Goal: Task Accomplishment & Management: Complete application form

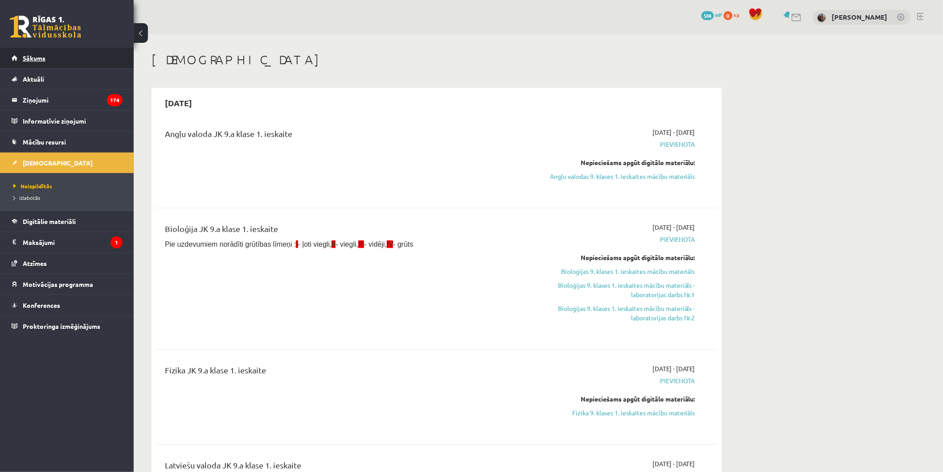
click at [83, 52] on link "Sākums" at bounding box center [67, 58] width 111 height 21
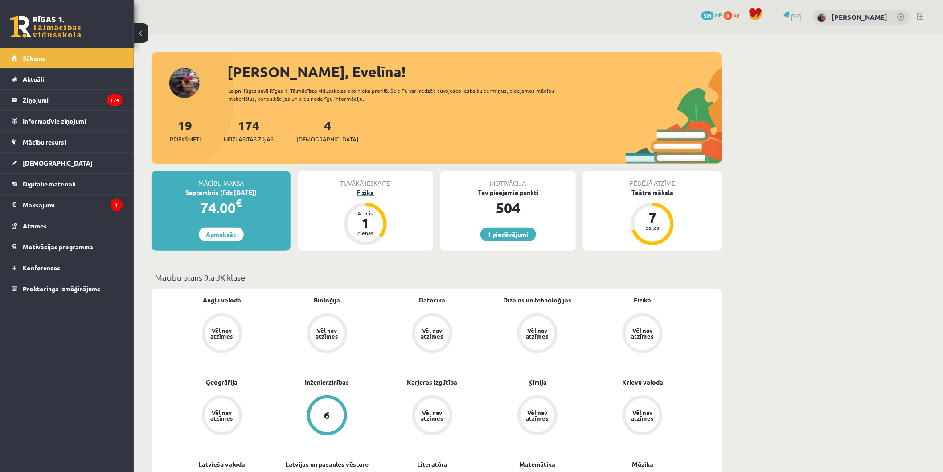
click at [364, 194] on div "Fizika" at bounding box center [365, 192] width 135 height 9
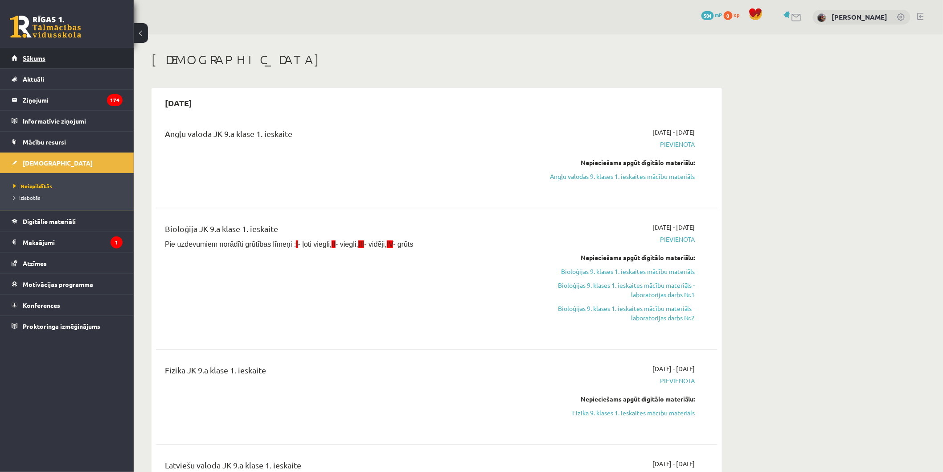
click at [78, 60] on link "Sākums" at bounding box center [67, 58] width 111 height 21
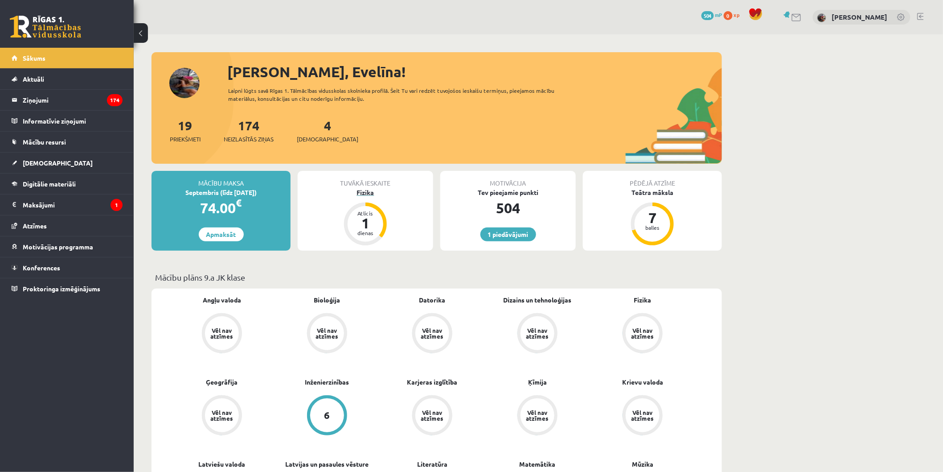
click at [369, 194] on div "Fizika" at bounding box center [365, 192] width 135 height 9
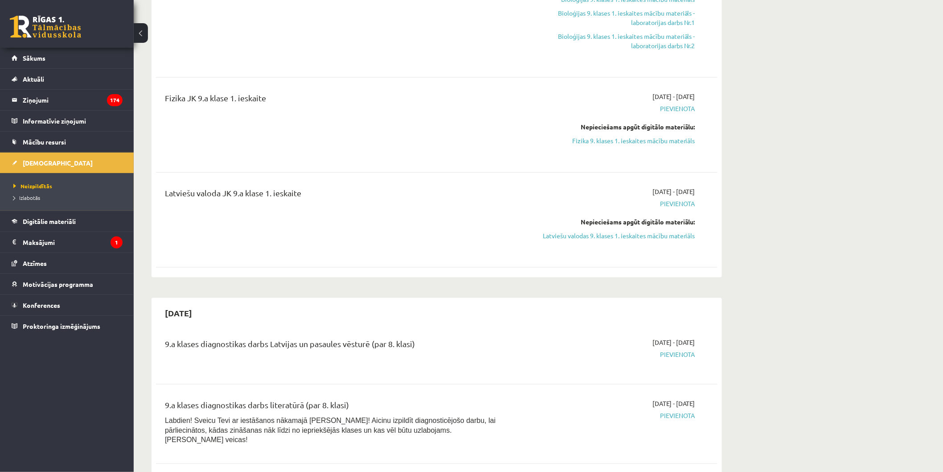
scroll to position [191, 0]
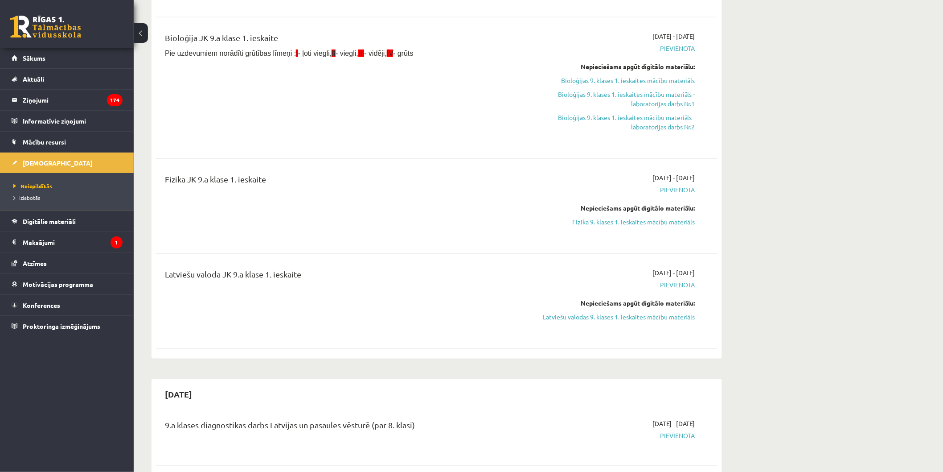
click at [656, 226] on div "2025-09-01 - 2025-09-15 Pievienota Nepieciešams apgūt digitālo materiālu: Fizik…" at bounding box center [611, 206] width 181 height 66
click at [658, 220] on link "Fizika 9. klases 1. ieskaites mācību materiāls" at bounding box center [611, 221] width 168 height 9
click at [603, 220] on link "Fizika 9. klases 1. ieskaites mācību materiāls" at bounding box center [611, 221] width 168 height 9
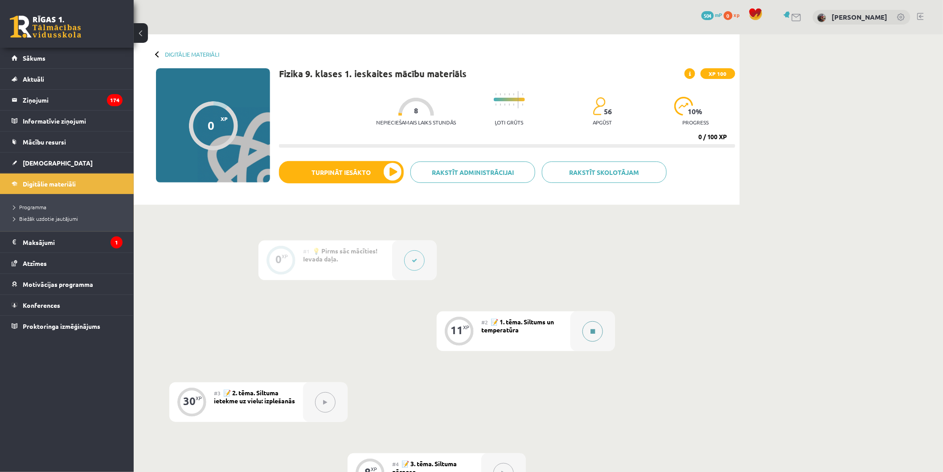
click at [591, 336] on button at bounding box center [593, 331] width 21 height 21
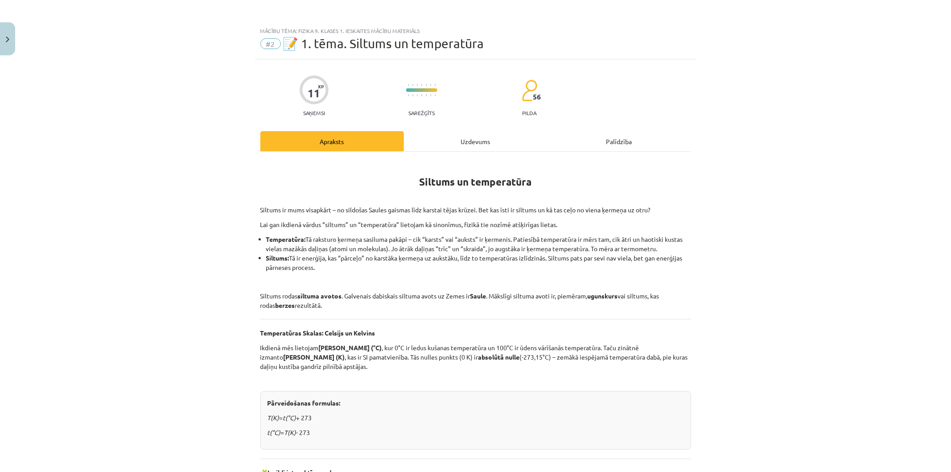
click at [477, 146] on div "Uzdevums" at bounding box center [476, 141] width 144 height 20
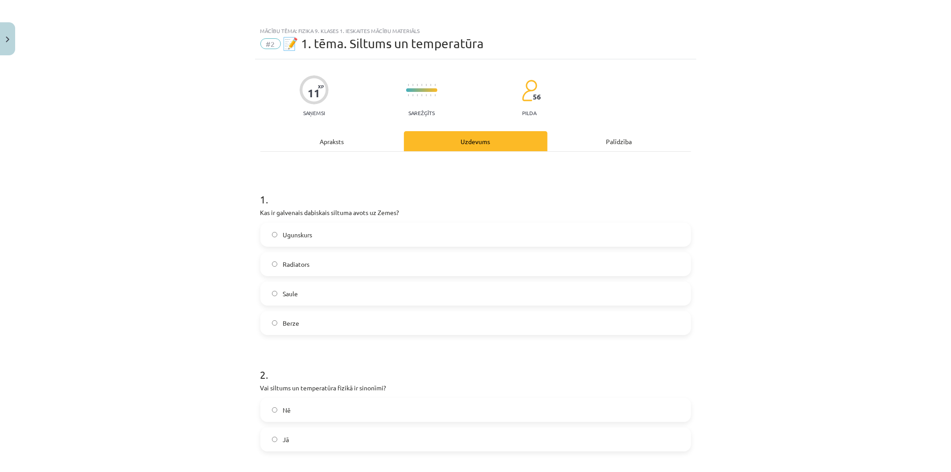
scroll to position [22, 0]
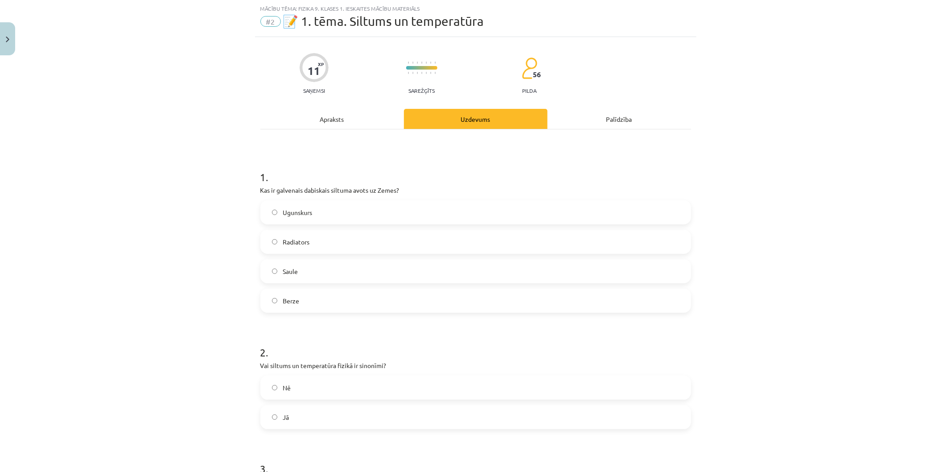
click at [411, 270] on label "Saule" at bounding box center [475, 271] width 429 height 22
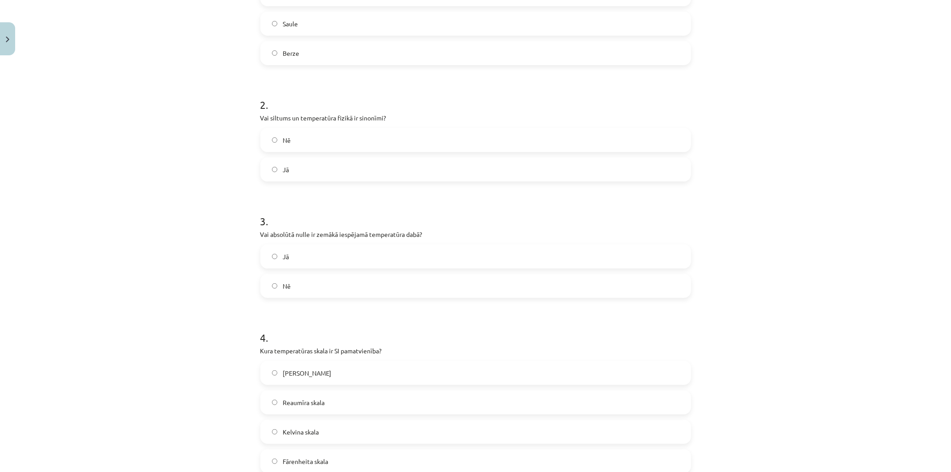
scroll to position [272, 0]
click at [325, 132] on label "Nē" at bounding box center [475, 137] width 429 height 22
click at [290, 259] on label "Jā" at bounding box center [475, 253] width 429 height 22
drag, startPoint x: 321, startPoint y: 427, endPoint x: 323, endPoint y: 419, distance: 8.2
click at [322, 421] on label "Kelvina skala" at bounding box center [475, 429] width 429 height 22
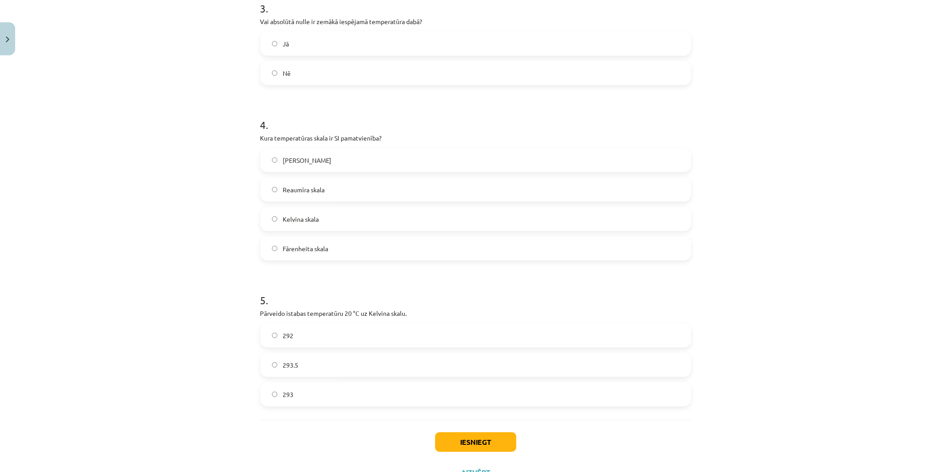
scroll to position [519, 0]
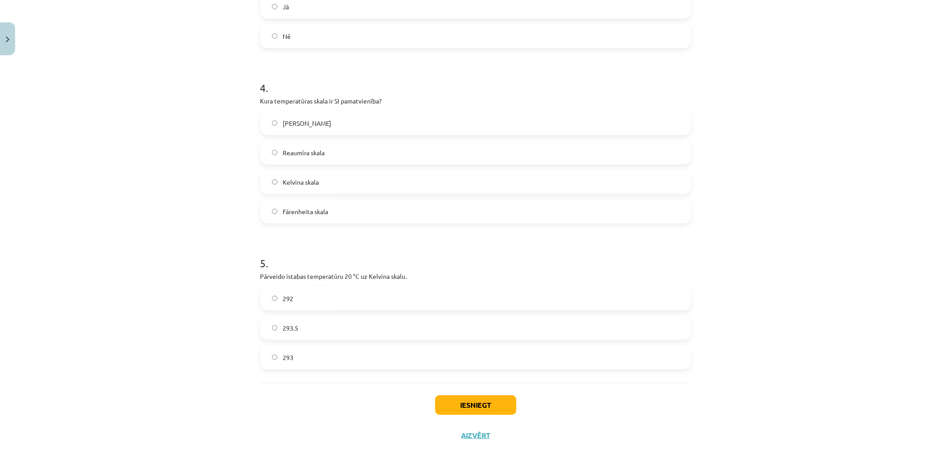
click at [319, 353] on label "293" at bounding box center [475, 357] width 429 height 22
click at [461, 407] on button "Iesniegt" at bounding box center [475, 405] width 81 height 20
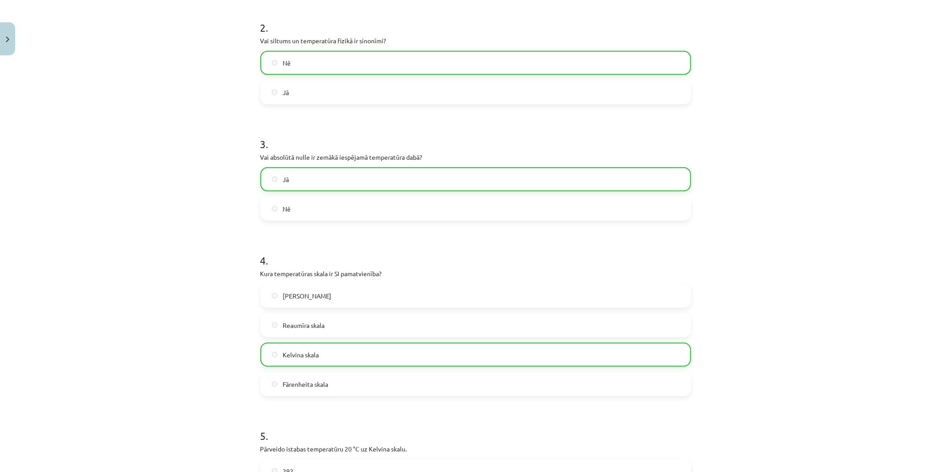
scroll to position [0, 0]
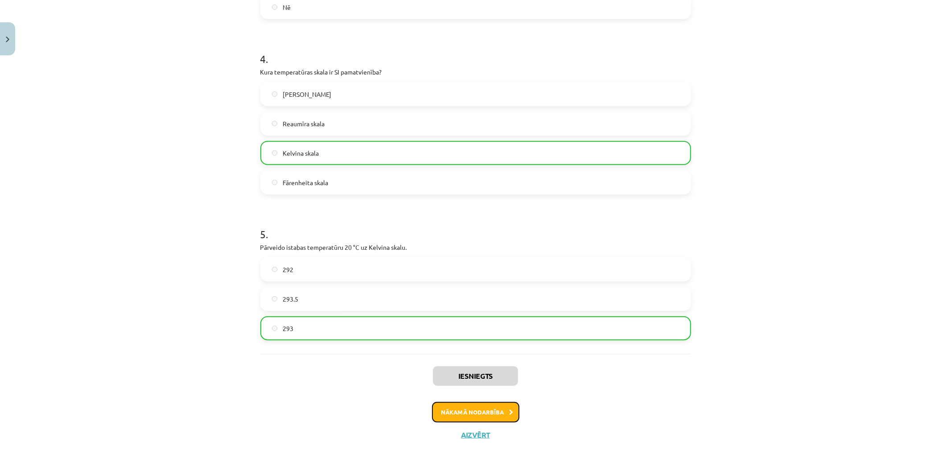
click at [452, 406] on button "Nākamā nodarbība" at bounding box center [475, 412] width 87 height 21
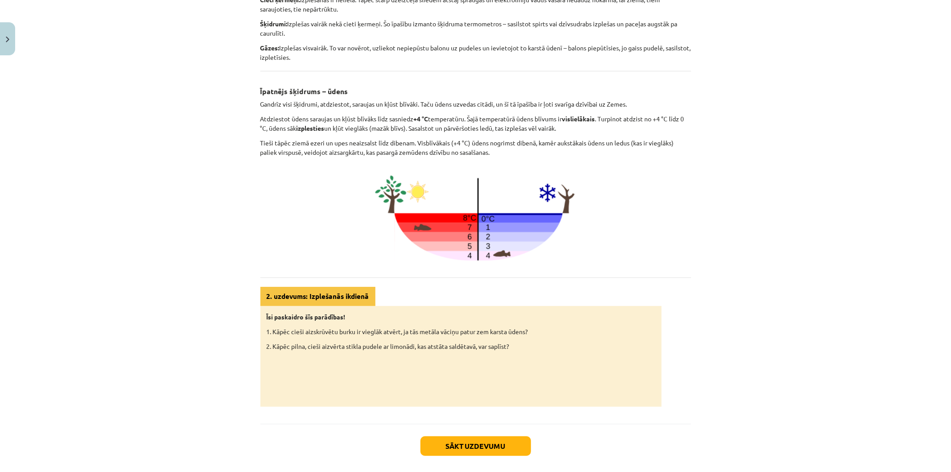
scroll to position [287, 0]
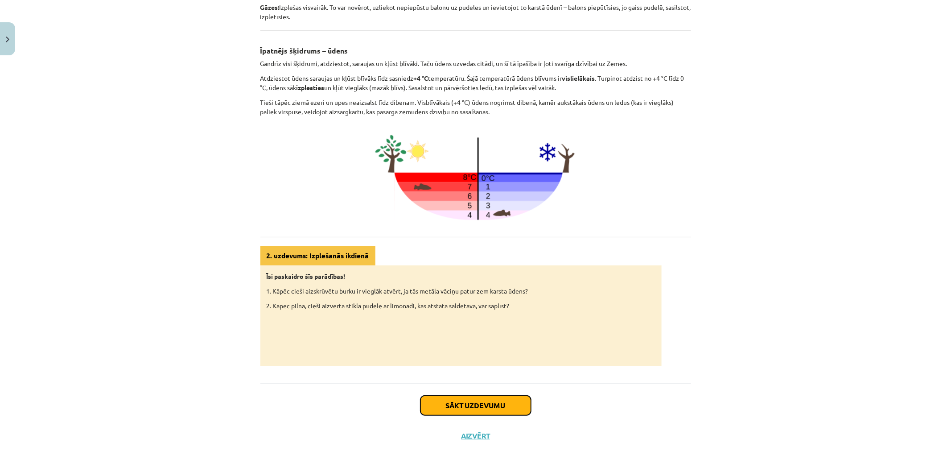
click at [466, 400] on button "Sākt uzdevumu" at bounding box center [475, 405] width 111 height 20
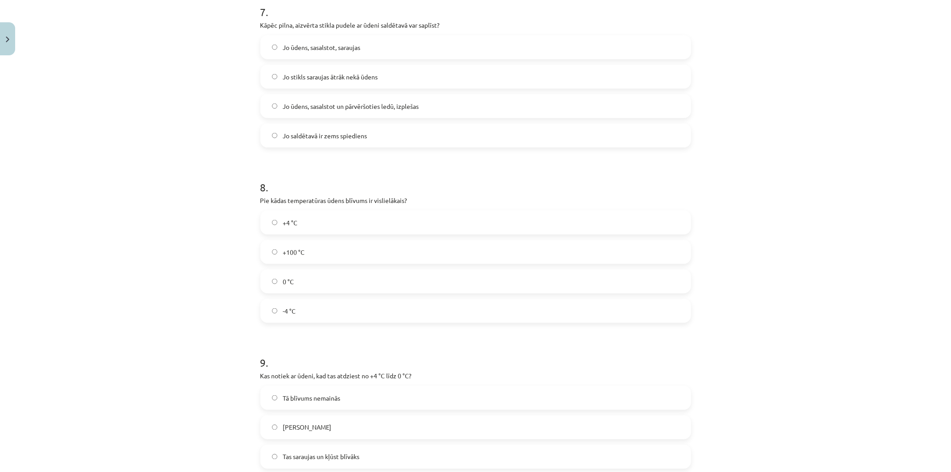
scroll to position [1307, 0]
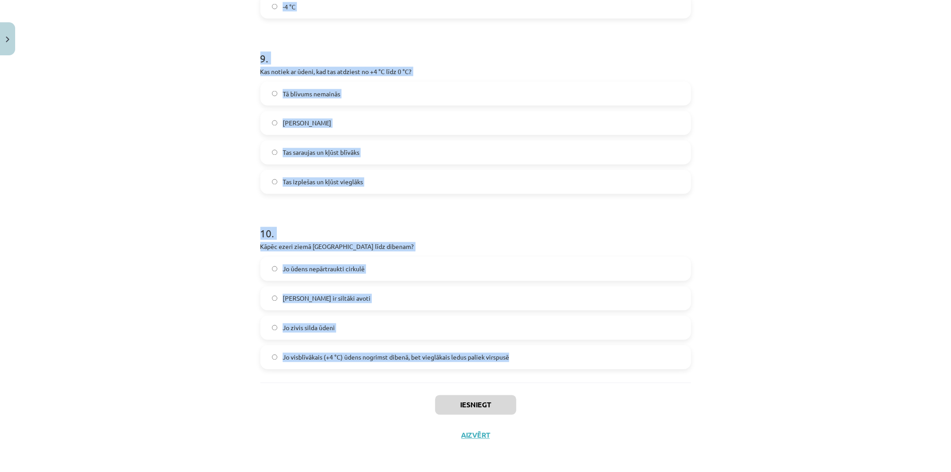
drag, startPoint x: 229, startPoint y: 176, endPoint x: 524, endPoint y: 361, distance: 348.2
click at [524, 361] on div "Mācību tēma: Fizika 9. klases 1. ieskaites mācību materiāls #3 📝 2. tēma. Siltu…" at bounding box center [475, 236] width 951 height 472
copy form "1 . Vai, sildot vielas, tās parasti saraujas? Nē Jā 2 . Vai gāzes, sildot, izpl…"
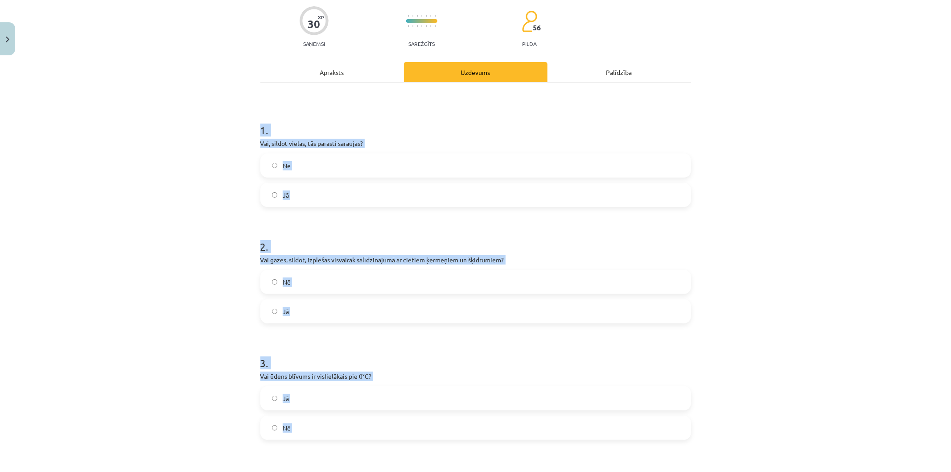
scroll to position [0, 0]
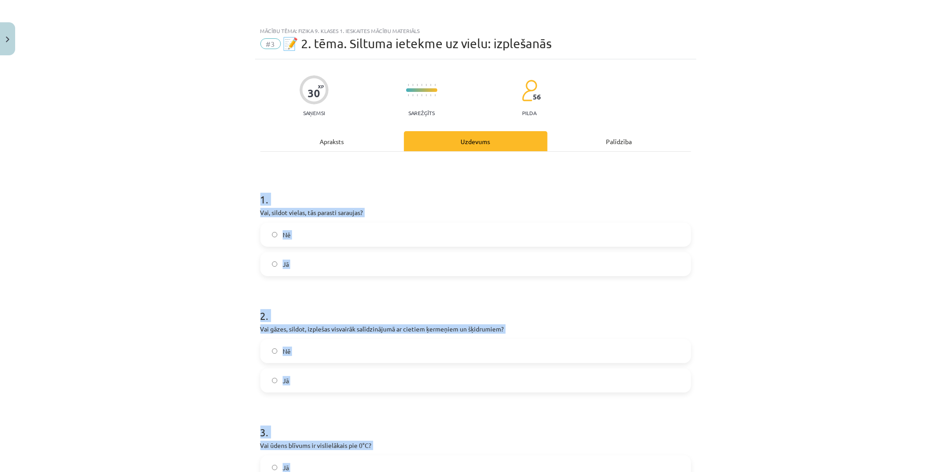
click at [341, 259] on label "Jā" at bounding box center [475, 264] width 429 height 22
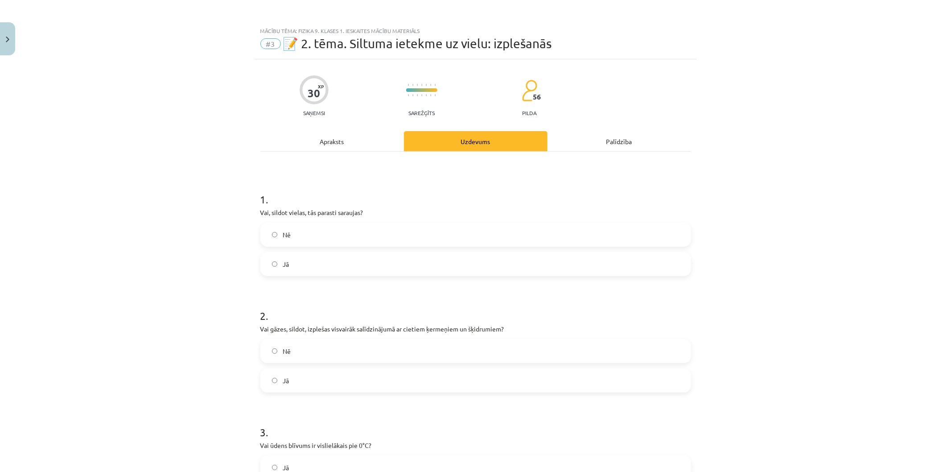
click at [345, 358] on label "Nē" at bounding box center [475, 351] width 429 height 22
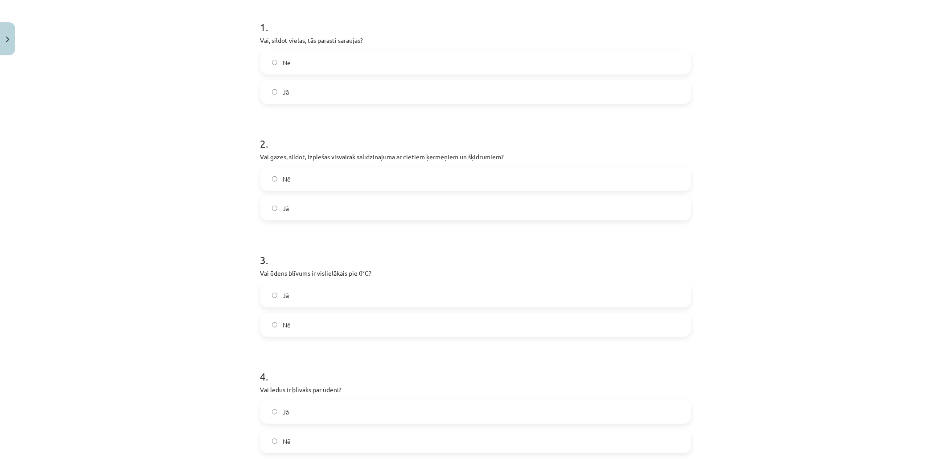
scroll to position [174, 0]
click at [316, 316] on label "Nē" at bounding box center [475, 322] width 429 height 22
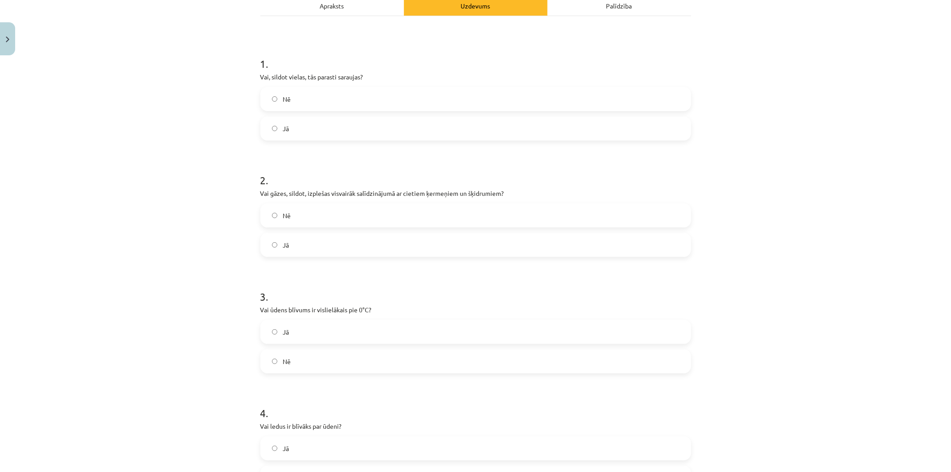
scroll to position [141, 0]
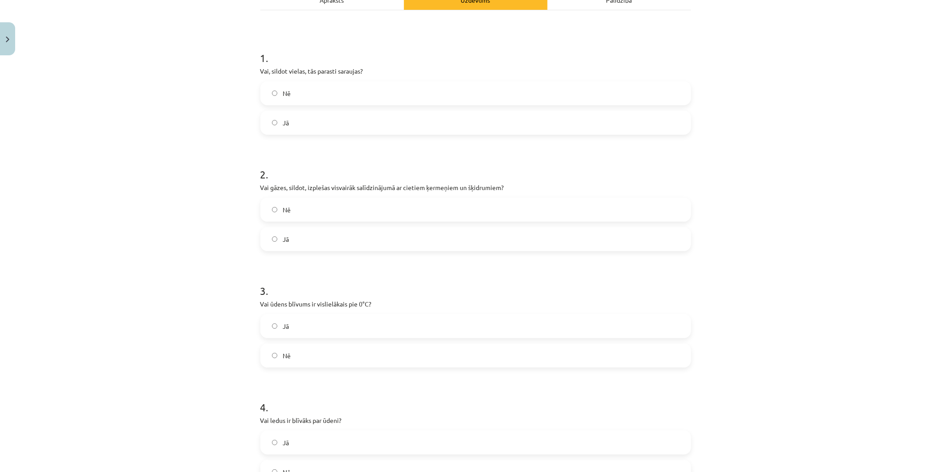
click at [421, 84] on label "Nē" at bounding box center [475, 93] width 429 height 22
click at [342, 238] on label "Jā" at bounding box center [475, 239] width 429 height 22
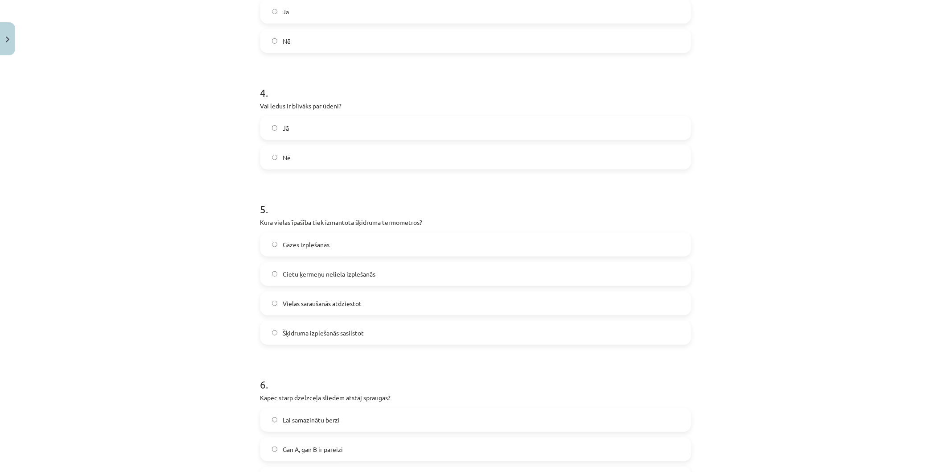
scroll to position [457, 0]
click at [496, 141] on div "Jā Nē" at bounding box center [475, 140] width 431 height 53
click at [488, 151] on label "Nē" at bounding box center [475, 155] width 429 height 22
click at [355, 332] on span "Šķidruma izplešanās sasilstot" at bounding box center [323, 330] width 81 height 9
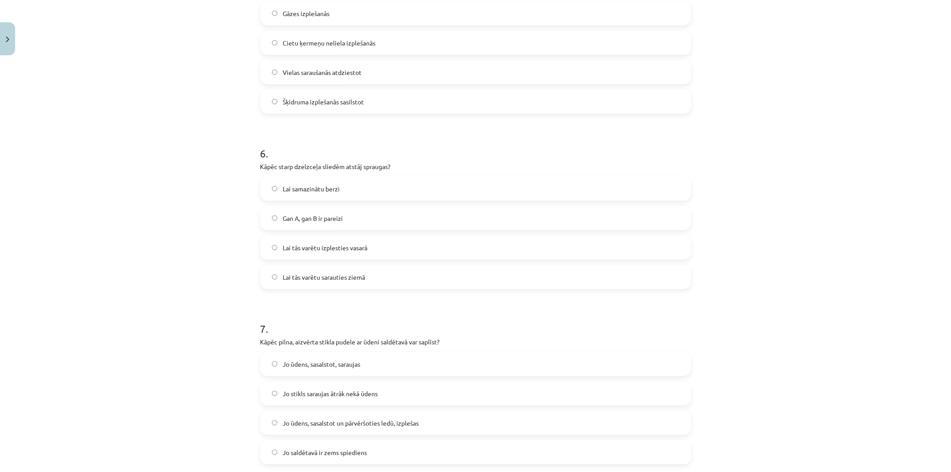
scroll to position [690, 0]
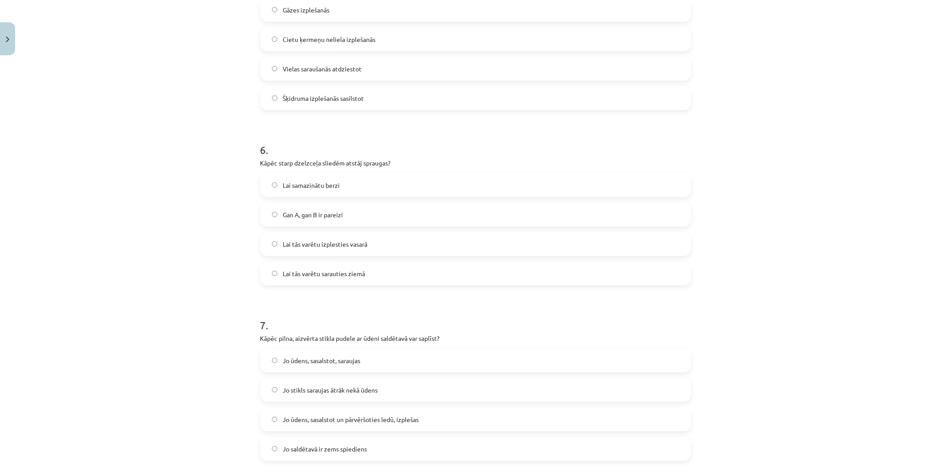
click at [364, 243] on label "Lai tās varētu izplesties vasarā" at bounding box center [475, 244] width 429 height 22
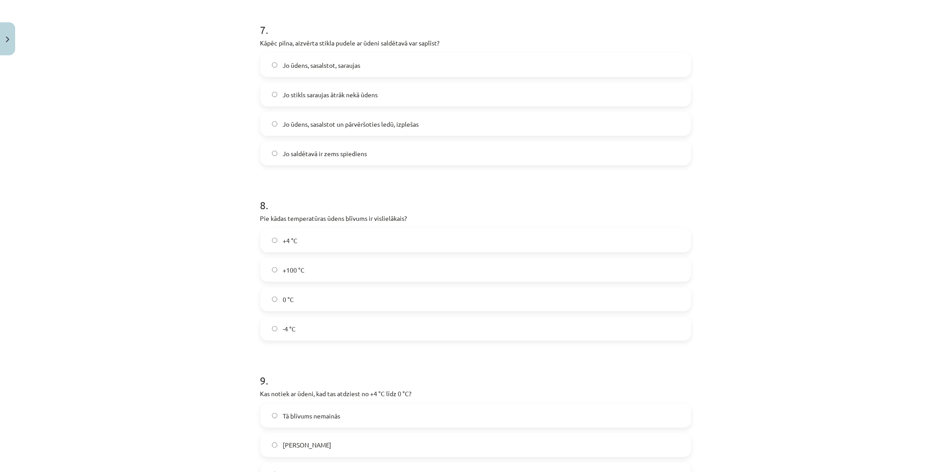
scroll to position [989, 0]
click at [381, 57] on label "Jo ūdens, sasalstot, saraujas" at bounding box center [475, 61] width 429 height 22
click at [322, 226] on label "+4 °C" at bounding box center [475, 237] width 429 height 22
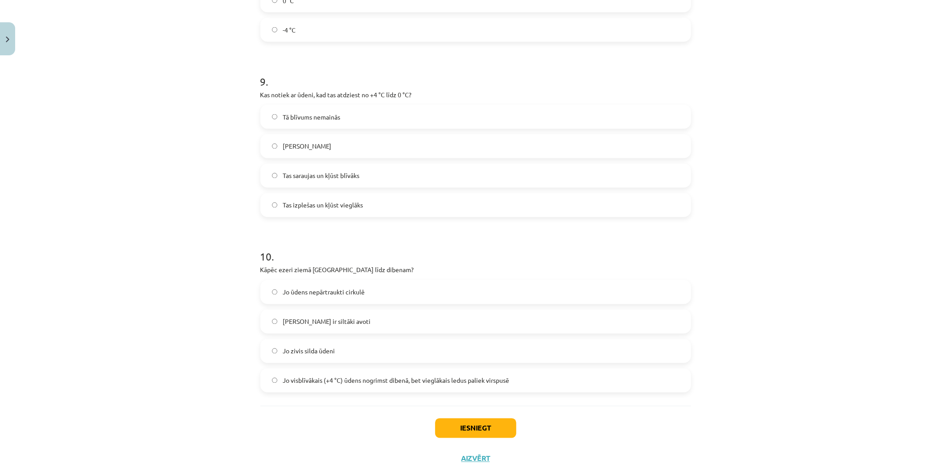
scroll to position [1307, 0]
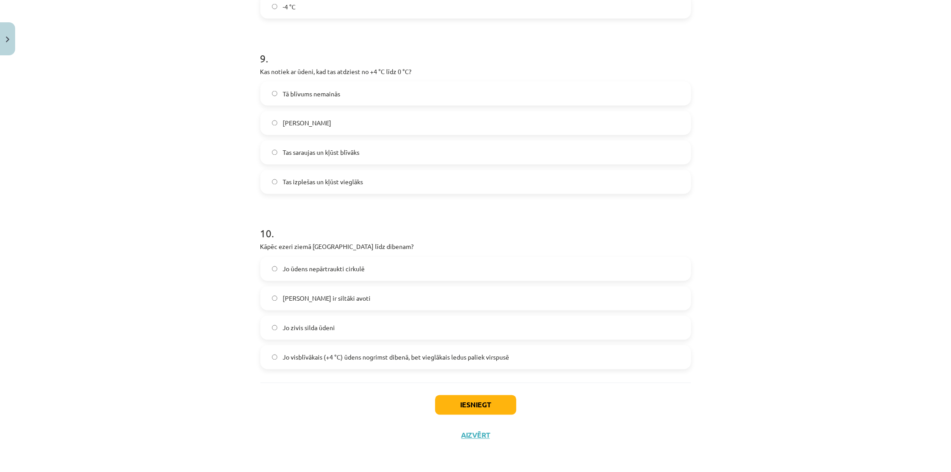
click at [341, 360] on span "Jo visblīvākais (+4 °C) ūdens nogrimst dibenā, bet vieglākais ledus paliek virs…" at bounding box center [396, 357] width 226 height 9
click at [386, 183] on label "Tas izplešas un kļūst vieglāks" at bounding box center [475, 182] width 429 height 22
click at [483, 407] on button "Iesniegt" at bounding box center [475, 405] width 81 height 20
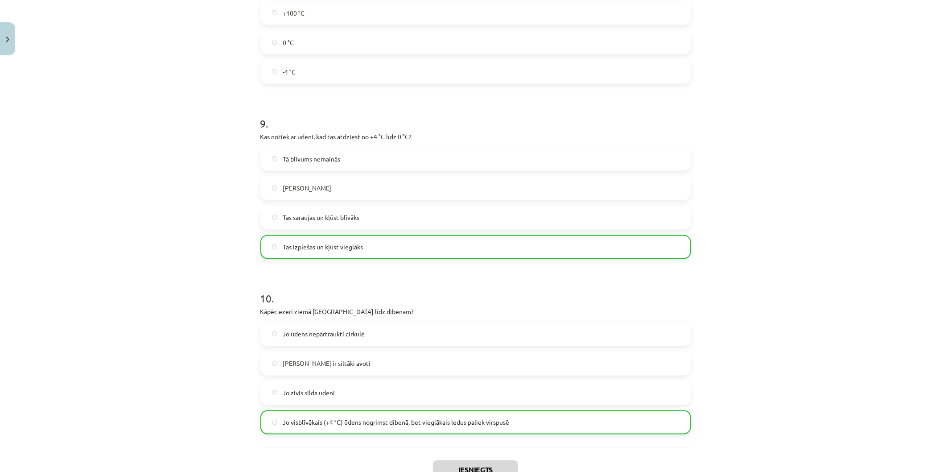
scroll to position [1335, 0]
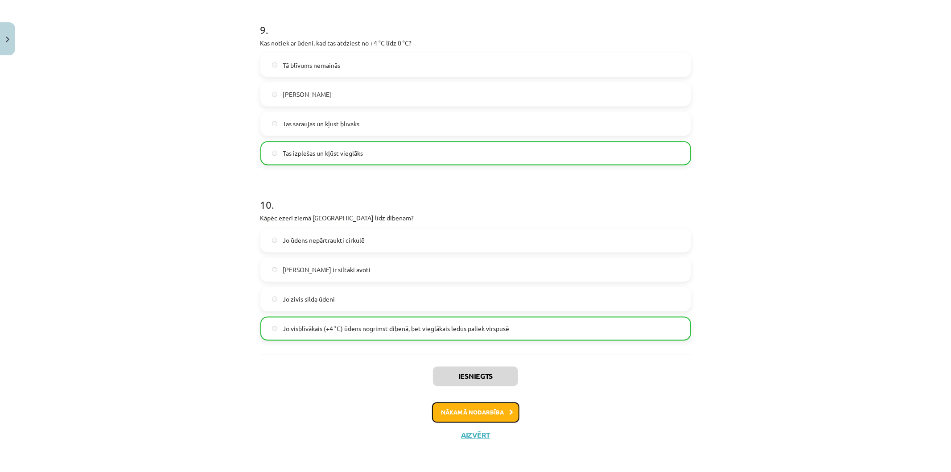
click at [474, 403] on button "Nākamā nodarbība" at bounding box center [475, 412] width 87 height 21
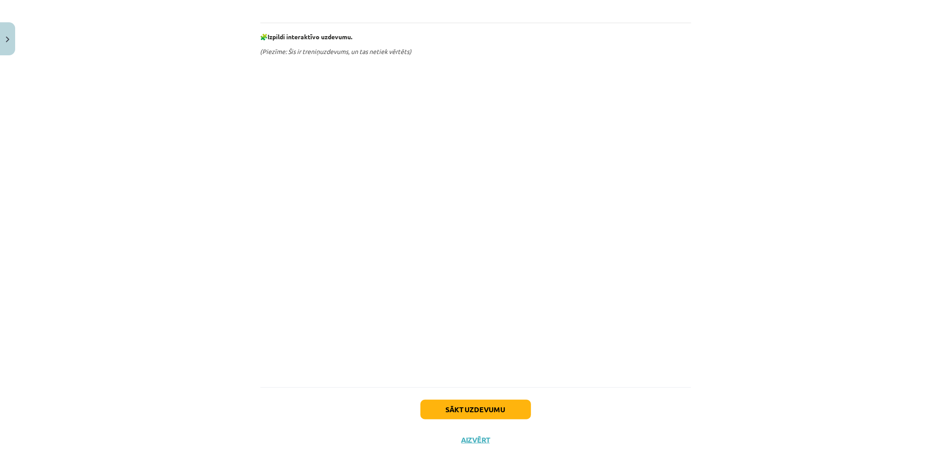
scroll to position [407, 0]
click at [488, 399] on button "Sākt uzdevumu" at bounding box center [475, 405] width 111 height 20
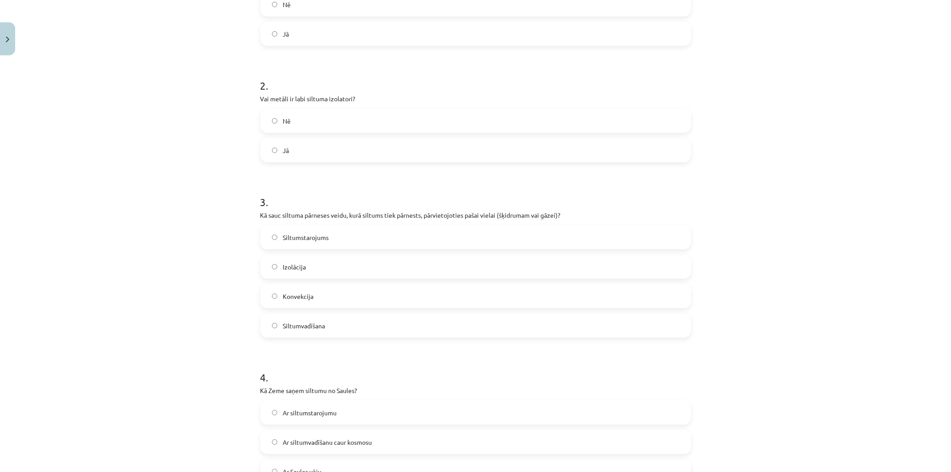
scroll to position [373, 0]
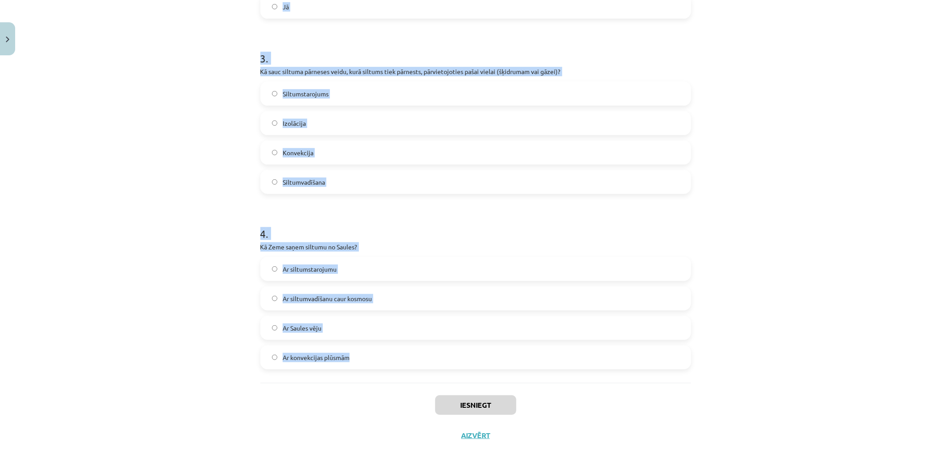
drag, startPoint x: 226, startPoint y: 157, endPoint x: 378, endPoint y: 350, distance: 245.0
click at [378, 350] on div "Mācību tēma: Fizika 9. klases 1. ieskaites mācību materiāls #4 📝 3. tēma. Siltu…" at bounding box center [475, 236] width 951 height 472
copy form "1 . Vai siltumstarojums var izplatīties vakuumā? Nē Jā 2 . Vai metāli ir labi s…"
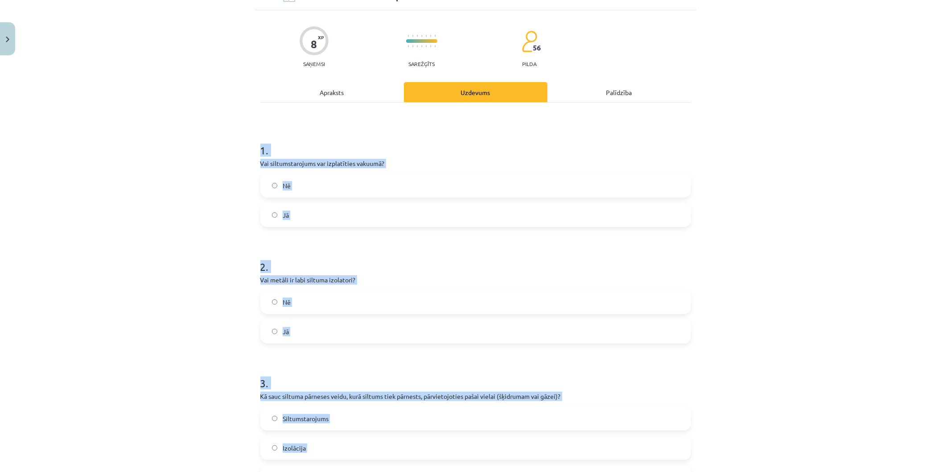
scroll to position [50, 0]
click at [357, 203] on label "Jā" at bounding box center [475, 214] width 429 height 22
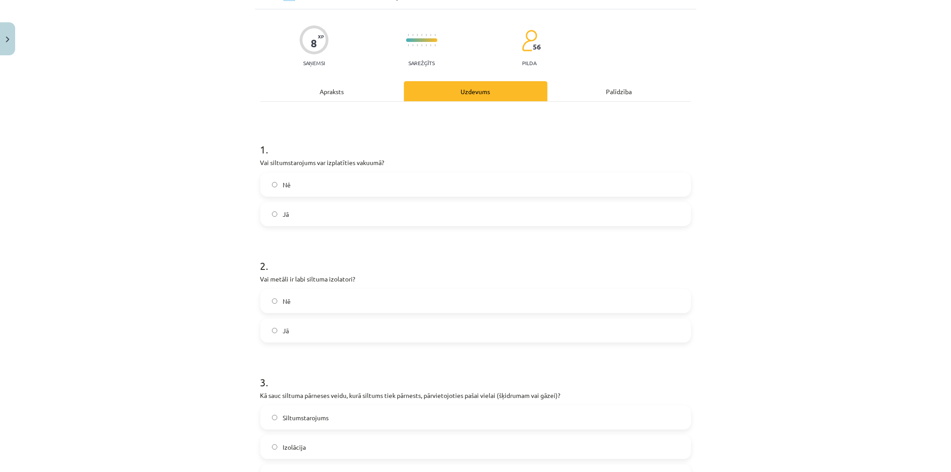
drag, startPoint x: 345, startPoint y: 310, endPoint x: 393, endPoint y: 291, distance: 51.6
click at [346, 308] on label "Nē" at bounding box center [475, 301] width 429 height 22
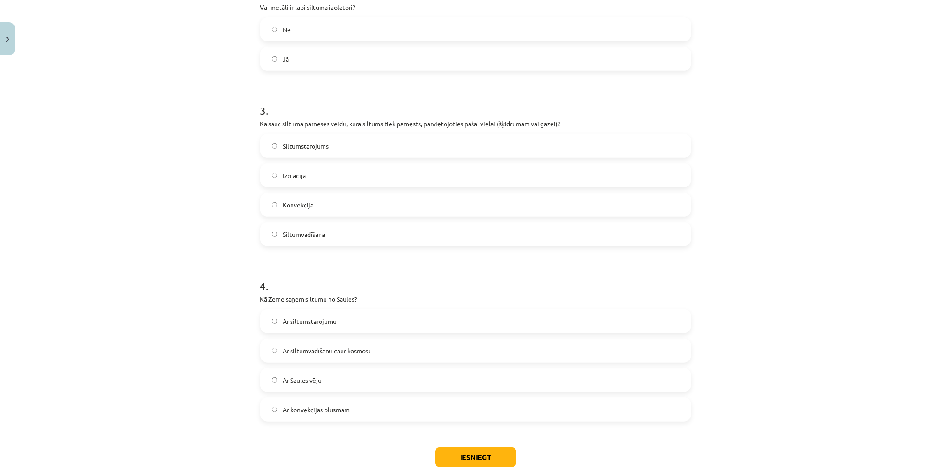
scroll to position [323, 0]
click at [369, 199] on label "Konvekcija" at bounding box center [475, 203] width 429 height 22
click at [378, 318] on label "Ar siltumstarojumu" at bounding box center [475, 319] width 429 height 22
click at [488, 467] on div "Iesniegt Aizvērt" at bounding box center [475, 464] width 431 height 62
click at [480, 451] on button "Iesniegt" at bounding box center [475, 456] width 81 height 20
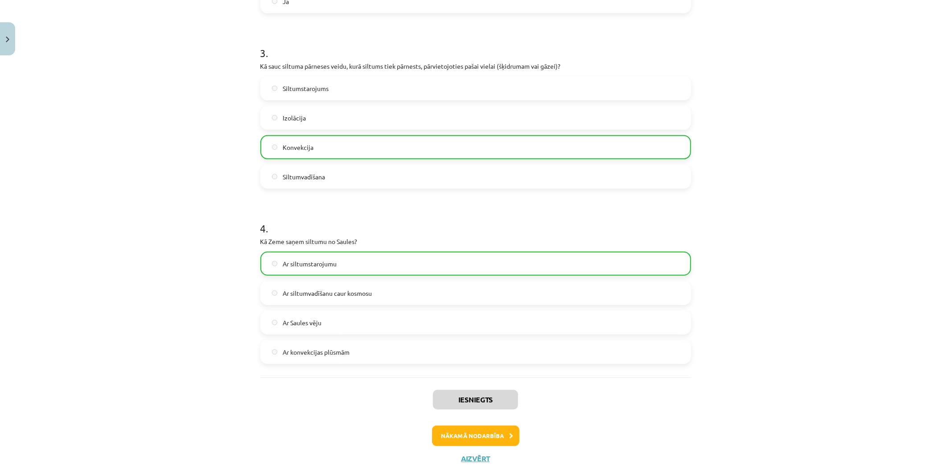
scroll to position [402, 0]
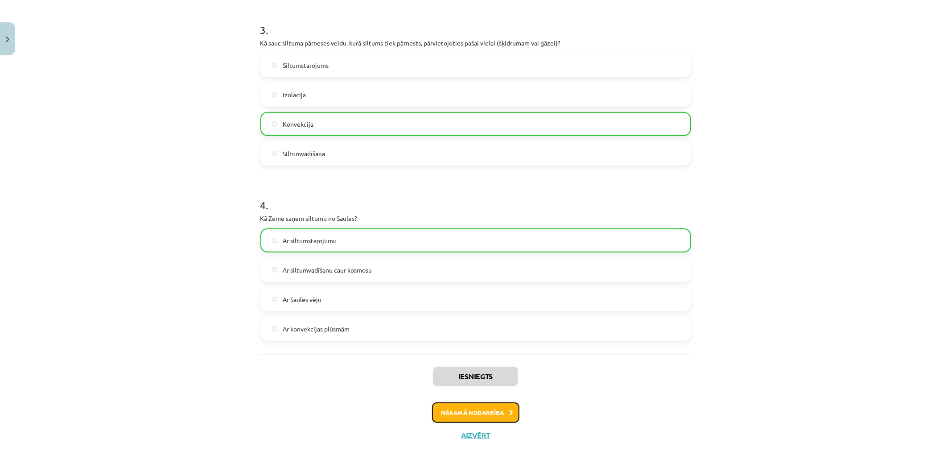
click at [465, 407] on button "Nākamā nodarbība" at bounding box center [475, 412] width 87 height 21
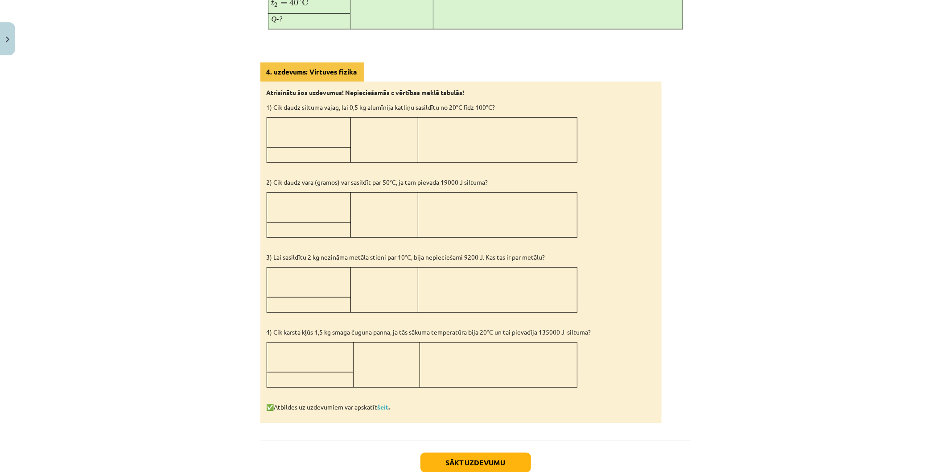
scroll to position [736, 0]
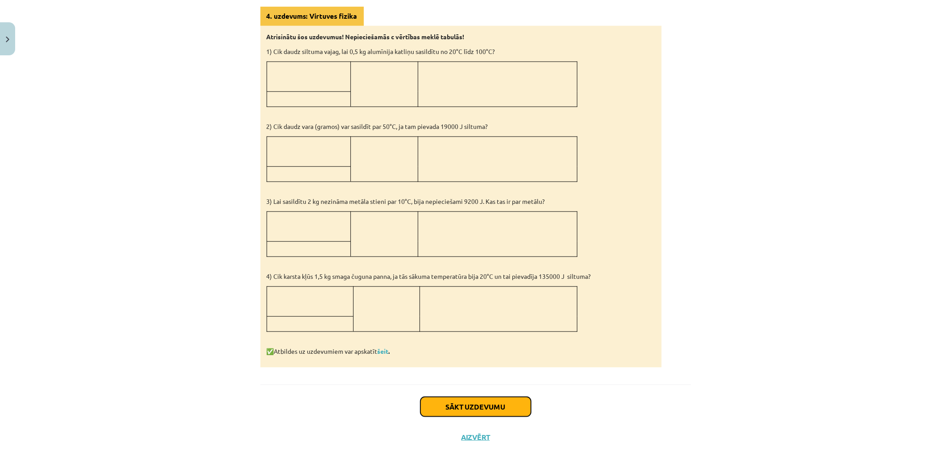
click at [465, 403] on button "Sākt uzdevumu" at bounding box center [475, 407] width 111 height 20
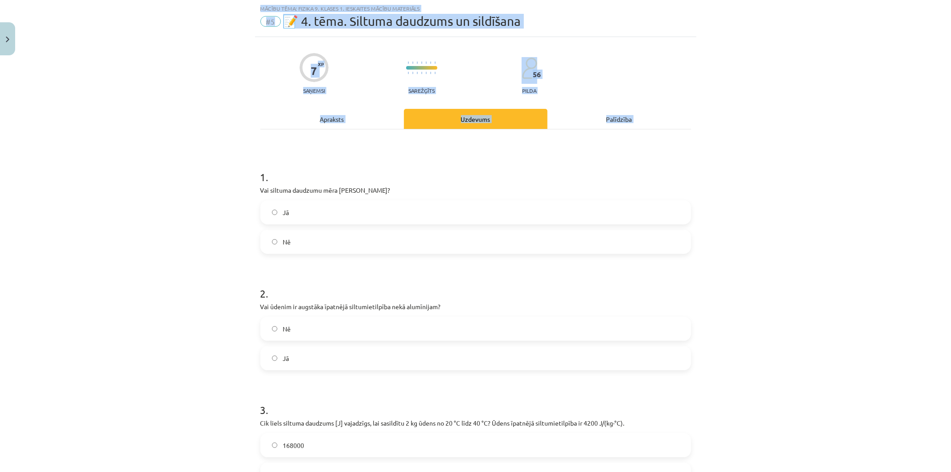
scroll to position [169, 0]
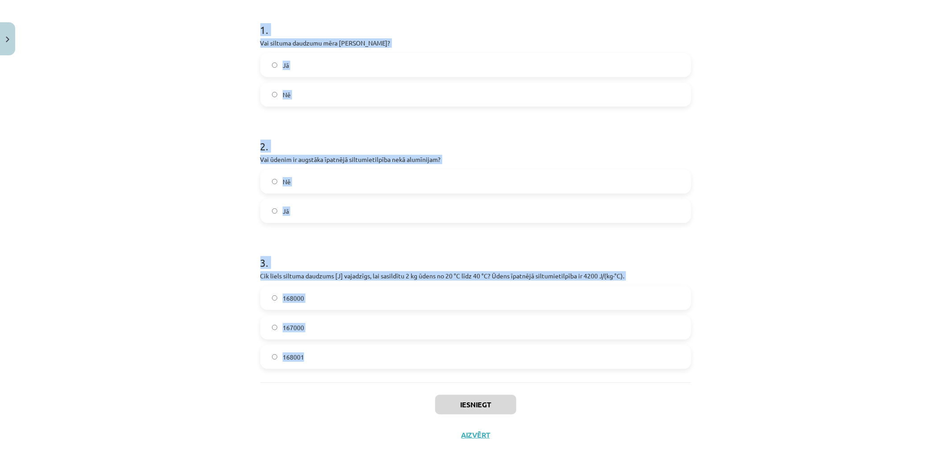
drag, startPoint x: 257, startPoint y: 174, endPoint x: 634, endPoint y: 372, distance: 425.8
click at [634, 372] on div "1 . Vai siltuma daudzumu mēra Celsija grādos? Jā Nē 2 . Vai ūdenim ir augstāka …" at bounding box center [475, 182] width 431 height 400
copy form "1 . Vai siltuma daudzumu mēra Celsija grādos? Jā Nē 2 . Vai ūdenim ir augstāka …"
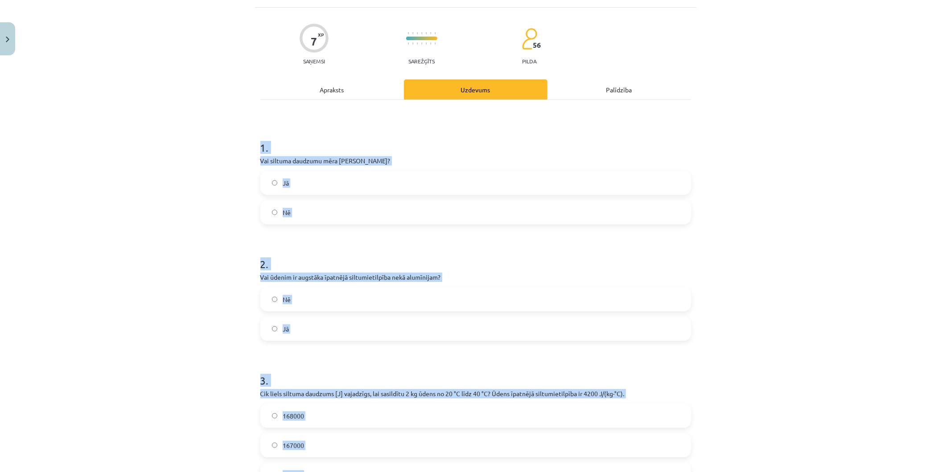
scroll to position [42, 0]
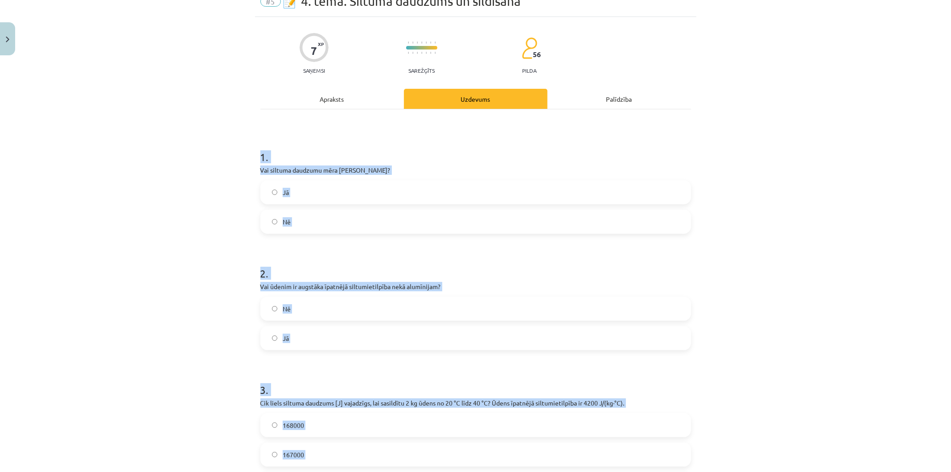
click at [350, 176] on div "1 . Vai siltuma daudzumu mēra Celsija grādos? Jā Nē" at bounding box center [475, 184] width 431 height 98
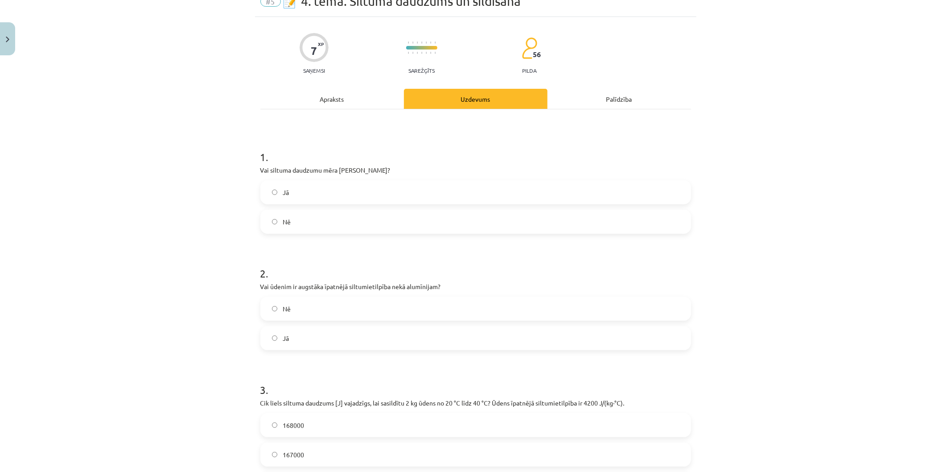
click at [349, 186] on label "Jā" at bounding box center [475, 192] width 429 height 22
drag, startPoint x: 357, startPoint y: 309, endPoint x: 362, endPoint y: 306, distance: 5.8
click at [362, 306] on label "Nē" at bounding box center [475, 308] width 429 height 22
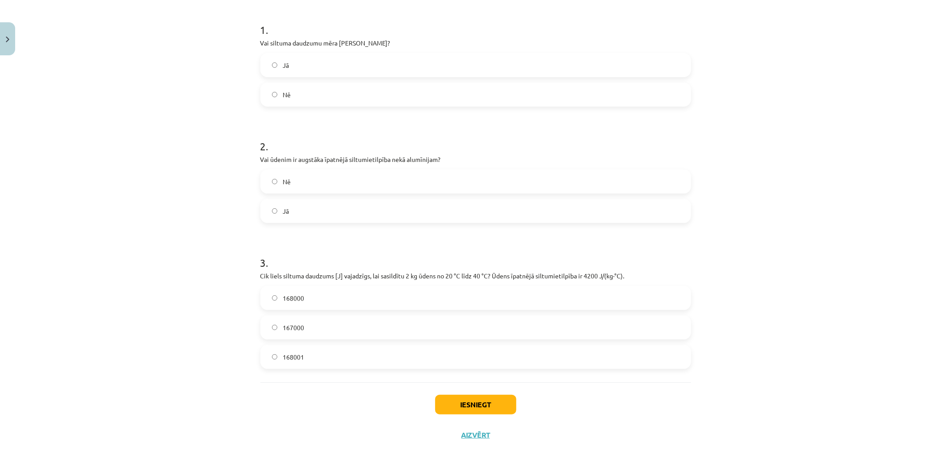
click at [389, 293] on label "168000" at bounding box center [475, 298] width 429 height 22
click at [438, 410] on button "Iesniegt" at bounding box center [475, 404] width 81 height 20
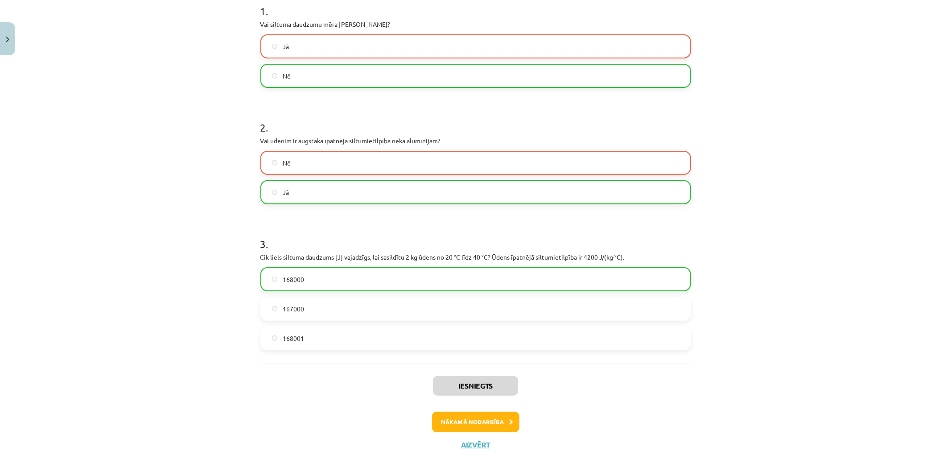
scroll to position [197, 0]
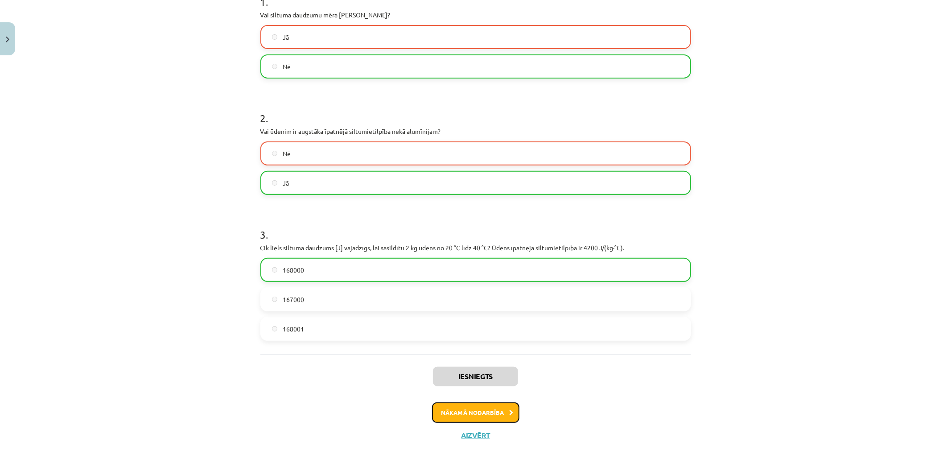
click at [442, 418] on button "Nākamā nodarbība" at bounding box center [475, 412] width 87 height 21
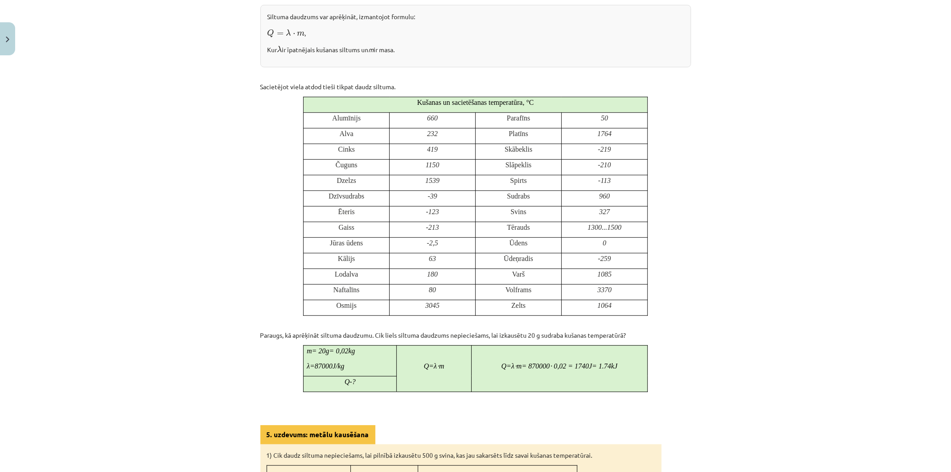
scroll to position [705, 0]
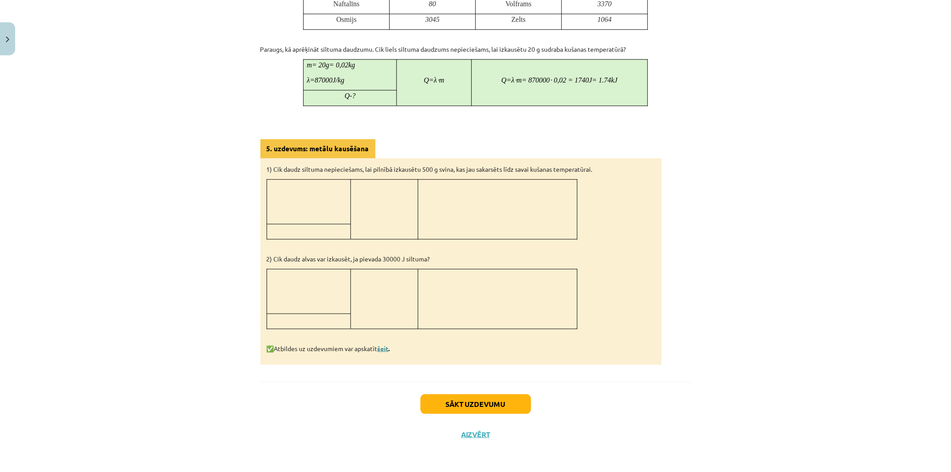
click at [382, 349] on link "šeit" at bounding box center [383, 348] width 11 height 8
click at [486, 393] on div "Sākt uzdevumu Aizvērt" at bounding box center [475, 413] width 431 height 62
click at [489, 406] on button "Sākt uzdevumu" at bounding box center [475, 404] width 111 height 20
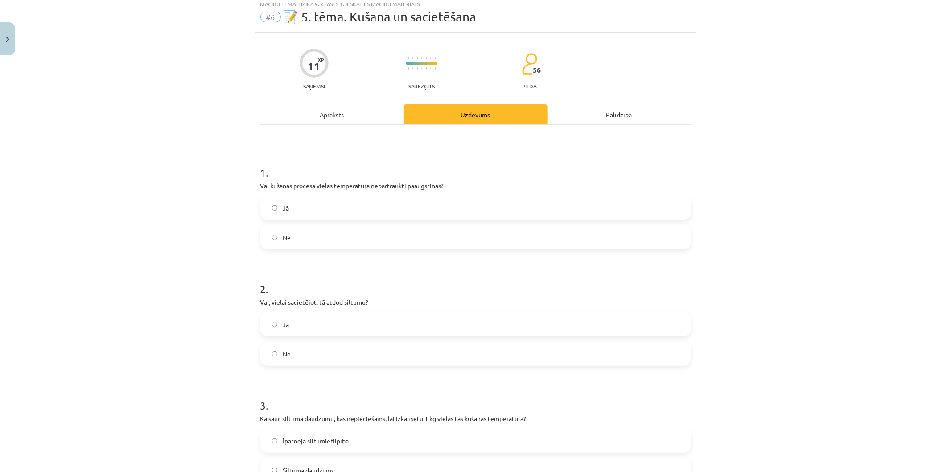
scroll to position [22, 0]
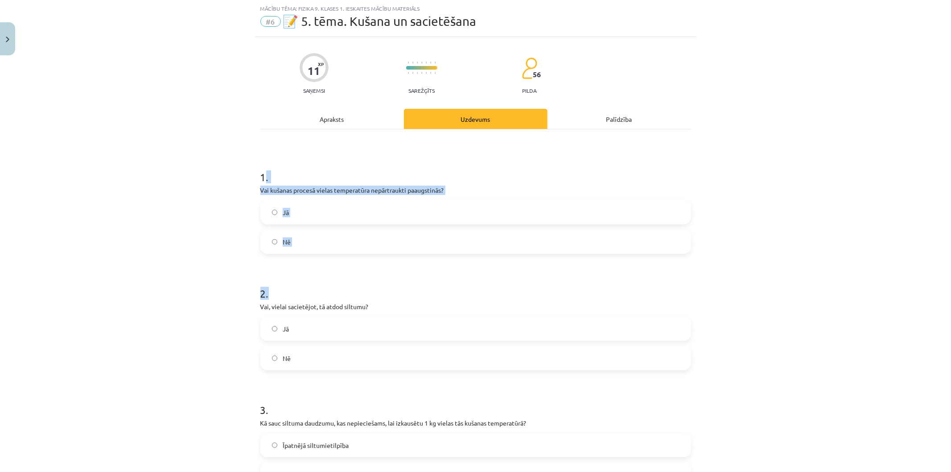
drag, startPoint x: 259, startPoint y: 164, endPoint x: 336, endPoint y: 284, distance: 142.9
click at [336, 284] on h1 "2 ." at bounding box center [475, 285] width 431 height 28
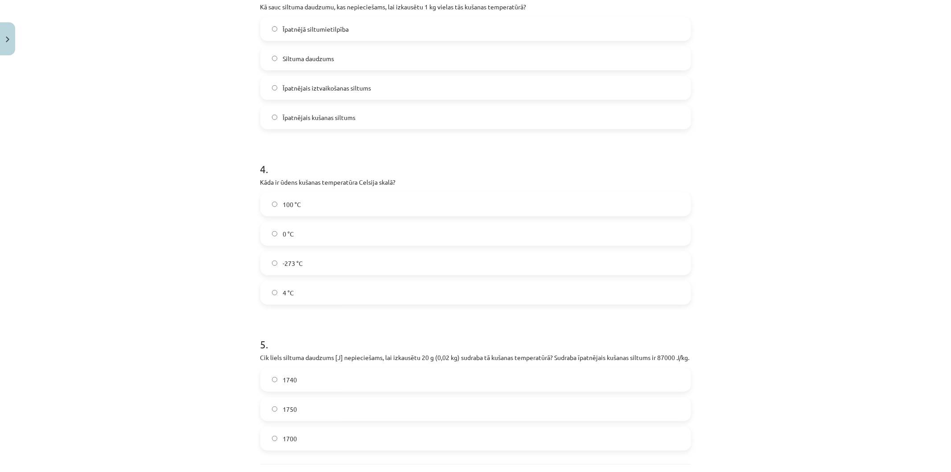
scroll to position [529, 0]
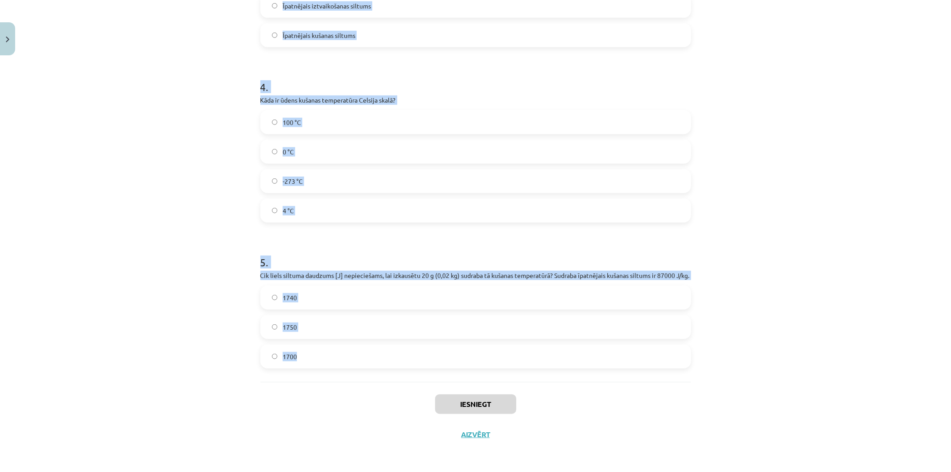
drag, startPoint x: 250, startPoint y: 178, endPoint x: 617, endPoint y: 365, distance: 411.4
click at [617, 365] on div "Mācību tēma: Fizika 9. klases 1. ieskaites mācību materiāls #6 📝 5. tēma. Kušan…" at bounding box center [475, 236] width 951 height 472
copy form "1 . Vai kušanas procesā vielas temperatūra nepārtraukti paaugstinās? Jā Nē 2 . …"
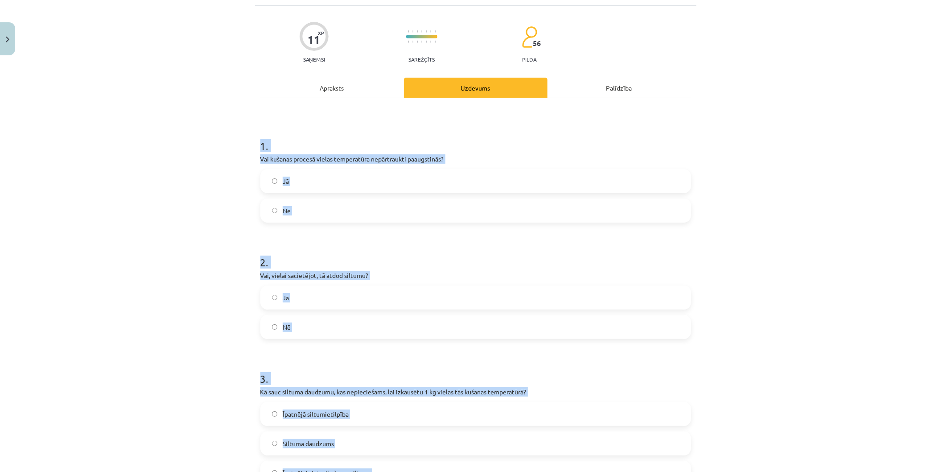
scroll to position [42, 0]
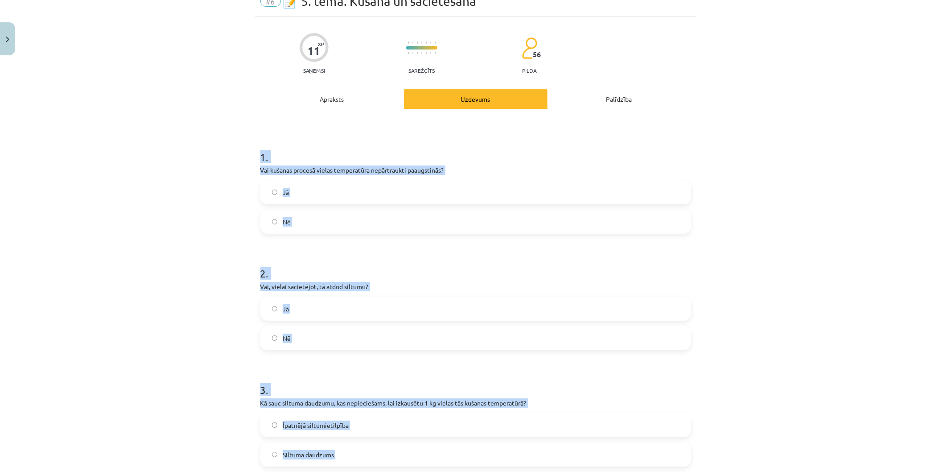
click at [292, 216] on label "Nē" at bounding box center [475, 221] width 429 height 22
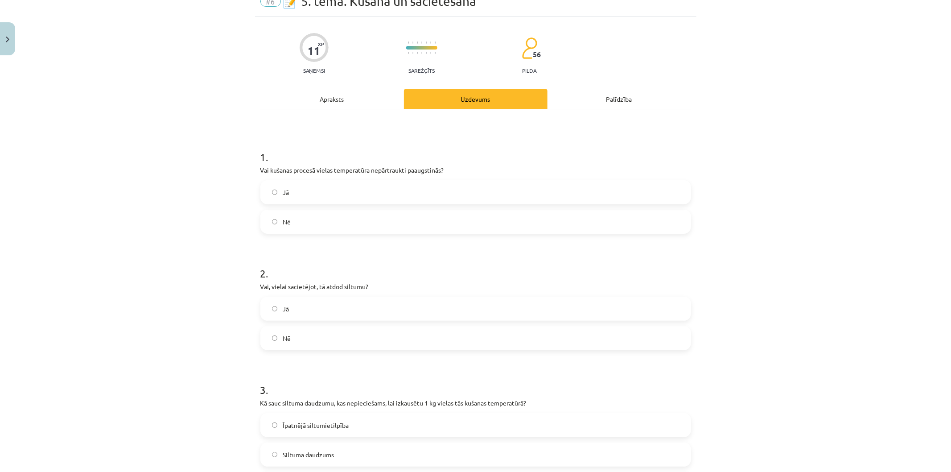
click at [340, 306] on label "Jā" at bounding box center [475, 308] width 429 height 22
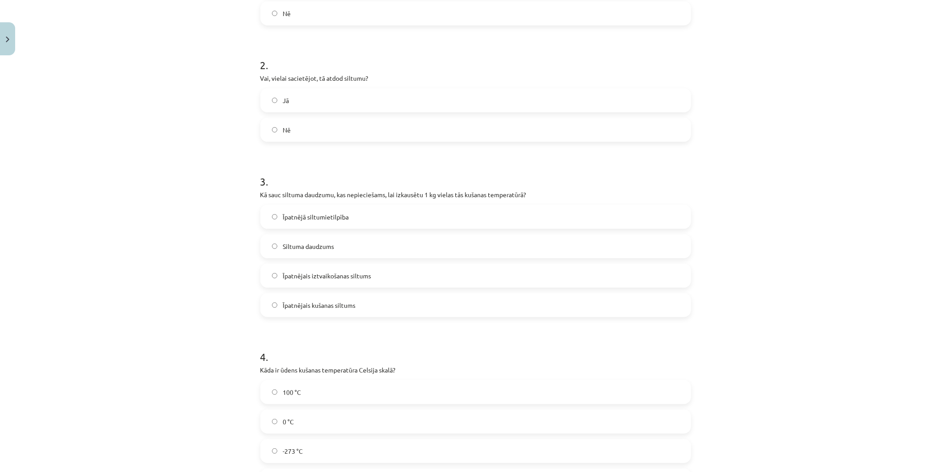
scroll to position [253, 0]
drag, startPoint x: 412, startPoint y: 302, endPoint x: 408, endPoint y: 298, distance: 6.0
click at [411, 302] on label "Īpatnējais kušanas siltums" at bounding box center [475, 302] width 429 height 22
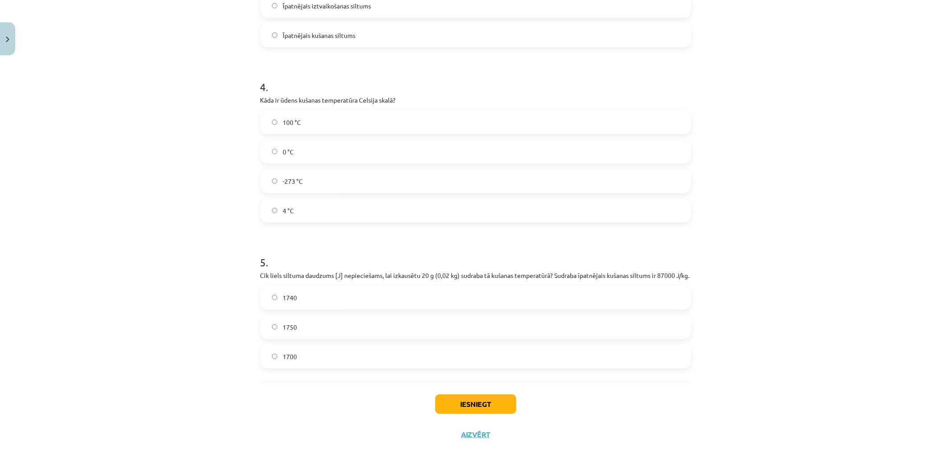
scroll to position [529, 0]
click at [347, 111] on label "100 °C" at bounding box center [475, 122] width 429 height 22
click at [353, 303] on label "1740" at bounding box center [475, 297] width 429 height 22
click at [474, 406] on button "Iesniegt" at bounding box center [475, 404] width 81 height 20
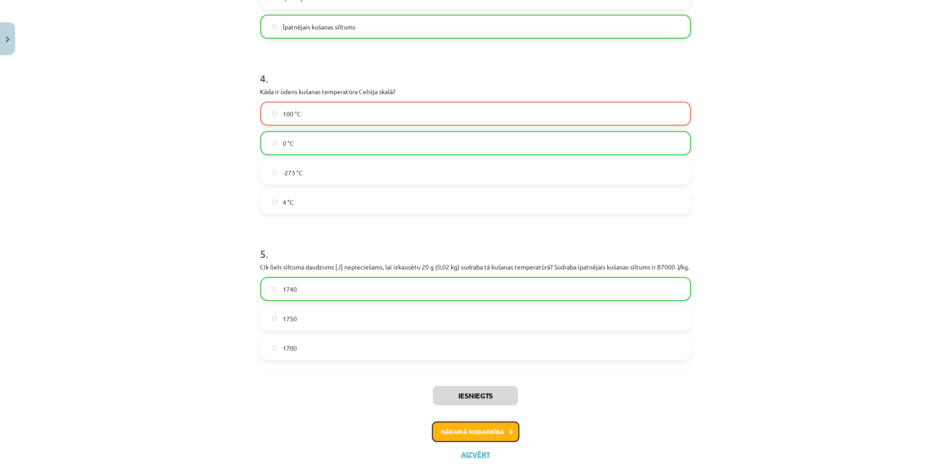
click at [456, 435] on button "Nākamā nodarbība" at bounding box center [475, 431] width 87 height 21
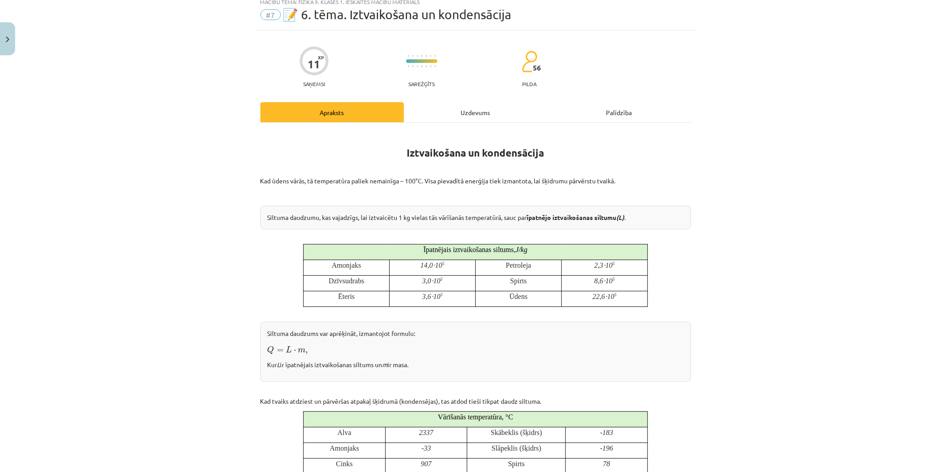
scroll to position [22, 0]
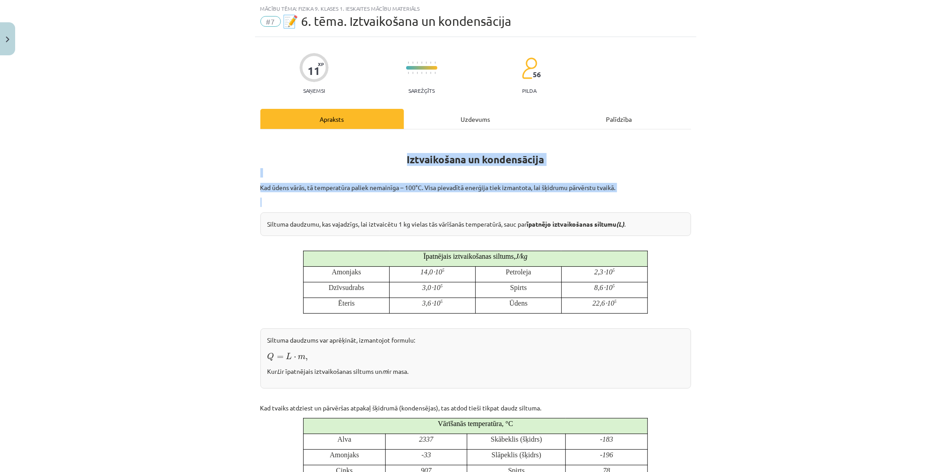
drag, startPoint x: 291, startPoint y: 170, endPoint x: 359, endPoint y: 210, distance: 78.1
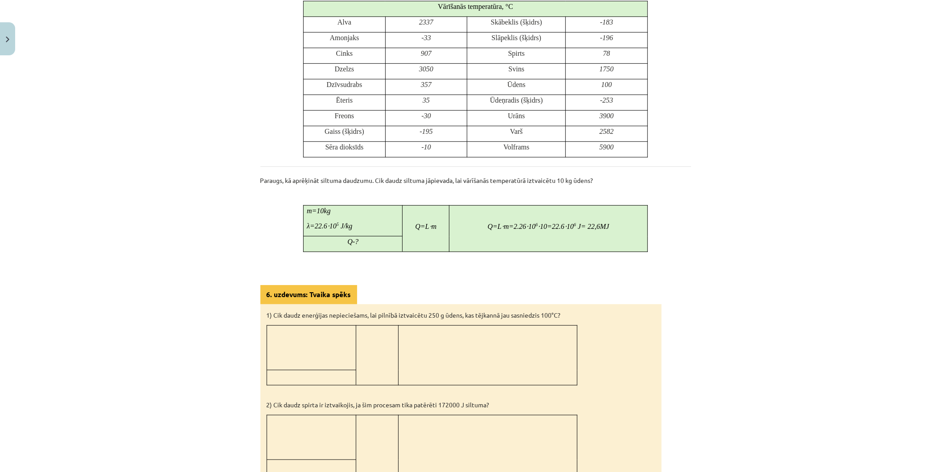
scroll to position [585, 0]
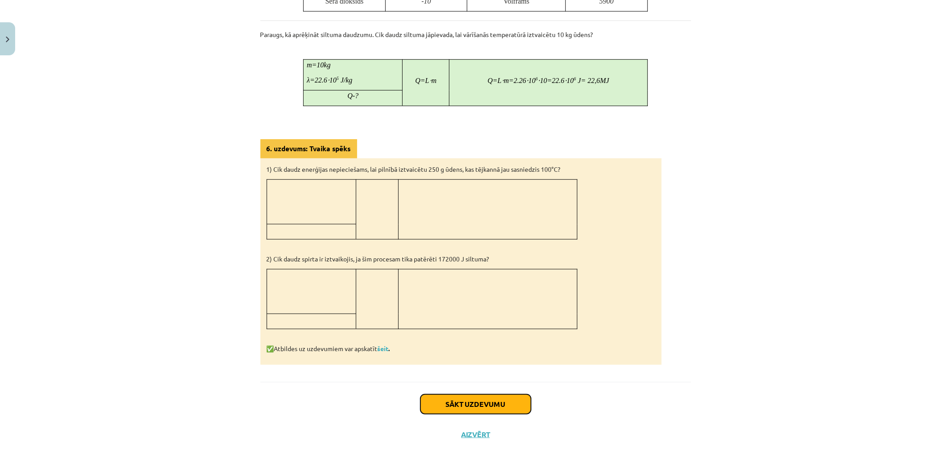
click at [478, 398] on button "Sākt uzdevumu" at bounding box center [475, 404] width 111 height 20
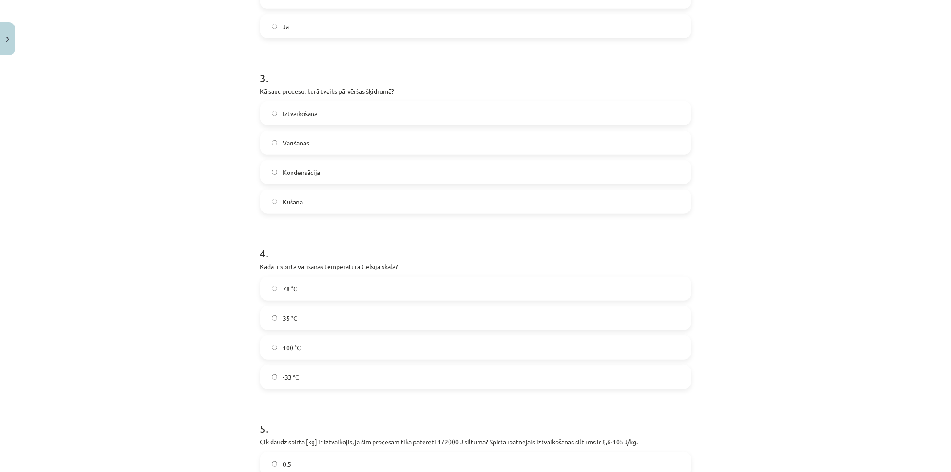
scroll to position [519, 0]
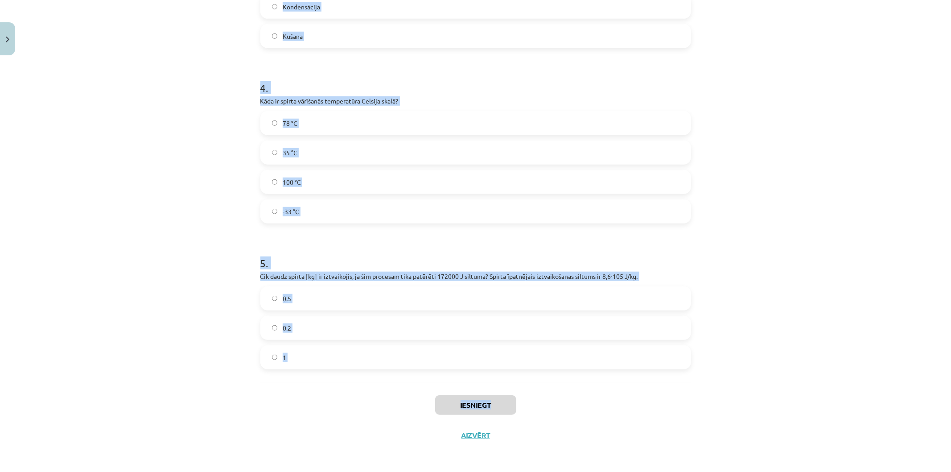
drag, startPoint x: 238, startPoint y: 179, endPoint x: 568, endPoint y: 386, distance: 389.9
click at [568, 386] on div "Mācību tēma: Fizika 9. klases 1. ieskaites mācību materiāls #7 📝 6. tēma. Iztva…" at bounding box center [475, 236] width 951 height 472
copy div "1 . Vai ūdens vārīšanās procesā tā temperatūra pārsniedz 100 °C? Nē Jā 2 . Vai …"
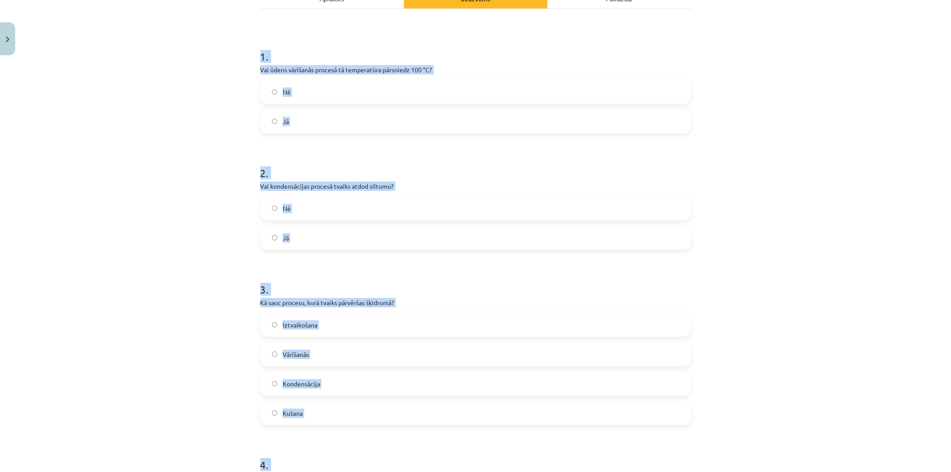
scroll to position [0, 0]
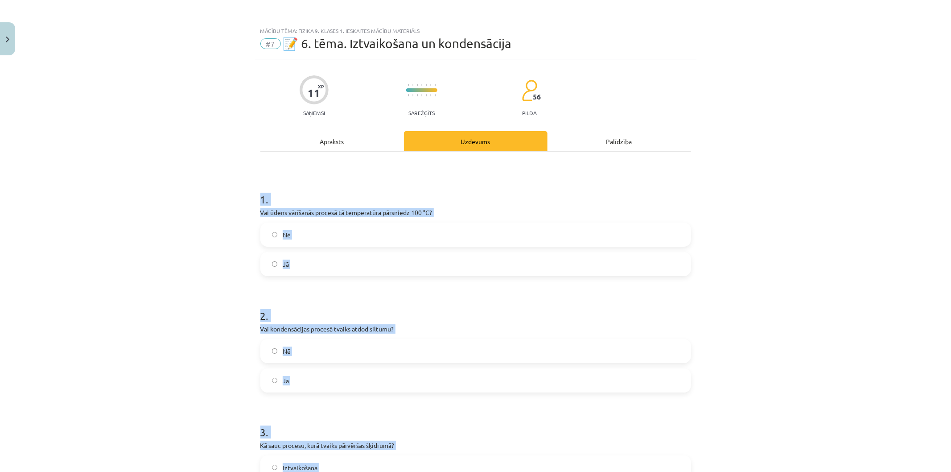
drag, startPoint x: 397, startPoint y: 233, endPoint x: 388, endPoint y: 295, distance: 63.1
click at [396, 233] on label "Nē" at bounding box center [475, 234] width 429 height 22
click at [532, 363] on div "Nē Jā" at bounding box center [475, 365] width 431 height 53
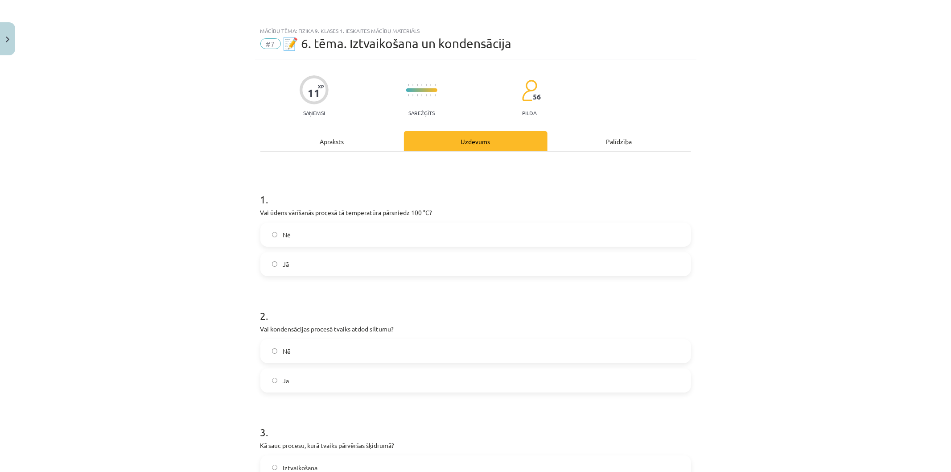
drag, startPoint x: 276, startPoint y: 373, endPoint x: 457, endPoint y: 322, distance: 187.5
click at [281, 371] on label "Jā" at bounding box center [475, 380] width 429 height 22
drag, startPoint x: 939, startPoint y: 211, endPoint x: 948, endPoint y: 216, distance: 10.6
click at [943, 226] on div "Mācību tēma: Fizika 9. klases 1. ieskaites mācību materiāls #7 📝 6. tēma. Iztva…" at bounding box center [475, 236] width 951 height 472
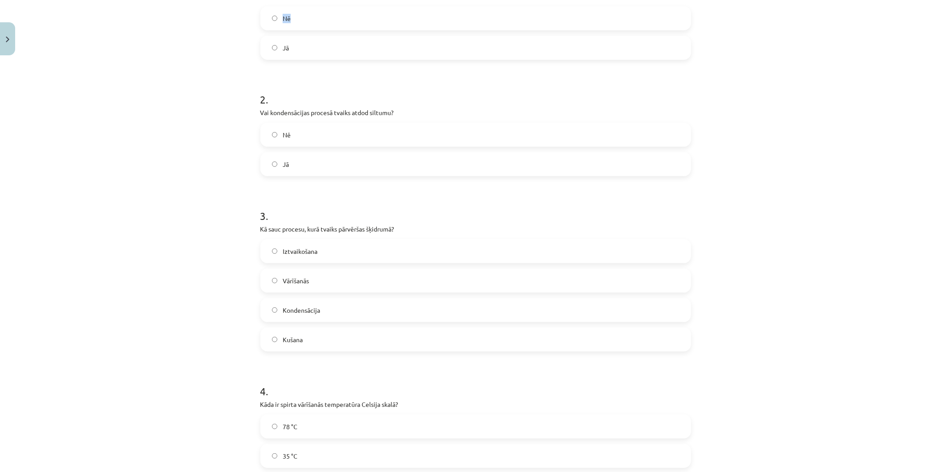
scroll to position [208, 0]
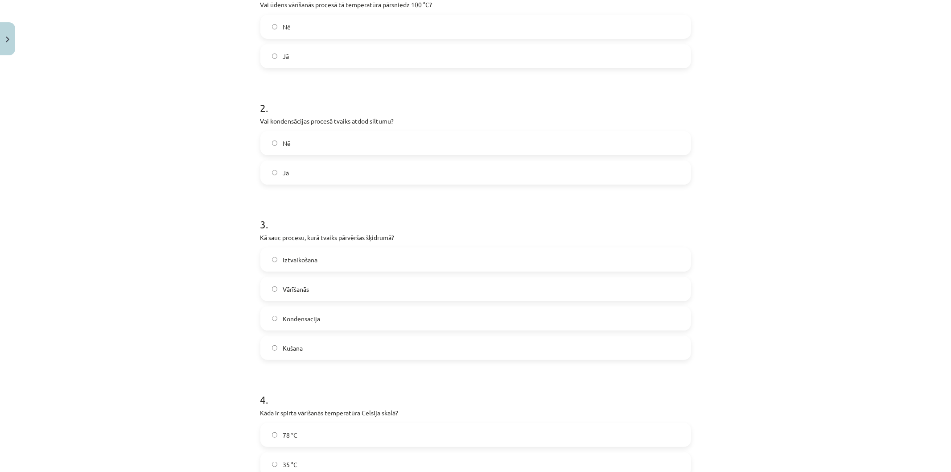
click at [266, 157] on div "Nē Jā" at bounding box center [475, 157] width 431 height 53
click at [313, 316] on span "Kondensācija" at bounding box center [301, 318] width 37 height 9
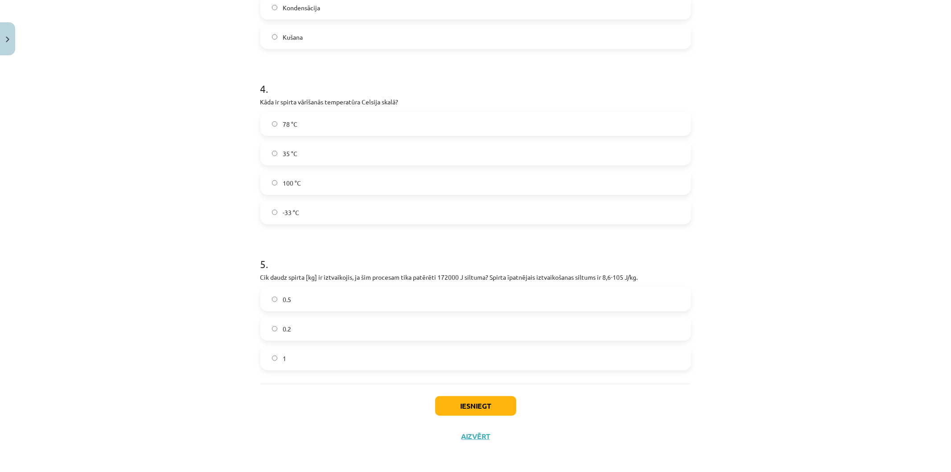
scroll to position [519, 0]
click at [337, 110] on div "4 . Kāda ir spirta vārīšanās temperatūra Celsija skalā? 78 °C 35 °C 100 °C -33 …" at bounding box center [475, 144] width 431 height 157
drag, startPoint x: 322, startPoint y: 122, endPoint x: 304, endPoint y: 110, distance: 22.5
click at [313, 115] on label "78 °C" at bounding box center [475, 123] width 429 height 22
click at [348, 321] on label "0.2" at bounding box center [475, 327] width 429 height 22
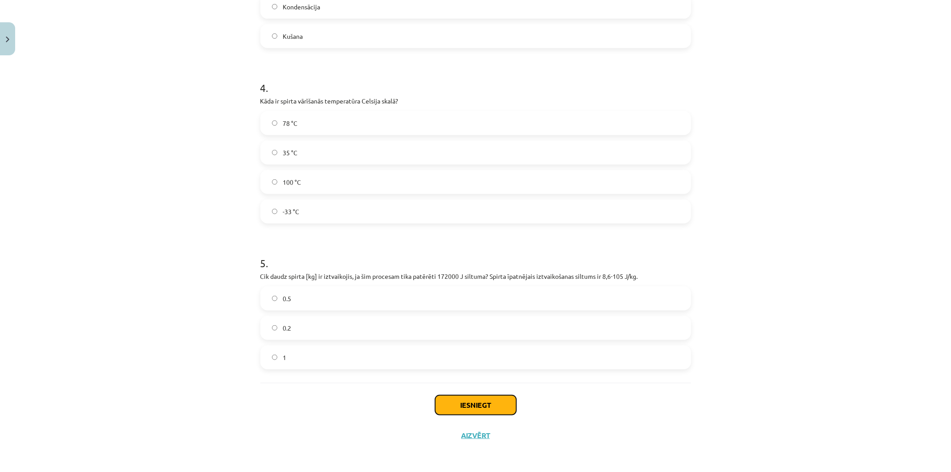
click at [491, 404] on button "Iesniegt" at bounding box center [475, 405] width 81 height 20
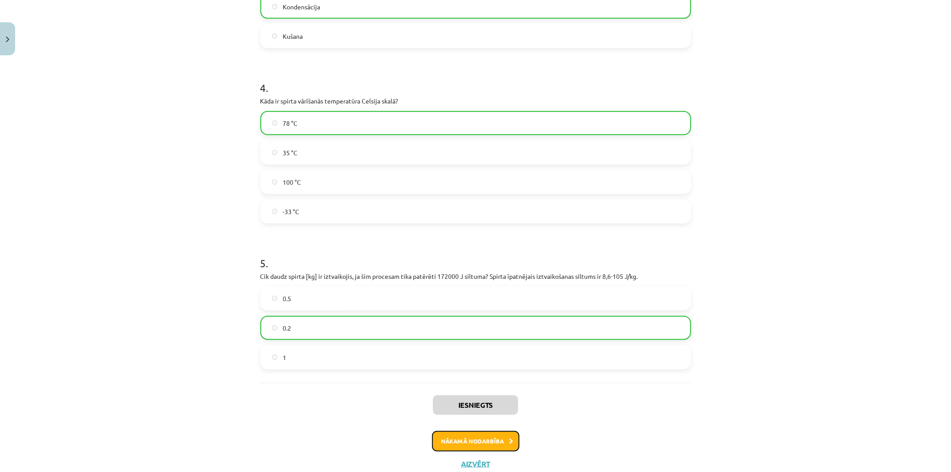
click at [498, 438] on button "Nākamā nodarbība" at bounding box center [475, 441] width 87 height 21
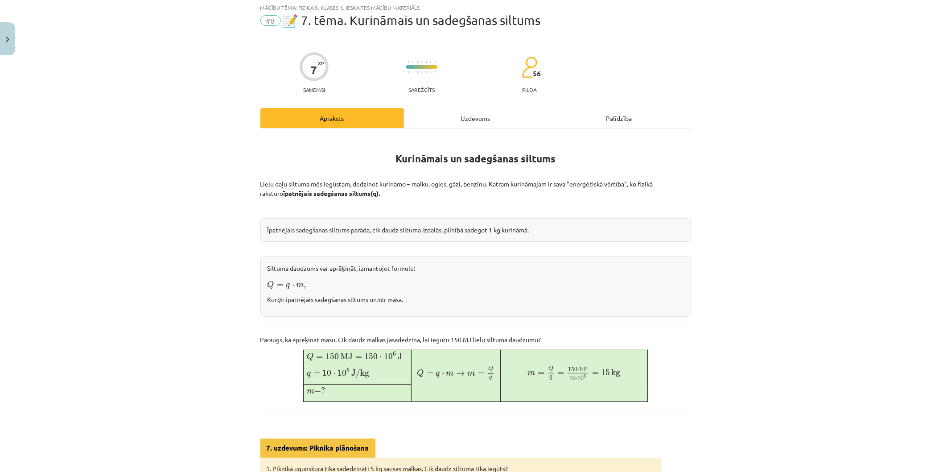
scroll to position [22, 0]
click at [503, 126] on div "Uzdevums" at bounding box center [476, 119] width 144 height 20
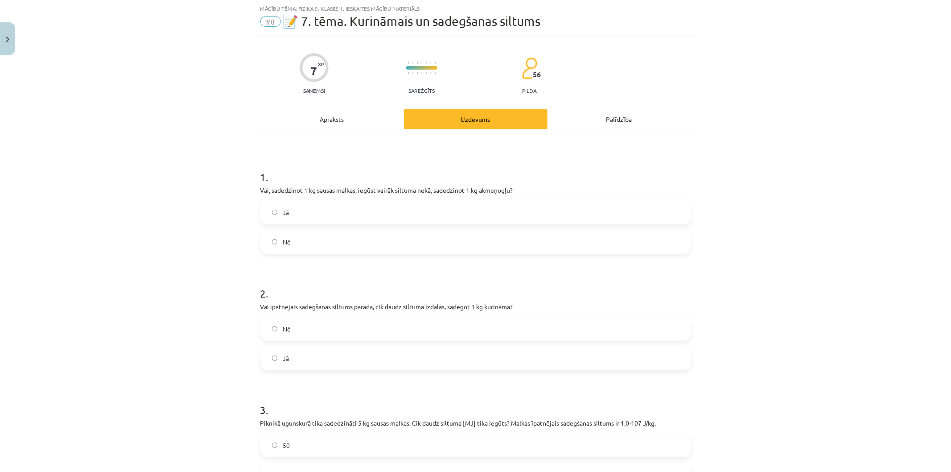
click at [378, 114] on div "Apraksts" at bounding box center [332, 119] width 144 height 20
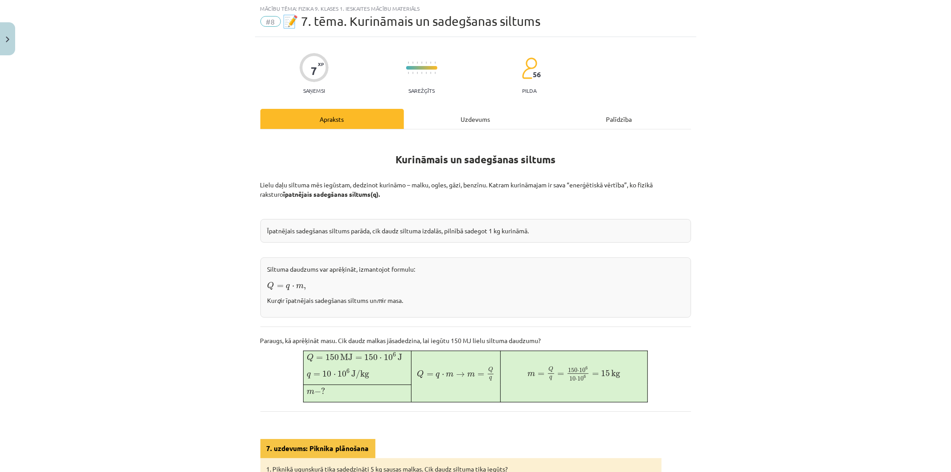
drag, startPoint x: 343, startPoint y: 78, endPoint x: 341, endPoint y: 54, distance: 24.2
click at [341, 54] on div "7 XP Saņemsi Sarežģīts 56 pilda" at bounding box center [475, 71] width 431 height 46
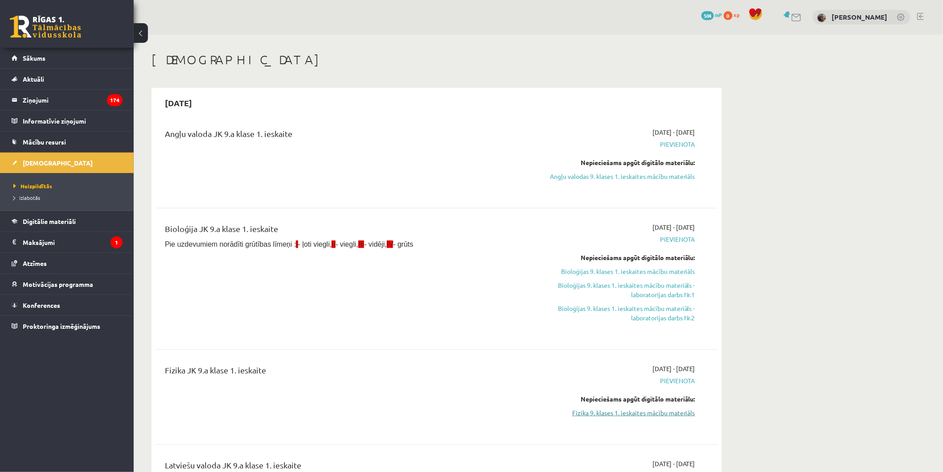
click at [634, 413] on link "Fizika 9. klases 1. ieskaites mācību materiāls" at bounding box center [611, 412] width 168 height 9
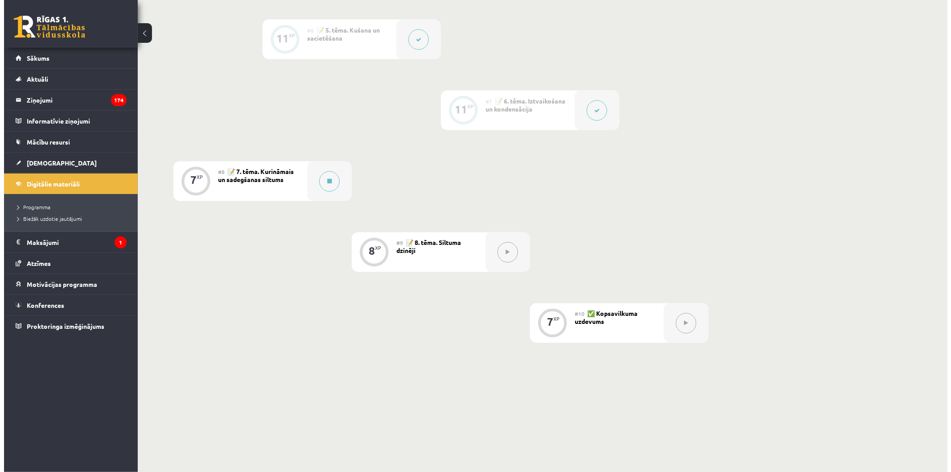
scroll to position [602, 0]
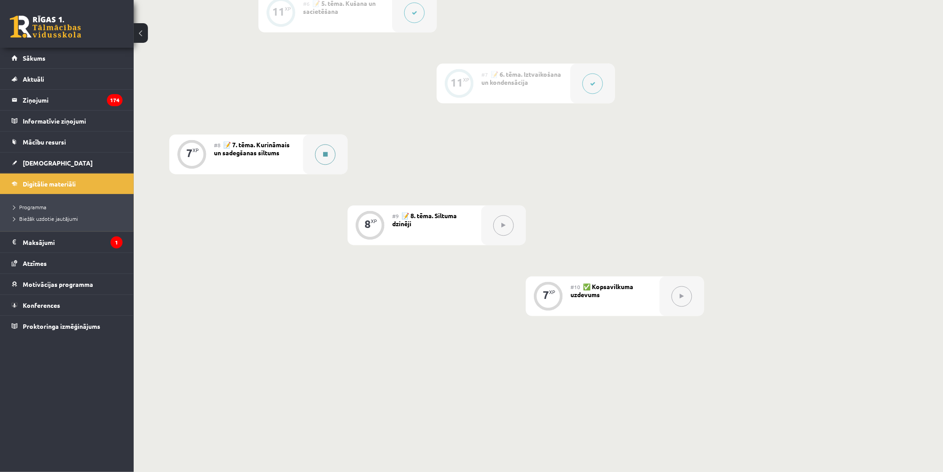
click at [316, 152] on button at bounding box center [325, 154] width 21 height 21
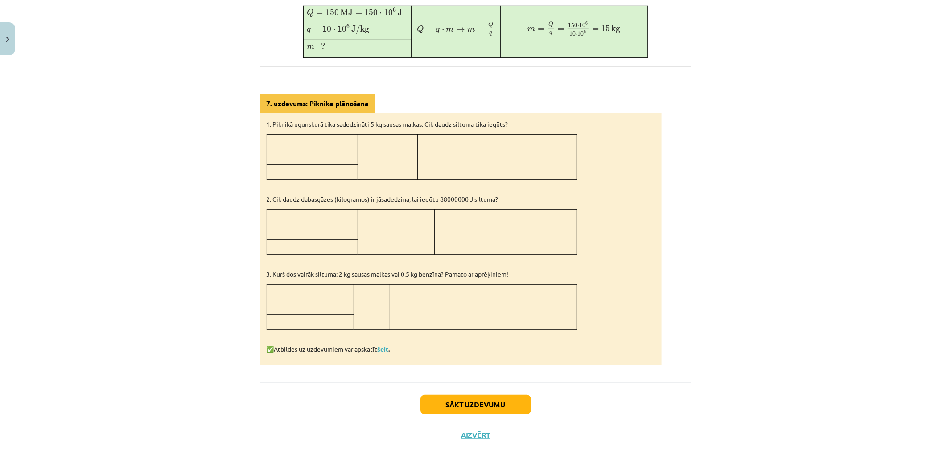
scroll to position [0, 0]
click at [511, 399] on button "Sākt uzdevumu" at bounding box center [475, 405] width 111 height 20
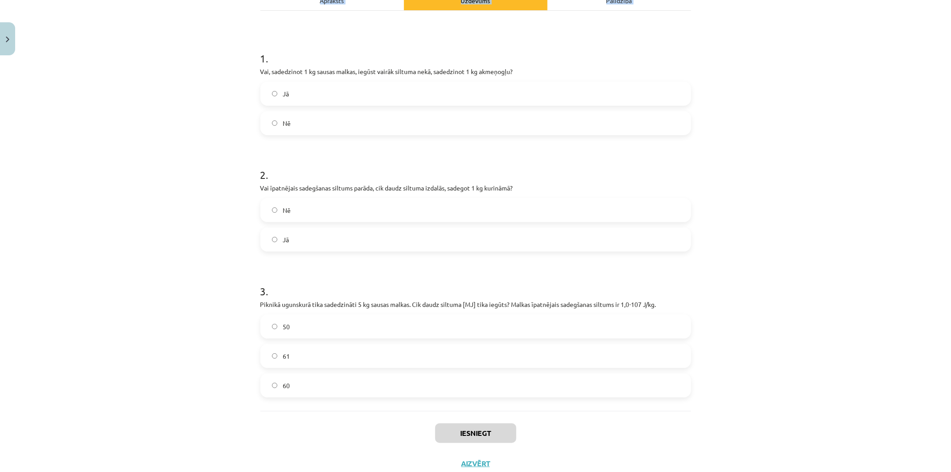
scroll to position [169, 0]
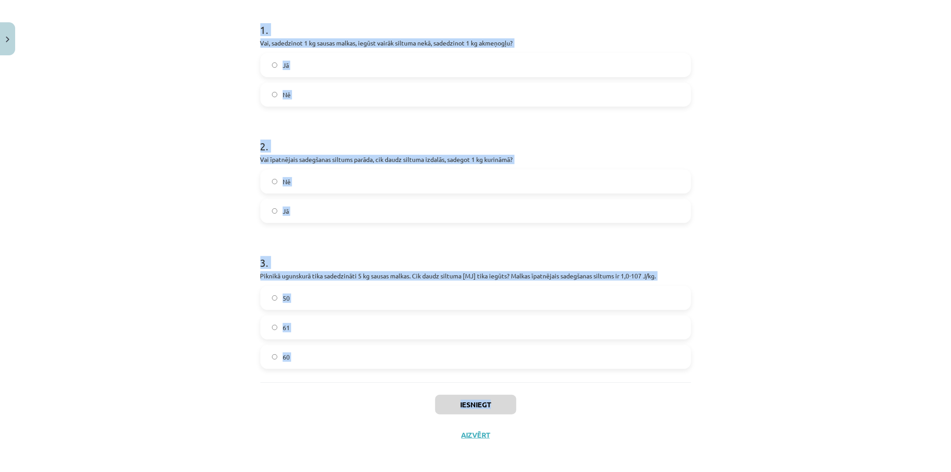
drag, startPoint x: 251, startPoint y: 179, endPoint x: 558, endPoint y: 390, distance: 371.9
click at [558, 390] on div "Mācību tēma: Fizika 9. klases 1. ieskaites mācību materiāls #8 📝 7. tēma. Kurin…" at bounding box center [475, 236] width 951 height 472
copy div "1 . Vai, sadedzinot 1 kg sausas malkas, iegūst vairāk siltuma nekā, sadedzinot …"
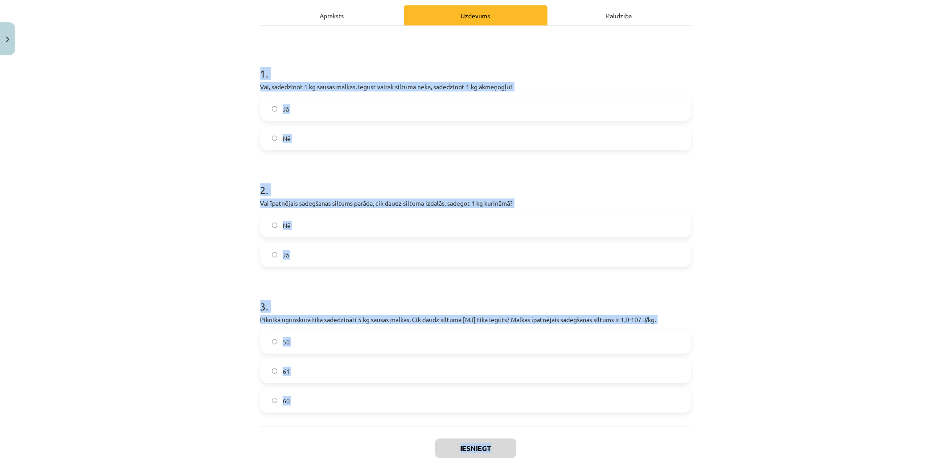
scroll to position [0, 0]
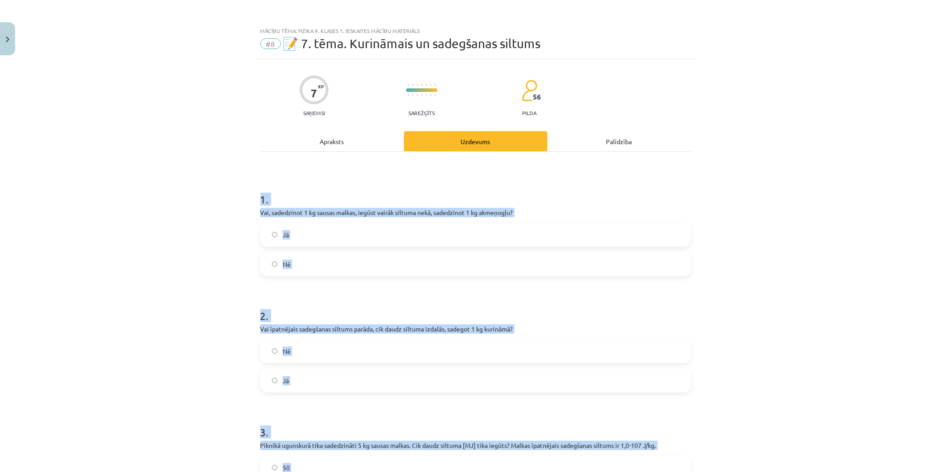
click at [265, 262] on label "Nē" at bounding box center [475, 264] width 429 height 22
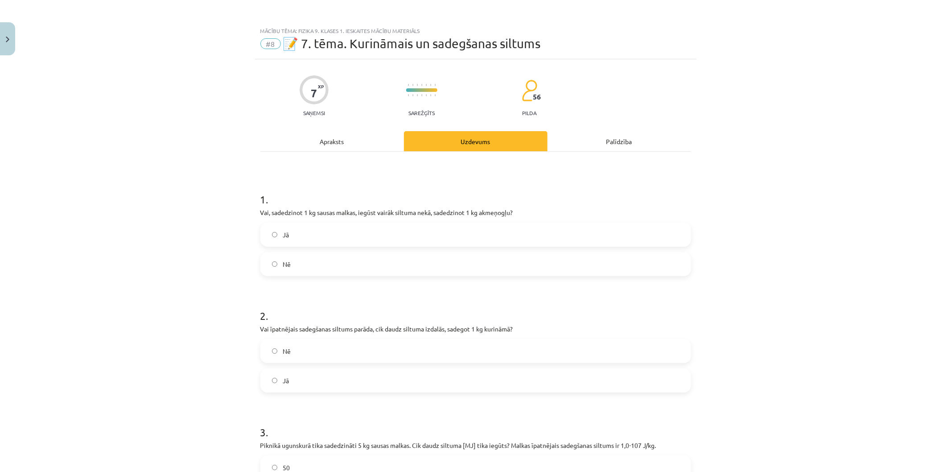
drag, startPoint x: 319, startPoint y: 385, endPoint x: 322, endPoint y: 349, distance: 36.2
click at [318, 382] on label "Jā" at bounding box center [475, 380] width 429 height 22
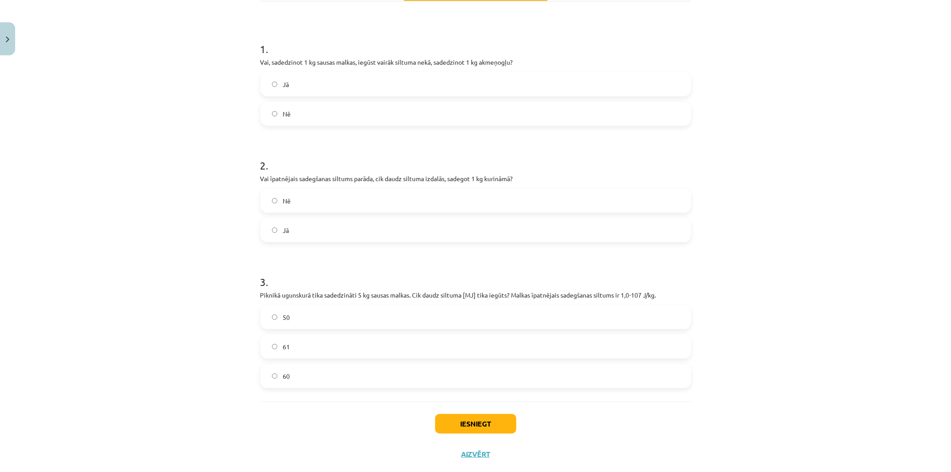
scroll to position [169, 0]
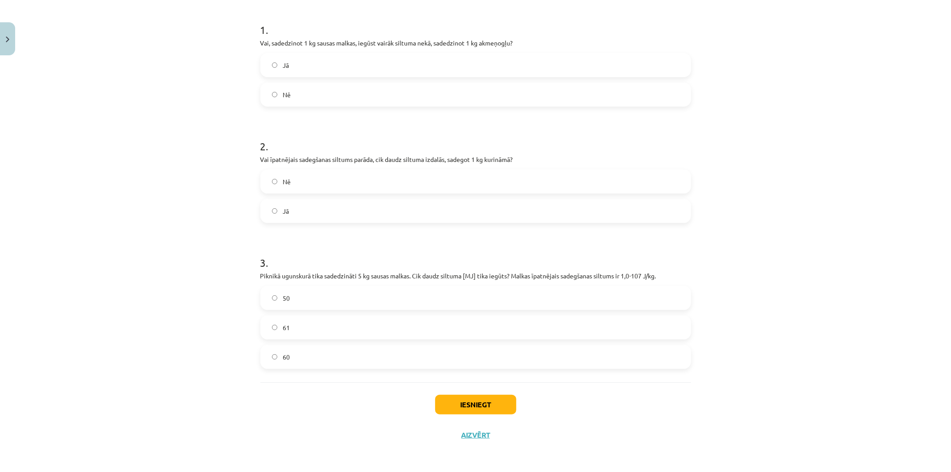
click at [367, 289] on label "50" at bounding box center [475, 298] width 429 height 22
click at [454, 398] on button "Iesniegt" at bounding box center [475, 404] width 81 height 20
drag, startPoint x: 193, startPoint y: 156, endPoint x: 487, endPoint y: 413, distance: 390.8
click at [487, 413] on button "Iesniegt" at bounding box center [475, 404] width 81 height 20
click at [505, 399] on button "Iesniegt" at bounding box center [475, 404] width 81 height 20
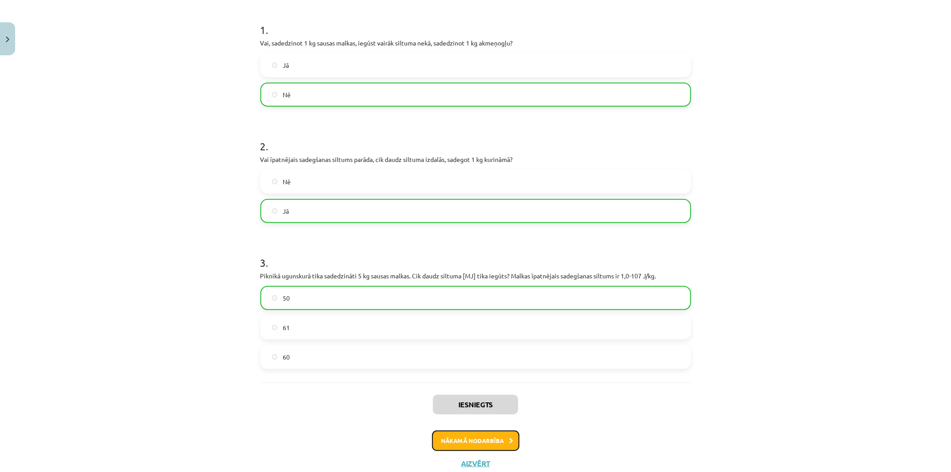
click at [447, 436] on button "Nākamā nodarbība" at bounding box center [475, 440] width 87 height 21
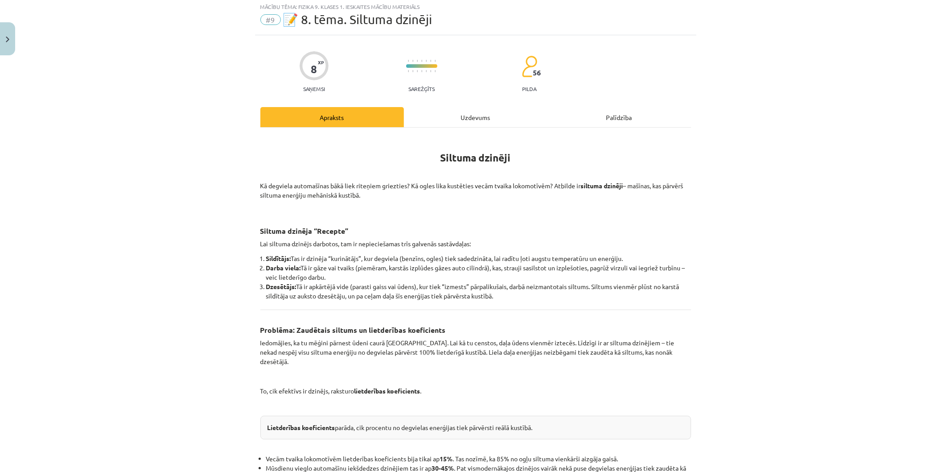
scroll to position [22, 0]
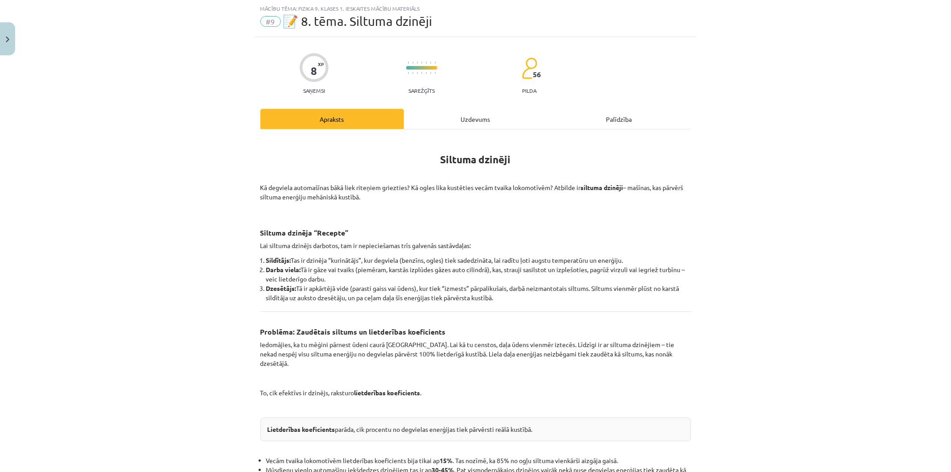
click at [470, 116] on div "Uzdevums" at bounding box center [476, 119] width 144 height 20
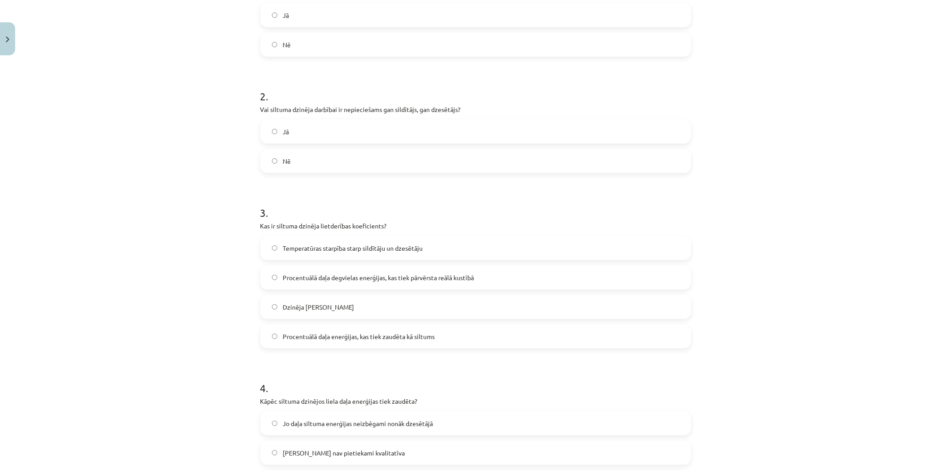
scroll to position [373, 0]
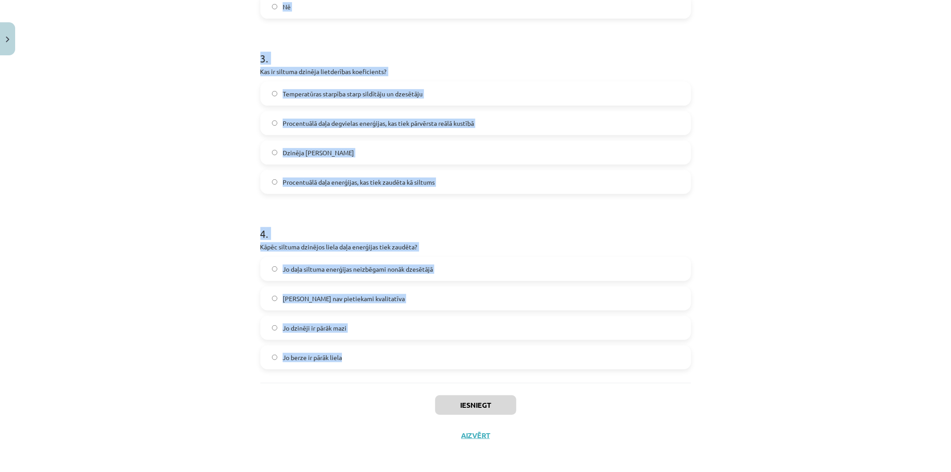
drag, startPoint x: 278, startPoint y: 201, endPoint x: 431, endPoint y: 348, distance: 213.1
click at [431, 348] on div "Mācību tēma: Fizika 9. klases 1. ieskaites mācību materiāls #9 📝 8. tēma. Siltu…" at bounding box center [475, 236] width 951 height 472
copy form "1 . Vai siltuma dzinēji spēj visu siltuma enerģiju no degvielas pārvērst 100% l…"
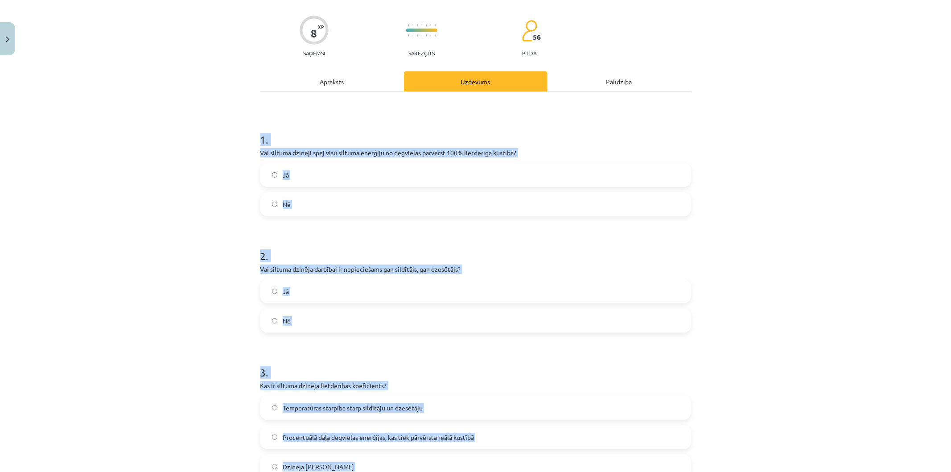
scroll to position [50, 0]
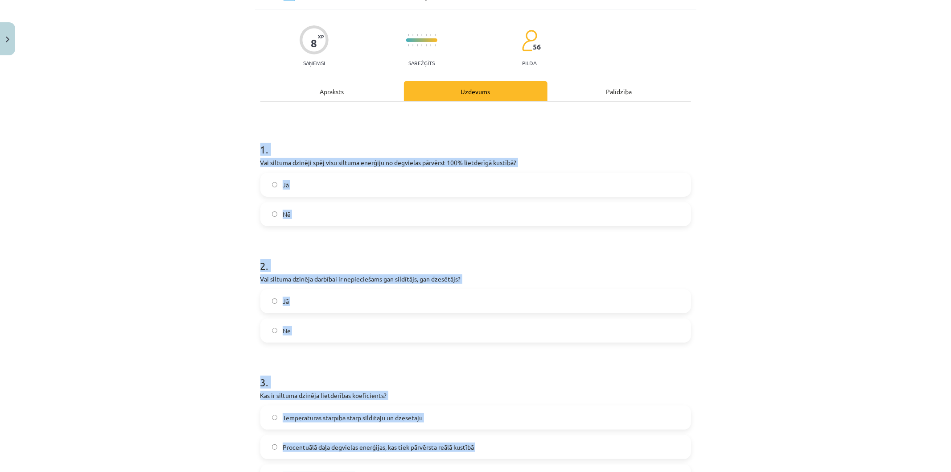
click at [340, 219] on label "Nē" at bounding box center [475, 214] width 429 height 22
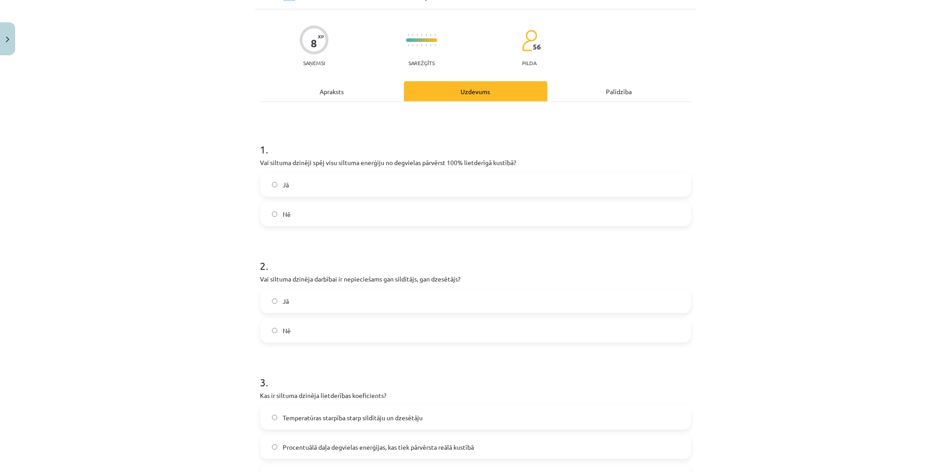
click at [332, 323] on label "Nē" at bounding box center [475, 330] width 429 height 22
click at [332, 298] on label "Jā" at bounding box center [475, 301] width 429 height 22
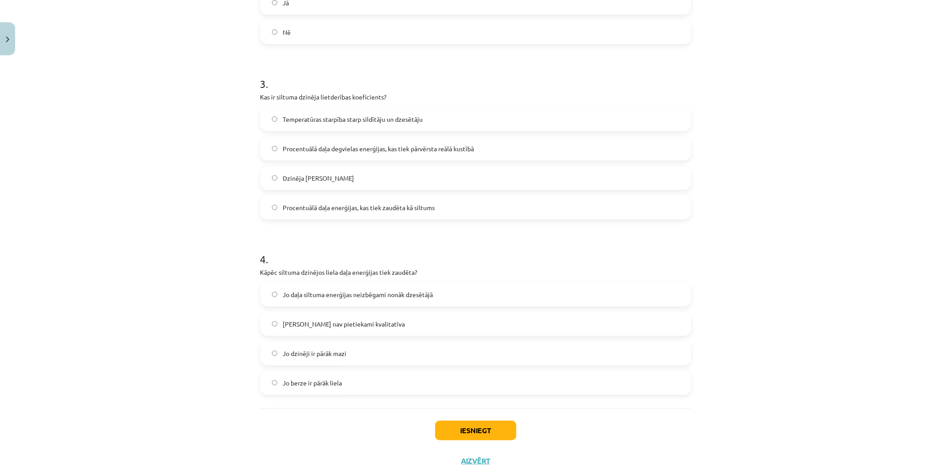
scroll to position [347, 0]
click at [455, 295] on label "Jo daļa siltuma enerģijas neizbēgami nonāk dzesētājā" at bounding box center [475, 295] width 429 height 22
click at [448, 149] on span "Procentuālā daļa degvielas enerģijas, kas tiek pārvērsta reālā kustībā" at bounding box center [378, 149] width 191 height 9
click at [473, 432] on button "Iesniegt" at bounding box center [475, 432] width 81 height 20
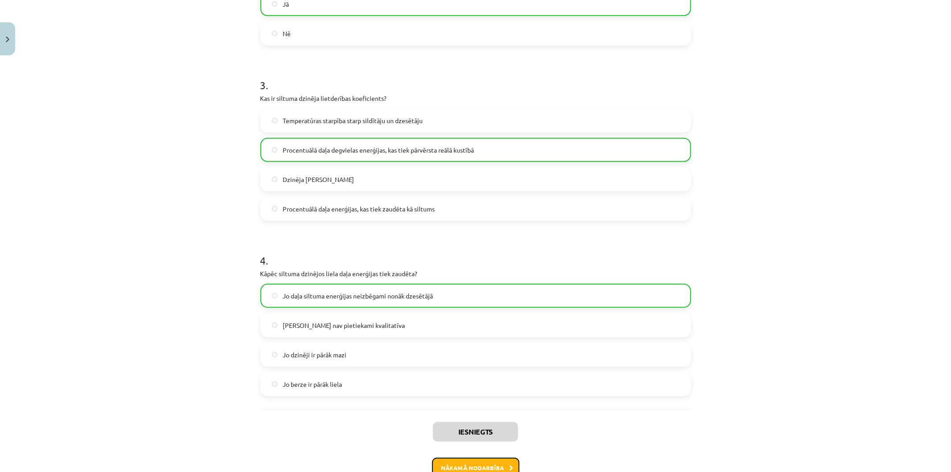
click at [492, 466] on button "Nākamā nodarbība" at bounding box center [475, 467] width 87 height 21
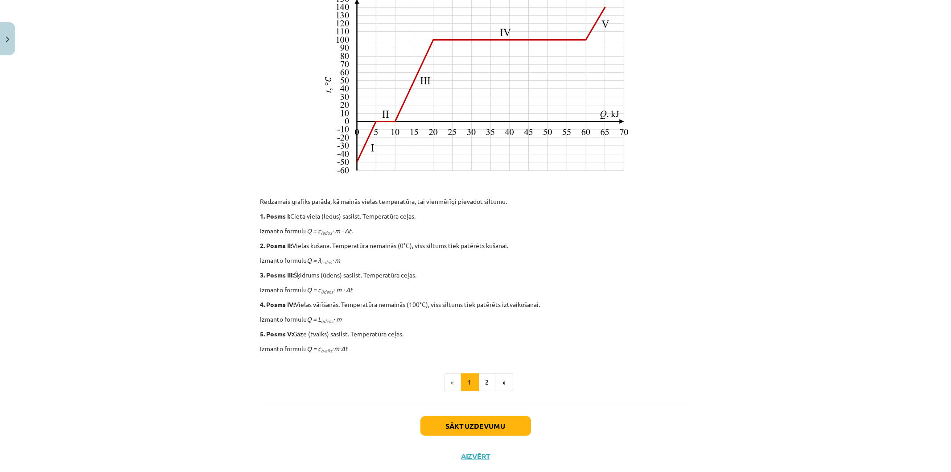
scroll to position [285, 0]
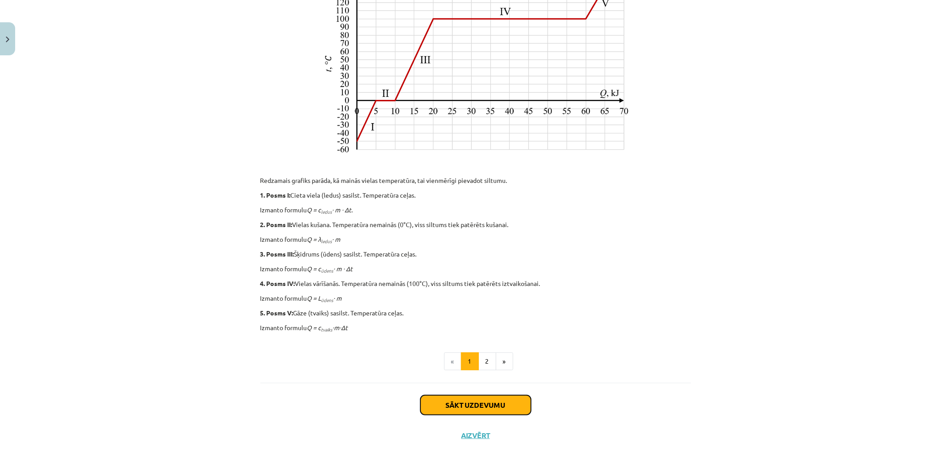
click at [449, 395] on button "Sākt uzdevumu" at bounding box center [475, 405] width 111 height 20
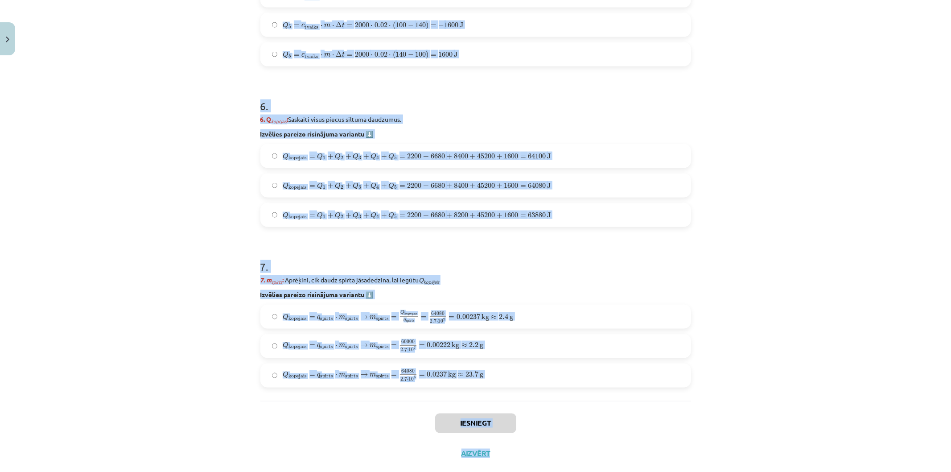
scroll to position [1109, 0]
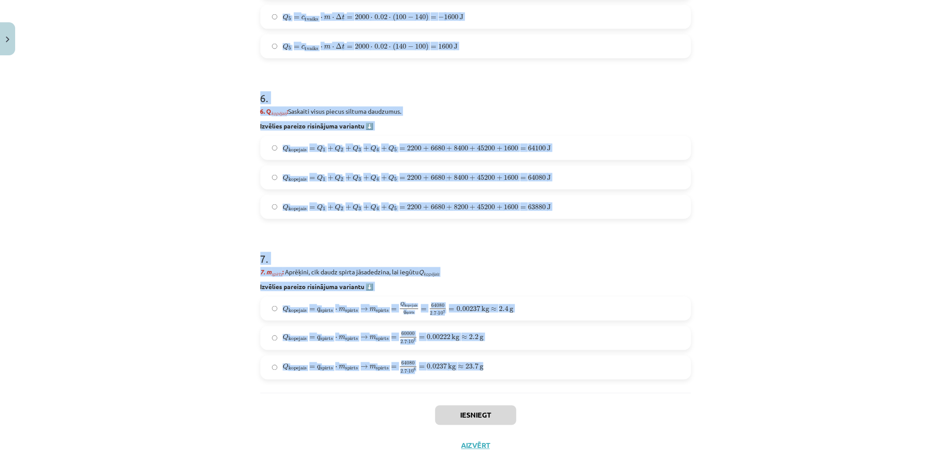
drag, startPoint x: 242, startPoint y: 156, endPoint x: 538, endPoint y: 370, distance: 365.2
click at [538, 370] on div "Mācību tēma: Fizika 9. klases 1. ieskaites mācību materiāls #10 ✅ Kopsavilkuma …" at bounding box center [475, 236] width 951 height 472
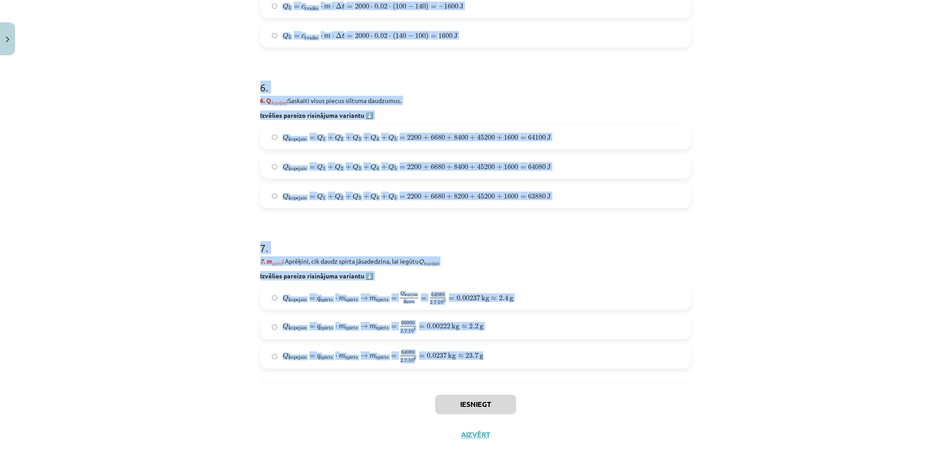
drag, startPoint x: 266, startPoint y: 426, endPoint x: 488, endPoint y: 371, distance: 228.7
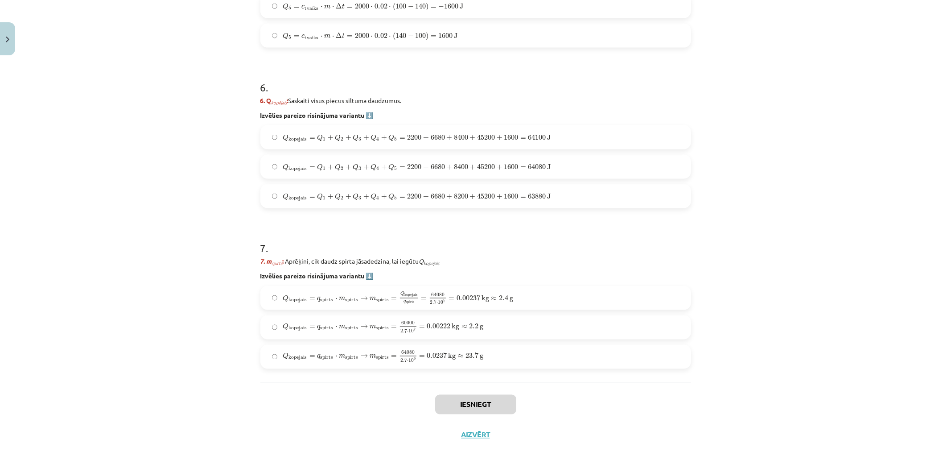
drag, startPoint x: 488, startPoint y: 370, endPoint x: 378, endPoint y: 302, distance: 129.3
click at [381, 305] on div "Q kopejais = q spirts ⋅ m spirts → m spirts = Q kopejais q spirts = 64080 2.7 ⋅…" at bounding box center [475, 298] width 431 height 24
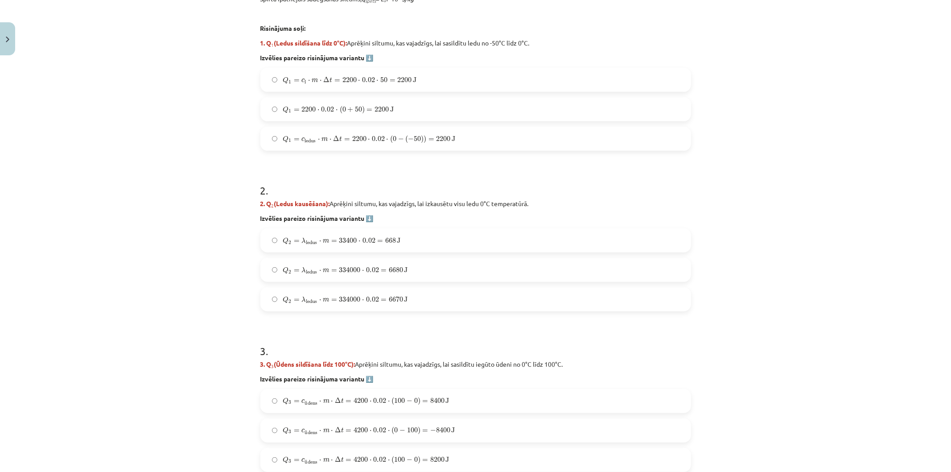
scroll to position [390, 0]
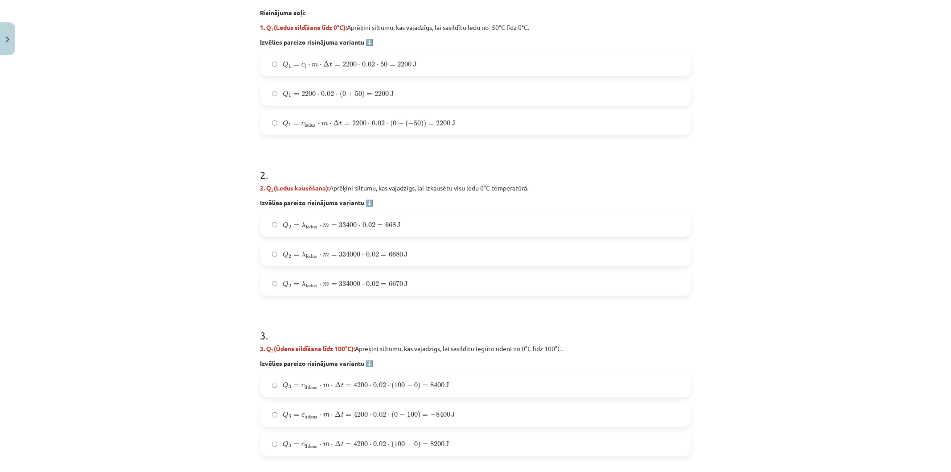
click at [309, 53] on label "Q 1 = c l ⋅ m ⋅ Δ t = 2200 ⋅ 0.02 ⋅ 50 = 2200 J Q 1 = c l ⋅ m ⋅ Δ t = 2200 ⋅ 0.…" at bounding box center [475, 64] width 429 height 22
click at [311, 259] on label "Q 2 = λ ledus ⋅ m = 334000 ⋅ 0.02 = 6680 J Q 2 = λ ledus ⋅ m = 334000 ⋅ 0.02 = …" at bounding box center [475, 254] width 429 height 22
drag, startPoint x: 938, startPoint y: 229, endPoint x: 950, endPoint y: 281, distance: 54.1
click at [943, 298] on div "Mācību tēma: Fizika 9. klases 1. ieskaites mācību materiāls #10 ✅ Kopsavilkuma …" at bounding box center [475, 236] width 951 height 472
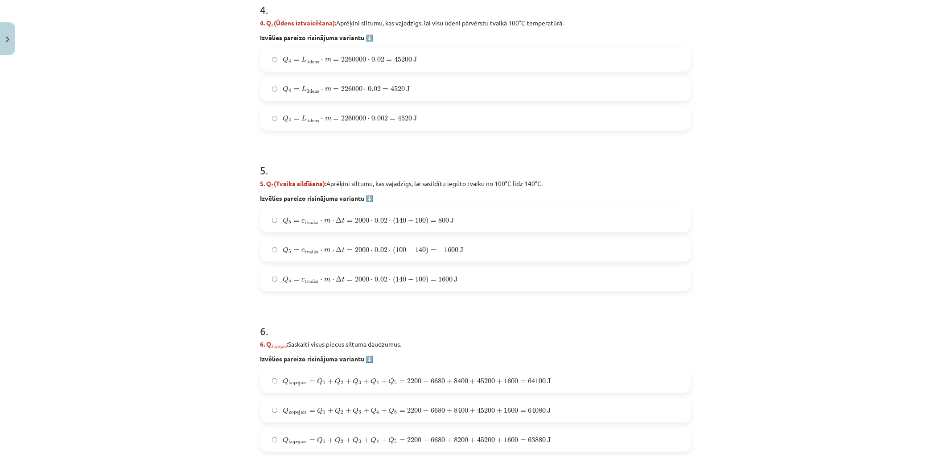
scroll to position [802, 0]
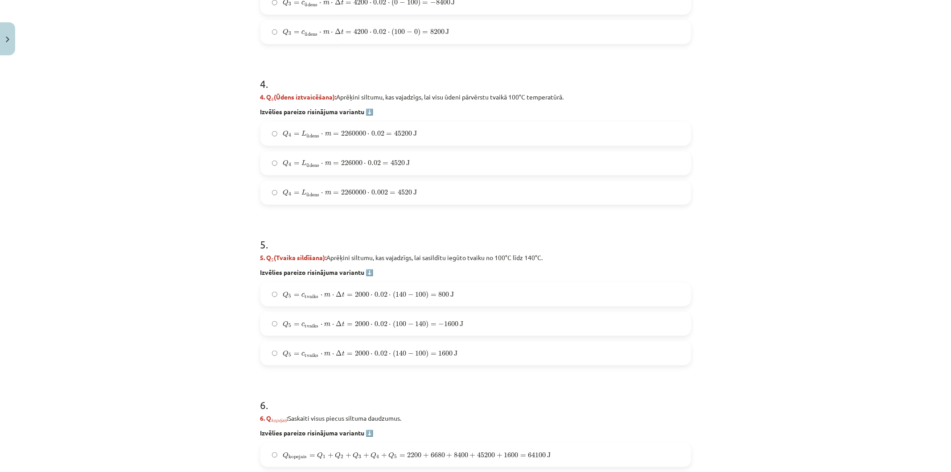
drag, startPoint x: 359, startPoint y: 157, endPoint x: 357, endPoint y: 168, distance: 11.3
click at [357, 165] on label "Q 4 = L ū dens ⋅ m = 226000 ⋅ 0.02 = 4520 J Q 4 = L ūdens ⋅ m = 226000 ⋅ 0.02 =…" at bounding box center [475, 163] width 429 height 22
click at [371, 172] on label "Q 4 = L ū dens ⋅ m = 226000 ⋅ 0.02 = 4520 J Q 4 = L ūdens ⋅ m = 226000 ⋅ 0.02 =…" at bounding box center [475, 163] width 429 height 22
click at [379, 342] on label "Q 5 = c tvaiks ⋅ m ⋅ Δ t = 2000 ⋅ 0.02 ⋅ ( 140 − 100 ) = 1600 J Q 5 = c tvaiks …" at bounding box center [475, 353] width 429 height 22
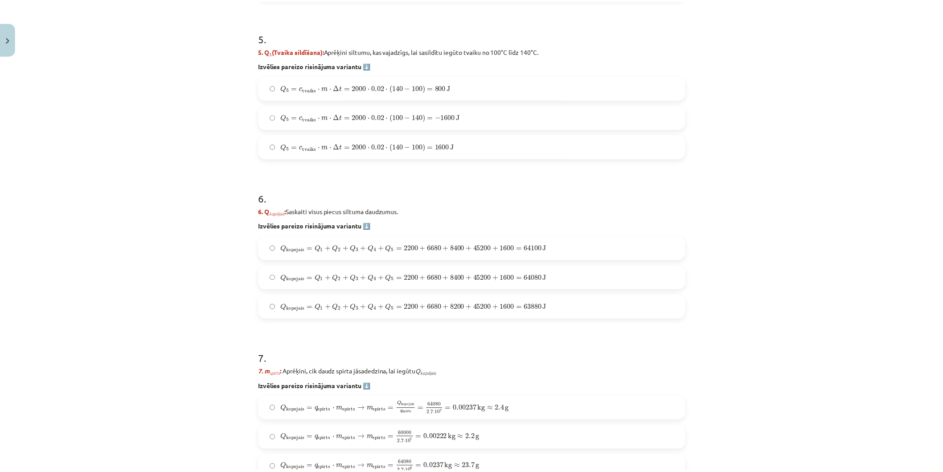
scroll to position [1120, 0]
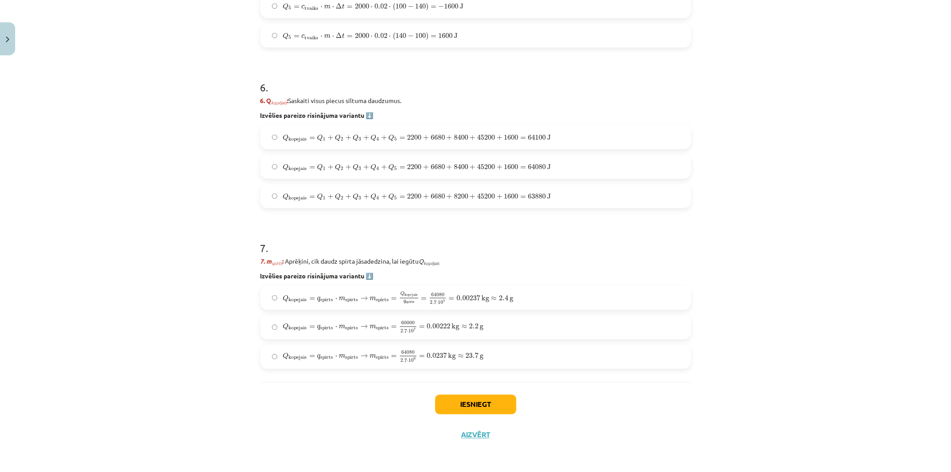
click at [288, 138] on span "kopejais" at bounding box center [297, 139] width 18 height 5
click at [327, 346] on label "Q kopejais = q spirts ⋅ m spirts → m spirts = 64080 2.7 ⋅ 10 6 = 0.0237 kg ≈ 23…" at bounding box center [475, 356] width 429 height 22
click at [502, 409] on button "Iesniegt" at bounding box center [475, 404] width 81 height 20
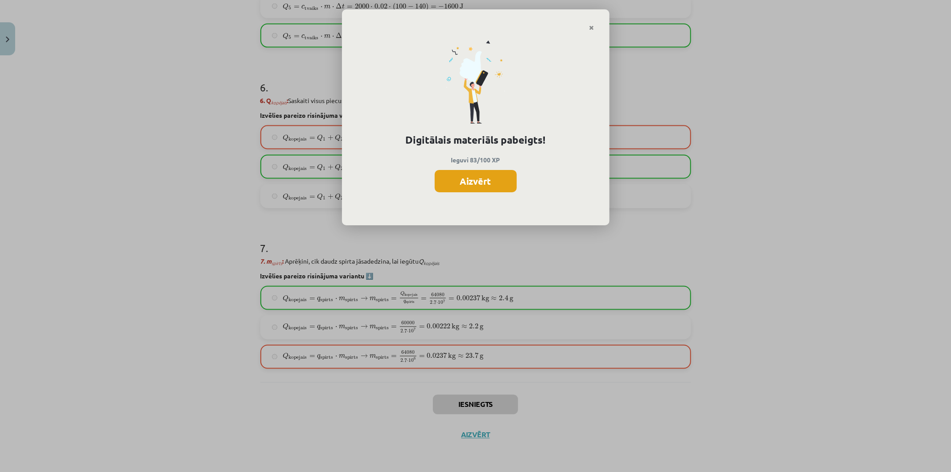
click at [477, 184] on button "Aizvērt" at bounding box center [476, 181] width 82 height 22
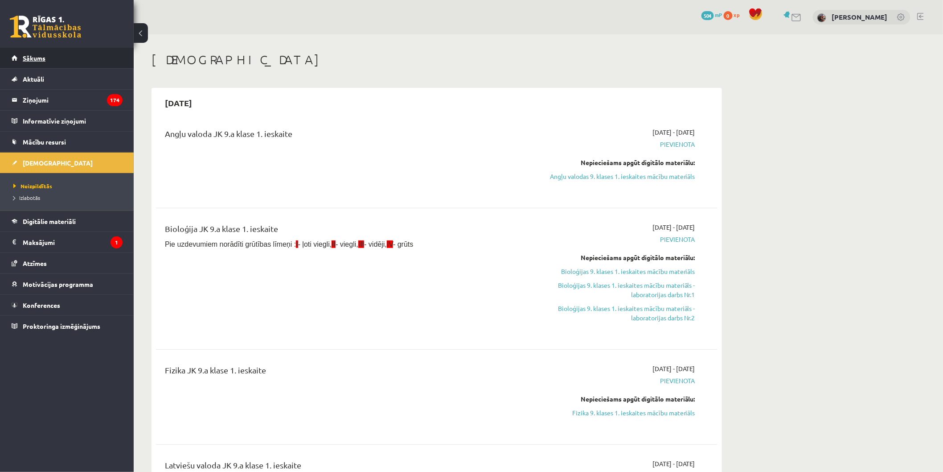
click at [21, 54] on link "Sākums" at bounding box center [67, 58] width 111 height 21
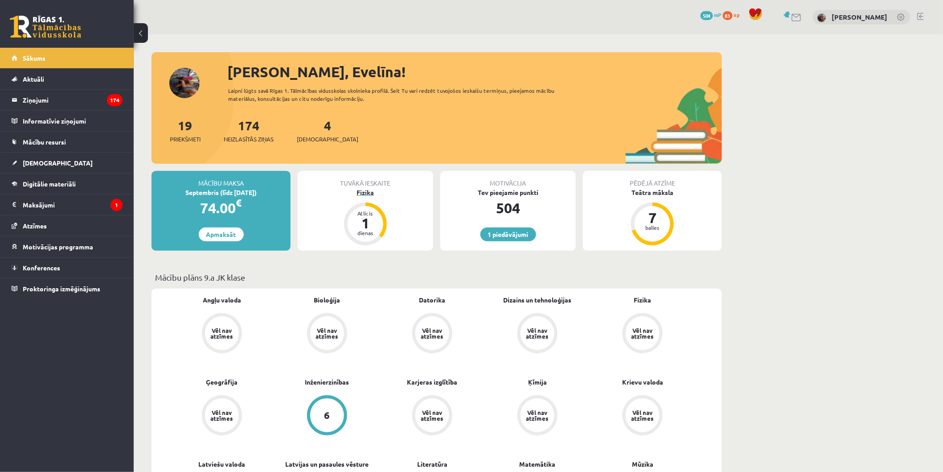
click at [366, 195] on div "Fizika" at bounding box center [365, 192] width 135 height 9
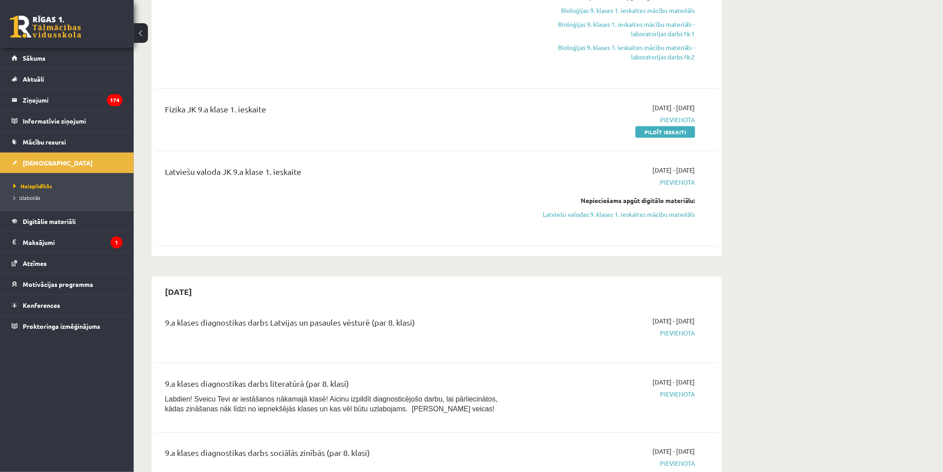
scroll to position [221, 0]
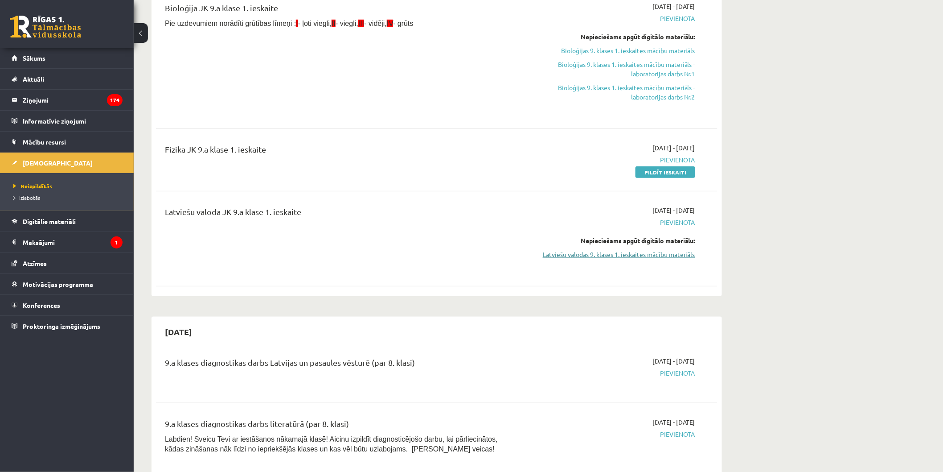
click at [665, 252] on link "Latviešu valodas 9. klases 1. ieskaites mācību materiāls" at bounding box center [611, 254] width 168 height 9
click at [604, 257] on link "Latviešu valodas 9. klases 1. ieskaites mācību materiāls" at bounding box center [611, 254] width 168 height 9
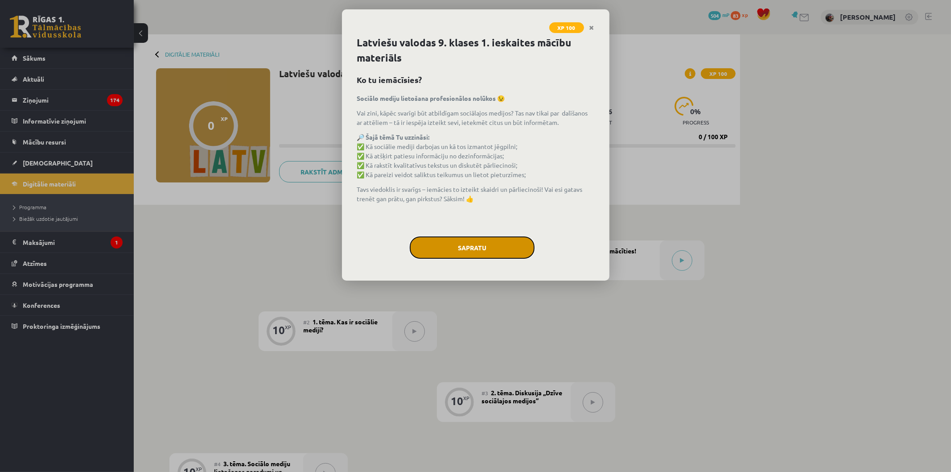
click at [515, 243] on button "Sapratu" at bounding box center [472, 247] width 125 height 22
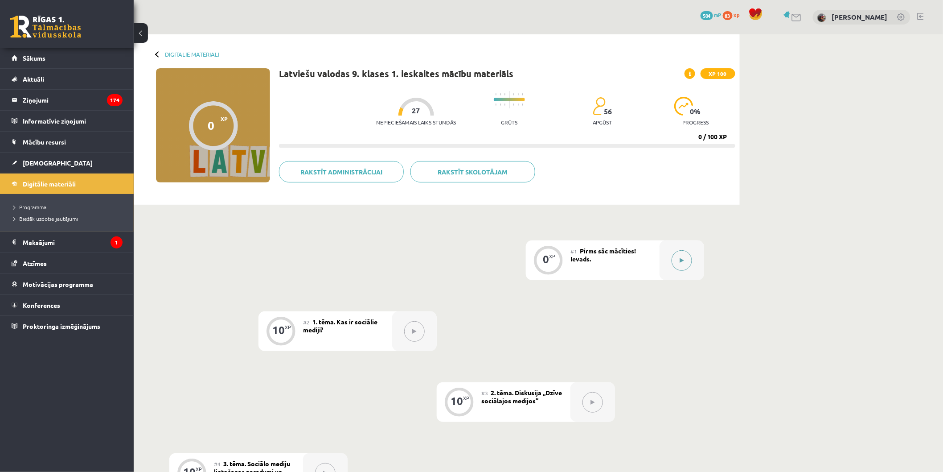
click at [678, 259] on button at bounding box center [682, 260] width 21 height 21
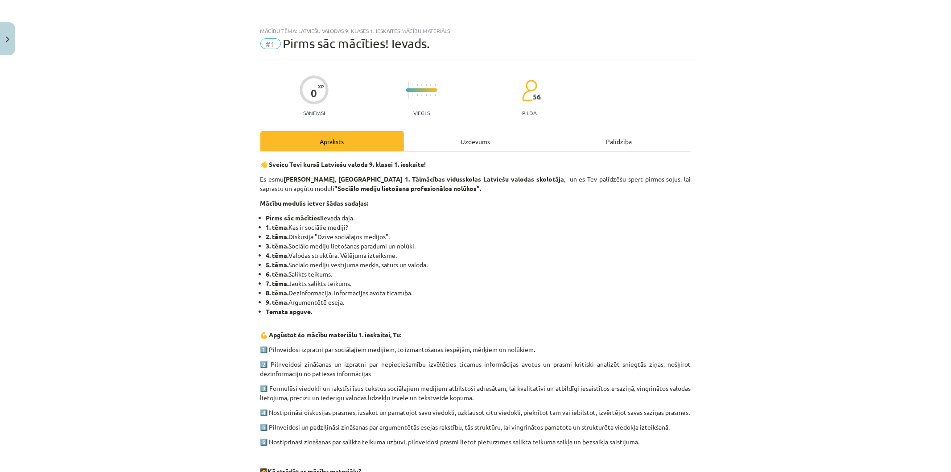
click at [483, 145] on div "Uzdevums" at bounding box center [476, 141] width 144 height 20
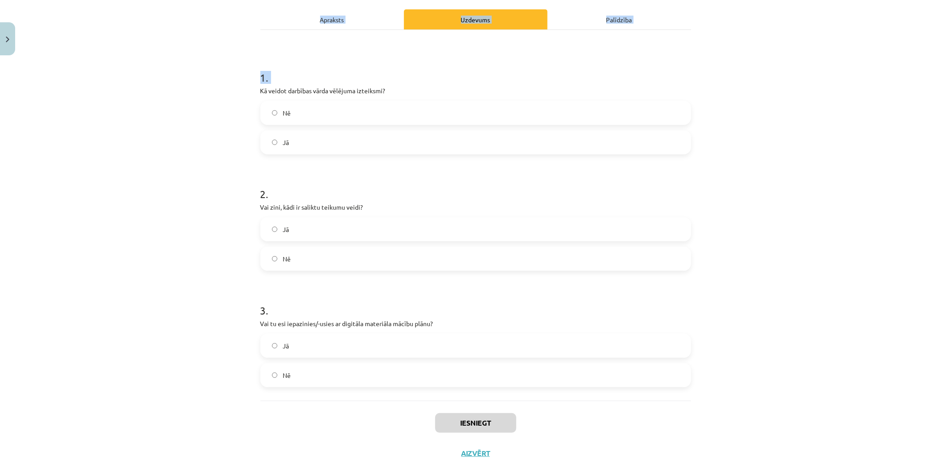
scroll to position [140, 0]
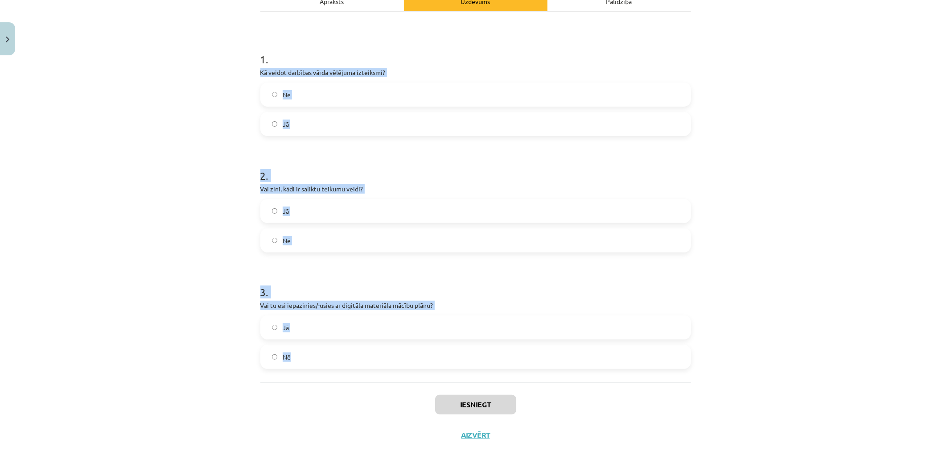
drag, startPoint x: 287, startPoint y: 218, endPoint x: 505, endPoint y: 361, distance: 260.8
click at [537, 363] on div "Mācību tēma: Latviešu valodas 9. klases 1. ieskaites mācību materiāls #1 Pirms …" at bounding box center [475, 236] width 951 height 472
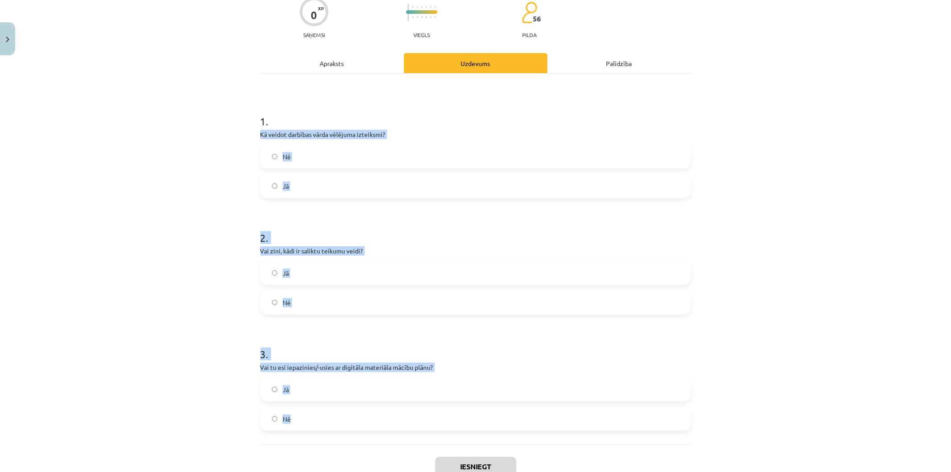
scroll to position [0, 0]
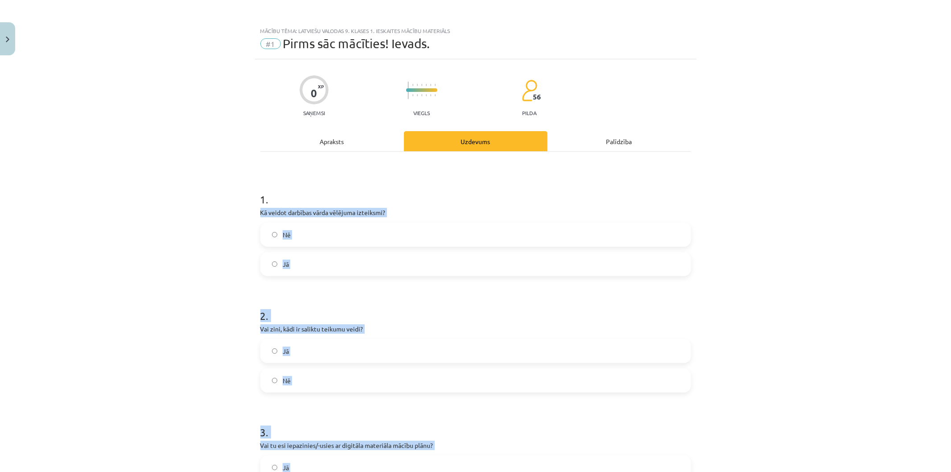
copy form "Kā veidot darbības vārda vēlējuma izteiksmi? Nē Jā 2 . Vai zini, kādi ir salikt…"
click at [268, 259] on label "Jā" at bounding box center [475, 264] width 429 height 22
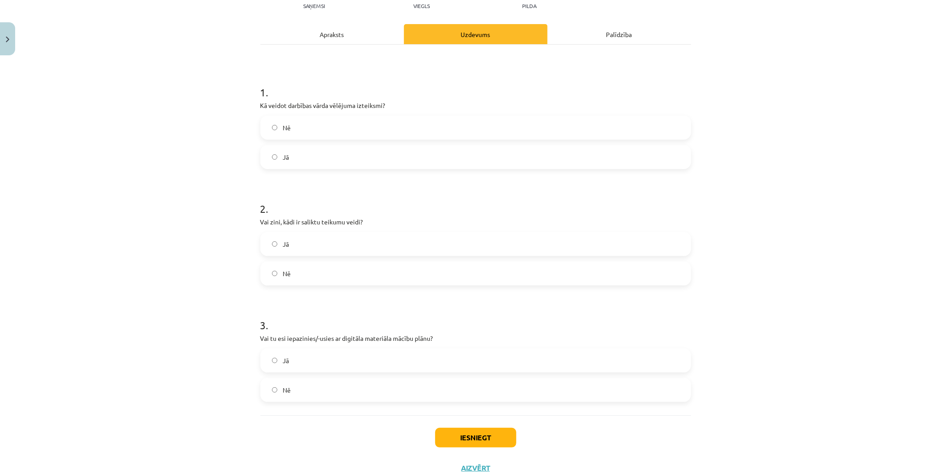
scroll to position [140, 0]
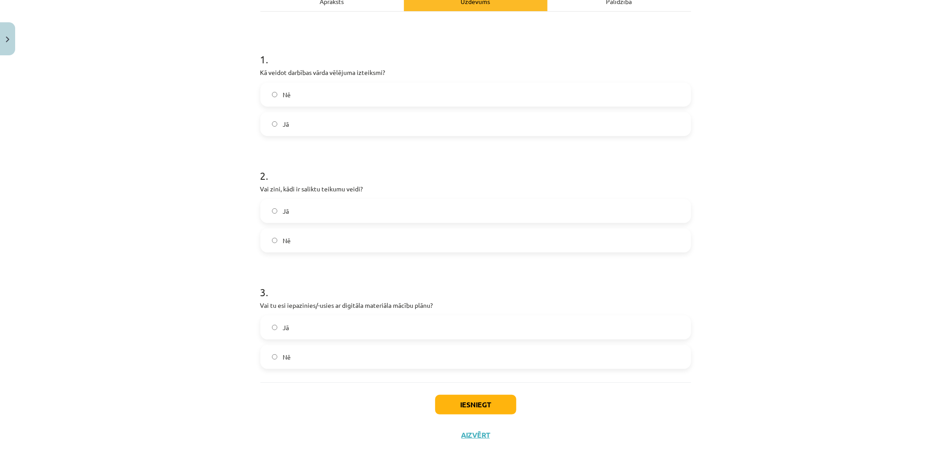
click at [342, 209] on label "Jā" at bounding box center [475, 211] width 429 height 22
click at [332, 343] on div "Jā Nē" at bounding box center [475, 341] width 431 height 53
drag, startPoint x: 342, startPoint y: 359, endPoint x: 344, endPoint y: 340, distance: 19.7
click at [342, 350] on label "Nē" at bounding box center [475, 356] width 429 height 22
click at [345, 332] on label "Jā" at bounding box center [475, 327] width 429 height 22
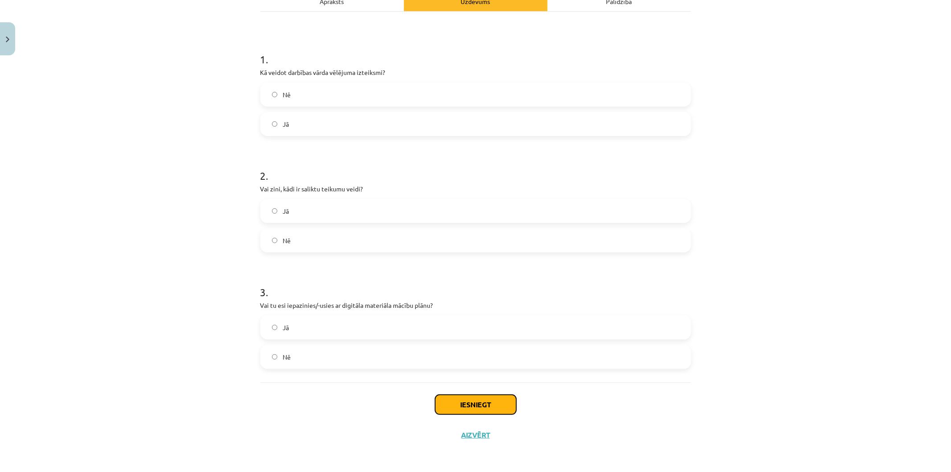
click at [462, 405] on button "Iesniegt" at bounding box center [475, 404] width 81 height 20
click at [457, 403] on button "Iesniegt" at bounding box center [475, 404] width 81 height 20
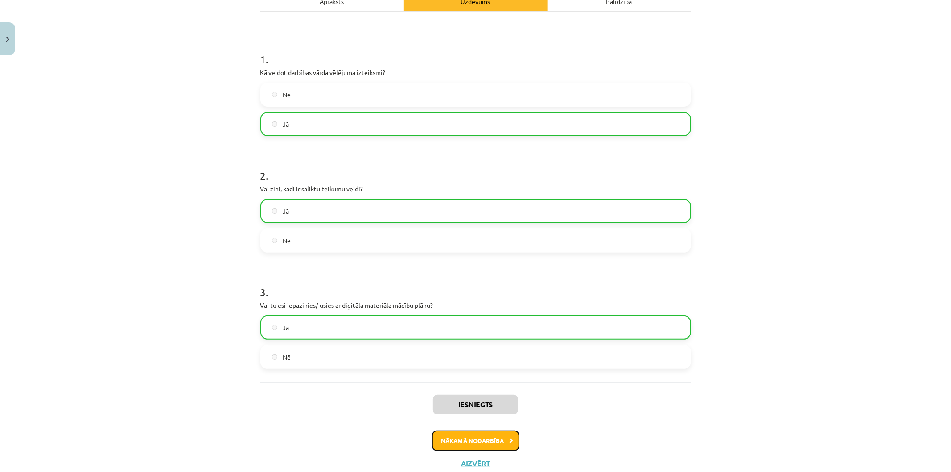
click at [462, 435] on button "Nākamā nodarbība" at bounding box center [475, 440] width 87 height 21
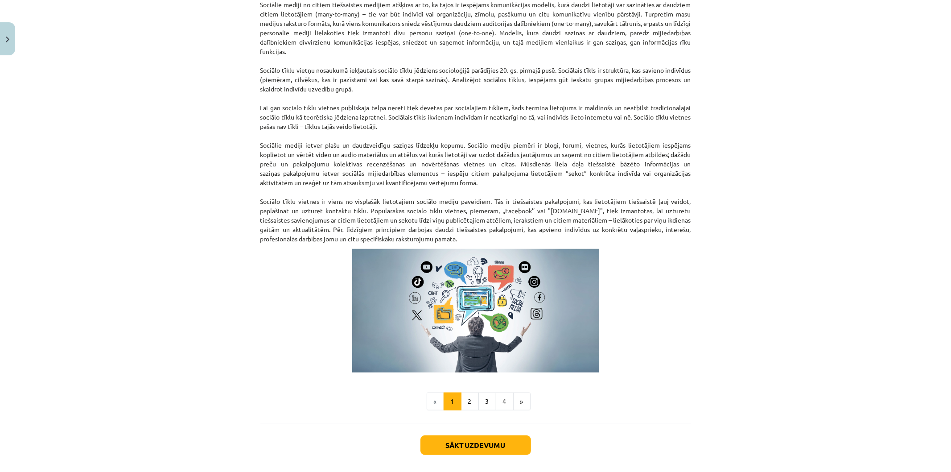
scroll to position [447, 0]
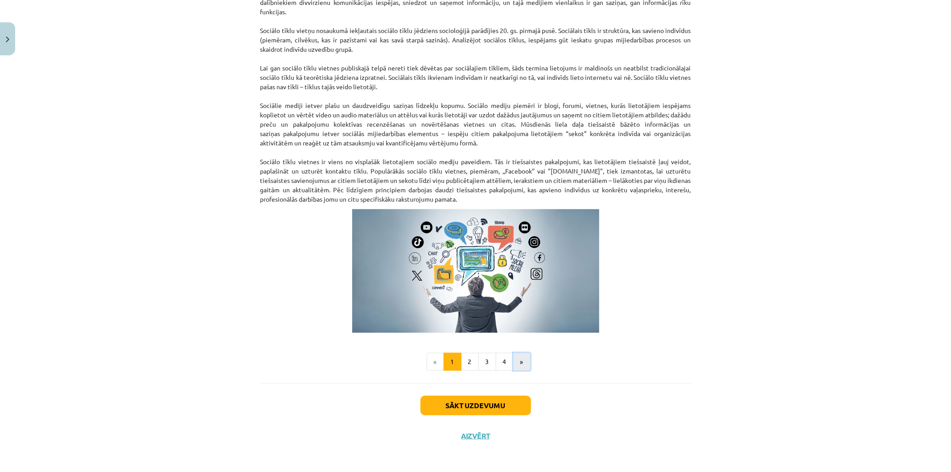
click at [513, 362] on button "»" at bounding box center [521, 362] width 17 height 18
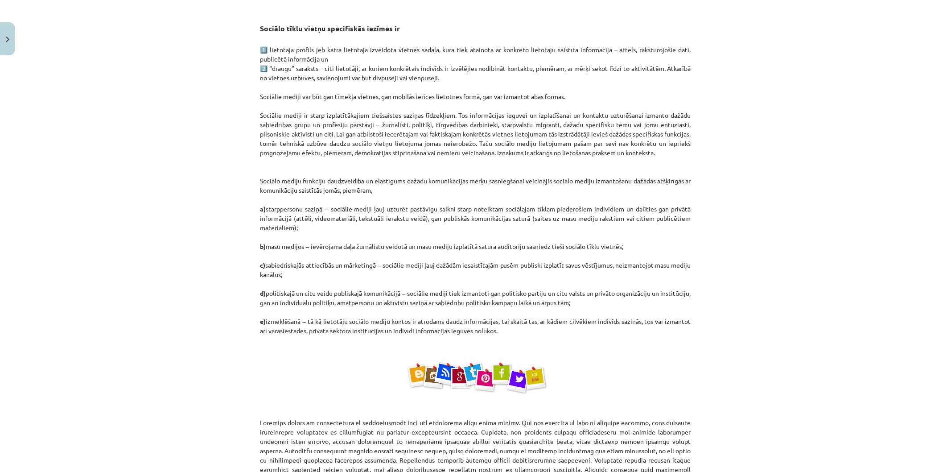
scroll to position [422, 0]
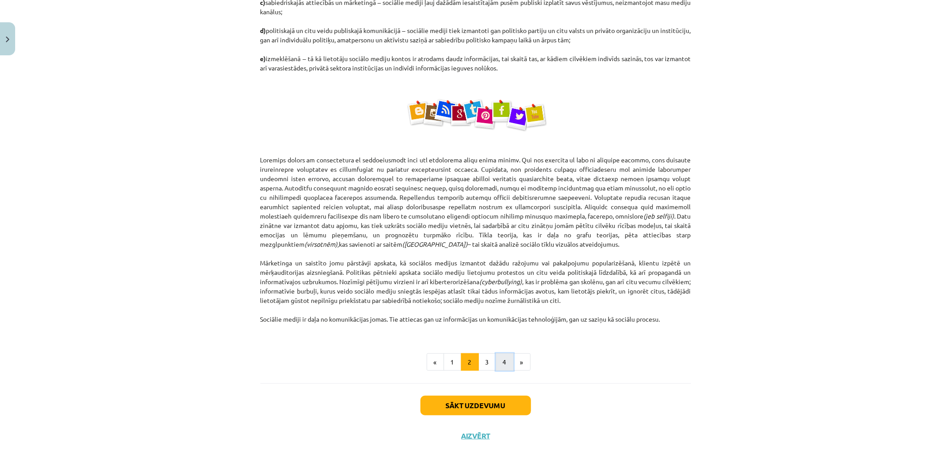
click at [502, 364] on button "4" at bounding box center [505, 362] width 18 height 18
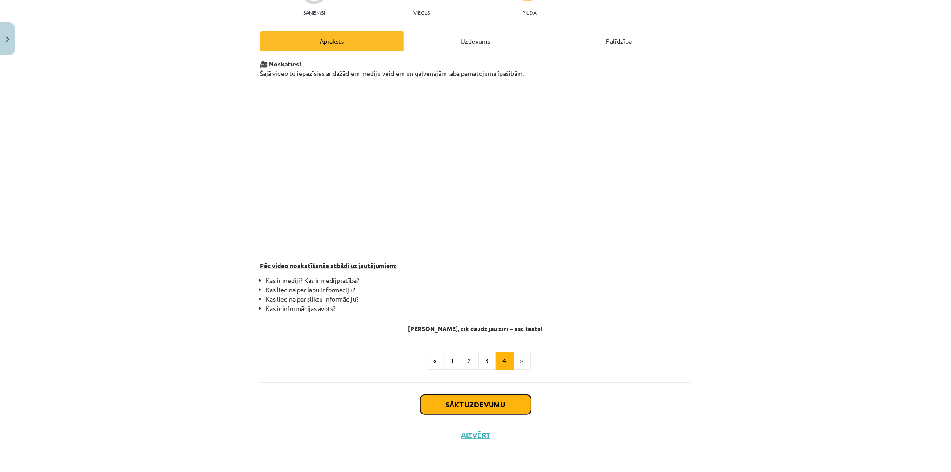
click at [501, 402] on button "Sākt uzdevumu" at bounding box center [475, 404] width 111 height 20
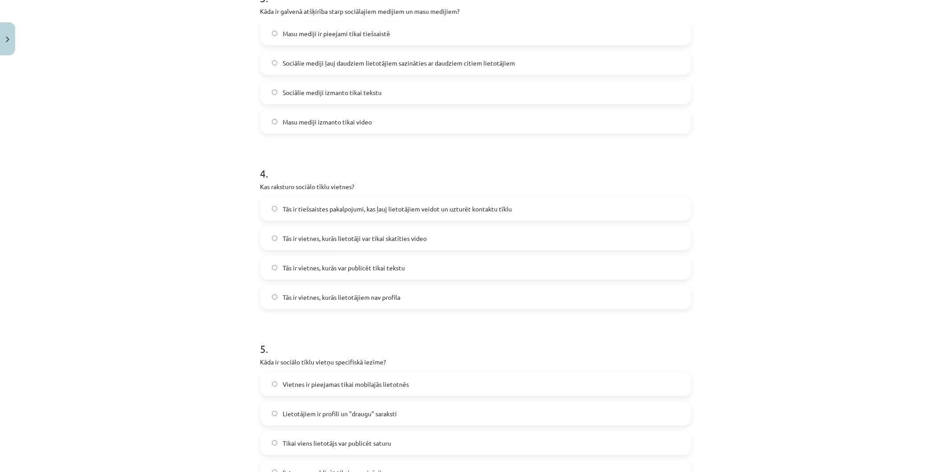
scroll to position [666, 0]
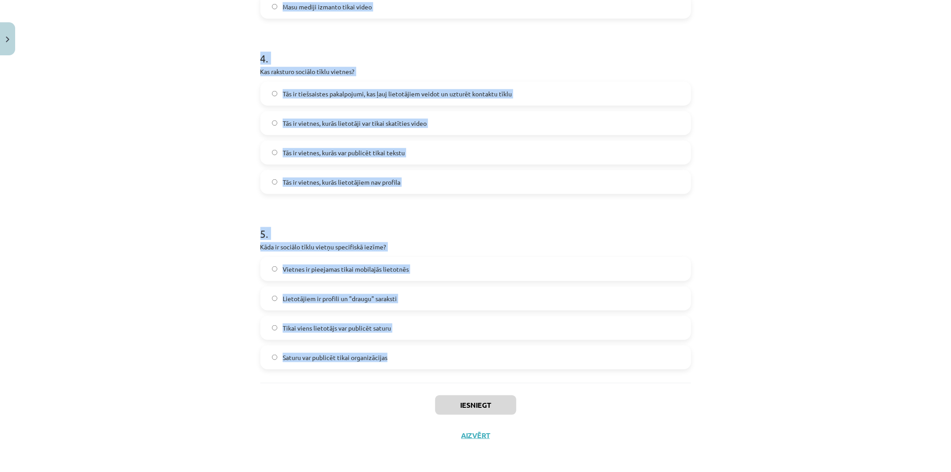
drag, startPoint x: 299, startPoint y: 220, endPoint x: 423, endPoint y: 350, distance: 179.4
copy form "Kas ir sociālo mediju trīs pamatelementi? Programmatūra, internets un lietotāji…"
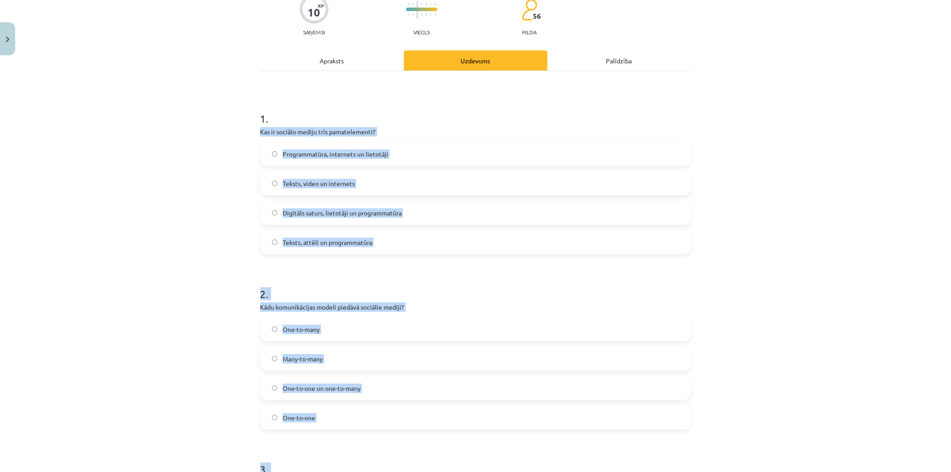
scroll to position [79, 0]
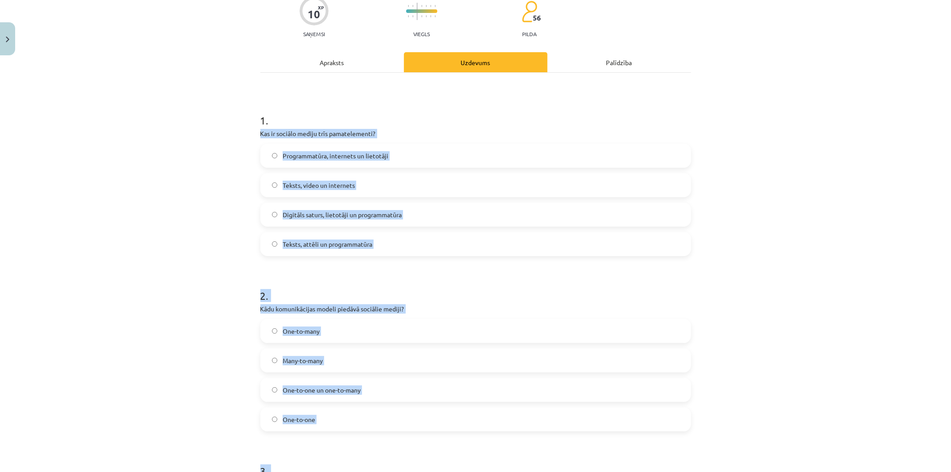
click at [330, 216] on span "Digitāls saturs, lietotāji un programmatūra" at bounding box center [342, 214] width 119 height 9
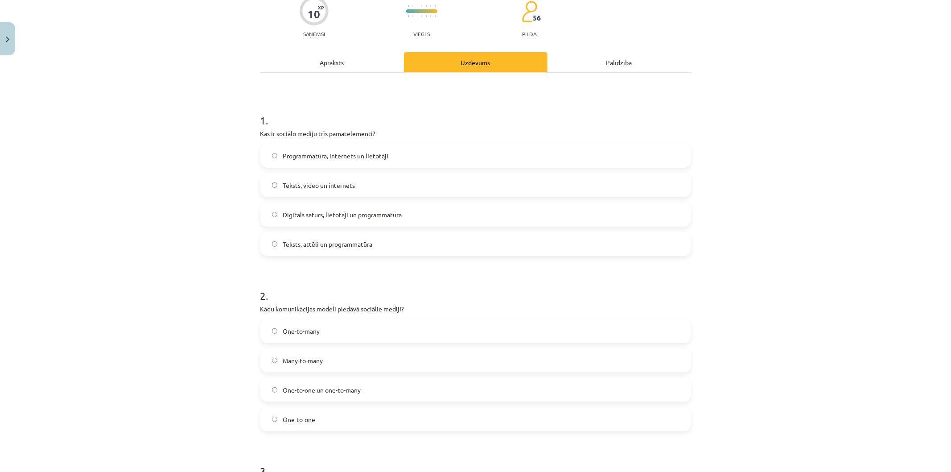
click at [336, 357] on label "Many-to-many" at bounding box center [475, 360] width 429 height 22
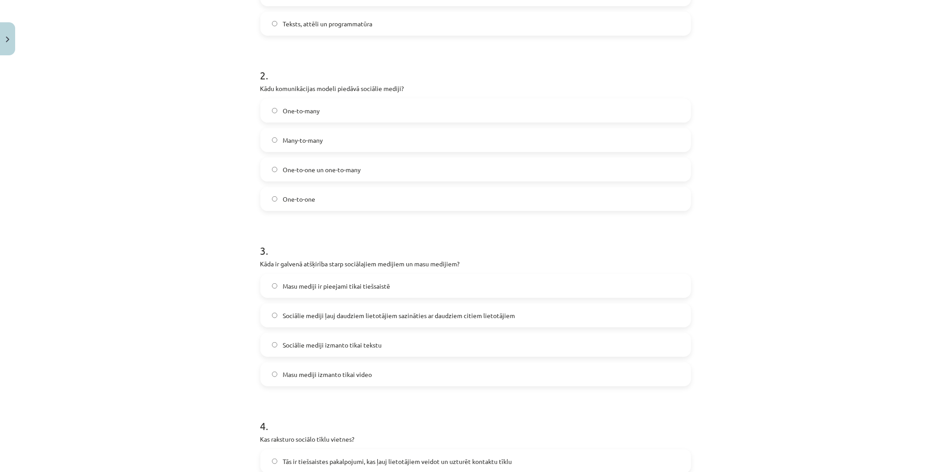
scroll to position [325, 0]
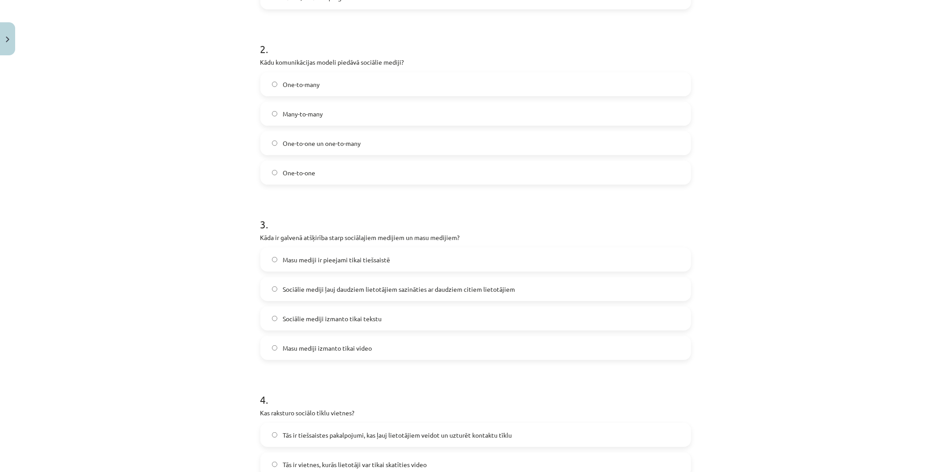
click at [420, 287] on span "Sociālie mediji ļauj daudziem lietotājiem sazināties ar daudziem citiem lietotā…" at bounding box center [399, 288] width 232 height 9
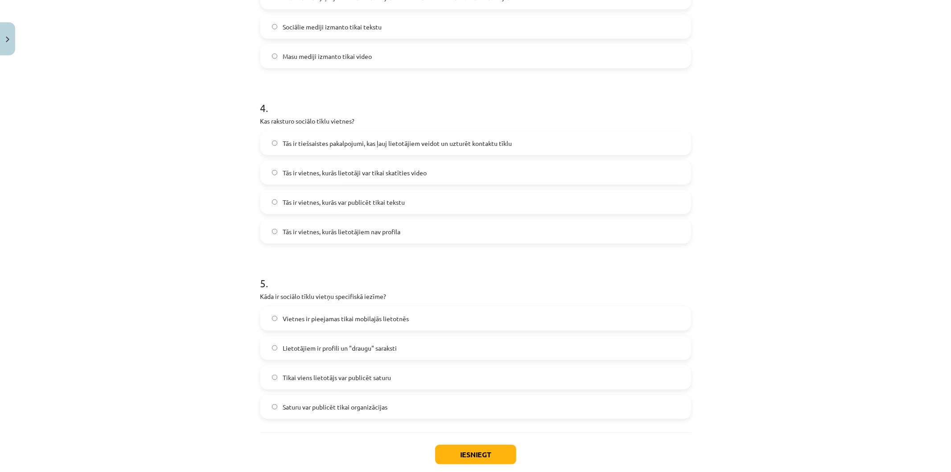
scroll to position [666, 0]
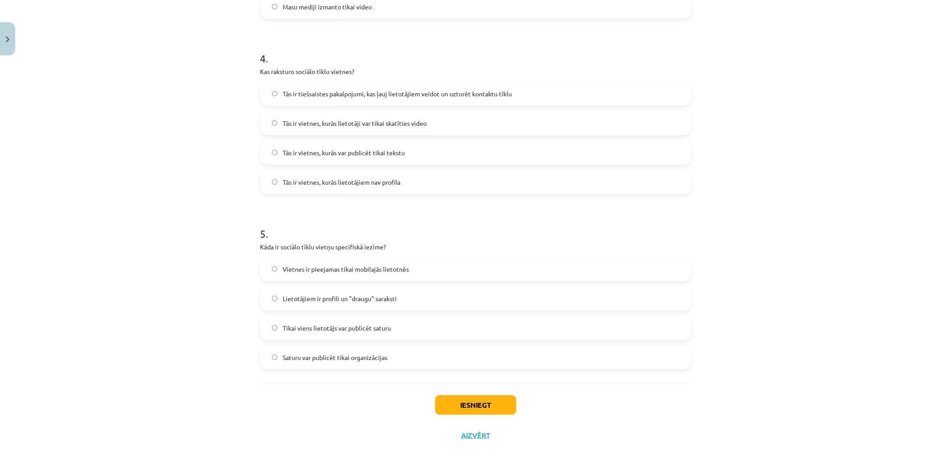
click at [459, 90] on span "Tās ir tiešsaistes pakalpojumi, kas ļauj lietotājiem veidot un uzturēt kontaktu…" at bounding box center [397, 93] width 229 height 9
click at [420, 264] on label "Vietnes ir pieejamas tikai mobilajās lietotnēs" at bounding box center [475, 269] width 429 height 22
click at [403, 290] on label "Lietotājiem ir profili un "draugu" saraksti" at bounding box center [475, 298] width 429 height 22
click at [451, 403] on button "Iesniegt" at bounding box center [475, 405] width 81 height 20
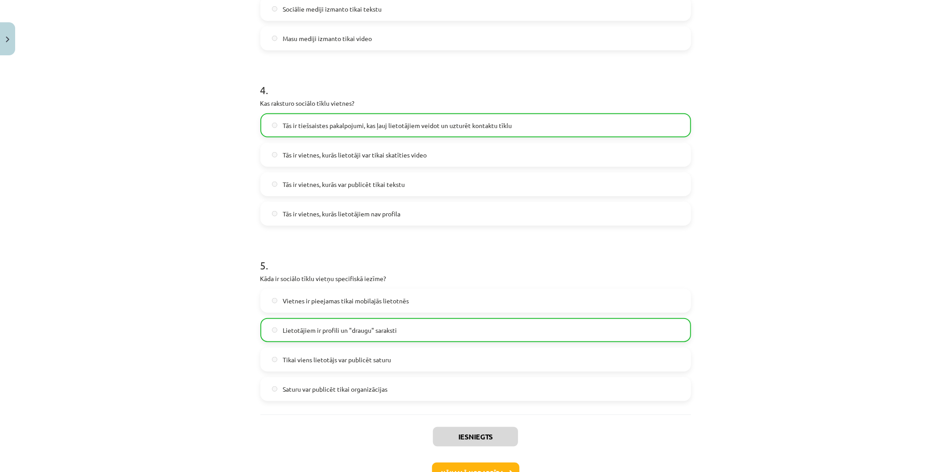
scroll to position [695, 0]
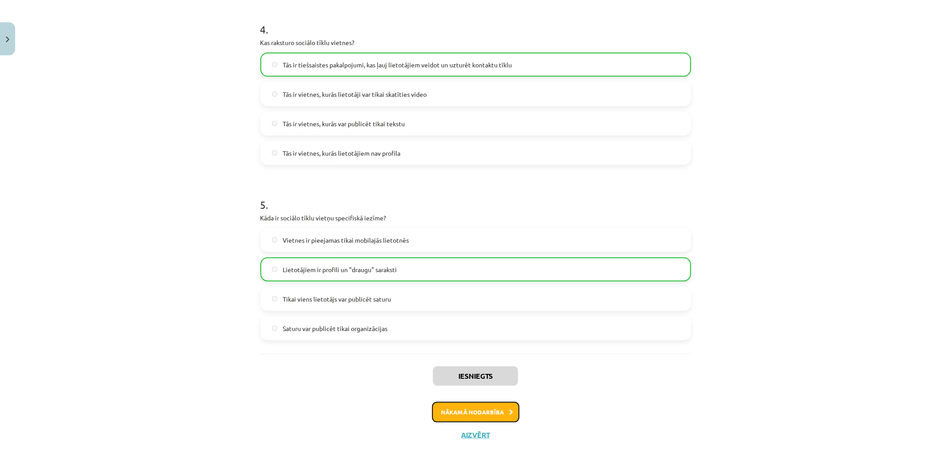
click at [501, 410] on button "Nākamā nodarbība" at bounding box center [475, 412] width 87 height 21
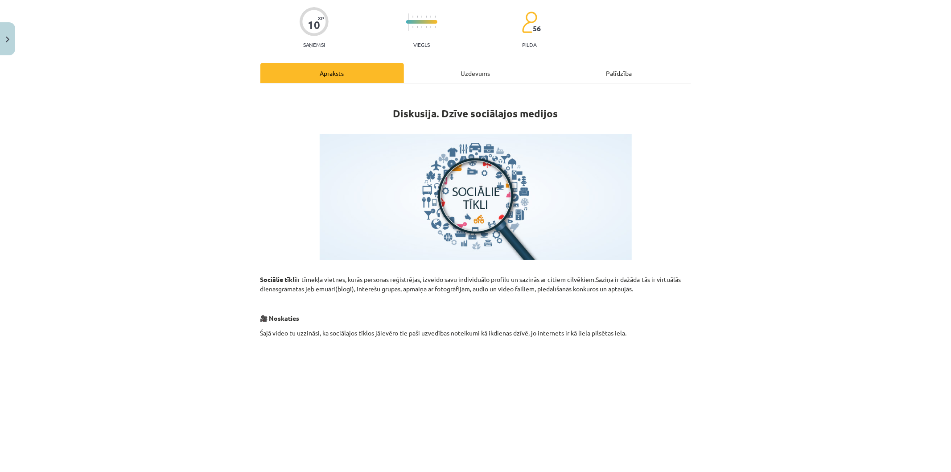
scroll to position [22, 0]
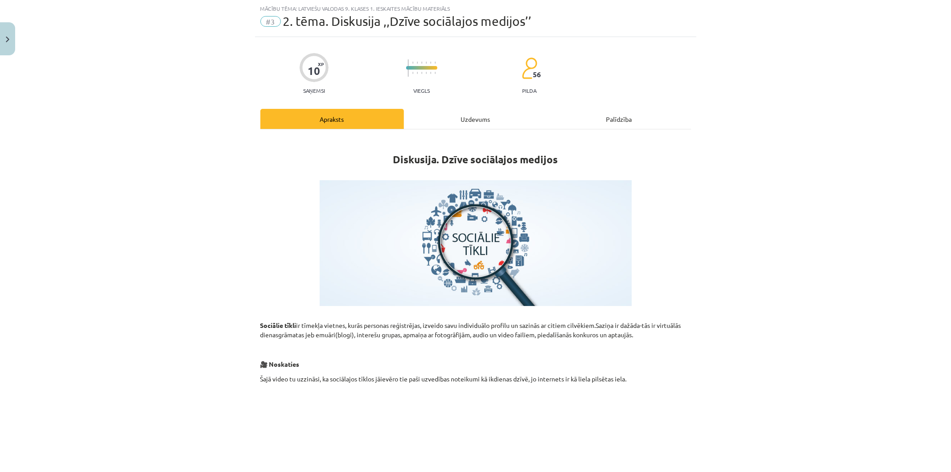
drag, startPoint x: 484, startPoint y: 109, endPoint x: 484, endPoint y: 114, distance: 4.9
click at [484, 111] on div "Uzdevums" at bounding box center [476, 119] width 144 height 20
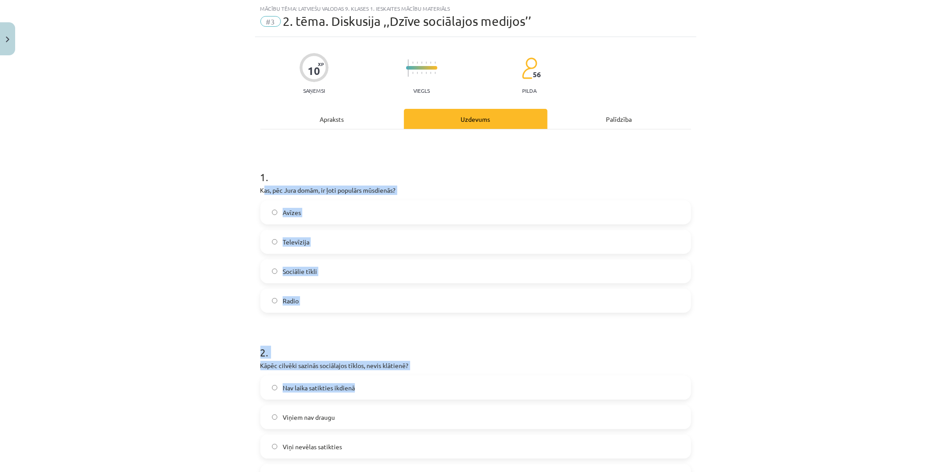
drag, startPoint x: 269, startPoint y: 200, endPoint x: 270, endPoint y: 254, distance: 54.4
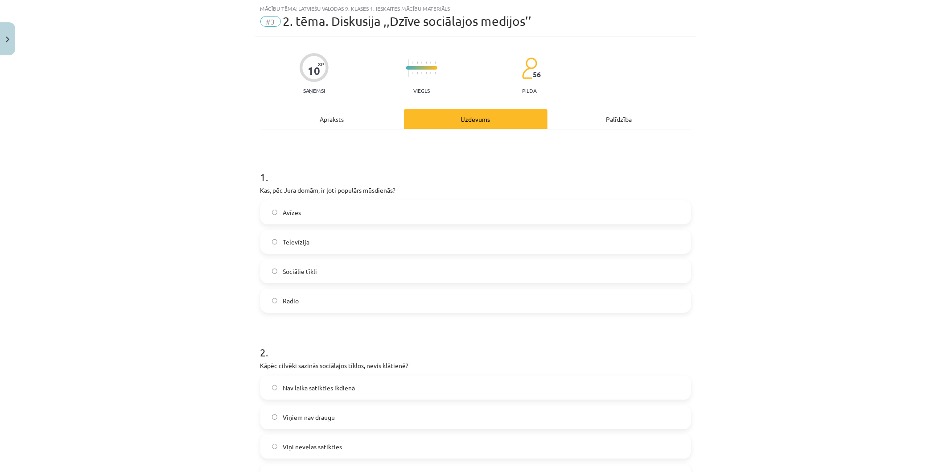
click at [158, 115] on div "Mācību tēma: Latviešu valodas 9. klases 1. ieskaites mācību materiāls #3 2. tēm…" at bounding box center [475, 236] width 951 height 472
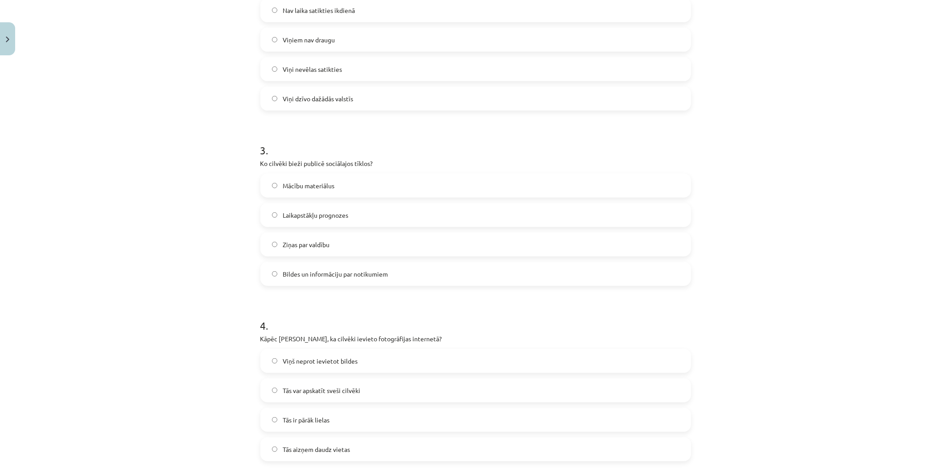
scroll to position [666, 0]
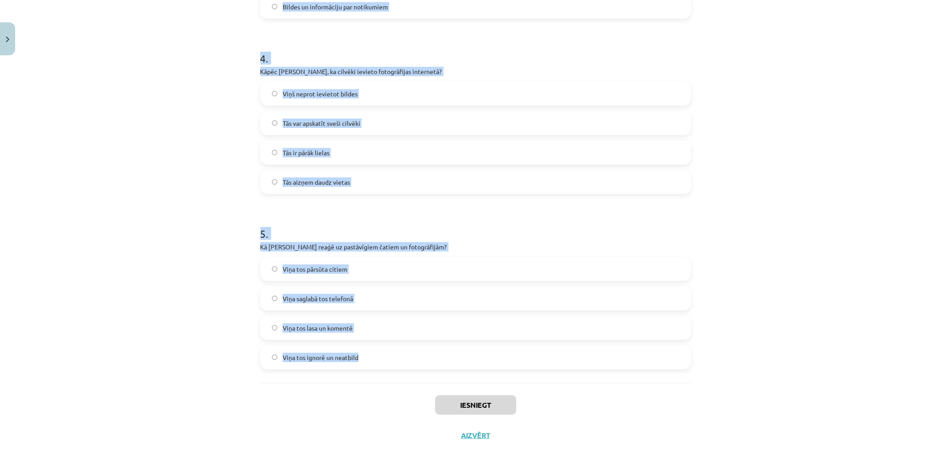
drag, startPoint x: 196, startPoint y: 153, endPoint x: 501, endPoint y: 375, distance: 376.5
click at [501, 375] on div "Mācību tēma: Latviešu valodas 9. klases 1. ieskaites mācību materiāls #3 2. tēm…" at bounding box center [475, 236] width 951 height 472
copy form "1 . Kas, pēc Jura domām, ir ļoti populārs mūsdienās? Avīzes Televīzija Sociālie…"
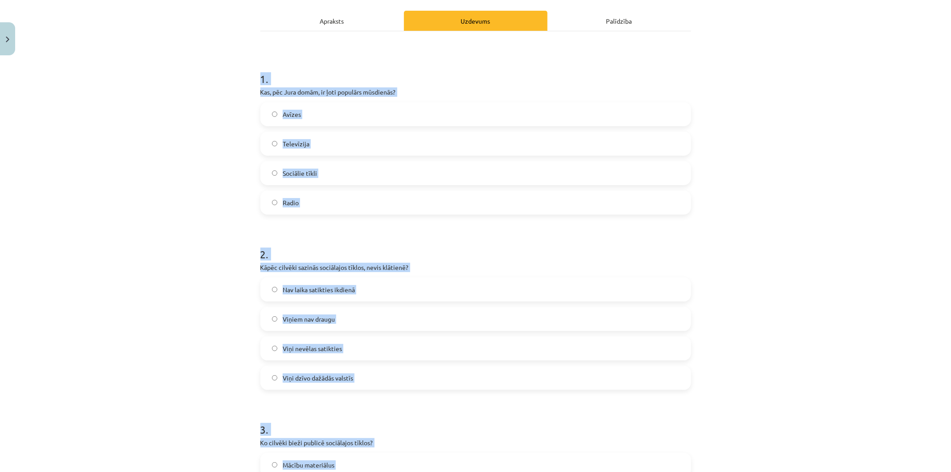
scroll to position [34, 0]
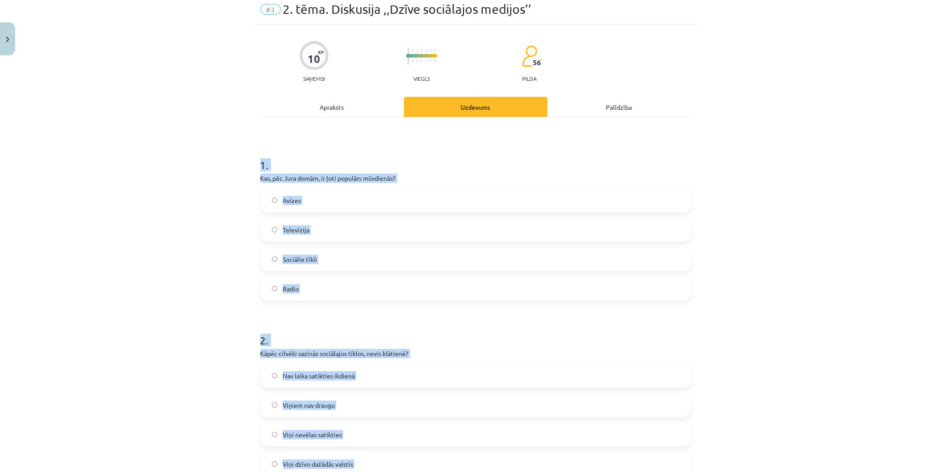
click at [283, 263] on span "Sociālie tīkli" at bounding box center [300, 258] width 34 height 9
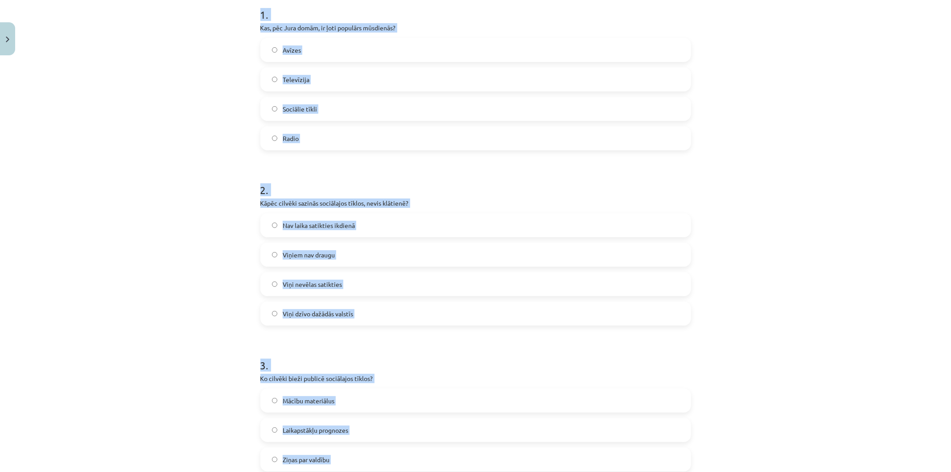
scroll to position [191, 0]
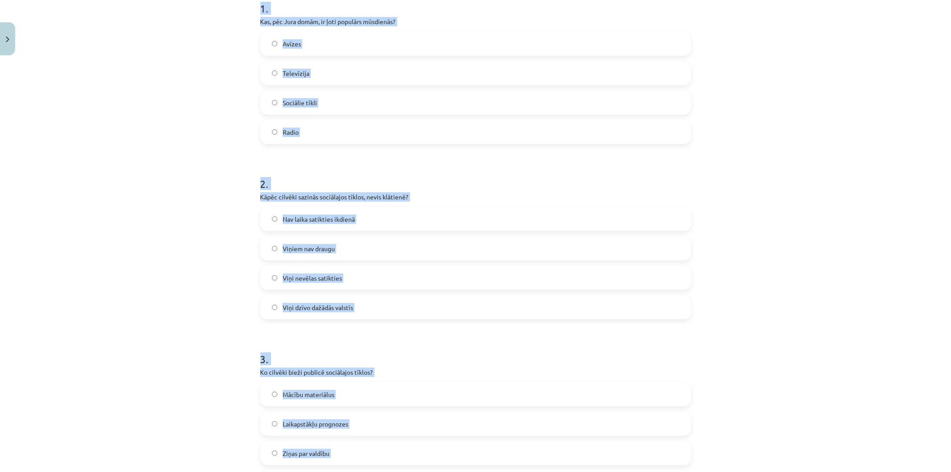
click at [308, 219] on span "Nav laika satikties ikdienā" at bounding box center [319, 218] width 72 height 9
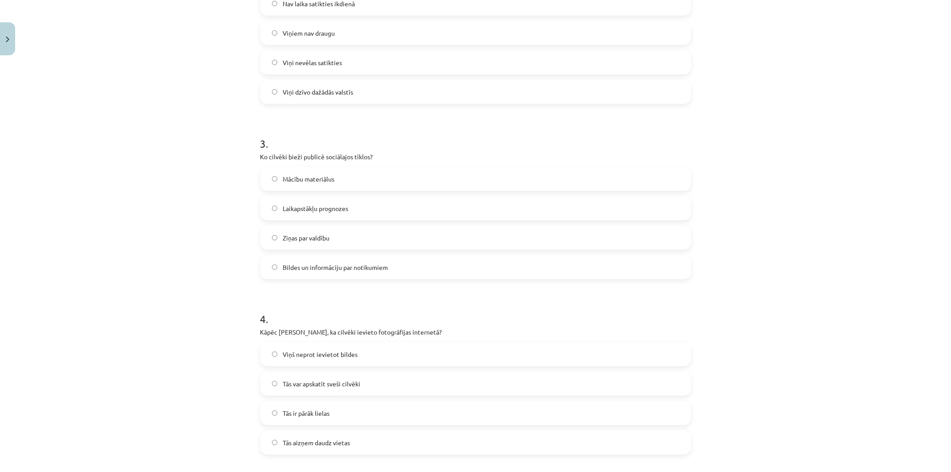
scroll to position [427, 0]
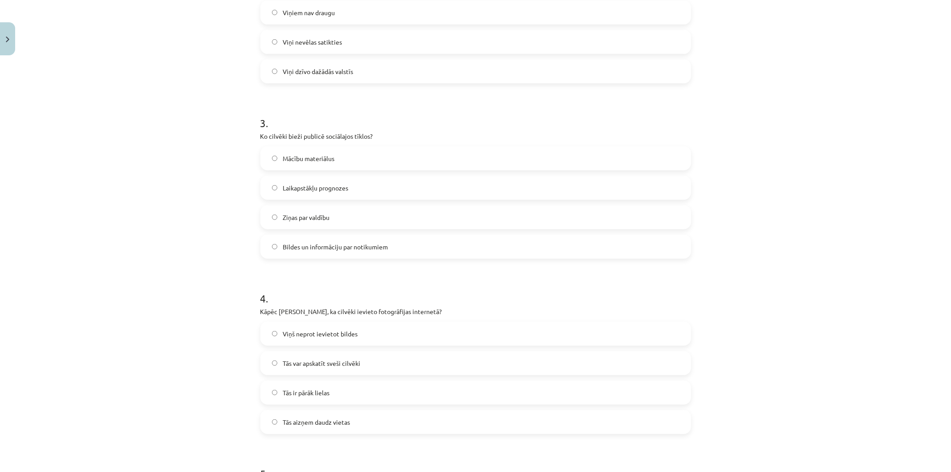
click at [332, 250] on span "Bildes un informāciju par notikumiem" at bounding box center [335, 246] width 105 height 9
click at [390, 365] on label "Tās var apskatīt sveši cilvēki" at bounding box center [475, 363] width 429 height 22
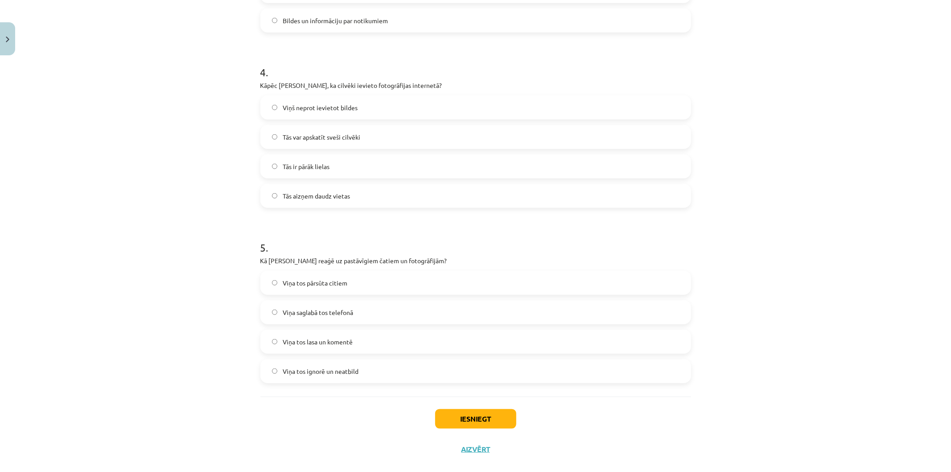
scroll to position [666, 0]
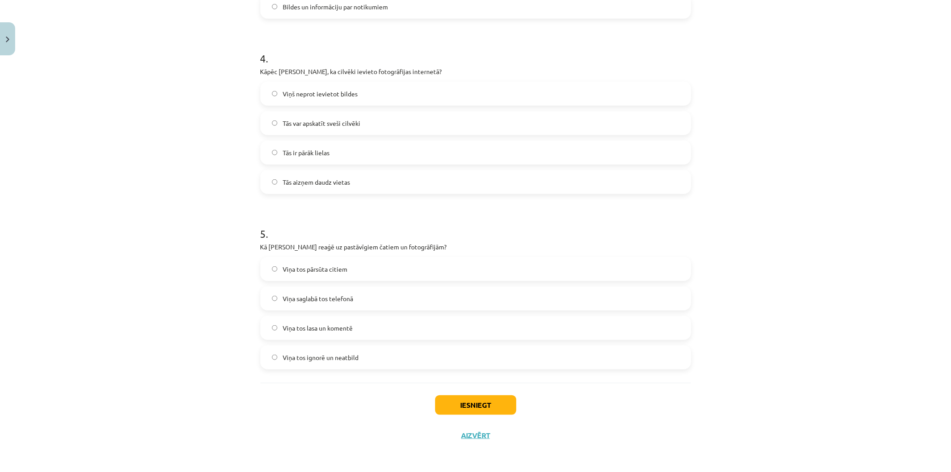
click at [369, 359] on label "Viņa tos ignorē un neatbild" at bounding box center [475, 357] width 429 height 22
click at [444, 400] on button "Iesniegt" at bounding box center [475, 405] width 81 height 20
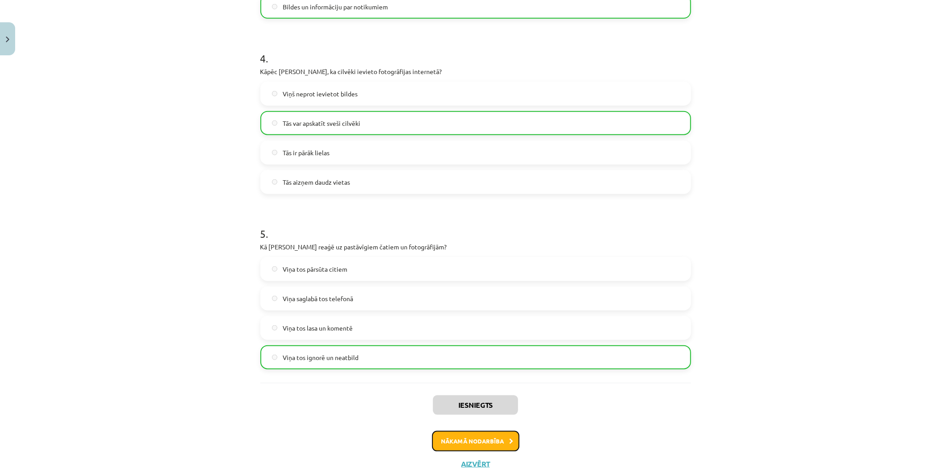
click at [439, 434] on button "Nākamā nodarbība" at bounding box center [475, 441] width 87 height 21
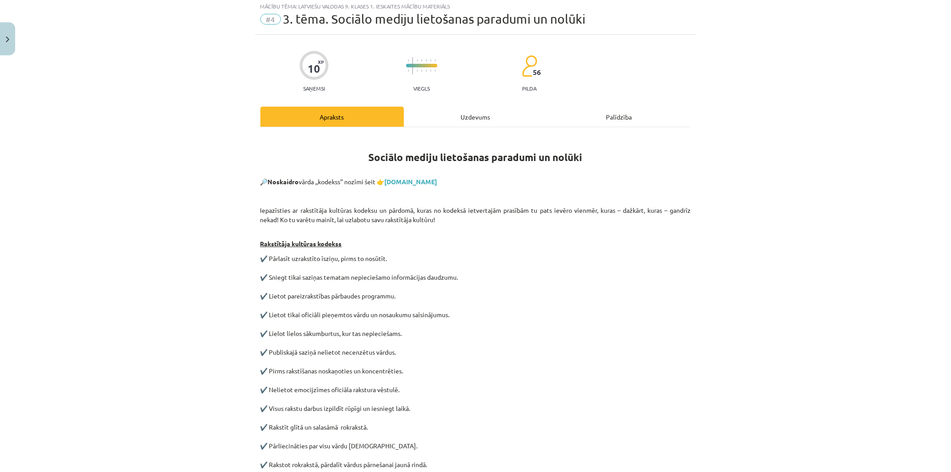
scroll to position [22, 0]
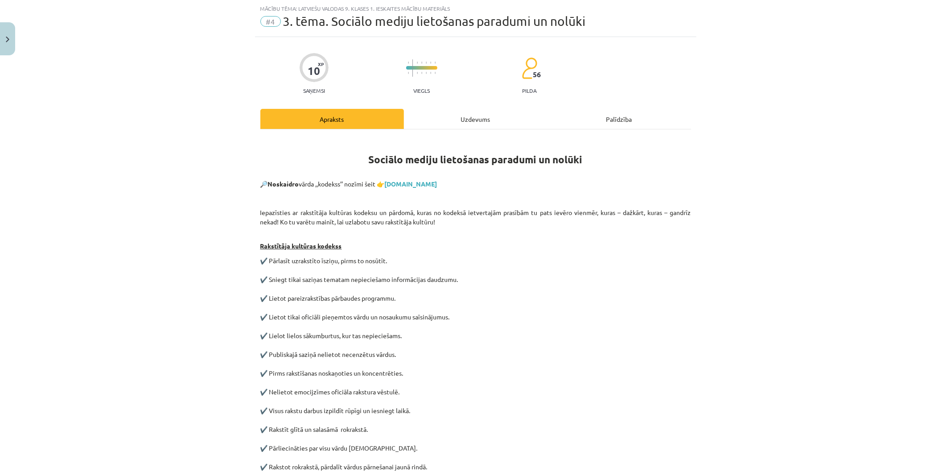
click at [474, 113] on div "Uzdevums" at bounding box center [476, 119] width 144 height 20
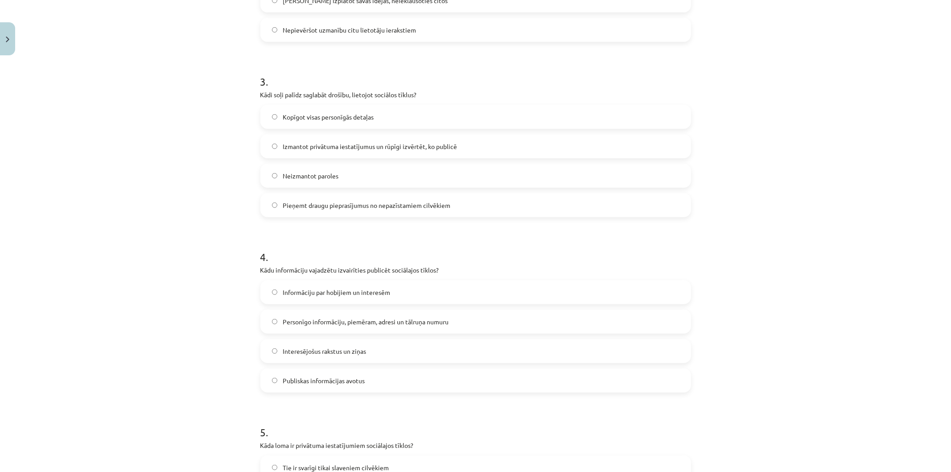
scroll to position [666, 0]
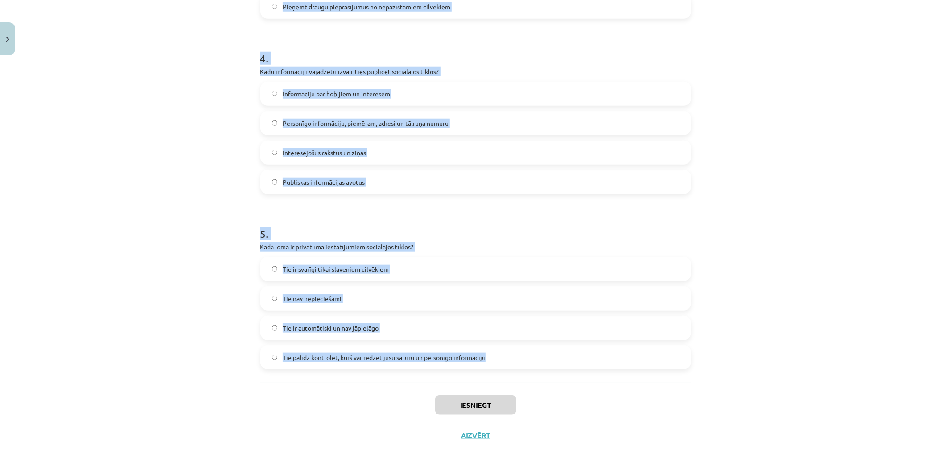
drag, startPoint x: 242, startPoint y: 189, endPoint x: 545, endPoint y: 365, distance: 350.5
click at [545, 365] on div "Mācību tēma: Latviešu valodas 9. klases 1. ieskaites mācību materiāls #4 3. tēm…" at bounding box center [475, 236] width 951 height 472
copy form "Kāda ir efektīva pieeja, lai pārvaldītu laiku, ko pavadāt sociālajos tīklos? Ne…"
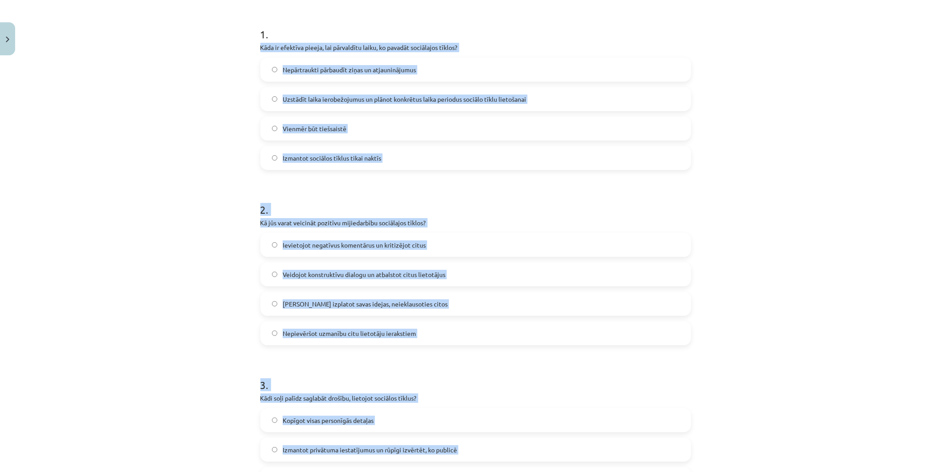
scroll to position [152, 0]
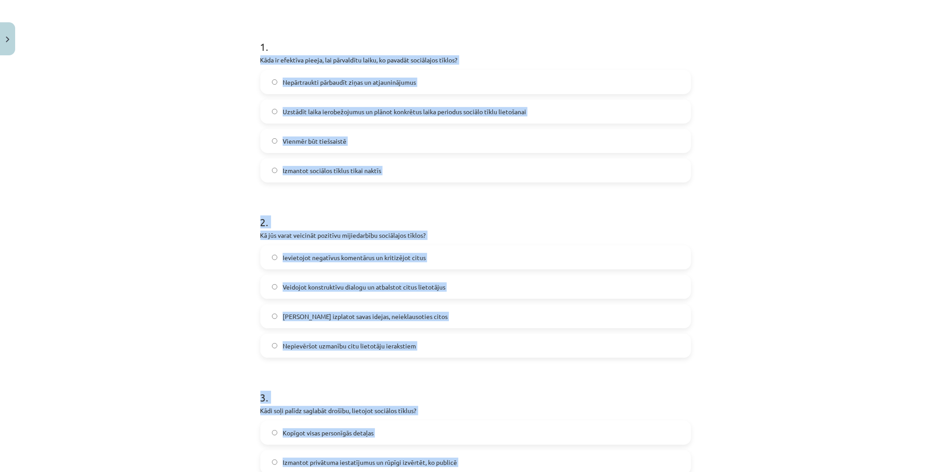
click at [532, 109] on label "Uzstādīt laika ierobežojumus un plānot konkrētus laika periodus sociālo tīklu l…" at bounding box center [475, 111] width 429 height 22
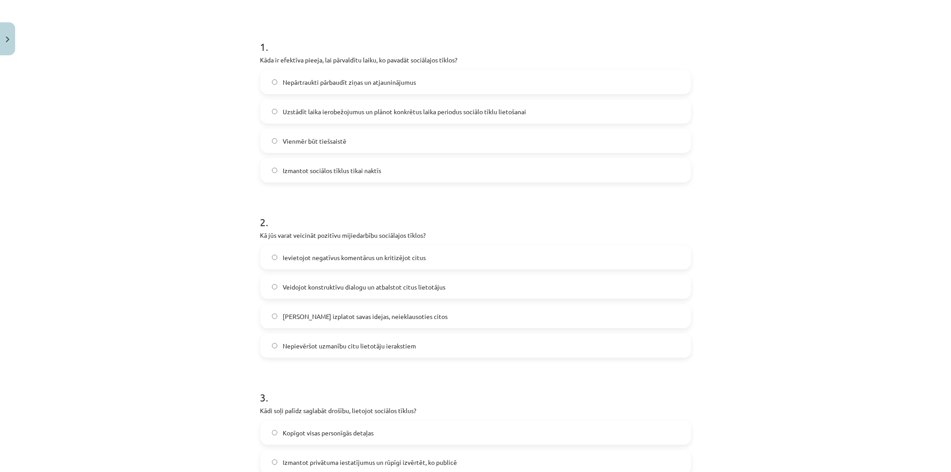
click at [351, 284] on span "Veidojot konstruktīvu dialogu un atbalstot citus lietotājus" at bounding box center [364, 286] width 163 height 9
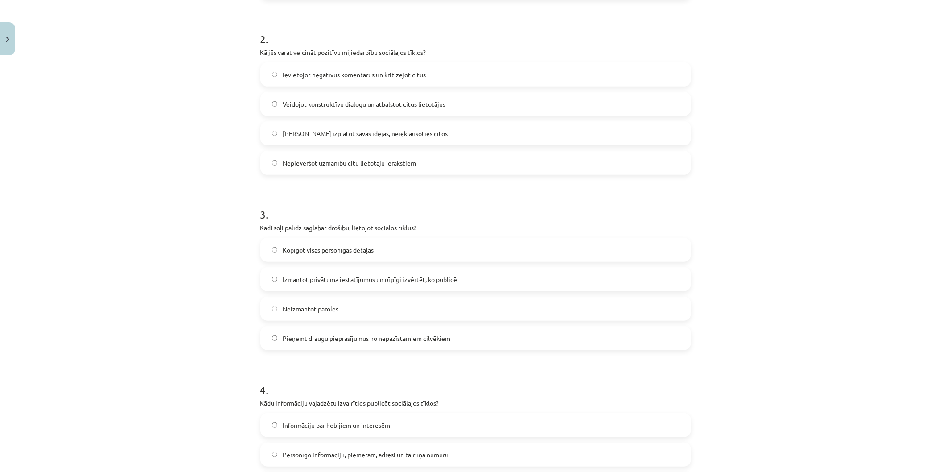
scroll to position [357, 0]
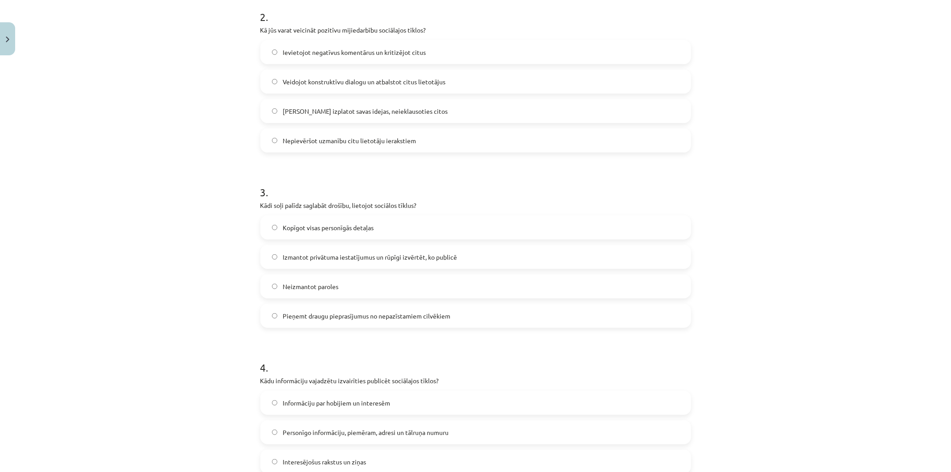
click at [463, 257] on label "Izmantot privātuma iestatījumus un rūpīgi izvērtēt, ko publicē" at bounding box center [475, 257] width 429 height 22
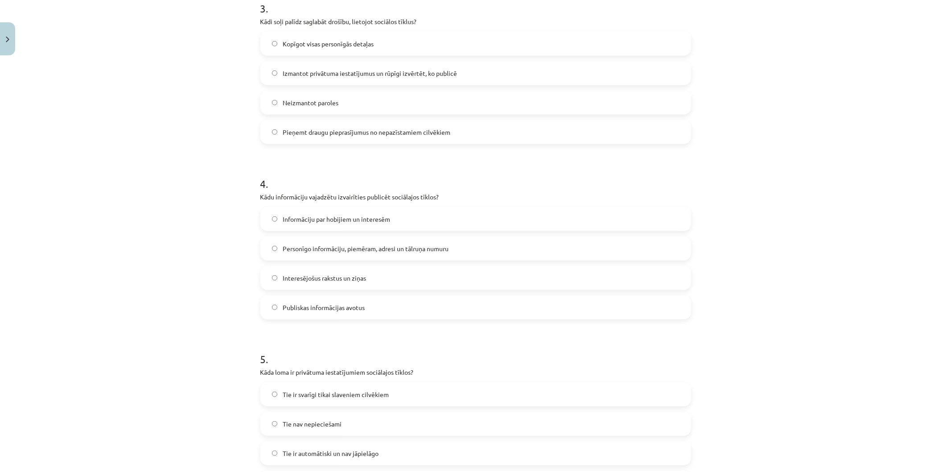
scroll to position [595, 0]
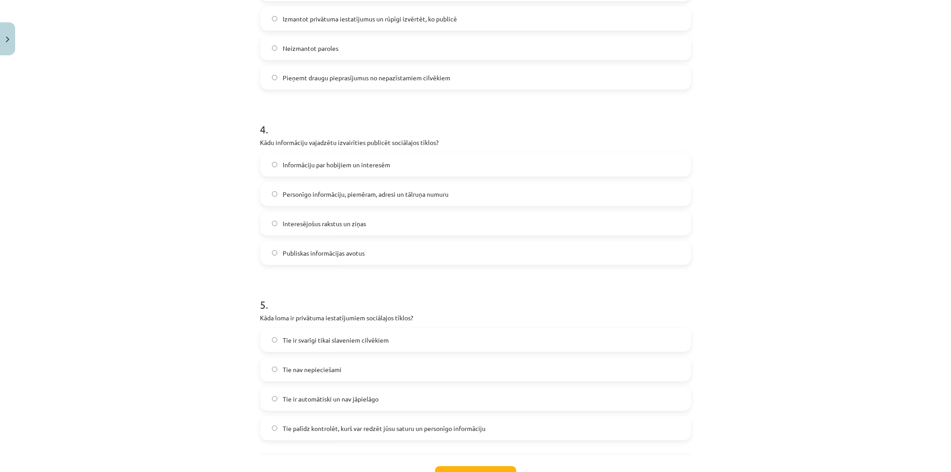
click at [430, 195] on span "Personīgo informāciju, piemēram, adresi un tālruņa numuru" at bounding box center [366, 193] width 166 height 9
click at [443, 431] on span "Tie palīdz kontrolēt, kurš var redzēt jūsu saturu un personīgo informāciju" at bounding box center [384, 427] width 203 height 9
click at [469, 471] on button "Iesniegt" at bounding box center [475, 476] width 81 height 20
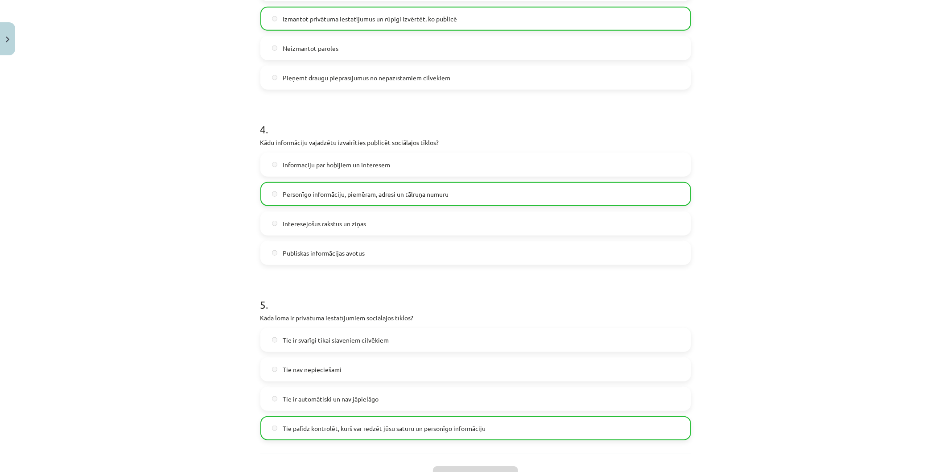
scroll to position [695, 0]
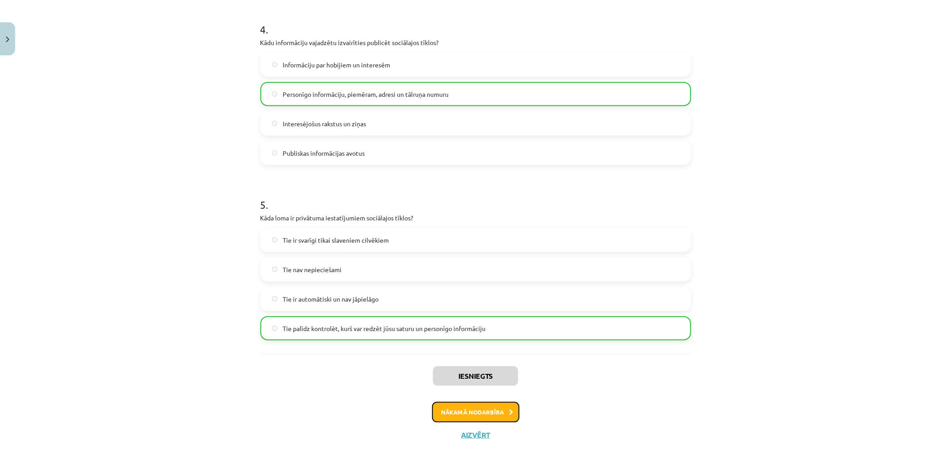
click at [463, 413] on button "Nākamā nodarbība" at bounding box center [475, 412] width 87 height 21
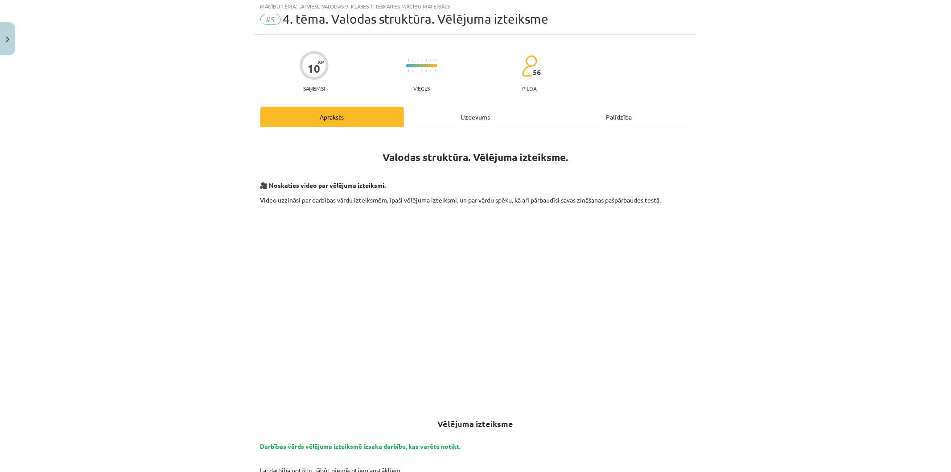
scroll to position [22, 0]
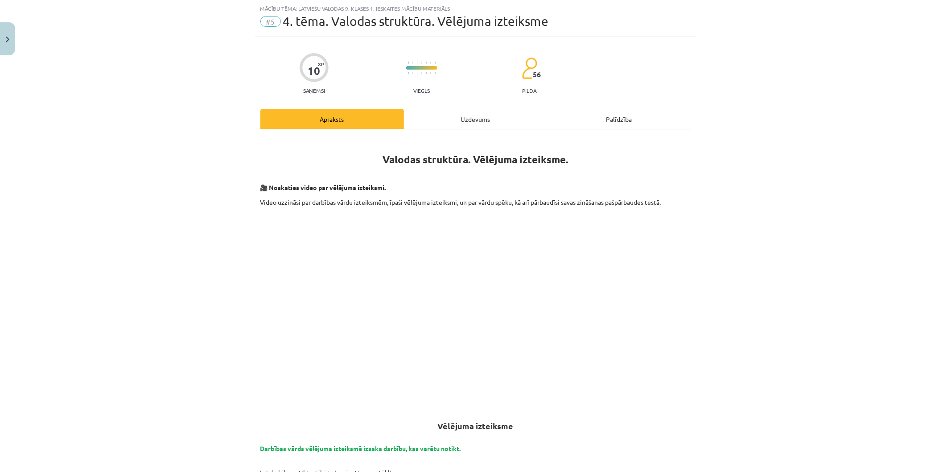
click at [474, 119] on div "Uzdevums" at bounding box center [476, 119] width 144 height 20
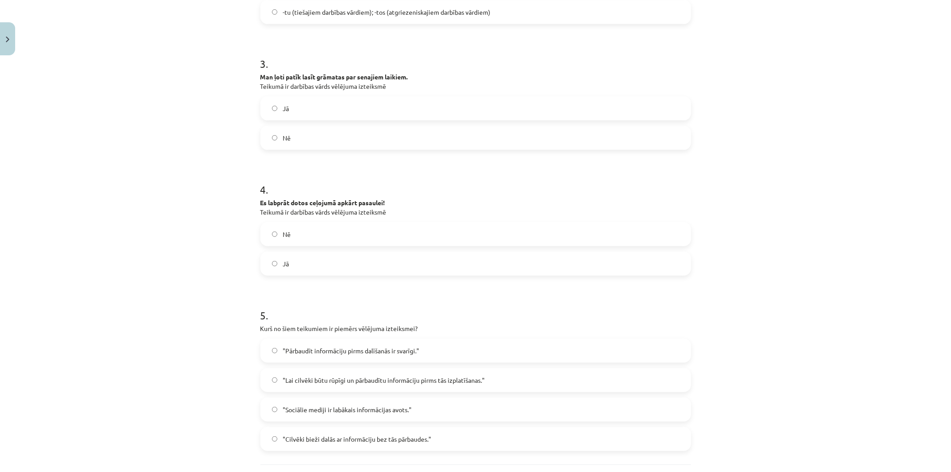
scroll to position [460, 0]
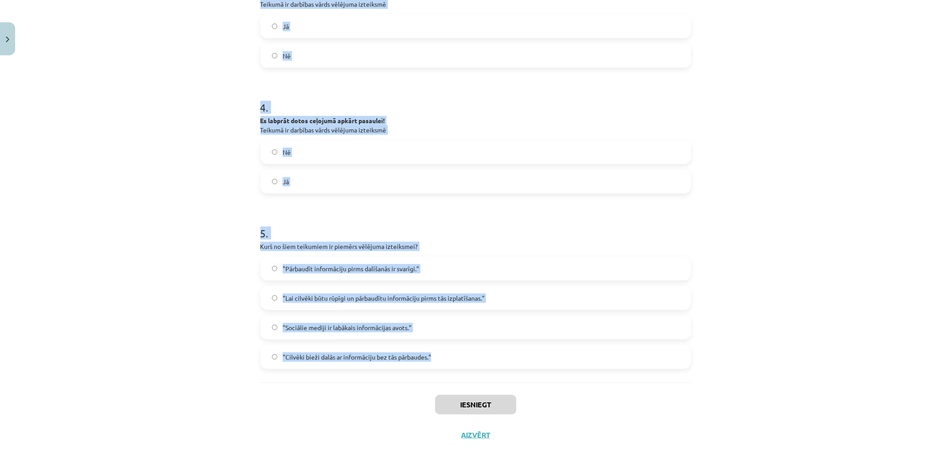
drag, startPoint x: 259, startPoint y: 174, endPoint x: 464, endPoint y: 359, distance: 275.8
click at [464, 359] on form "1 . Kaut šodien spīdētu saule! Teikumā ir darbības vārds vēlējuma izteiksmē Nē …" at bounding box center [475, 43] width 431 height 651
copy form "1 . Kaut šodien spīdētu saule! Teikumā ir darbības vārds vēlējuma izteiksmē Nē …"
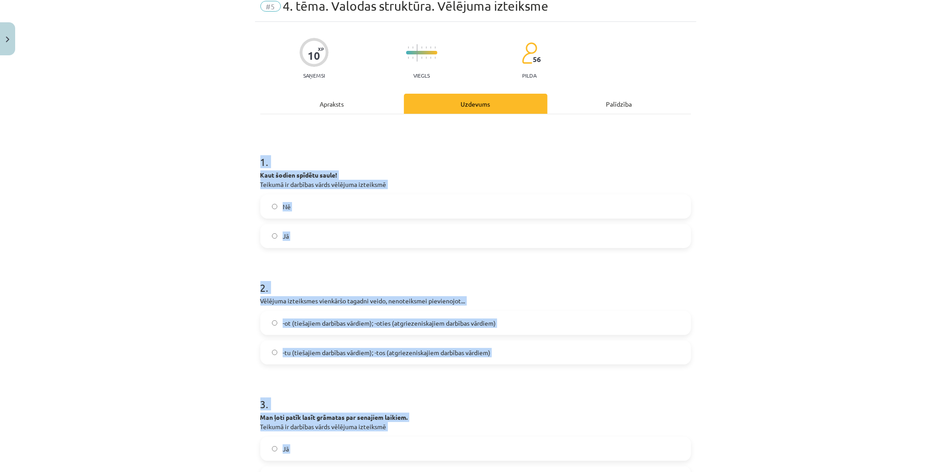
scroll to position [39, 0]
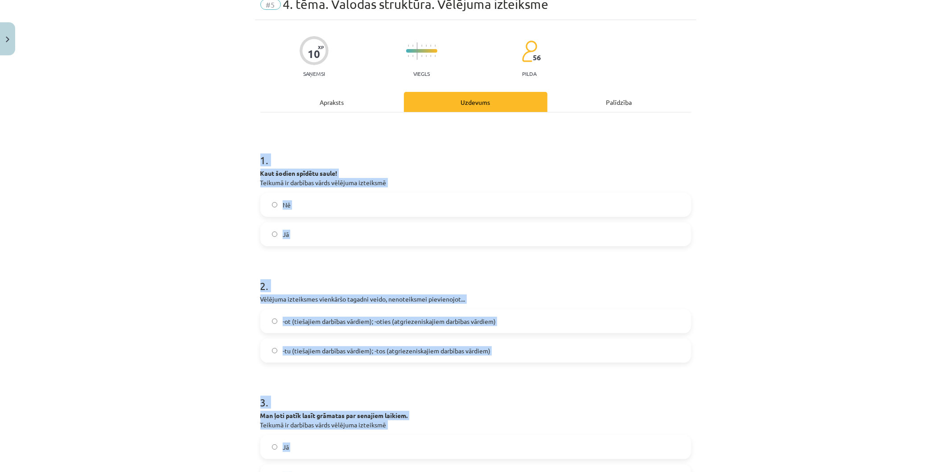
click at [417, 230] on label "Jā" at bounding box center [475, 234] width 429 height 22
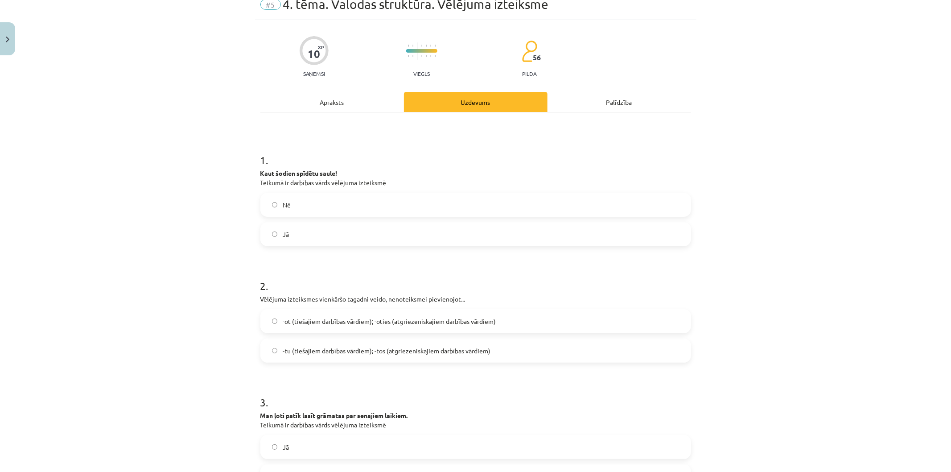
click at [349, 346] on span "-tu (tiešajiem darbības vārdiem); -tos (atgriezeniskajiem darbības vārdiem)" at bounding box center [387, 350] width 208 height 9
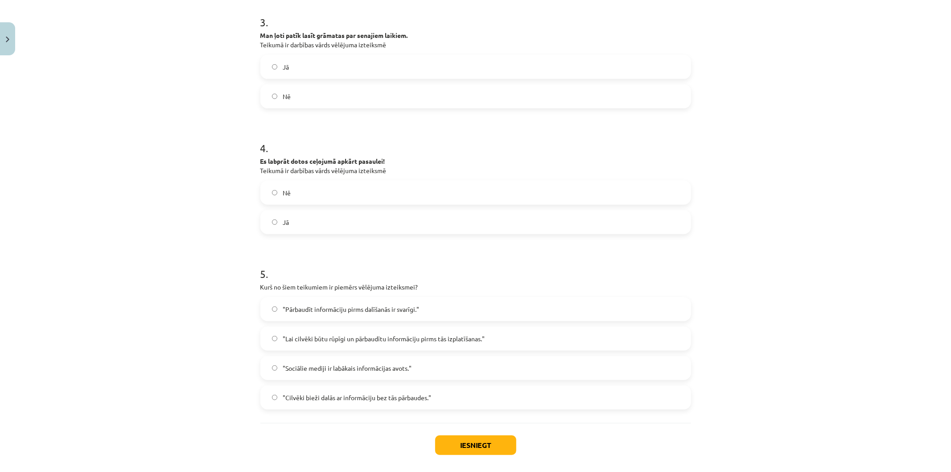
scroll to position [420, 0]
click at [324, 97] on label "Nē" at bounding box center [475, 95] width 429 height 22
click at [319, 226] on label "Jā" at bounding box center [475, 221] width 429 height 22
click at [353, 339] on span ""Lai cilvēki būtu rūpīgi un pārbaudītu informāciju pirms tās izplatīšanas."" at bounding box center [384, 337] width 202 height 9
click at [443, 449] on button "Iesniegt" at bounding box center [475, 444] width 81 height 20
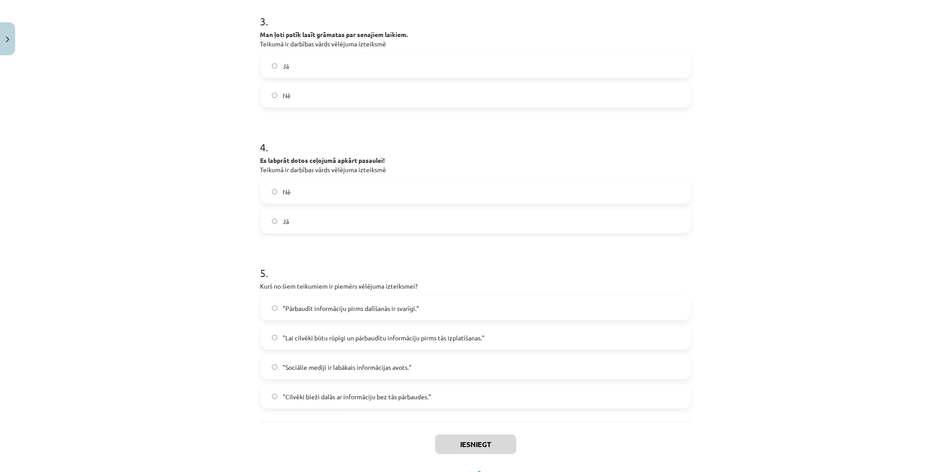
drag, startPoint x: 943, startPoint y: 284, endPoint x: 950, endPoint y: 292, distance: 10.4
click at [950, 291] on div "Mācību tēma: Latviešu valodas 9. klases 1. ieskaites mācību materiāls #5 4. tēm…" at bounding box center [475, 236] width 951 height 472
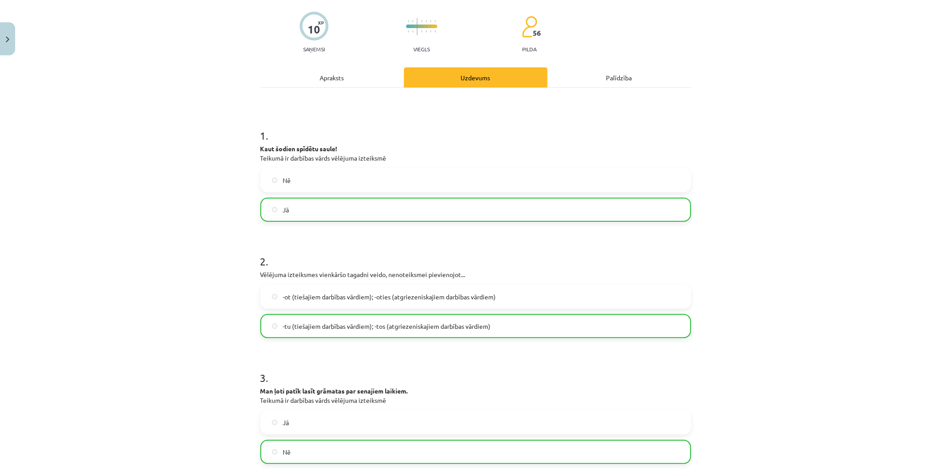
scroll to position [488, 0]
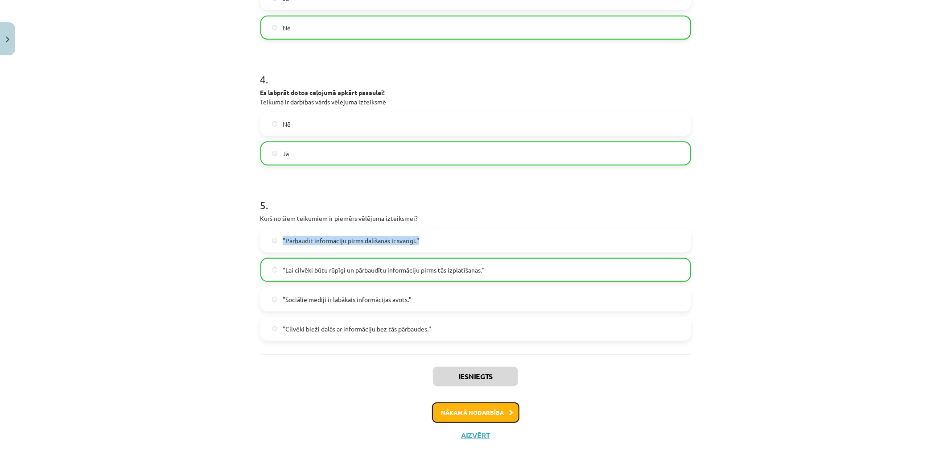
click at [465, 414] on button "Nākamā nodarbība" at bounding box center [475, 412] width 87 height 21
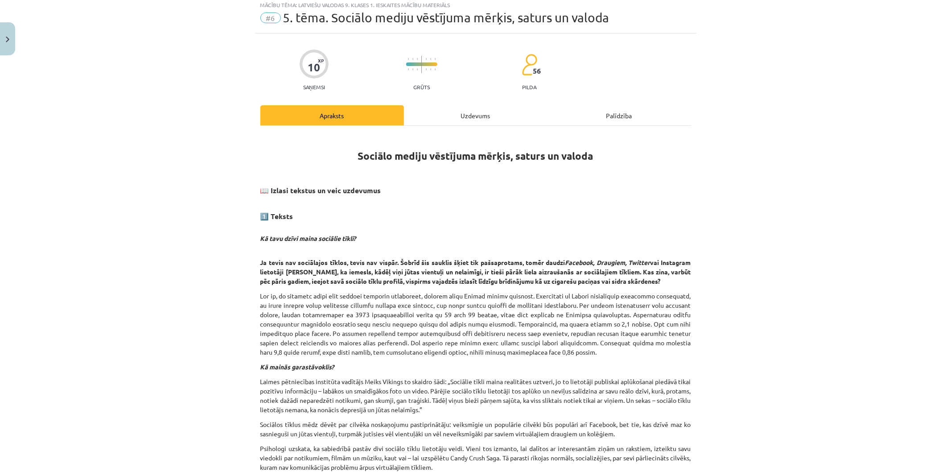
scroll to position [22, 0]
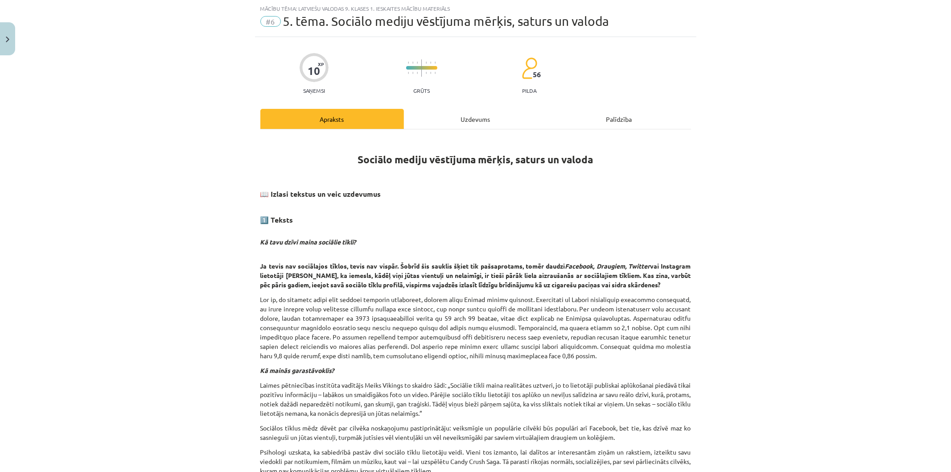
click at [488, 119] on div "Uzdevums" at bounding box center [476, 119] width 144 height 20
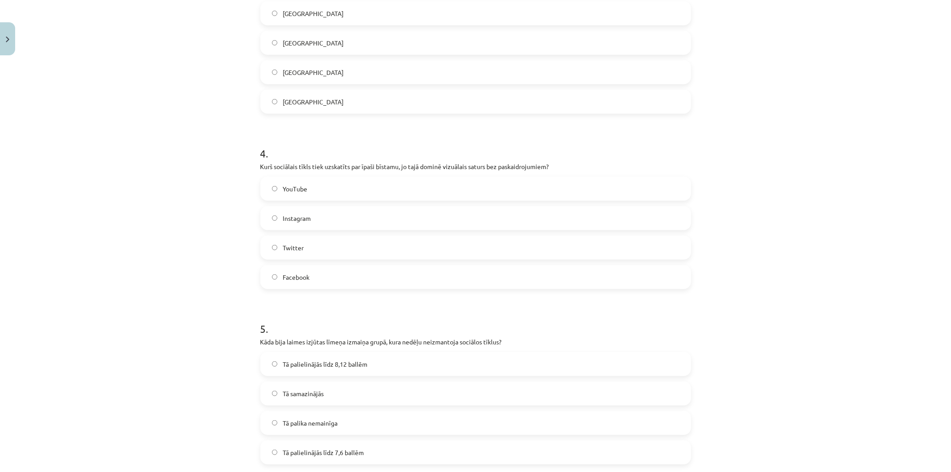
scroll to position [666, 0]
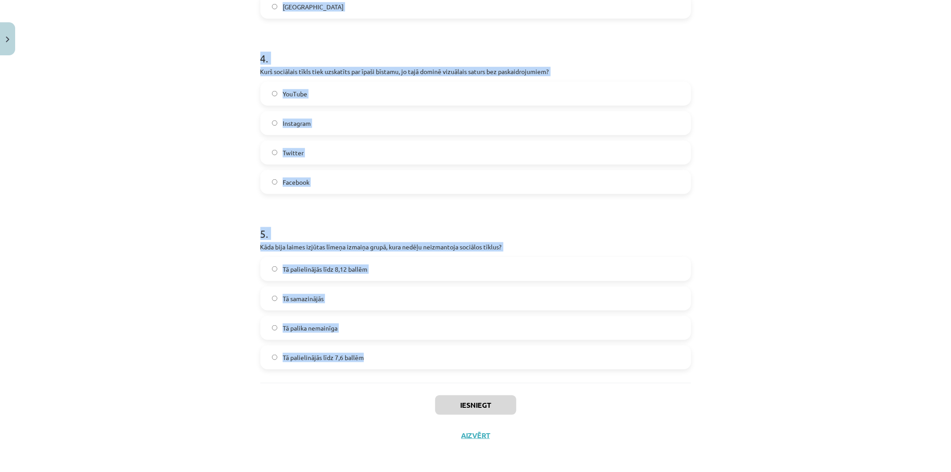
drag, startPoint x: 329, startPoint y: 270, endPoint x: 515, endPoint y: 361, distance: 207.5
copy form "1 . Kāds ir viens no pozitīvajiem efektiem, ko sociālo tīklu lietošana var radī…"
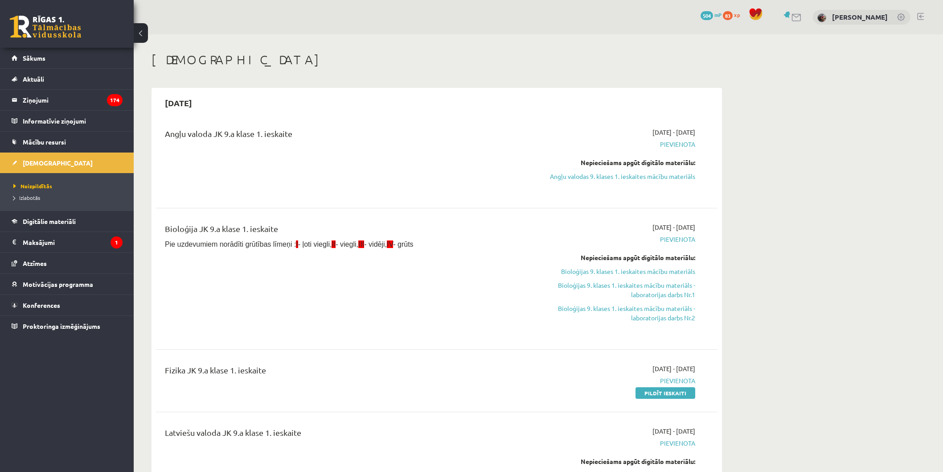
scroll to position [221, 0]
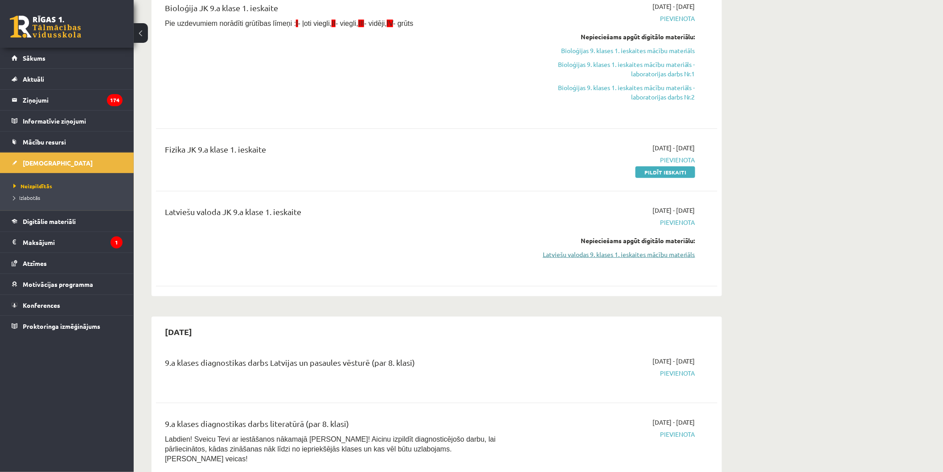
click at [643, 253] on link "Latviešu valodas 9. klases 1. ieskaites mācību materiāls" at bounding box center [611, 254] width 168 height 9
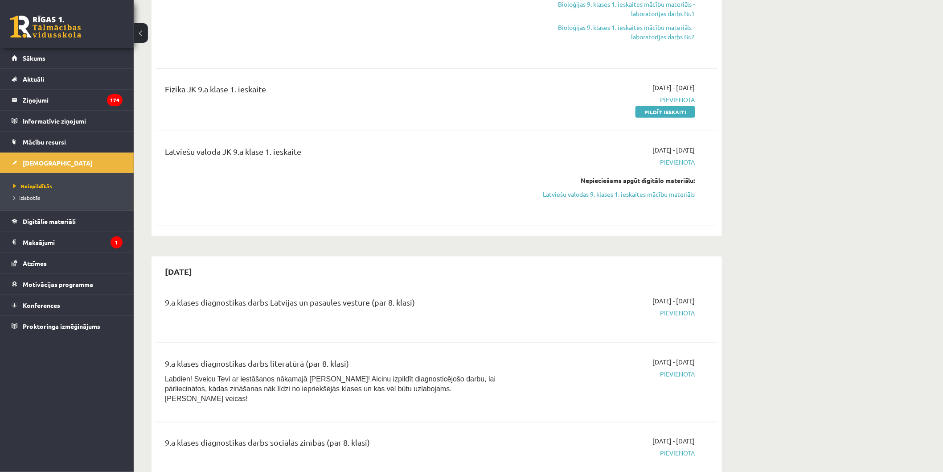
scroll to position [311, 0]
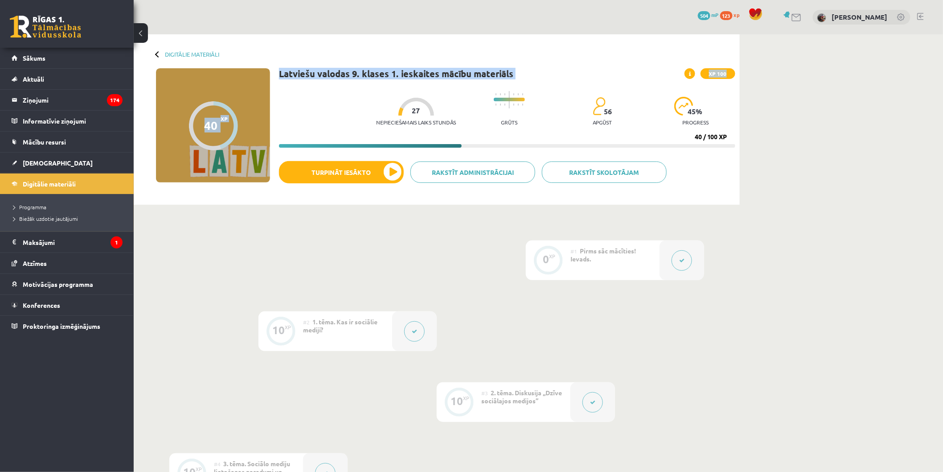
drag, startPoint x: 938, startPoint y: 45, endPoint x: 948, endPoint y: 45, distance: 10.7
click at [943, 67] on html "0 Dāvanas 504 mP 123 xp [PERSON_NAME] Sākums Aktuāli Kā mācīties eSKOLĀ Kontakt…" at bounding box center [471, 236] width 943 height 472
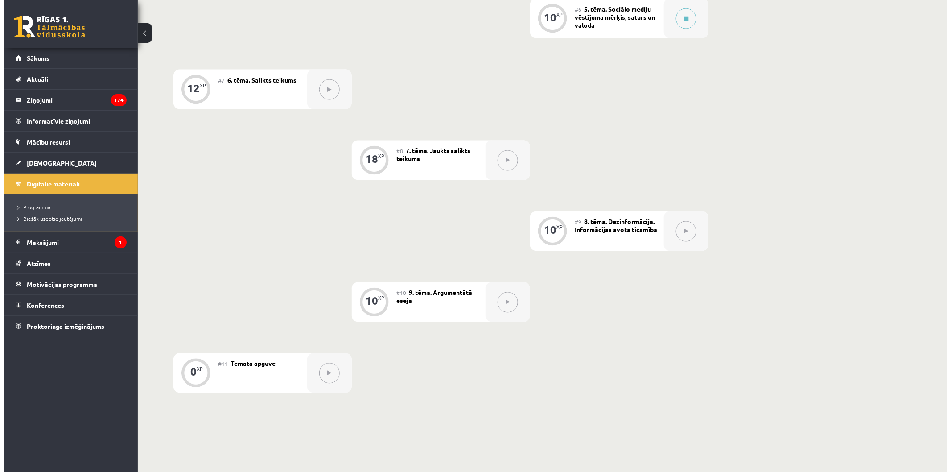
scroll to position [591, 0]
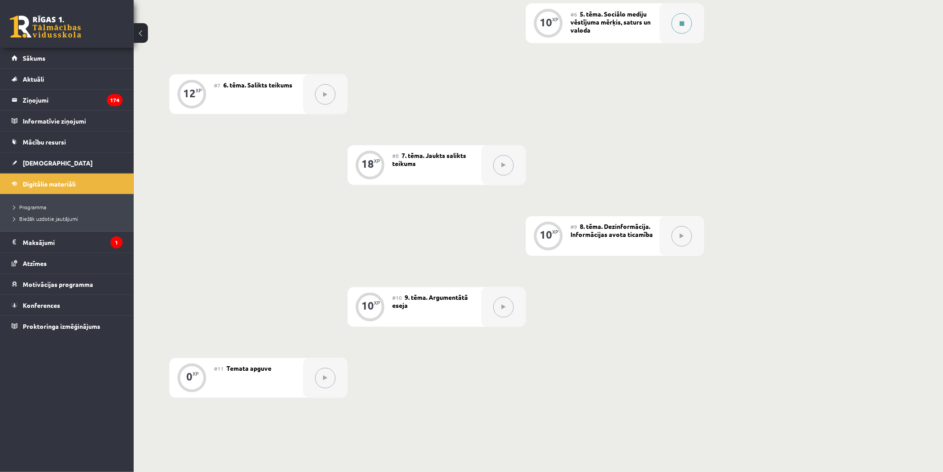
click at [678, 19] on button at bounding box center [682, 23] width 21 height 21
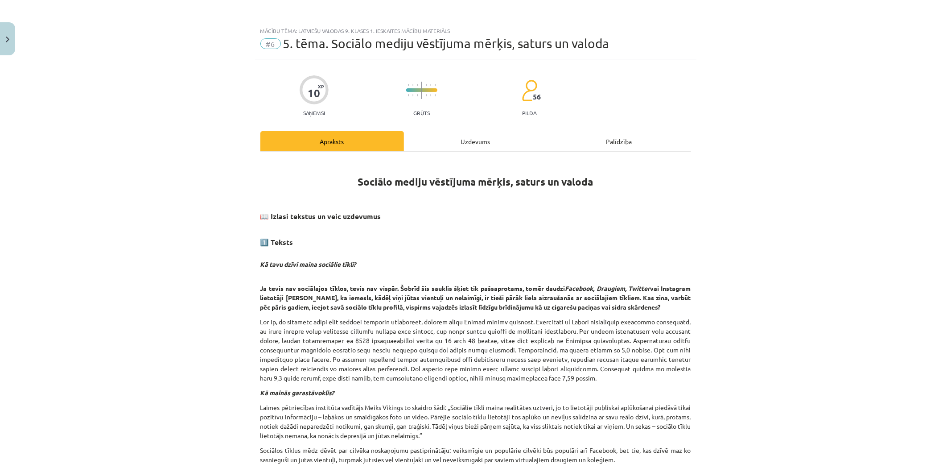
click at [505, 143] on div "Uzdevums" at bounding box center [476, 141] width 144 height 20
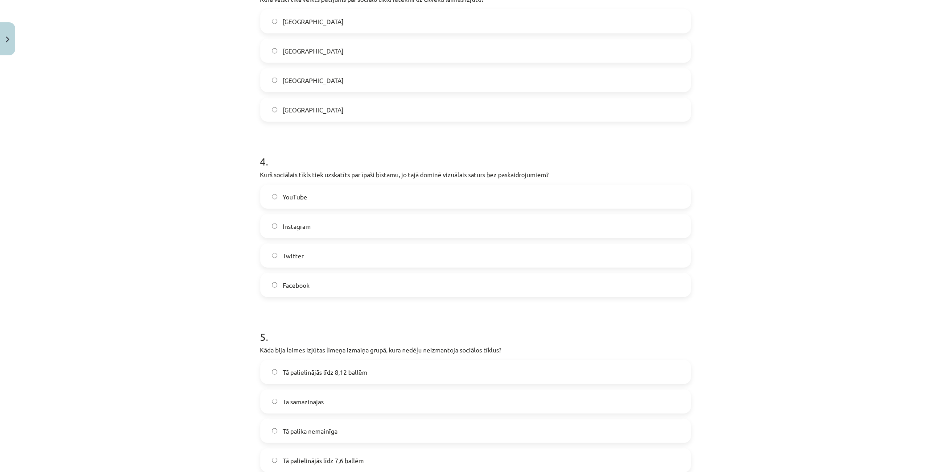
scroll to position [666, 0]
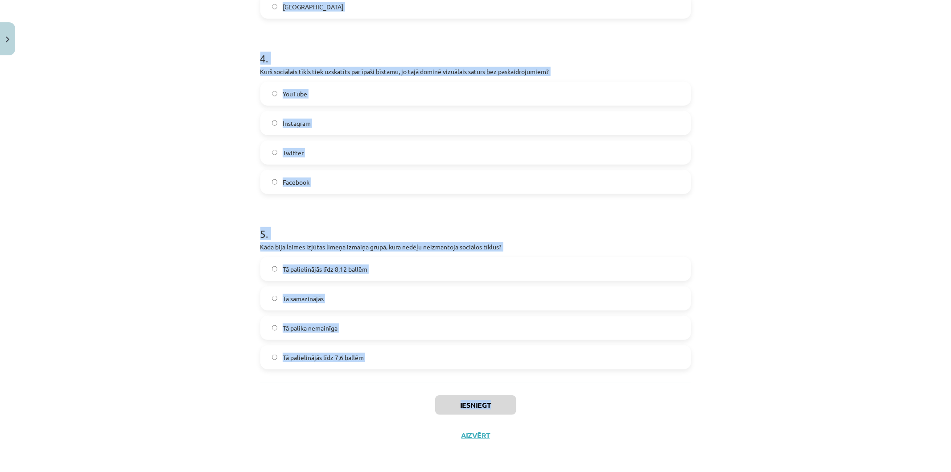
drag, startPoint x: 181, startPoint y: 185, endPoint x: 480, endPoint y: 357, distance: 345.4
click at [505, 382] on div "Mācību tēma: Latviešu valodas 9. klases 1. ieskaites mācību materiāls #6 5. tēm…" at bounding box center [475, 236] width 951 height 472
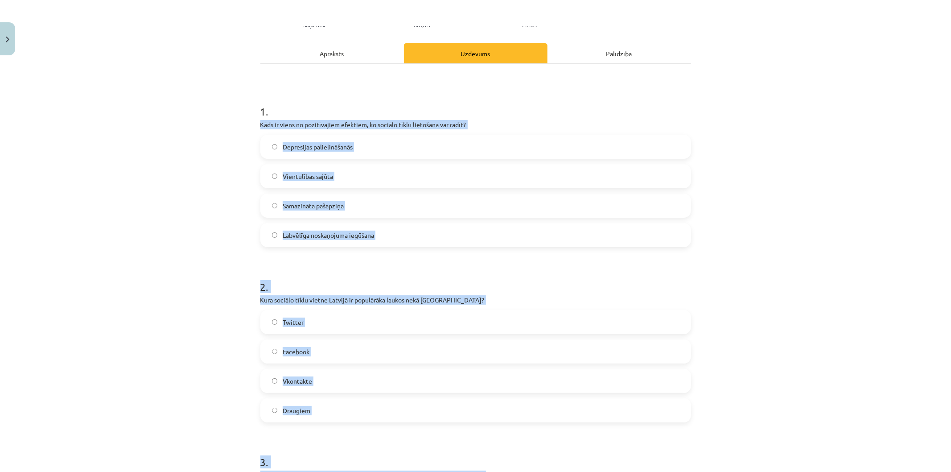
scroll to position [0, 0]
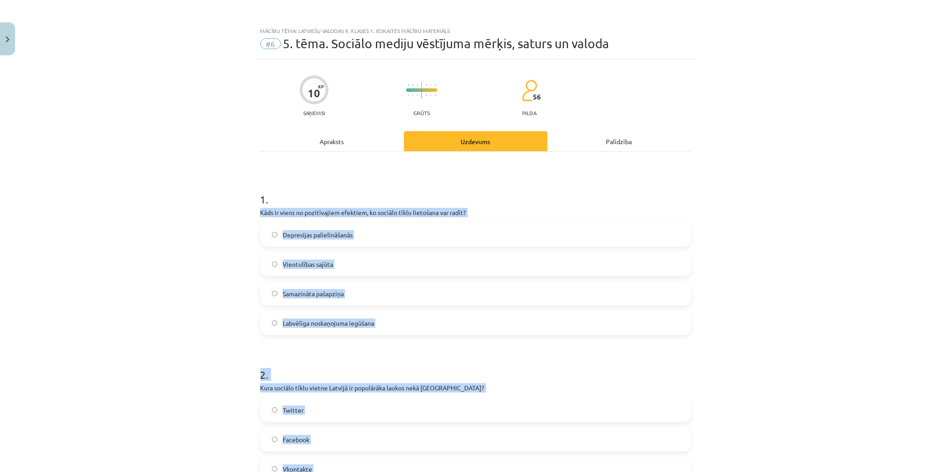
click at [419, 322] on label "Labvēlīga noskaņojuma iegūšana" at bounding box center [475, 323] width 429 height 22
click at [418, 323] on label "Labvēlīga noskaņojuma iegūšana" at bounding box center [475, 323] width 429 height 22
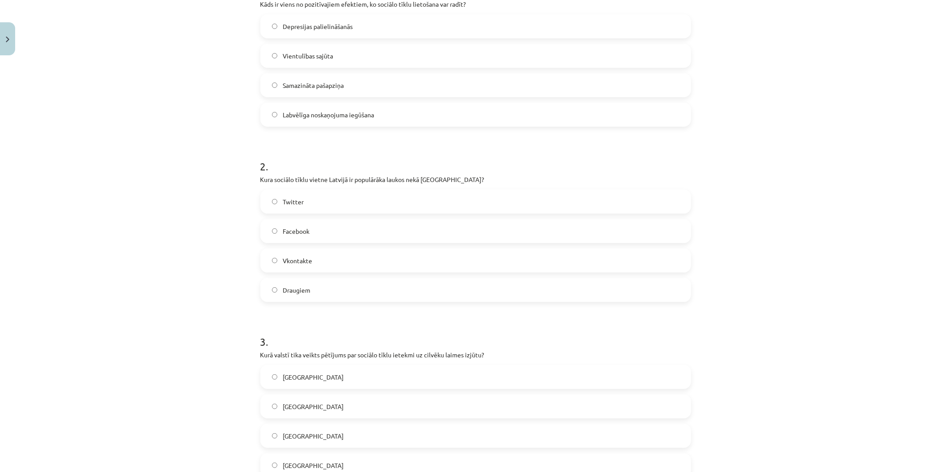
scroll to position [210, 0]
click at [385, 233] on label "Facebook" at bounding box center [475, 229] width 429 height 22
click at [385, 442] on label "[GEOGRAPHIC_DATA]" at bounding box center [475, 434] width 429 height 22
drag, startPoint x: 937, startPoint y: 308, endPoint x: 950, endPoint y: 263, distance: 46.3
click at [950, 294] on div "Mācību tēma: Latviešu valodas 9. klases 1. ieskaites mācību materiāls #6 5. tēm…" at bounding box center [475, 236] width 951 height 472
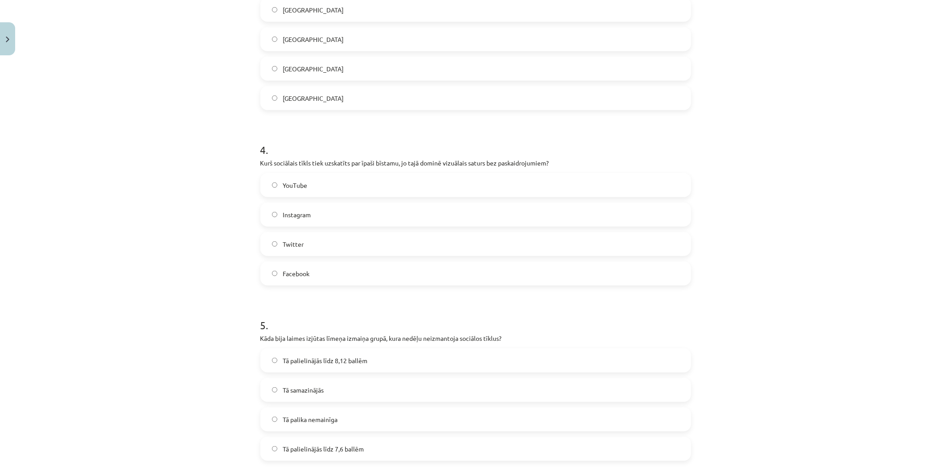
scroll to position [666, 0]
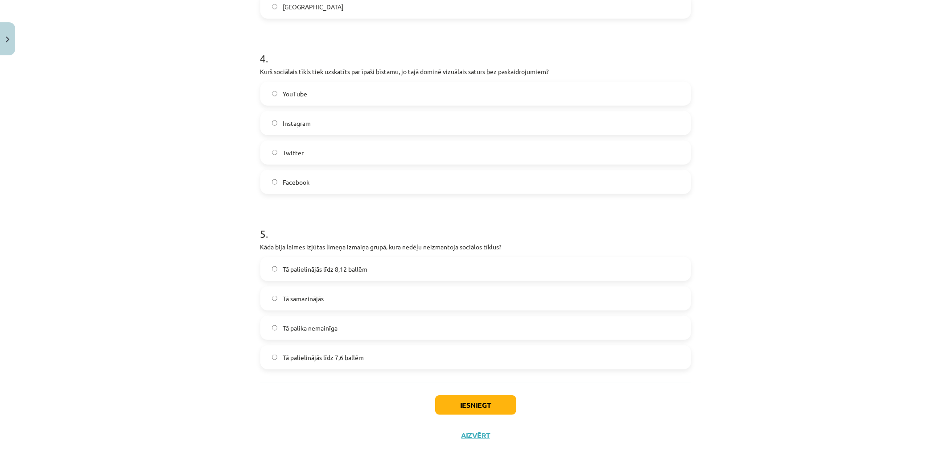
click at [326, 123] on label "Instagram" at bounding box center [475, 123] width 429 height 22
click at [367, 268] on label "Tā palielinājās līdz 8,12 ballēm" at bounding box center [475, 269] width 429 height 22
click at [449, 404] on button "Iesniegt" at bounding box center [475, 405] width 81 height 20
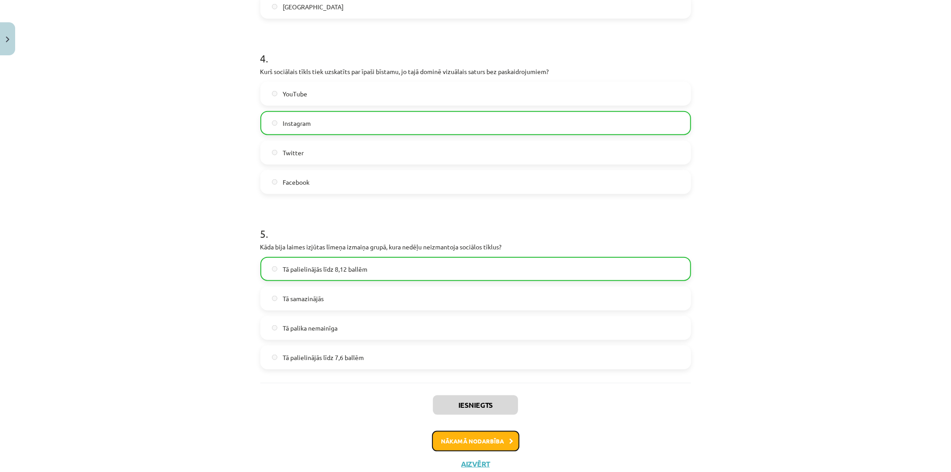
click at [443, 443] on button "Nākamā nodarbība" at bounding box center [475, 441] width 87 height 21
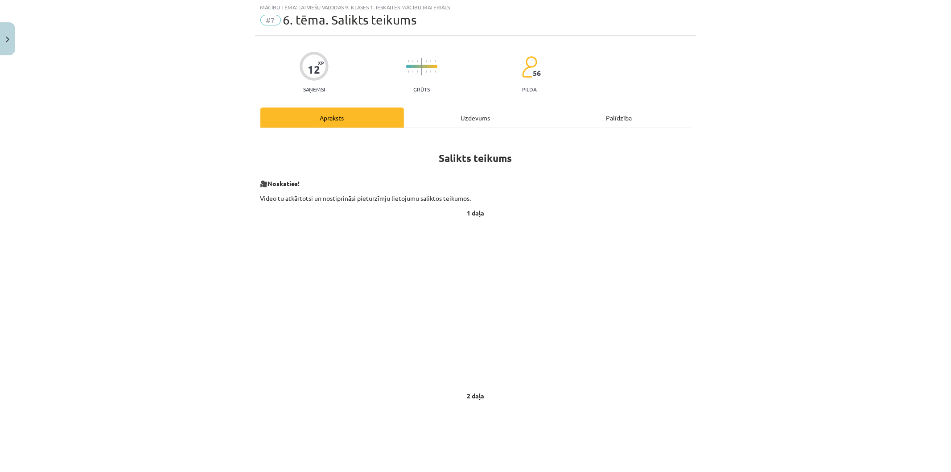
scroll to position [22, 0]
click at [491, 127] on div "Uzdevums" at bounding box center [476, 119] width 144 height 20
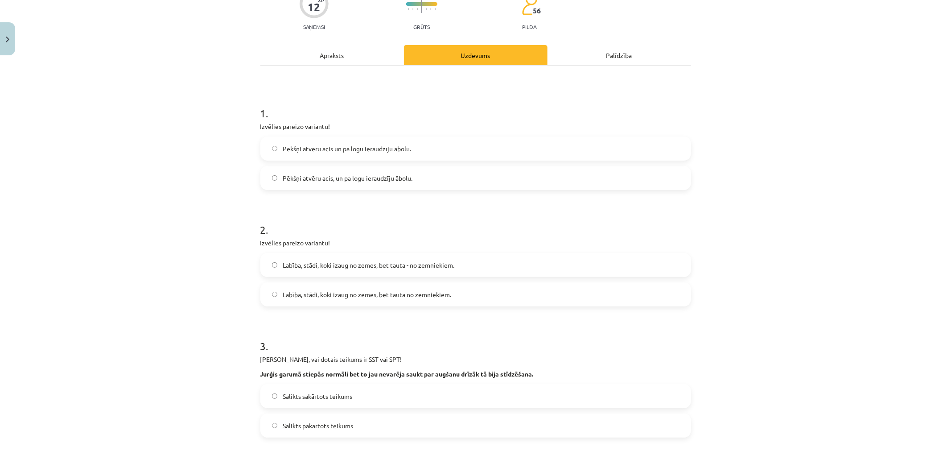
scroll to position [87, 0]
drag, startPoint x: 261, startPoint y: 141, endPoint x: 262, endPoint y: 113, distance: 27.7
click at [277, 110] on div "12 XP Saņemsi Grūts 56 pilda Apraksts Uzdevums Palīdzība 1 . Izvēlies pareizo v…" at bounding box center [475, 455] width 441 height 967
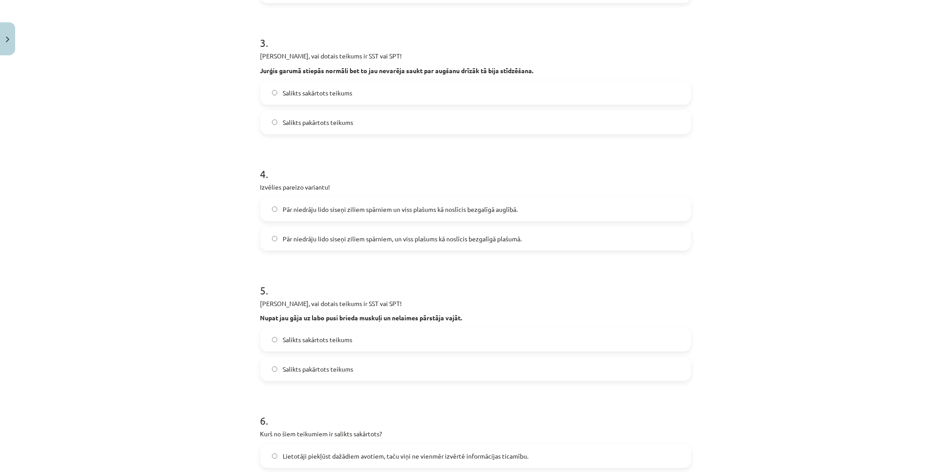
scroll to position [576, 0]
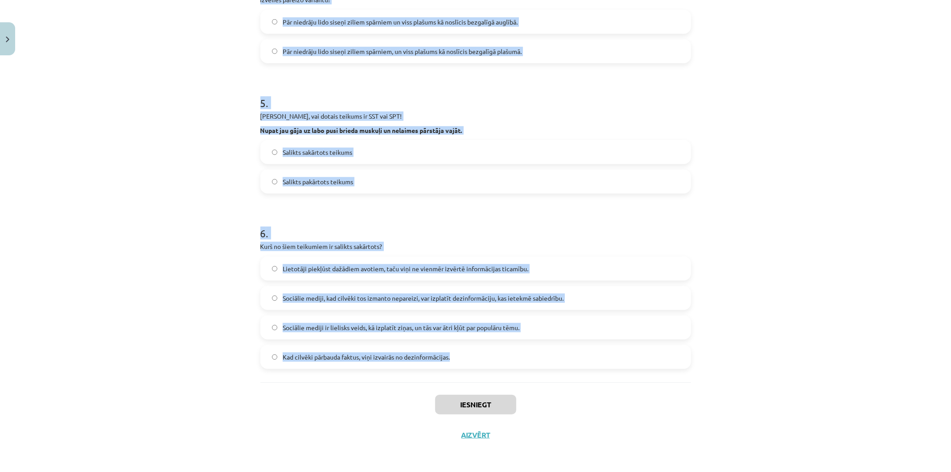
drag, startPoint x: 320, startPoint y: 163, endPoint x: 533, endPoint y: 359, distance: 289.2
click at [533, 359] on div "Mācību tēma: Latviešu valodas 9. klases 1. ieskaites mācību materiāls #7 6. tēm…" at bounding box center [475, 236] width 951 height 472
copy form "8 . Loremips dolorsi ametcons! Adipis elitse doei te in utla etdolorema aliqu. …"
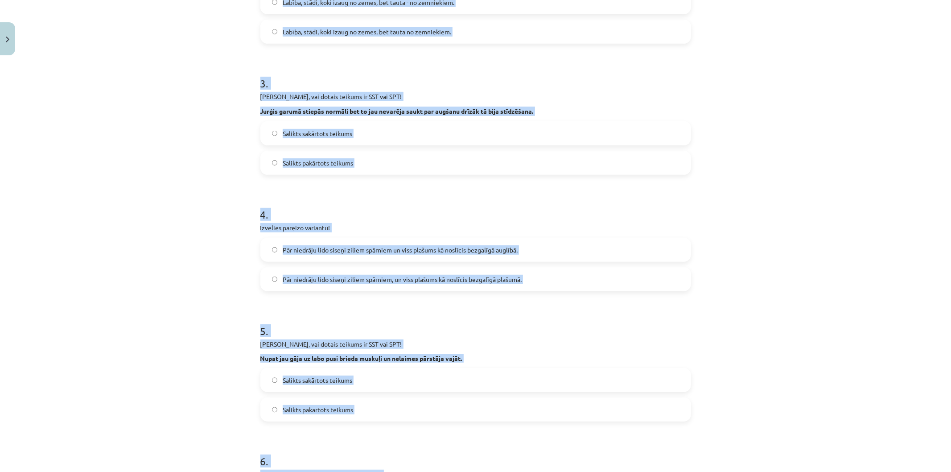
scroll to position [27, 0]
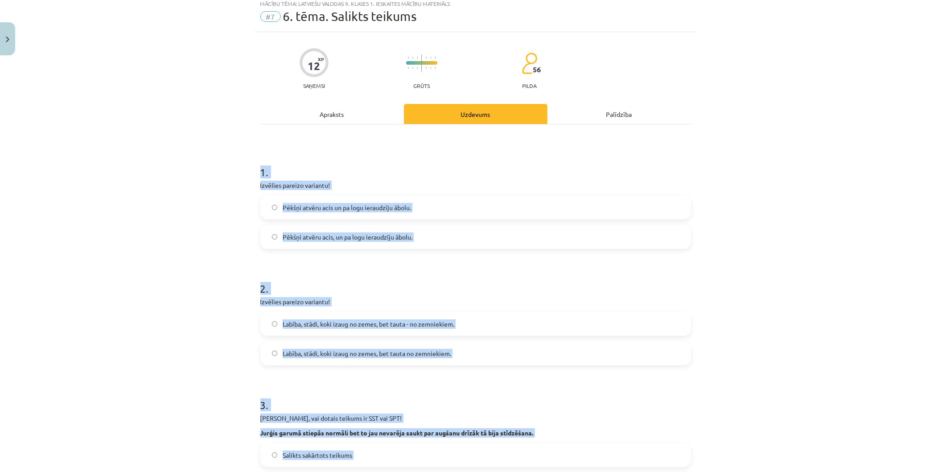
click at [417, 210] on label "Pēkšņi atvēru acis un pa logu ieraudzīju ābolu." at bounding box center [475, 207] width 429 height 22
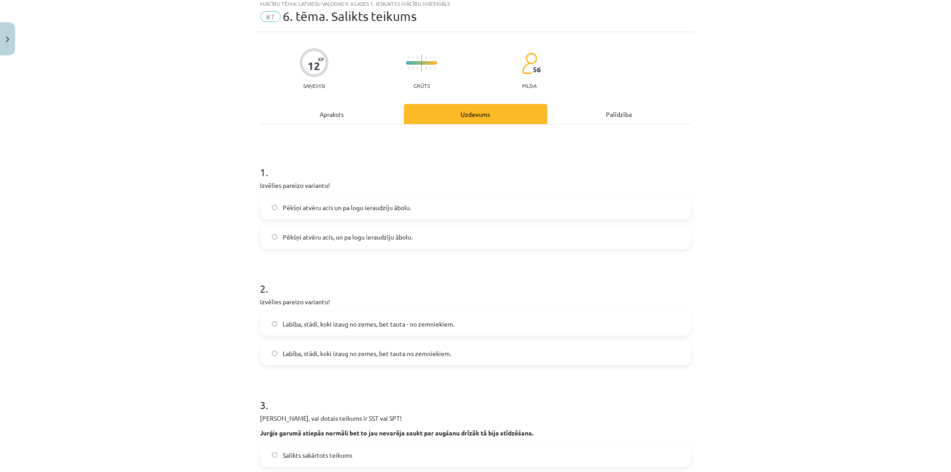
click at [331, 236] on span "Pēkšņi atvēru acis, un pa logu ieraudzīju ābolu." at bounding box center [348, 236] width 130 height 9
click at [424, 327] on span "Labība, stādi, koki izaug no zemes, bet tauta - no zemniekiem." at bounding box center [369, 323] width 172 height 9
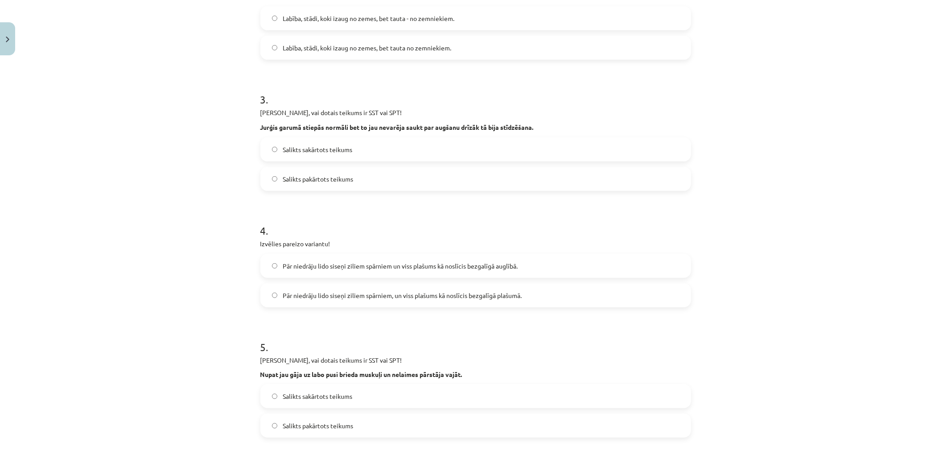
scroll to position [335, 0]
click at [402, 153] on label "Salikts sakārtots teikums" at bounding box center [475, 147] width 429 height 22
click at [389, 179] on label "Salikts pakārtots teikums" at bounding box center [475, 176] width 429 height 22
click at [416, 254] on label "Pār niedrāju lido siseņi ziliem spārniem un viss plašums kā noslīcis bezgalīgā …" at bounding box center [475, 263] width 429 height 22
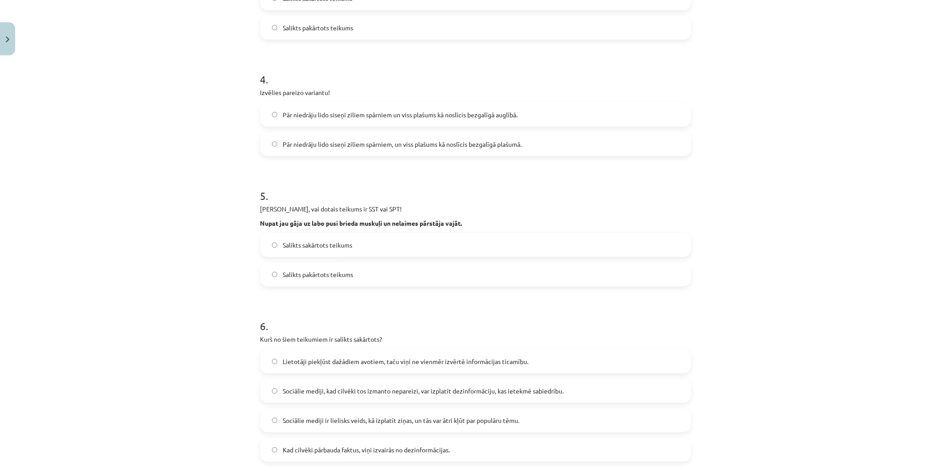
scroll to position [576, 0]
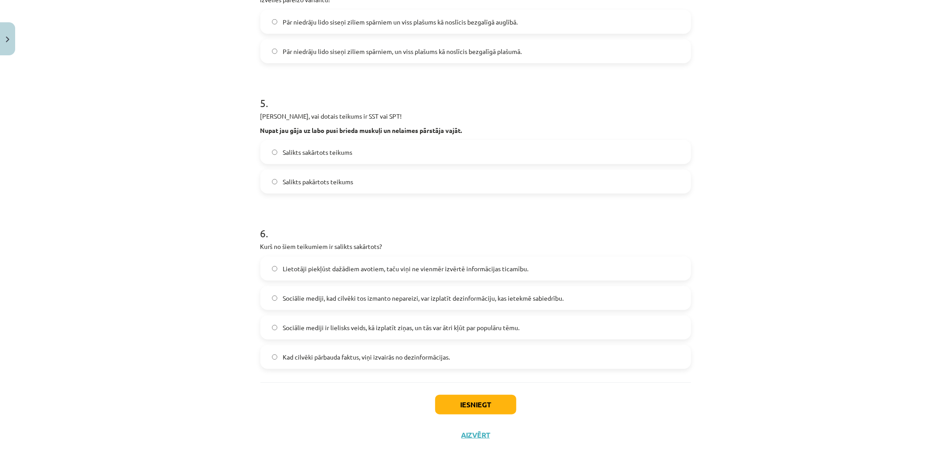
click at [379, 260] on label "Lietotāji piekļūst dažādiem avotiem, taču viņi ne vienmēr izvērtē informācijas …" at bounding box center [475, 268] width 429 height 22
click at [417, 144] on label "Salikts sakārtots teikums" at bounding box center [475, 152] width 429 height 22
click at [470, 412] on button "Iesniegt" at bounding box center [475, 404] width 81 height 20
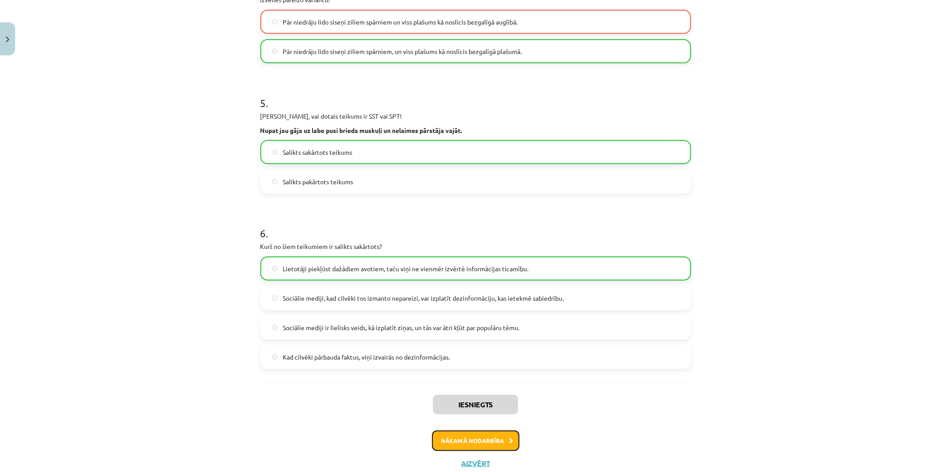
click at [471, 446] on button "Nākamā nodarbība" at bounding box center [475, 440] width 87 height 21
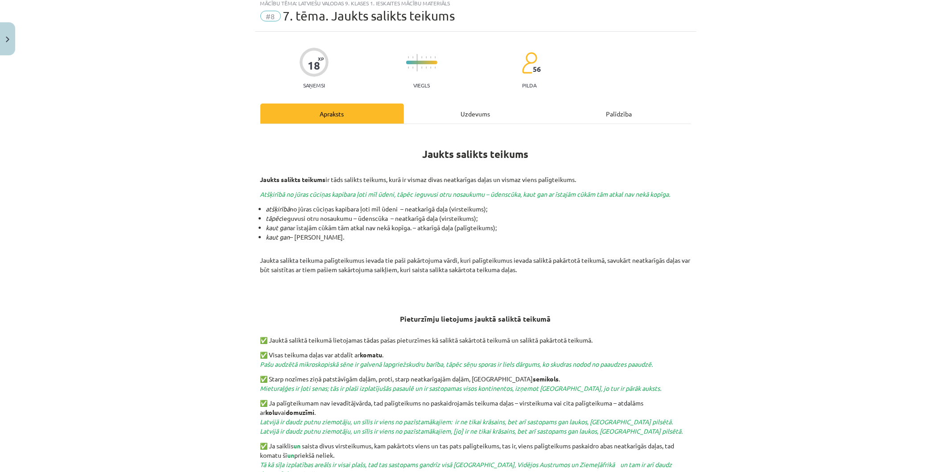
scroll to position [22, 0]
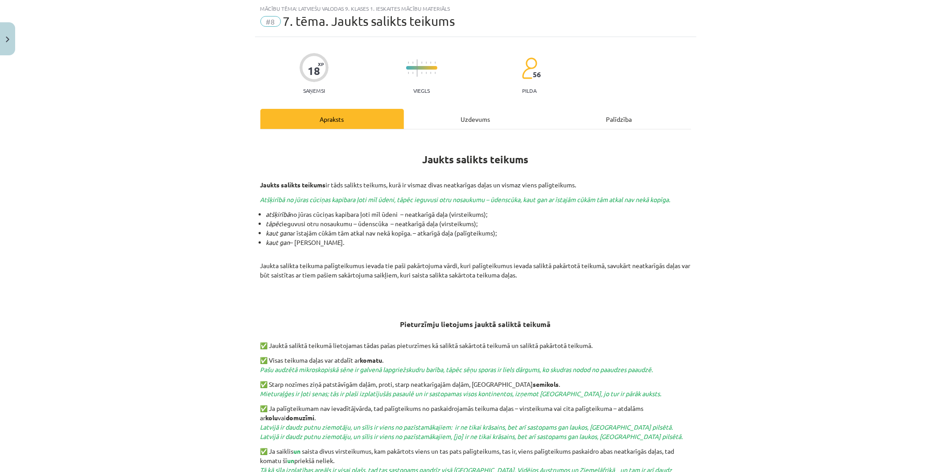
click at [477, 118] on div "18 XP Saņemsi Viegls 56 pilda Apraksts Uzdevums Palīdzība Jaukts salikts teikum…" at bounding box center [475, 334] width 441 height 595
click at [477, 118] on div "Uzdevums" at bounding box center [476, 119] width 144 height 20
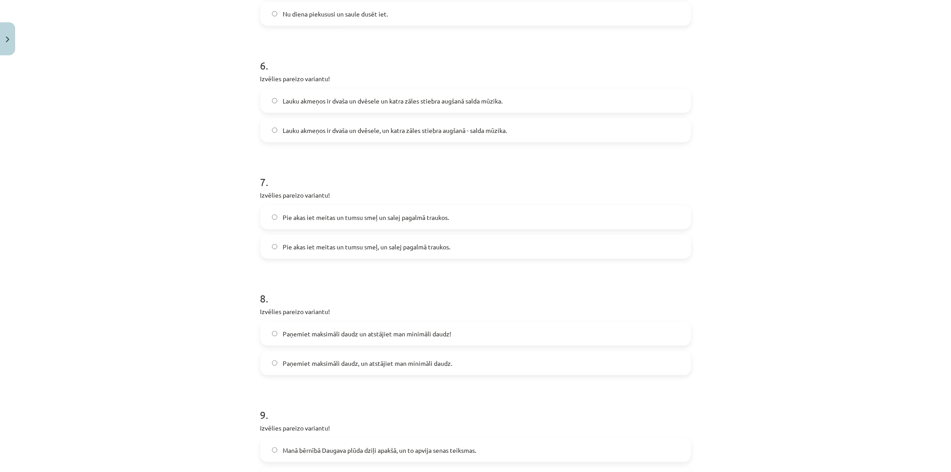
scroll to position [873, 0]
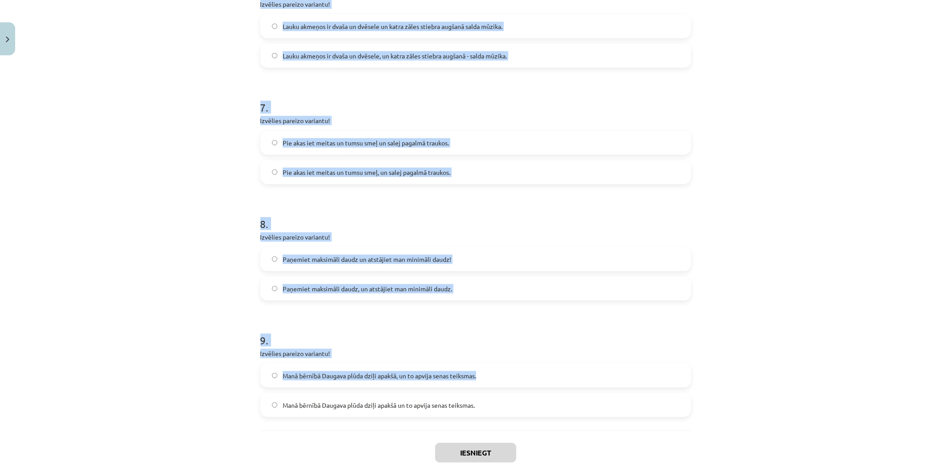
drag, startPoint x: 224, startPoint y: 167, endPoint x: 649, endPoint y: 386, distance: 478.6
click at [649, 386] on div "Mācību tēma: Latviešu valodas 9. klases 1. ieskaites mācību materiāls #8 7. tēm…" at bounding box center [475, 236] width 951 height 472
drag, startPoint x: 178, startPoint y: 65, endPoint x: 183, endPoint y: 65, distance: 4.9
click at [178, 65] on div "Mācību tēma: Latviešu valodas 9. klases 1. ieskaites mācību materiāls #8 7. tēm…" at bounding box center [475, 236] width 951 height 472
click at [192, 67] on div "Mācību tēma: Latviešu valodas 9. klases 1. ieskaites mācību materiāls #8 7. tēm…" at bounding box center [475, 236] width 951 height 472
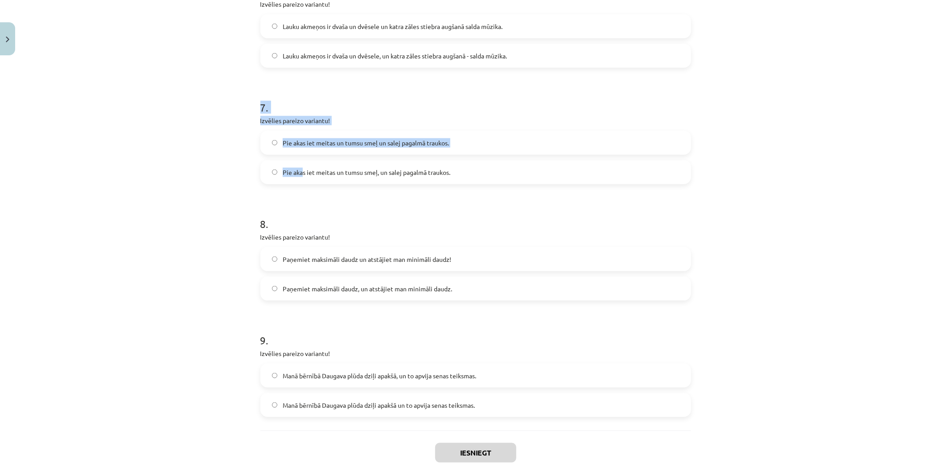
drag, startPoint x: 255, startPoint y: 134, endPoint x: 317, endPoint y: 155, distance: 64.8
click at [329, 171] on div "Mācību tēma: Latviešu valodas 9. klases 1. ieskaites mācību materiāls #8 7. tēm…" at bounding box center [475, 236] width 951 height 472
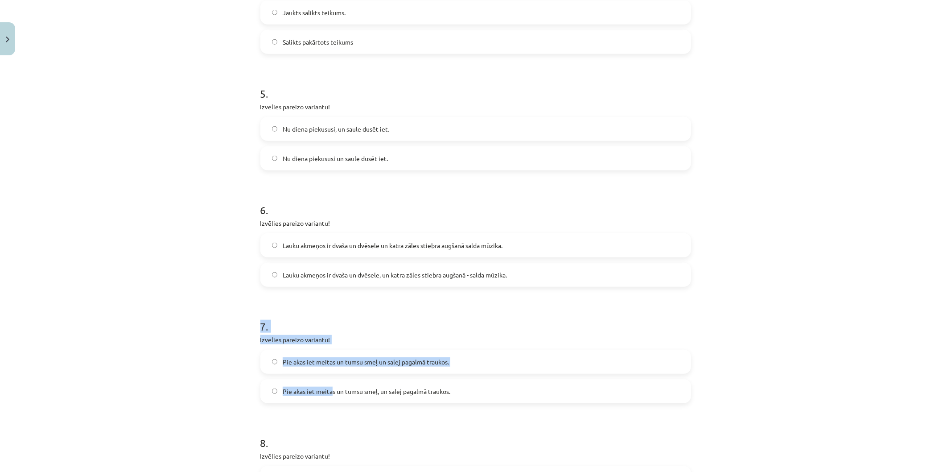
scroll to position [505, 0]
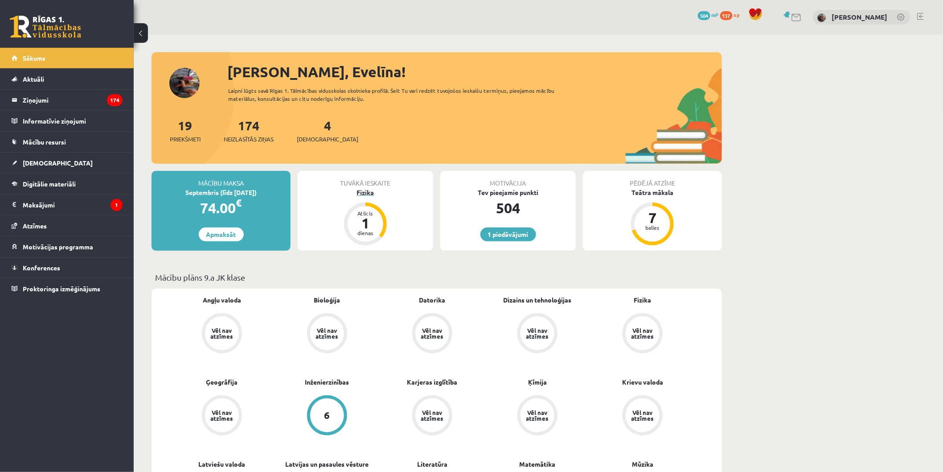
click at [378, 193] on div "Fizika" at bounding box center [365, 192] width 135 height 9
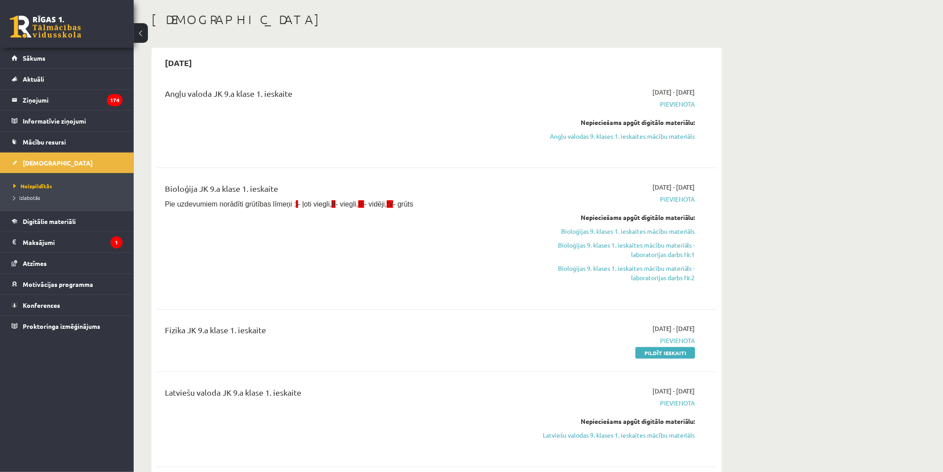
scroll to position [171, 0]
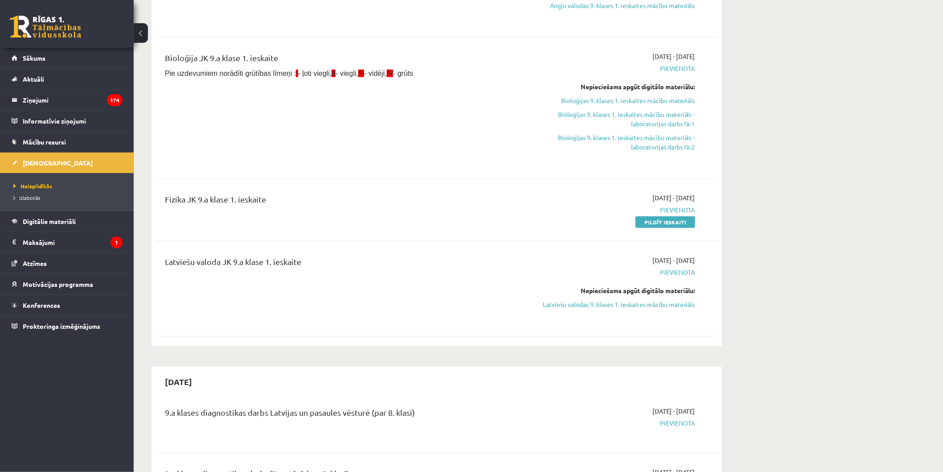
click at [673, 296] on div "Nepieciešams apgūt digitālo materiālu: Latviešu valodas 9. klases 1. ieskaites …" at bounding box center [611, 297] width 168 height 23
click at [673, 303] on link "Latviešu valodas 9. klases 1. ieskaites mācību materiāls" at bounding box center [611, 304] width 168 height 9
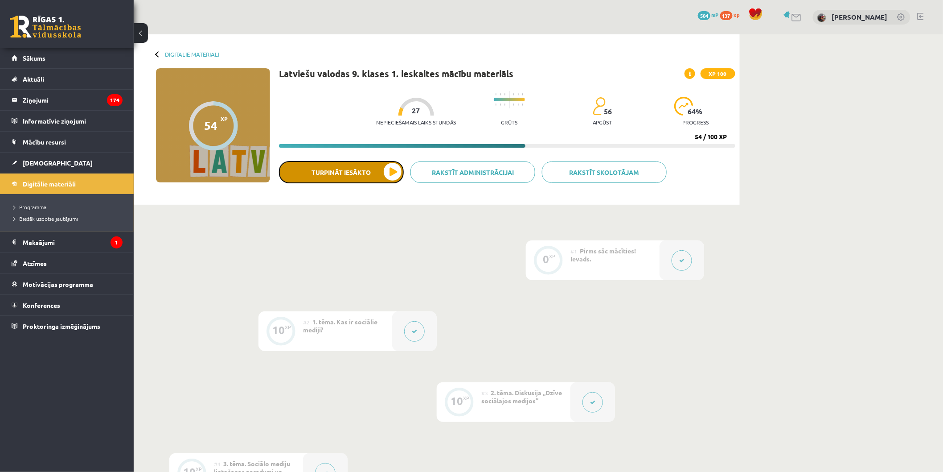
click at [359, 160] on div "Latviešu valodas 9. klases 1. ieskaites mācību materiāls XP 100 Nepieciešamais …" at bounding box center [507, 134] width 456 height 132
click at [373, 174] on button "Turpināt iesākto" at bounding box center [341, 172] width 125 height 22
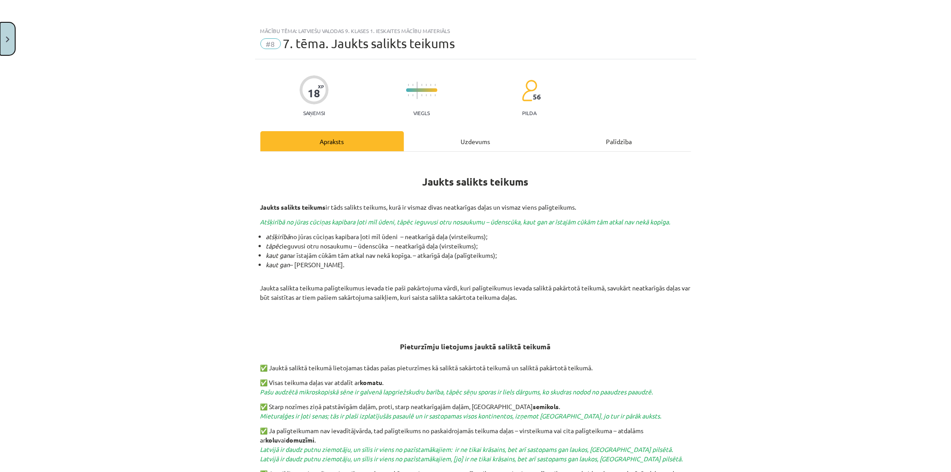
click at [11, 33] on button "Close" at bounding box center [7, 38] width 15 height 33
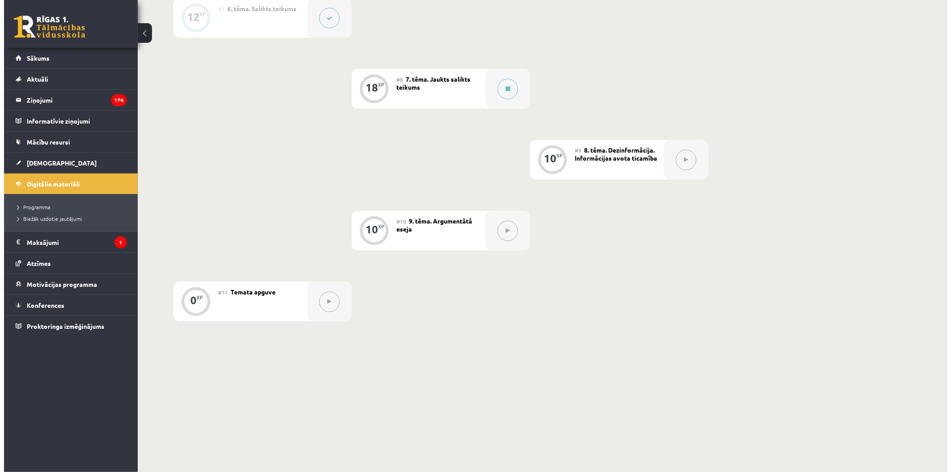
scroll to position [672, 0]
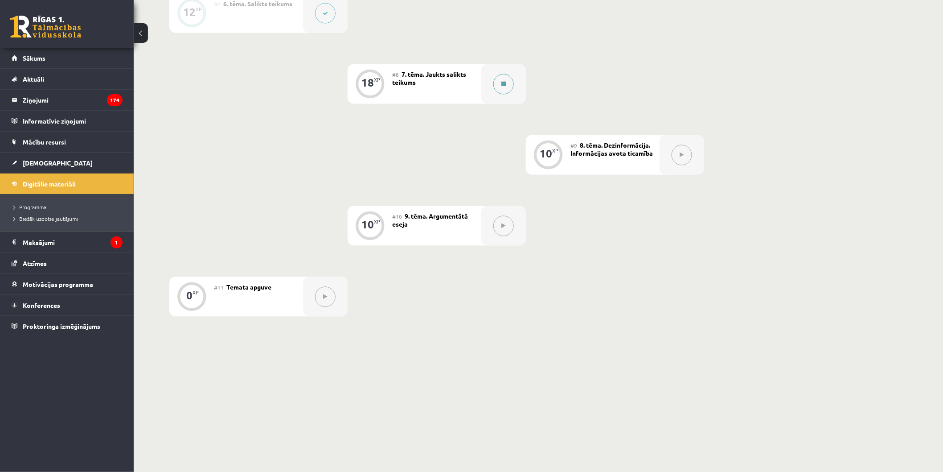
click at [513, 81] on button at bounding box center [503, 84] width 21 height 21
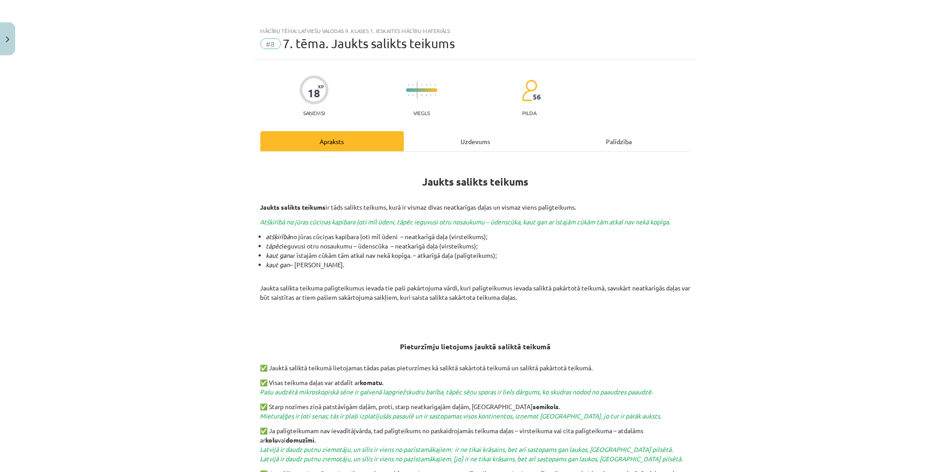
click at [510, 144] on div "Uzdevums" at bounding box center [476, 141] width 144 height 20
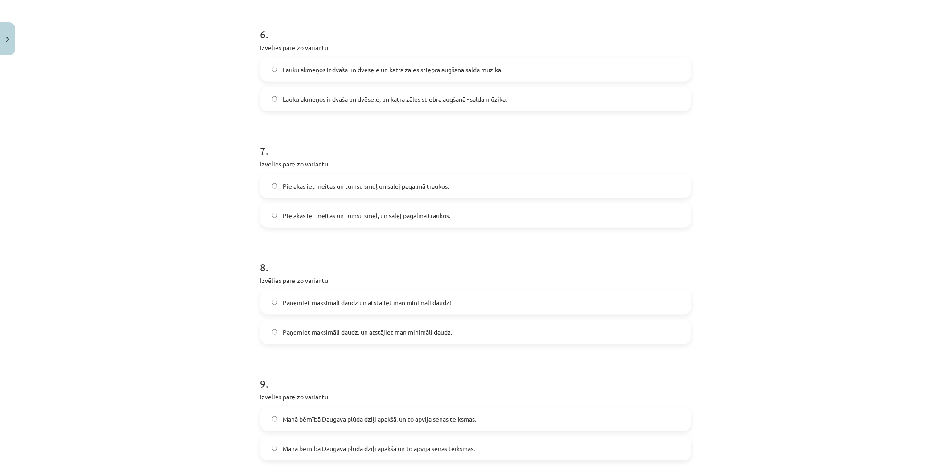
scroll to position [920, 0]
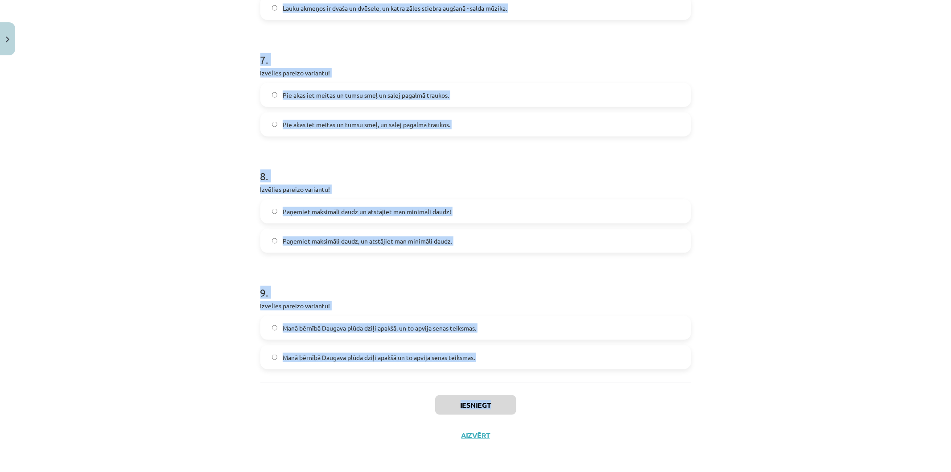
drag, startPoint x: 257, startPoint y: 175, endPoint x: 584, endPoint y: 381, distance: 385.9
click at [593, 396] on div "Mācību tēma: Latviešu valodas 9. klases 1. ieskaites mācību materiāls #8 7. tēm…" at bounding box center [475, 236] width 951 height 472
copy div "1 . Izvēlies pareizo variantu! Un Mentīte teikusi: tas ir labi, ka Puteklis šķa…"
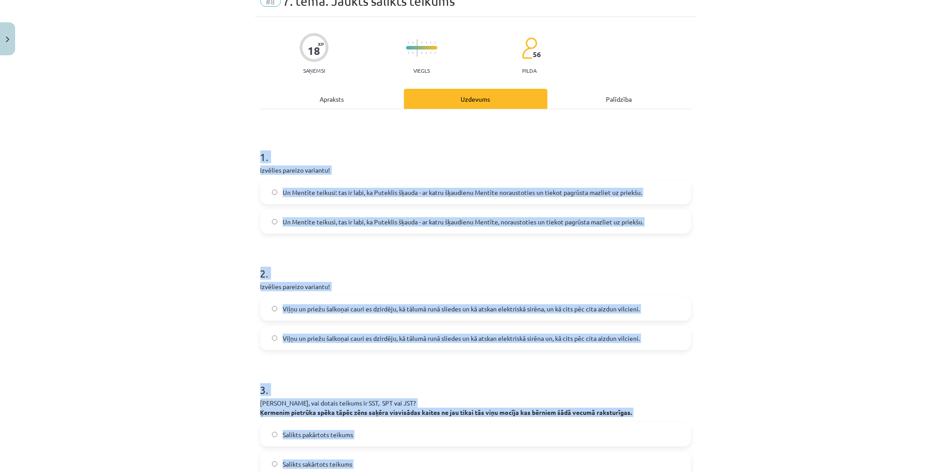
scroll to position [48, 0]
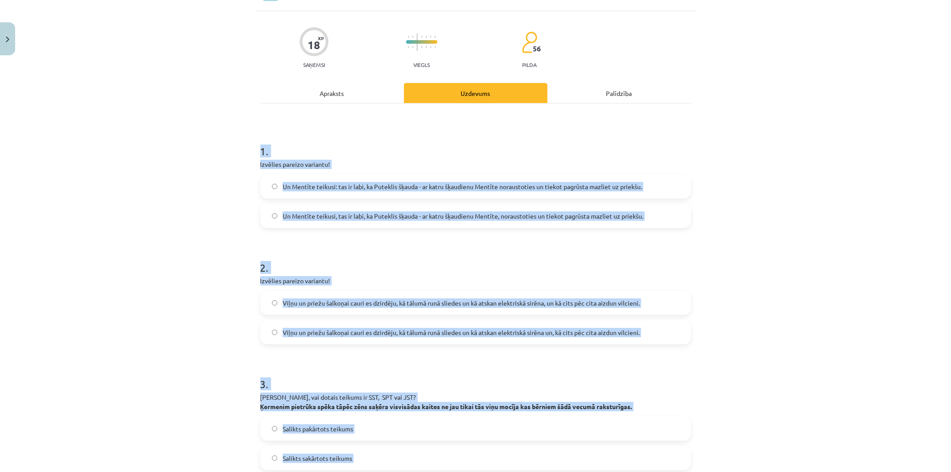
click at [364, 192] on label "Un Mentīte teikusi: tas ir labi, ka Puteklis šķauda - ar katru šķaudienu Mentīt…" at bounding box center [475, 186] width 429 height 22
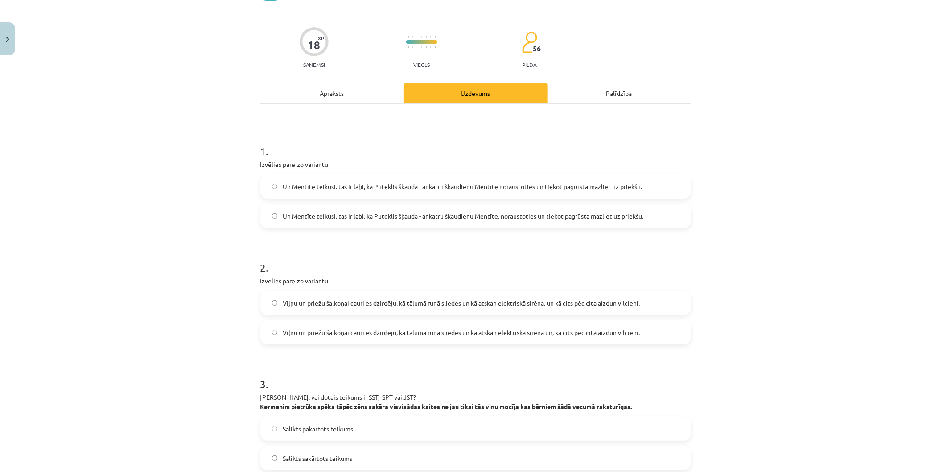
drag, startPoint x: 373, startPoint y: 331, endPoint x: 649, endPoint y: 270, distance: 283.5
click at [376, 328] on span "Viļņu un priežu šalkoņai cauri es dzirdēju, kā tālumā runā sliedes un kā atskan…" at bounding box center [461, 332] width 357 height 9
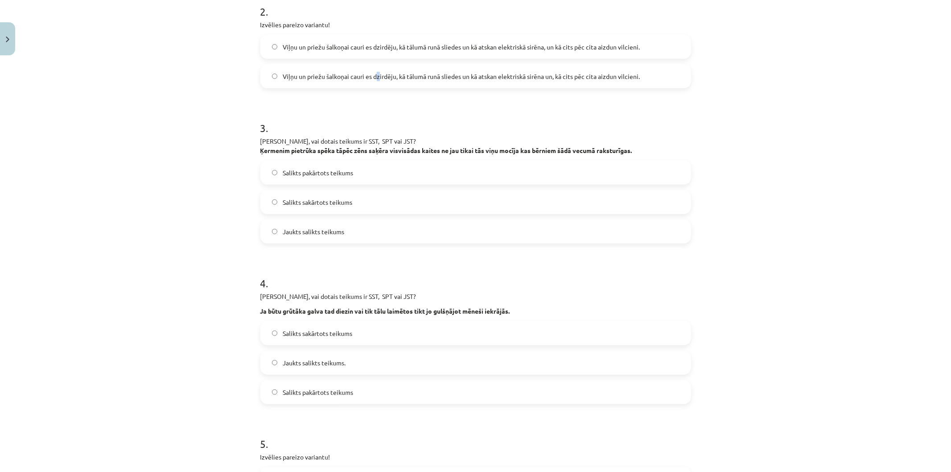
scroll to position [300, 0]
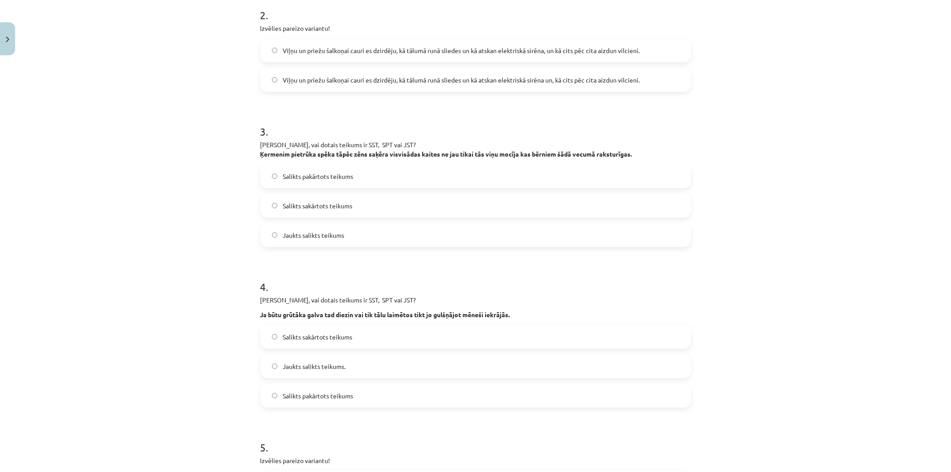
drag, startPoint x: 275, startPoint y: 49, endPoint x: 283, endPoint y: 92, distance: 43.8
click at [275, 51] on label "Viļņu un priežu šalkoņai cauri es dzirdēju, kā tālumā runā sliedes un kā atskan…" at bounding box center [475, 50] width 429 height 22
drag, startPoint x: 326, startPoint y: 211, endPoint x: 379, endPoint y: 207, distance: 52.8
click at [326, 210] on label "Salikts sakārtots teikums" at bounding box center [475, 205] width 429 height 22
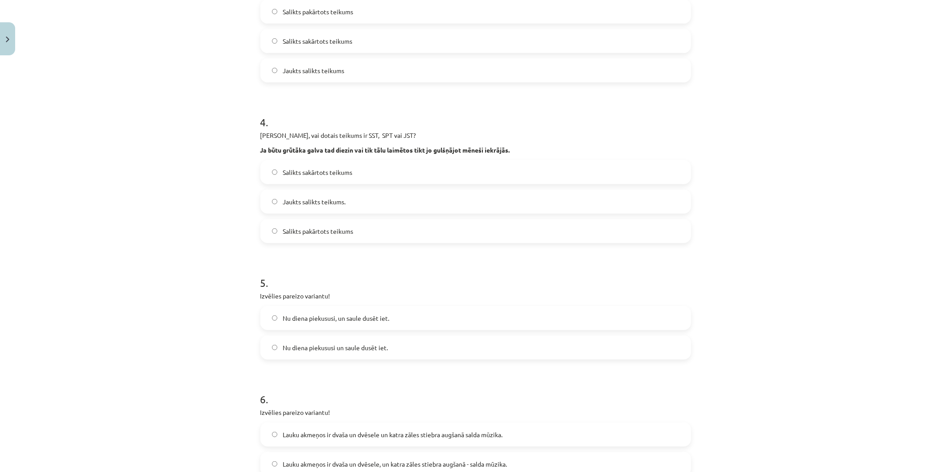
scroll to position [492, 0]
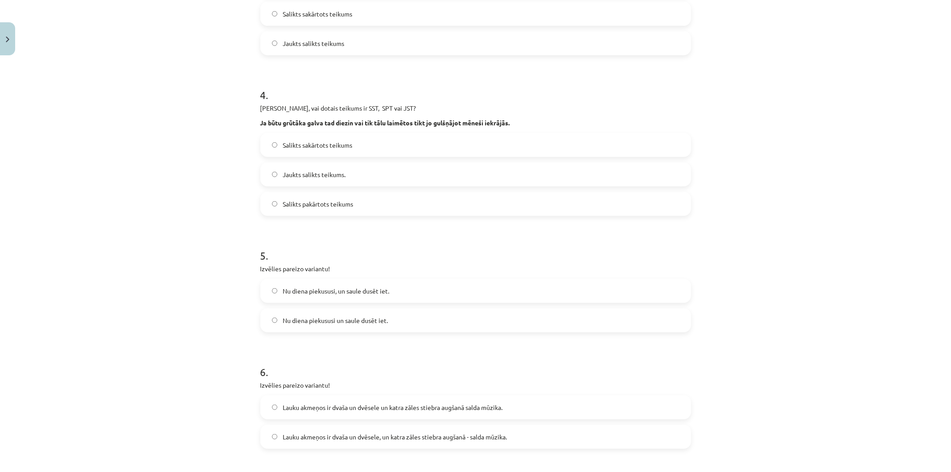
click at [386, 143] on label "Salikts sakārtots teikums" at bounding box center [475, 145] width 429 height 22
click at [380, 324] on span "Nu diena piekususi un saule dusēt iet." at bounding box center [335, 320] width 105 height 9
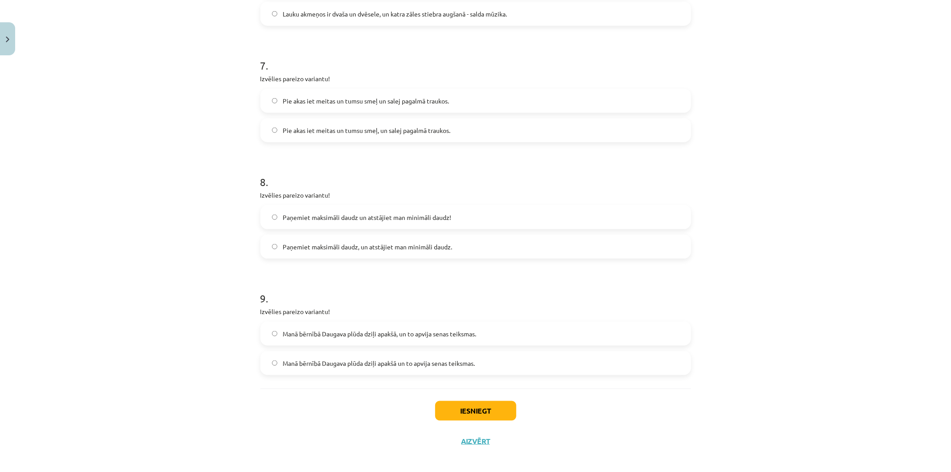
scroll to position [911, 0]
drag, startPoint x: 436, startPoint y: 98, endPoint x: 452, endPoint y: 135, distance: 39.9
click at [435, 103] on span "Pie akas iet meitas un tumsu smeļ un salej pagalmā traukos." at bounding box center [366, 103] width 166 height 9
drag, startPoint x: 446, startPoint y: 217, endPoint x: 447, endPoint y: 226, distance: 8.6
click at [447, 223] on span "Paņemiet maksimāli daudz un atstājiet man minimāli daudz!" at bounding box center [367, 220] width 168 height 9
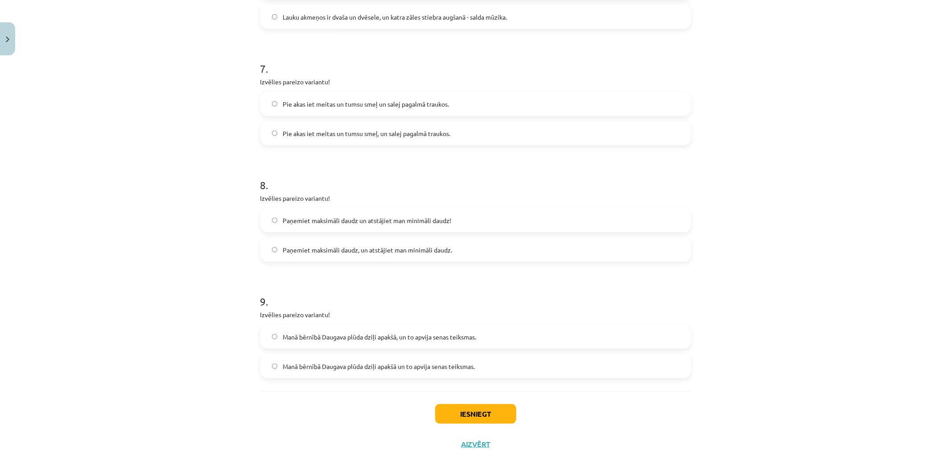
drag, startPoint x: 440, startPoint y: 351, endPoint x: 454, endPoint y: 380, distance: 32.1
click at [442, 357] on div "Manā bērnībā Daugava plūda dziļi apakšā, un to apvija senas teiksmas. Manā bērn…" at bounding box center [475, 350] width 431 height 53
click at [452, 373] on label "Manā bērnībā Daugava plūda dziļi apakšā un to apvija senas teiksmas." at bounding box center [475, 366] width 429 height 22
drag, startPoint x: 468, startPoint y: 403, endPoint x: 469, endPoint y: 410, distance: 6.8
click at [468, 405] on button "Iesniegt" at bounding box center [475, 414] width 81 height 20
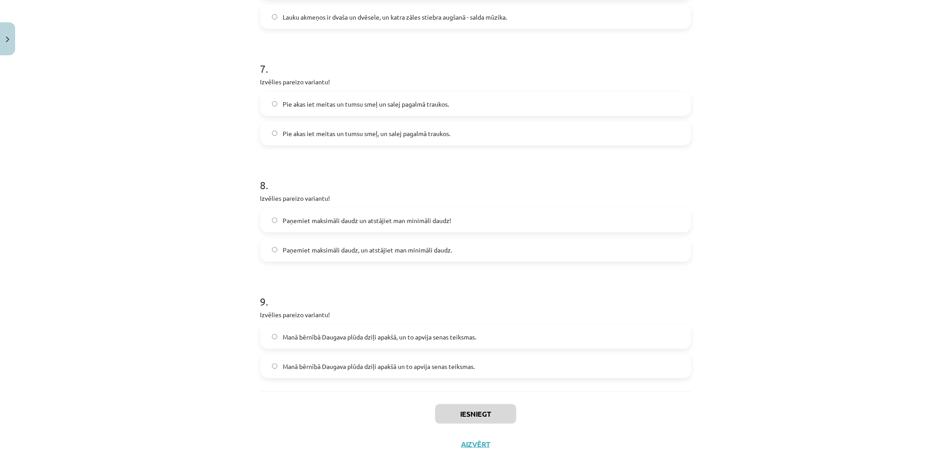
scroll to position [920, 0]
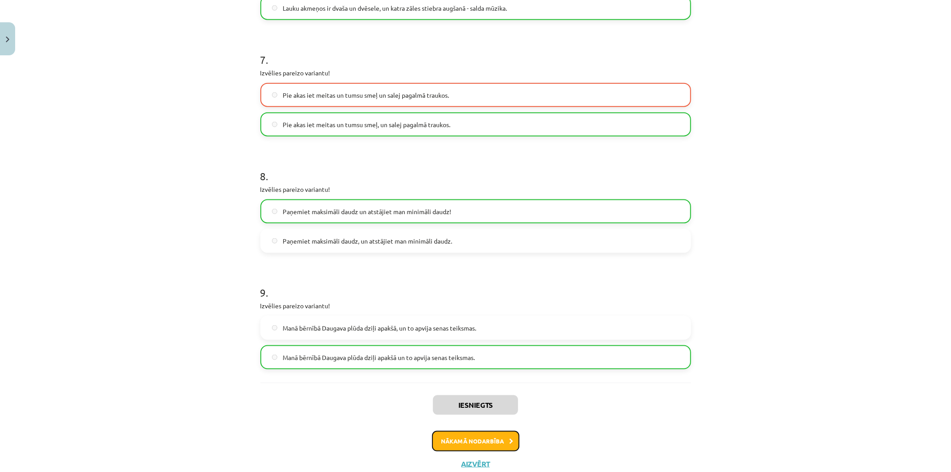
click at [453, 439] on button "Nākamā nodarbība" at bounding box center [475, 441] width 87 height 21
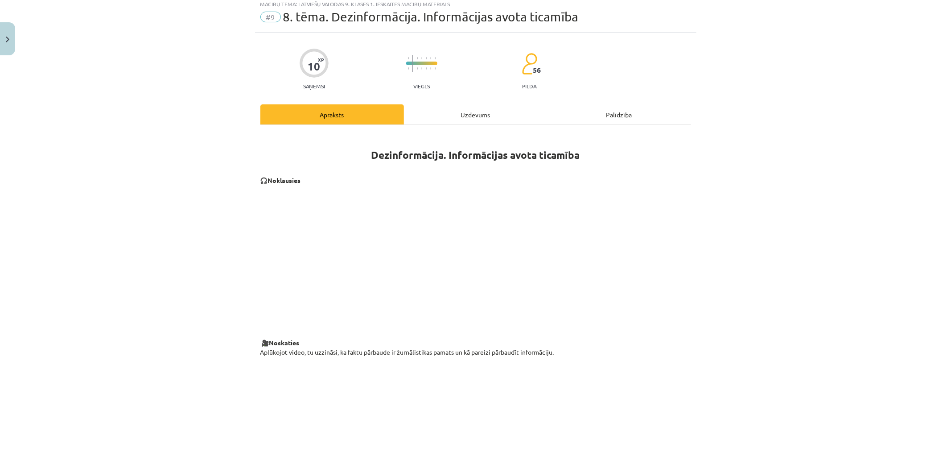
scroll to position [22, 0]
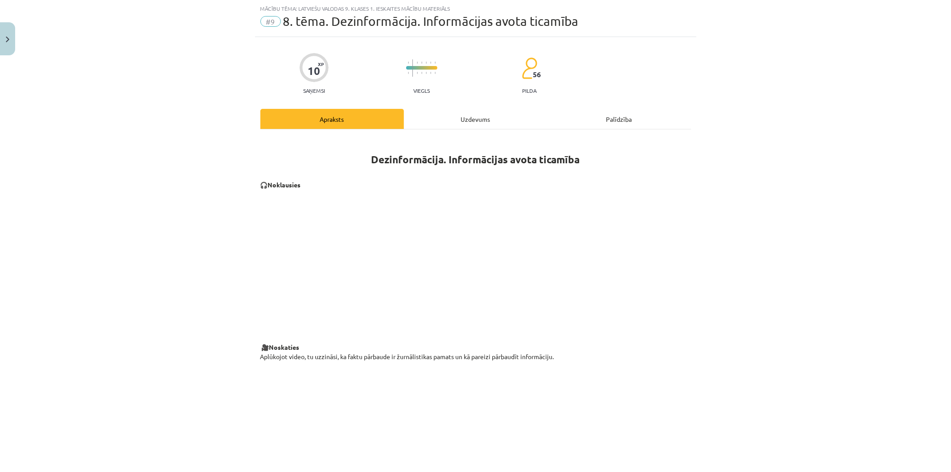
click at [456, 114] on div "Uzdevums" at bounding box center [476, 119] width 144 height 20
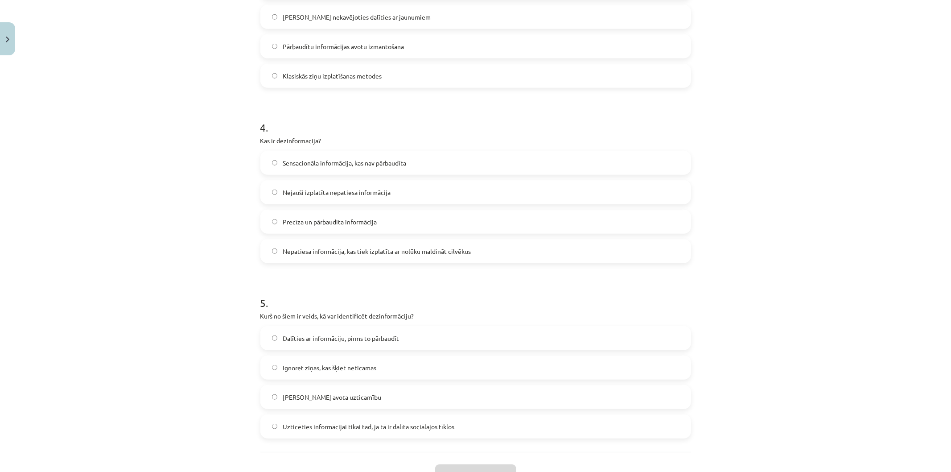
scroll to position [666, 0]
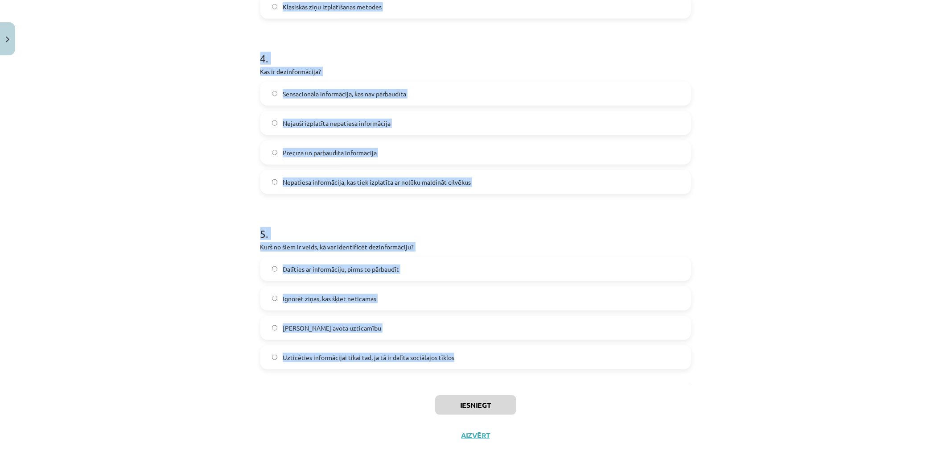
drag, startPoint x: 261, startPoint y: 189, endPoint x: 555, endPoint y: 356, distance: 337.7
copy form "Kura no šīm stratēģijām palīdz cīnīties pret dezinformāciju? Uzticēties informā…"
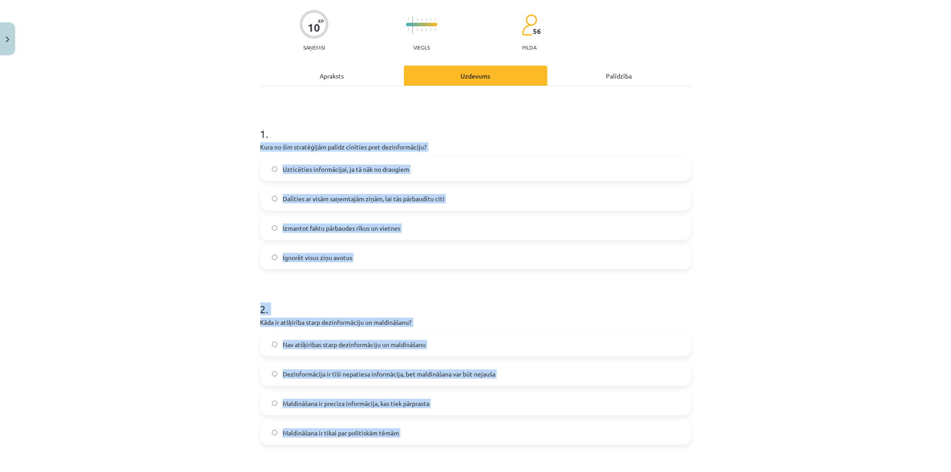
scroll to position [72, 0]
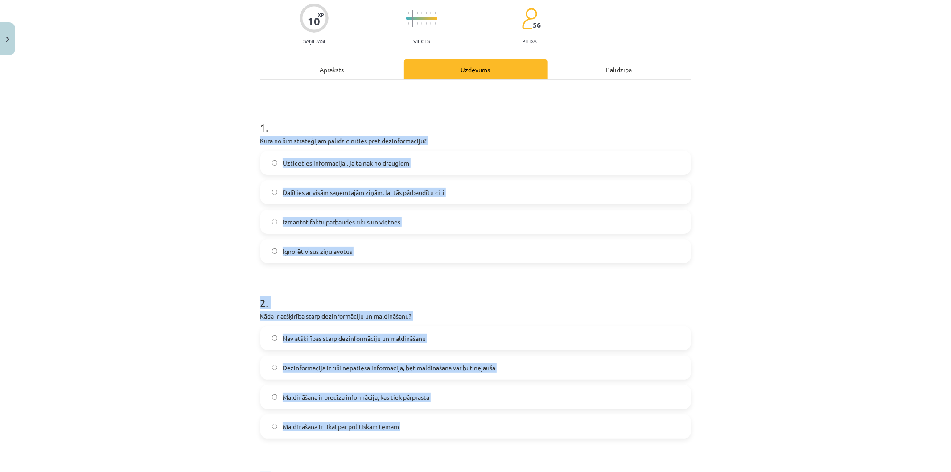
click at [435, 223] on label "Izmantot faktu pārbaudes rīkus un vietnes" at bounding box center [475, 221] width 429 height 22
click at [488, 369] on span "Dezinformācija ir tīši nepatiesa informācija, bet maldināšana var būt nejauša" at bounding box center [389, 367] width 213 height 9
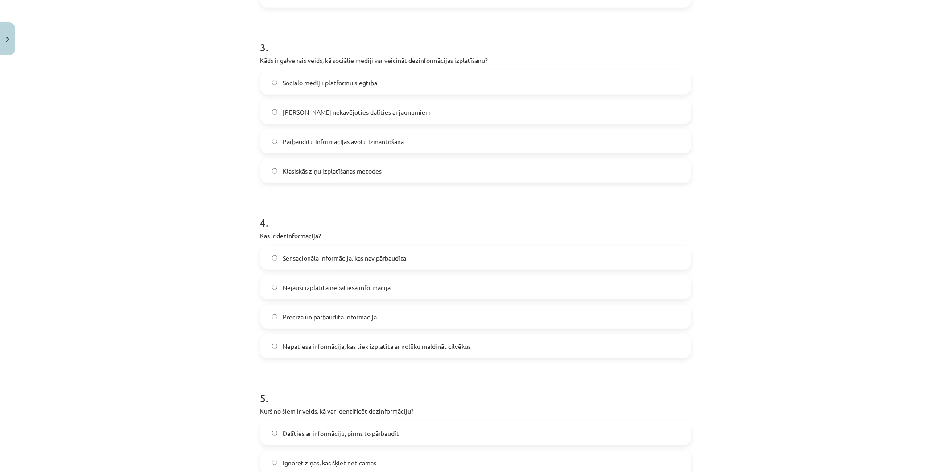
scroll to position [511, 0]
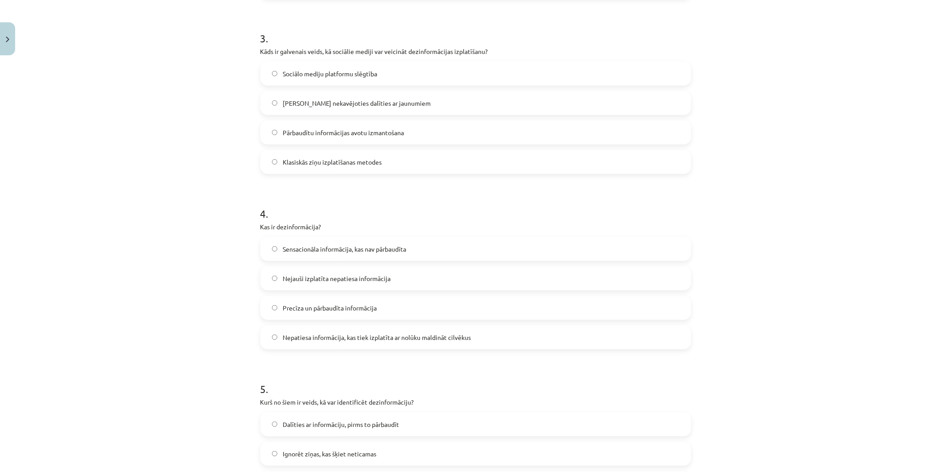
click at [401, 102] on label "Iespēja nekavējoties dalīties ar jaunumiem" at bounding box center [475, 103] width 429 height 22
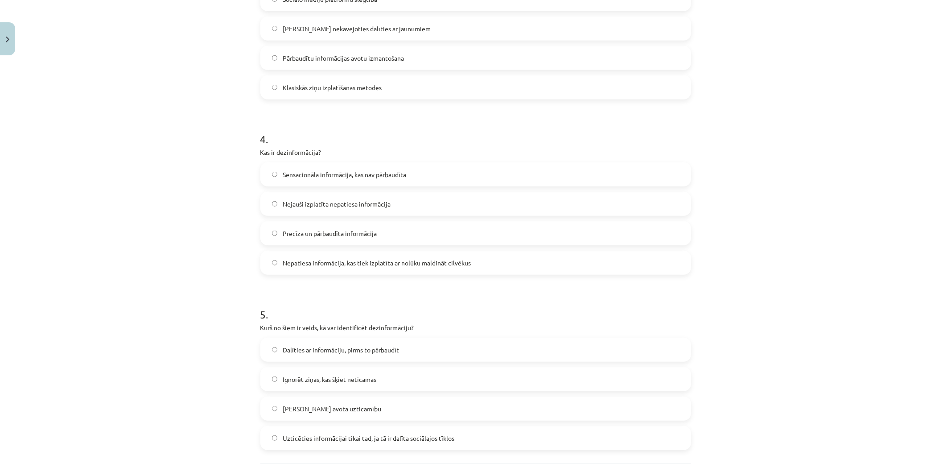
scroll to position [595, 0]
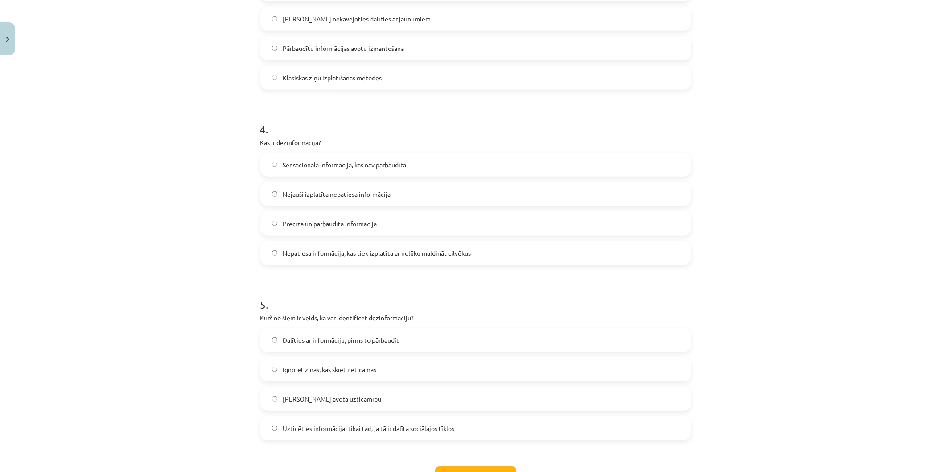
click at [462, 252] on span "Nepatiesa informācija, kas tiek izplatīta ar nolūku maldināt cilvēkus" at bounding box center [377, 252] width 188 height 9
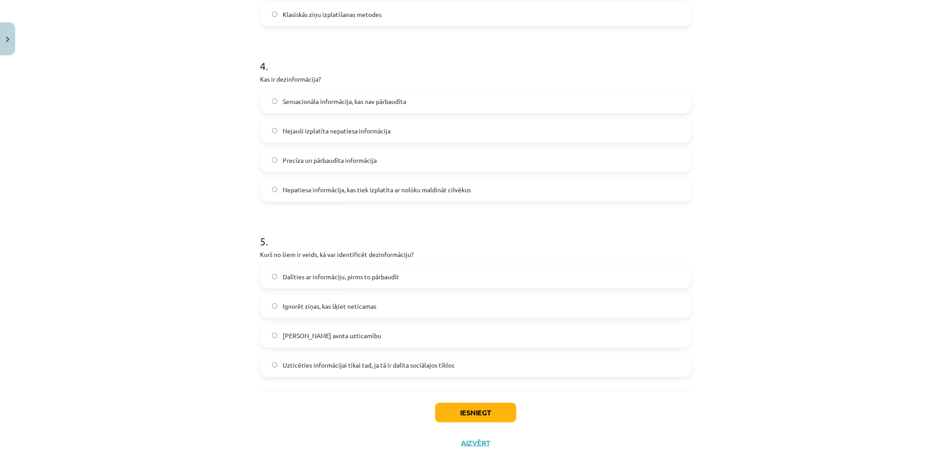
scroll to position [666, 0]
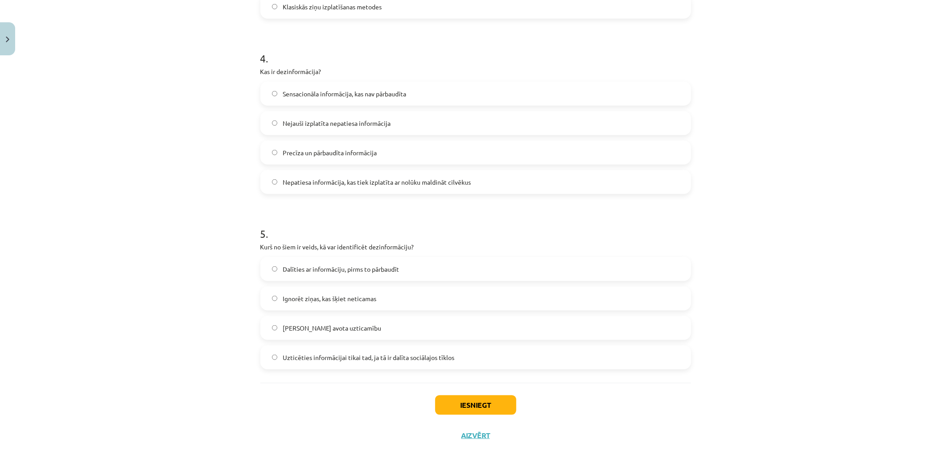
click at [410, 333] on label "Pārbaudīt avota uzticamību" at bounding box center [475, 327] width 429 height 22
click at [452, 401] on button "Iesniegt" at bounding box center [475, 405] width 81 height 20
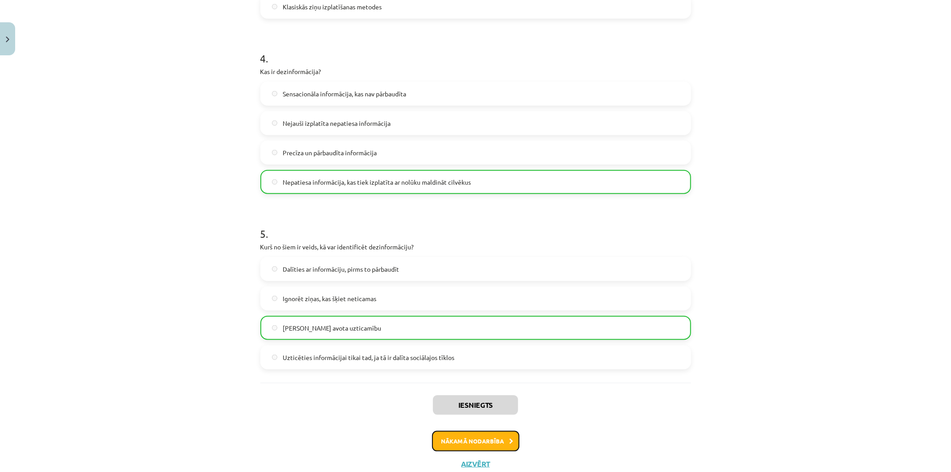
click at [455, 431] on button "Nākamā nodarbība" at bounding box center [475, 441] width 87 height 21
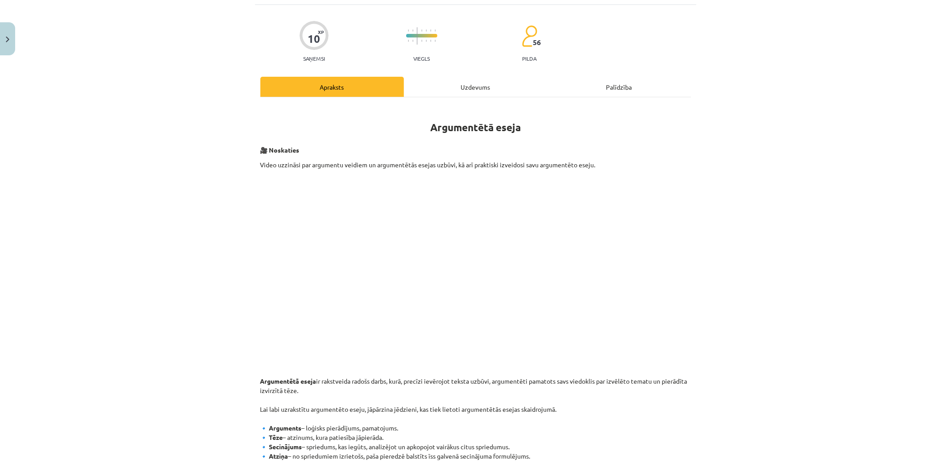
scroll to position [22, 0]
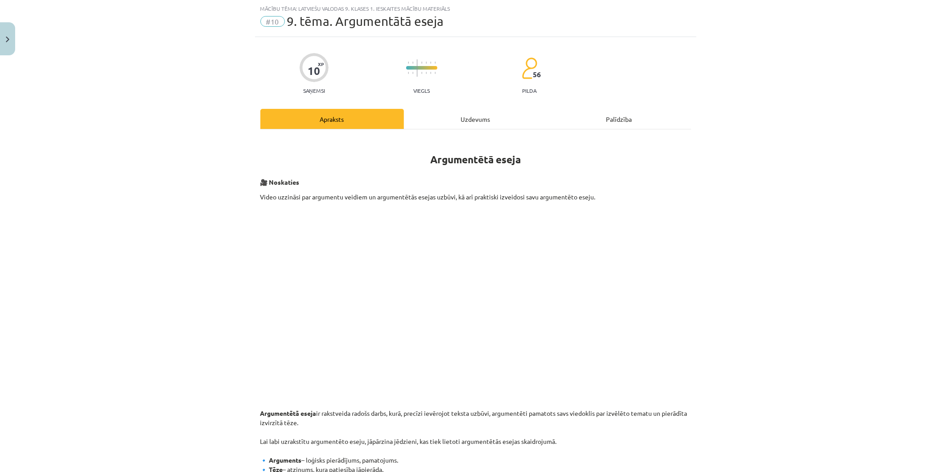
click at [468, 117] on div "Uzdevums" at bounding box center [476, 119] width 144 height 20
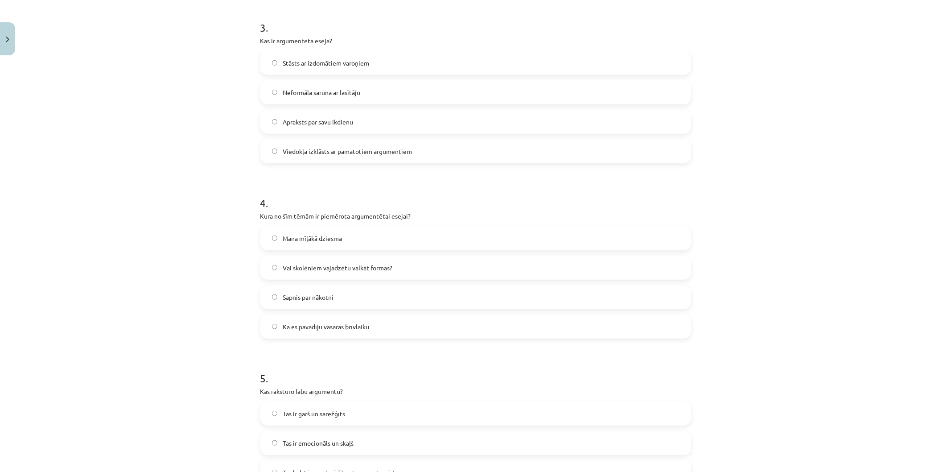
scroll to position [666, 0]
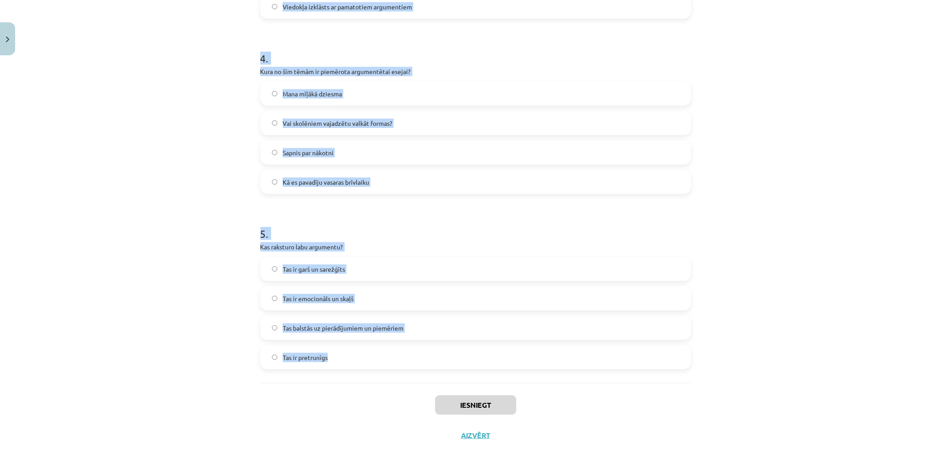
drag, startPoint x: 244, startPoint y: 183, endPoint x: 490, endPoint y: 373, distance: 310.8
click at [490, 373] on div "Mācību tēma: Latviešu valodas 9. klases 1. ieskaites mācību materiāls #10 9. tē…" at bounding box center [475, 236] width 951 height 472
copy form "1 . Kāds ir būtiskākais elements argumentētā esejā? Trīs argumentu un viena pre…"
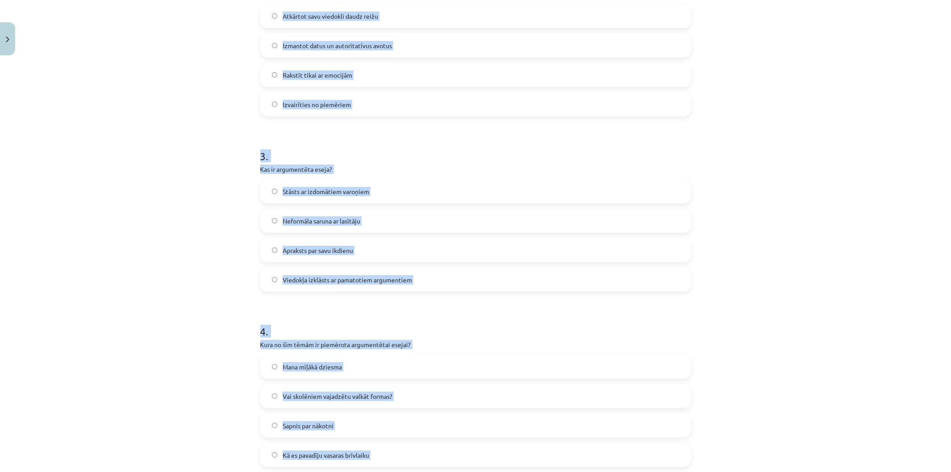
scroll to position [0, 0]
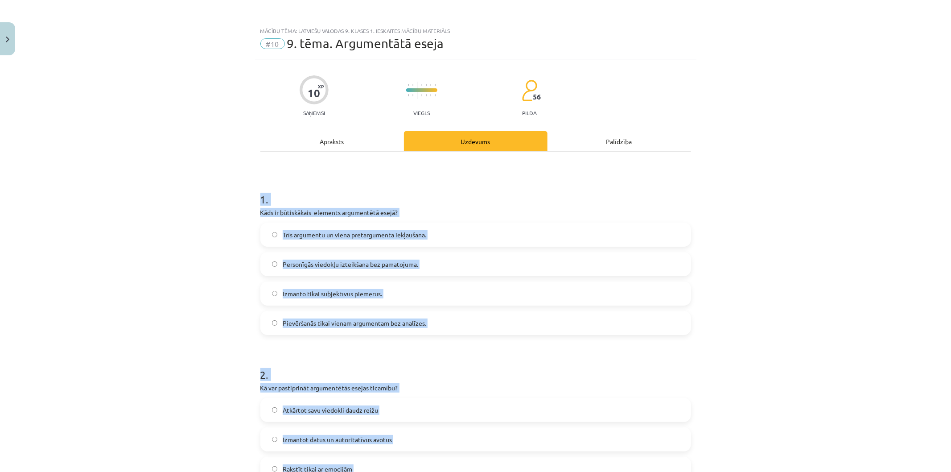
click at [353, 239] on label "Trīs argumentu un viena pretargumenta iekļaušana." at bounding box center [475, 234] width 429 height 22
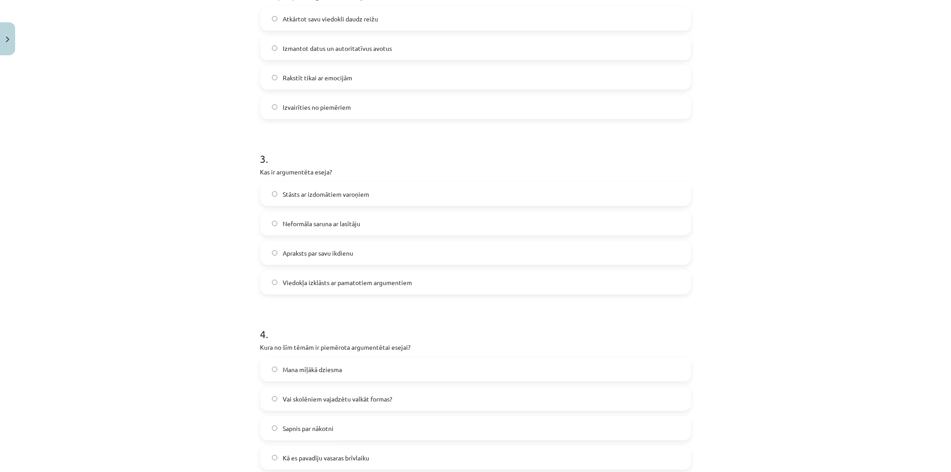
scroll to position [391, 0]
click at [403, 53] on label "Izmantot datus un autoritatīvus avotus" at bounding box center [475, 48] width 429 height 22
click at [412, 286] on label "Viedokļa izklāsts ar pamatotiem argumentiem" at bounding box center [475, 282] width 429 height 22
click at [413, 392] on label "Vai skolēniem vajadzētu valkāt formas?" at bounding box center [475, 398] width 429 height 22
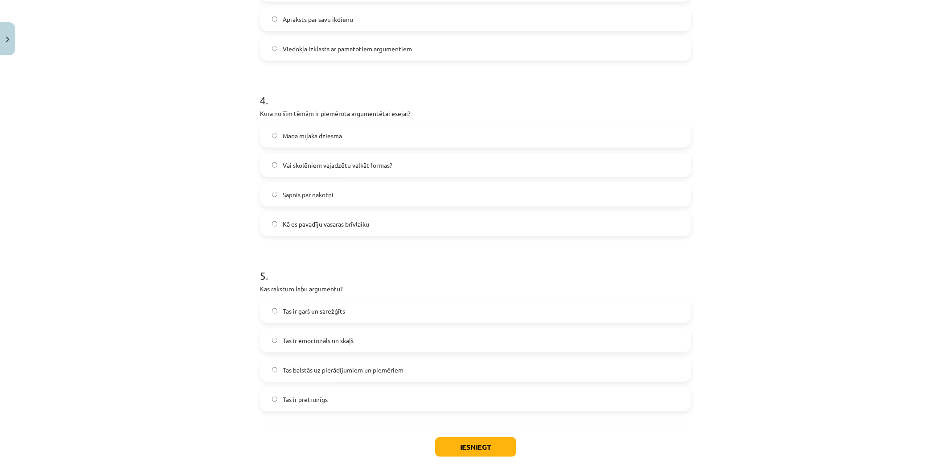
scroll to position [666, 0]
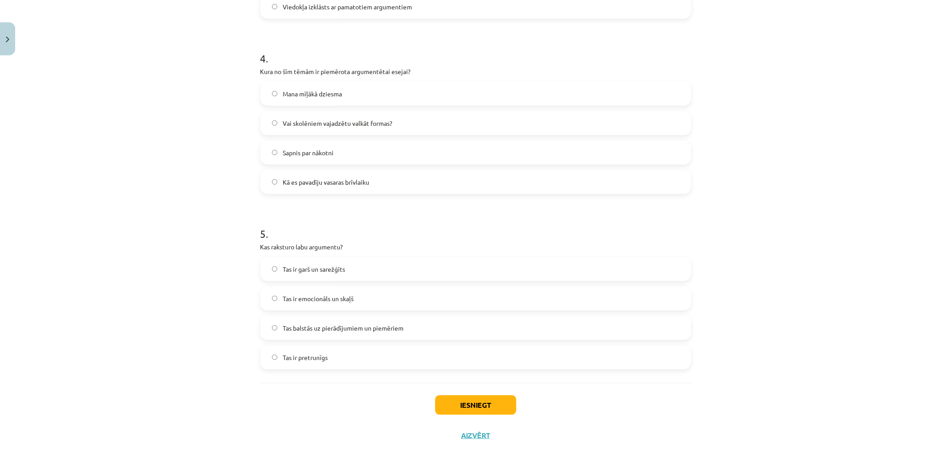
click at [324, 319] on label "Tas balstās uz pierādījumiem un piemēriem" at bounding box center [475, 327] width 429 height 22
click at [475, 406] on button "Iesniegt" at bounding box center [475, 405] width 81 height 20
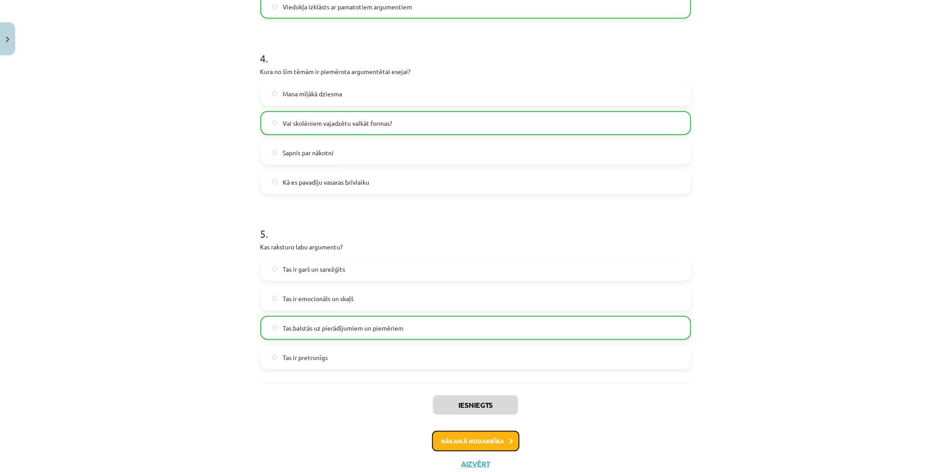
drag, startPoint x: 487, startPoint y: 433, endPoint x: 509, endPoint y: 394, distance: 44.6
click at [490, 415] on div "Iesniegts Nākamā nodarbība Aizvērt" at bounding box center [475, 427] width 431 height 91
click at [487, 438] on button "Nākamā nodarbība" at bounding box center [475, 441] width 87 height 21
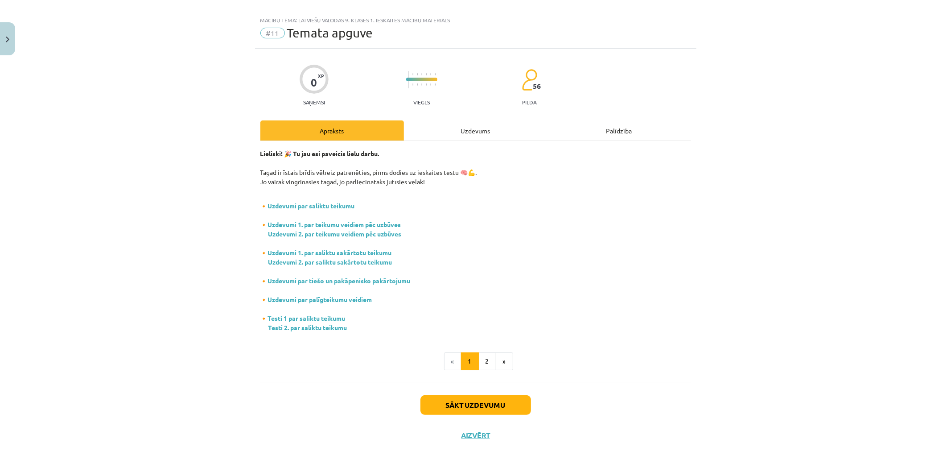
click at [470, 122] on div "Uzdevums" at bounding box center [476, 130] width 144 height 20
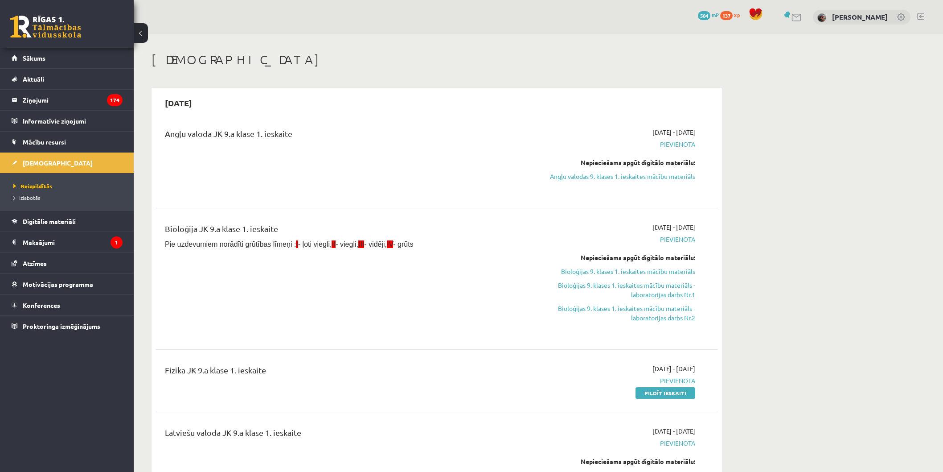
scroll to position [171, 0]
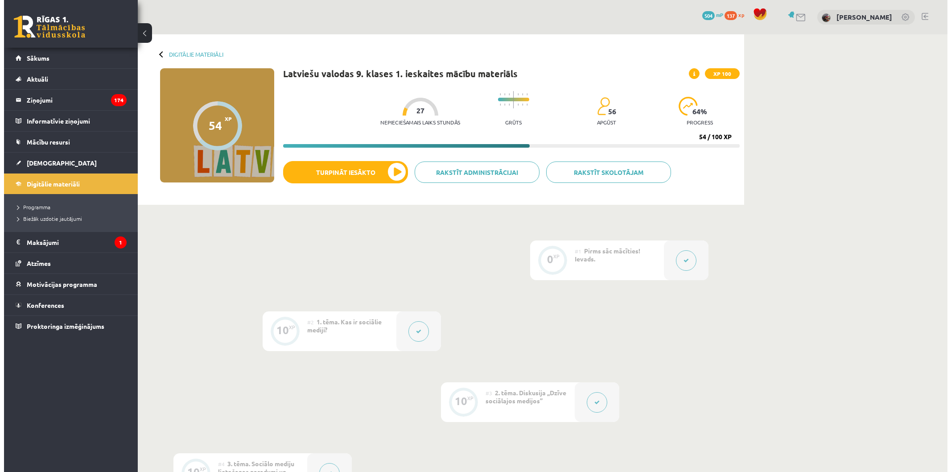
scroll to position [672, 0]
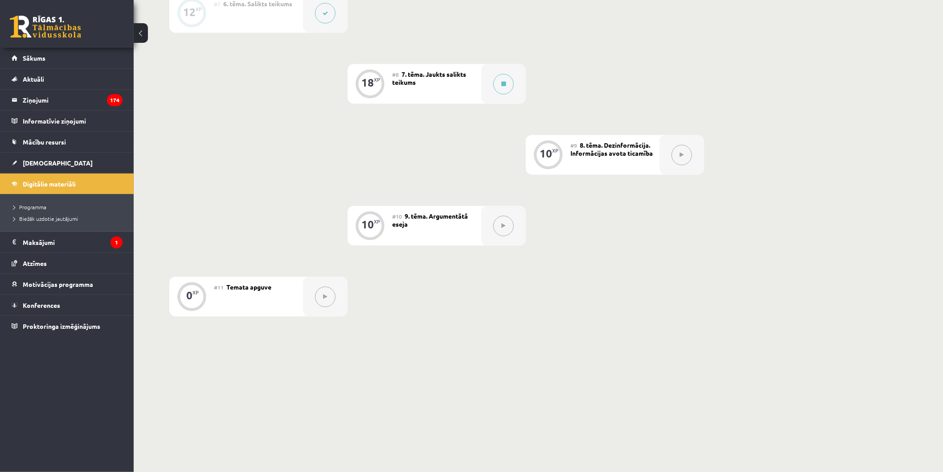
click at [505, 227] on icon at bounding box center [504, 225] width 4 height 5
click at [507, 83] on button at bounding box center [503, 84] width 21 height 21
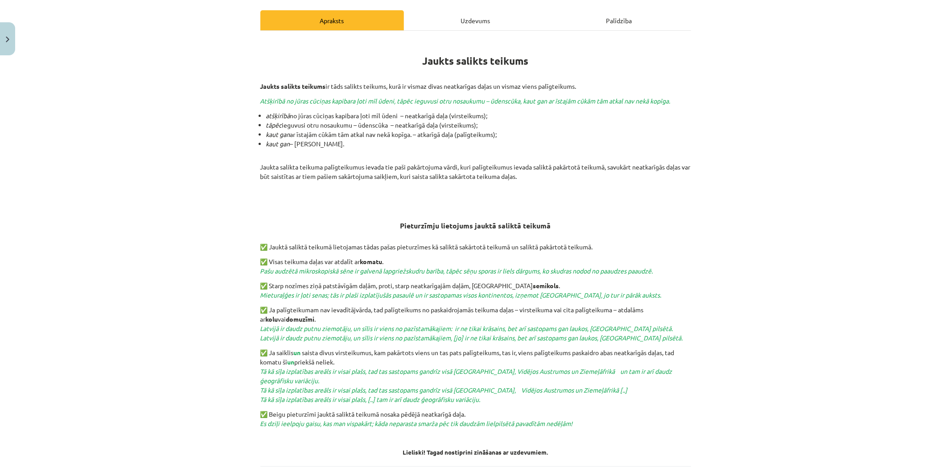
scroll to position [203, 0]
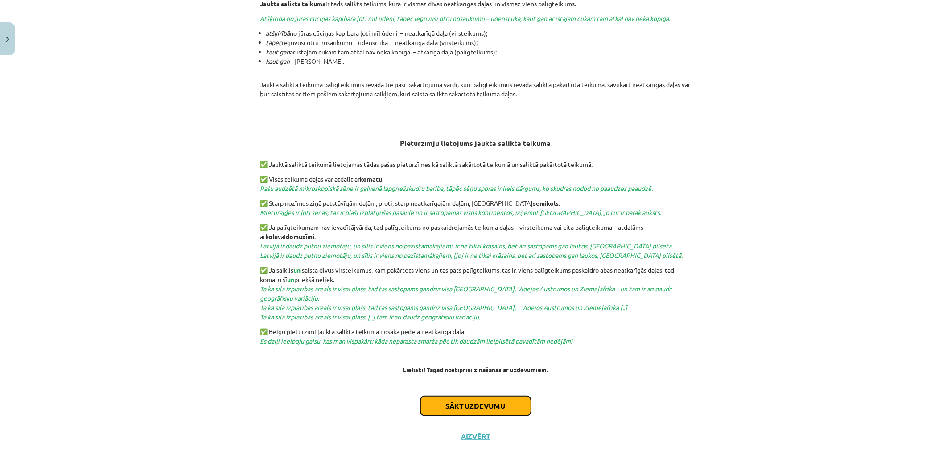
click at [471, 397] on button "Sākt uzdevumu" at bounding box center [475, 406] width 111 height 20
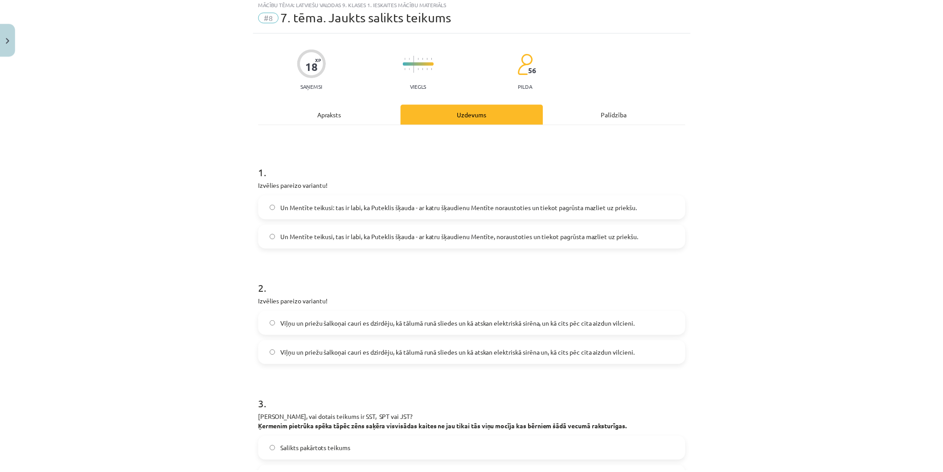
scroll to position [22, 0]
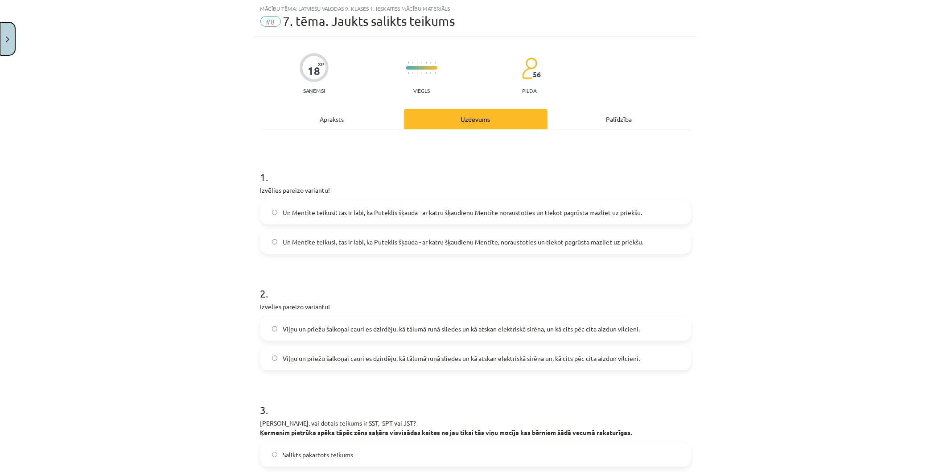
click at [5, 44] on button "Close" at bounding box center [7, 38] width 15 height 33
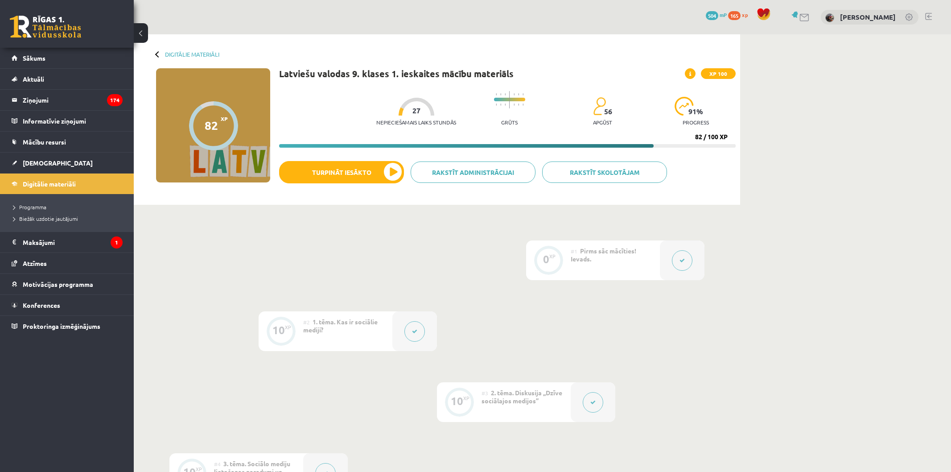
scroll to position [672, 0]
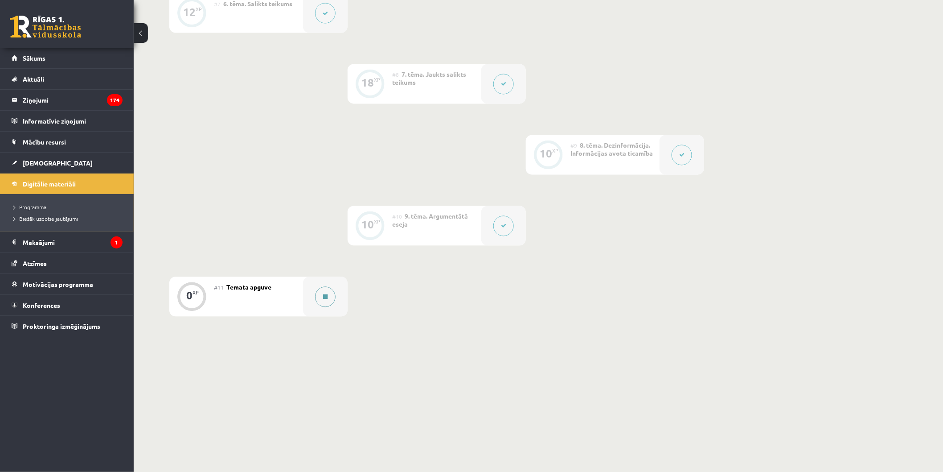
click at [333, 299] on button at bounding box center [325, 297] width 21 height 21
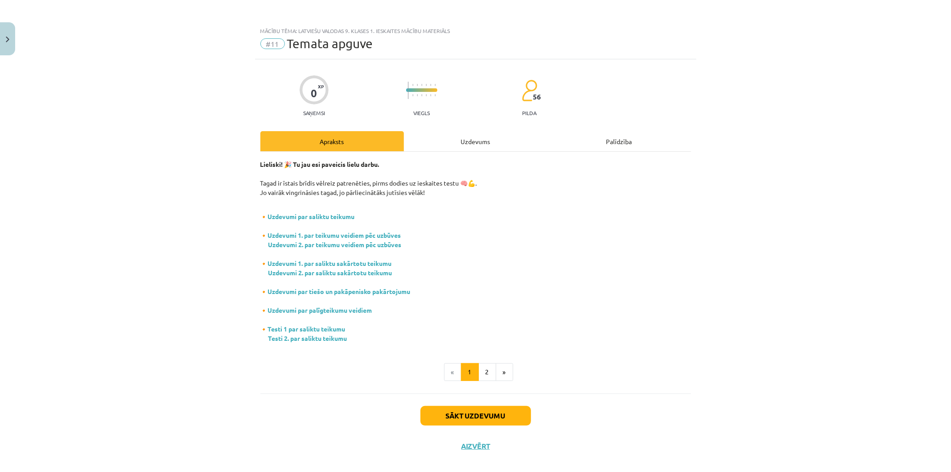
click at [463, 143] on div "Uzdevums" at bounding box center [476, 141] width 144 height 20
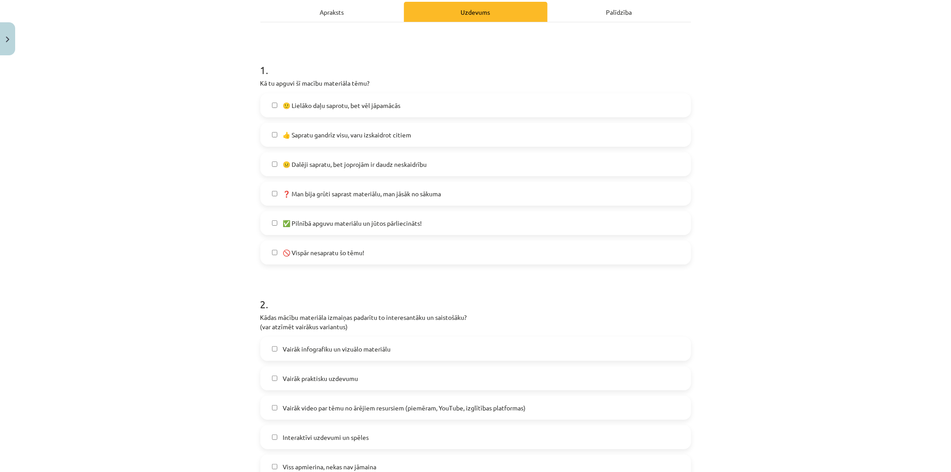
scroll to position [119, 0]
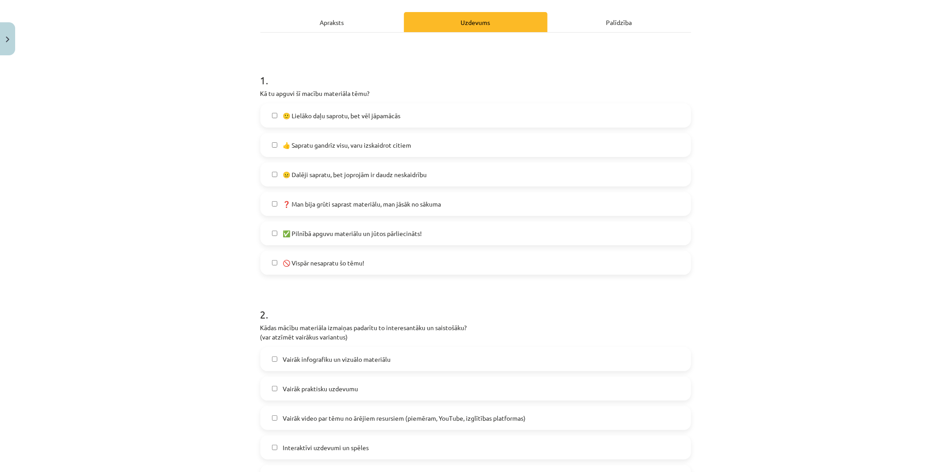
click at [415, 118] on label "🙂 Lielāko daļu saprotu, bet vēl jāpamācās" at bounding box center [475, 115] width 429 height 22
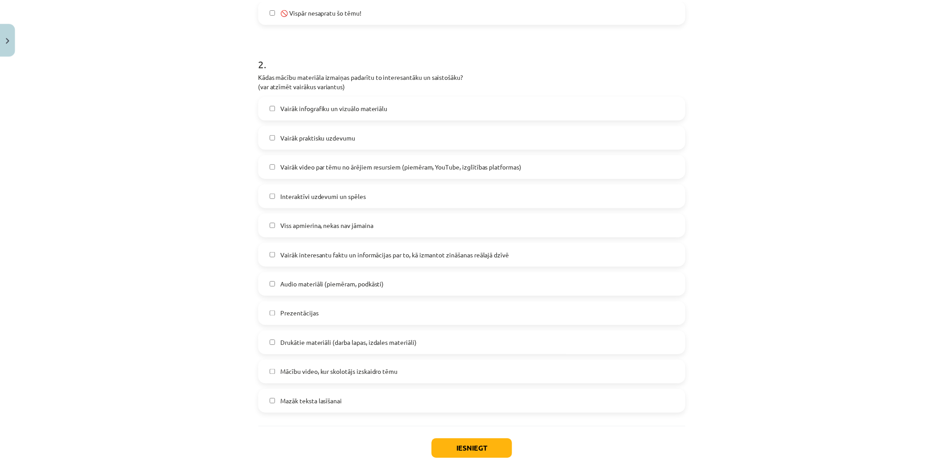
scroll to position [373, 0]
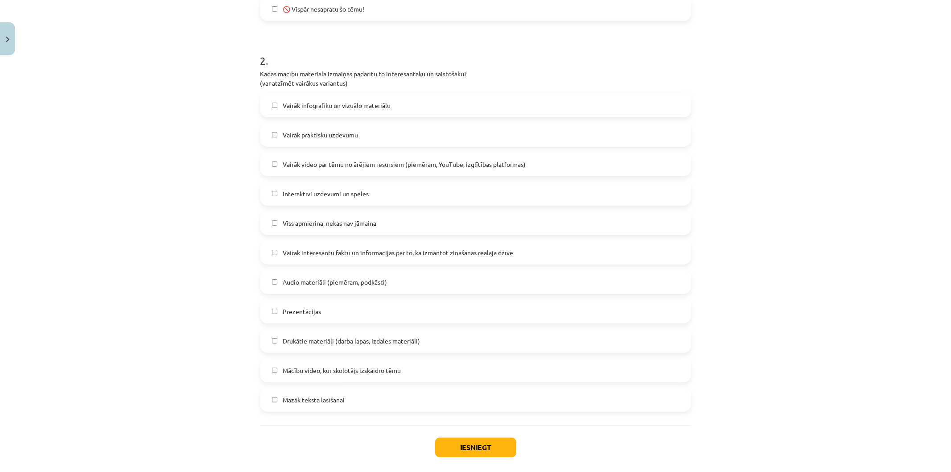
click at [422, 137] on label "Vairāk praktisku uzdevumu" at bounding box center [475, 134] width 429 height 22
click at [420, 136] on label "Vairāk praktisku uzdevumu" at bounding box center [475, 134] width 429 height 22
click at [369, 146] on div "Vairāk praktisku uzdevumu" at bounding box center [475, 135] width 431 height 24
click at [390, 316] on label "Prezentācijas" at bounding box center [475, 311] width 429 height 22
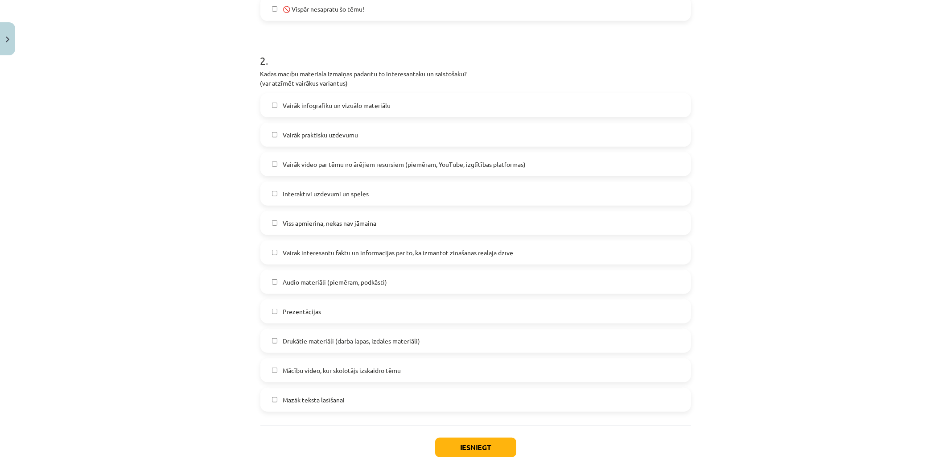
click at [290, 131] on span "Vairāk praktisku uzdevumu" at bounding box center [320, 134] width 75 height 9
click at [482, 448] on button "Iesniegt" at bounding box center [475, 447] width 81 height 20
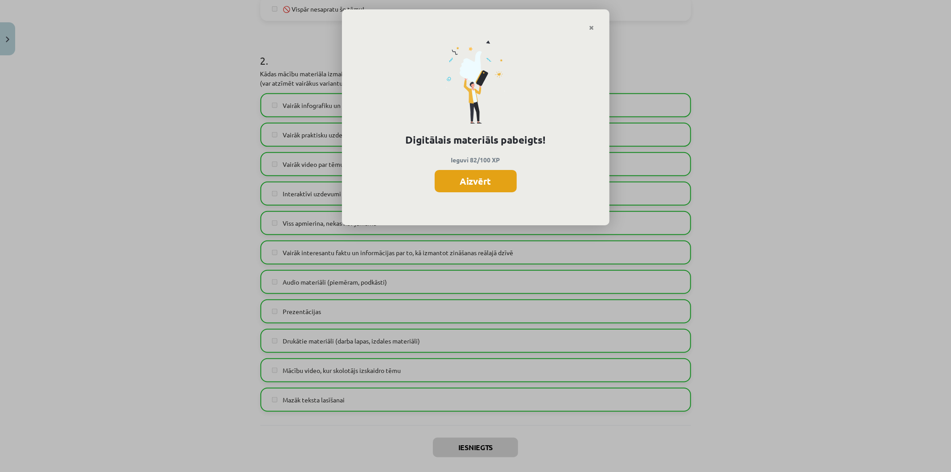
click at [492, 182] on button "Aizvērt" at bounding box center [476, 181] width 82 height 22
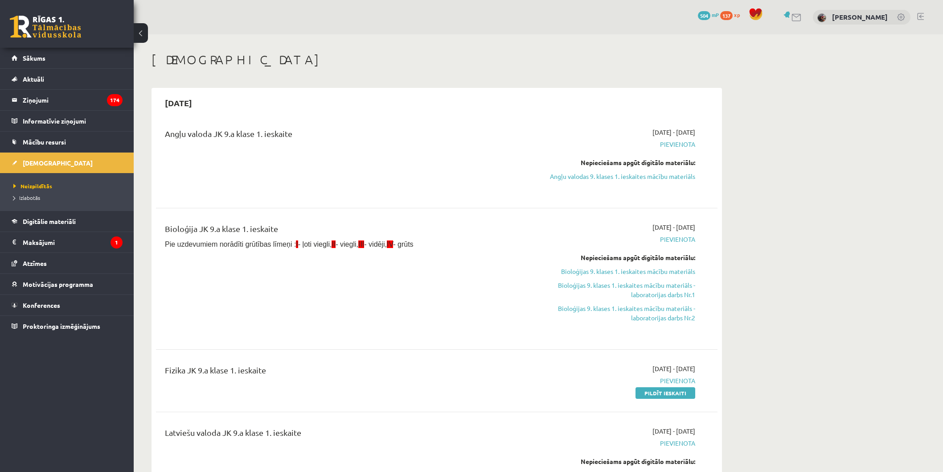
scroll to position [171, 0]
click at [656, 178] on link "Angļu valodas 9. klases 1. ieskaites mācību materiāls" at bounding box center [611, 176] width 168 height 9
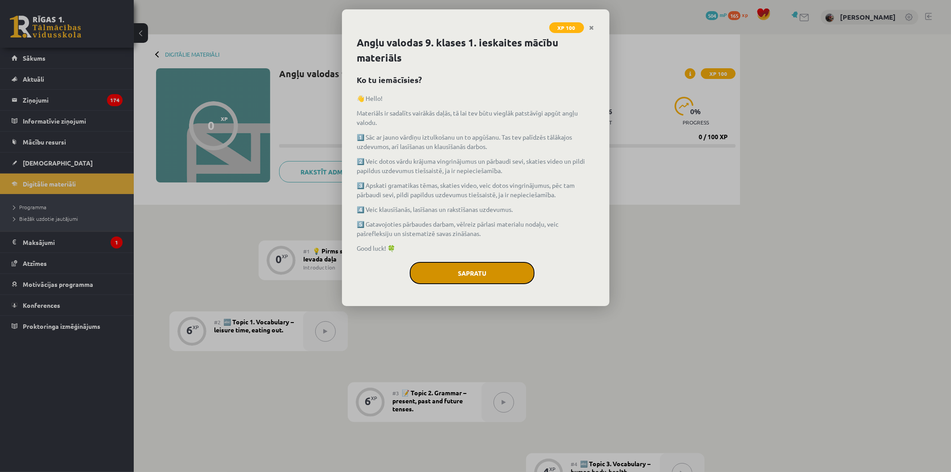
click at [444, 275] on button "Sapratu" at bounding box center [472, 273] width 125 height 22
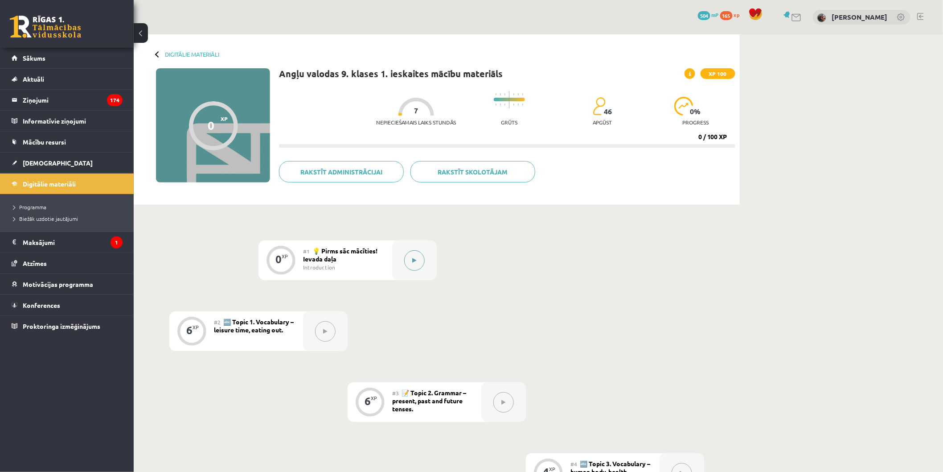
click at [418, 261] on button at bounding box center [414, 260] width 21 height 21
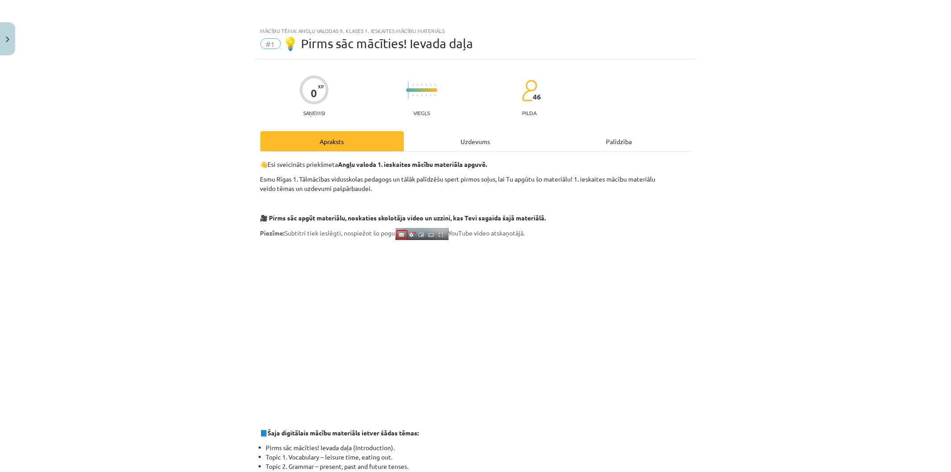
click at [464, 149] on div "Uzdevums" at bounding box center [476, 141] width 144 height 20
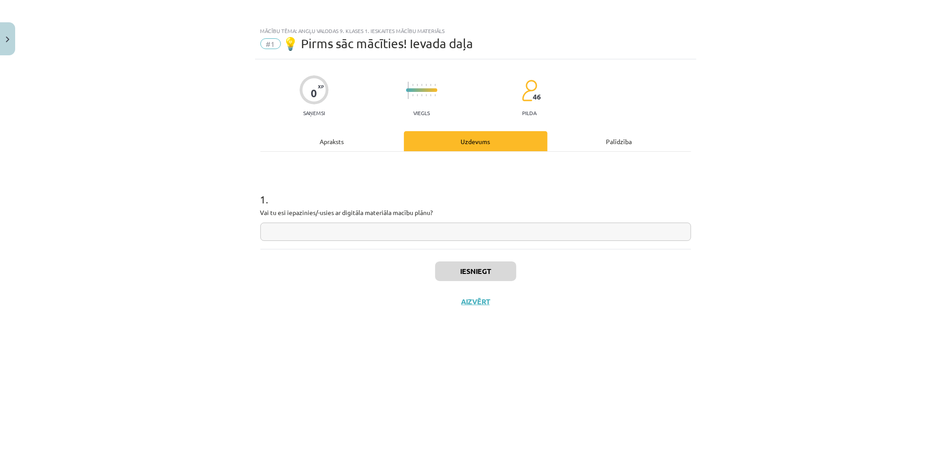
click at [307, 229] on input "text" at bounding box center [475, 231] width 431 height 18
type input "**********"
click at [464, 275] on button "Iesniegt" at bounding box center [475, 271] width 81 height 20
click at [484, 270] on button "Iesniegt" at bounding box center [475, 271] width 81 height 20
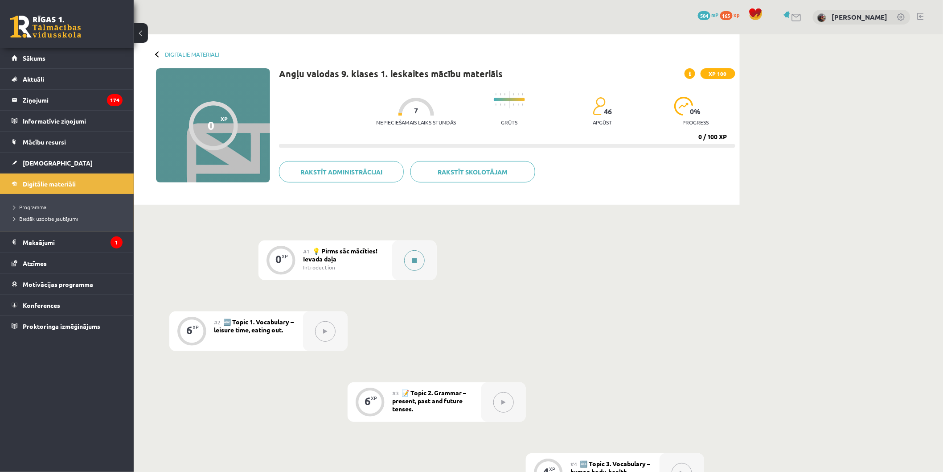
click at [411, 264] on button at bounding box center [414, 260] width 21 height 21
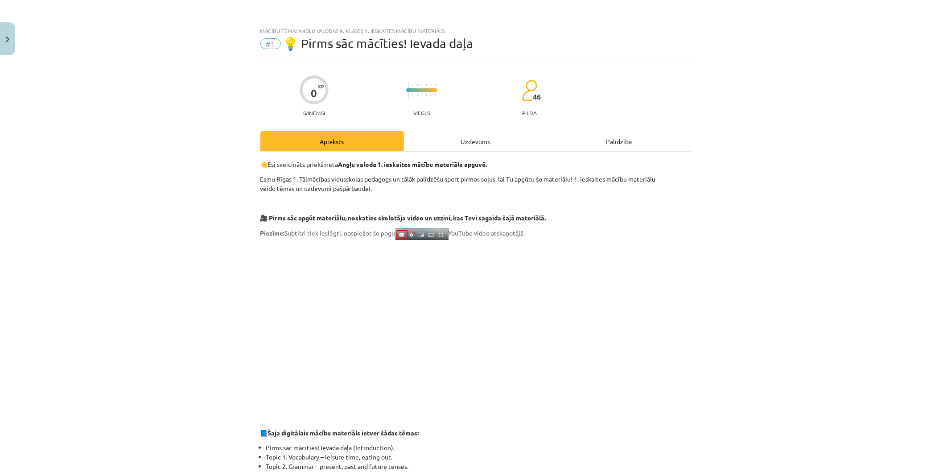
click at [452, 134] on div "Uzdevums" at bounding box center [476, 141] width 144 height 20
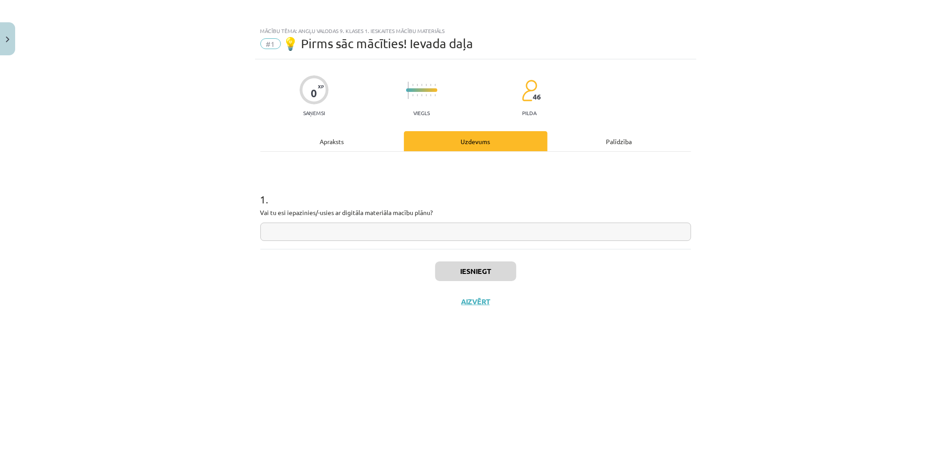
click at [318, 231] on input "text" at bounding box center [475, 231] width 431 height 18
type input "**********"
click at [480, 275] on button "Iesniegt" at bounding box center [475, 271] width 81 height 20
click at [476, 300] on button "Nākamā nodarbība" at bounding box center [475, 307] width 87 height 21
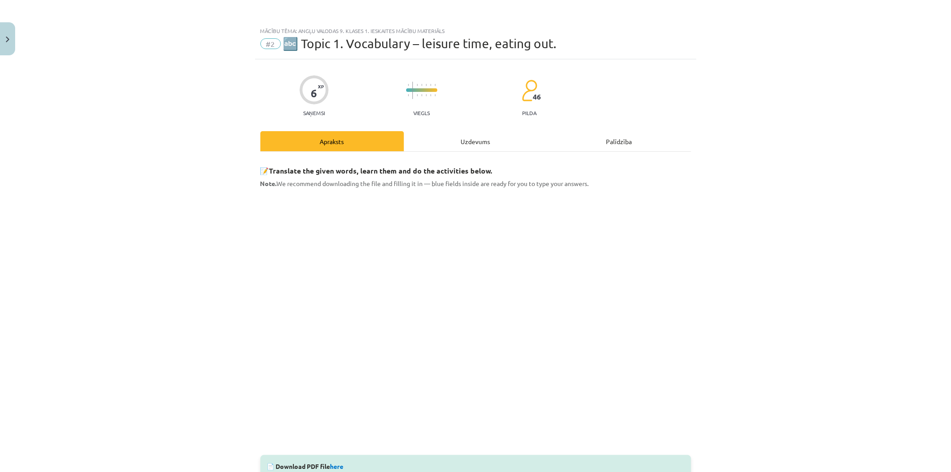
click at [467, 136] on div "Uzdevums" at bounding box center [476, 141] width 144 height 20
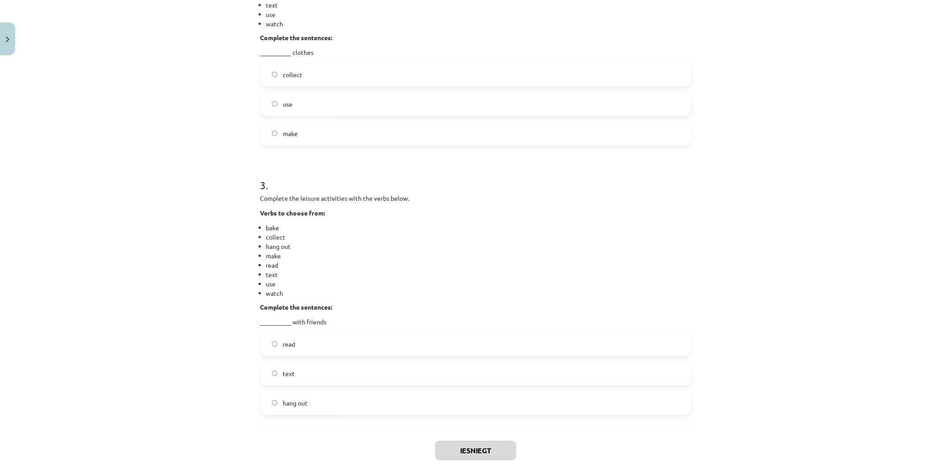
scroll to position [598, 0]
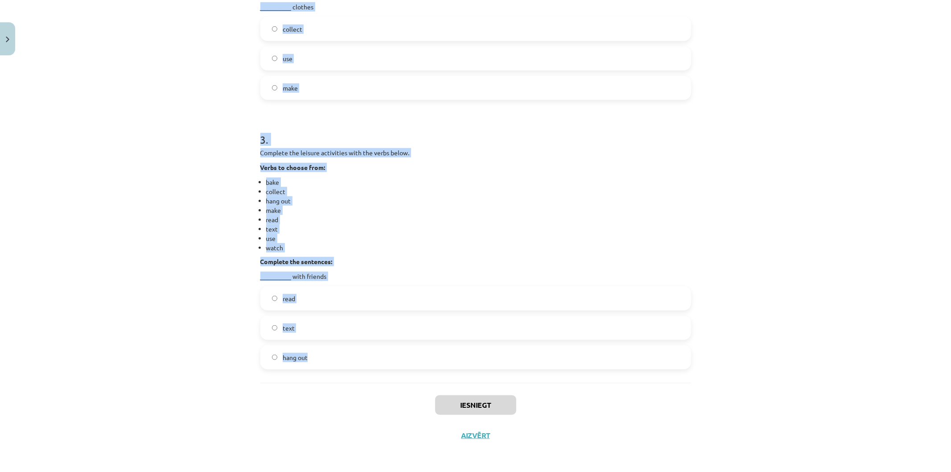
drag, startPoint x: 242, startPoint y: 170, endPoint x: 470, endPoint y: 359, distance: 296.6
click at [470, 359] on div "Mācību tēma: Angļu valodas 9. klases 1. ieskaites mācību materiāls #2 🔤 Topic 1…" at bounding box center [475, 236] width 951 height 472
copy form "1 . Complete the leisure activities with the verbs below. Verbs to choose from:…"
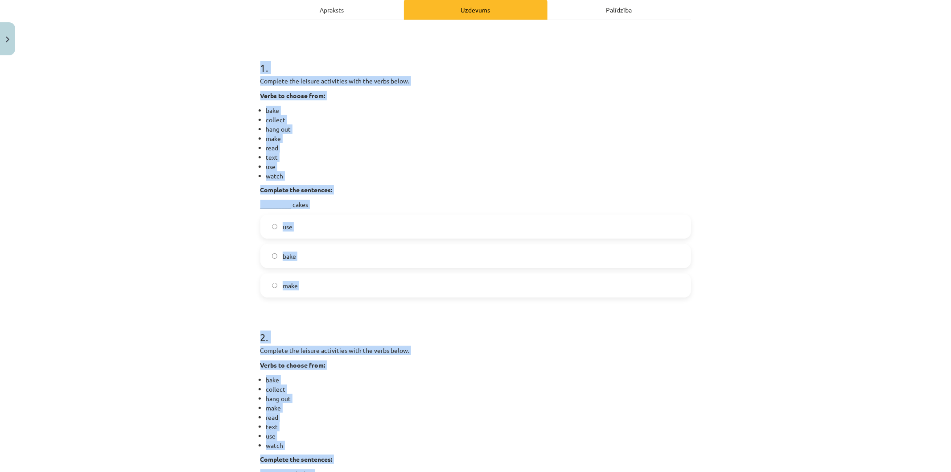
scroll to position [122, 0]
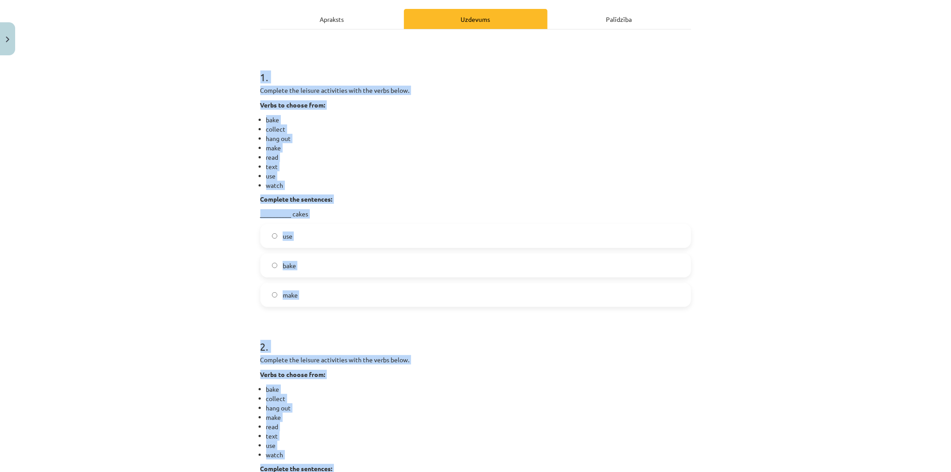
click at [277, 261] on label "bake" at bounding box center [475, 265] width 429 height 22
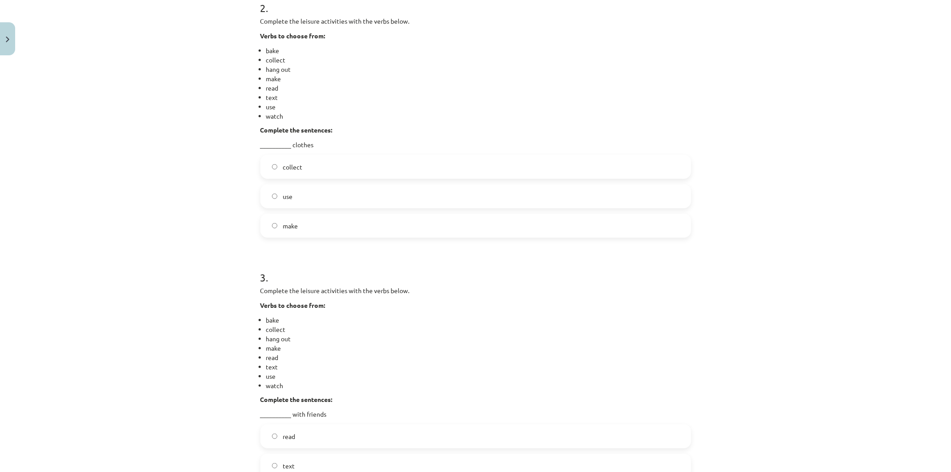
scroll to position [458, 0]
click at [353, 232] on label "make" at bounding box center [475, 228] width 429 height 22
drag, startPoint x: 941, startPoint y: 287, endPoint x: 949, endPoint y: 330, distance: 43.6
click at [949, 330] on div "Mācību tēma: Angļu valodas 9. klases 1. ieskaites mācību materiāls #2 🔤 Topic 1…" at bounding box center [475, 236] width 951 height 472
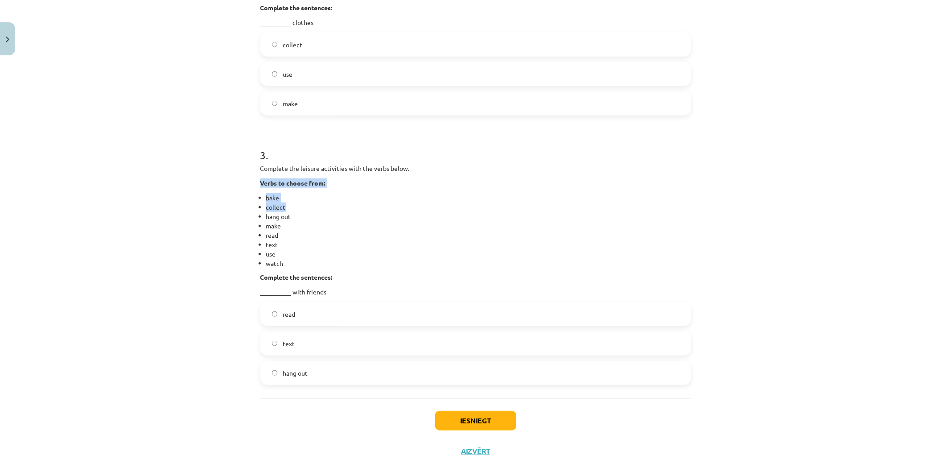
scroll to position [598, 0]
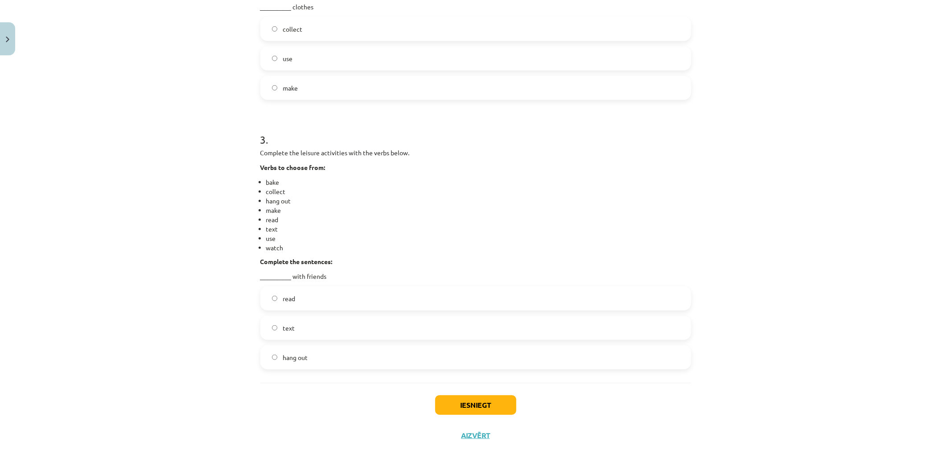
click at [382, 348] on label "hang out" at bounding box center [475, 357] width 429 height 22
click at [497, 403] on button "Iesniegt" at bounding box center [475, 405] width 81 height 20
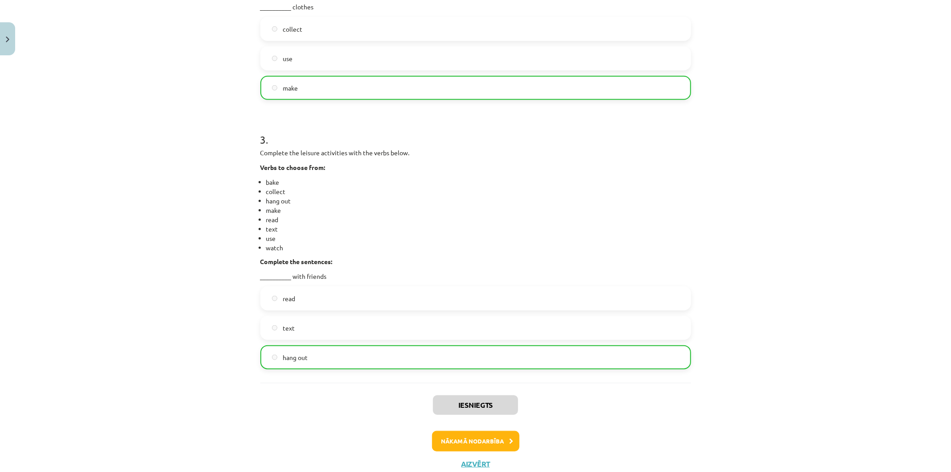
click at [518, 438] on div "Nākamā nodarbība" at bounding box center [476, 441] width 420 height 21
click at [509, 438] on button "Nākamā nodarbība" at bounding box center [475, 441] width 87 height 21
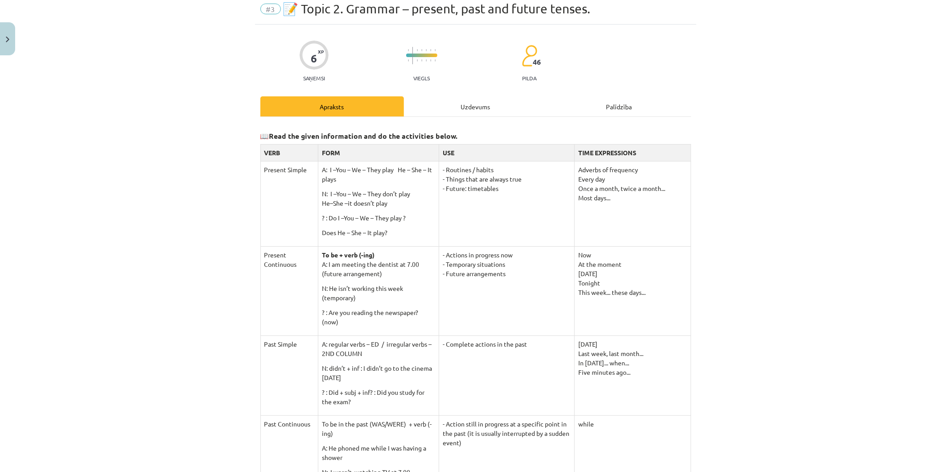
scroll to position [22, 0]
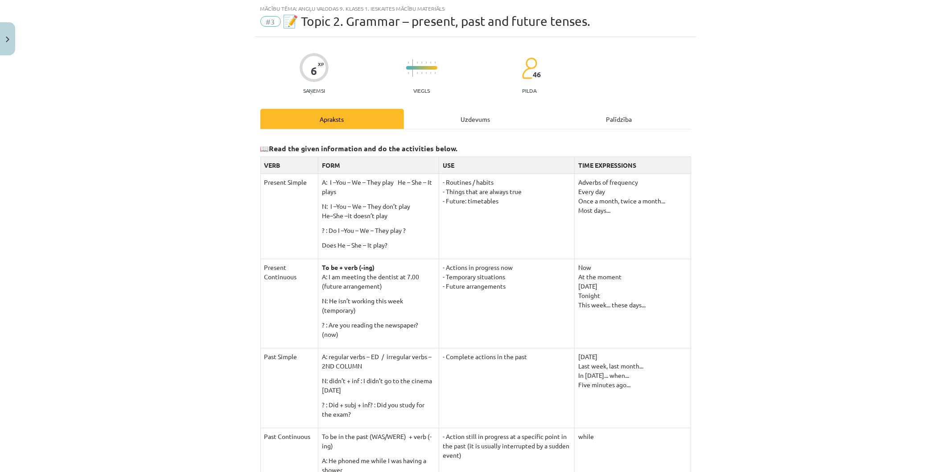
click at [471, 121] on div "Uzdevums" at bounding box center [476, 119] width 144 height 20
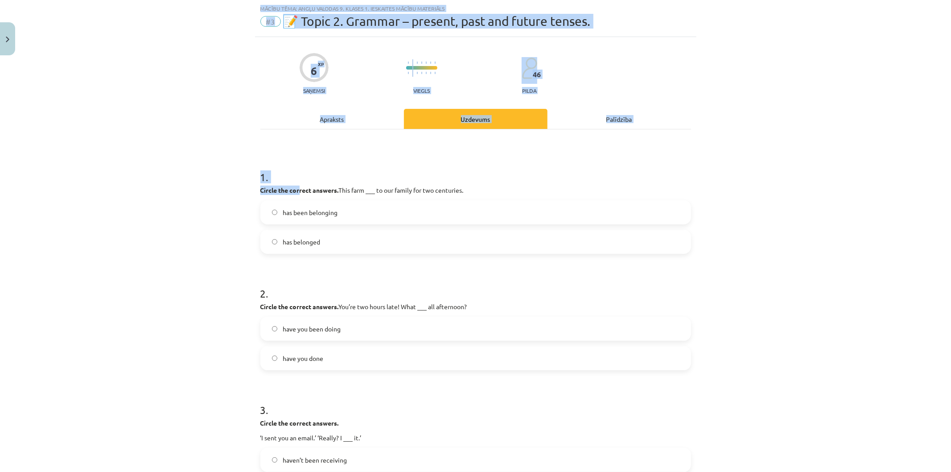
scroll to position [154, 0]
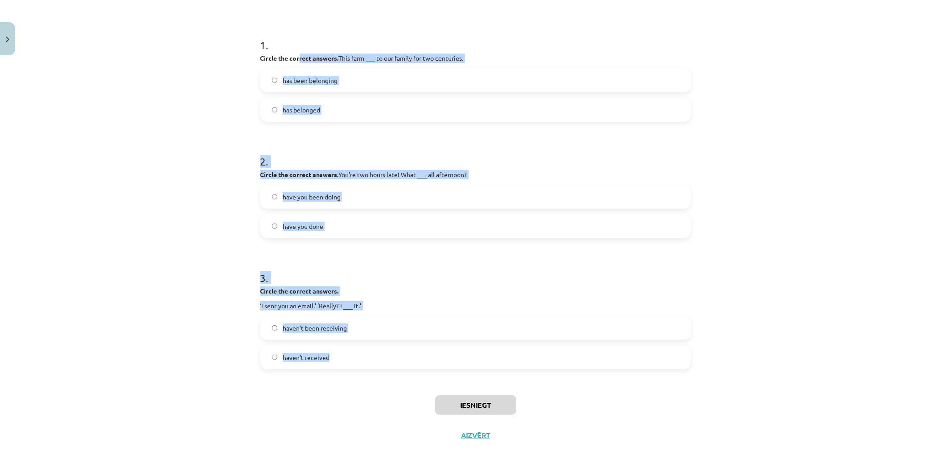
drag, startPoint x: 373, startPoint y: 316, endPoint x: 496, endPoint y: 311, distance: 122.2
click at [526, 341] on form "1 . Circle the correct answers. This farm ___ to our family for two centuries. …" at bounding box center [475, 196] width 431 height 346
click at [505, 411] on div "Mācību tēma: Angļu valodas 9. klases 1. ieskaites mācību materiāls #3 📝 Topic 2…" at bounding box center [475, 236] width 951 height 472
copy div "1 . Circle the correct answers. This farm ___ to our family for two centuries. …"
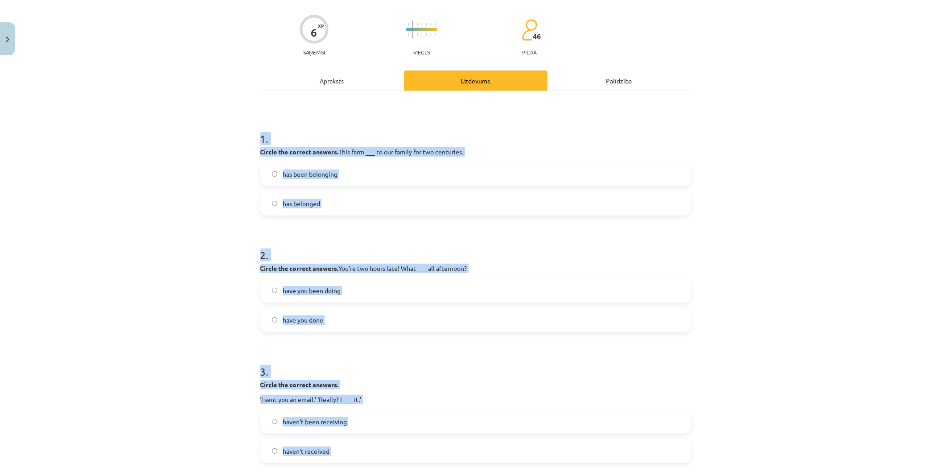
scroll to position [0, 0]
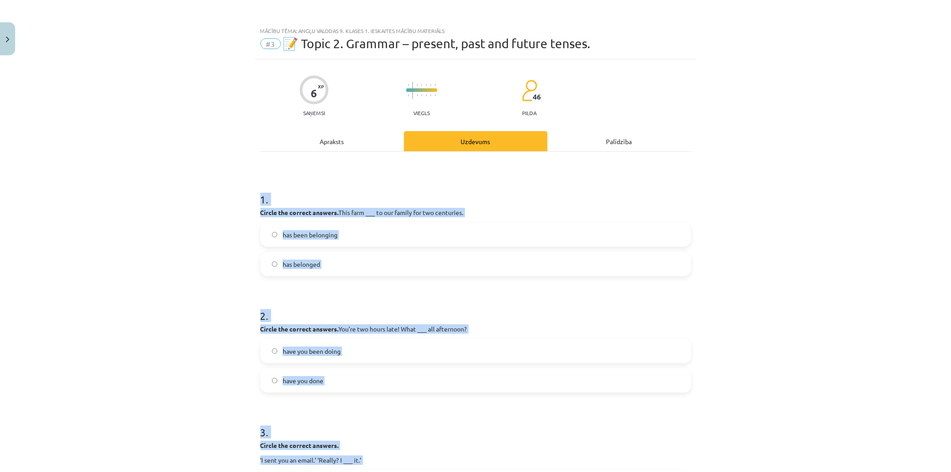
click at [363, 255] on label "has belonged" at bounding box center [475, 264] width 429 height 22
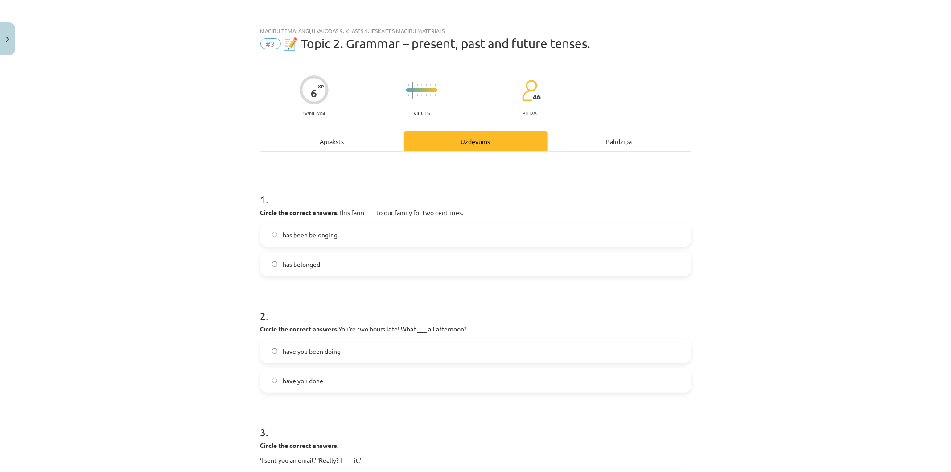
click at [473, 353] on label "have you been doing" at bounding box center [475, 351] width 429 height 22
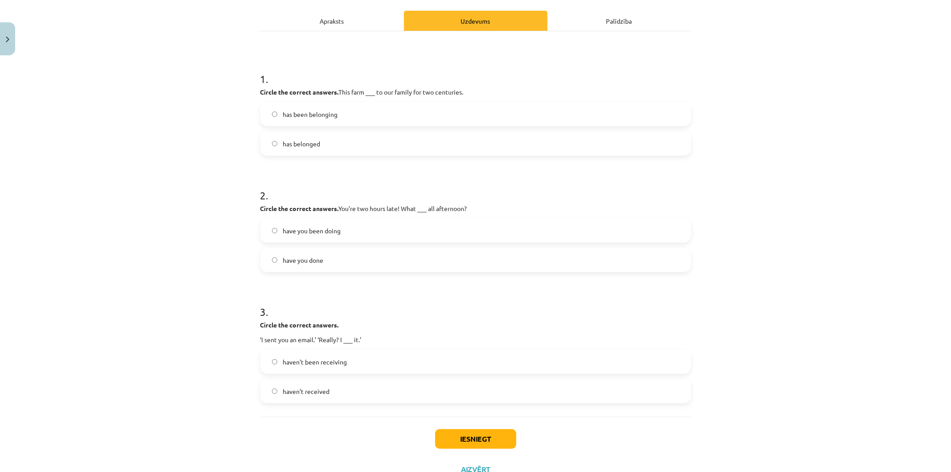
scroll to position [131, 0]
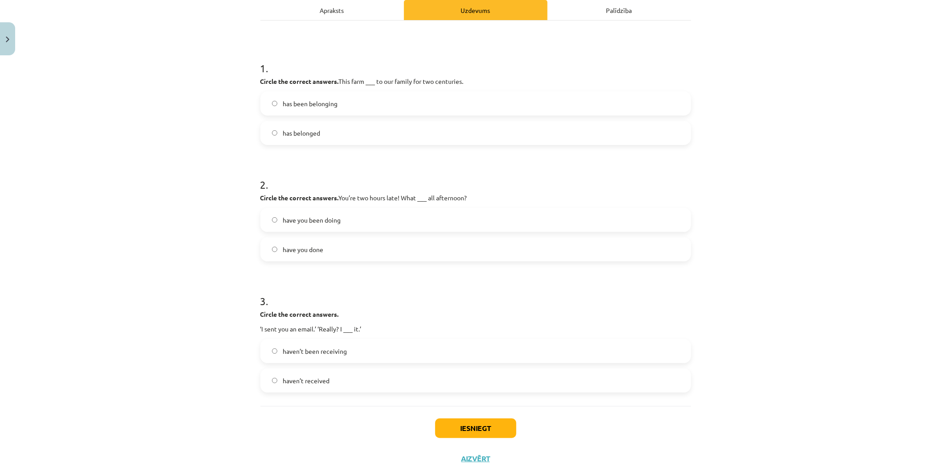
click at [344, 376] on label "haven’t received" at bounding box center [475, 380] width 429 height 22
click at [489, 425] on button "Iesniegt" at bounding box center [475, 428] width 81 height 20
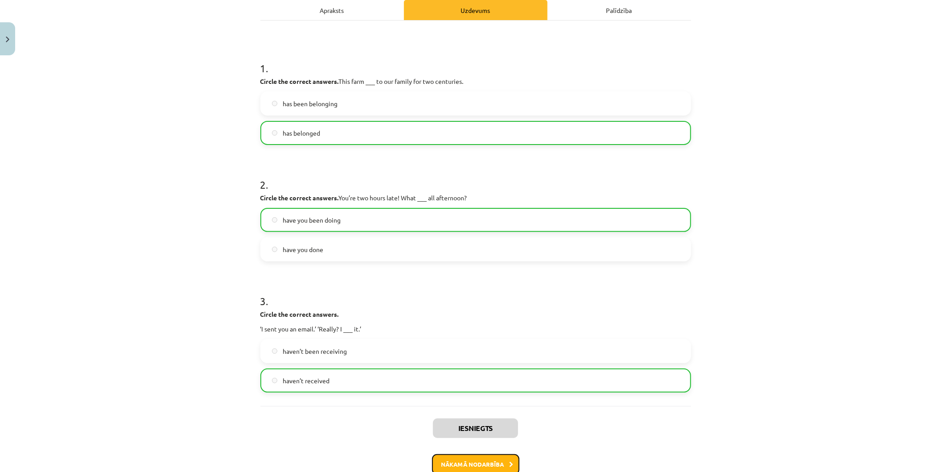
click at [440, 461] on button "Nākamā nodarbība" at bounding box center [475, 464] width 87 height 21
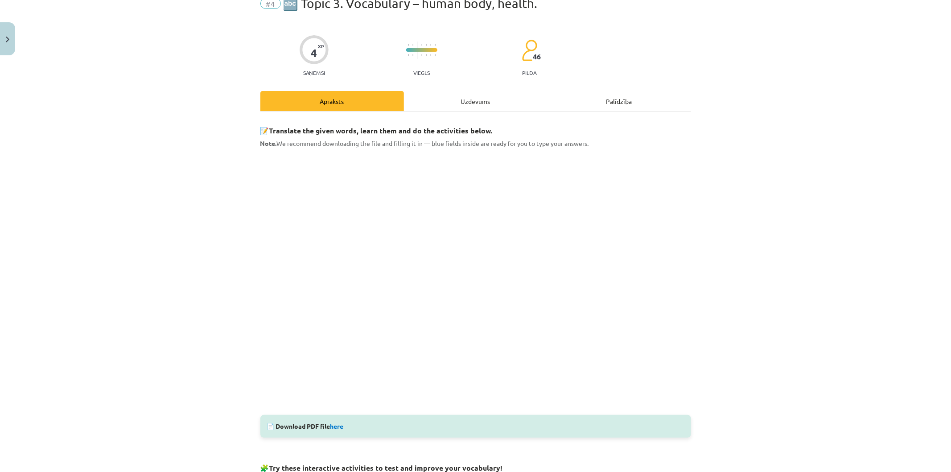
scroll to position [22, 0]
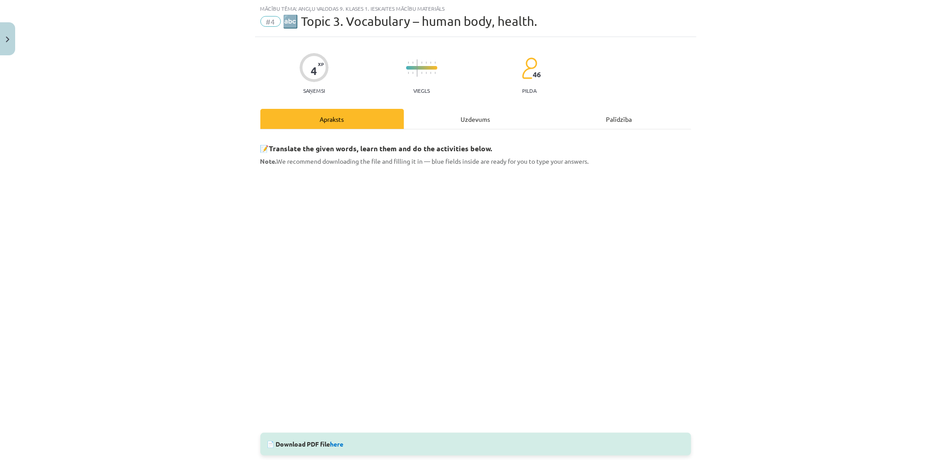
click at [498, 116] on div "Uzdevums" at bounding box center [476, 119] width 144 height 20
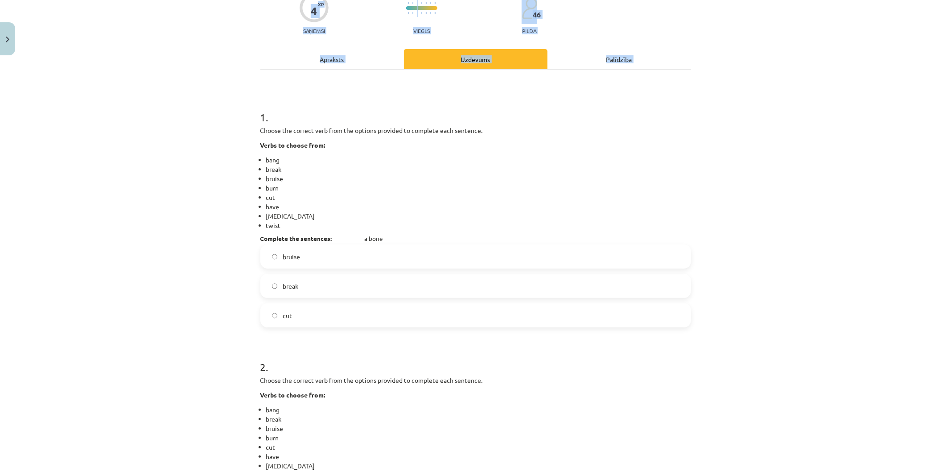
scroll to position [290, 0]
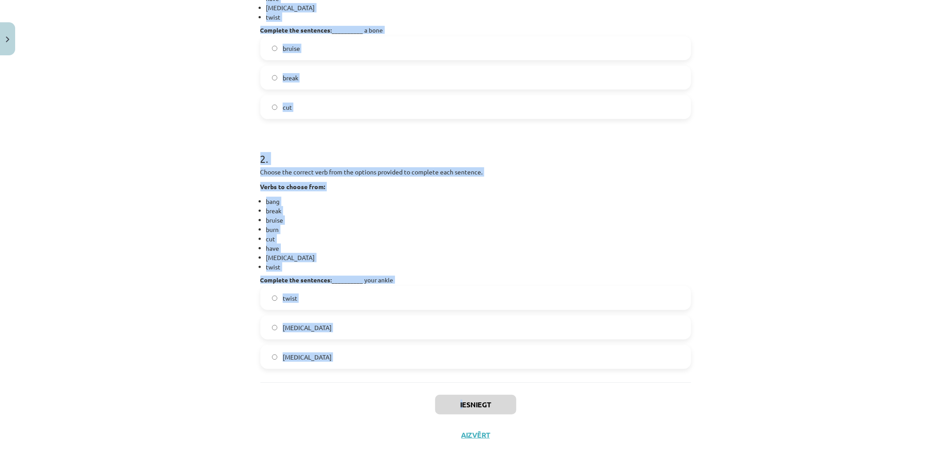
click at [458, 398] on div "Mācību tēma: Angļu valodas 9. klases 1. ieskaites mācību materiāls #4 🔤 Topic 3…" at bounding box center [475, 236] width 951 height 472
copy div "1 . Choose the correct verb from the options provided to complete each sentence…"
click at [405, 85] on label "break" at bounding box center [475, 77] width 429 height 22
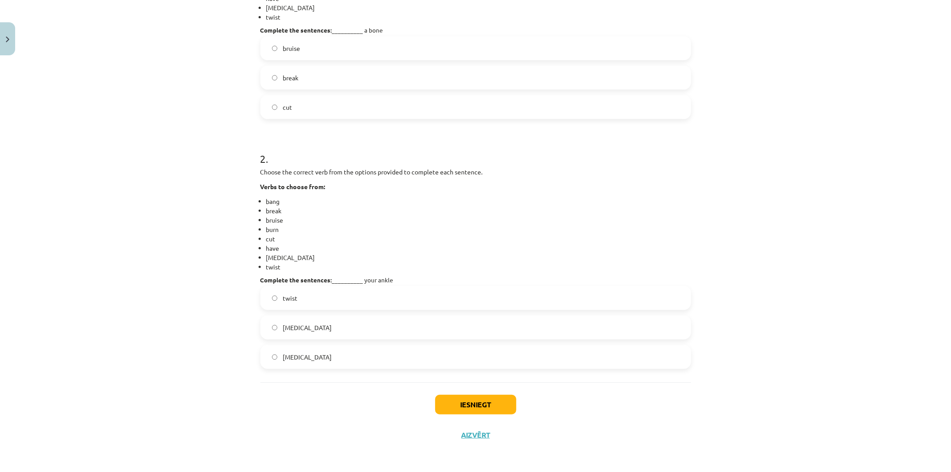
click at [373, 359] on label "sprain" at bounding box center [475, 356] width 429 height 22
click at [474, 398] on button "Iesniegt" at bounding box center [475, 404] width 81 height 20
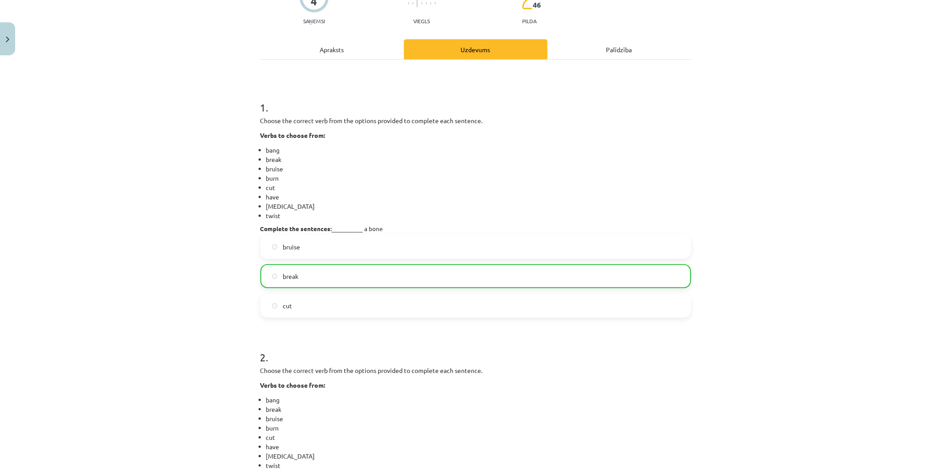
scroll to position [319, 0]
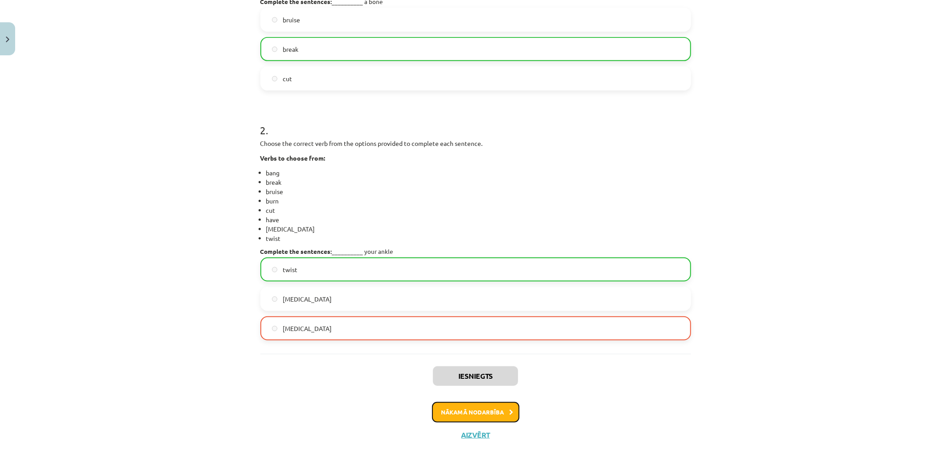
click at [494, 414] on button "Nākamā nodarbība" at bounding box center [475, 412] width 87 height 21
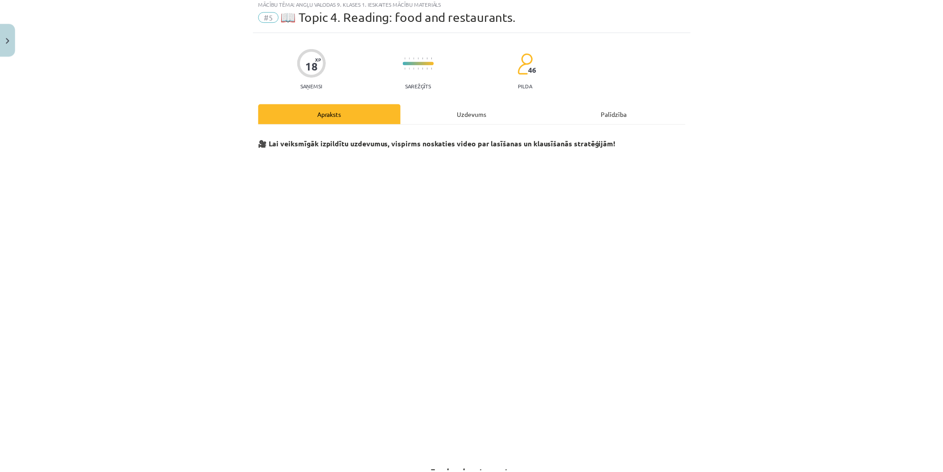
scroll to position [22, 0]
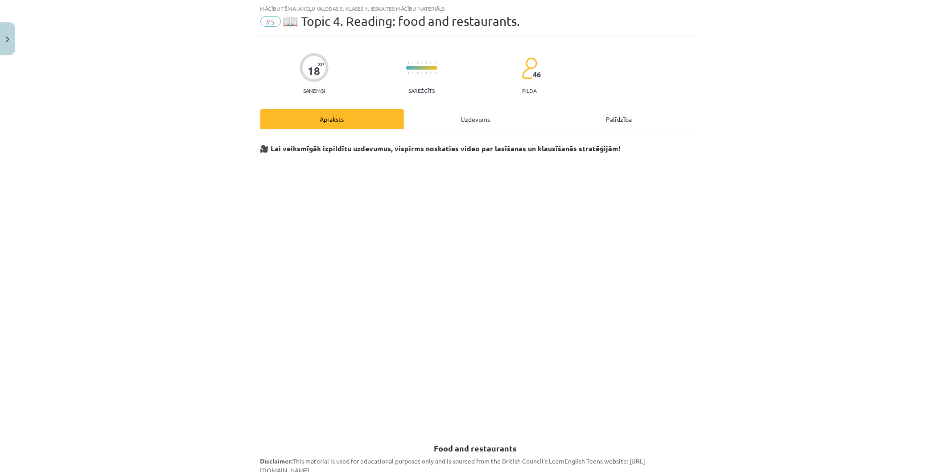
click at [492, 113] on div "Uzdevums" at bounding box center [476, 119] width 144 height 20
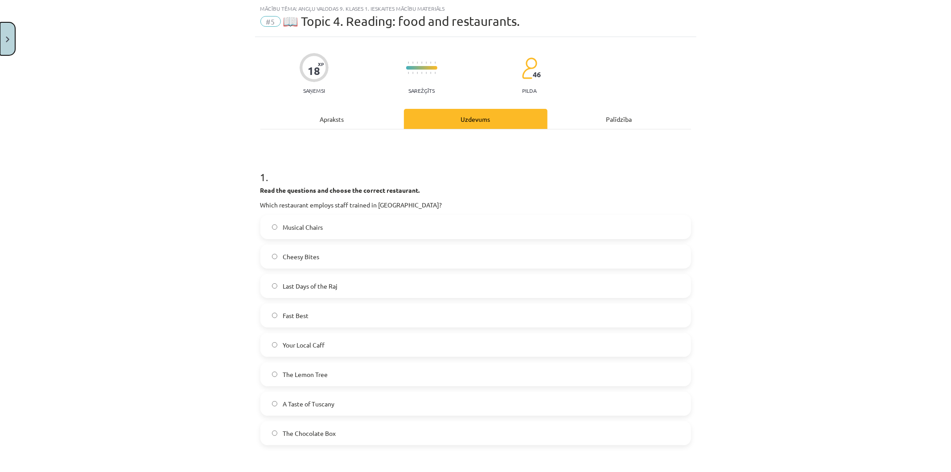
click at [0, 43] on button "Close" at bounding box center [7, 38] width 15 height 33
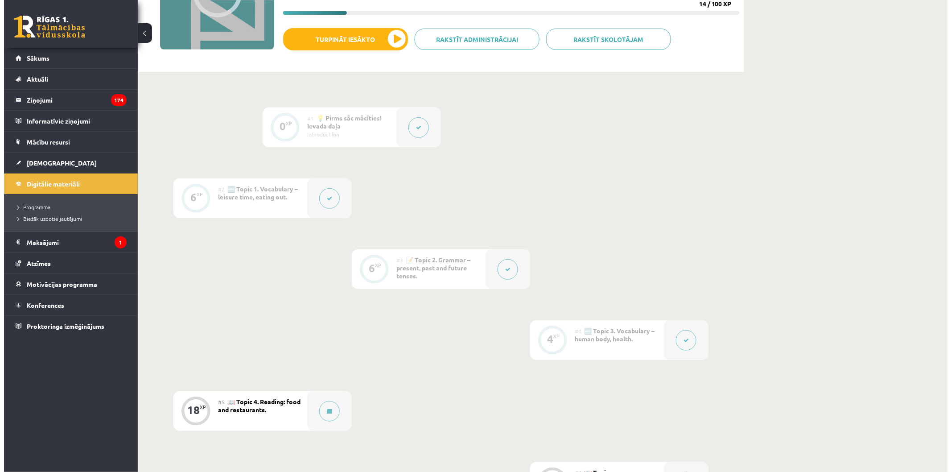
scroll to position [184, 0]
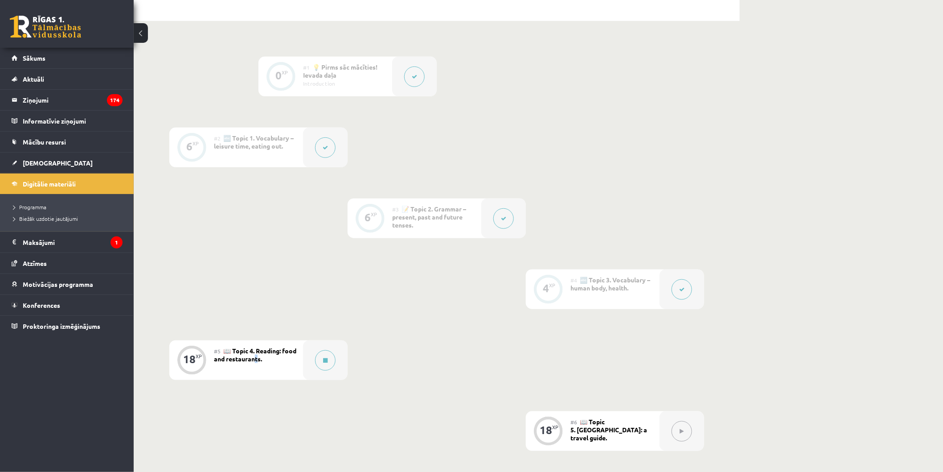
click at [271, 367] on div "#5 📖 Topic 4. Reading: food and restaurants." at bounding box center [258, 360] width 89 height 40
click at [197, 358] on div "18 XP" at bounding box center [191, 358] width 27 height 27
click at [223, 353] on div "#5 📖 Topic 4. Reading: food and restaurants." at bounding box center [258, 360] width 89 height 40
drag, startPoint x: 248, startPoint y: 358, endPoint x: 253, endPoint y: 354, distance: 6.4
click at [251, 356] on span "📖 Topic 4. Reading: food and restaurants." at bounding box center [255, 354] width 82 height 16
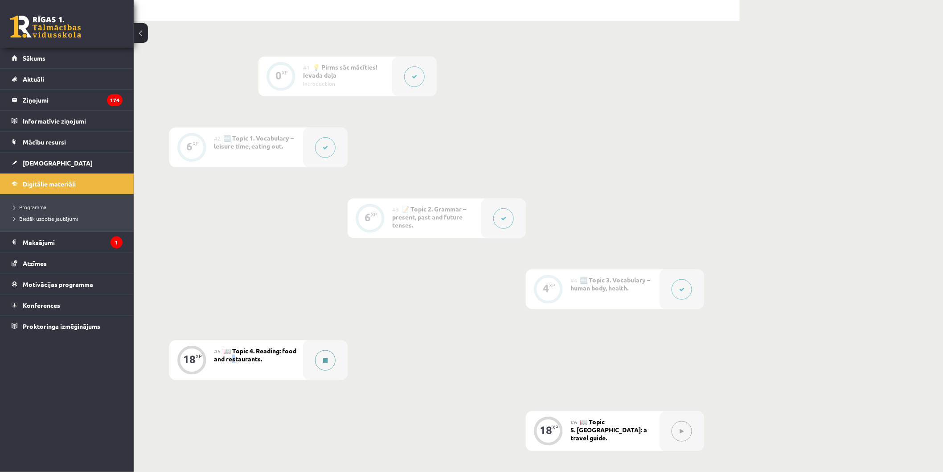
click at [335, 359] on button at bounding box center [325, 360] width 21 height 21
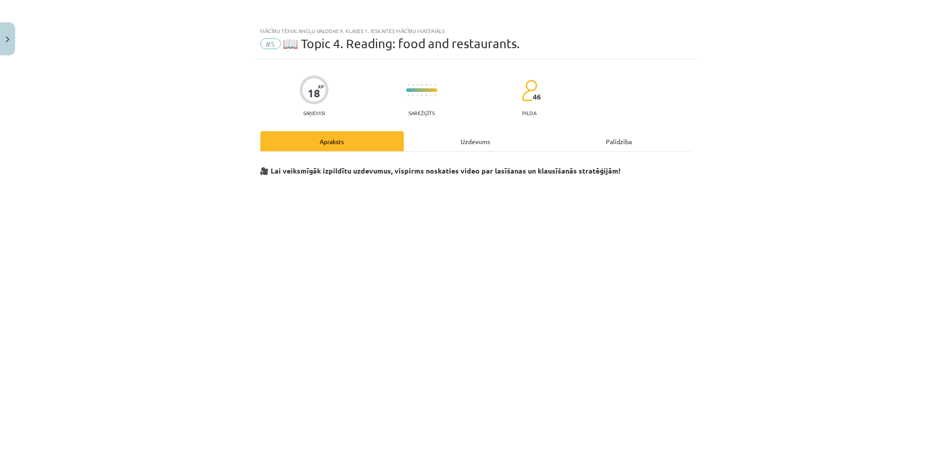
click at [323, 359] on div "Mācību tēma: Angļu valodas 9. klases 1. ieskaites mācību materiāls #5 📖 Topic 4…" at bounding box center [475, 236] width 951 height 472
click at [465, 145] on div "Uzdevums" at bounding box center [476, 141] width 144 height 20
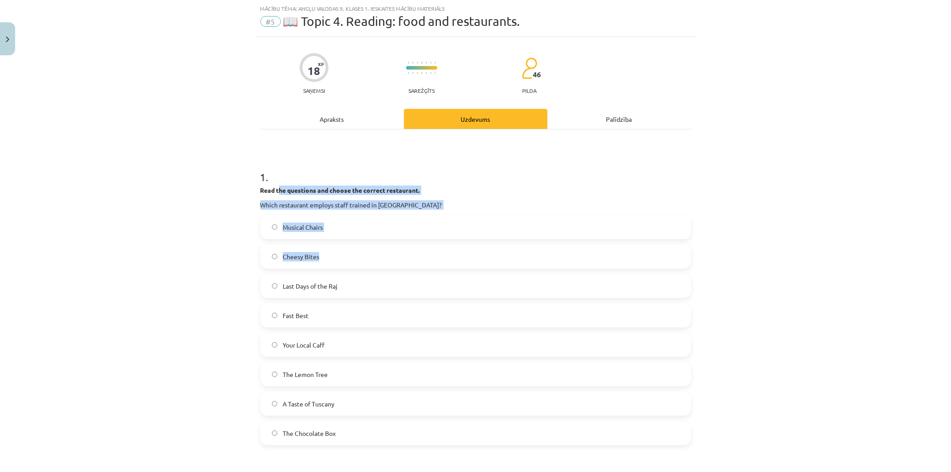
drag, startPoint x: 291, startPoint y: 216, endPoint x: 299, endPoint y: 221, distance: 9.6
click at [328, 248] on div "1 . Read the questions and choose the correct restaurant. Which restaurant empl…" at bounding box center [475, 300] width 431 height 290
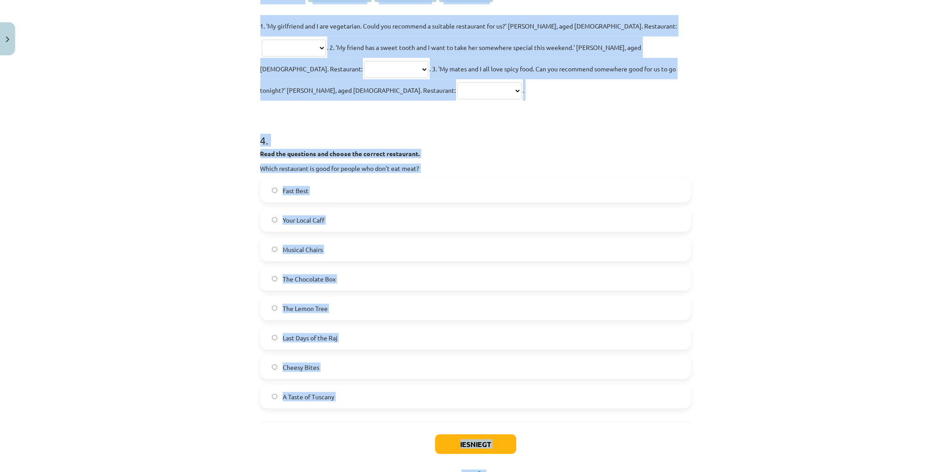
scroll to position [872, 0]
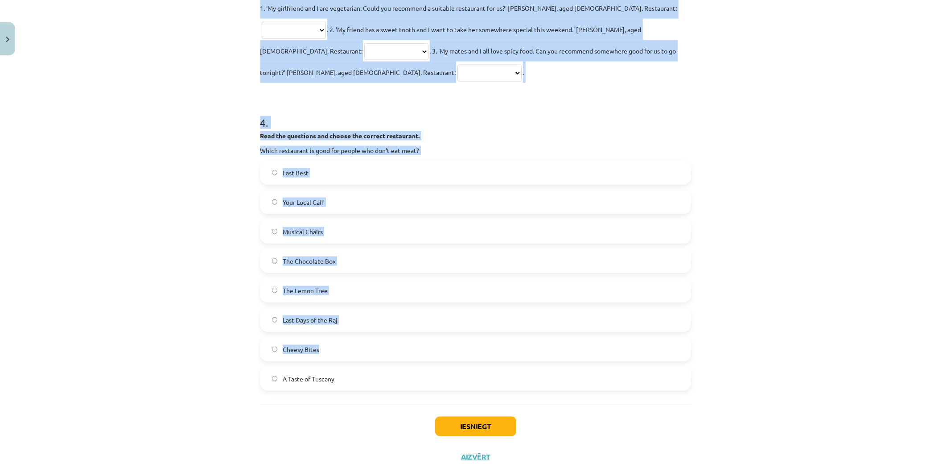
drag, startPoint x: 319, startPoint y: 230, endPoint x: 542, endPoint y: 269, distance: 226.6
drag, startPoint x: 886, startPoint y: 166, endPoint x: 878, endPoint y: 167, distance: 8.0
click at [886, 167] on div "**********" at bounding box center [475, 236] width 951 height 472
click at [332, 193] on div "Fast Best Your Local Caff Musical Chairs The Chocolate Box The Lemon Tree Last …" at bounding box center [475, 275] width 431 height 230
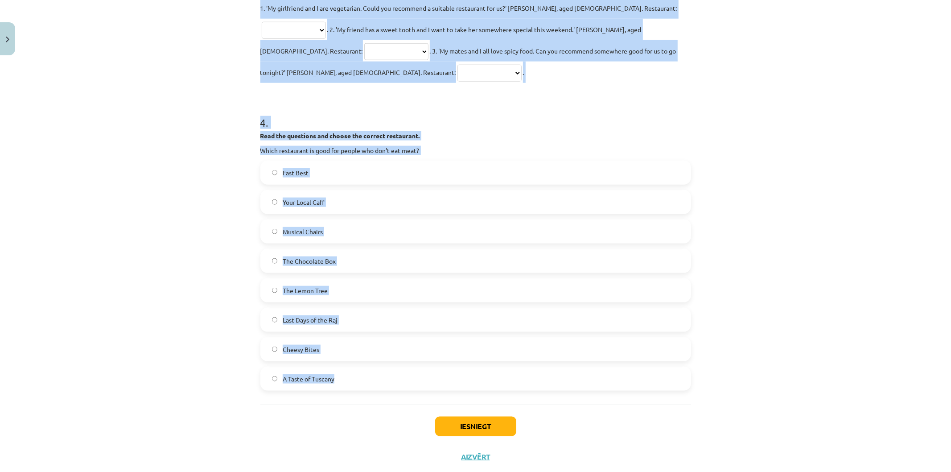
drag, startPoint x: 484, startPoint y: 237, endPoint x: 741, endPoint y: 378, distance: 292.6
click at [741, 378] on div "**********" at bounding box center [475, 236] width 951 height 472
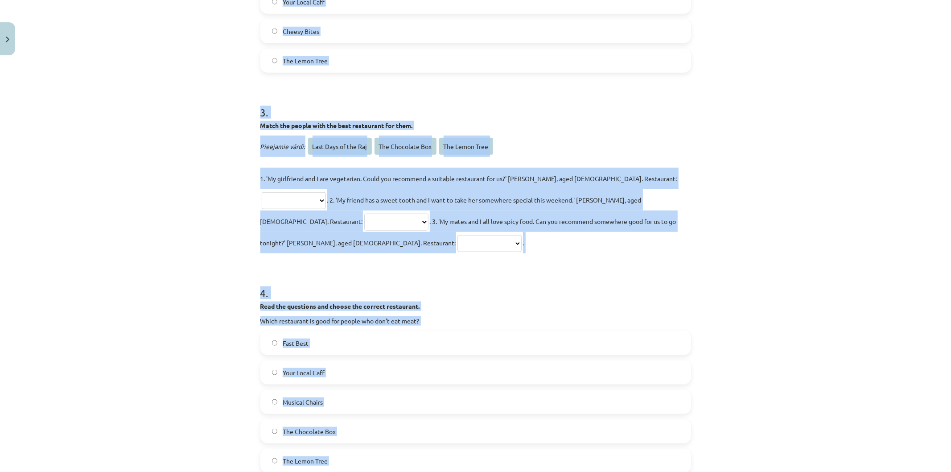
scroll to position [290, 0]
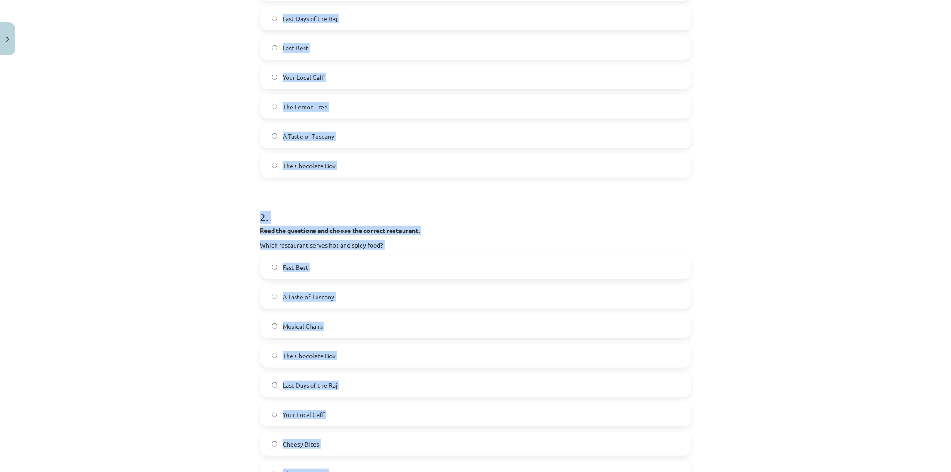
click at [323, 105] on span "The Lemon Tree" at bounding box center [305, 106] width 45 height 9
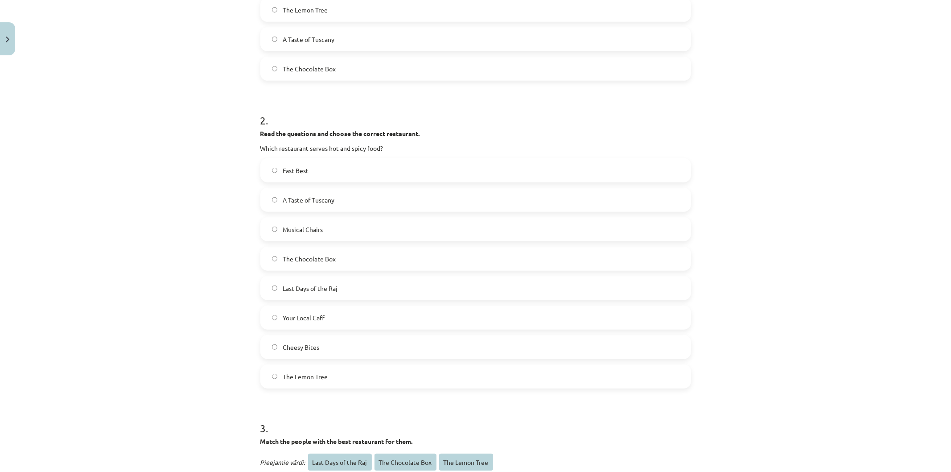
scroll to position [391, 0]
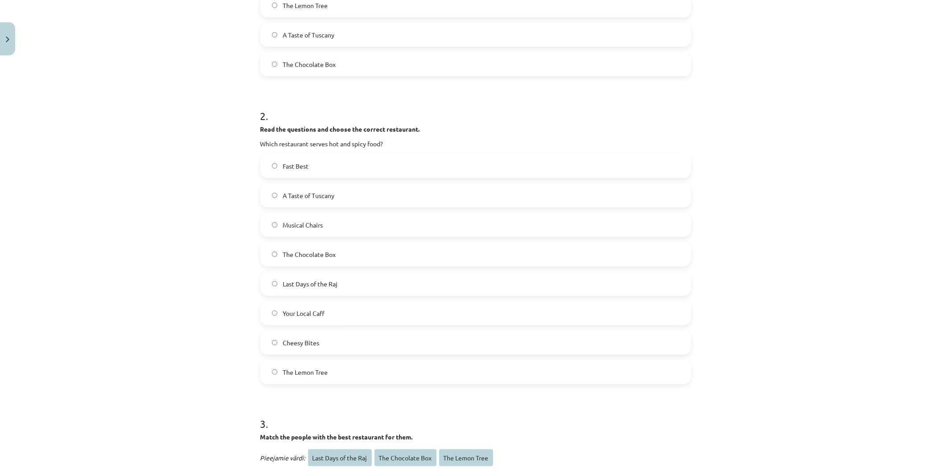
click at [346, 283] on label "Last Days of the Raj" at bounding box center [475, 283] width 429 height 22
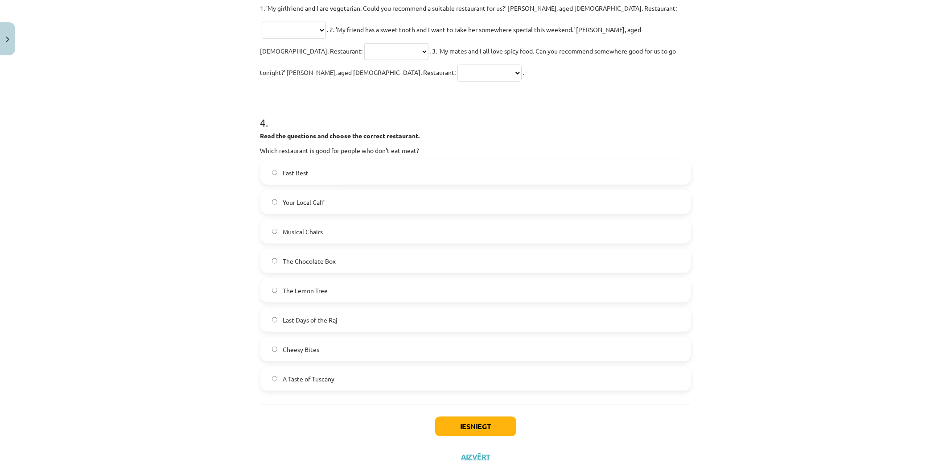
scroll to position [845, 0]
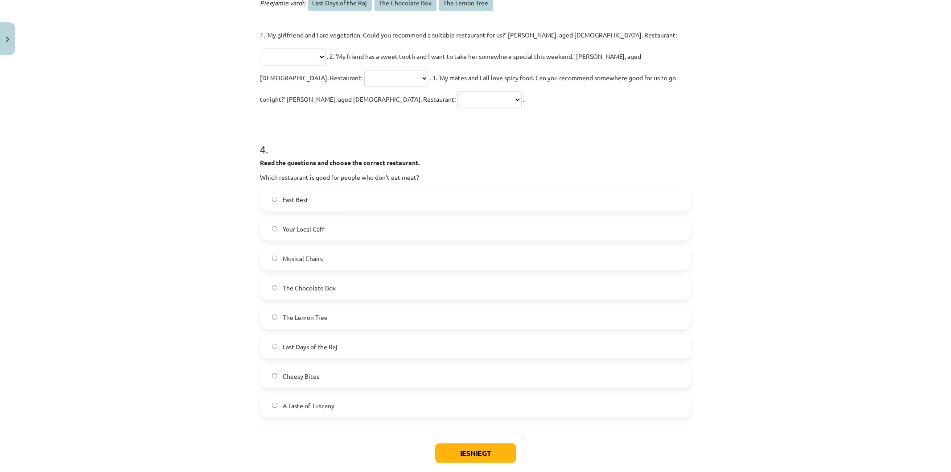
click at [364, 306] on label "The Lemon Tree" at bounding box center [475, 317] width 429 height 22
click at [326, 49] on select "**********" at bounding box center [294, 57] width 64 height 17
select select "**********"
click at [326, 49] on select "**********" at bounding box center [294, 57] width 64 height 17
click at [428, 70] on select "**********" at bounding box center [396, 78] width 64 height 17
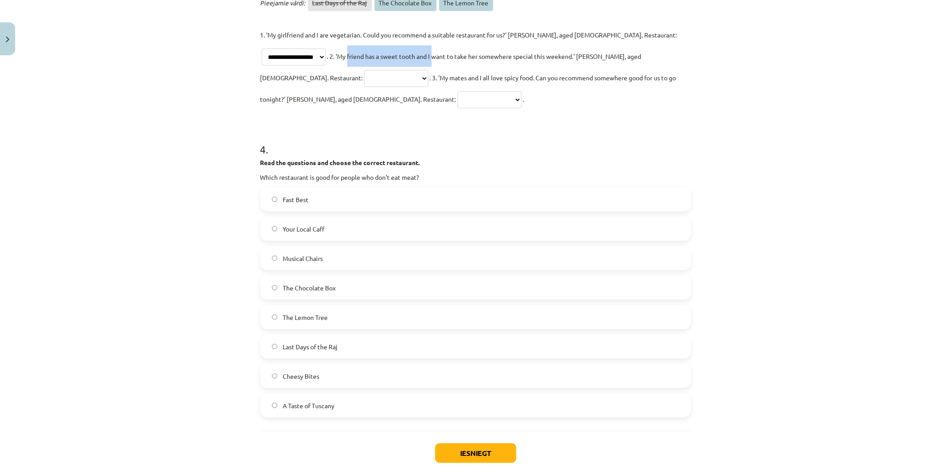
drag, startPoint x: 254, startPoint y: 52, endPoint x: 343, endPoint y: 57, distance: 89.3
click at [428, 70] on select "**********" at bounding box center [396, 78] width 64 height 17
select select "**********"
click at [428, 70] on select "**********" at bounding box center [396, 78] width 64 height 17
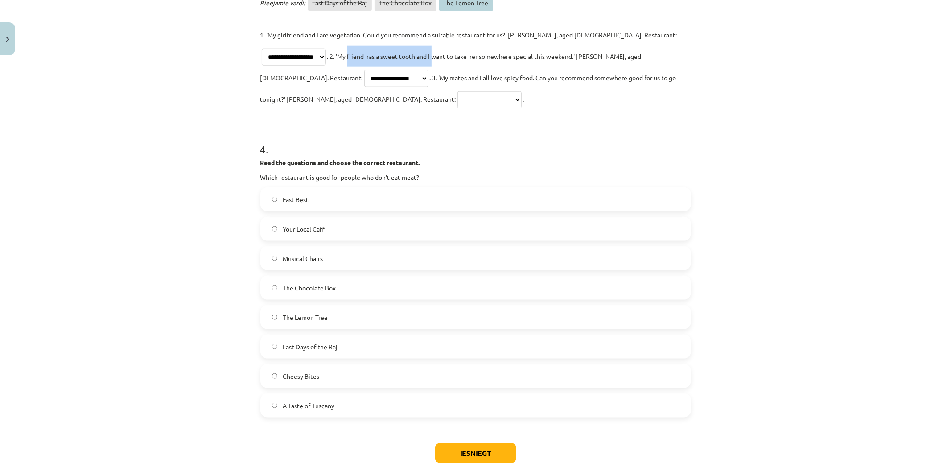
click at [521, 91] on select "**********" at bounding box center [489, 99] width 64 height 17
select select "**********"
click at [521, 91] on select "**********" at bounding box center [489, 99] width 64 height 17
drag, startPoint x: 484, startPoint y: 410, endPoint x: 487, endPoint y: 415, distance: 5.4
click at [486, 431] on div "Iesniegt Aizvērt" at bounding box center [475, 462] width 431 height 62
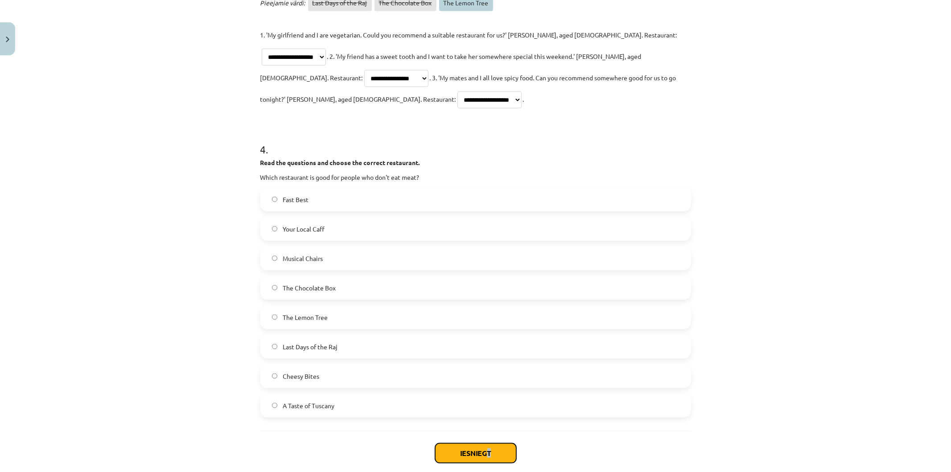
click at [490, 443] on button "Iesniegt" at bounding box center [475, 453] width 81 height 20
click at [428, 70] on select "**********" at bounding box center [396, 78] width 64 height 17
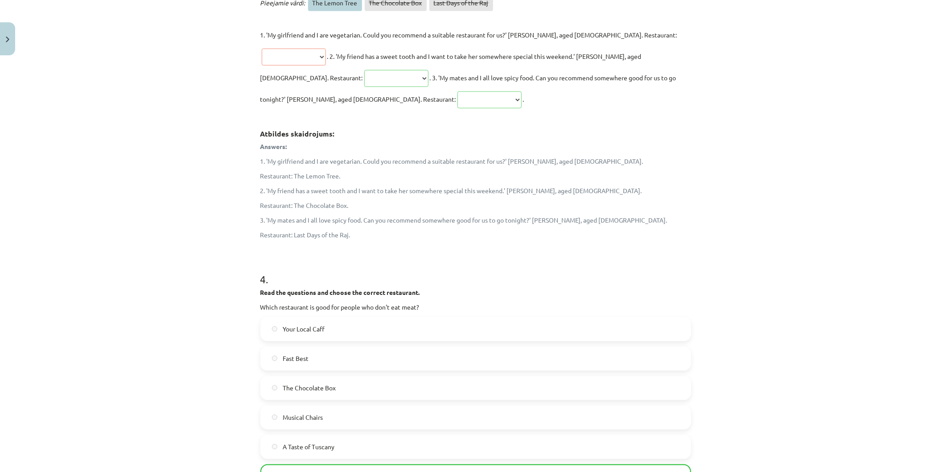
scroll to position [1030, 0]
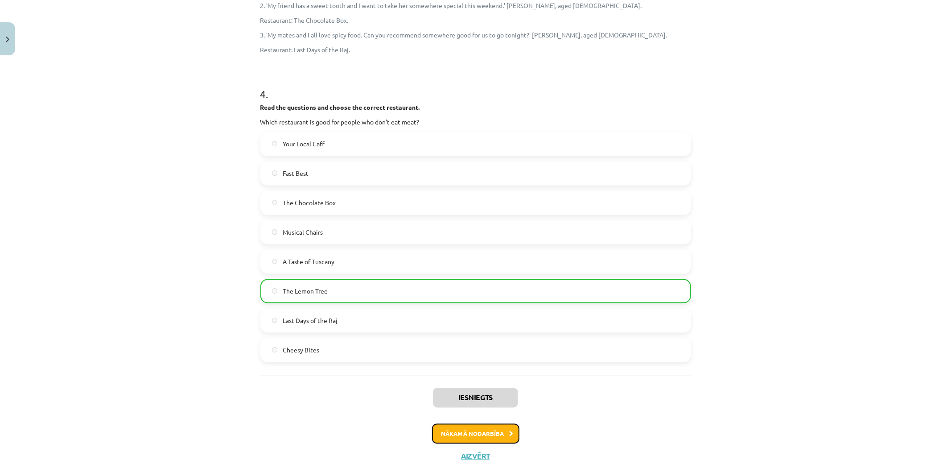
click at [474, 423] on button "Nākamā nodarbība" at bounding box center [475, 433] width 87 height 21
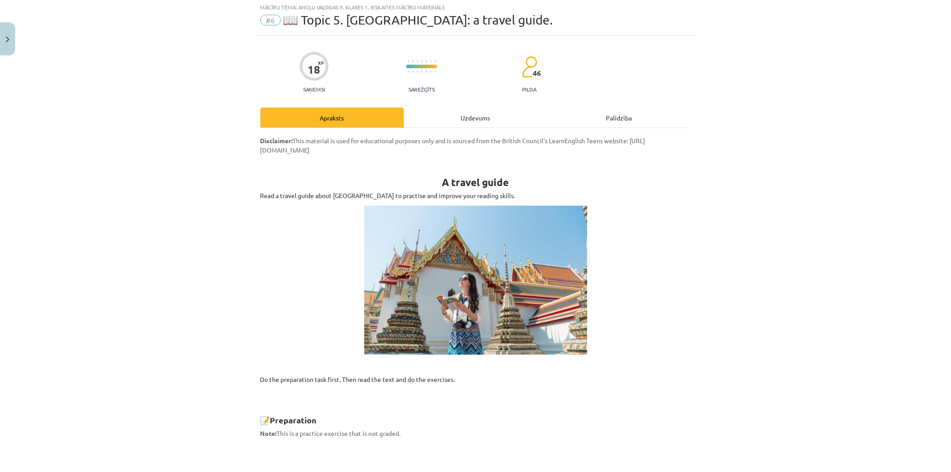
scroll to position [22, 0]
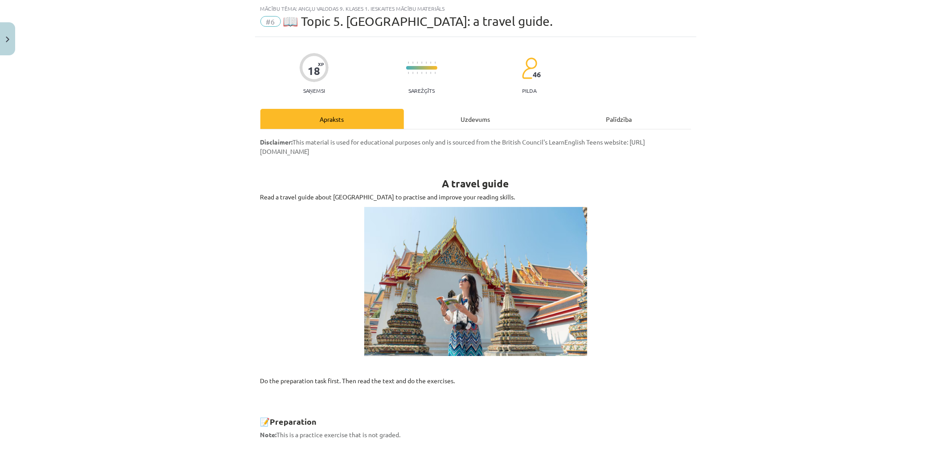
click at [461, 123] on div "Uzdevums" at bounding box center [476, 119] width 144 height 20
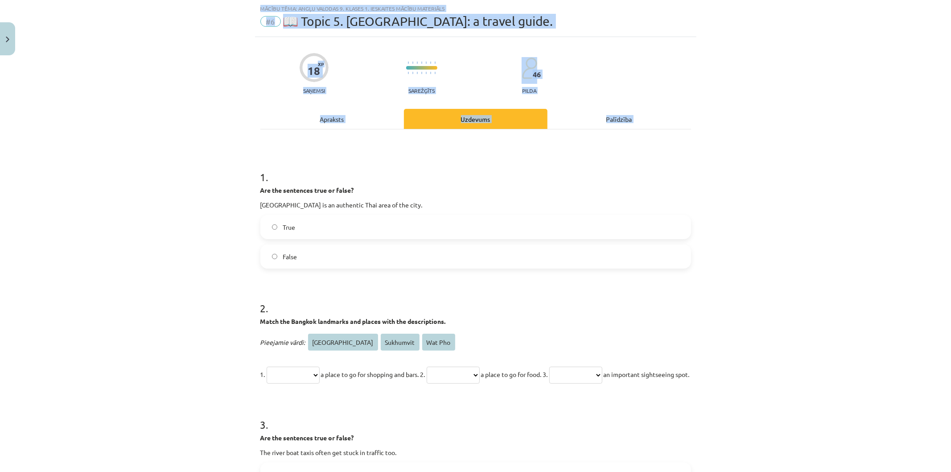
scroll to position [322, 0]
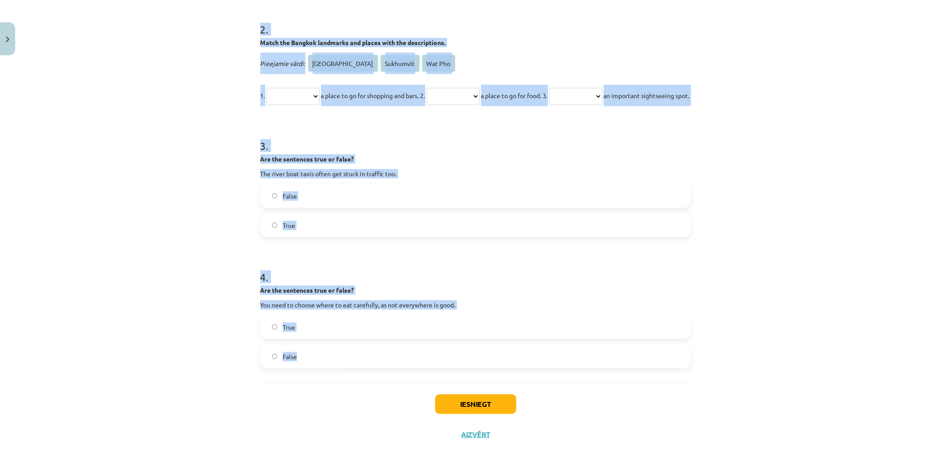
drag, startPoint x: 260, startPoint y: 181, endPoint x: 505, endPoint y: 369, distance: 308.0
click at [505, 369] on div "**********" at bounding box center [475, 103] width 441 height 691
copy form "**********"
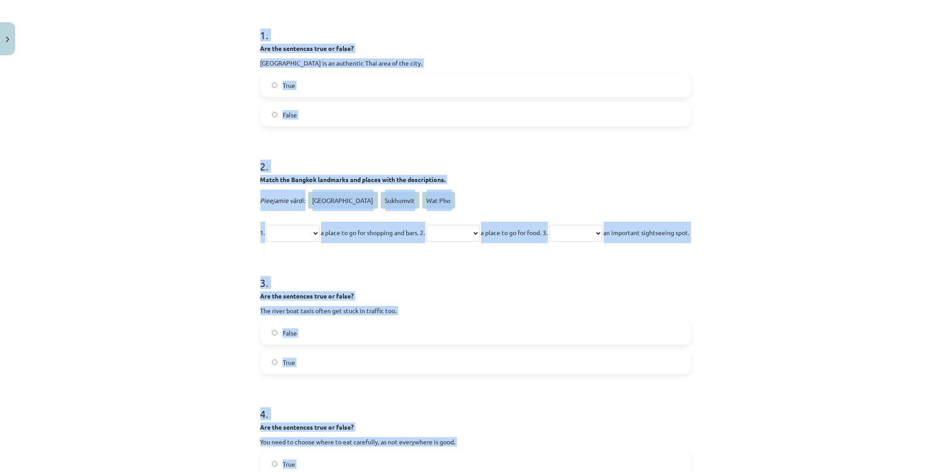
scroll to position [161, 0]
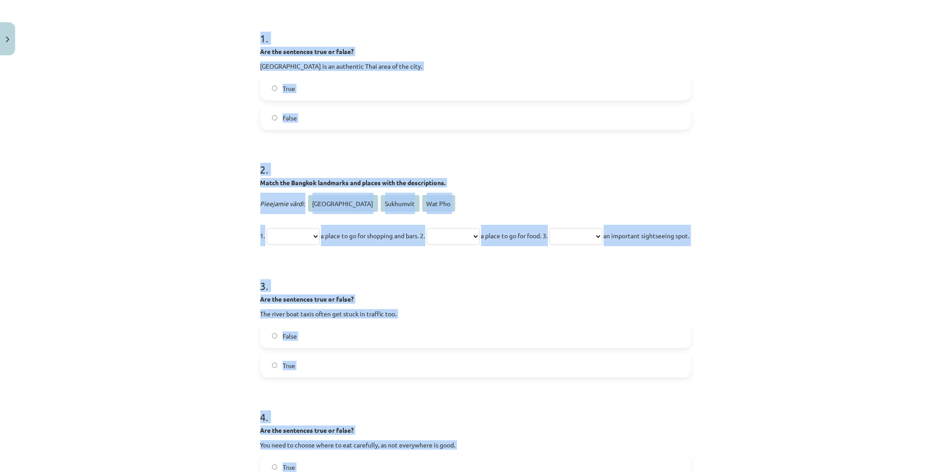
click at [326, 87] on label "True" at bounding box center [475, 88] width 429 height 22
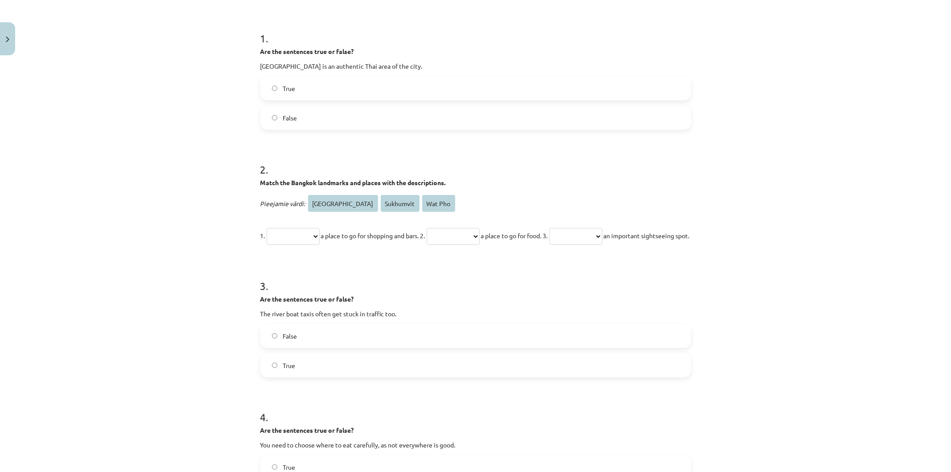
click at [381, 204] on span "Sukhumvit" at bounding box center [400, 203] width 39 height 17
click at [318, 239] on select "**********" at bounding box center [293, 236] width 53 height 17
select select "*********"
click at [267, 228] on select "**********" at bounding box center [293, 236] width 53 height 17
click at [475, 234] on select "**********" at bounding box center [453, 236] width 53 height 17
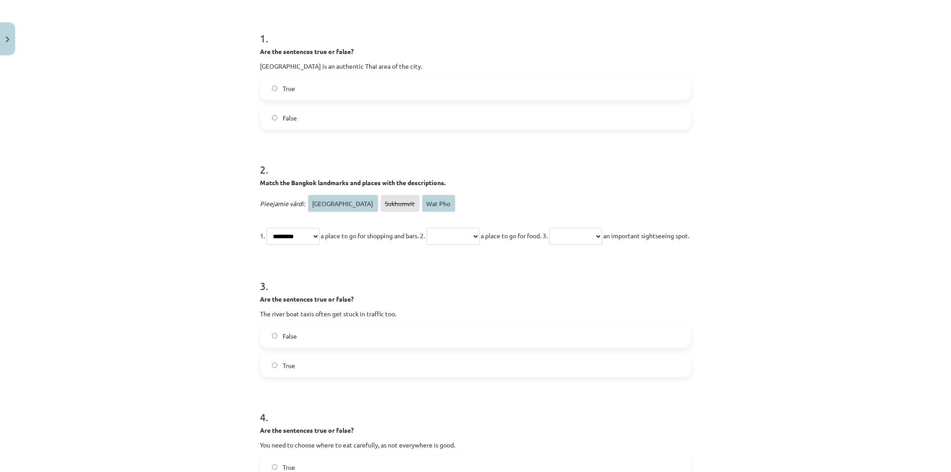
select select "*******"
click at [442, 228] on select "**********" at bounding box center [453, 236] width 53 height 17
click at [602, 234] on select "**********" at bounding box center [575, 236] width 53 height 17
select select "*******"
click at [581, 228] on select "**********" at bounding box center [575, 236] width 53 height 17
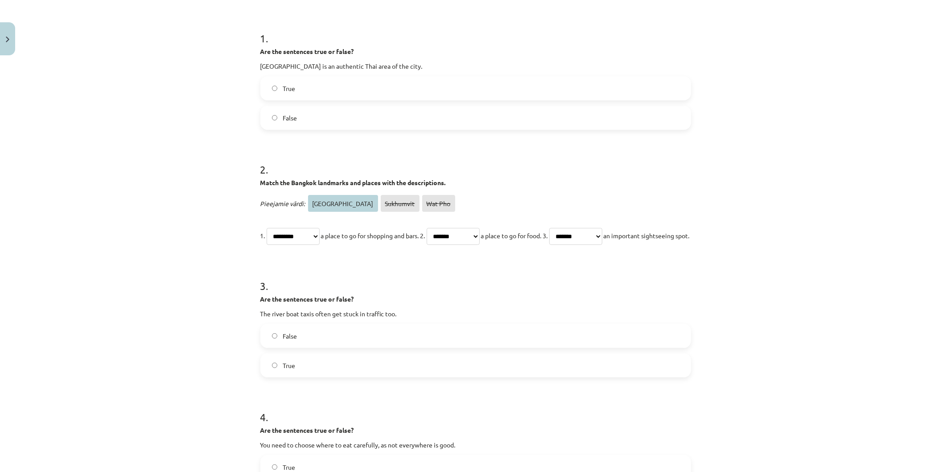
click at [460, 234] on select "**********" at bounding box center [453, 236] width 53 height 17
click at [480, 239] on select "**********" at bounding box center [453, 236] width 53 height 17
select select "**********"
click at [442, 228] on select "**********" at bounding box center [453, 236] width 53 height 17
click at [618, 347] on label "False" at bounding box center [475, 335] width 429 height 22
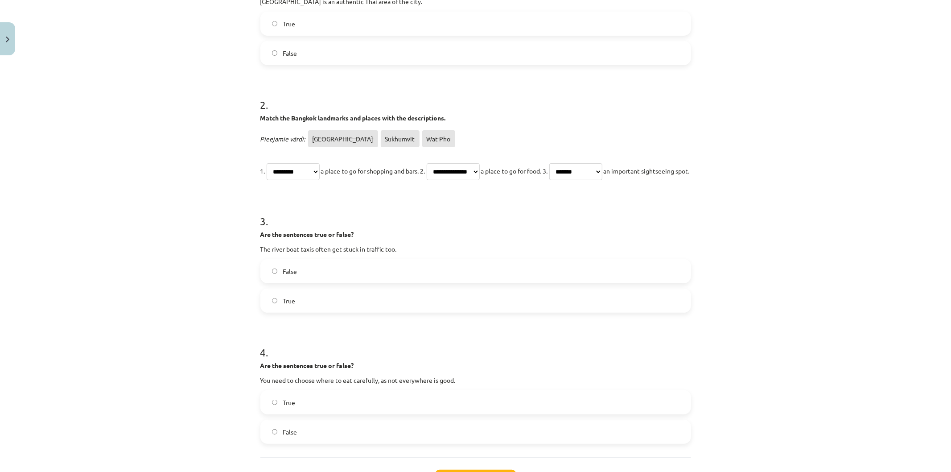
scroll to position [322, 0]
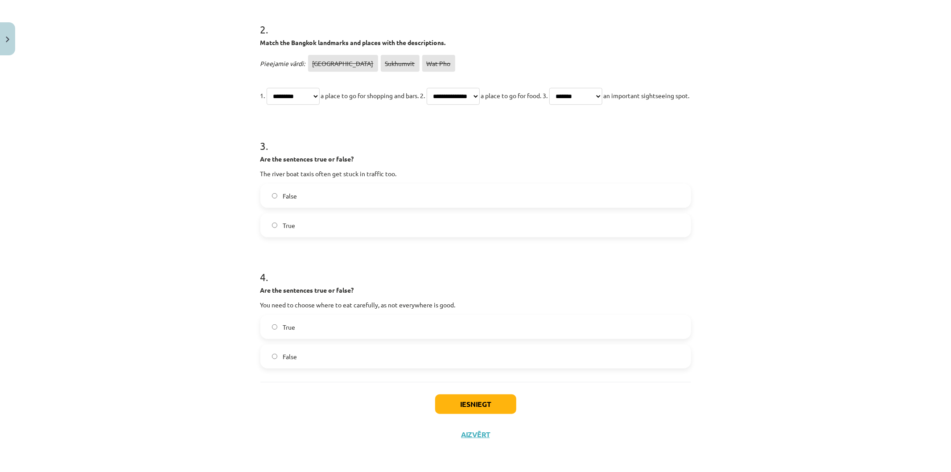
drag, startPoint x: 329, startPoint y: 350, endPoint x: 326, endPoint y: 255, distance: 95.4
click at [330, 347] on label "False" at bounding box center [475, 356] width 429 height 22
click at [324, 225] on label "True" at bounding box center [475, 225] width 429 height 22
click at [324, 329] on label "True" at bounding box center [475, 327] width 429 height 22
drag, startPoint x: 323, startPoint y: 352, endPoint x: 323, endPoint y: 327, distance: 25.0
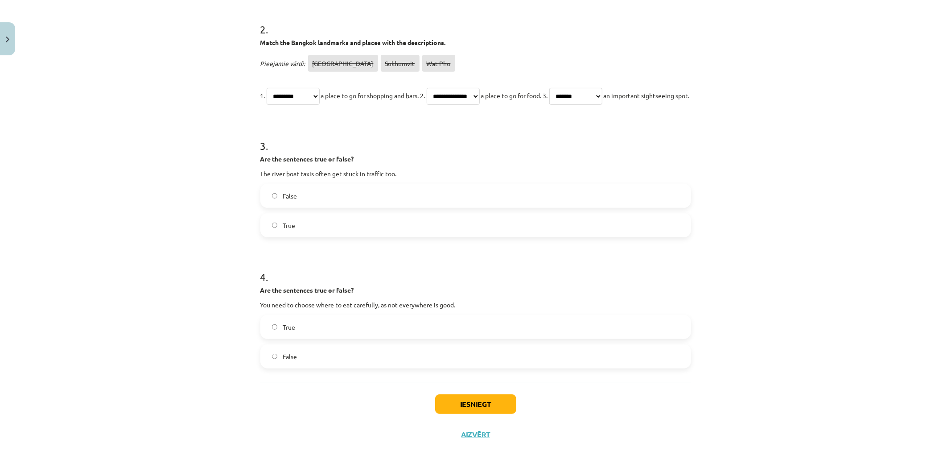
click at [322, 353] on label "False" at bounding box center [475, 356] width 429 height 22
click at [341, 197] on label "False" at bounding box center [475, 196] width 429 height 22
click at [463, 408] on button "Iesniegt" at bounding box center [475, 404] width 81 height 20
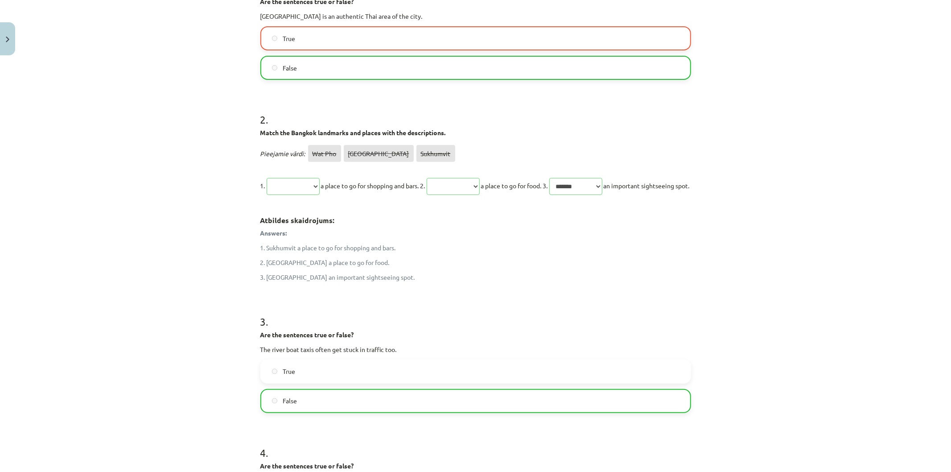
scroll to position [435, 0]
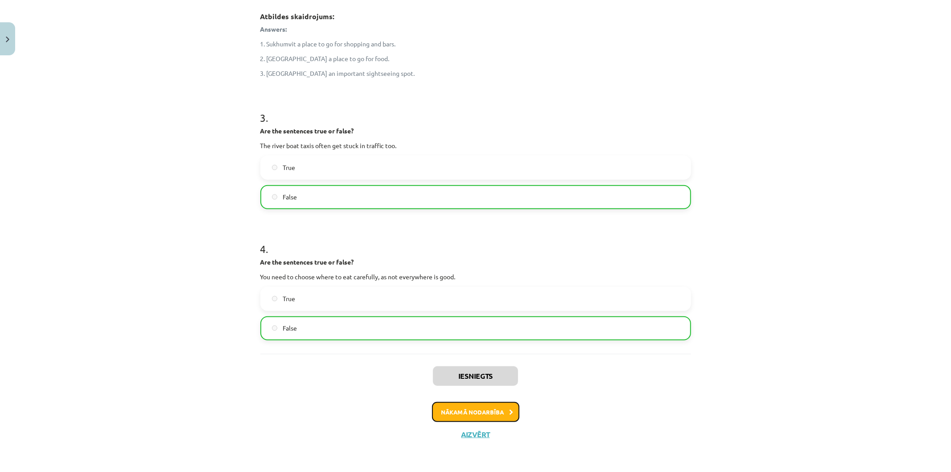
click at [501, 412] on button "Nākamā nodarbība" at bounding box center [475, 412] width 87 height 21
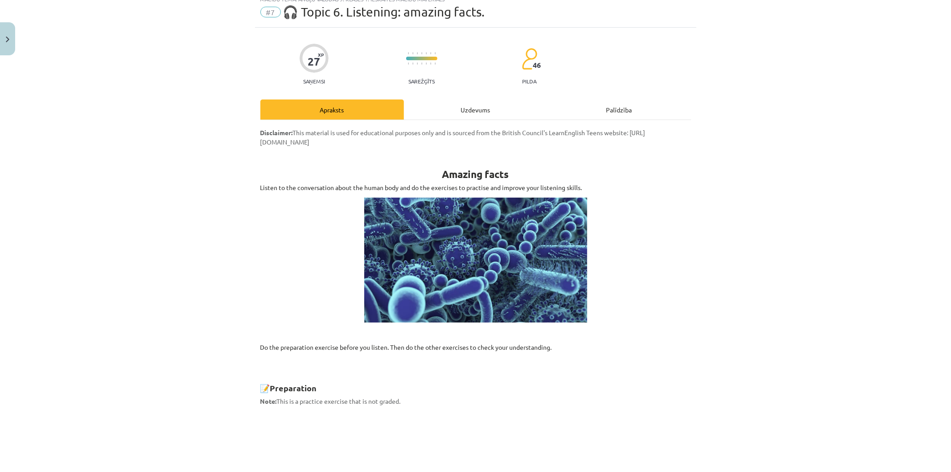
scroll to position [22, 0]
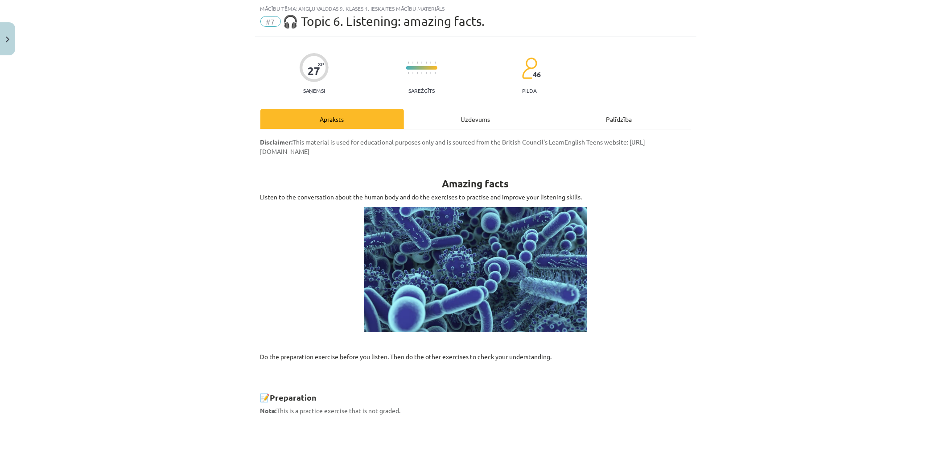
click at [461, 127] on div "Uzdevums" at bounding box center [476, 119] width 144 height 20
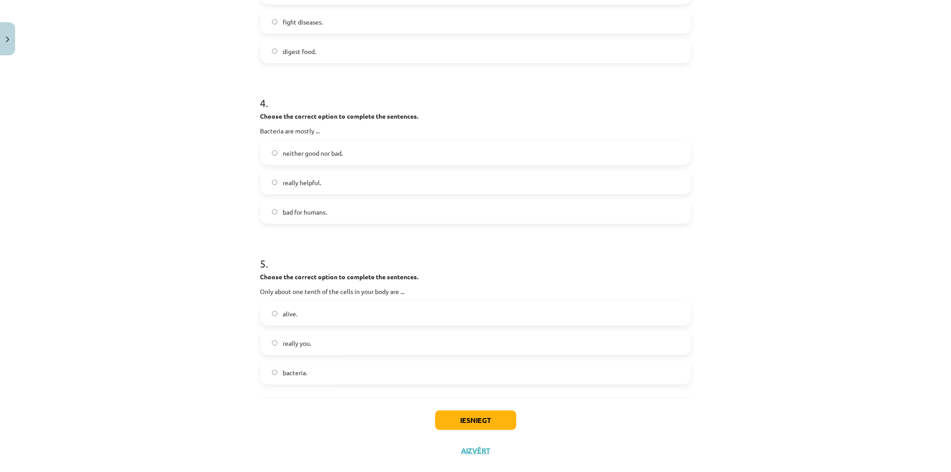
scroll to position [591, 0]
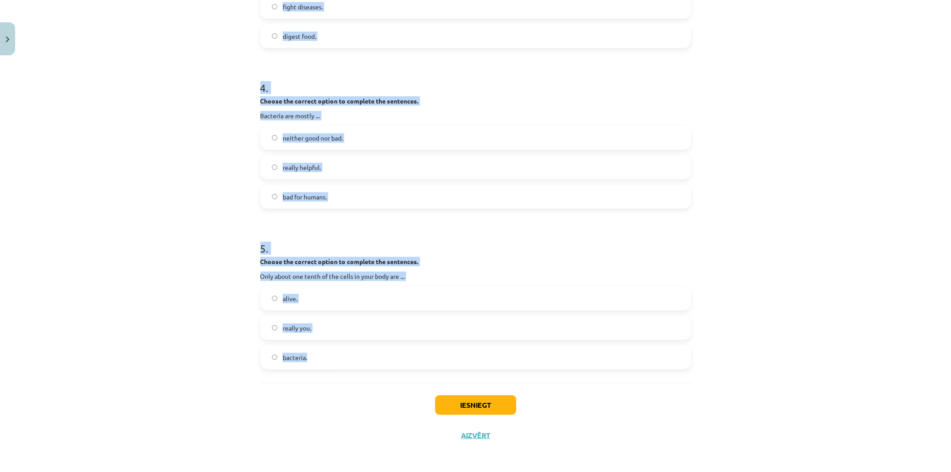
drag, startPoint x: 256, startPoint y: 97, endPoint x: 496, endPoint y: 367, distance: 361.2
copy form "1 . Do this exercise while you listen. Complete the sentences with a word or wo…"
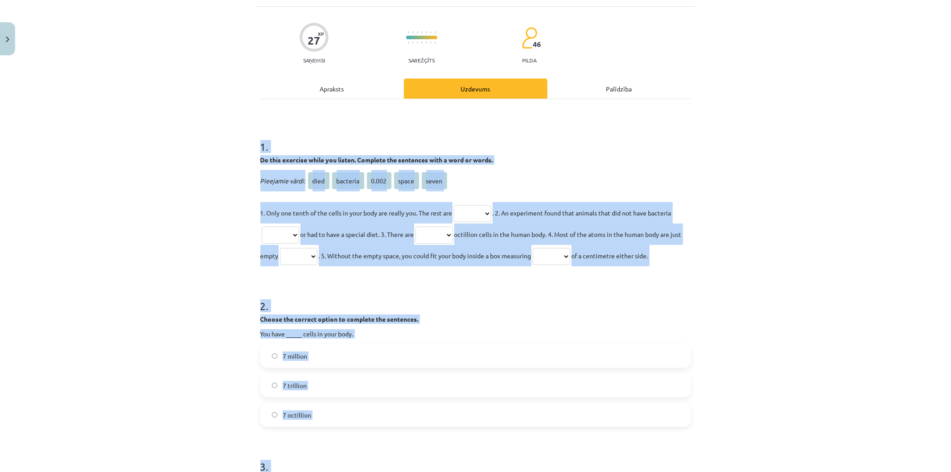
scroll to position [54, 0]
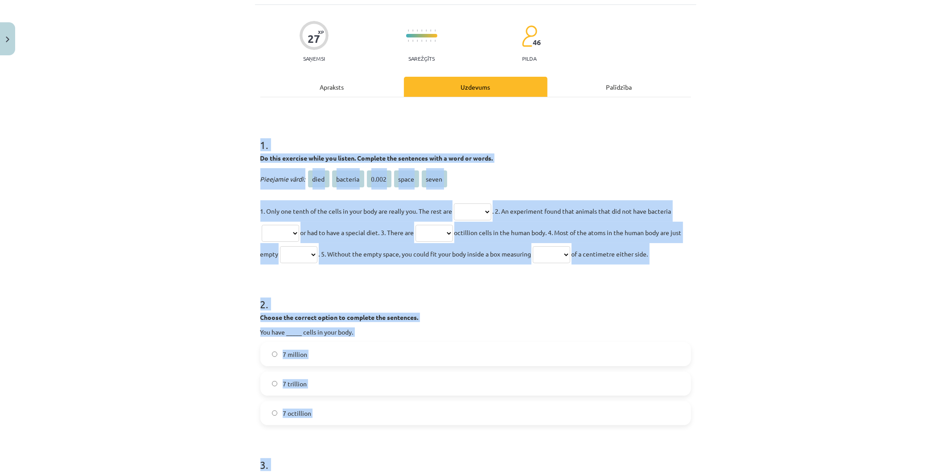
click at [485, 203] on select "**** ******** ***** ***** *****" at bounding box center [472, 211] width 37 height 17
drag, startPoint x: 465, startPoint y: 211, endPoint x: 466, endPoint y: 216, distance: 4.9
click at [466, 212] on select "**** ******** ***** ***** *****" at bounding box center [472, 211] width 37 height 17
select select "********"
click at [454, 203] on select "**** ******** ***** ***** *****" at bounding box center [472, 211] width 37 height 17
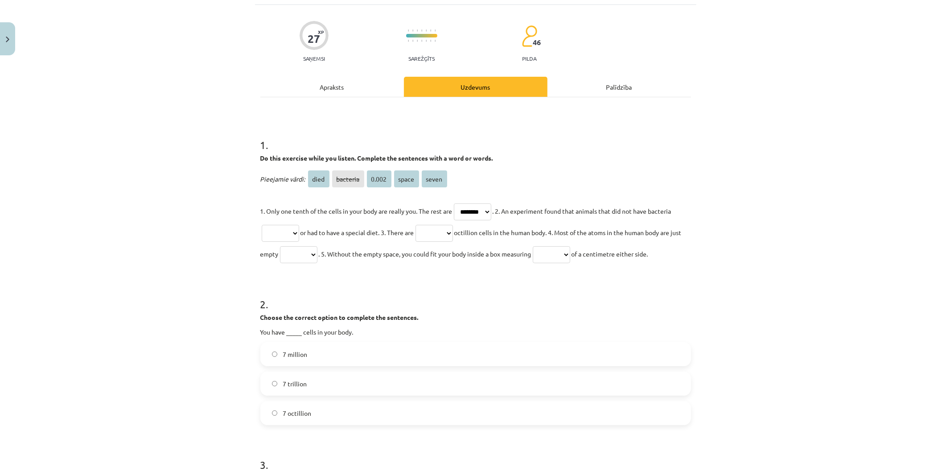
click at [136, 73] on div "Mācību tēma: Angļu valodas 9. klases 1. ieskaites mācību materiāls #7 🎧 Topic 6…" at bounding box center [475, 236] width 951 height 472
click at [287, 228] on select "**** ******** ***** ***** *****" at bounding box center [280, 233] width 37 height 17
drag, startPoint x: 290, startPoint y: 235, endPoint x: 295, endPoint y: 238, distance: 5.4
click at [290, 235] on select "**** ******** ***** ***** *****" at bounding box center [280, 233] width 37 height 17
click at [262, 225] on select "**** ******** ***** ***** *****" at bounding box center [280, 233] width 37 height 17
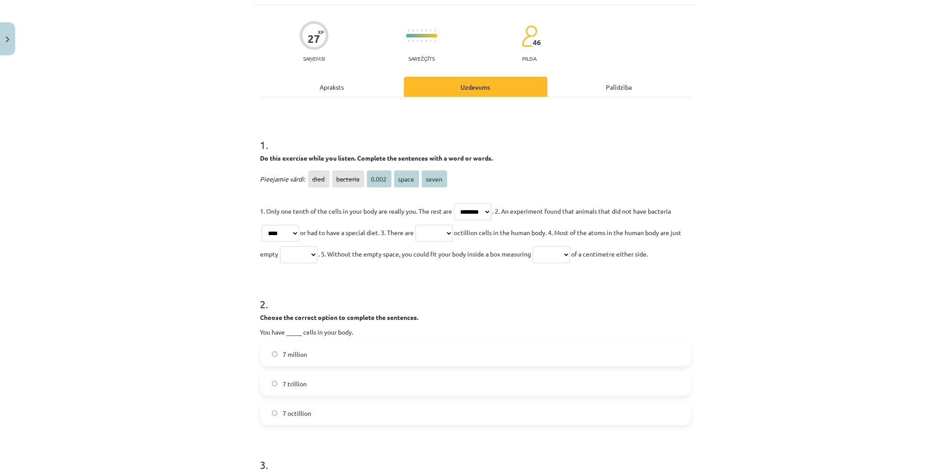
click at [283, 233] on select "**** ******** ***** ***** *****" at bounding box center [280, 233] width 37 height 17
click at [479, 209] on select "**** ******** ***** ***** *****" at bounding box center [472, 211] width 37 height 17
click at [291, 230] on select "**** ******** ***** ***** *****" at bounding box center [280, 233] width 37 height 17
select select "********"
click at [262, 225] on select "**** ******** ***** ***** *****" at bounding box center [280, 233] width 37 height 17
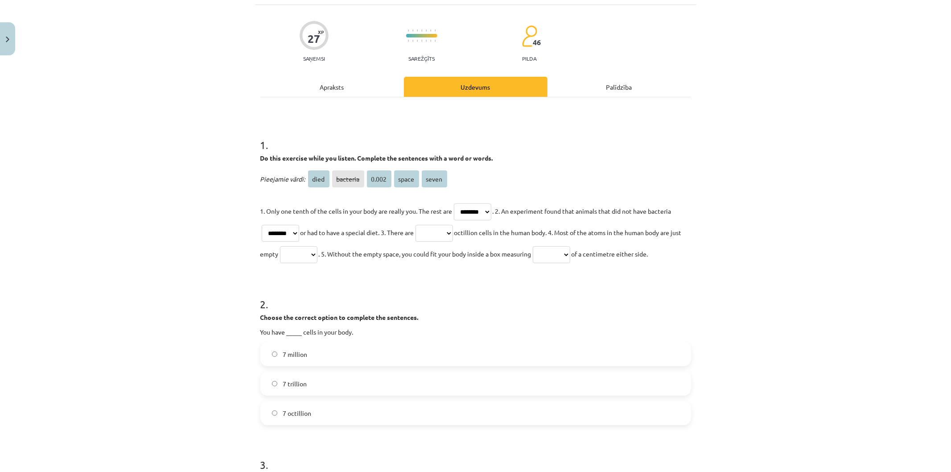
click at [438, 234] on select "**** ******** ***** ***** *****" at bounding box center [433, 233] width 37 height 17
select select "****"
click at [420, 225] on select "**** ******** ***** ***** *****" at bounding box center [433, 233] width 37 height 17
click at [305, 247] on select "**** ******** ***** ***** *****" at bounding box center [298, 254] width 37 height 17
select select "*****"
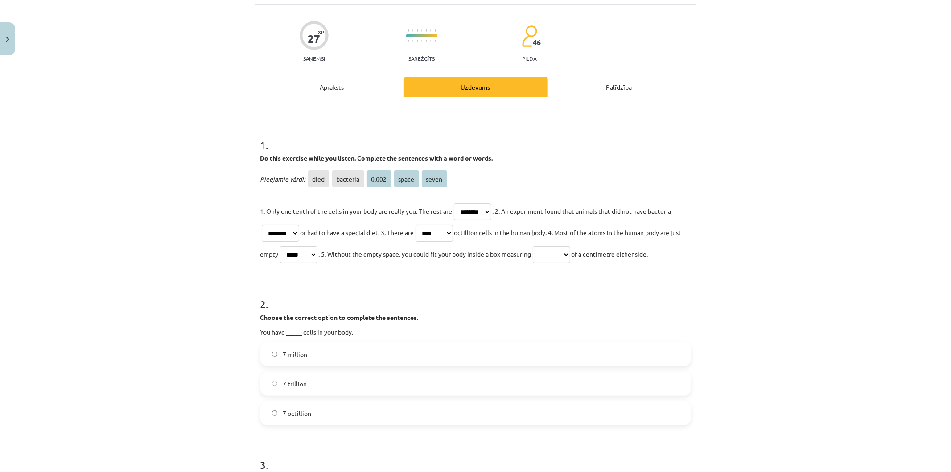
click at [289, 246] on select "**** ******** ***** ***** *****" at bounding box center [298, 254] width 37 height 17
drag, startPoint x: 561, startPoint y: 246, endPoint x: 566, endPoint y: 248, distance: 5.9
click at [562, 246] on select "**** ******** ***** ***** *****" at bounding box center [551, 254] width 37 height 17
click at [550, 246] on select "**** ******** ***** ***** *****" at bounding box center [551, 254] width 37 height 17
click at [570, 250] on select "**** ******** ***** ***** *****" at bounding box center [551, 254] width 37 height 17
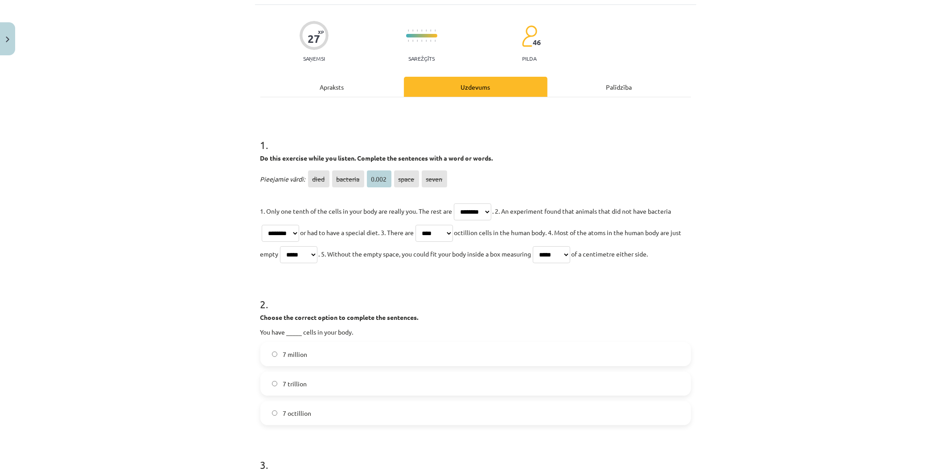
select select "*****"
click at [550, 246] on select "**** ******** ***** ***** *****" at bounding box center [551, 254] width 37 height 17
click at [464, 209] on select "**** ******** ***** ***** *****" at bounding box center [472, 211] width 37 height 17
select select "*****"
click at [454, 203] on select "**** ******** ***** ***** *****" at bounding box center [472, 211] width 37 height 17
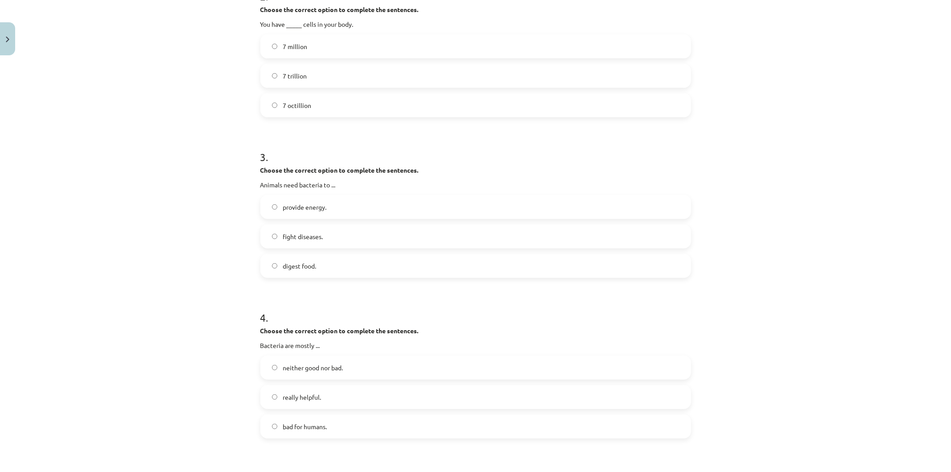
scroll to position [348, 0]
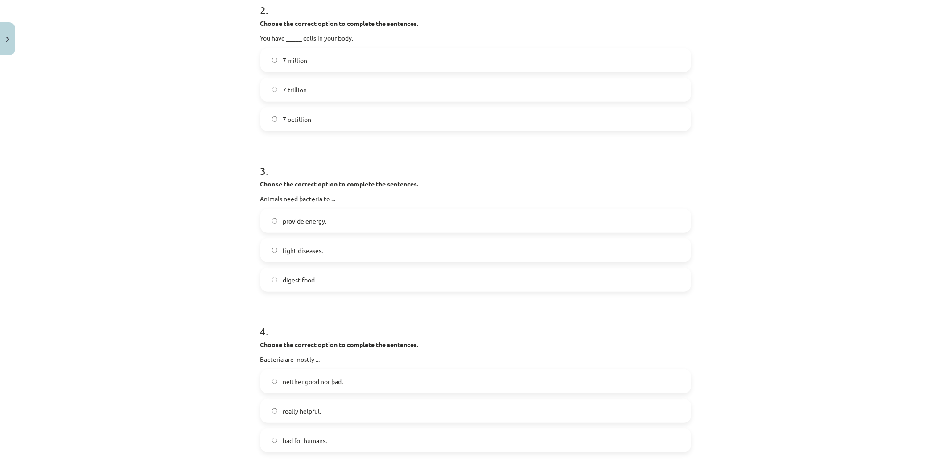
click at [316, 64] on label "7 million" at bounding box center [475, 60] width 429 height 22
drag, startPoint x: 325, startPoint y: 121, endPoint x: 321, endPoint y: 105, distance: 17.1
click at [323, 111] on label "7 octillion" at bounding box center [475, 119] width 429 height 22
click at [380, 275] on label "digest food." at bounding box center [475, 279] width 429 height 22
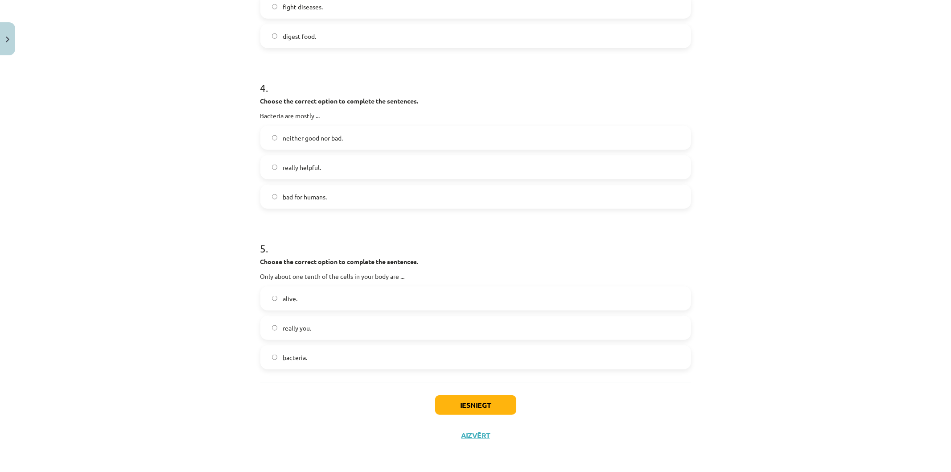
scroll to position [588, 0]
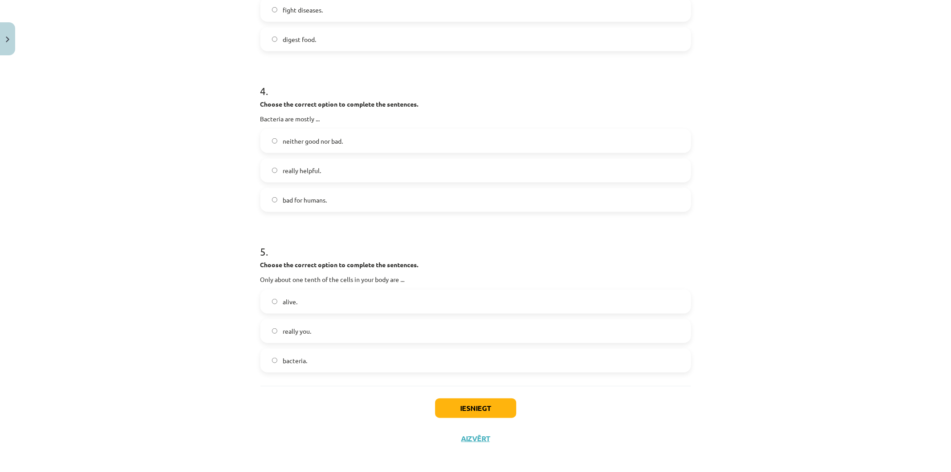
click at [364, 337] on label "really you." at bounding box center [475, 331] width 429 height 22
click at [373, 169] on label "really helpful." at bounding box center [475, 170] width 429 height 22
click at [456, 413] on button "Iesniegt" at bounding box center [475, 408] width 81 height 20
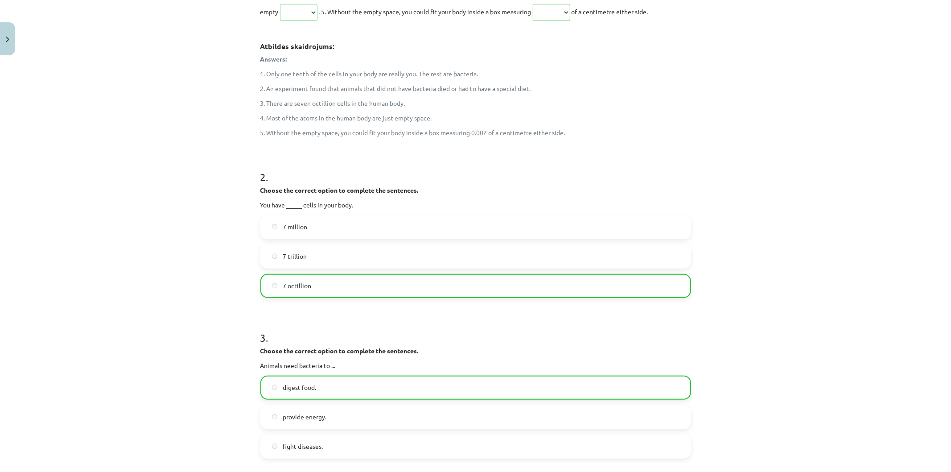
scroll to position [735, 0]
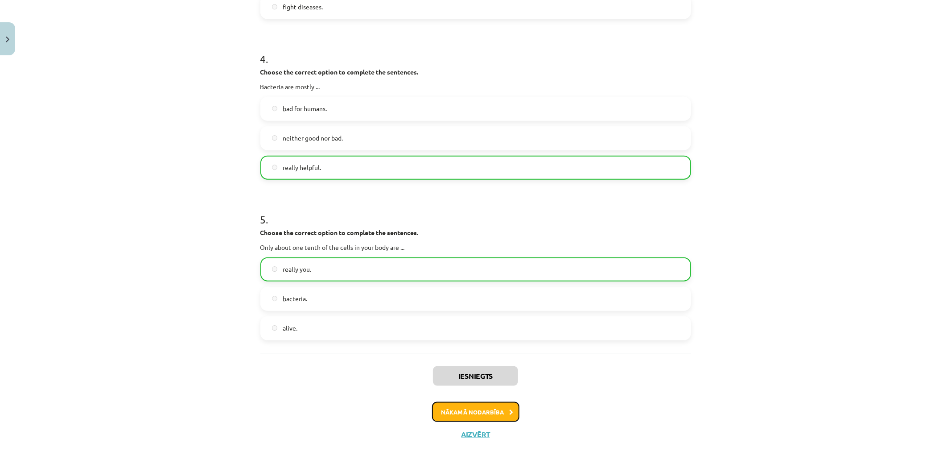
click at [500, 421] on button "Nākamā nodarbība" at bounding box center [475, 412] width 87 height 21
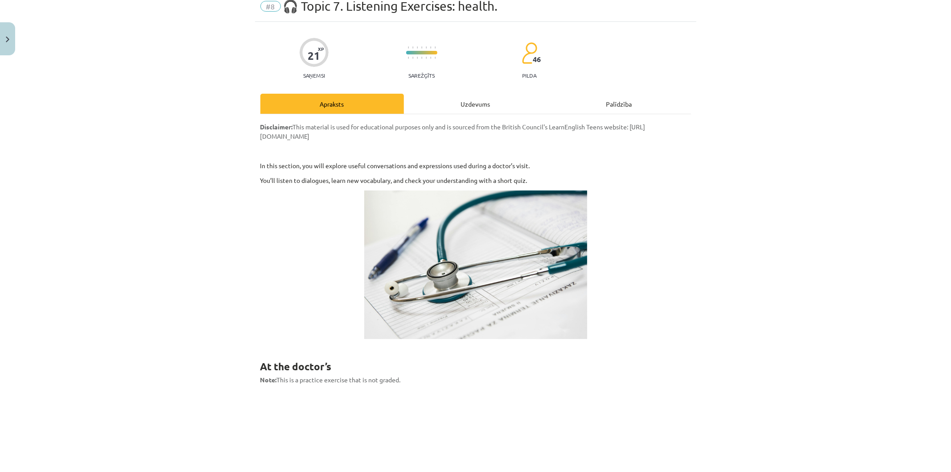
scroll to position [22, 0]
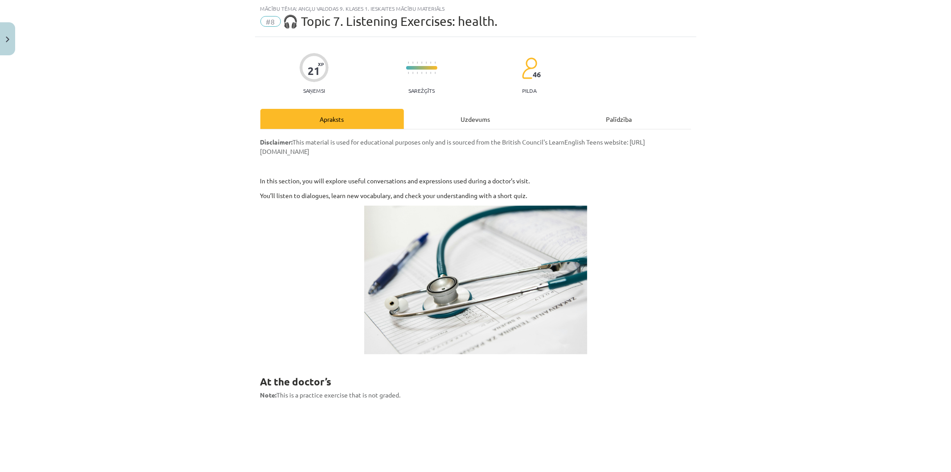
click at [497, 120] on div "Uzdevums" at bounding box center [476, 119] width 144 height 20
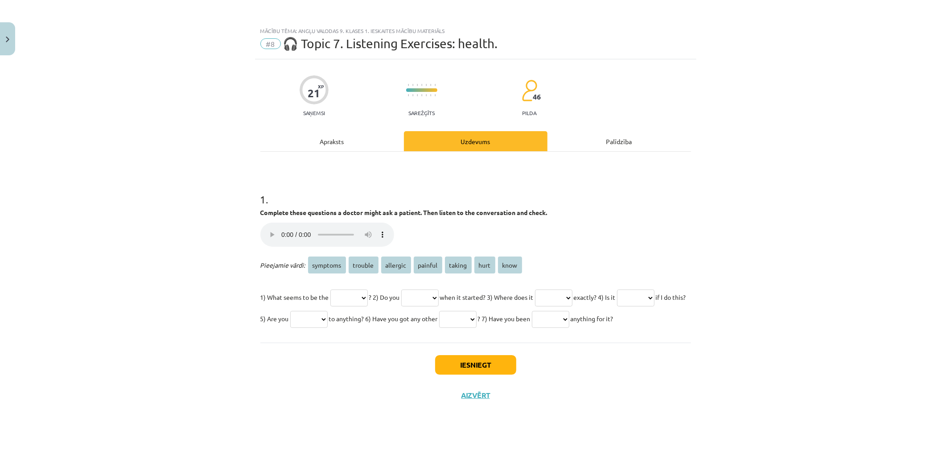
click at [362, 299] on select "******** ******* ******** ******* ****** **** ****" at bounding box center [348, 297] width 37 height 17
select select "********"
click at [331, 289] on select "******** ******* ******** ******* ****** **** ****" at bounding box center [348, 297] width 37 height 17
click at [439, 294] on select "******** ******* ******** ******* ****** **** ****" at bounding box center [419, 297] width 37 height 17
select select "*******"
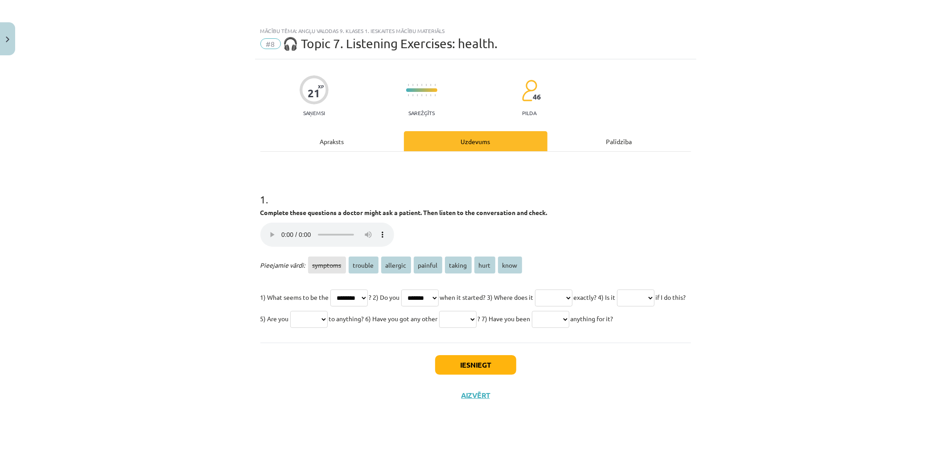
click at [414, 289] on select "******** ******* ******** ******* ****** **** ****" at bounding box center [419, 297] width 37 height 17
click at [572, 299] on select "******** ******* ******** ******* ****** **** ****" at bounding box center [553, 297] width 37 height 17
select select "******"
click at [561, 289] on select "******** ******* ******** ******* ****** **** ****" at bounding box center [553, 297] width 37 height 17
click at [617, 306] on select "******** ******* ******** ******* ****** **** ****" at bounding box center [635, 297] width 37 height 17
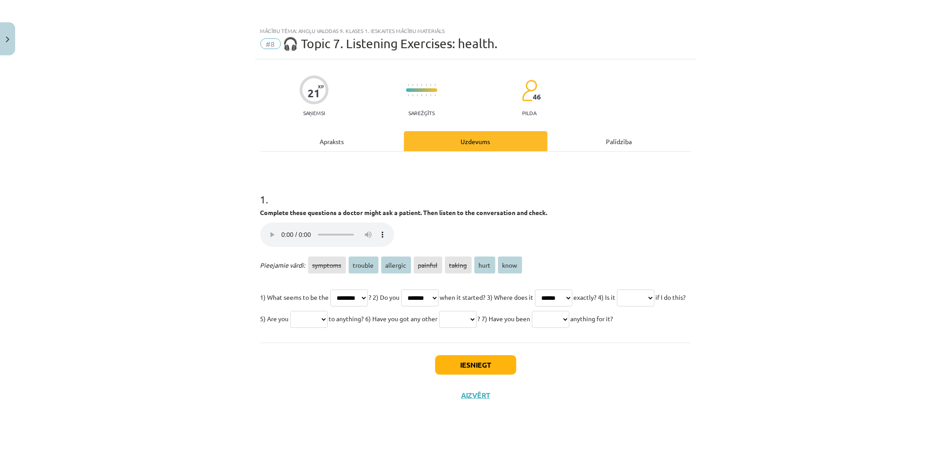
select select "****"
click at [617, 306] on select "******** ******* ******** ******* ****** **** ****" at bounding box center [635, 297] width 37 height 17
click at [328, 314] on select "******** ******* ******** ******* ****** **** ****" at bounding box center [308, 319] width 37 height 17
select select "********"
click at [328, 311] on select "******** ******* ******** ******* ****** **** ****" at bounding box center [308, 319] width 37 height 17
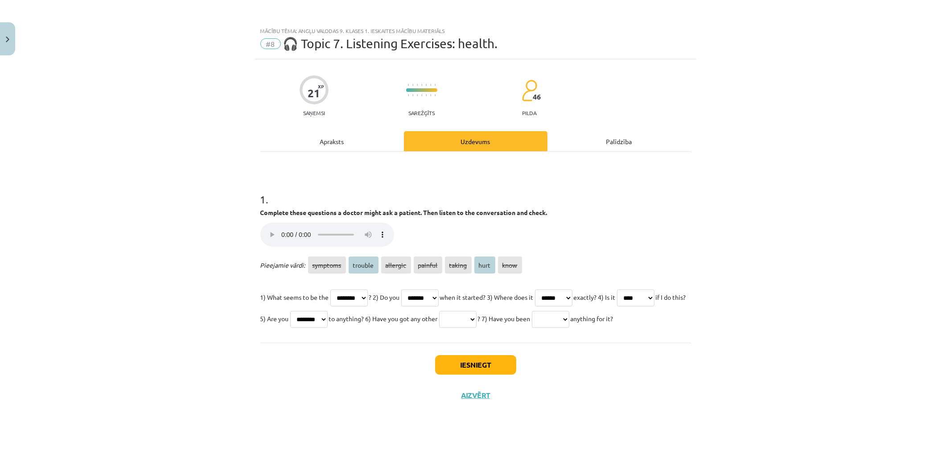
drag, startPoint x: 567, startPoint y: 302, endPoint x: 566, endPoint y: 308, distance: 5.8
click at [566, 308] on p "1) What seems to be the ******** ******* ******** ******* ****** **** **** ? 2)…" at bounding box center [475, 307] width 431 height 43
select select "*******"
click at [561, 289] on select "******** ******* ******** ******* ****** **** ****" at bounding box center [553, 297] width 37 height 17
click at [532, 328] on select "******** ******* ******** ******* ****** **** ****" at bounding box center [550, 319] width 37 height 17
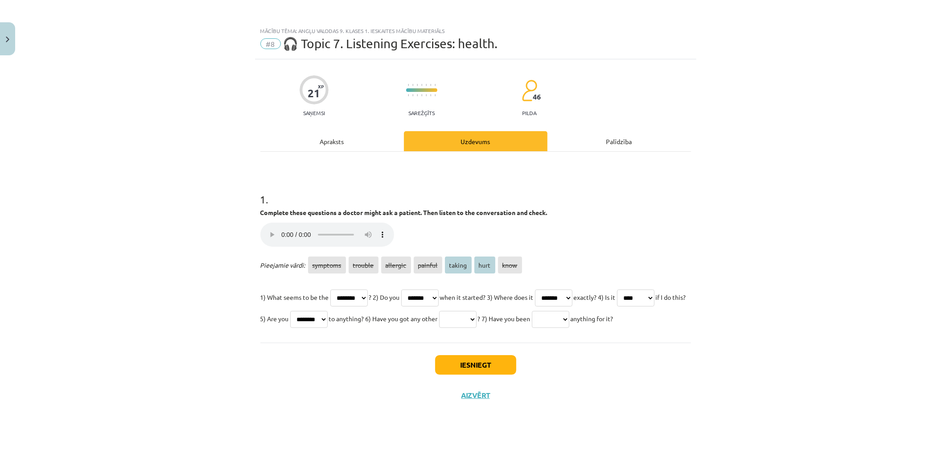
select select "******"
click at [532, 328] on select "******** ******* ******** ******* ****** **** ****" at bounding box center [550, 319] width 37 height 17
click at [476, 317] on select "******** ******* ******** ******* ****** **** ****" at bounding box center [457, 319] width 37 height 17
select select "****"
click at [476, 311] on select "******** ******* ******** ******* ****** **** ****" at bounding box center [457, 319] width 37 height 17
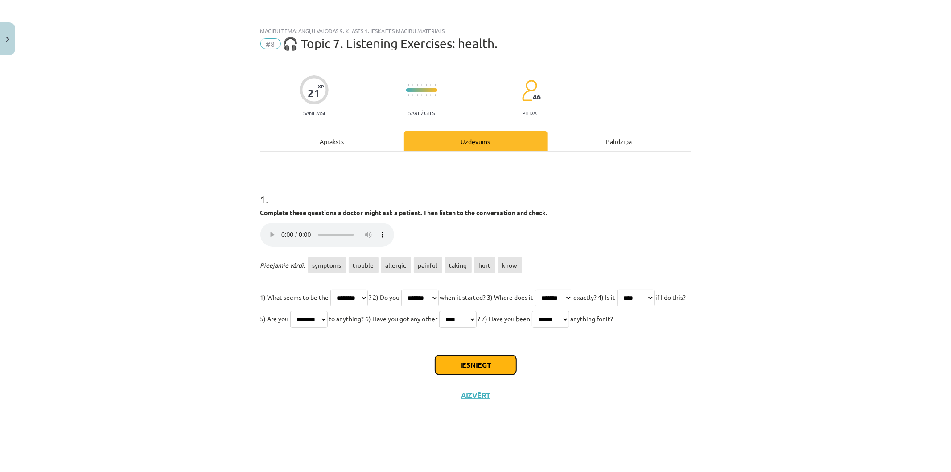
click at [443, 374] on button "Iesniegt" at bounding box center [475, 365] width 81 height 20
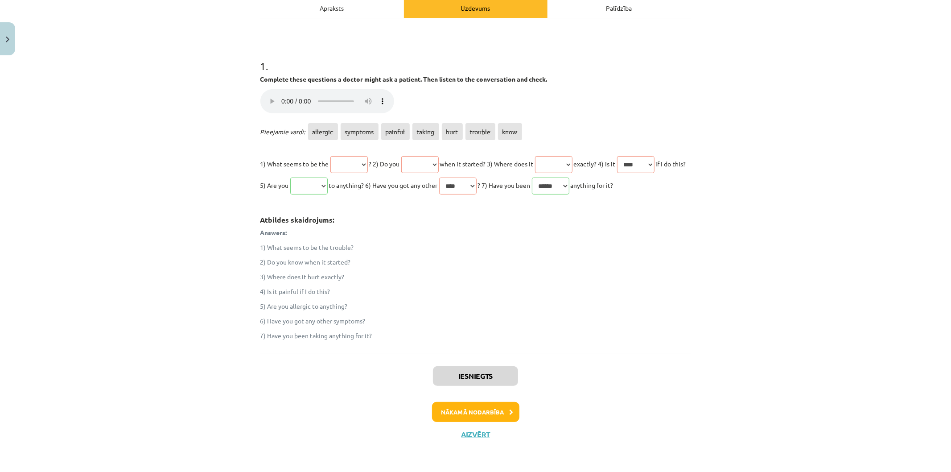
scroll to position [154, 0]
click at [440, 403] on button "Nākamā nodarbība" at bounding box center [475, 412] width 87 height 21
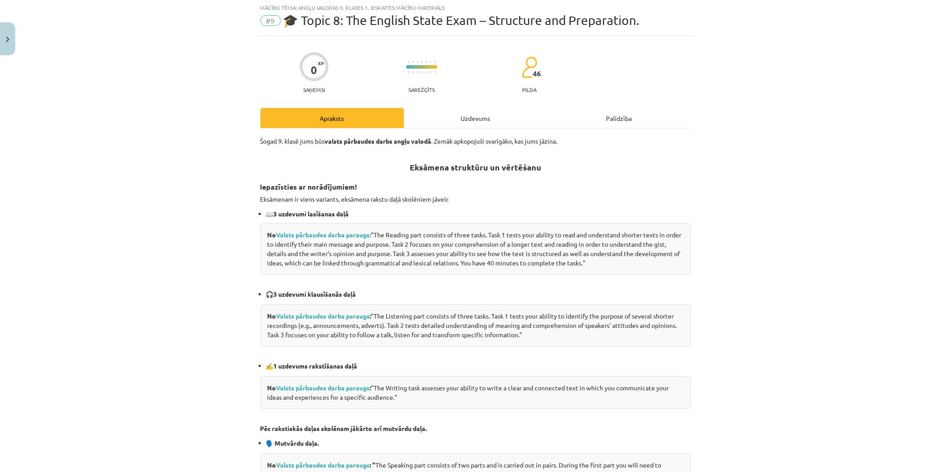
scroll to position [22, 0]
click at [484, 122] on div "Uzdevums" at bounding box center [476, 119] width 144 height 20
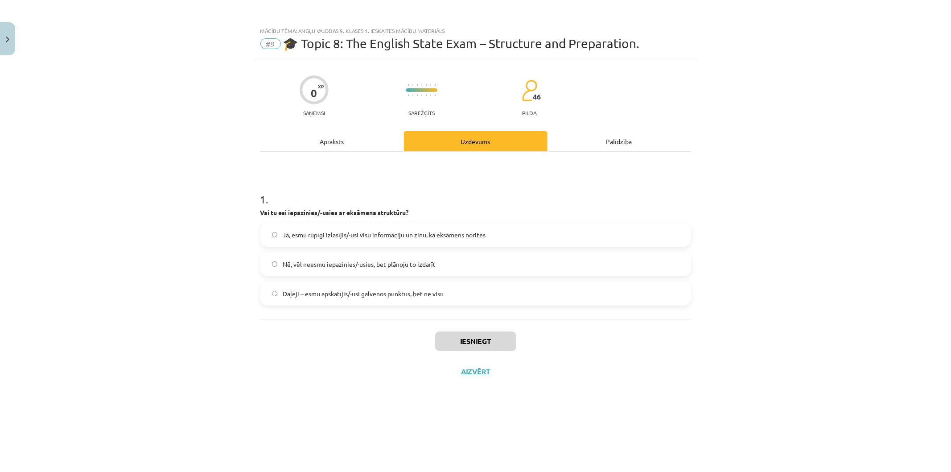
click at [291, 235] on span "Jā, esmu rūpīgi izlasījis/-usi visu informāciju un zinu, kā eksāmens noritēs" at bounding box center [384, 234] width 203 height 9
click at [295, 270] on label "Nē, vēl neesmu iepazinies/-usies, bet plānoju to izdarīt" at bounding box center [475, 264] width 429 height 22
click at [466, 346] on button "Iesniegt" at bounding box center [475, 341] width 81 height 20
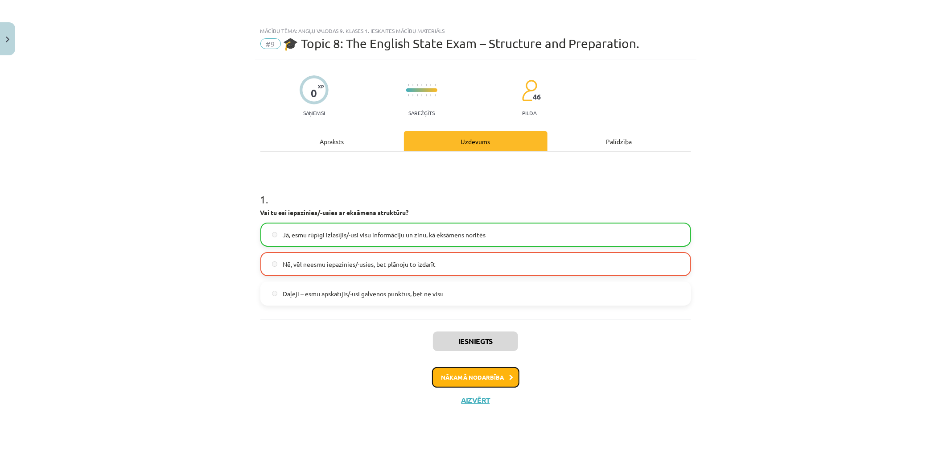
click at [512, 371] on button "Nākamā nodarbība" at bounding box center [475, 377] width 87 height 21
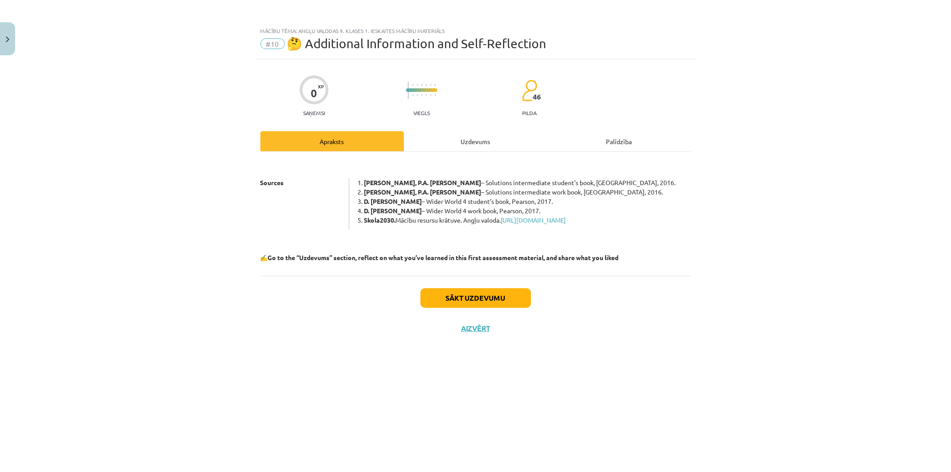
click at [447, 141] on div "Uzdevums" at bounding box center [476, 141] width 144 height 20
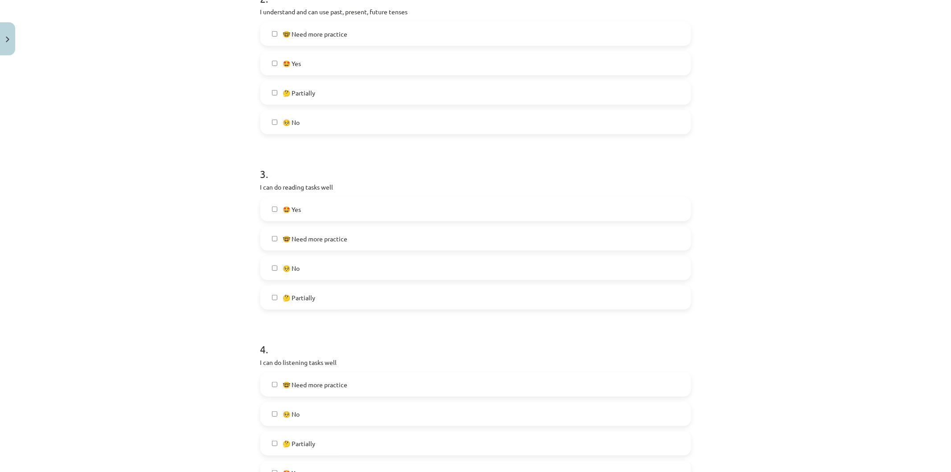
scroll to position [492, 0]
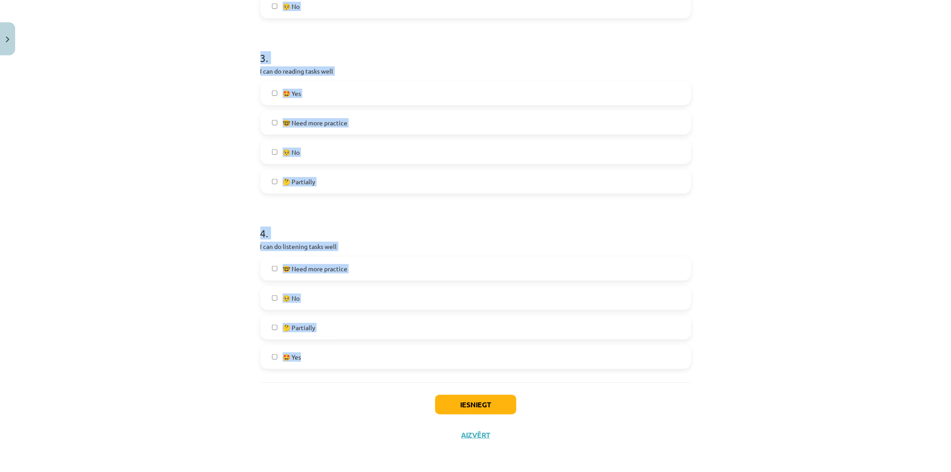
drag, startPoint x: 259, startPoint y: 211, endPoint x: 418, endPoint y: 361, distance: 219.1
click at [418, 361] on div "Mācību tēma: Angļu valodas 9. klases 1. ieskaites mācību materiāls #10 🤔 Additi…" at bounding box center [475, 236] width 951 height 472
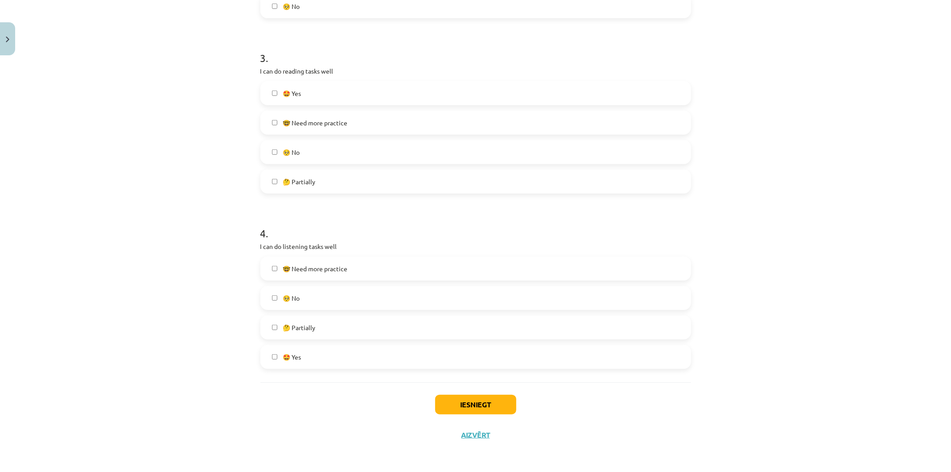
drag, startPoint x: 443, startPoint y: 382, endPoint x: 205, endPoint y: 32, distance: 423.8
click at [199, 12] on div "Mācību tēma: Angļu valodas 9. klases 1. ieskaites mācību materiāls #10 🤔 Additi…" at bounding box center [475, 236] width 951 height 472
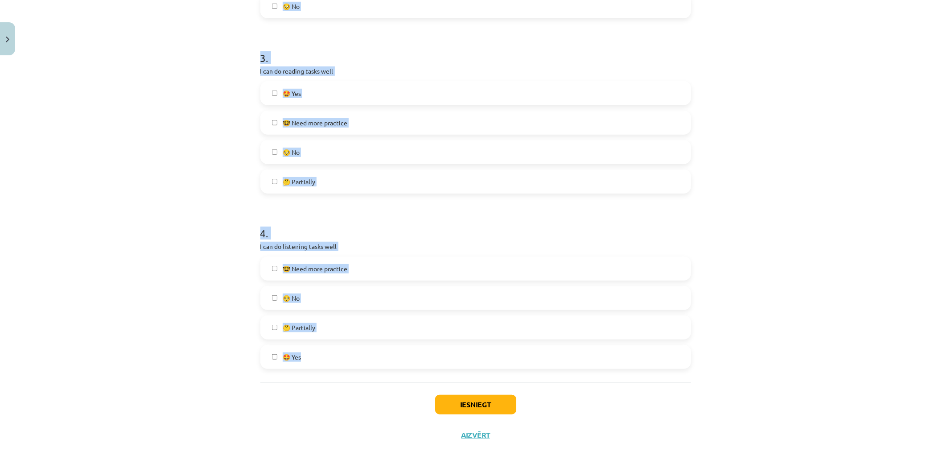
drag, startPoint x: 246, startPoint y: 169, endPoint x: 443, endPoint y: 353, distance: 269.3
click at [443, 353] on div "Mācību tēma: Angļu valodas 9. klases 1. ieskaites mācību materiāls #10 🤔 Additi…" at bounding box center [475, 236] width 951 height 472
copy form "1 . I know the vocabulary and can use it 🤔 Partially 🥺 No 🤩 Yes 🤓 Need more pra…"
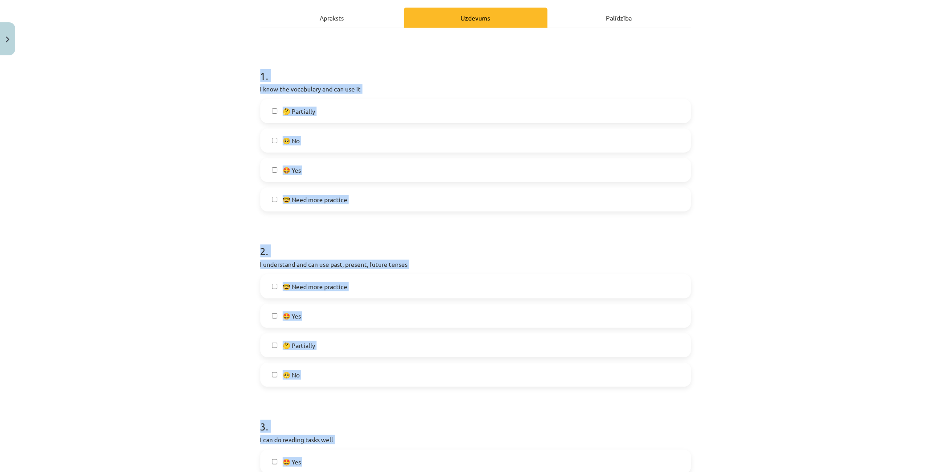
scroll to position [123, 0]
click at [311, 105] on label "🤔 Partially" at bounding box center [475, 112] width 429 height 22
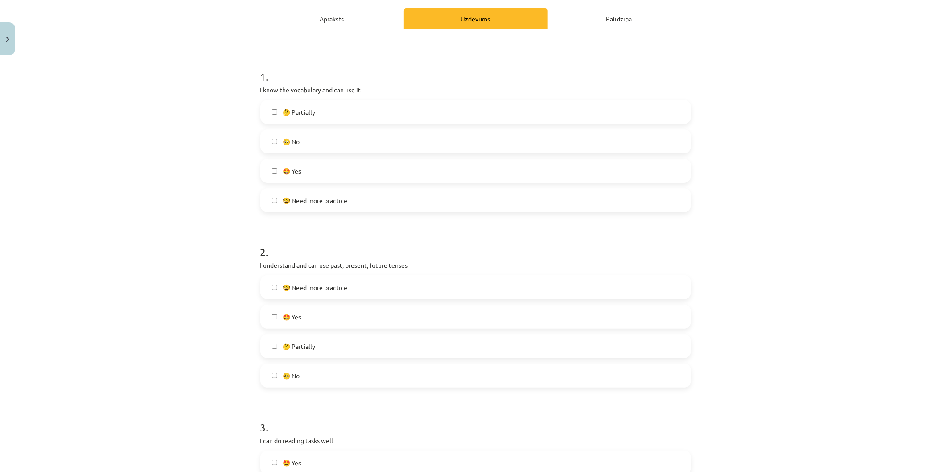
click at [353, 341] on label "🤔 Partially" at bounding box center [475, 346] width 429 height 22
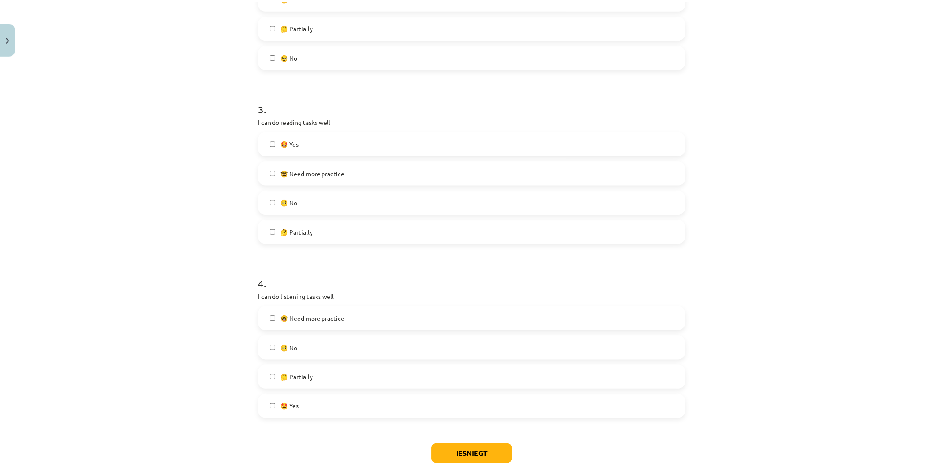
scroll to position [492, 0]
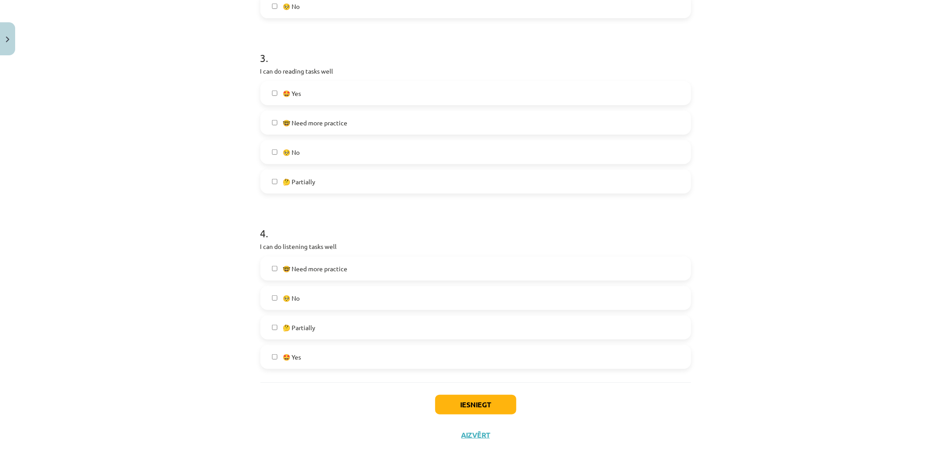
click at [317, 153] on label "🥺 No" at bounding box center [475, 152] width 429 height 22
click at [295, 283] on div "🤓 Need more practice 🥺 No 🤔 Partially 🤩 Yes" at bounding box center [475, 312] width 431 height 112
click at [297, 289] on label "🥺 No" at bounding box center [475, 298] width 429 height 22
click at [463, 403] on button "Iesniegt" at bounding box center [475, 404] width 81 height 20
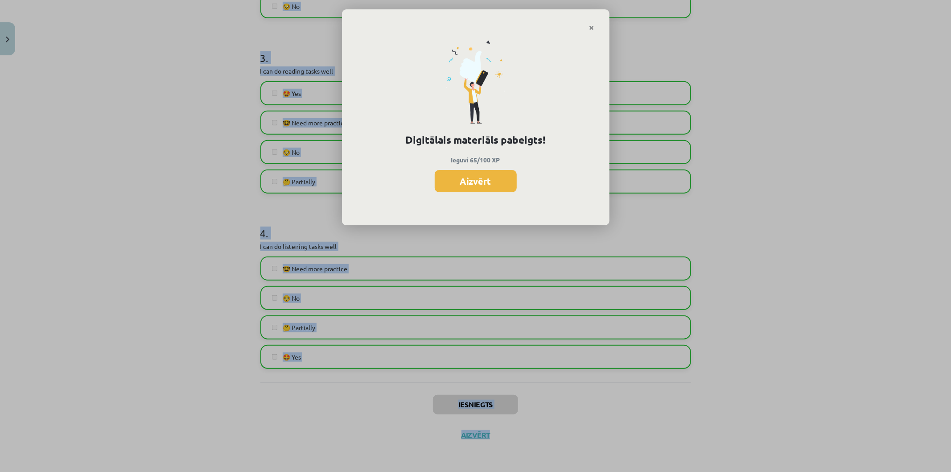
drag, startPoint x: 943, startPoint y: 415, endPoint x: 948, endPoint y: 308, distance: 107.1
click at [740, 267] on div "Digitālie materiāli 65 XP XP 100 65 / 100 XP Angļu valodas 9. klases 1. ieskait…" at bounding box center [437, 344] width 606 height 986
click at [459, 185] on button "Aizvērt" at bounding box center [476, 181] width 82 height 22
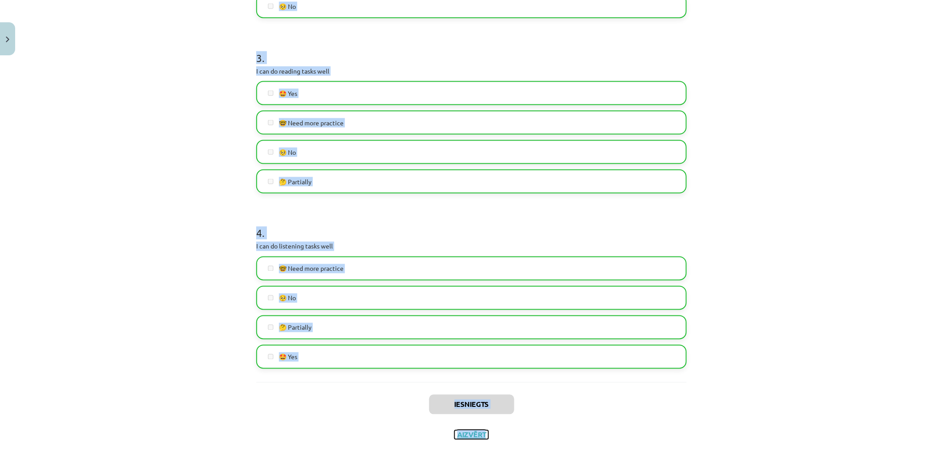
click at [472, 438] on button "Aizvērt" at bounding box center [472, 434] width 34 height 9
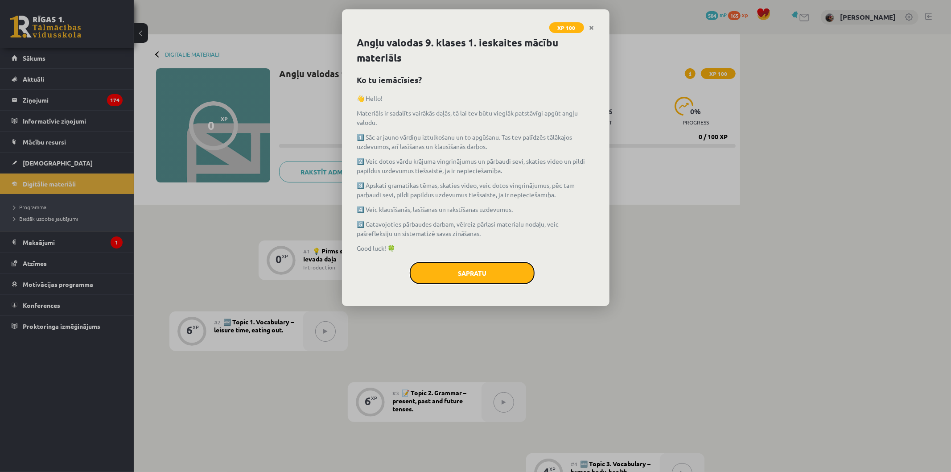
click at [472, 264] on button "Sapratu" at bounding box center [472, 273] width 125 height 22
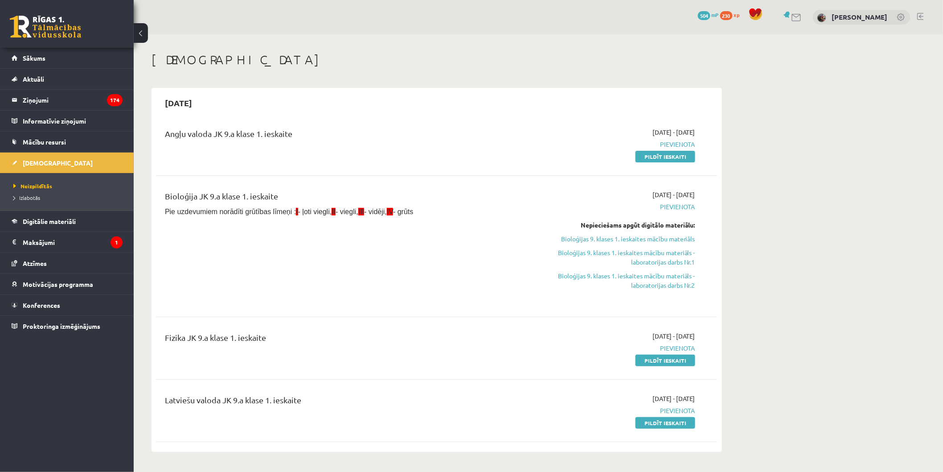
drag, startPoint x: 664, startPoint y: 362, endPoint x: 520, endPoint y: 43, distance: 350.5
click at [663, 361] on link "Pildīt ieskaiti" at bounding box center [666, 360] width 60 height 12
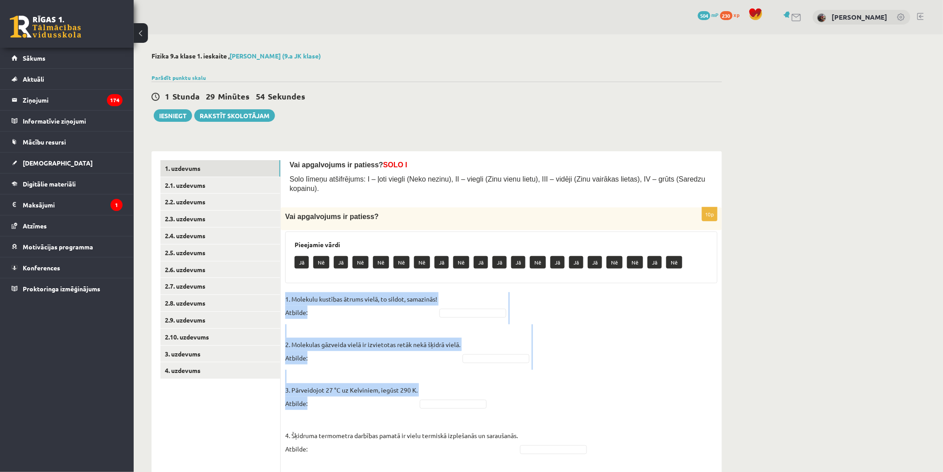
drag, startPoint x: 286, startPoint y: 287, endPoint x: 460, endPoint y: 350, distance: 185.0
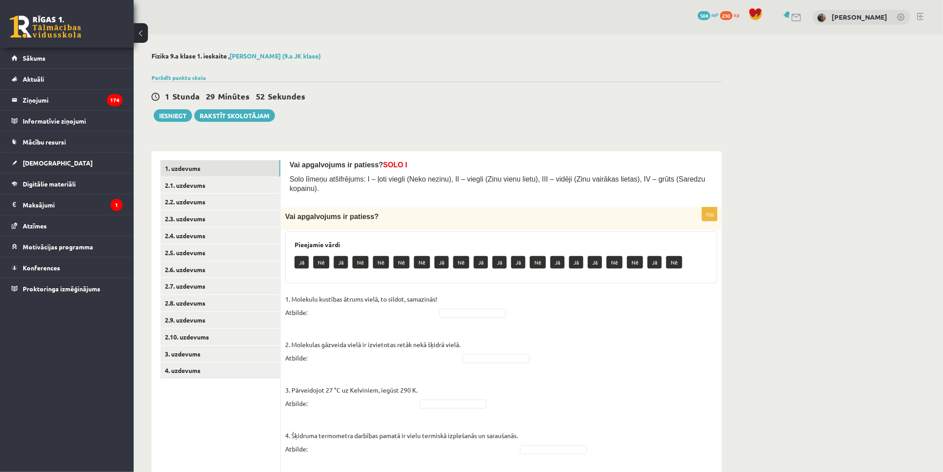
click at [305, 256] on p "Jā" at bounding box center [302, 262] width 14 height 12
click at [300, 256] on p "Jā" at bounding box center [302, 262] width 14 height 12
click at [306, 256] on p "Jā" at bounding box center [302, 262] width 14 height 12
click at [302, 256] on p "Jā" at bounding box center [302, 262] width 14 height 12
drag, startPoint x: 302, startPoint y: 253, endPoint x: 341, endPoint y: 271, distance: 42.5
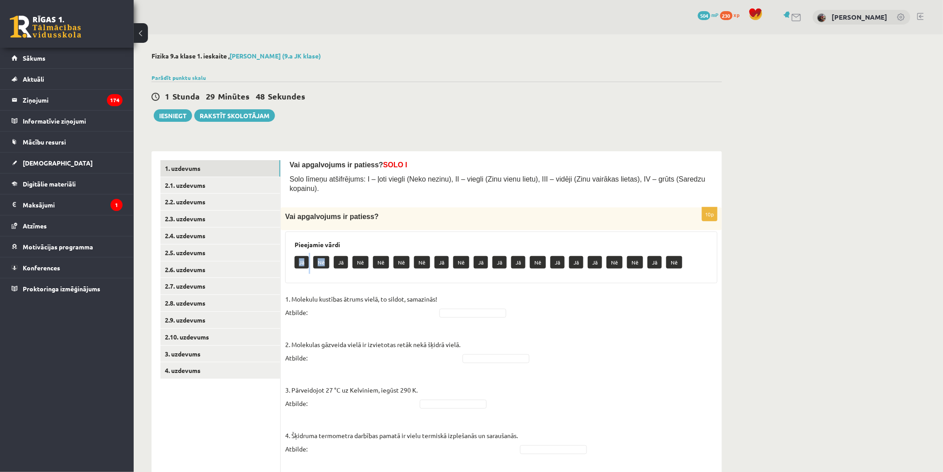
click at [337, 270] on div "Pieejamie vārdi Jā Nē Jā Nē Nē Nē Nē Jā Nē Jā Jā Jā Nē Jā Jā Jā Nē Nē Jā Nē" at bounding box center [501, 257] width 432 height 52
drag, startPoint x: 515, startPoint y: 304, endPoint x: 507, endPoint y: 302, distance: 7.9
drag, startPoint x: 290, startPoint y: 281, endPoint x: 285, endPoint y: 283, distance: 5.4
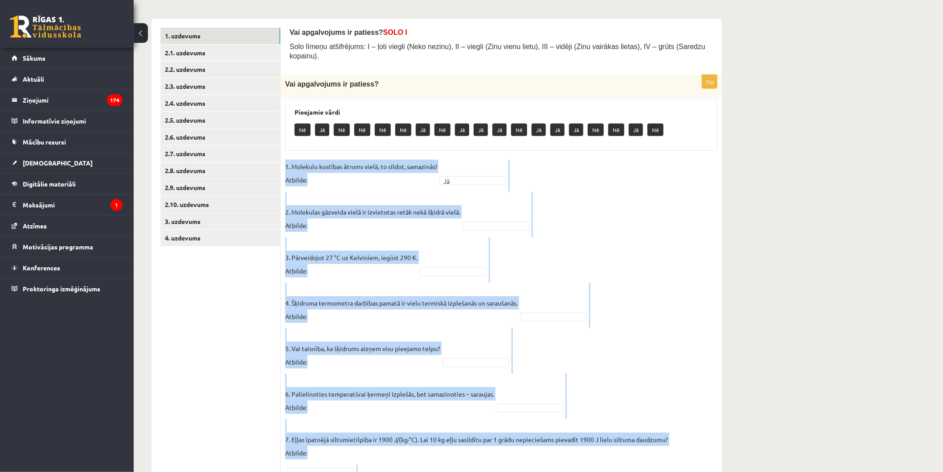
scroll to position [323, 0]
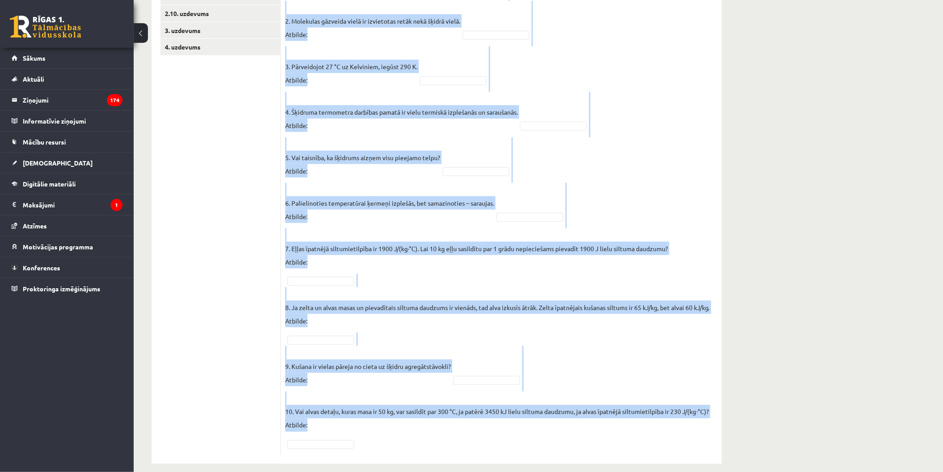
drag, startPoint x: 285, startPoint y: 283, endPoint x: 470, endPoint y: 452, distance: 250.8
click at [470, 452] on div "Vai apgalvojums ir patiess? SOLO I Solo līmeņu atšifrējums: I – ļoti viegli (Ne…" at bounding box center [501, 146] width 441 height 636
copy fieldset "2. Loremips dolorsit ametco adipi, el seddoe, temporinc! Utlabor: Et 5. Dolorem…"
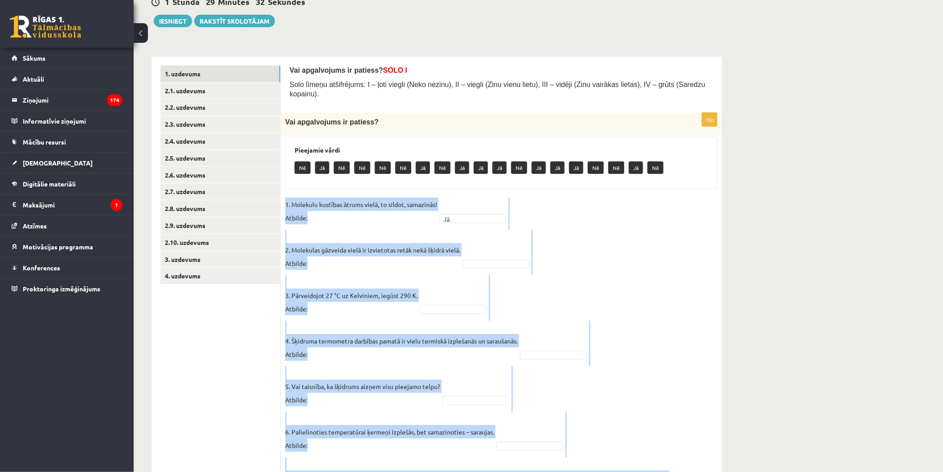
scroll to position [99, 0]
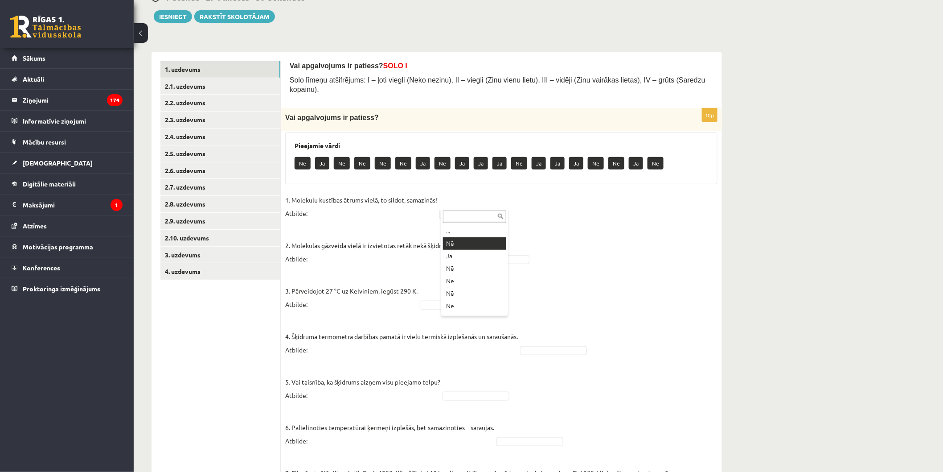
drag, startPoint x: 477, startPoint y: 237, endPoint x: 322, endPoint y: 93, distance: 211.3
click at [488, 244] on fieldset "1. Molekulu kustības ātrums vielā, to sildot, samazinās! Atbilde: Nē ** 2. Mole…" at bounding box center [501, 433] width 432 height 481
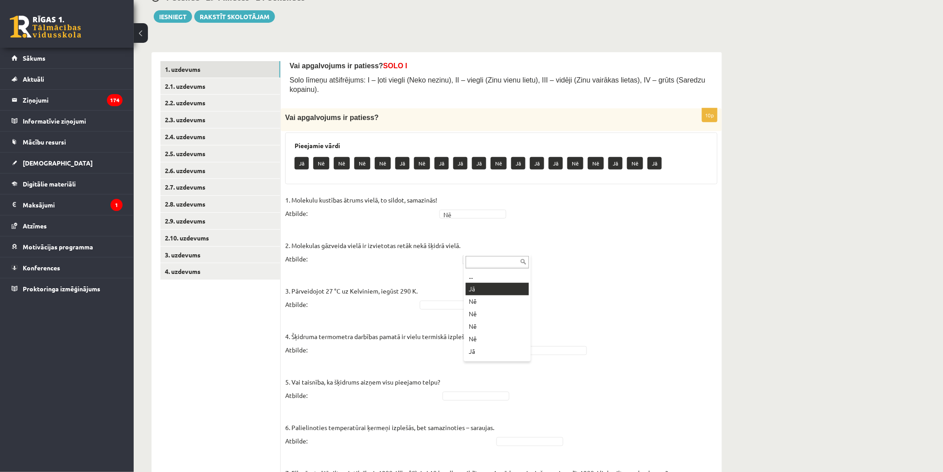
drag, startPoint x: 489, startPoint y: 298, endPoint x: 489, endPoint y: 288, distance: 9.8
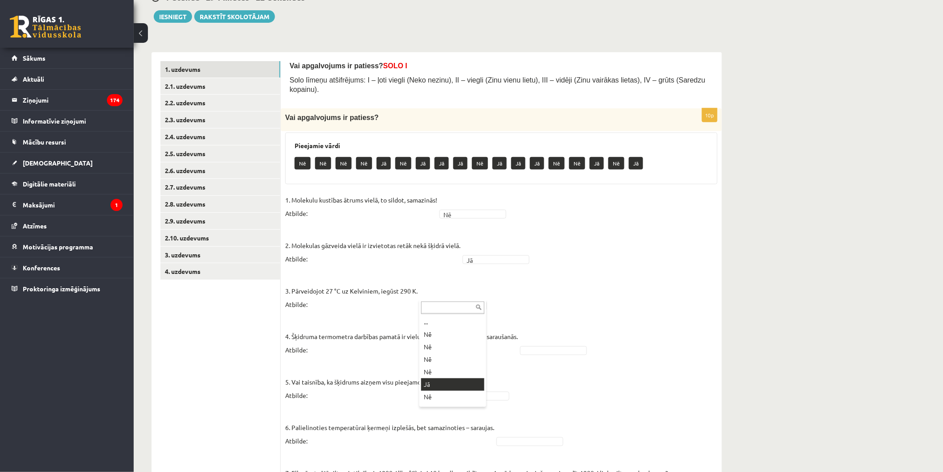
drag, startPoint x: 443, startPoint y: 384, endPoint x: 443, endPoint y: 379, distance: 4.9
drag, startPoint x: 474, startPoint y: 377, endPoint x: 471, endPoint y: 383, distance: 7.4
click at [472, 381] on fieldset "1. Molekulu kustības ātrums vielā, to sildot, samazinās! Atbilde: Nē ** 2. Mole…" at bounding box center [501, 433] width 432 height 481
drag, startPoint x: 512, startPoint y: 425, endPoint x: 513, endPoint y: 435, distance: 9.9
click at [512, 427] on fieldset "1. Molekulu kustības ātrums vielā, to sildot, samazinās! Atbilde: Nē ** 2. Mole…" at bounding box center [501, 433] width 432 height 481
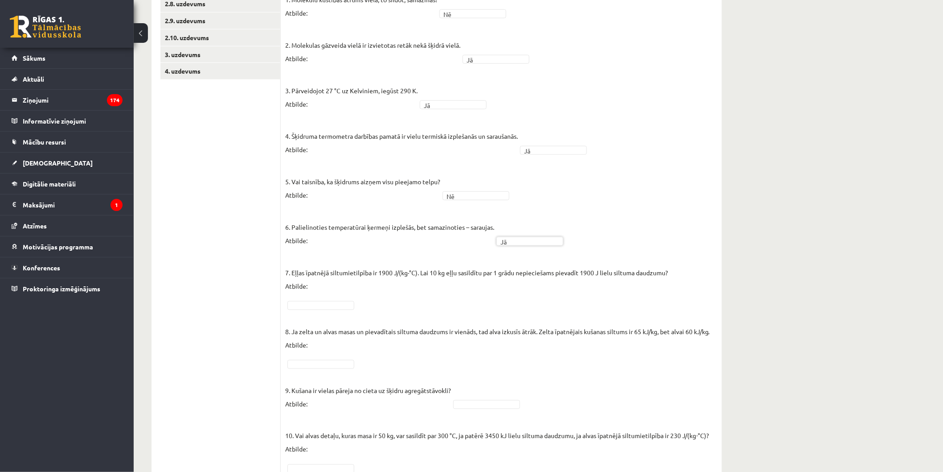
scroll to position [323, 0]
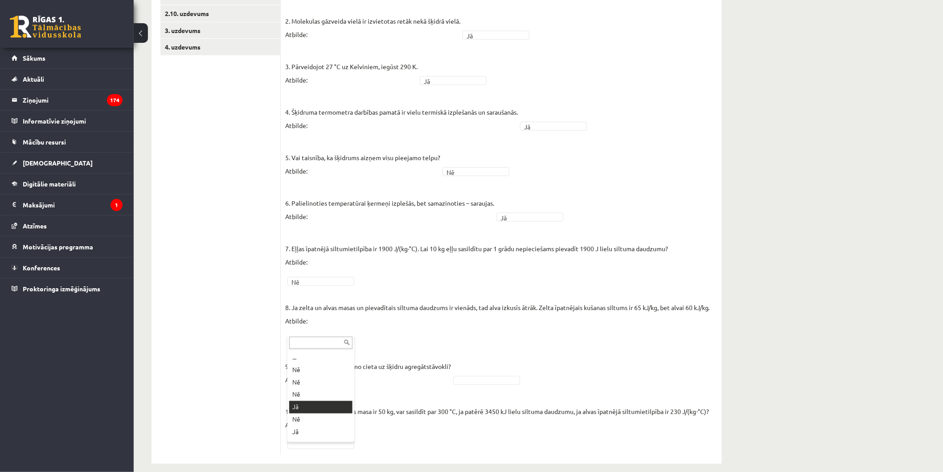
drag, startPoint x: 315, startPoint y: 410, endPoint x: 314, endPoint y: 403, distance: 7.2
drag, startPoint x: 486, startPoint y: 360, endPoint x: 487, endPoint y: 367, distance: 7.6
click at [486, 364] on fieldset "1. Molekulu kustības ātrums vielā, to sildot, samazinās! Atbilde: Nē ** 2. Mole…" at bounding box center [501, 209] width 432 height 481
drag, startPoint x: 294, startPoint y: 429, endPoint x: 302, endPoint y: 434, distance: 9.4
click at [296, 429] on fieldset "1. Molekulu kustības ātrums vielā, to sildot, samazinās! Atbilde: Nē ** 2. Mole…" at bounding box center [501, 209] width 432 height 481
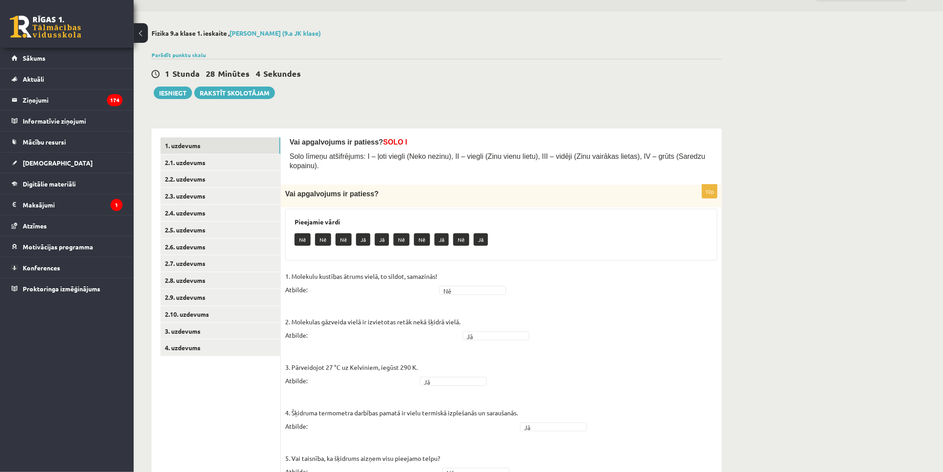
scroll to position [21, 0]
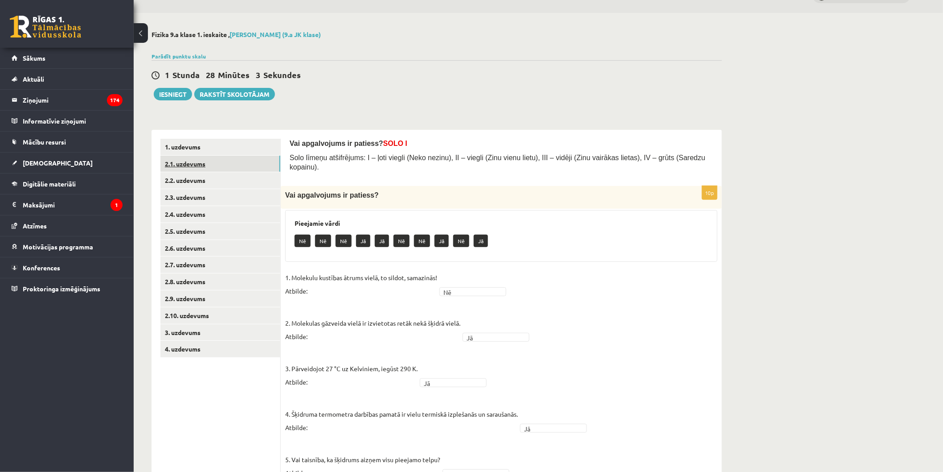
click at [176, 159] on link "2.1. uzdevums" at bounding box center [220, 164] width 120 height 16
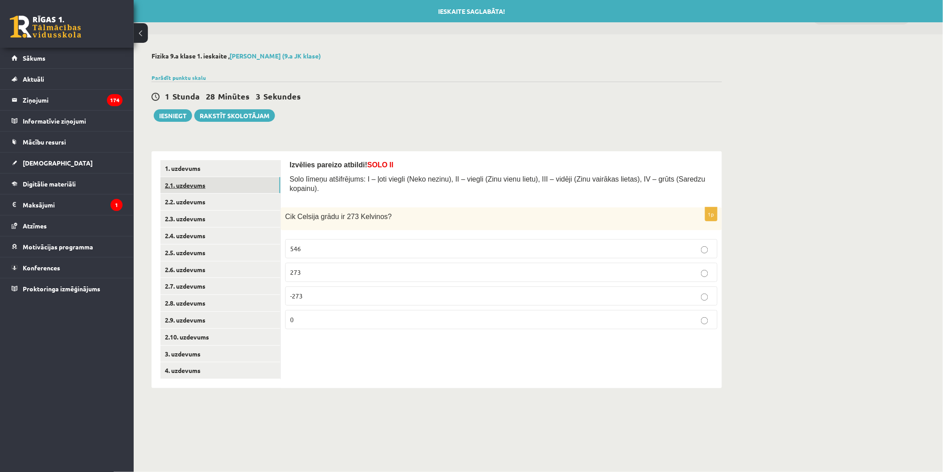
scroll to position [0, 0]
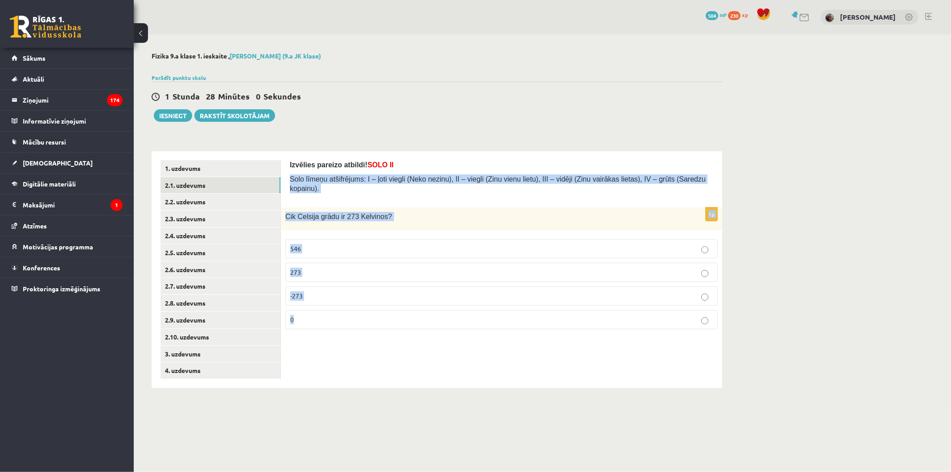
drag, startPoint x: 290, startPoint y: 174, endPoint x: 404, endPoint y: 302, distance: 172.0
click at [404, 302] on form "Izvēlies pareizo atbildi! SOLO II Solo līmeņu atšifrējums: I – ļoti viegli (Nek…" at bounding box center [501, 248] width 423 height 176
copy form "Solo līmeņu atšifrējums: I – ļoti viegli (Neko nezinu), II – viegli (Zinu vienu…"
click at [293, 315] on span "0" at bounding box center [292, 319] width 4 height 8
click at [313, 315] on p "0" at bounding box center [501, 319] width 423 height 9
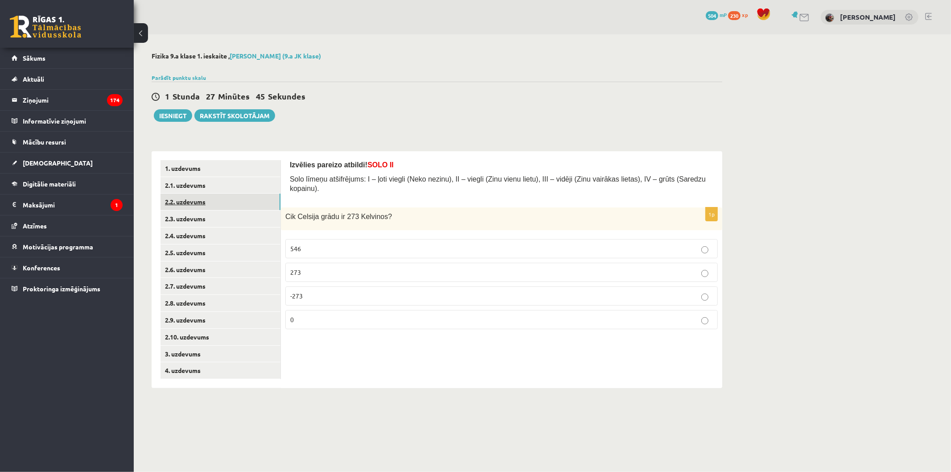
click at [176, 197] on link "2.2. uzdevums" at bounding box center [220, 201] width 120 height 16
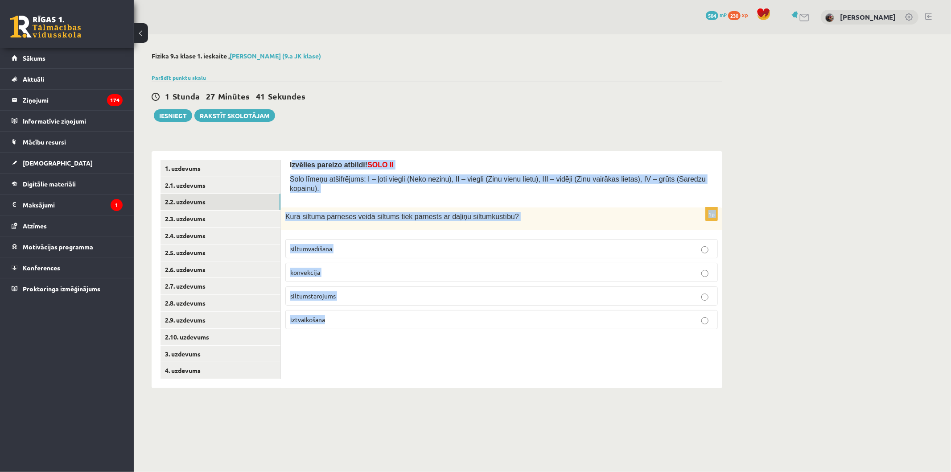
drag, startPoint x: 292, startPoint y: 161, endPoint x: 513, endPoint y: 309, distance: 266.1
click at [521, 322] on form "Izvēlies pareizo atbildi! SOLO II Solo līmeņu atšifrējums: I – ļoti viegli (Nek…" at bounding box center [501, 248] width 423 height 176
drag, startPoint x: 509, startPoint y: 308, endPoint x: 500, endPoint y: 305, distance: 9.4
click at [367, 263] on label "konvekcija" at bounding box center [501, 272] width 432 height 19
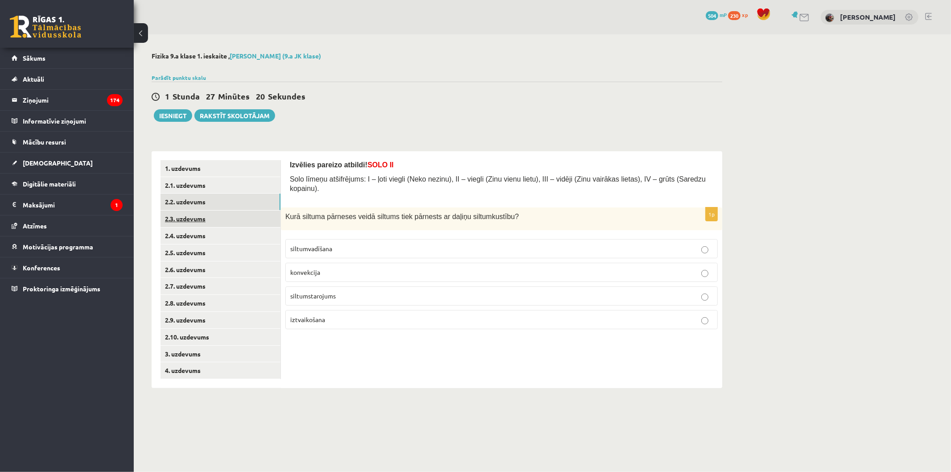
click at [212, 211] on link "2.3. uzdevums" at bounding box center [220, 218] width 120 height 16
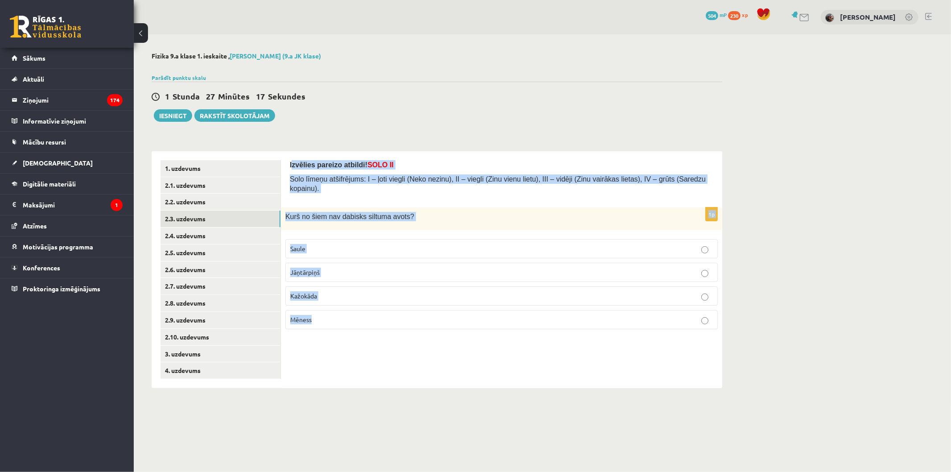
drag, startPoint x: 291, startPoint y: 163, endPoint x: 381, endPoint y: 309, distance: 172.3
click at [381, 309] on form "Izvēlies pareizo atbildi! SOLO II Solo līmeņu atšifrējums: I – ļoti viegli (Nek…" at bounding box center [501, 248] width 423 height 176
copy form "zvēlies pareizo atbildi! SOLO II Solo līmeņu atšifrējums: I – ļoti viegli (Neko…"
click at [346, 291] on p "Kažokāda" at bounding box center [501, 295] width 423 height 9
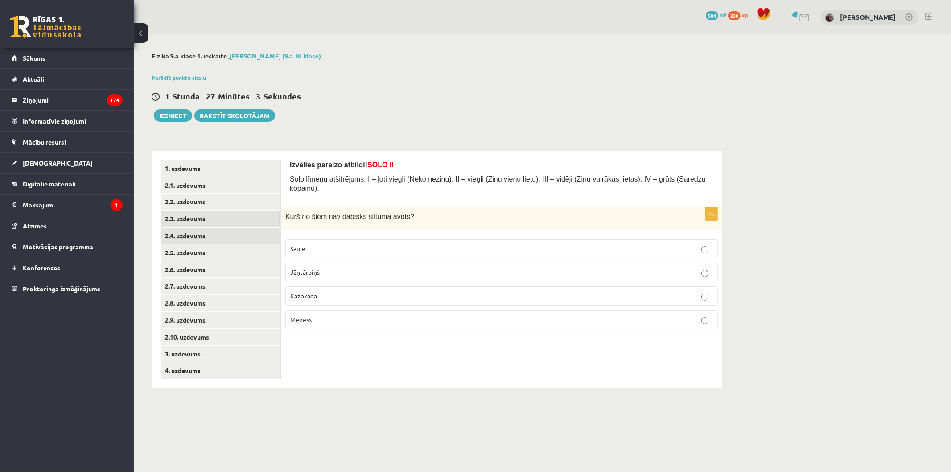
click at [246, 235] on link "2.4. uzdevums" at bounding box center [220, 235] width 120 height 16
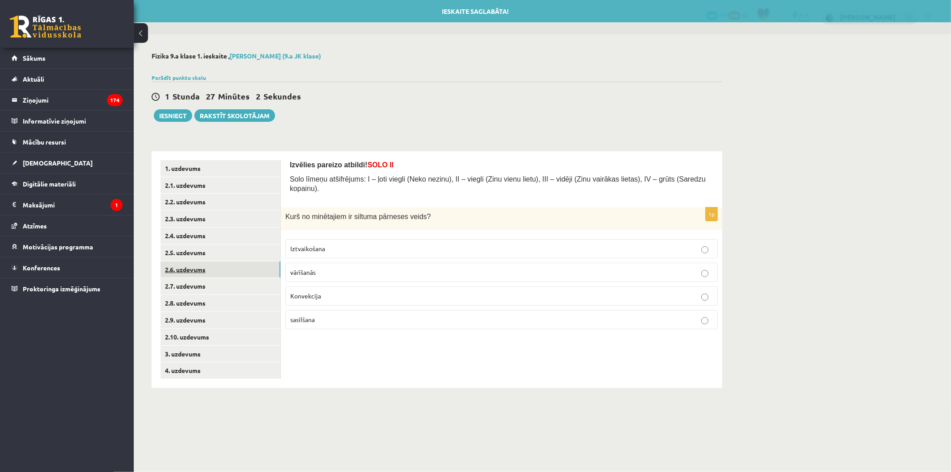
click at [235, 270] on link "2.6. uzdevums" at bounding box center [220, 269] width 120 height 16
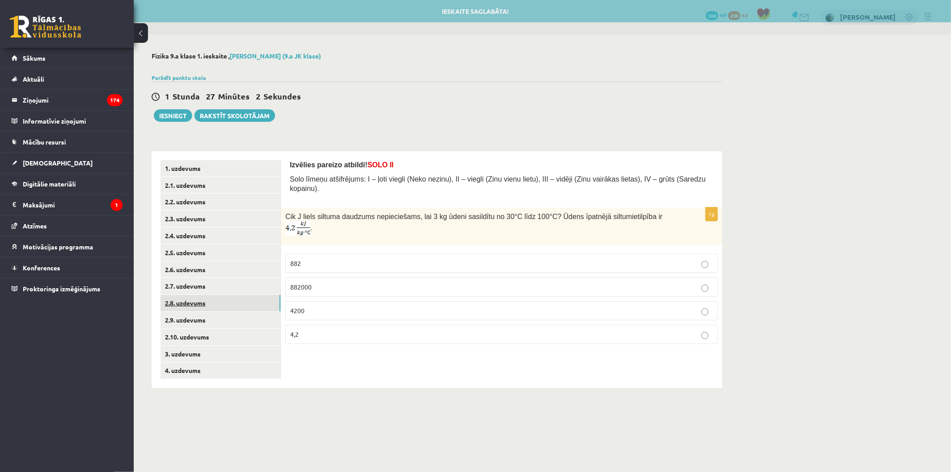
click at [232, 305] on link "2.8. uzdevums" at bounding box center [220, 303] width 120 height 16
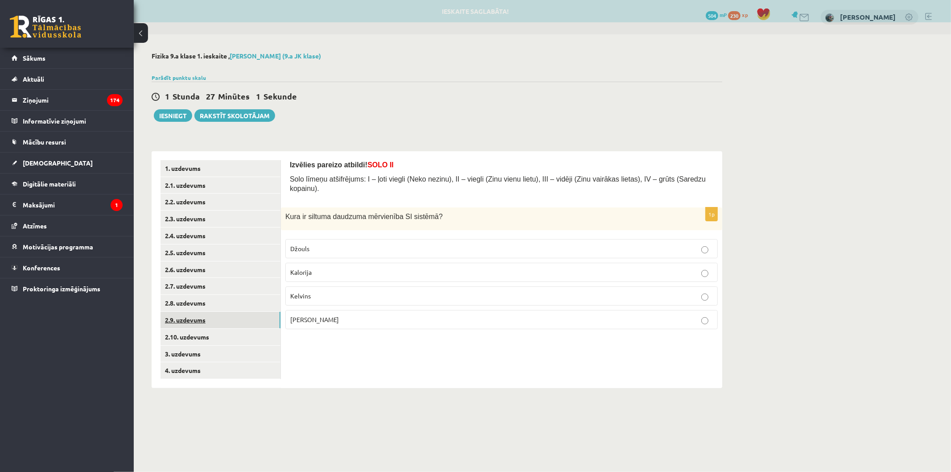
click at [229, 319] on link "2.9. uzdevums" at bounding box center [220, 320] width 120 height 16
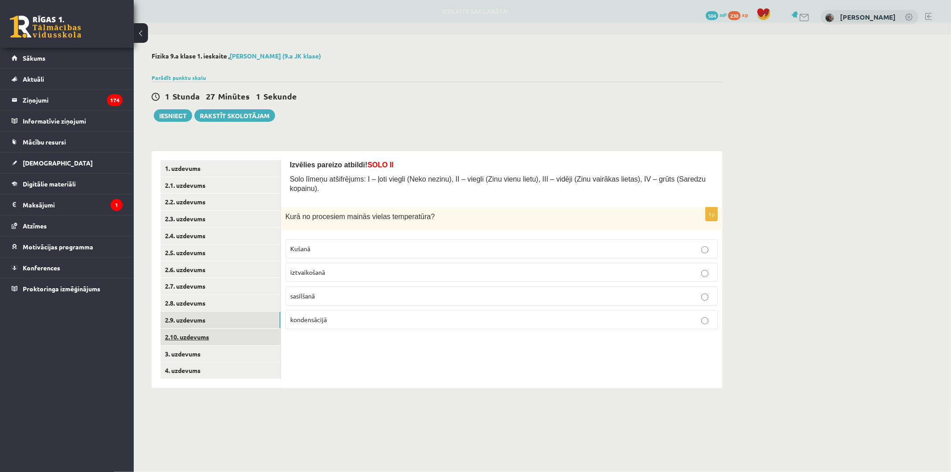
click at [229, 340] on link "2.10. uzdevums" at bounding box center [220, 336] width 120 height 16
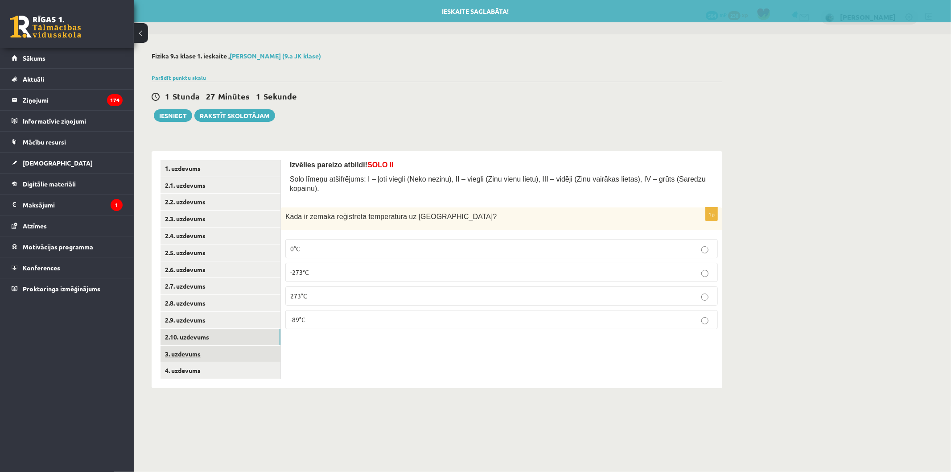
click at [228, 351] on link "3. uzdevums" at bounding box center [220, 353] width 120 height 16
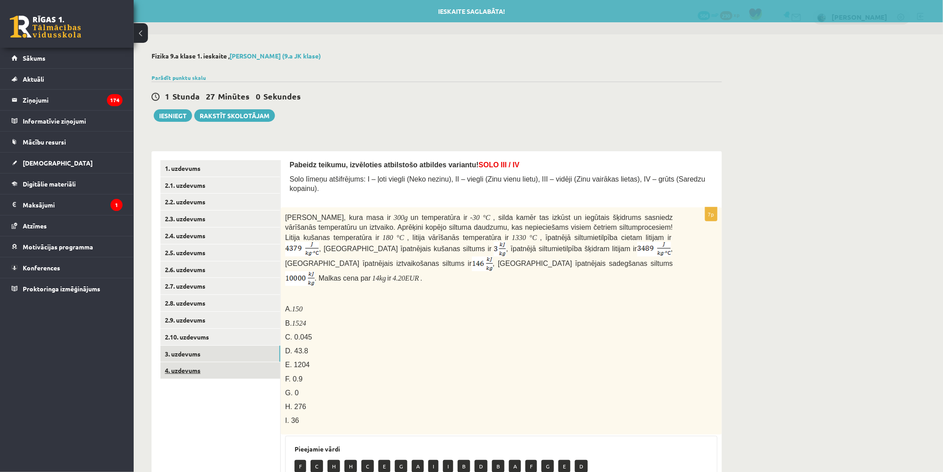
click at [228, 366] on link "4. uzdevums" at bounding box center [220, 370] width 120 height 16
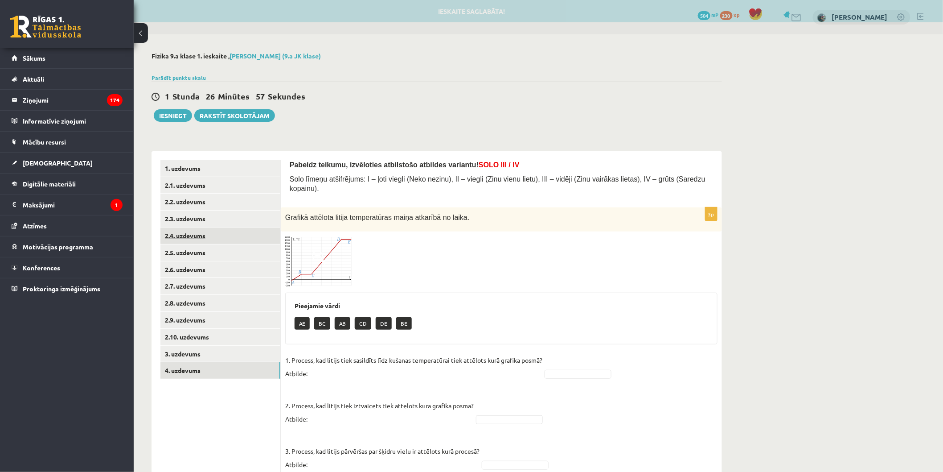
click at [212, 237] on link "2.4. uzdevums" at bounding box center [220, 235] width 120 height 16
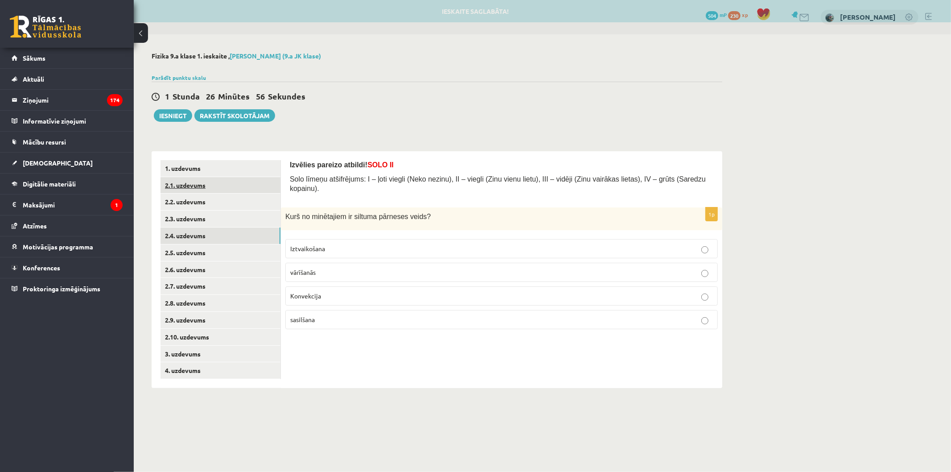
click at [214, 189] on link "2.1. uzdevums" at bounding box center [220, 185] width 120 height 16
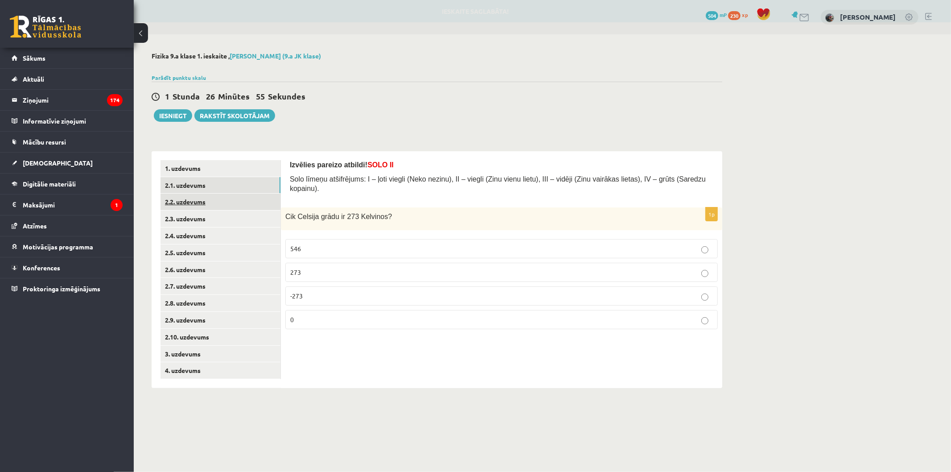
click at [215, 208] on link "2.2. uzdevums" at bounding box center [220, 201] width 120 height 16
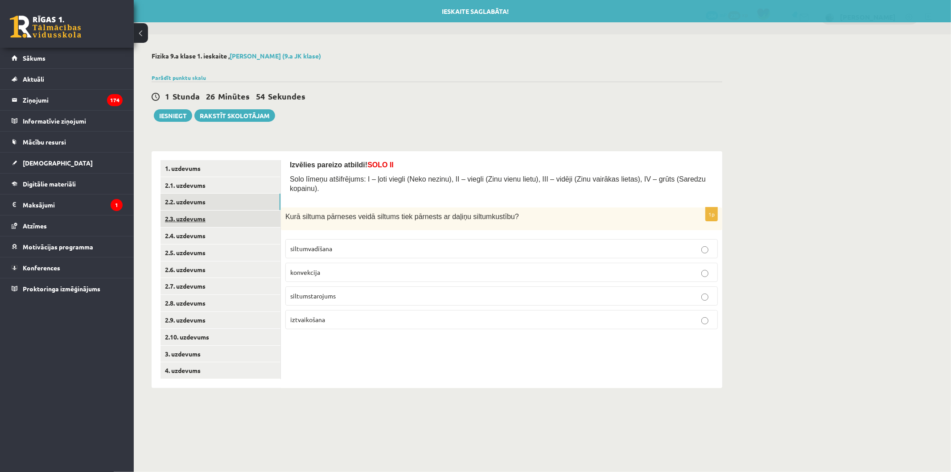
click at [217, 222] on link "2.3. uzdevums" at bounding box center [220, 218] width 120 height 16
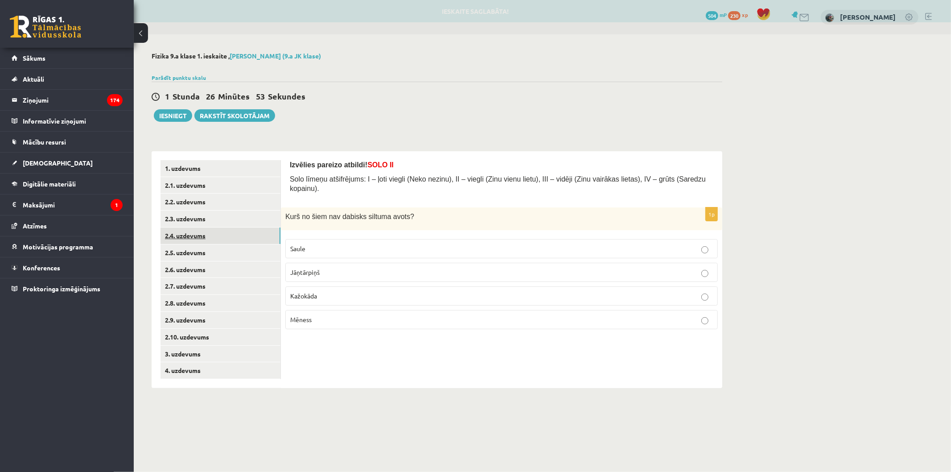
click at [217, 234] on link "2.4. uzdevums" at bounding box center [220, 235] width 120 height 16
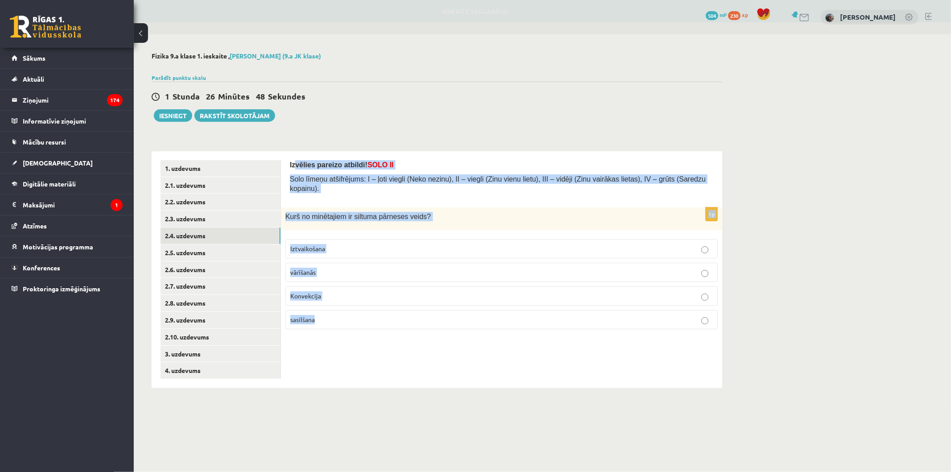
drag, startPoint x: 293, startPoint y: 157, endPoint x: 380, endPoint y: 326, distance: 190.0
click at [382, 318] on div "Izvēlies pareizo atbildi! SOLO II Solo līmeņu atšifrējums: I – ļoti viegli (Nek…" at bounding box center [501, 269] width 441 height 237
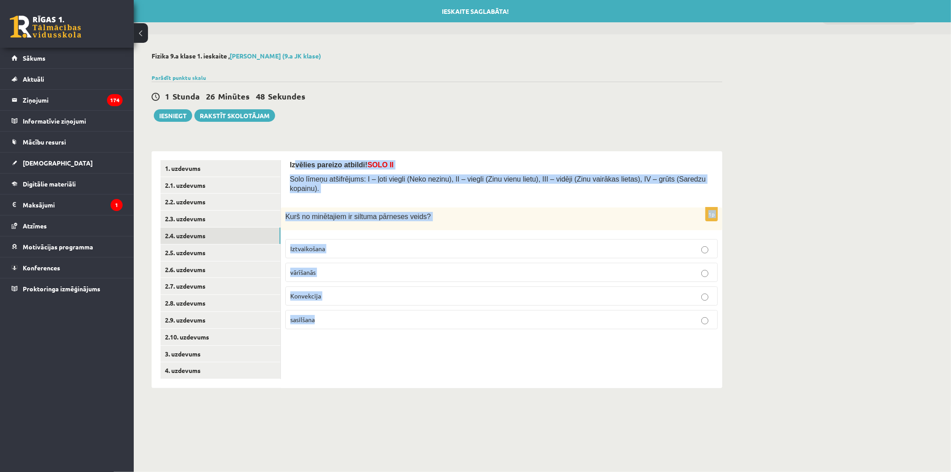
click at [372, 347] on div "Izvēlies pareizo atbildi! SOLO II Solo līmeņu atšifrējums: I – ļoti viegli (Nek…" at bounding box center [501, 269] width 441 height 237
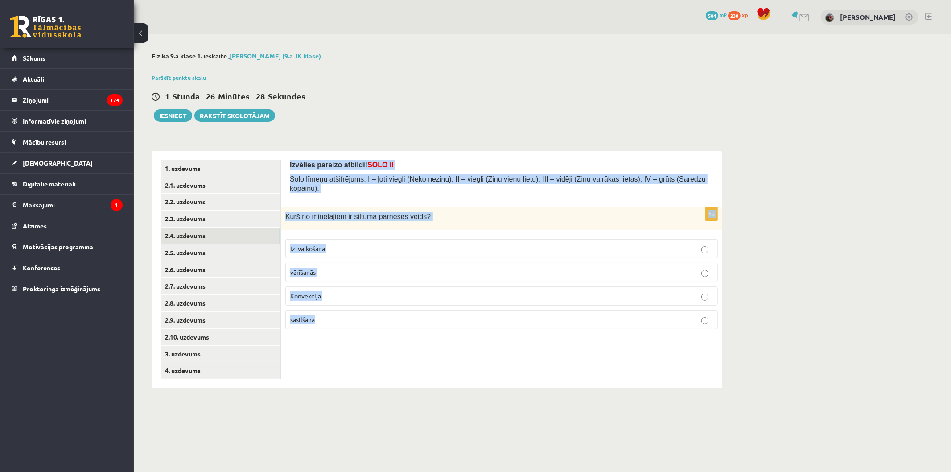
drag, startPoint x: 283, startPoint y: 159, endPoint x: 449, endPoint y: 308, distance: 223.2
click at [448, 319] on div "Izvēlies pareizo atbildi! SOLO II Solo līmeņu atšifrējums: I – ļoti viegli (Nek…" at bounding box center [501, 269] width 441 height 237
copy form "Izvēlies pareizo atbildi! SOLO II Solo līmeņu atšifrējums: I – ļoti viegli (Nek…"
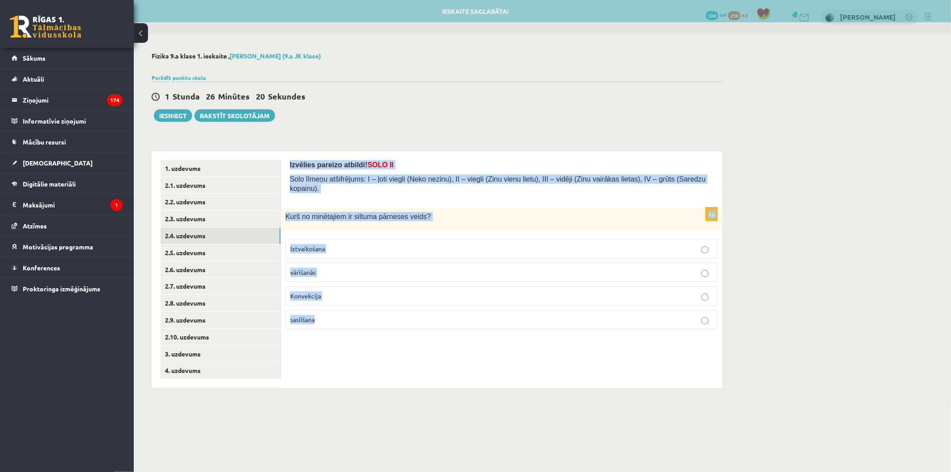
click at [381, 286] on label "Konvekcija" at bounding box center [501, 295] width 432 height 19
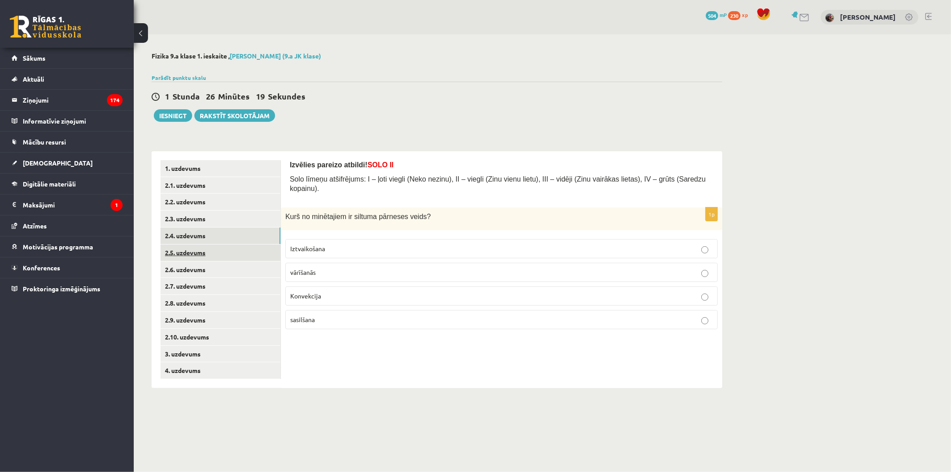
click at [180, 253] on link "2.5. uzdevums" at bounding box center [220, 252] width 120 height 16
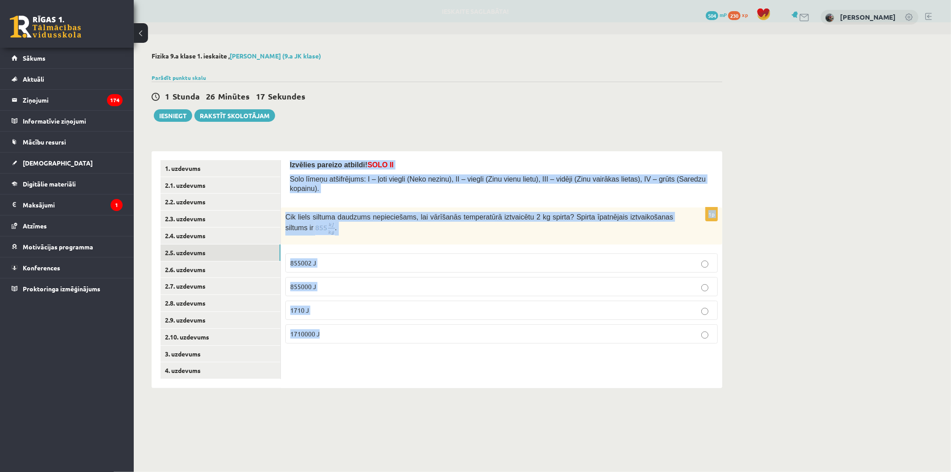
drag, startPoint x: 288, startPoint y: 163, endPoint x: 432, endPoint y: 336, distance: 225.7
click at [431, 339] on div "Izvēlies pareizo atbildi! SOLO II Solo līmeņu atšifrējums: I – ļoti viegli (Nek…" at bounding box center [501, 269] width 441 height 237
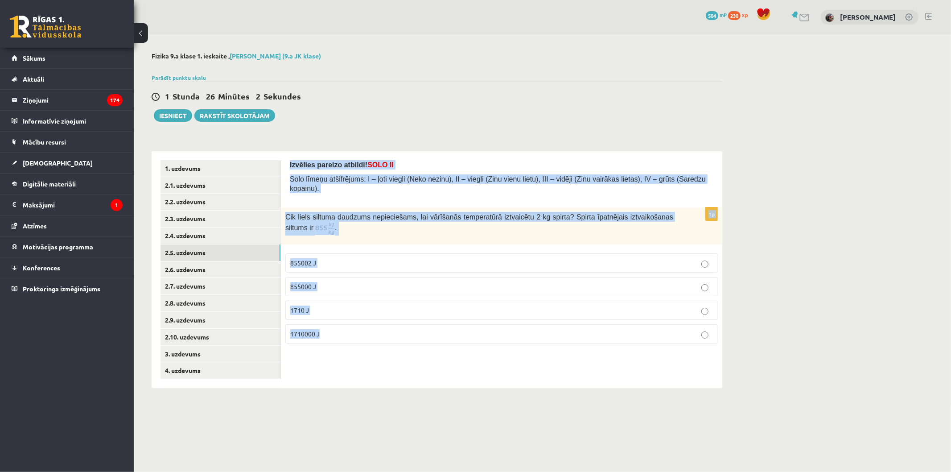
click at [386, 329] on p "1710000 J" at bounding box center [501, 333] width 423 height 9
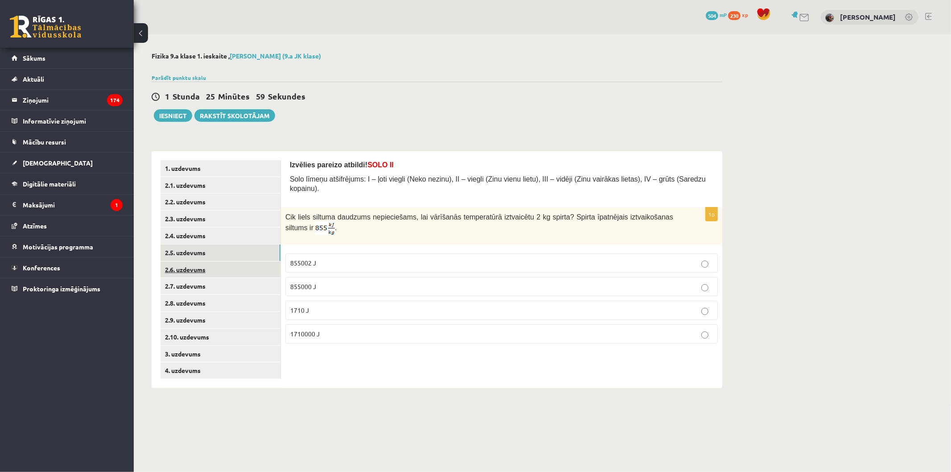
click at [224, 268] on link "2.6. uzdevums" at bounding box center [220, 269] width 120 height 16
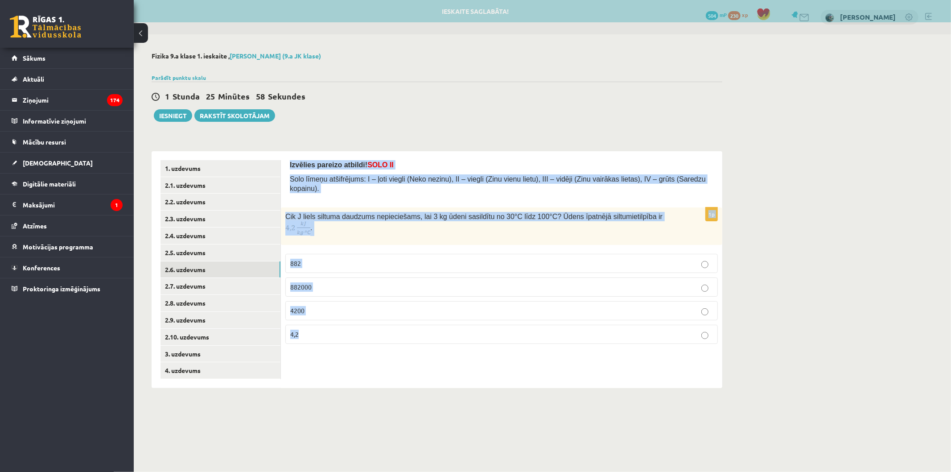
drag, startPoint x: 298, startPoint y: 171, endPoint x: 435, endPoint y: 336, distance: 215.0
click at [435, 336] on div "Izvēlies pareizo atbildi! SOLO II Solo līmeņu atšifrējums: I – ļoti viegli (Nek…" at bounding box center [501, 269] width 441 height 237
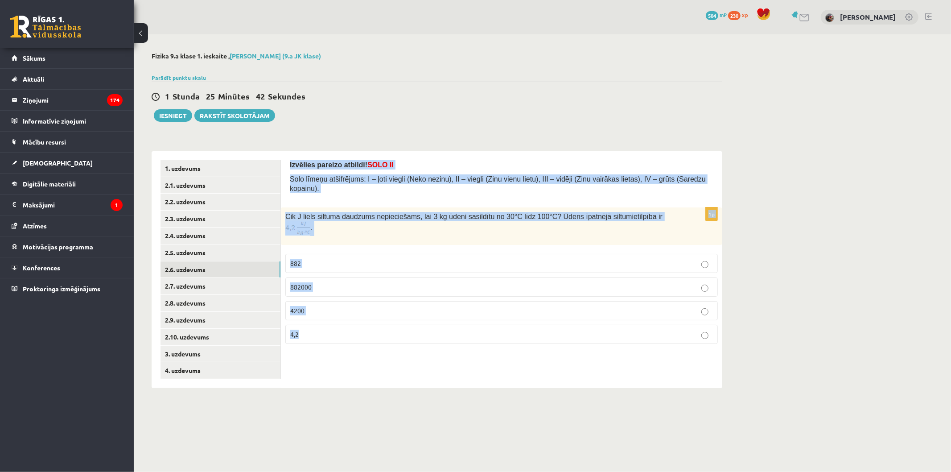
click at [382, 282] on p "882000" at bounding box center [501, 286] width 423 height 9
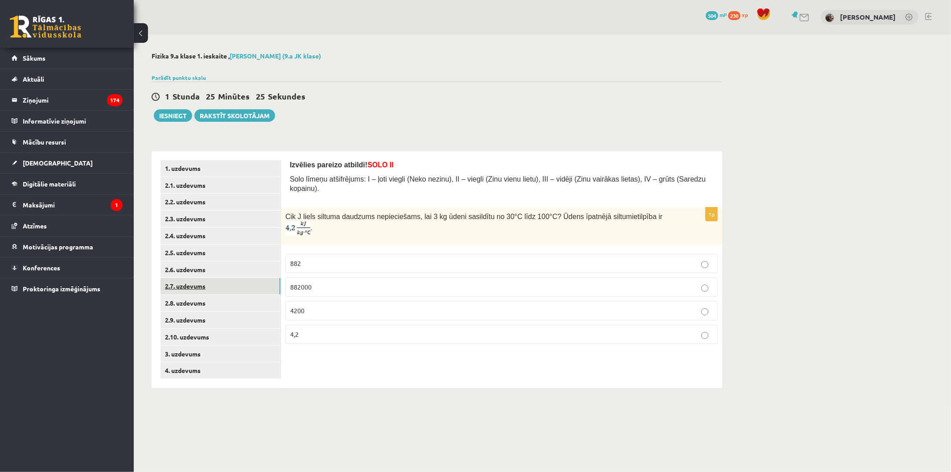
click at [266, 285] on link "2.7. uzdevums" at bounding box center [220, 286] width 120 height 16
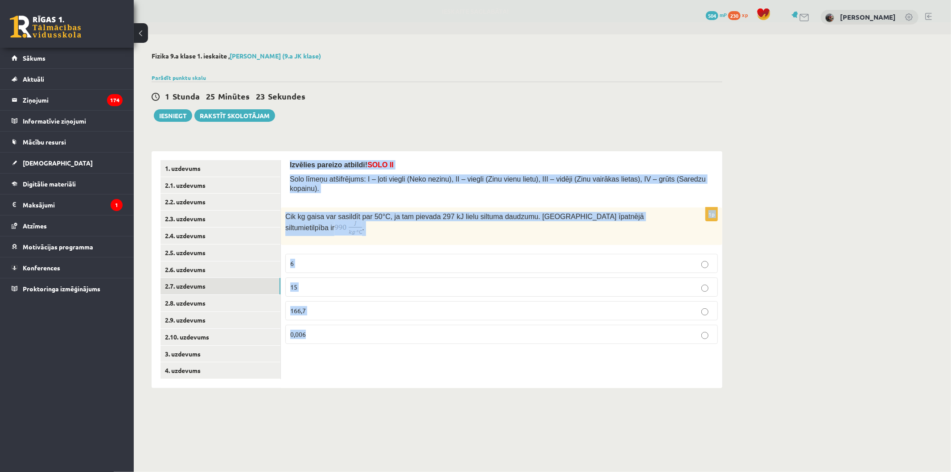
drag, startPoint x: 285, startPoint y: 165, endPoint x: 389, endPoint y: 319, distance: 185.3
click at [389, 319] on div "Izvēlies pareizo atbildi! SOLO II Solo līmeņu atšifrējums: I – ļoti viegli (Nek…" at bounding box center [501, 269] width 441 height 237
copy form "Izvēlies pareizo atbildi! SOLO II Solo līmeņu atšifrējums: I – ļoti viegli (Nek…"
click at [336, 259] on p "6" at bounding box center [501, 263] width 423 height 9
click at [366, 441] on body "0 Dāvanas 504 mP 230 xp Evelīna Bernatoviča Sākums Aktuāli Kā mācīties eSKOLĀ K…" at bounding box center [475, 236] width 951 height 472
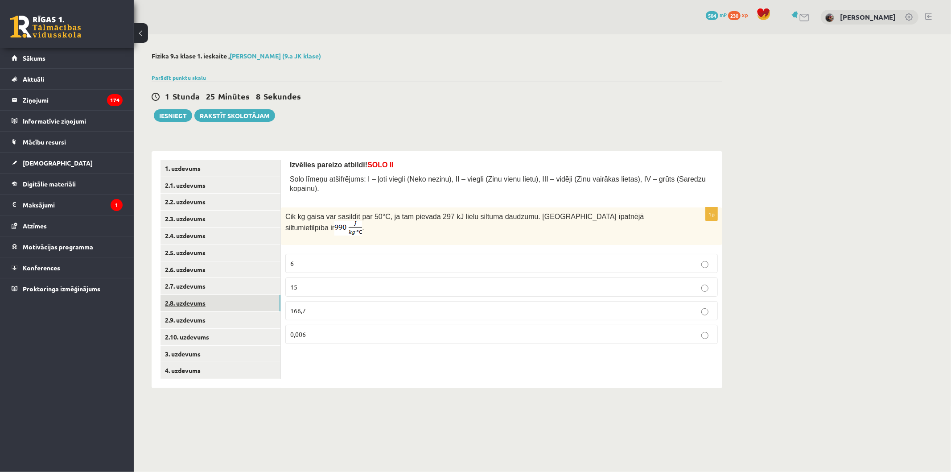
click at [195, 300] on link "2.8. uzdevums" at bounding box center [220, 303] width 120 height 16
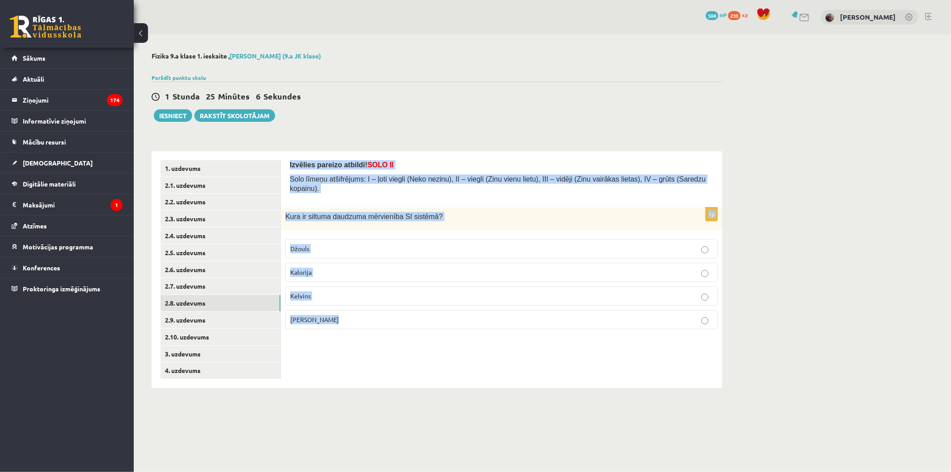
drag, startPoint x: 288, startPoint y: 162, endPoint x: 386, endPoint y: 312, distance: 179.5
click at [386, 314] on div "Izvēlies pareizo atbildi! SOLO II Solo līmeņu atšifrējums: I – ļoti viegli (Nek…" at bounding box center [501, 269] width 441 height 237
copy form "Izvēlies pareizo atbildi! SOLO II Solo līmeņu atšifrējums: I – ļoti viegli (Nek…"
click at [385, 239] on label "Džouls" at bounding box center [501, 248] width 432 height 19
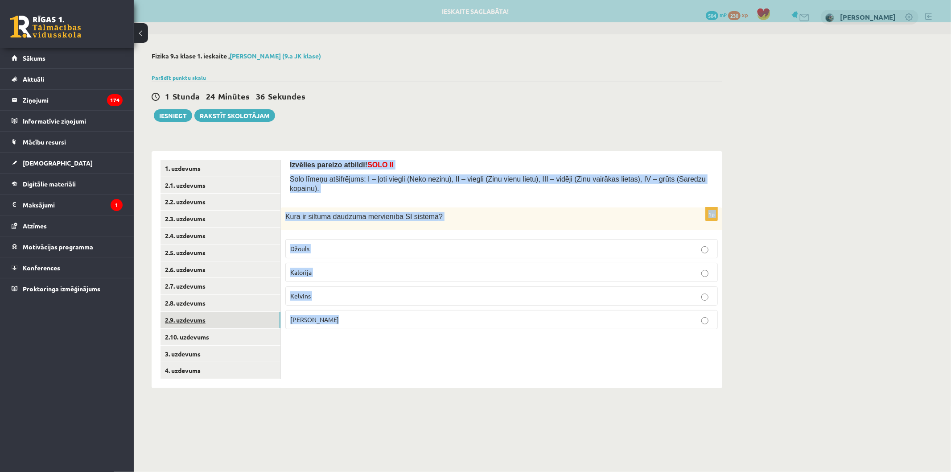
click at [174, 324] on link "2.9. uzdevums" at bounding box center [220, 320] width 120 height 16
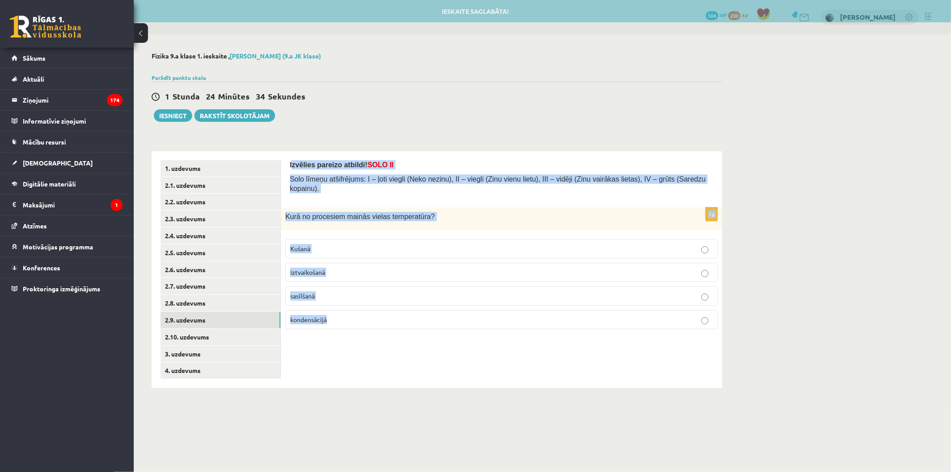
drag, startPoint x: 291, startPoint y: 158, endPoint x: 420, endPoint y: 324, distance: 210.7
click at [419, 331] on div "Izvēlies pareizo atbildi! SOLO II Solo līmeņu atšifrējums: I – ļoti viegli (Nek…" at bounding box center [501, 269] width 441 height 237
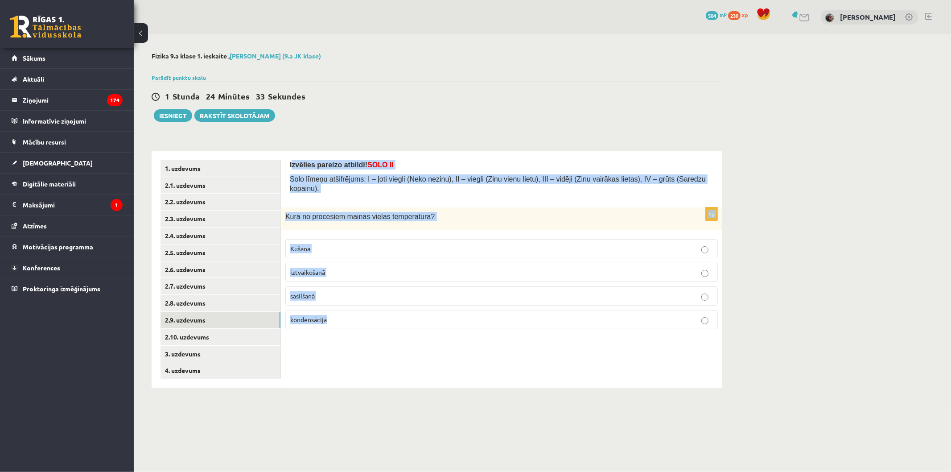
copy form "zvēlies pareizo atbildi! SOLO II Solo līmeņu atšifrējums: I – ļoti viegli (Neko…"
click at [310, 293] on label "sasilšanā" at bounding box center [501, 295] width 432 height 19
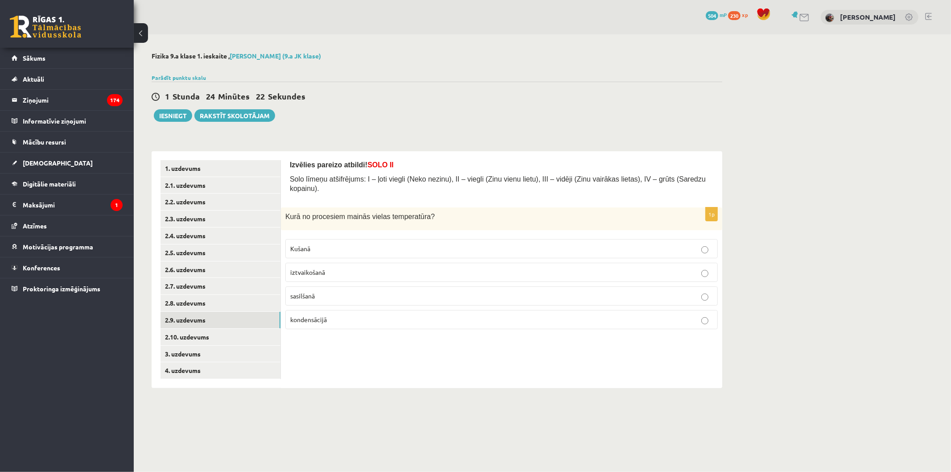
click at [295, 286] on label "sasilšanā" at bounding box center [501, 295] width 432 height 19
click at [242, 342] on link "2.10. uzdevums" at bounding box center [220, 336] width 120 height 16
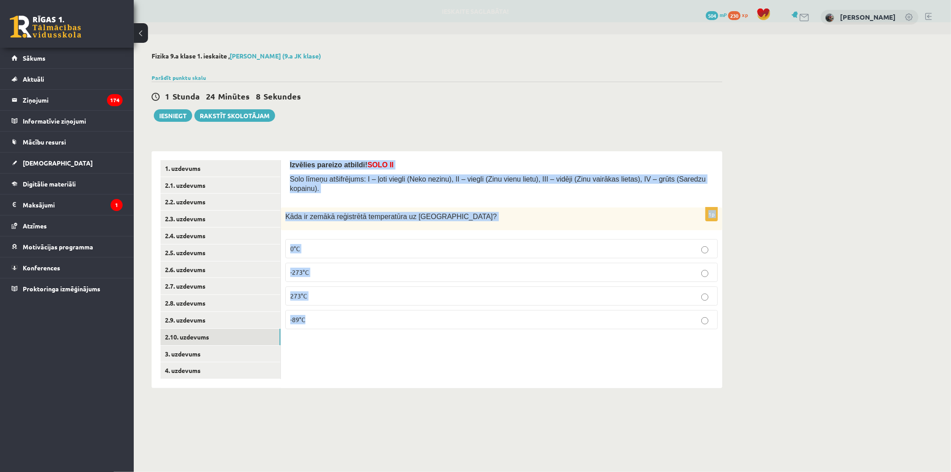
drag, startPoint x: 290, startPoint y: 164, endPoint x: 375, endPoint y: 314, distance: 172.4
click at [375, 314] on div "Izvēlies pareizo atbildi! SOLO II Solo līmeņu atšifrējums: I – ļoti viegli (Nek…" at bounding box center [501, 269] width 441 height 237
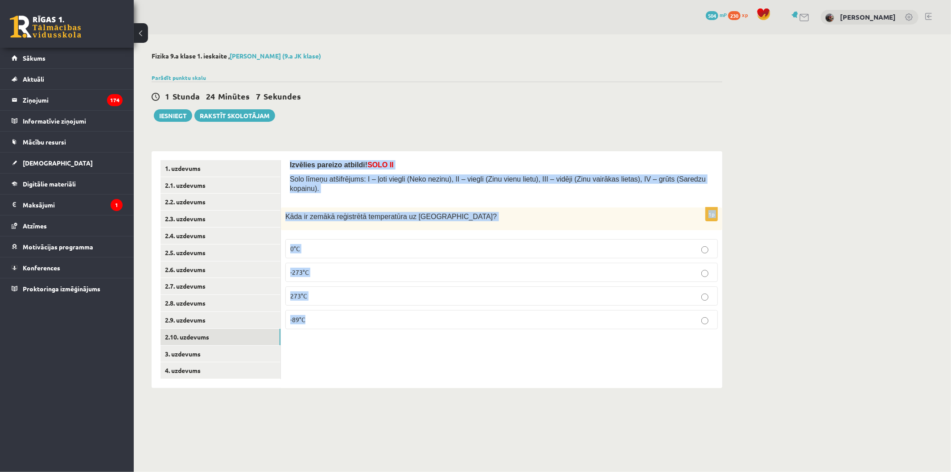
copy form "Izvēlies pareizo atbildi! SOLO II Solo līmeņu atšifrējums: I – ļoti viegli (Nek…"
click at [343, 315] on p "-89°C" at bounding box center [501, 319] width 423 height 9
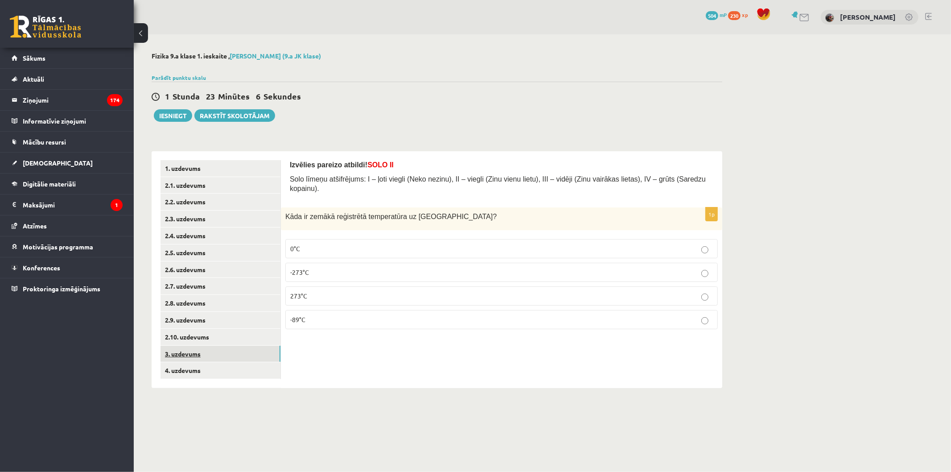
click at [215, 355] on link "3. uzdevums" at bounding box center [220, 353] width 120 height 16
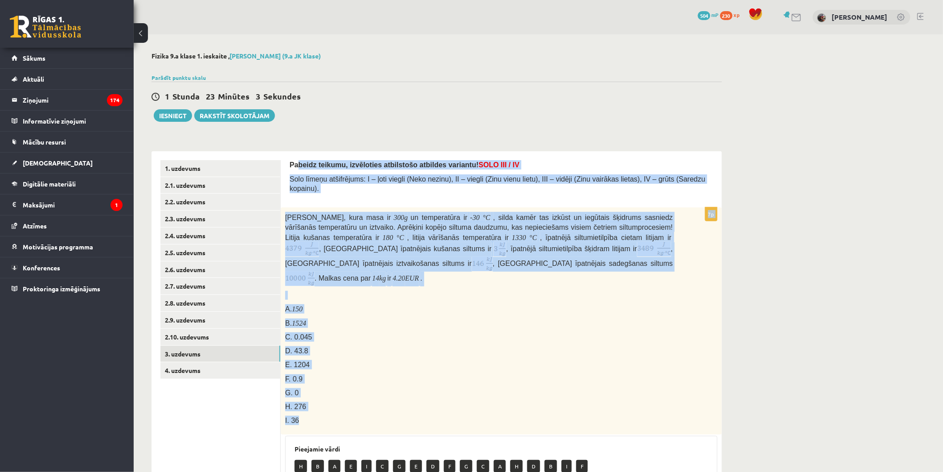
drag, startPoint x: 295, startPoint y: 157, endPoint x: 553, endPoint y: 397, distance: 351.6
drag, startPoint x: 553, startPoint y: 397, endPoint x: 402, endPoint y: 387, distance: 151.0
drag, startPoint x: 297, startPoint y: 149, endPoint x: 296, endPoint y: 143, distance: 6.3
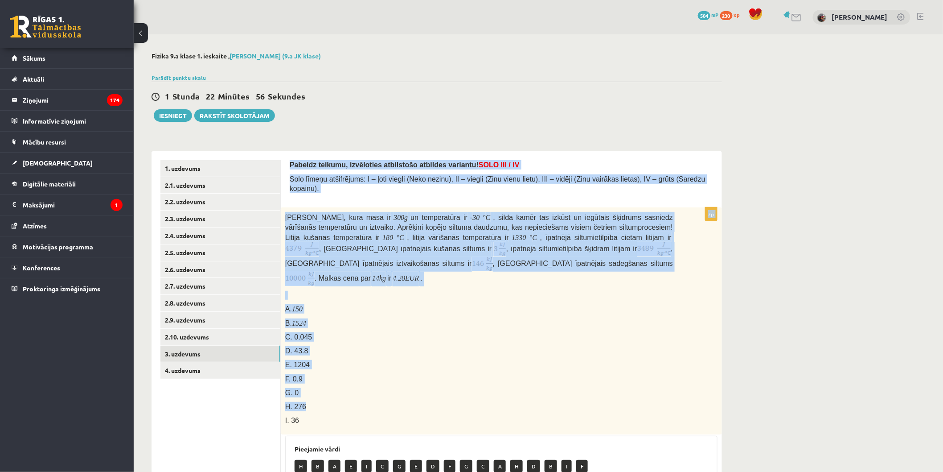
click at [296, 143] on div "**********" at bounding box center [437, 478] width 570 height 672
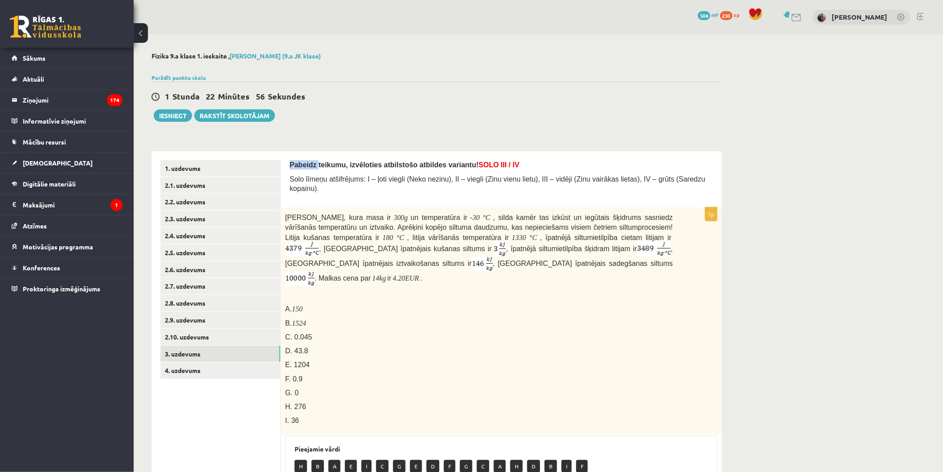
click at [296, 143] on div "**********" at bounding box center [437, 478] width 570 height 672
click at [293, 161] on span "Pabeidz teikumu, izvēloties atbilstošo atbildes variantu! SOLO III / IV" at bounding box center [405, 165] width 230 height 8
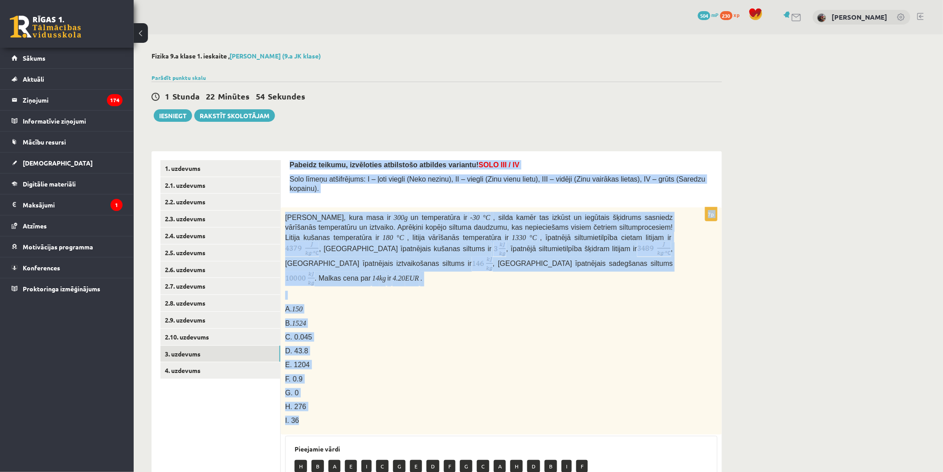
drag, startPoint x: 305, startPoint y: 170, endPoint x: 402, endPoint y: 403, distance: 252.1
copy form "Pabeidz teikumu, izvēloties atbilstošo atbildes variantu! SOLO III / IV Solo lī…"
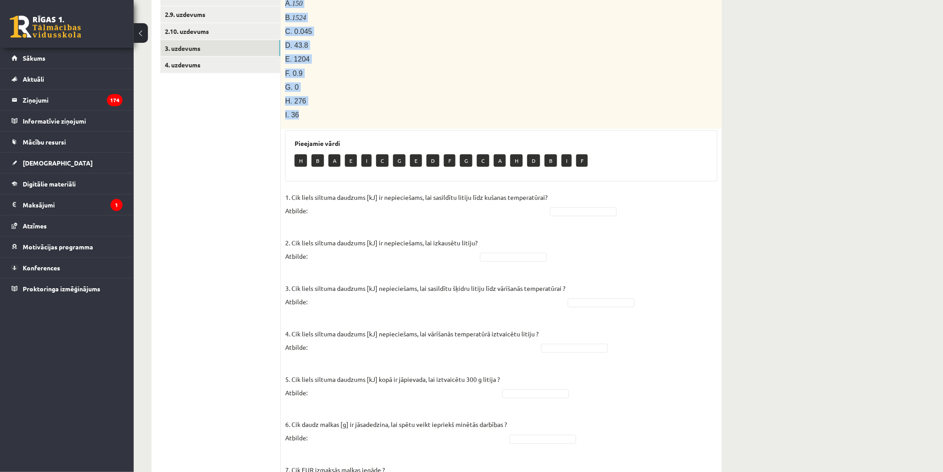
scroll to position [308, 0]
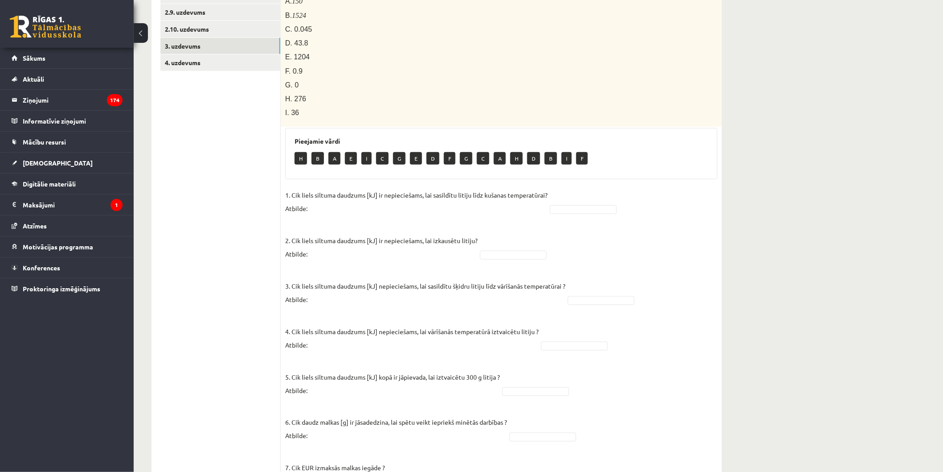
click at [303, 152] on p "H" at bounding box center [301, 158] width 12 height 12
click at [301, 152] on p "H" at bounding box center [301, 158] width 12 height 12
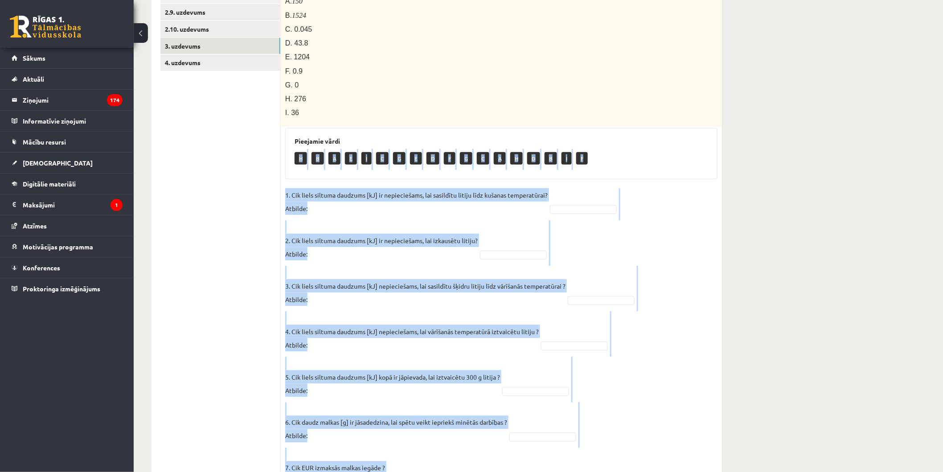
scroll to position [341, 0]
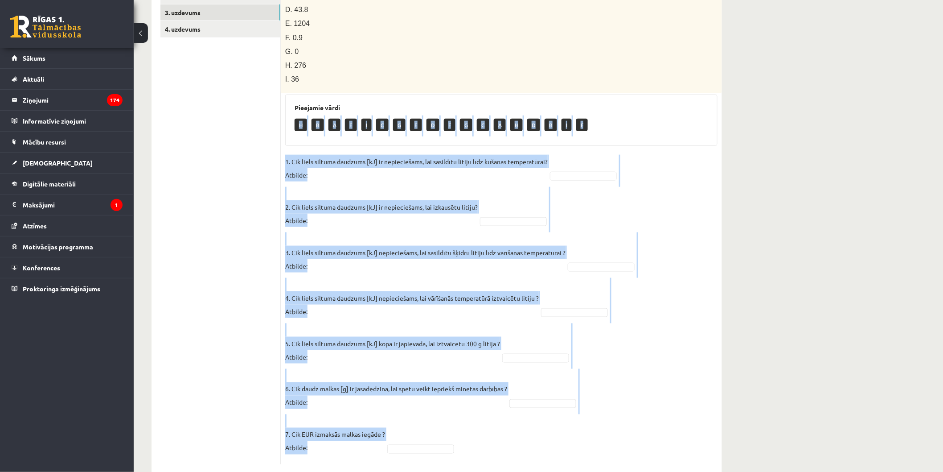
drag, startPoint x: 282, startPoint y: 158, endPoint x: 448, endPoint y: 446, distance: 331.9
click at [448, 448] on div "Pabeidz teikumu, izvēloties atbilstošo atbildes variantu! SOLO III / IV Solo lī…" at bounding box center [501, 141] width 441 height 663
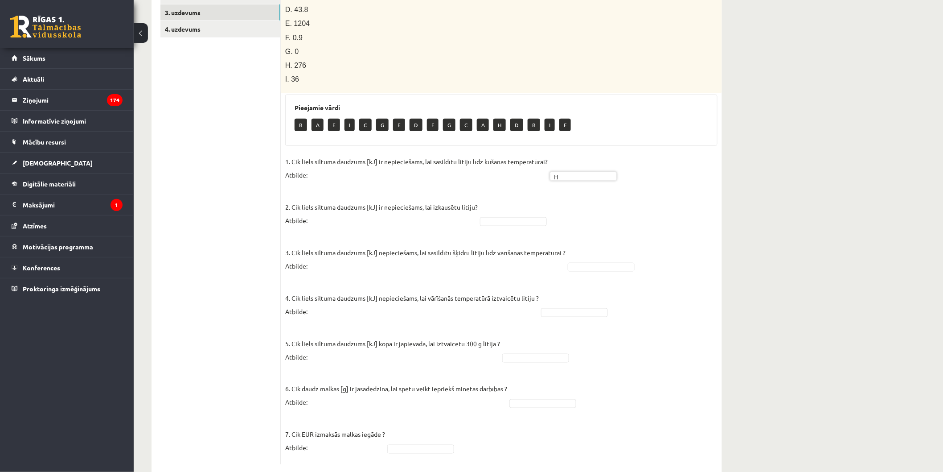
click at [518, 195] on fieldset "1. Cik liels siltuma daudzums [kJ] ir nepieciešams, lai sasildītu litiju līdz k…" at bounding box center [501, 307] width 432 height 305
click at [518, 196] on fieldset "1. Cik liels siltuma daudzums [kJ] ir nepieciešams, lai sasildītu litiju līdz k…" at bounding box center [501, 307] width 432 height 305
drag, startPoint x: 507, startPoint y: 254, endPoint x: 506, endPoint y: 241, distance: 13.4
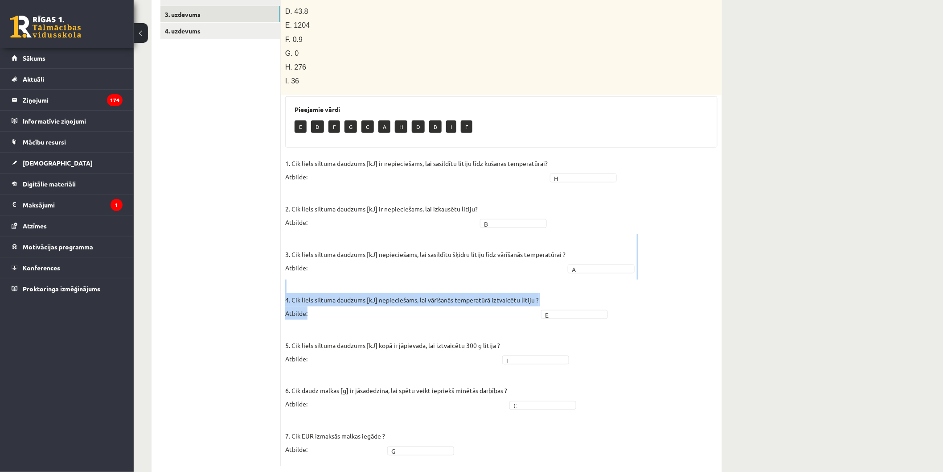
drag, startPoint x: 943, startPoint y: 272, endPoint x: 950, endPoint y: 228, distance: 44.8
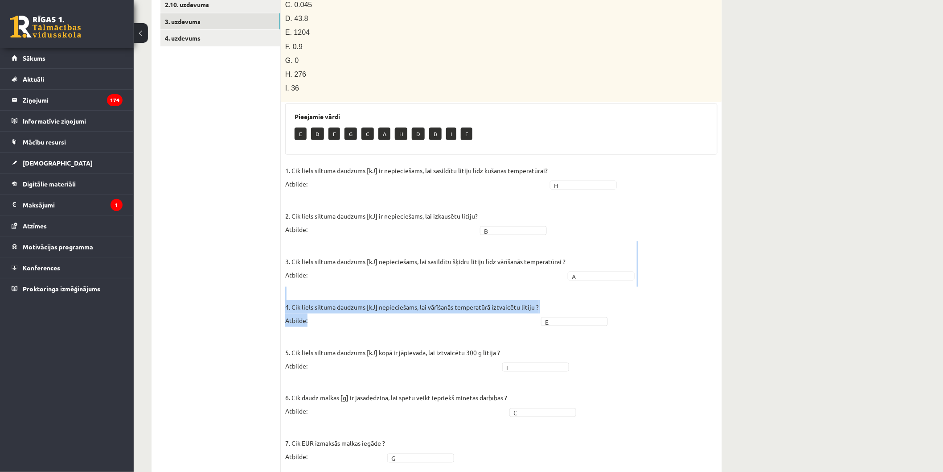
scroll to position [341, 0]
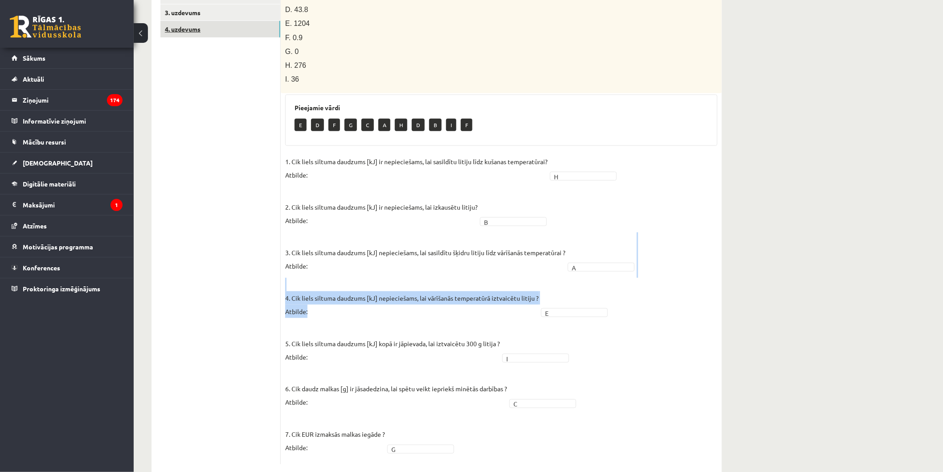
click at [201, 29] on link "4. uzdevums" at bounding box center [220, 29] width 120 height 16
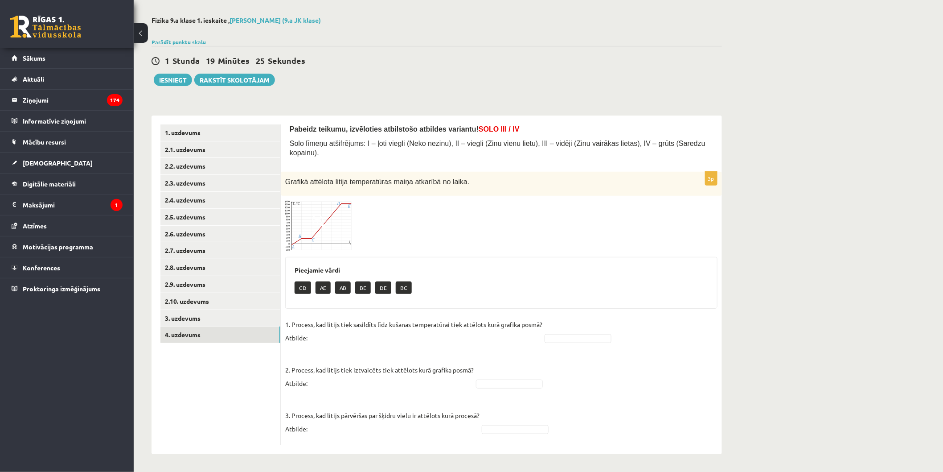
scroll to position [26, 0]
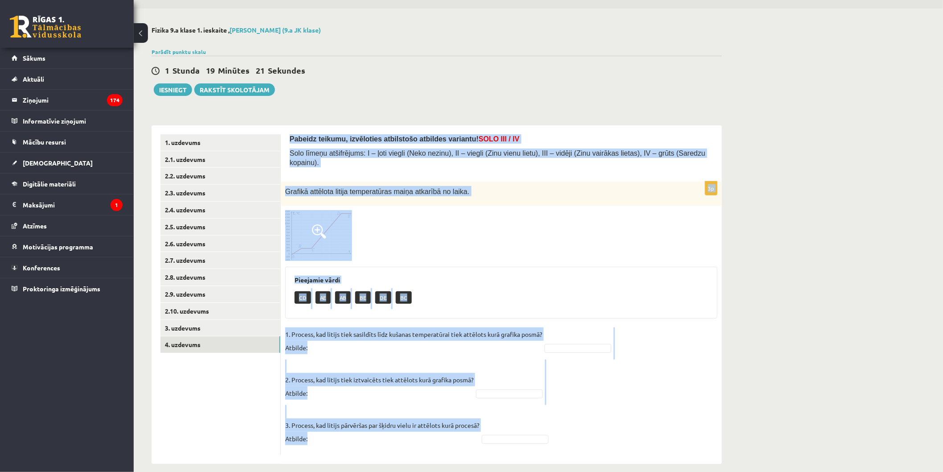
drag, startPoint x: 287, startPoint y: 127, endPoint x: 510, endPoint y: 460, distance: 400.4
click at [510, 467] on div "Fizika 9.a klase 1. ieskaite , Evelīna Bernatoviča (9.a JK klase) Parādīt punkt…" at bounding box center [437, 244] width 606 height 473
click at [300, 236] on img at bounding box center [318, 235] width 67 height 51
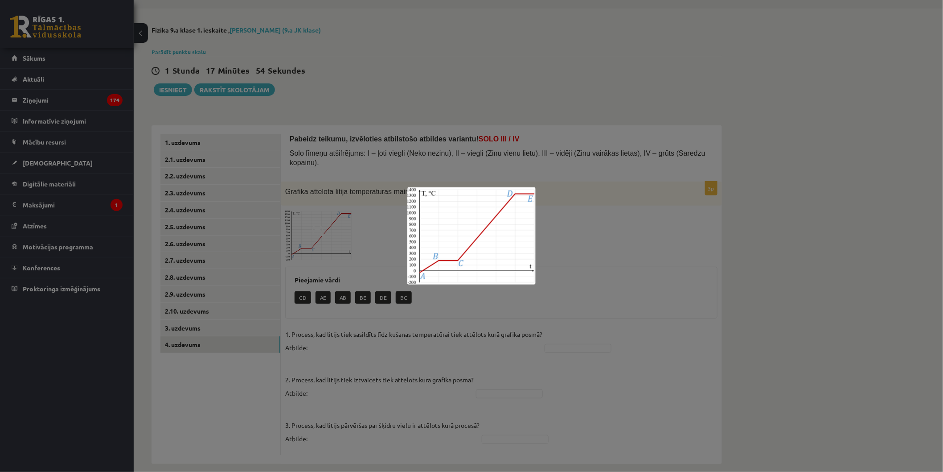
click at [923, 276] on div at bounding box center [471, 236] width 943 height 472
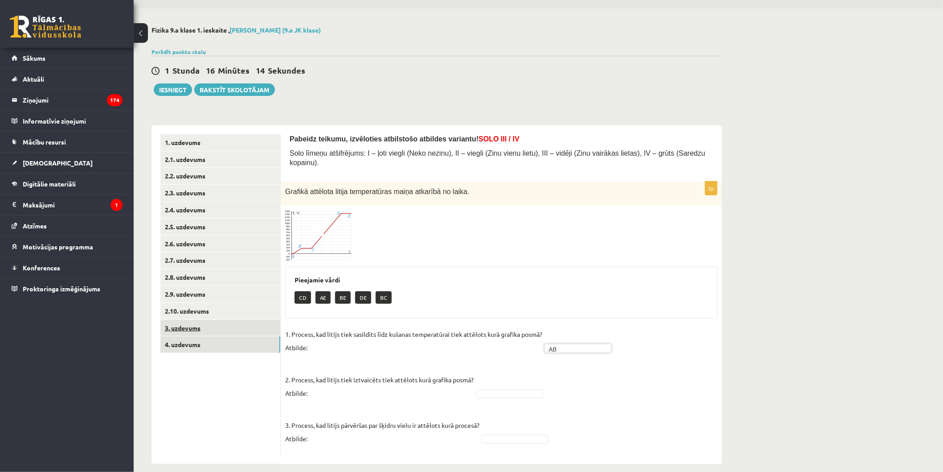
click at [165, 322] on link "3. uzdevums" at bounding box center [220, 328] width 120 height 16
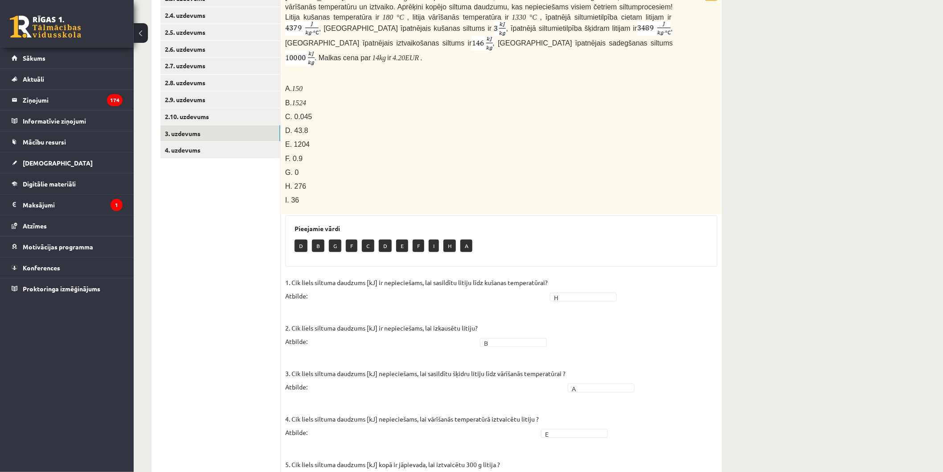
scroll to position [341, 0]
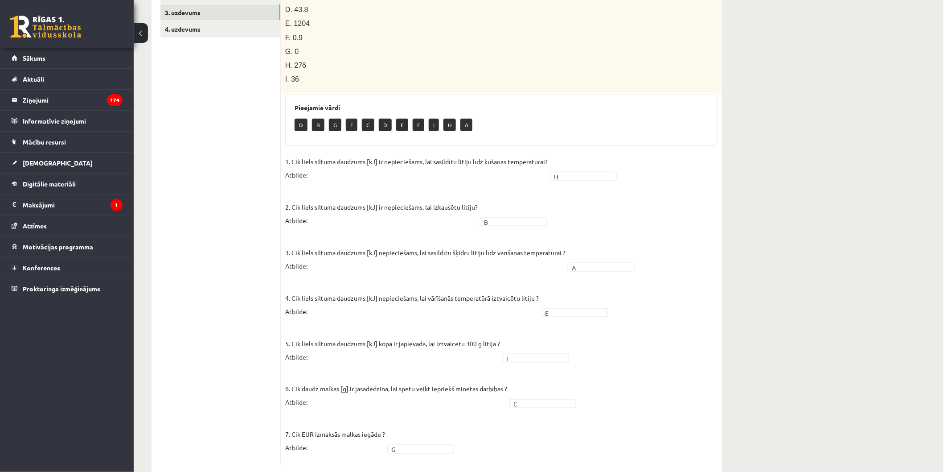
drag, startPoint x: 557, startPoint y: 328, endPoint x: 557, endPoint y: 333, distance: 4.9
click at [557, 330] on fieldset "1. Cik liels siltuma daudzums [kJ] ir nepieciešams, lai sasildītu litiju līdz k…" at bounding box center [501, 307] width 432 height 305
drag, startPoint x: 942, startPoint y: 256, endPoint x: 947, endPoint y: 248, distance: 9.0
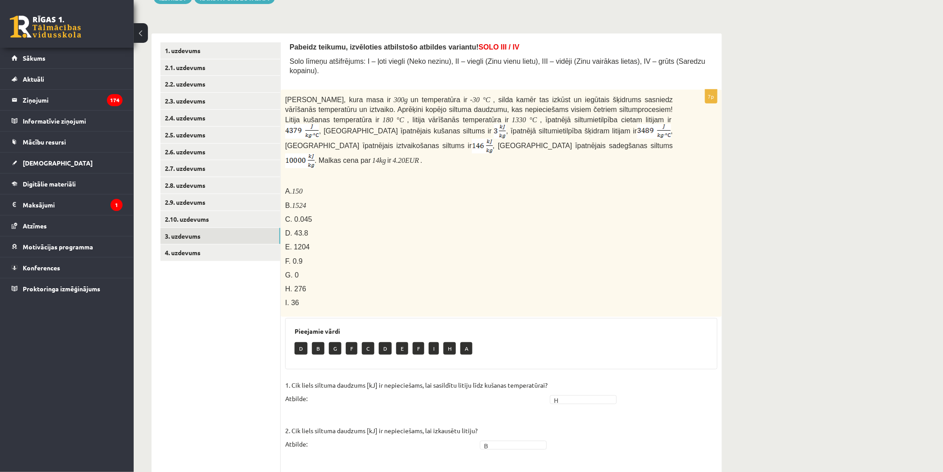
scroll to position [106, 0]
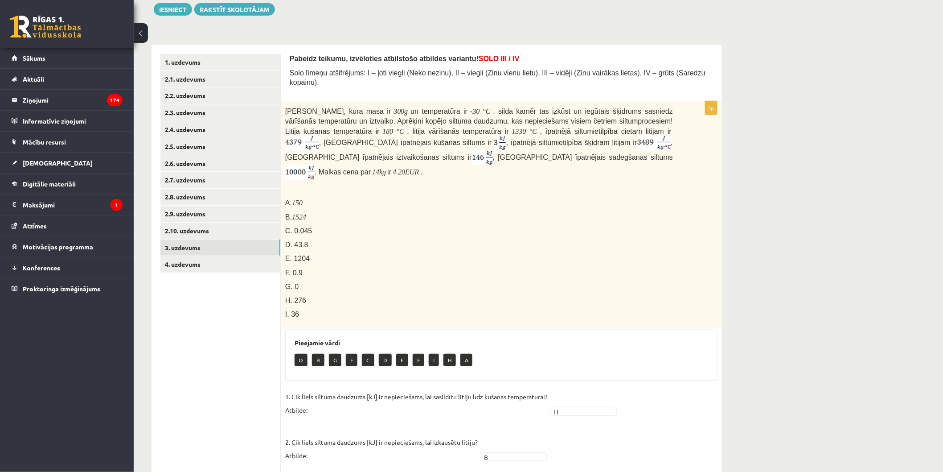
drag, startPoint x: 296, startPoint y: 52, endPoint x: 288, endPoint y: 53, distance: 8.0
click at [293, 53] on div "Pabeidz teikumu, izvēloties atbilstošo atbildes variantu! SOLO III / IV Solo lī…" at bounding box center [501, 376] width 441 height 663
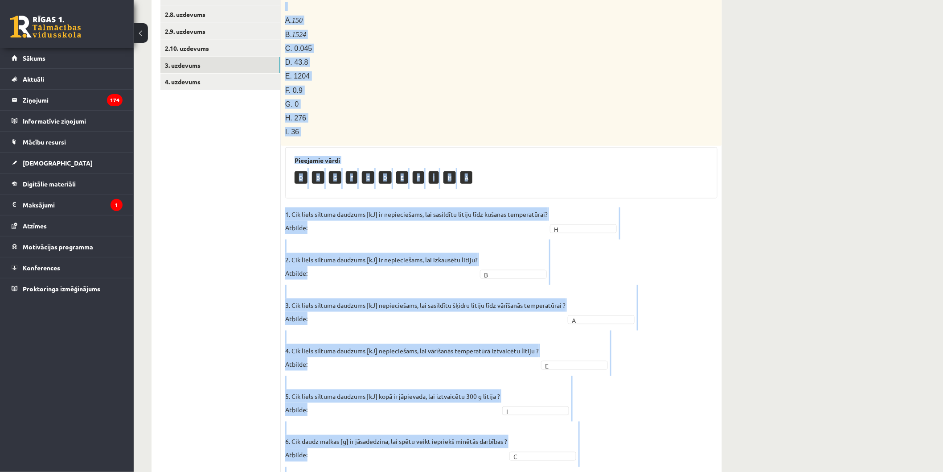
scroll to position [341, 0]
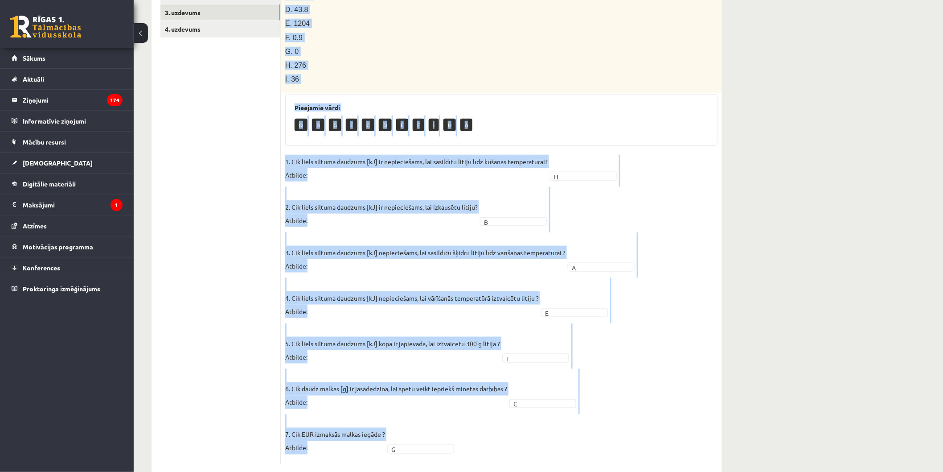
drag, startPoint x: 295, startPoint y: 57, endPoint x: 447, endPoint y: 474, distance: 443.7
click at [255, 34] on link "4. uzdevums" at bounding box center [220, 29] width 120 height 16
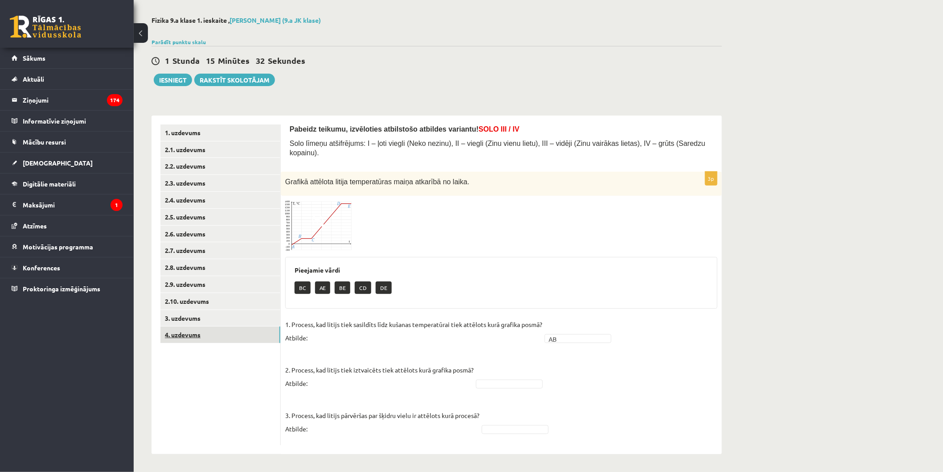
scroll to position [26, 0]
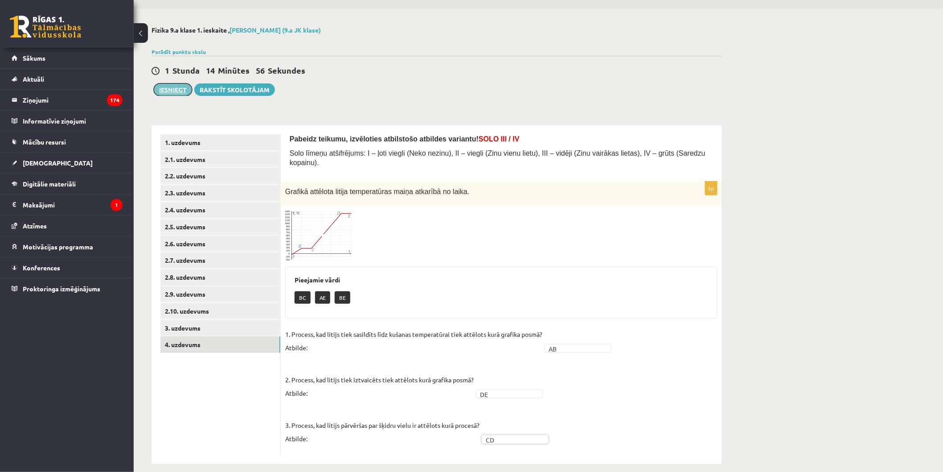
click at [171, 91] on button "Iesniegt" at bounding box center [173, 89] width 38 height 12
click at [217, 318] on link "2.10. uzdevums" at bounding box center [220, 311] width 120 height 16
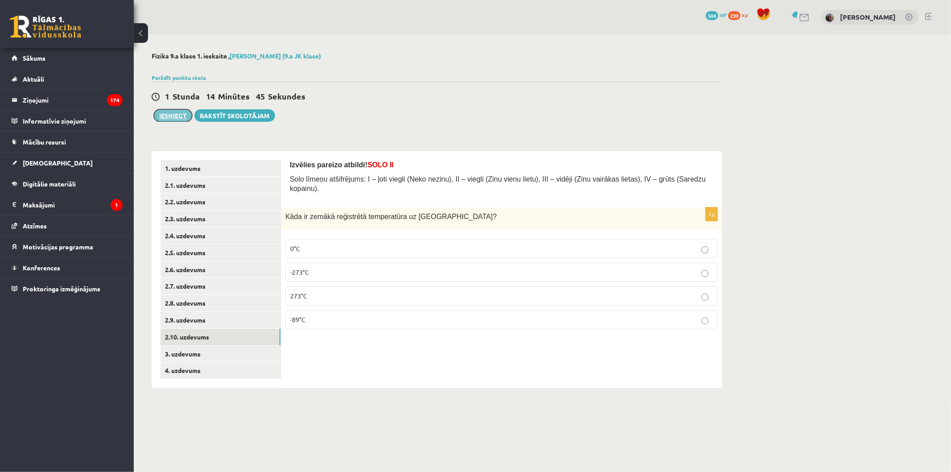
click at [168, 116] on button "Iesniegt" at bounding box center [173, 115] width 38 height 12
click at [247, 161] on link "1. uzdevums" at bounding box center [220, 168] width 120 height 16
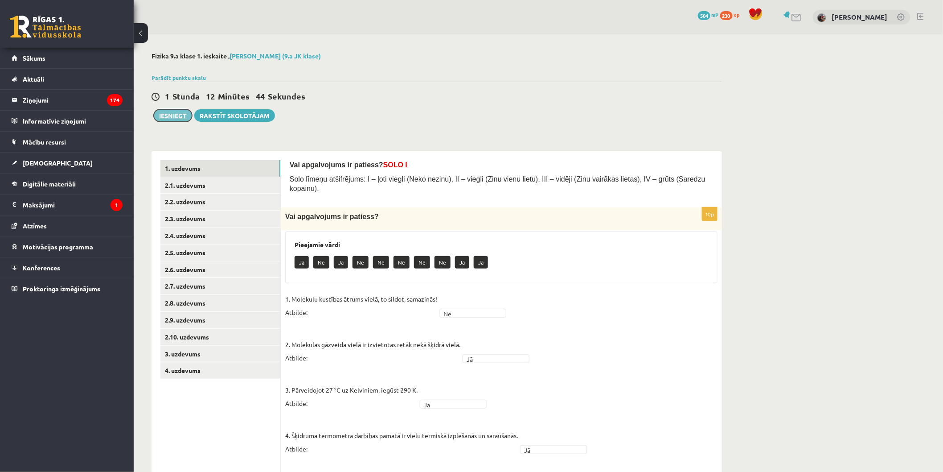
click at [183, 110] on button "Iesniegt" at bounding box center [173, 115] width 38 height 12
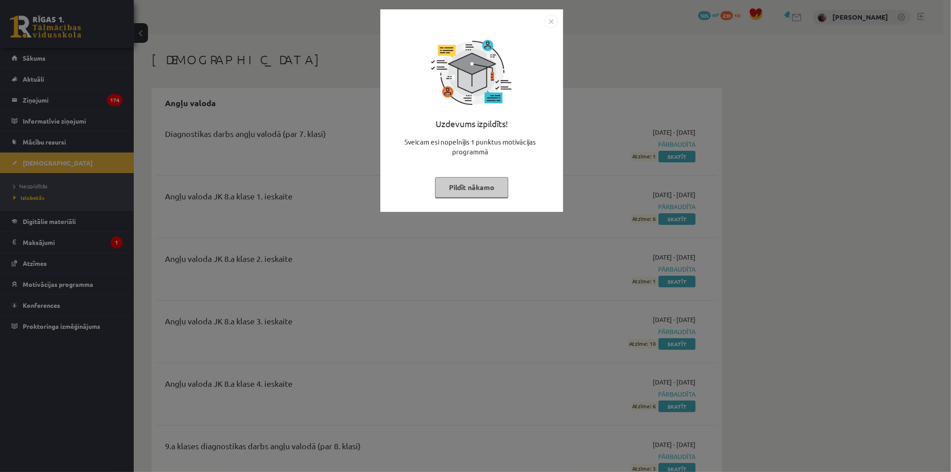
click at [471, 189] on button "Pildīt nākamo" at bounding box center [471, 187] width 73 height 21
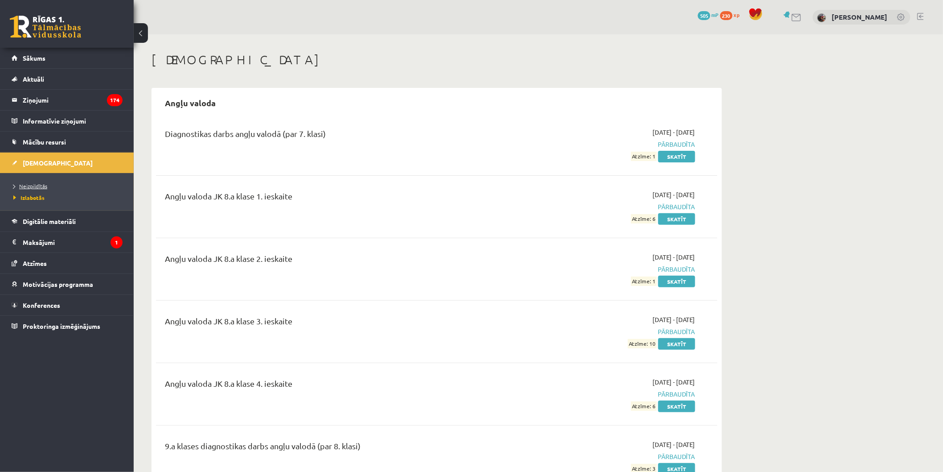
click at [61, 186] on link "Neizpildītās" at bounding box center [68, 186] width 111 height 8
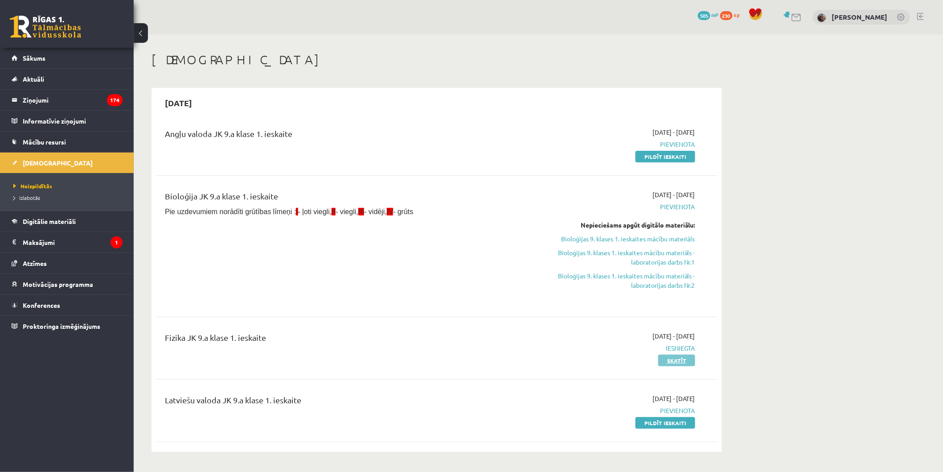
click at [677, 357] on link "Skatīt" at bounding box center [676, 360] width 37 height 12
click at [678, 424] on link "Pildīt ieskaiti" at bounding box center [666, 423] width 60 height 12
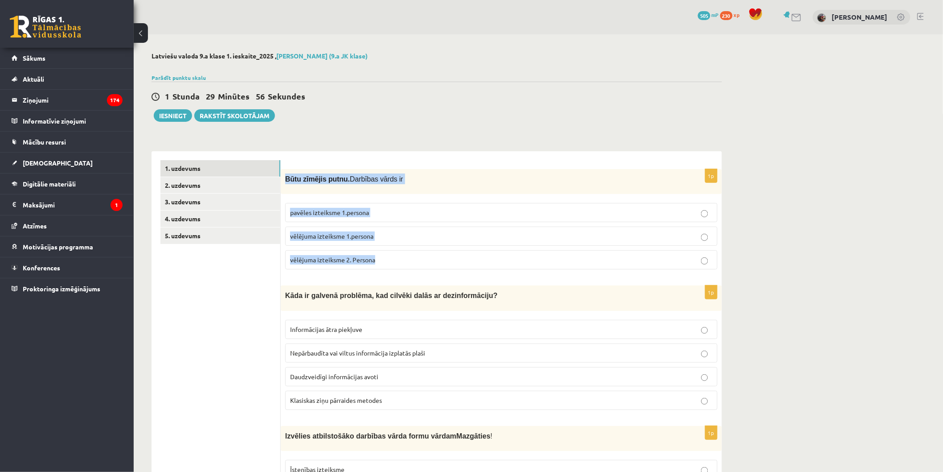
drag, startPoint x: 286, startPoint y: 175, endPoint x: 426, endPoint y: 256, distance: 161.5
click at [426, 256] on div "1p Būtu zīmējis putnu. Darbības vārds ir pavēles izteiksme 1.persona vēlējuma i…" at bounding box center [501, 222] width 441 height 107
click at [403, 238] on p "vēlējuma izteiksme 1.persona" at bounding box center [501, 235] width 423 height 9
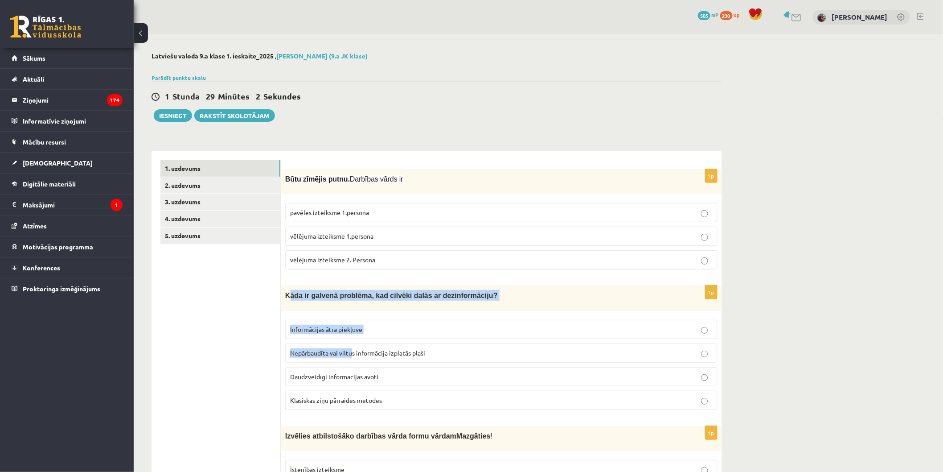
drag, startPoint x: 315, startPoint y: 312, endPoint x: 315, endPoint y: 330, distance: 17.4
click at [346, 348] on div "1p Kāda ir galvenā problēma, kad cilvēki dalās ar dezinformāciju? Informācijas …" at bounding box center [501, 350] width 441 height 131
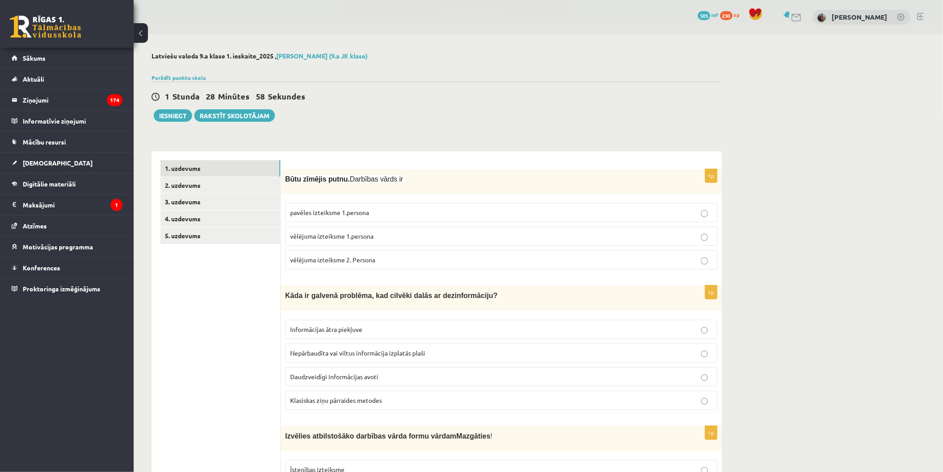
drag, startPoint x: 280, startPoint y: 289, endPoint x: 305, endPoint y: 330, distance: 48.0
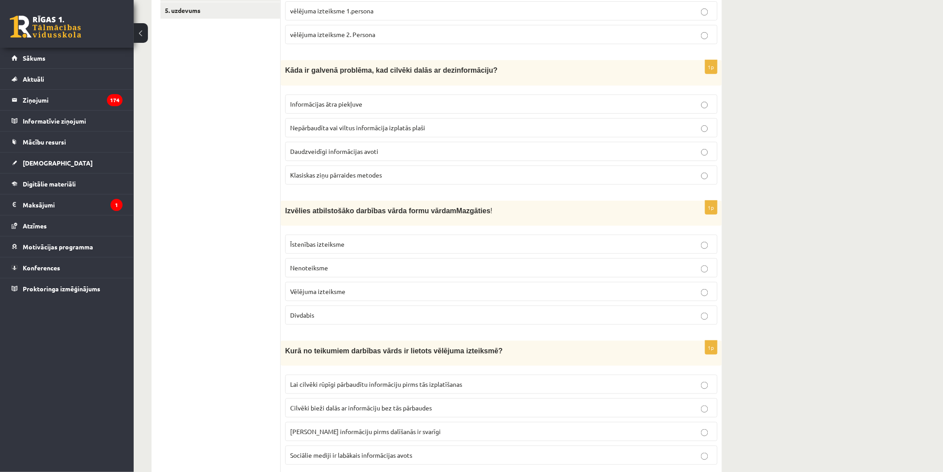
scroll to position [228, 0]
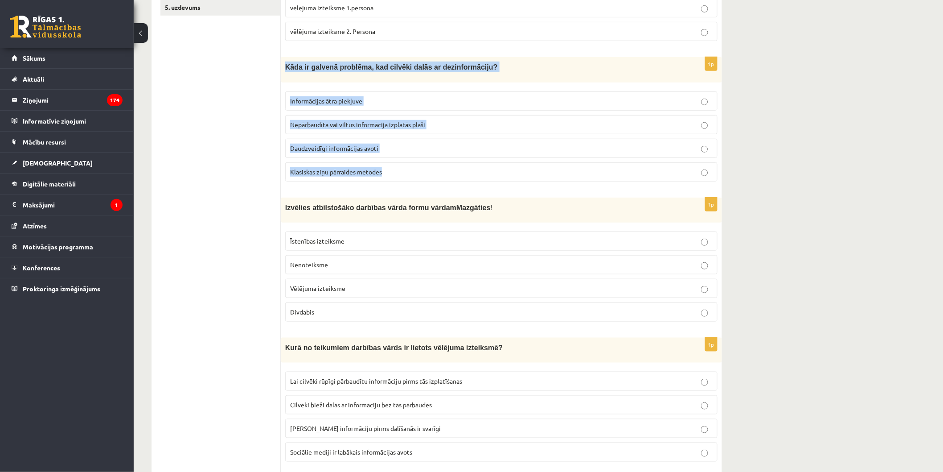
drag, startPoint x: 290, startPoint y: 68, endPoint x: 392, endPoint y: 167, distance: 142.2
click at [392, 167] on div "1p Kāda ir galvenā problēma, kad cilvēki dalās ar dezinformāciju? Informācijas …" at bounding box center [501, 122] width 441 height 131
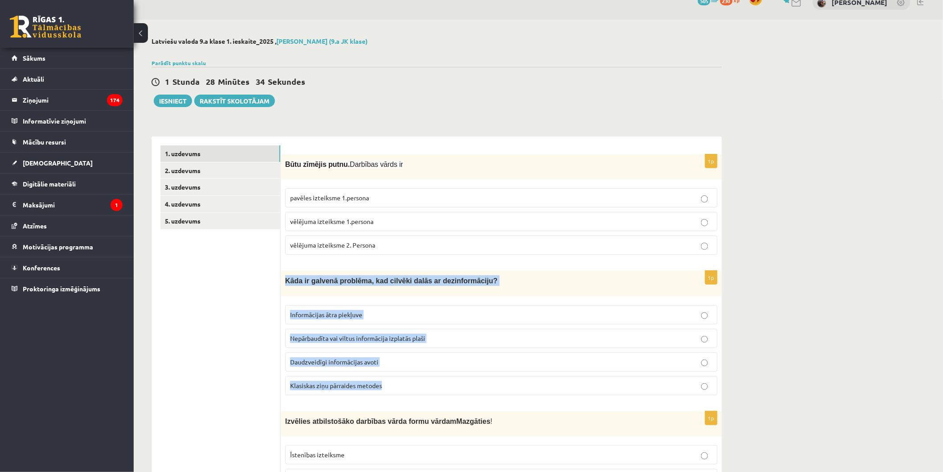
scroll to position [0, 0]
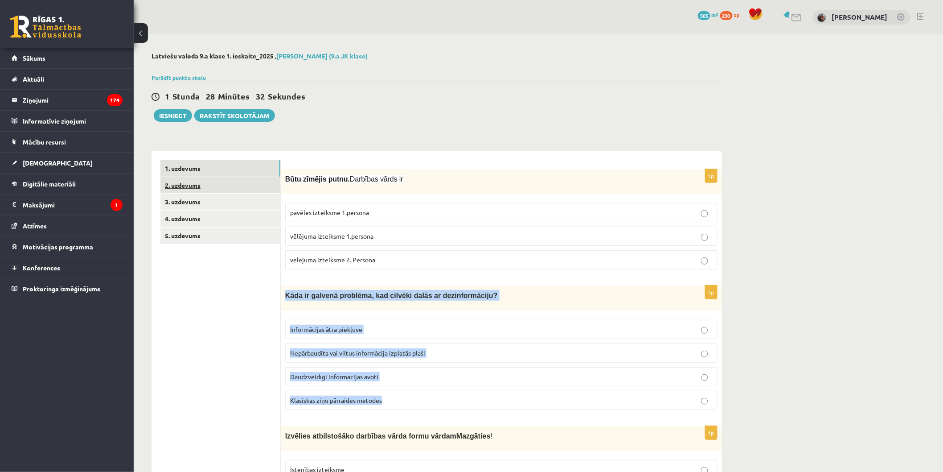
click at [234, 192] on link "2. uzdevums" at bounding box center [220, 185] width 120 height 16
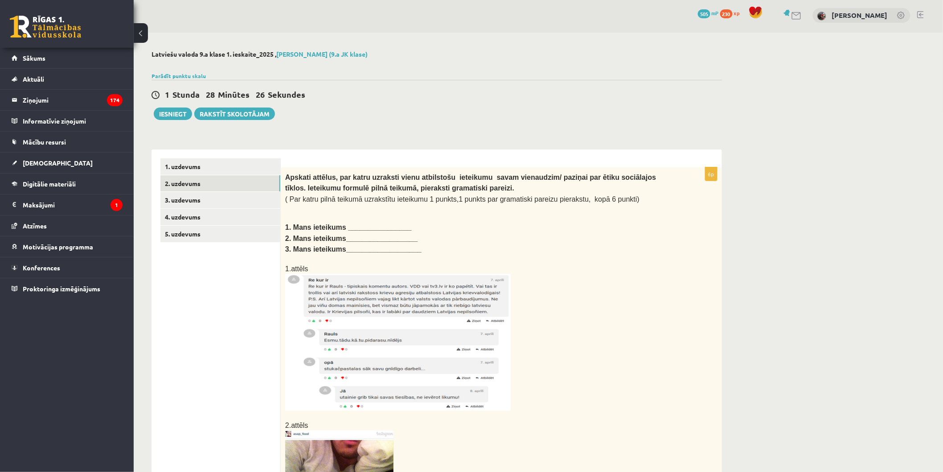
scroll to position [1, 0]
click at [246, 204] on link "3. uzdevums" at bounding box center [220, 201] width 120 height 16
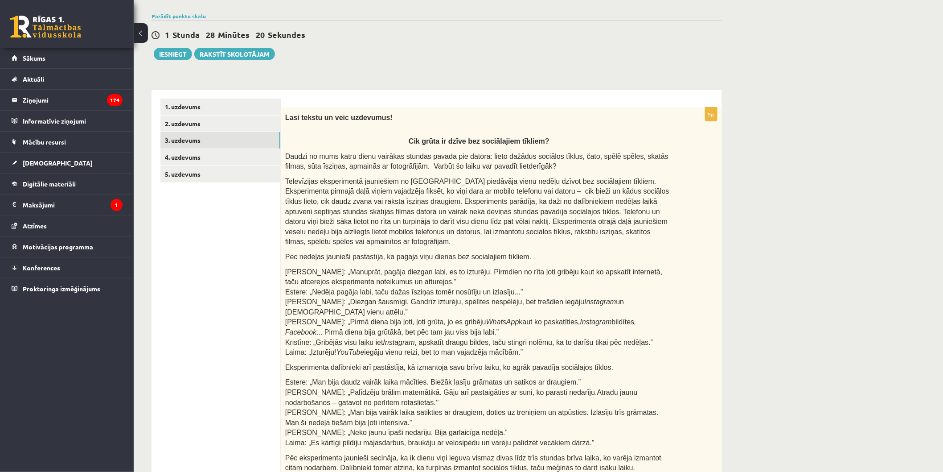
scroll to position [42, 0]
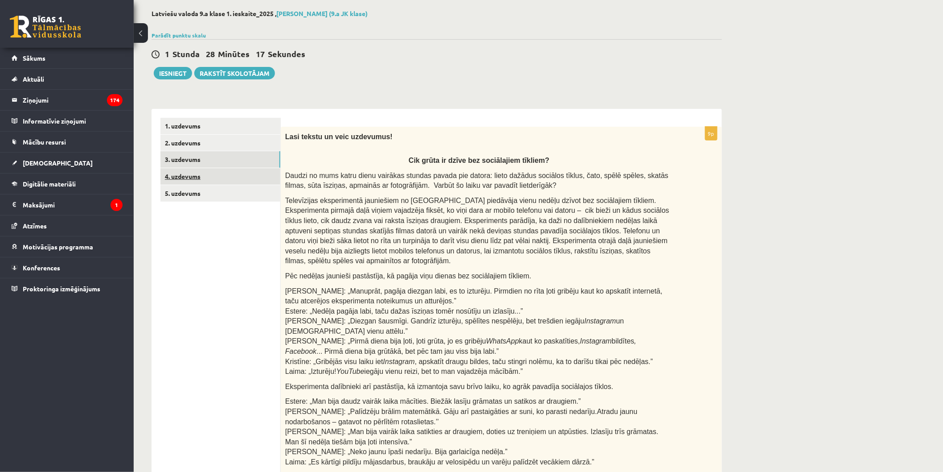
click at [188, 176] on link "4. uzdevums" at bounding box center [220, 176] width 120 height 16
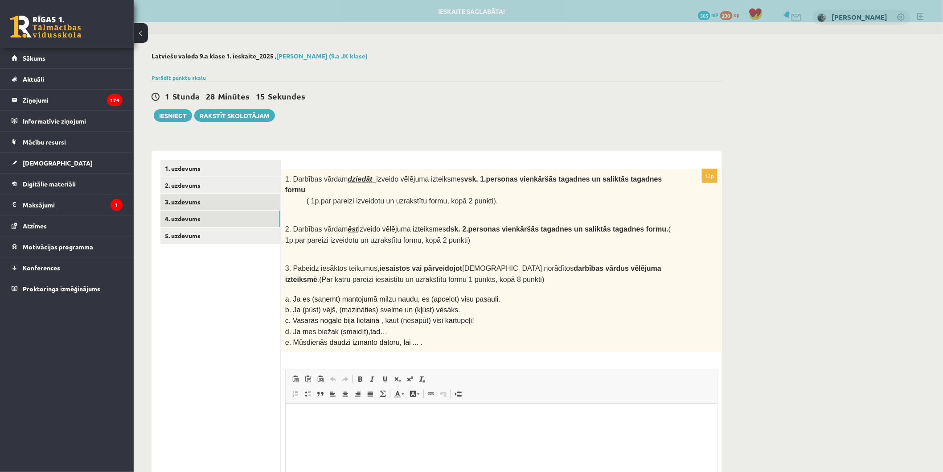
scroll to position [0, 0]
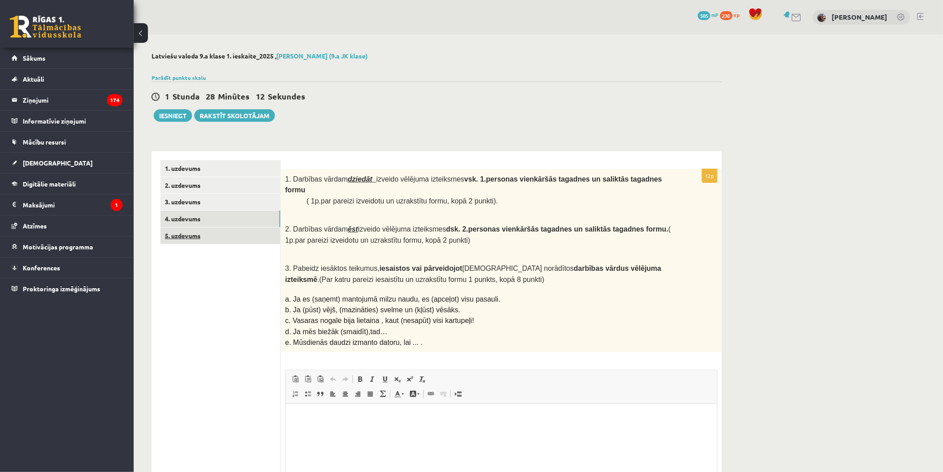
click at [194, 239] on link "5. uzdevums" at bounding box center [220, 235] width 120 height 16
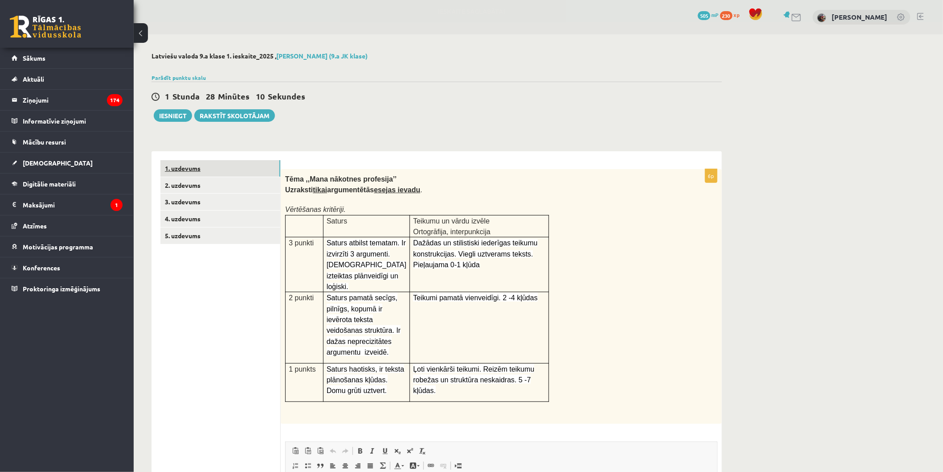
click at [232, 167] on link "1. uzdevums" at bounding box center [220, 168] width 120 height 16
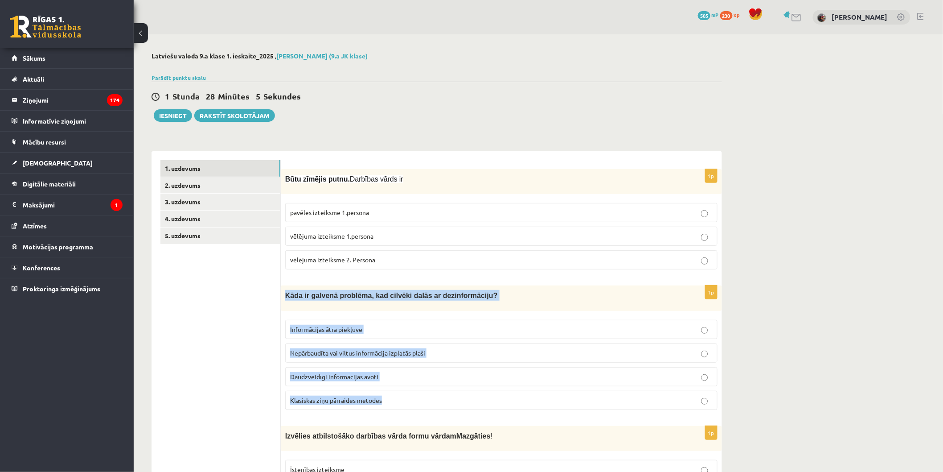
drag, startPoint x: 281, startPoint y: 295, endPoint x: 451, endPoint y: 398, distance: 198.2
click at [450, 401] on div "1p Kāda ir galvenā problēma, kad cilvēki dalās ar dezinformāciju? Informācijas …" at bounding box center [501, 350] width 441 height 131
copy div "Kāda ir galvenā problēma, kad cilvēki dalās ar dezinformāciju? Informācijas ātr…"
click at [420, 355] on p "Nepārbaudīta vai viltus informācija izplatās plaši" at bounding box center [501, 352] width 423 height 9
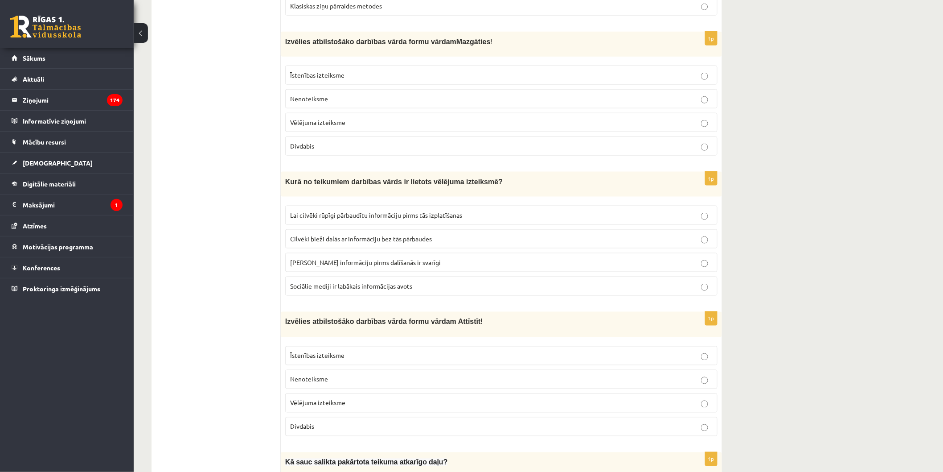
scroll to position [409, 0]
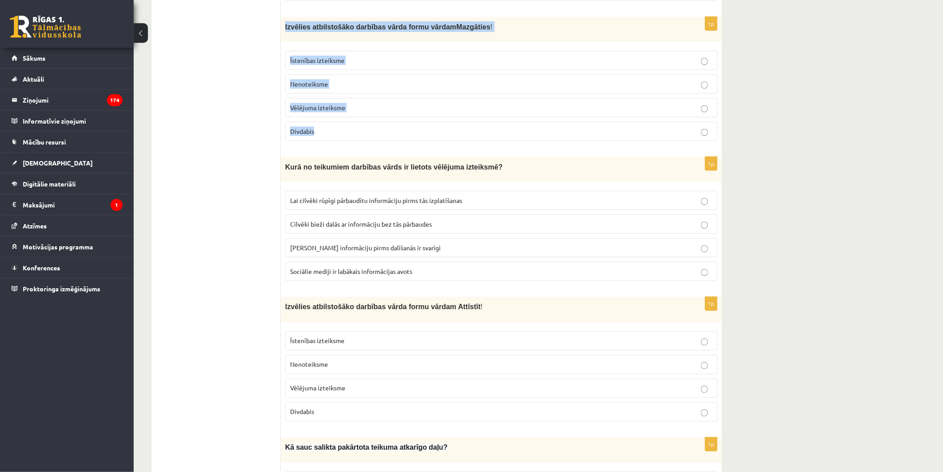
drag, startPoint x: 299, startPoint y: 32, endPoint x: 404, endPoint y: 134, distance: 146.2
click at [404, 134] on div "1p Izvēlies atbilstošāko darbības vārda formu vārdam Mazgāties ! Īstenības izte…" at bounding box center [501, 82] width 441 height 131
copy div "Izvēlies atbilstošāko darbības vārda formu vārdam Mazgāties ! Īstenības izteiks…"
click at [366, 103] on p "Vēlējuma izteiksme" at bounding box center [501, 107] width 423 height 9
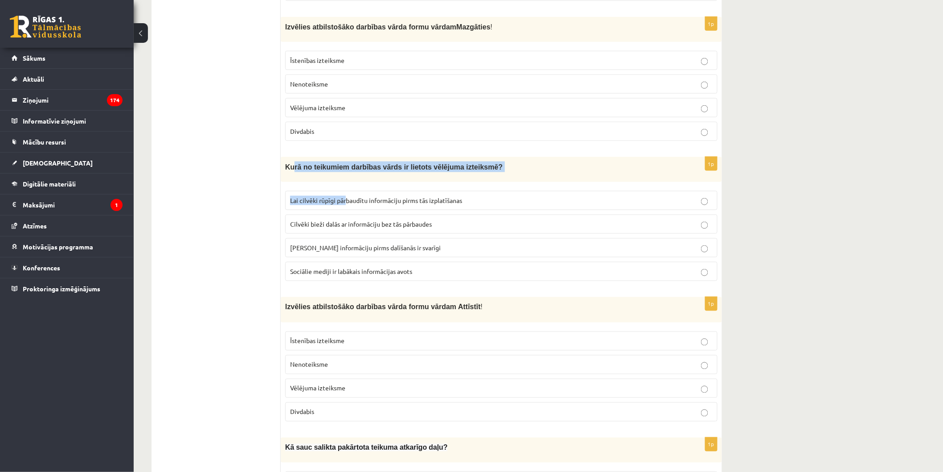
drag, startPoint x: 299, startPoint y: 167, endPoint x: 321, endPoint y: 180, distance: 26.1
click at [332, 188] on div "1p Kurā no teikumiem darbības vārds ir lietots vēlējuma izteiksmē? Lai cilvēki …" at bounding box center [501, 222] width 441 height 131
click at [284, 168] on div "Kurā no teikumiem darbības vārds ir lietots vēlējuma izteiksmē?" at bounding box center [501, 169] width 441 height 25
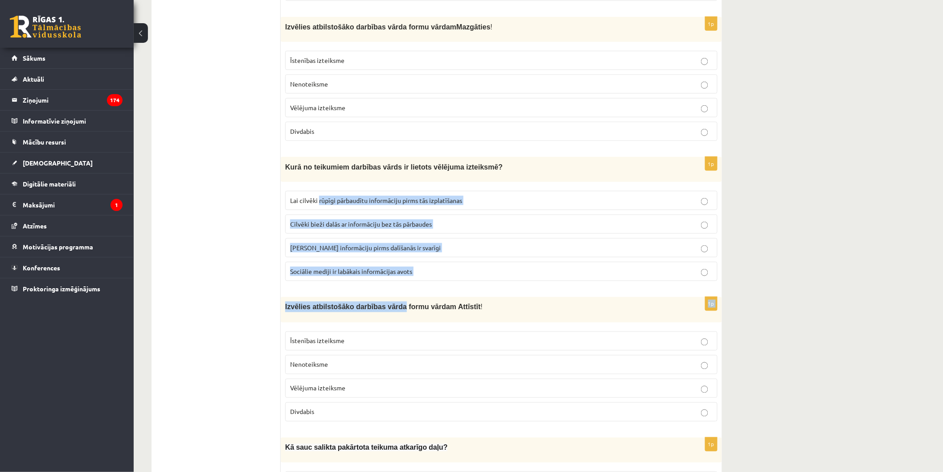
drag, startPoint x: 353, startPoint y: 229, endPoint x: 298, endPoint y: 193, distance: 66.3
click at [373, 257] on fieldset "Lai cilvēki rūpīgi pārbaudītu informāciju pirms tās izplatīšanas Cilvēki bieži …" at bounding box center [501, 234] width 432 height 97
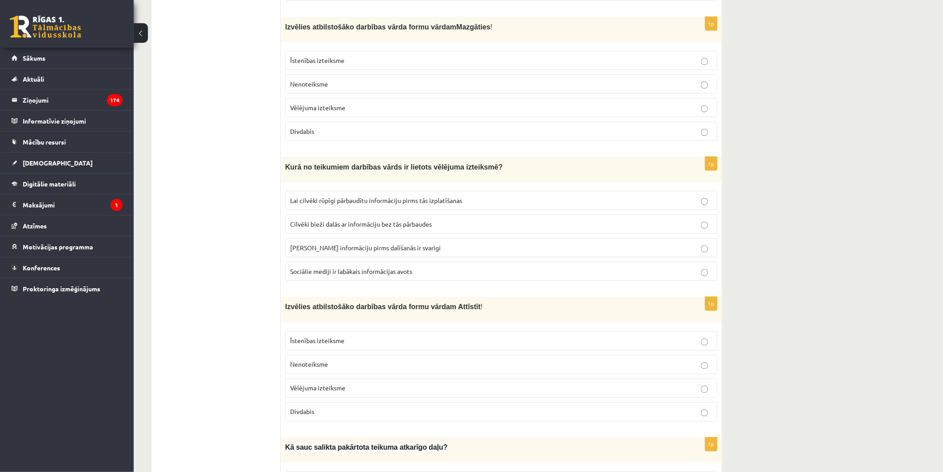
drag, startPoint x: 241, startPoint y: 165, endPoint x: 275, endPoint y: 172, distance: 35.0
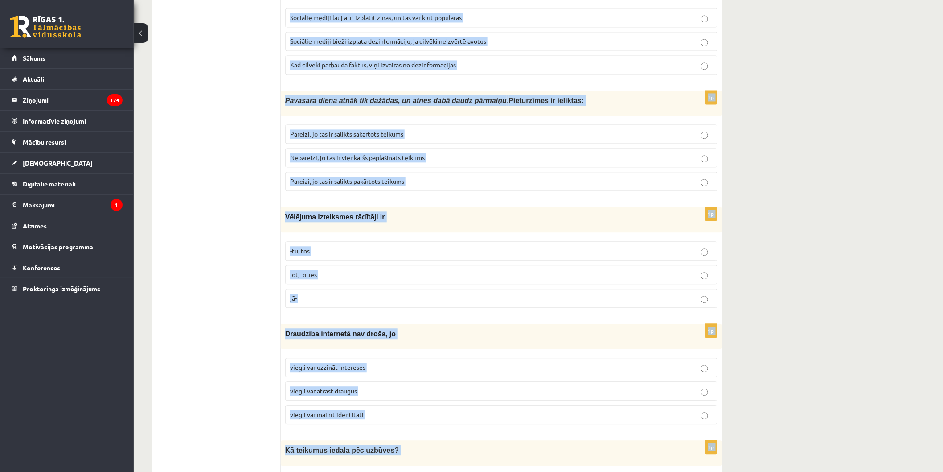
scroll to position [2246, 0]
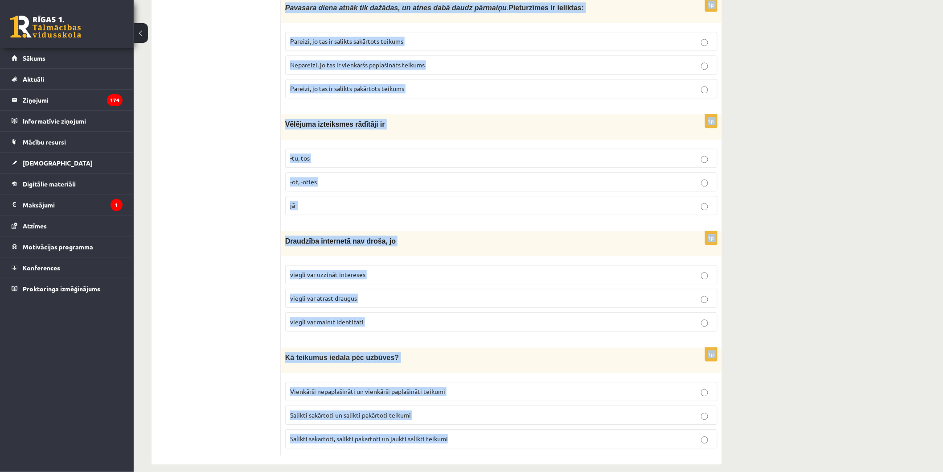
drag, startPoint x: 382, startPoint y: 270, endPoint x: 520, endPoint y: 487, distance: 256.8
copy form "Kurā no teikumiem darbības vārds ir lietots vēlējuma izteiksmē? Lai cilvēki rūp…"
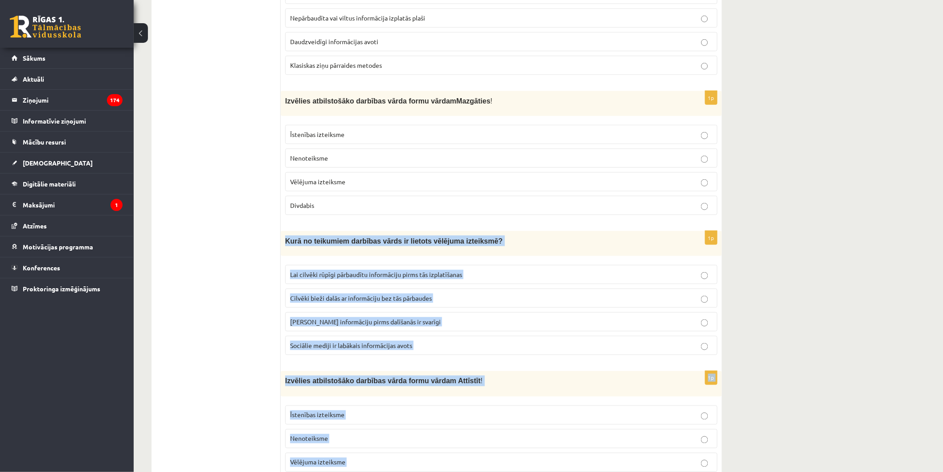
scroll to position [353, 0]
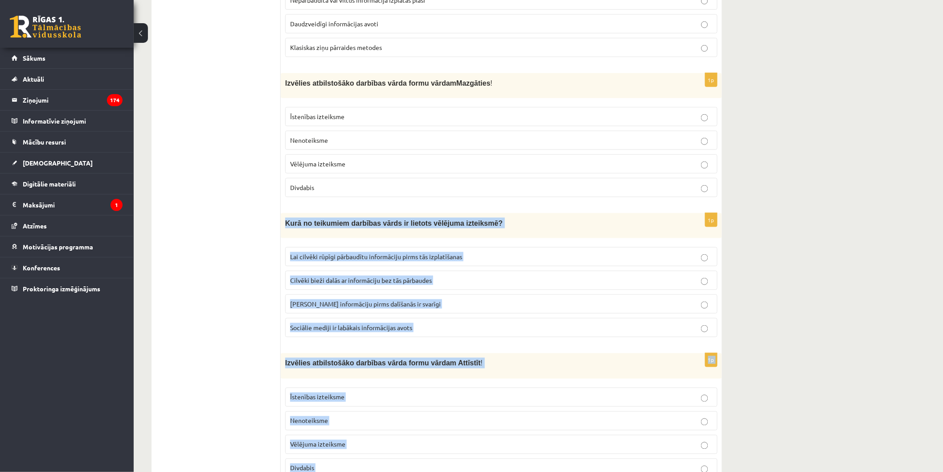
click at [348, 253] on span "Lai cilvēki rūpīgi pārbaudītu informāciju pirms tās izplatīšanas" at bounding box center [376, 256] width 172 height 8
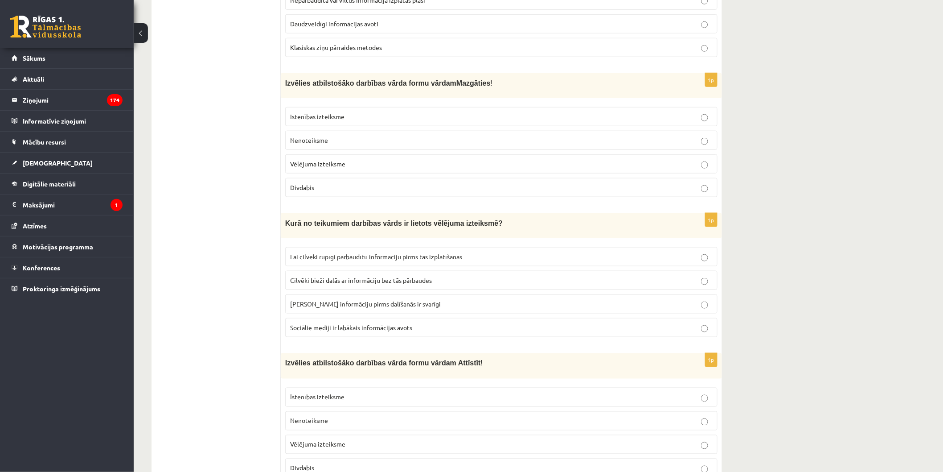
click at [446, 411] on label "Nenoteiksme" at bounding box center [501, 420] width 432 height 19
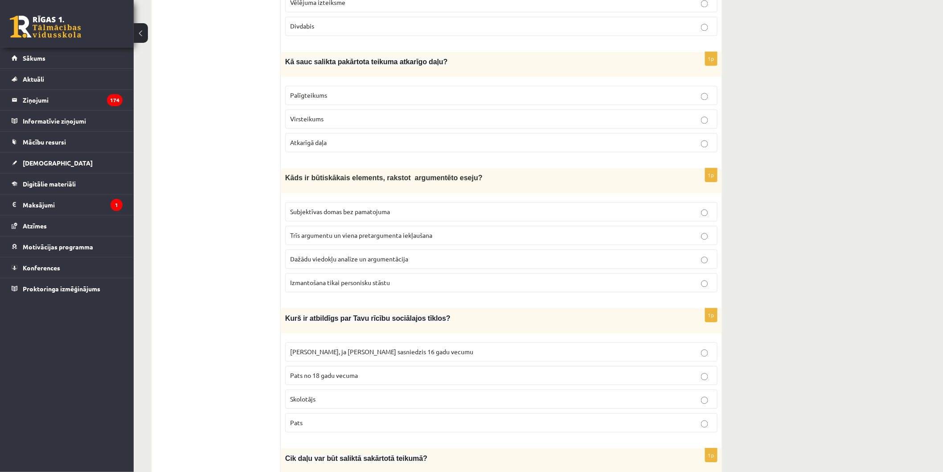
scroll to position [826, 0]
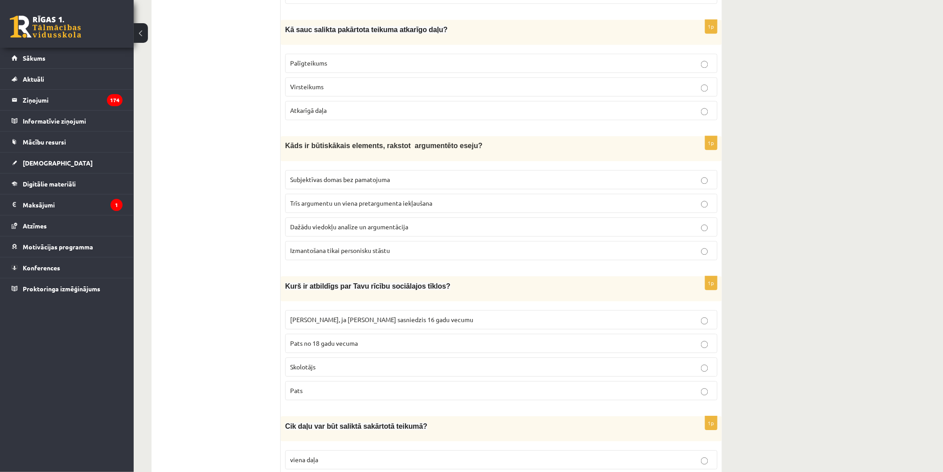
click at [491, 53] on label "Palīgteikums" at bounding box center [501, 62] width 432 height 19
click at [439, 222] on p "Dažādu viedokļu analīze un argumentācija" at bounding box center [501, 226] width 423 height 9
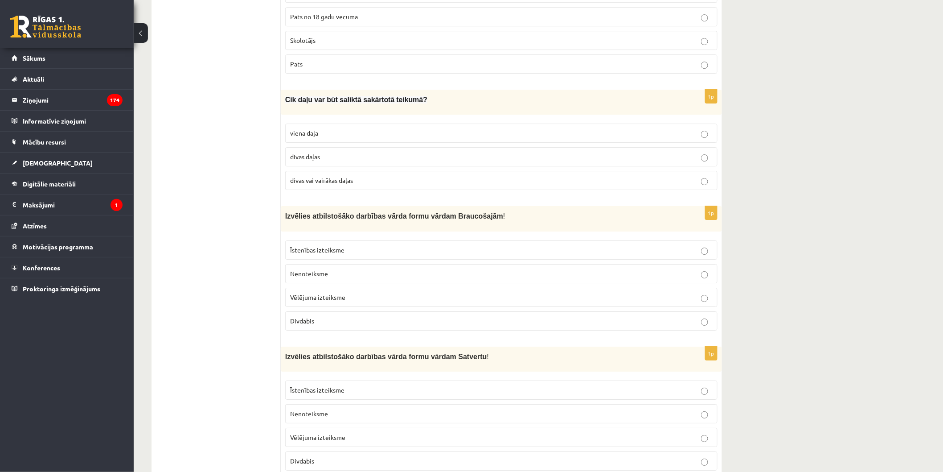
scroll to position [1099, 0]
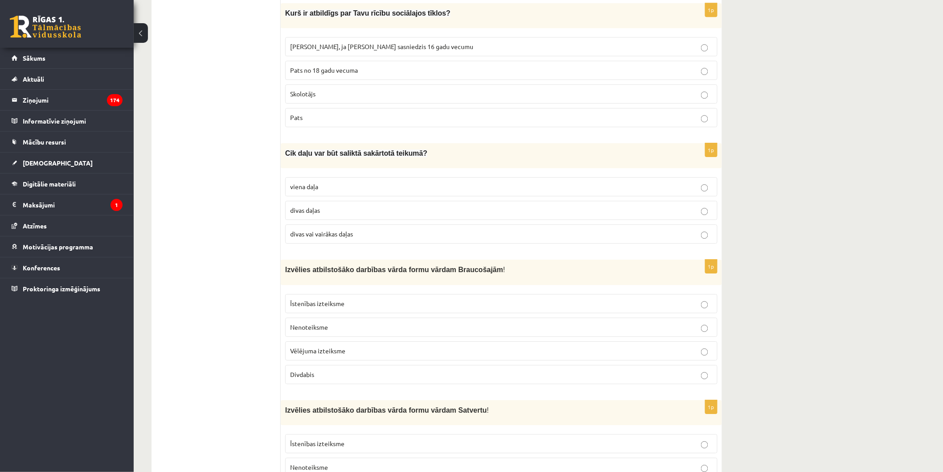
click at [405, 117] on p "Pats" at bounding box center [501, 117] width 423 height 9
click at [345, 205] on p "divas daļas" at bounding box center [501, 209] width 423 height 9
click at [372, 369] on p "Divdabis" at bounding box center [501, 373] width 423 height 9
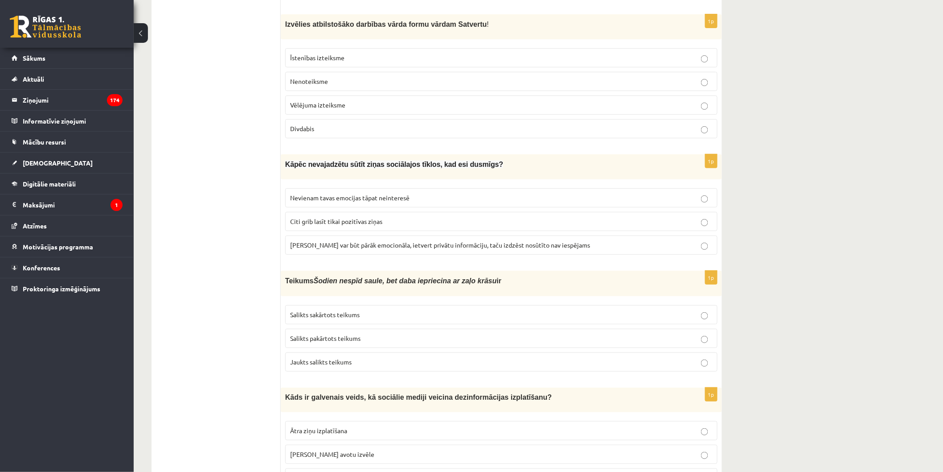
scroll to position [1487, 0]
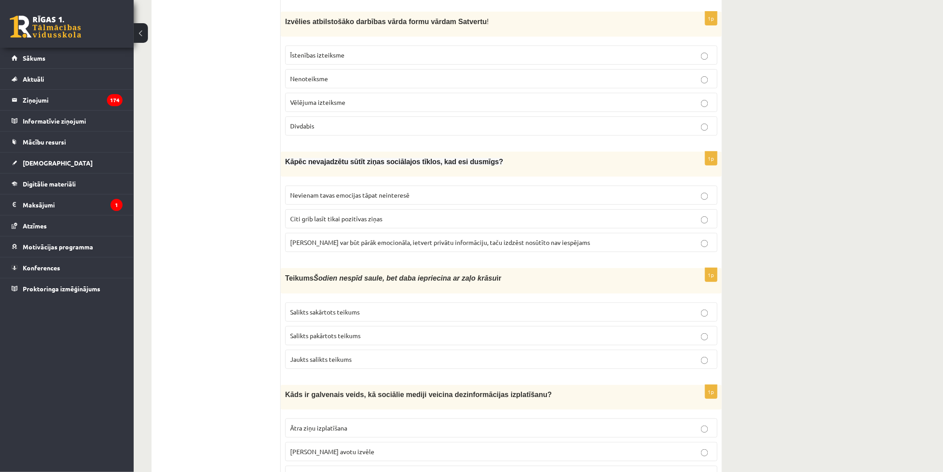
click at [467, 135] on div "1p Izvēlies atbilstošāko darbības vārda formu vārdam Satvertu ! Īstenības iztei…" at bounding box center [501, 77] width 441 height 131
click at [467, 127] on label "Divdabis" at bounding box center [501, 125] width 432 height 19
click at [630, 239] on p "Ziņa var būt pārāk emocionāla, ietvert privātu informāciju, taču izdzēst nosūtī…" at bounding box center [501, 242] width 423 height 9
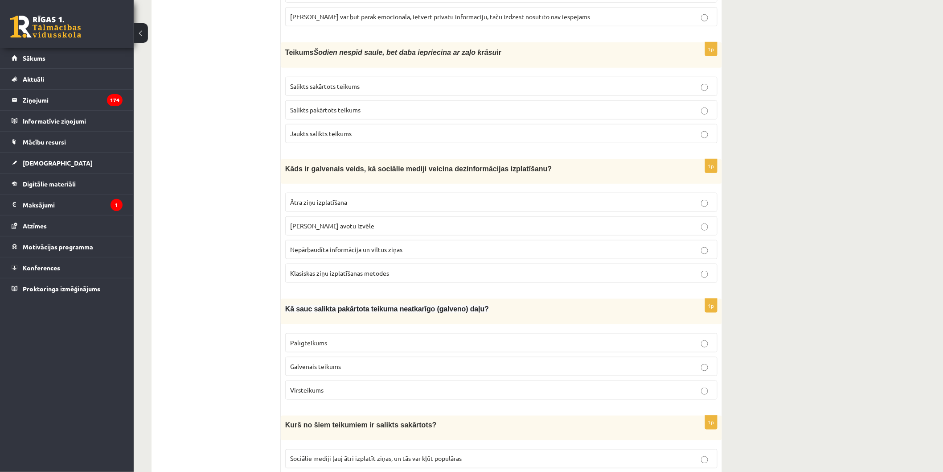
scroll to position [1745, 0]
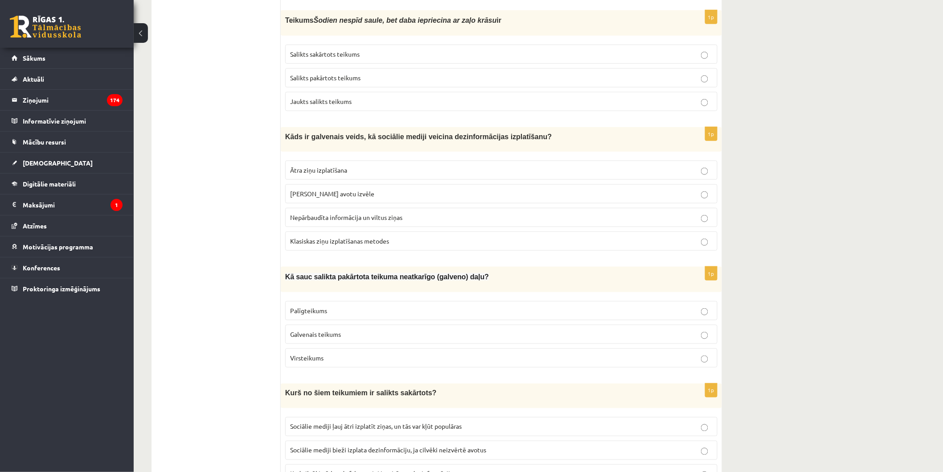
drag, startPoint x: 341, startPoint y: 48, endPoint x: 267, endPoint y: 3, distance: 86.4
click at [333, 50] on span "Salikts sakārtots teikums" at bounding box center [325, 54] width 70 height 8
click at [371, 52] on label "Salikts sakārtots teikums" at bounding box center [501, 54] width 432 height 19
click at [440, 217] on label "Nepārbaudīta informācija un viltus ziņas" at bounding box center [501, 217] width 432 height 19
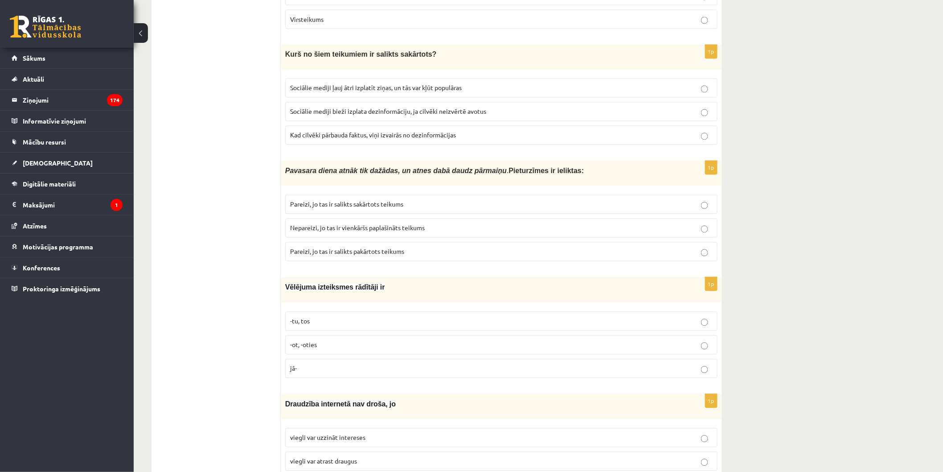
scroll to position [2062, 0]
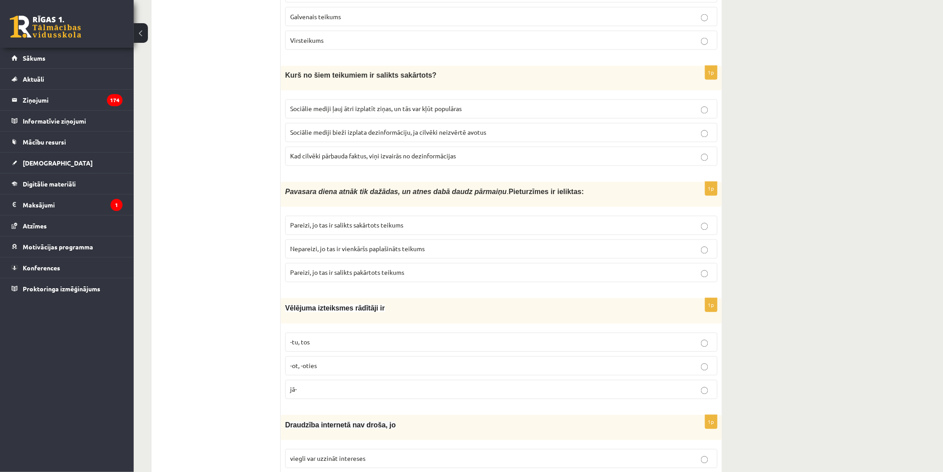
drag, startPoint x: 941, startPoint y: 413, endPoint x: 950, endPoint y: 395, distance: 20.5
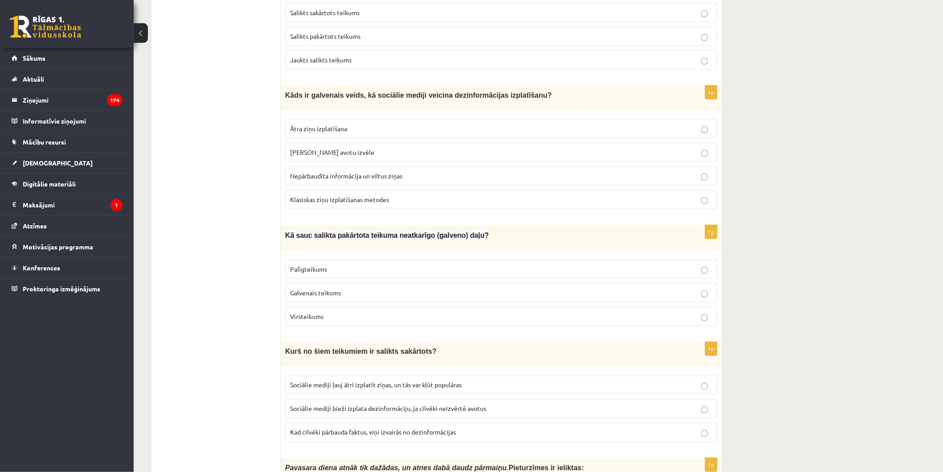
scroll to position [1793, 0]
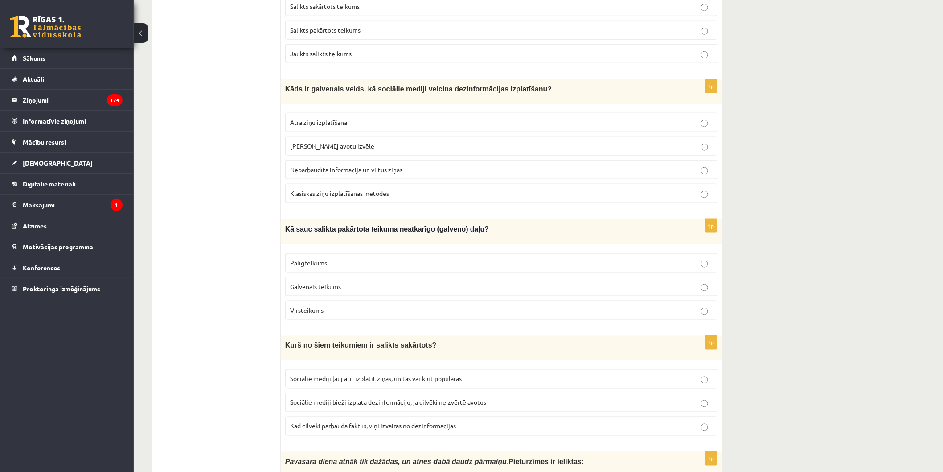
click at [407, 282] on p "Galvenais teikums" at bounding box center [501, 286] width 423 height 9
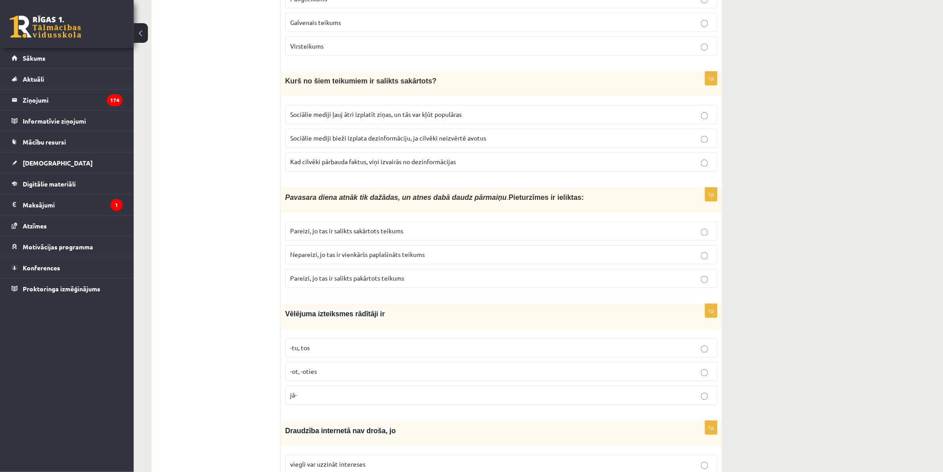
scroll to position [2116, 0]
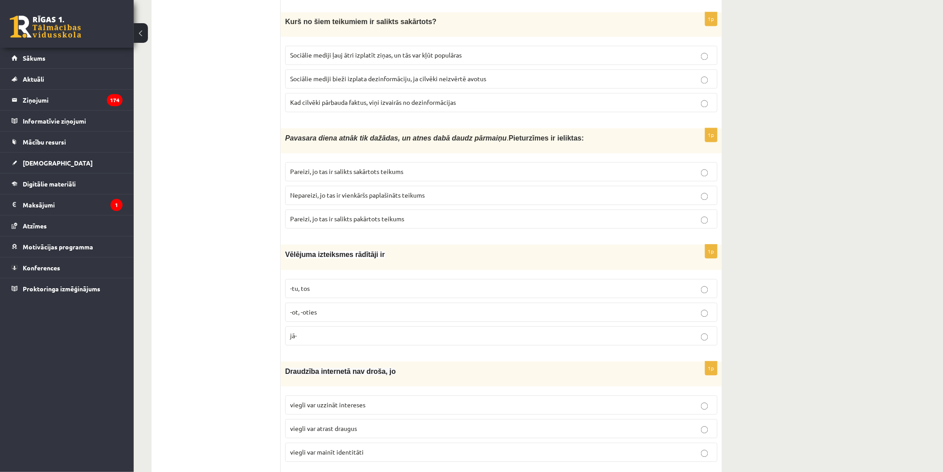
drag, startPoint x: 388, startPoint y: 37, endPoint x: 384, endPoint y: 47, distance: 10.9
click at [386, 41] on fieldset "Sociālie mediji ļauj ātri izplatīt ziņas, un tās var kļūt populāras Sociālie me…" at bounding box center [501, 78] width 432 height 74
click at [384, 51] on span "Sociālie mediji ļauj ātri izplatīt ziņas, un tās var kļūt populāras" at bounding box center [376, 55] width 172 height 8
click at [445, 167] on p "Pareizi, jo tas ir salikts sakārtots teikums" at bounding box center [501, 171] width 423 height 9
click at [417, 284] on p "-tu, tos" at bounding box center [501, 288] width 423 height 9
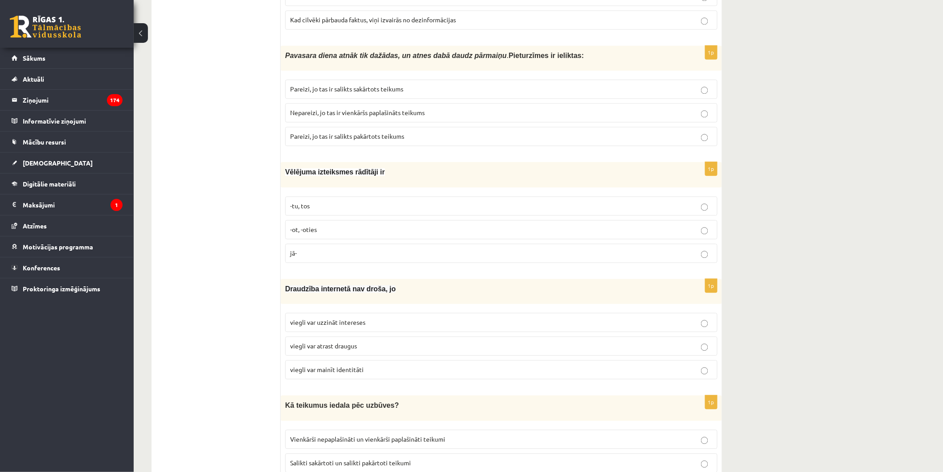
scroll to position [2246, 0]
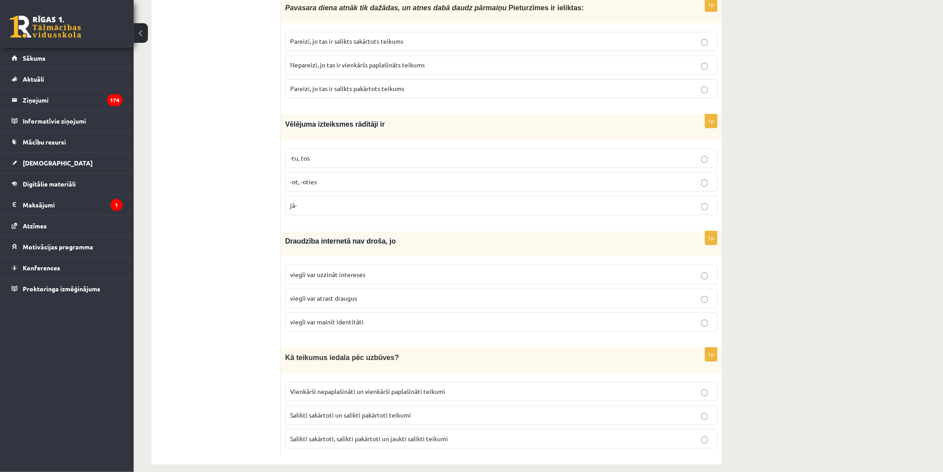
click at [395, 312] on label "viegli var mainīt identitāti" at bounding box center [501, 321] width 432 height 19
click at [609, 434] on p "Salikti sakārtoti, salikti pakārtoti un jaukti salikti teikumi" at bounding box center [501, 438] width 423 height 9
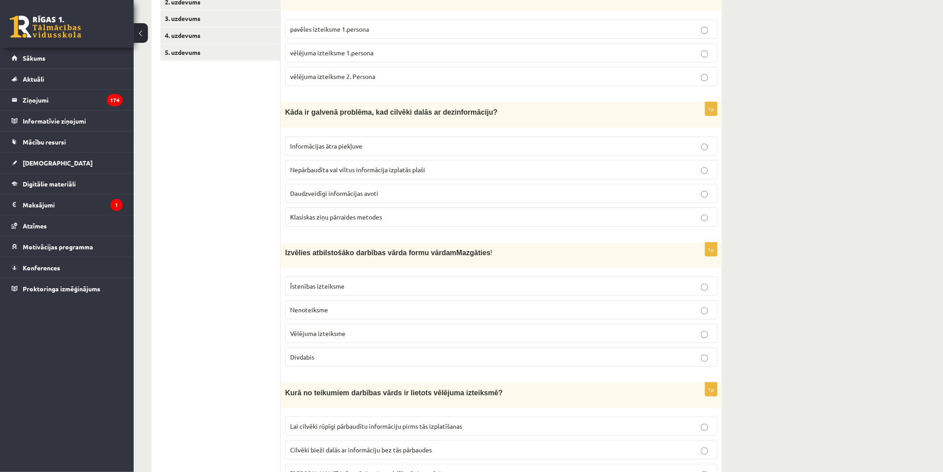
scroll to position [0, 0]
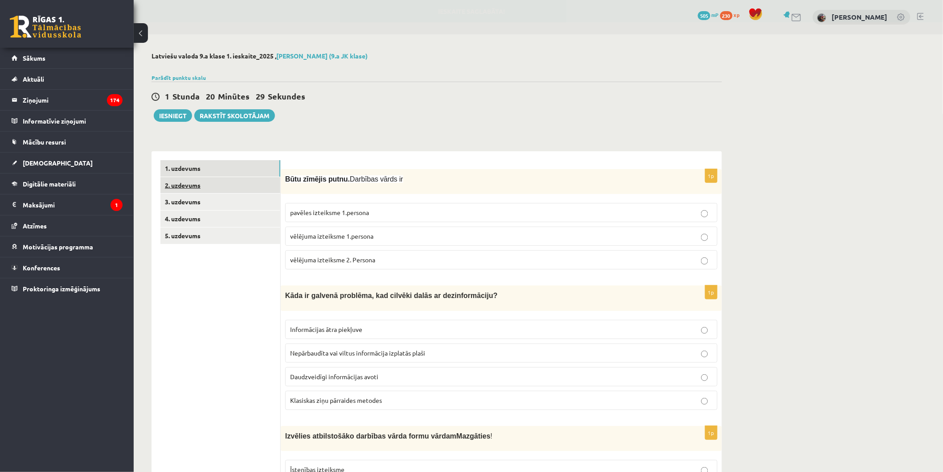
click at [201, 185] on link "2. uzdevums" at bounding box center [220, 185] width 120 height 16
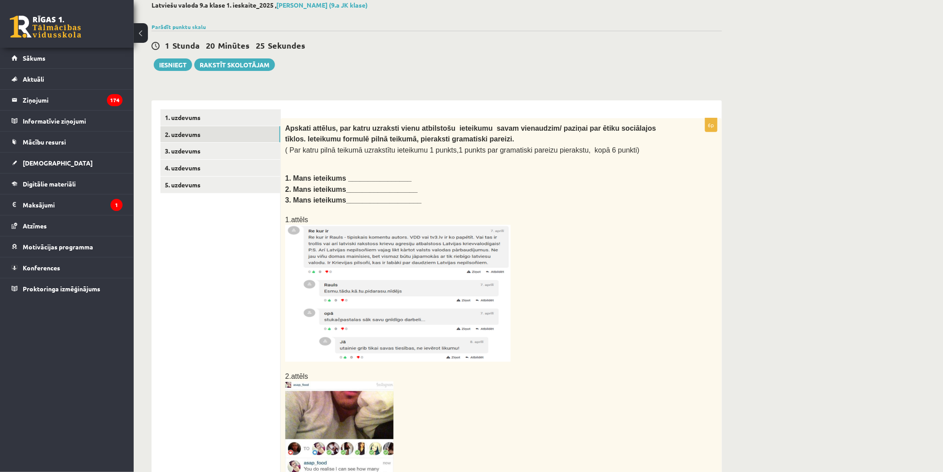
scroll to position [47, 0]
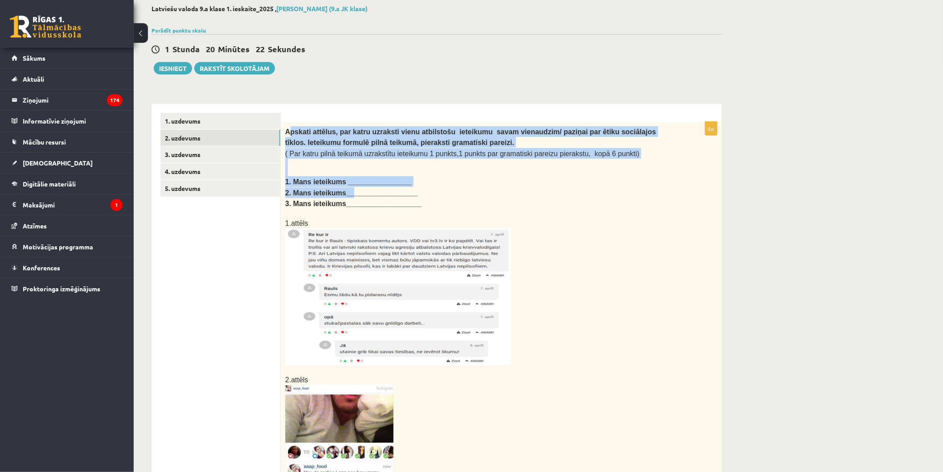
drag, startPoint x: 289, startPoint y: 131, endPoint x: 348, endPoint y: 184, distance: 79.2
click at [348, 185] on div "Apskati attēlus, par katru uzraksti vienu atbilstošu ieteikumu savam vienaudzim…" at bounding box center [501, 352] width 441 height 460
click at [306, 131] on b "Apskati attēlus, par katru uzraksti vienu atbilstošu ieteikumu savam vienaudzim…" at bounding box center [470, 137] width 371 height 18
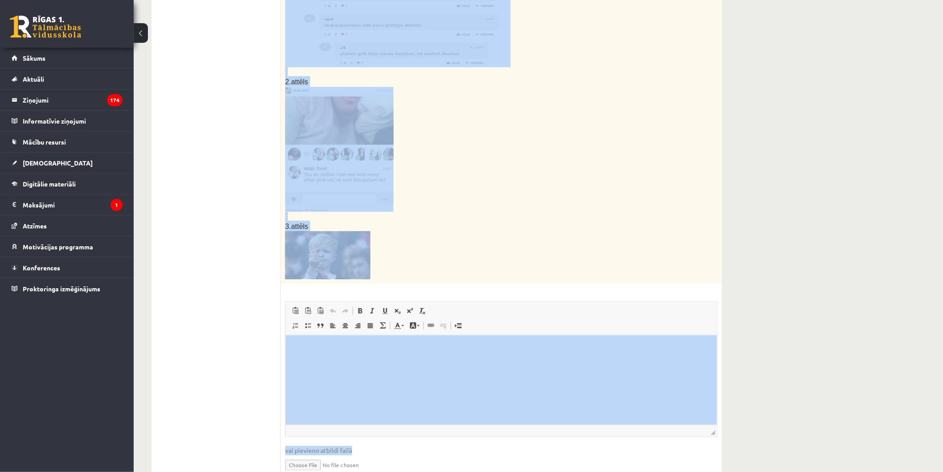
scroll to position [378, 0]
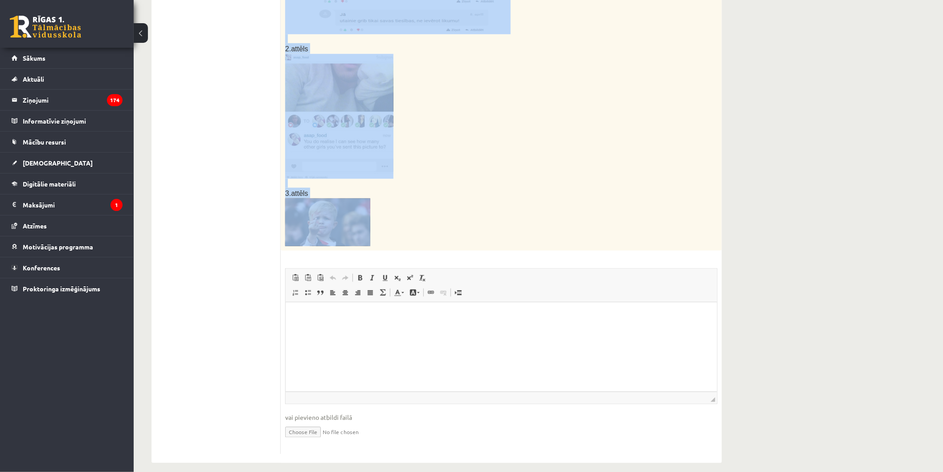
drag, startPoint x: 283, startPoint y: 128, endPoint x: 435, endPoint y: 236, distance: 186.4
click at [435, 236] on div "Apskati attēlus, par katru uzraksti vienu atbilstošu ieteikumu savam vienaudzim…" at bounding box center [501, 21] width 441 height 460
copy div "Apskati attēlus, par katru uzraksti vienu atbilstošu ieteikumu savam vienaudzim…"
drag, startPoint x: 349, startPoint y: 115, endPoint x: 328, endPoint y: 120, distance: 22.1
click at [328, 120] on img at bounding box center [339, 116] width 108 height 125
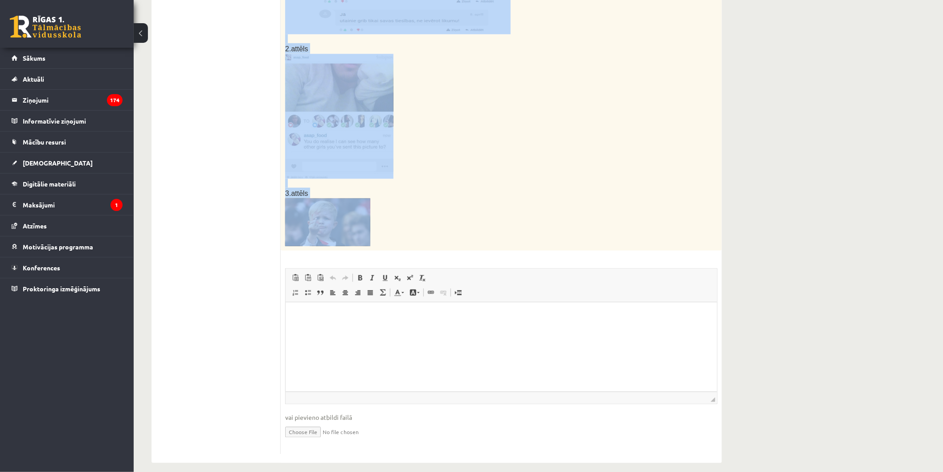
click at [328, 120] on img at bounding box center [339, 116] width 108 height 125
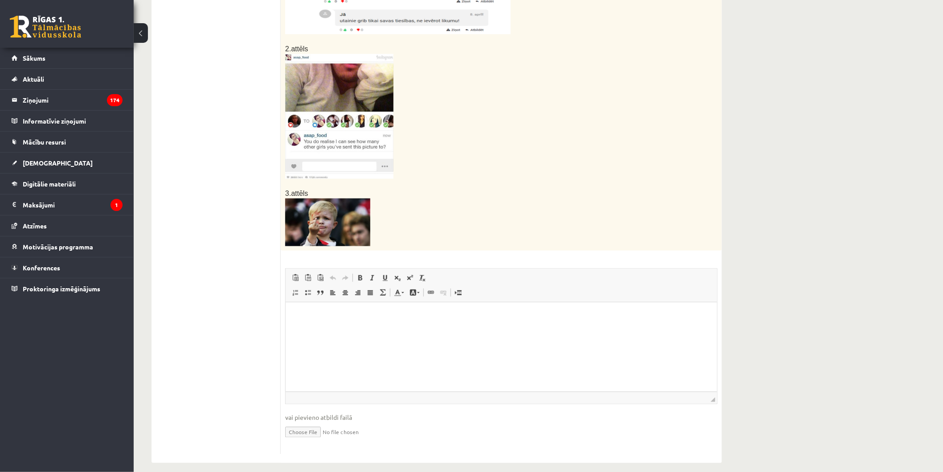
drag, startPoint x: 235, startPoint y: 162, endPoint x: 309, endPoint y: 156, distance: 74.2
click at [242, 164] on ul "1. uzdevums 2. uzdevums 3. uzdevums 4. uzdevums 5. uzdevums" at bounding box center [220, 118] width 120 height 672
click at [356, 329] on html at bounding box center [500, 315] width 431 height 27
click at [372, 315] on span "Ielīmēt" at bounding box center [383, 316] width 25 height 13
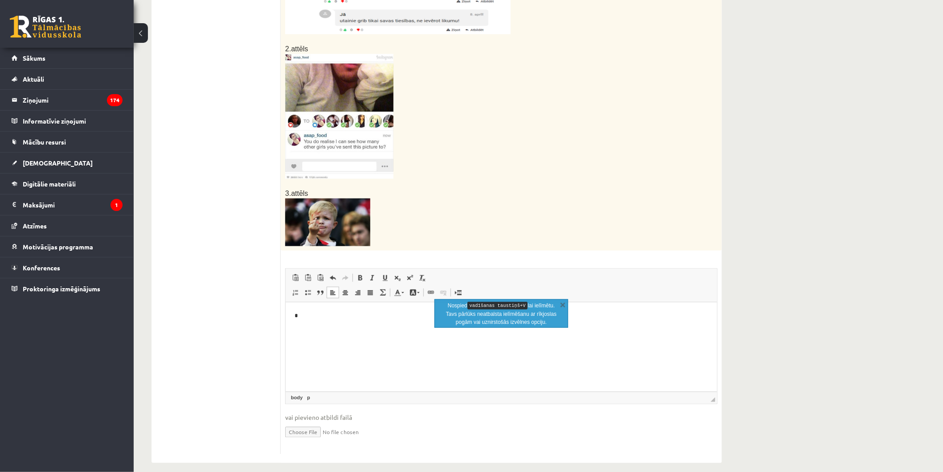
drag, startPoint x: 375, startPoint y: 324, endPoint x: 357, endPoint y: 313, distance: 21.2
click at [357, 313] on html "*" at bounding box center [500, 315] width 431 height 27
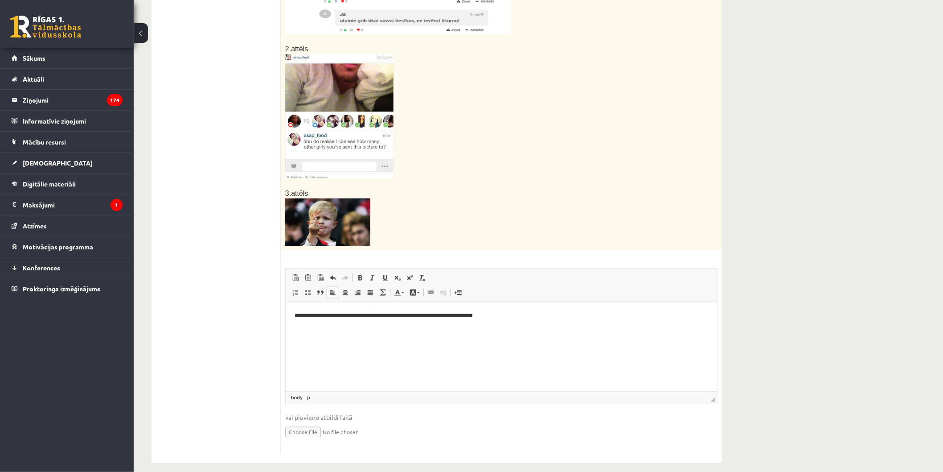
click at [452, 334] on p "Bagātinātā teksta redaktors, wiswyg-editor-user-answer-47025020132600" at bounding box center [501, 330] width 414 height 9
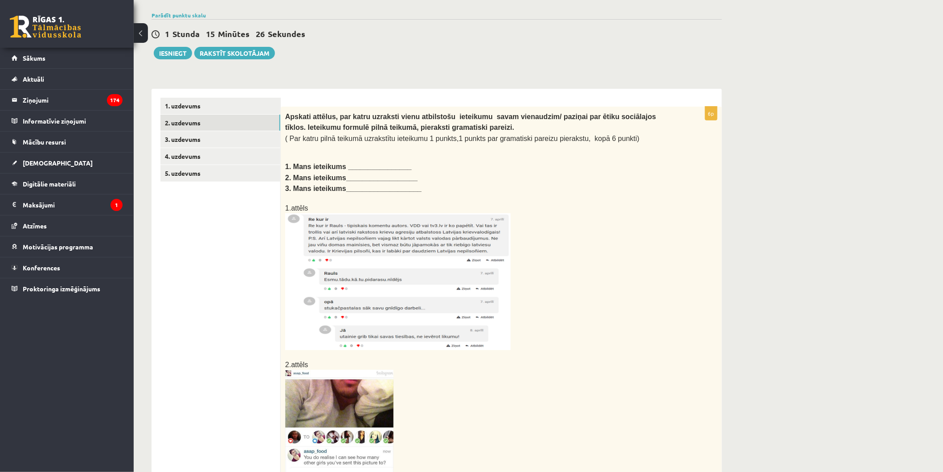
scroll to position [51, 0]
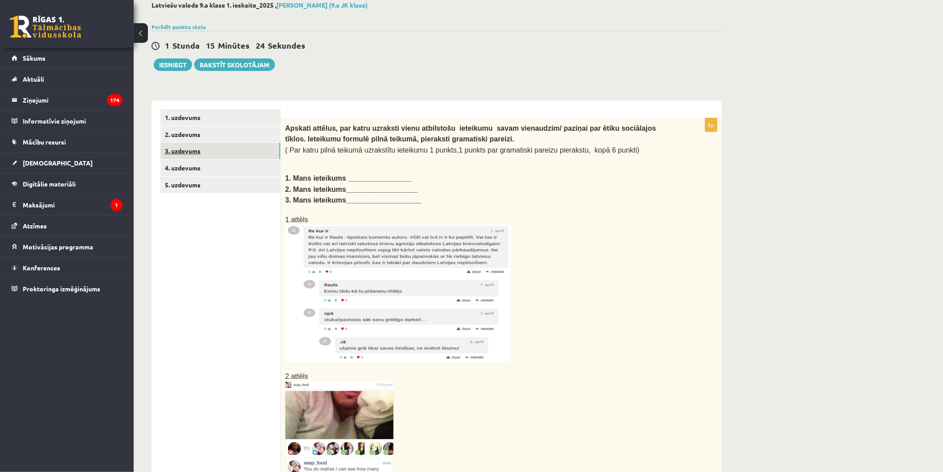
click at [203, 148] on link "3. uzdevums" at bounding box center [220, 151] width 120 height 16
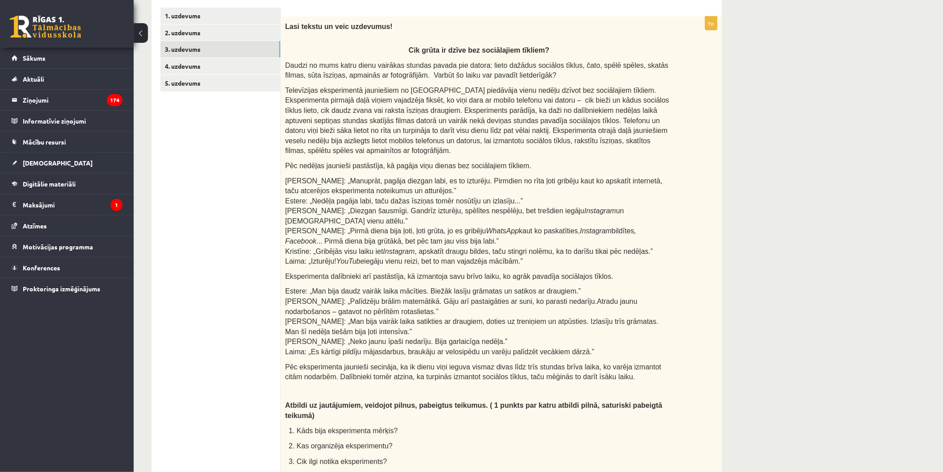
scroll to position [145, 0]
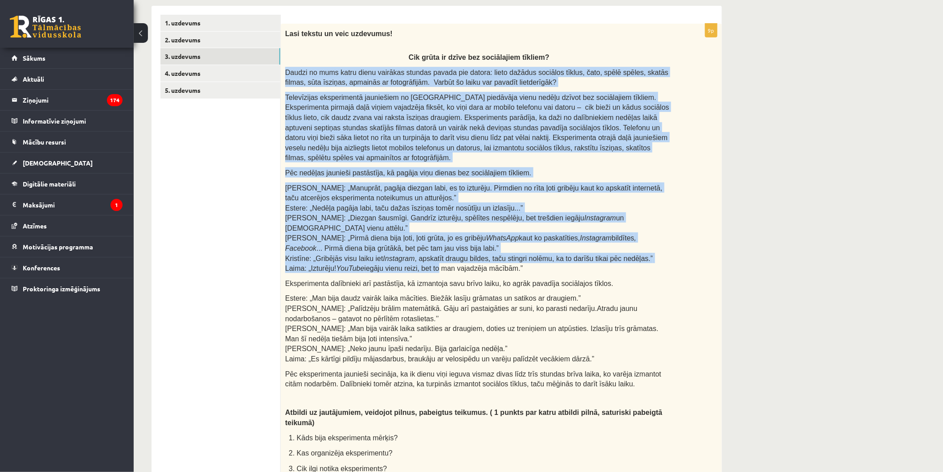
drag, startPoint x: 288, startPoint y: 70, endPoint x: 329, endPoint y: 36, distance: 53.1
click at [413, 192] on div "Lasi tekstu un veic uzdevumus! Cik grūta ir dzīve bez sociālajiem tīkliem? Daud…" at bounding box center [501, 307] width 441 height 566
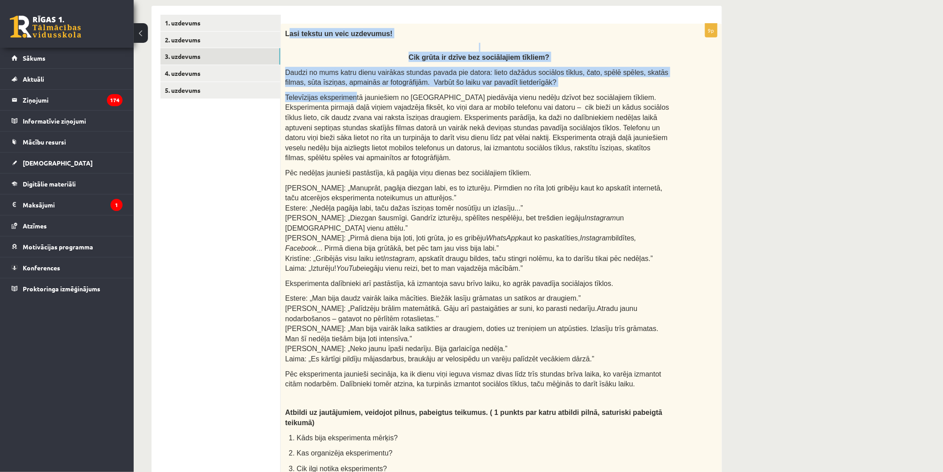
drag, startPoint x: 287, startPoint y: 33, endPoint x: 337, endPoint y: 78, distance: 66.9
click at [337, 78] on div "Lasi tekstu un veic uzdevumus! Cik grūta ir dzīve bez sociālajiem tīkliem? Daud…" at bounding box center [501, 307] width 441 height 566
click at [321, 44] on p "Cik grūta ir dzīve bez sociālajiem tīkliem?" at bounding box center [479, 52] width 388 height 19
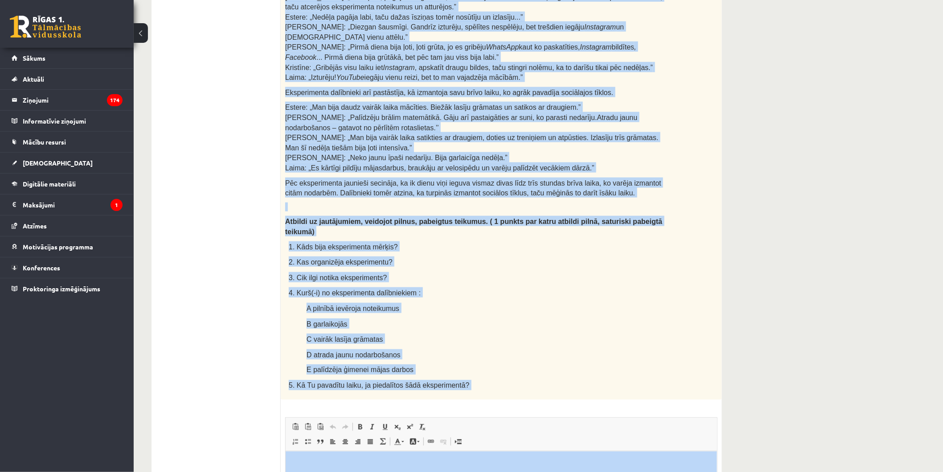
scroll to position [351, 0]
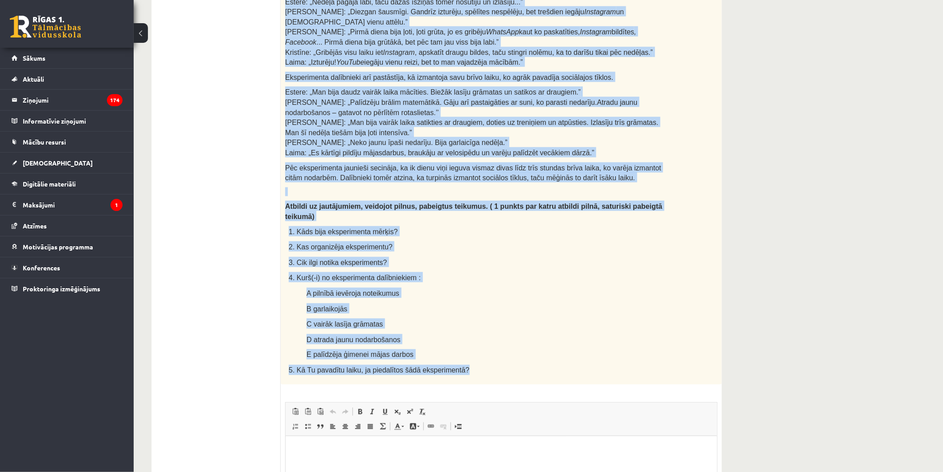
drag, startPoint x: 285, startPoint y: 29, endPoint x: 484, endPoint y: 333, distance: 362.9
click at [495, 346] on div "Lasi tekstu un veic uzdevumus! Cik grūta ir dzīve bez sociālajiem tīkliem? Daud…" at bounding box center [501, 101] width 441 height 566
copy div "Lasi tekstu un veic uzdevumus! Cik grūta ir dzīve bez sociālajiem tīkliem? Daud…"
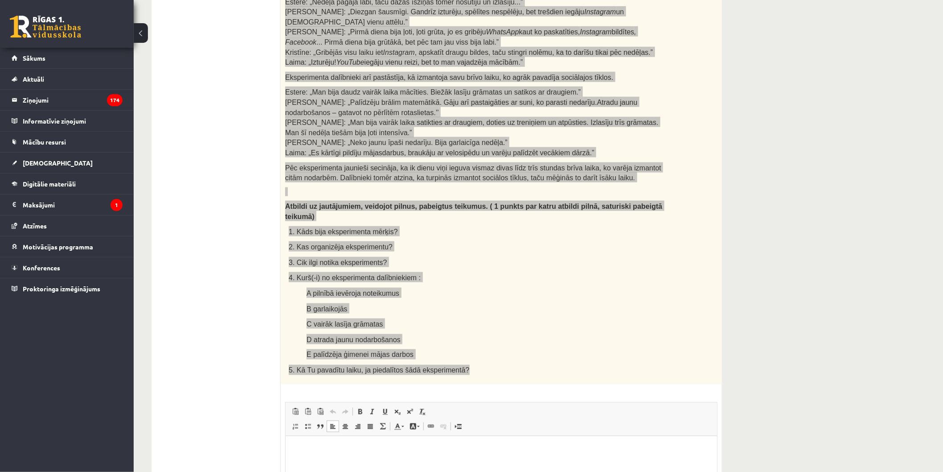
click at [463, 463] on html at bounding box center [500, 448] width 431 height 27
drag, startPoint x: 354, startPoint y: 454, endPoint x: 361, endPoint y: 471, distance: 18.8
click at [357, 460] on html "**********" at bounding box center [500, 448] width 431 height 27
click at [352, 449] on p "**********" at bounding box center [501, 448] width 414 height 9
click at [507, 452] on p "**********" at bounding box center [501, 448] width 414 height 9
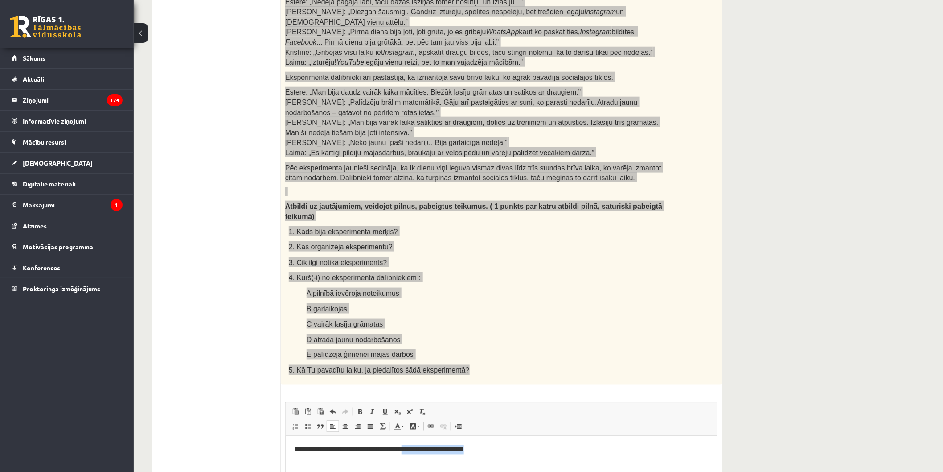
drag, startPoint x: 505, startPoint y: 452, endPoint x: 415, endPoint y: 463, distance: 90.2
click at [415, 463] on html "**********" at bounding box center [500, 448] width 431 height 27
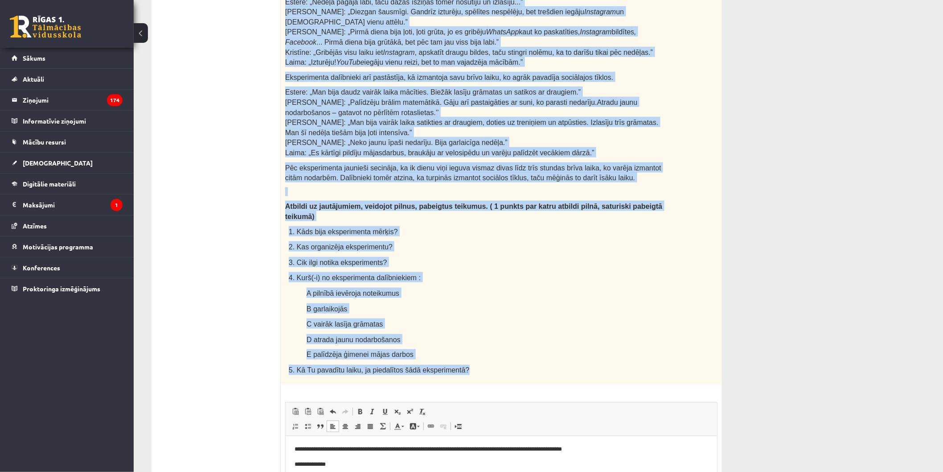
click at [466, 318] on p "C vairāk lasīja grāmatas" at bounding box center [490, 323] width 366 height 10
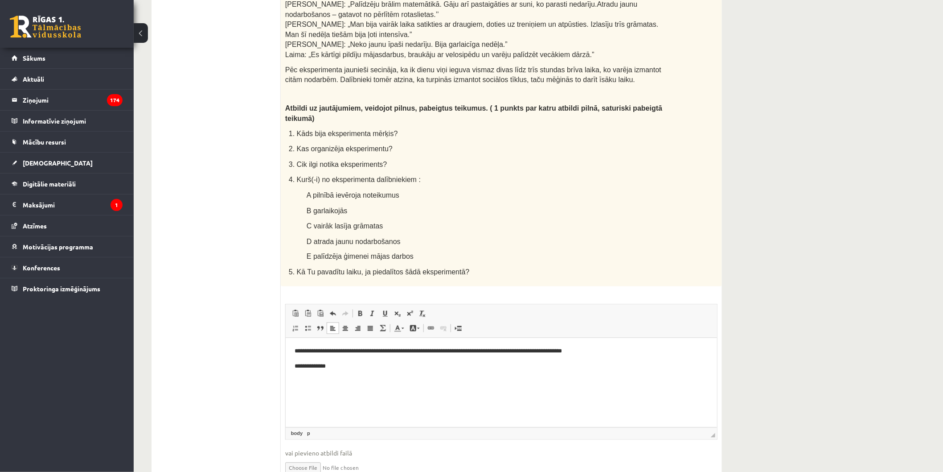
scroll to position [460, 0]
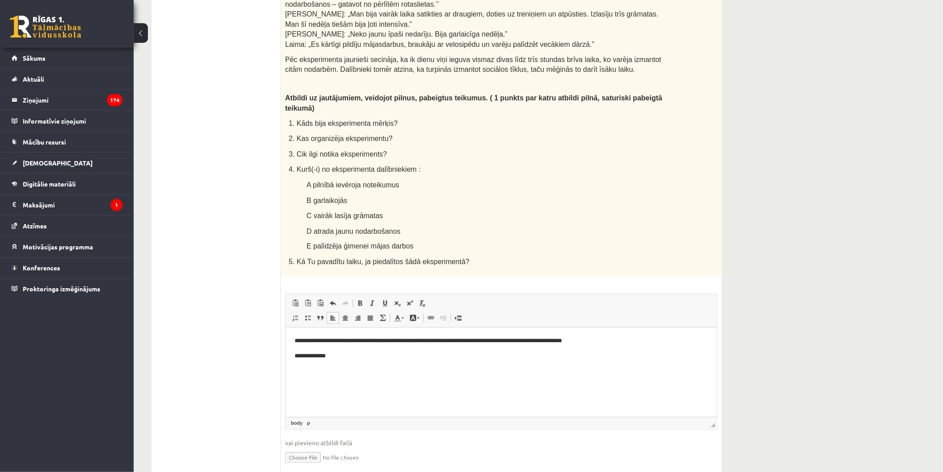
click at [398, 358] on p "**********" at bounding box center [501, 355] width 414 height 9
drag, startPoint x: 593, startPoint y: 336, endPoint x: 604, endPoint y: 342, distance: 12.6
click at [595, 337] on p "**********" at bounding box center [501, 340] width 414 height 9
click at [461, 366] on html "**********" at bounding box center [500, 348] width 431 height 42
drag, startPoint x: 291, startPoint y: 136, endPoint x: 296, endPoint y: 145, distance: 10.8
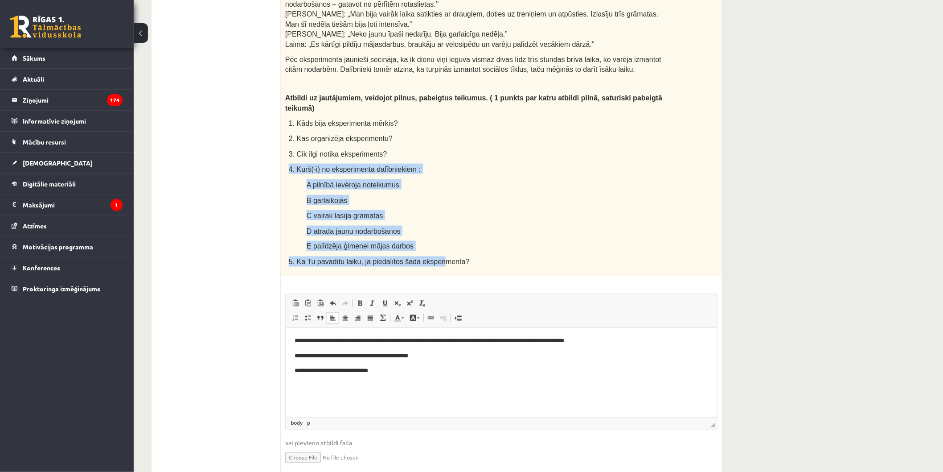
drag, startPoint x: 288, startPoint y: 130, endPoint x: 437, endPoint y: 221, distance: 174.2
click at [409, 241] on p "E palīdzēja ģimenei mājas darbos" at bounding box center [490, 246] width 366 height 10
drag, startPoint x: 291, startPoint y: 136, endPoint x: 458, endPoint y: 238, distance: 195.7
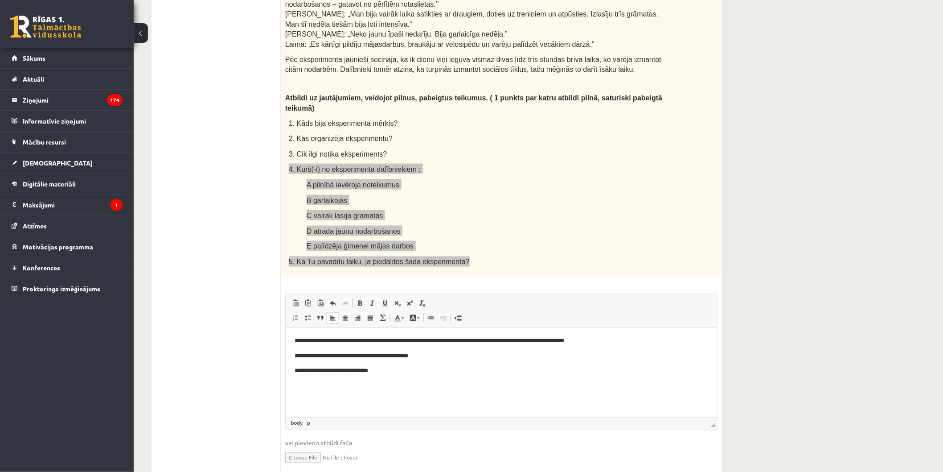
click at [478, 379] on body "**********" at bounding box center [501, 363] width 414 height 54
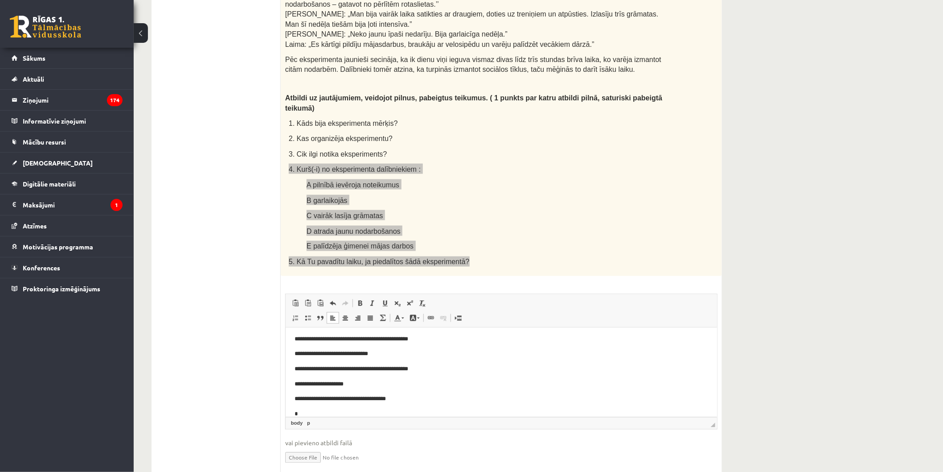
scroll to position [18, 0]
click at [356, 398] on p "**********" at bounding box center [497, 397] width 406 height 9
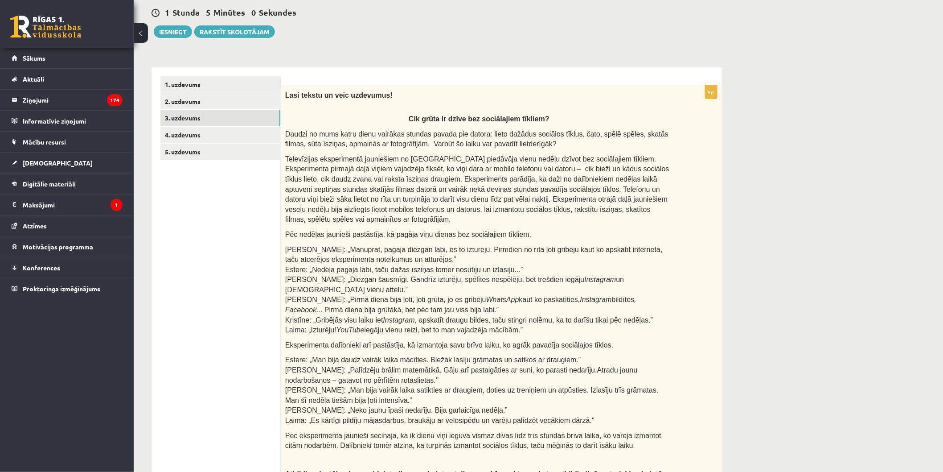
scroll to position [92, 0]
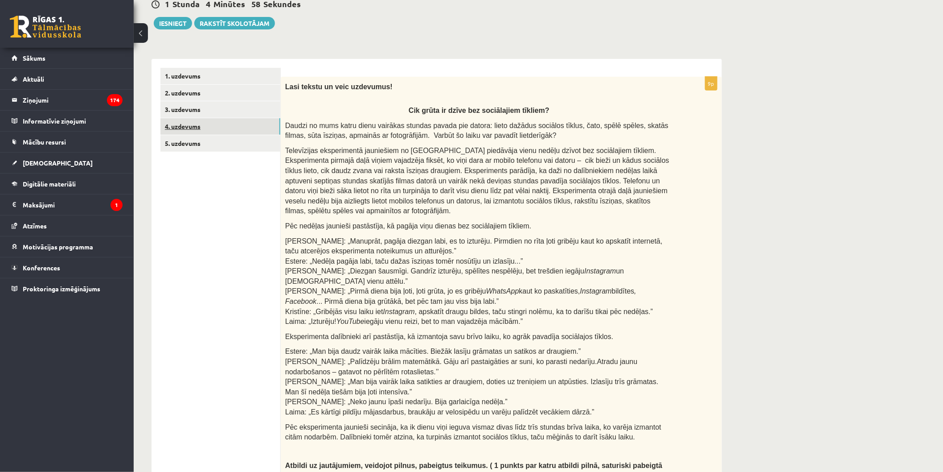
click at [226, 120] on link "4. uzdevums" at bounding box center [220, 126] width 120 height 16
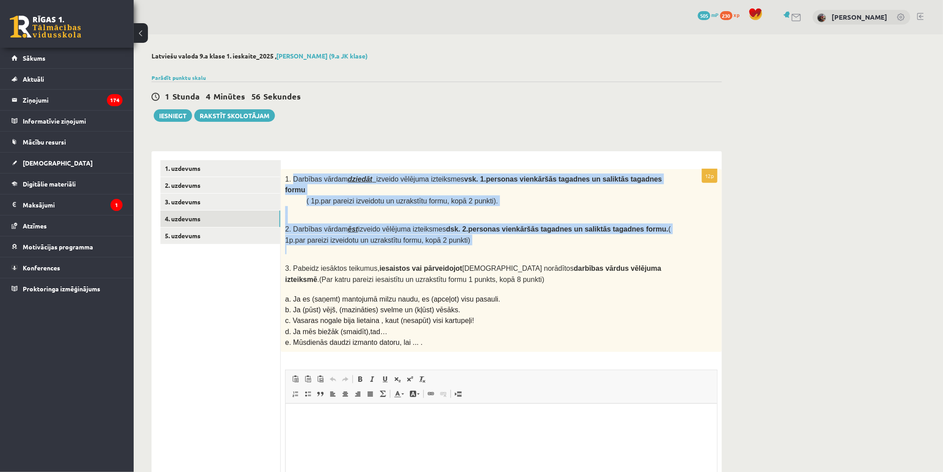
scroll to position [0, 0]
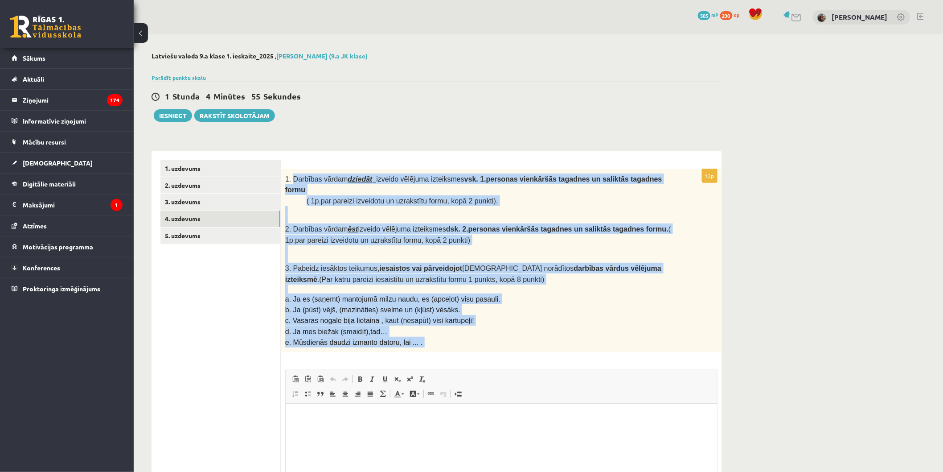
drag, startPoint x: 314, startPoint y: 191, endPoint x: 449, endPoint y: 330, distance: 193.8
click at [449, 332] on div "12p 1. Darbības vārdam dziedāt izveido vēlējuma izteiksmes vsk. 1.personas vien…" at bounding box center [501, 362] width 441 height 386
copy div "Darbības vārdam dziedāt izveido vēlējuma izteiksmes vsk. 1.personas vienkāršās …"
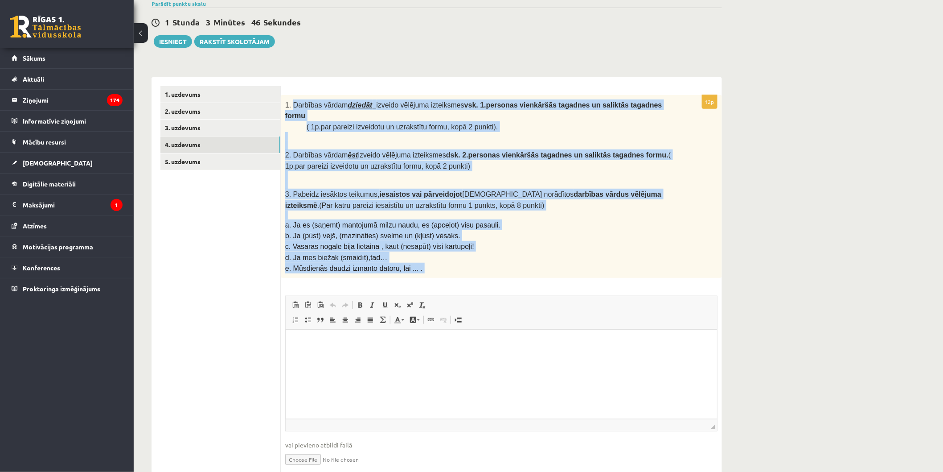
scroll to position [89, 0]
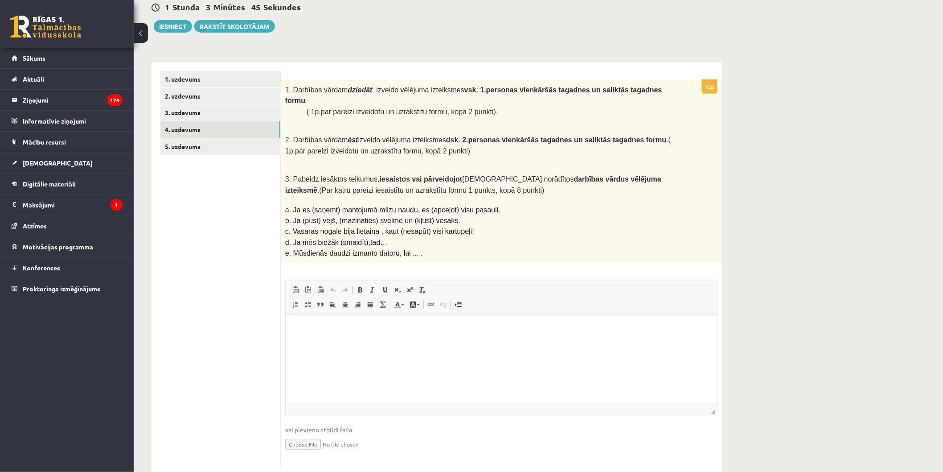
click at [310, 326] on p "Bagātinātā teksta redaktors, wiswyg-editor-user-answer-47024907240920" at bounding box center [501, 327] width 414 height 9
click at [239, 140] on link "5. uzdevums" at bounding box center [220, 146] width 120 height 16
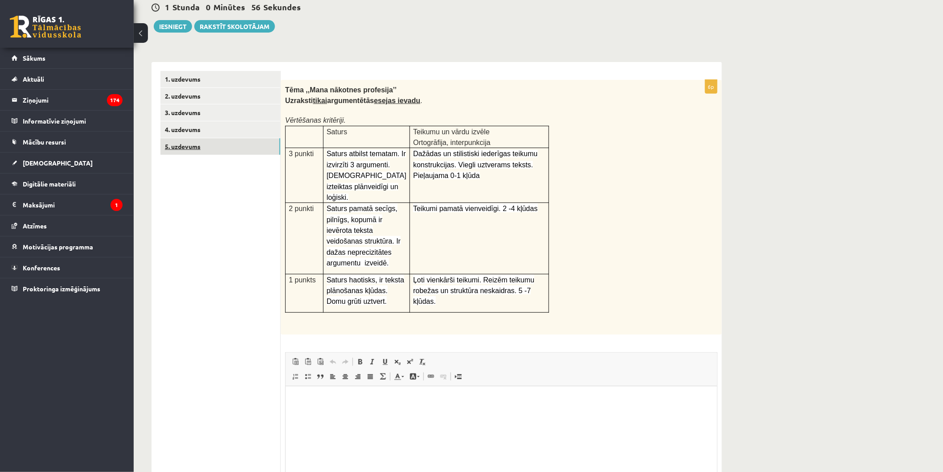
scroll to position [0, 0]
click at [206, 123] on link "4. uzdevums" at bounding box center [220, 129] width 120 height 16
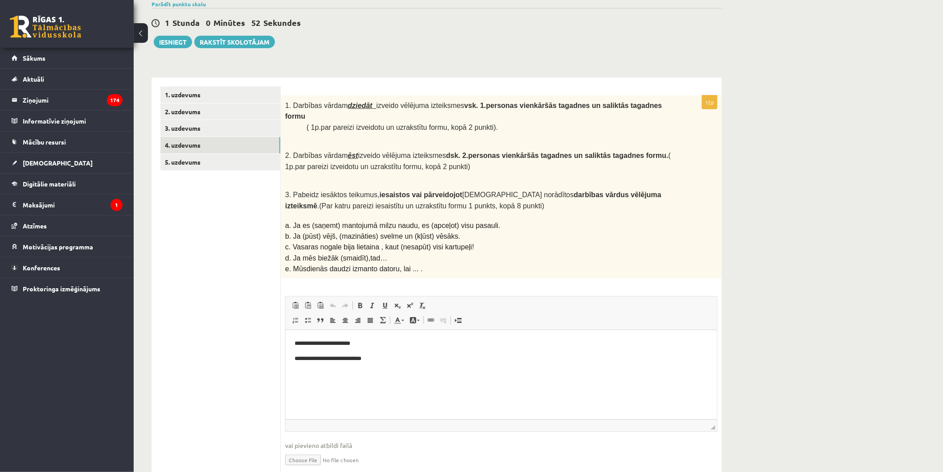
scroll to position [89, 0]
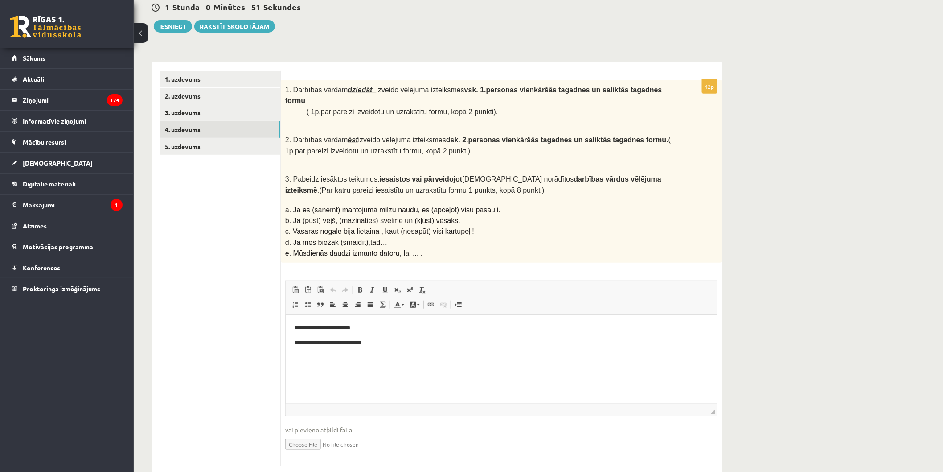
click at [408, 352] on body "**********" at bounding box center [501, 342] width 414 height 39
click at [411, 349] on body "**********" at bounding box center [501, 342] width 414 height 39
click at [381, 324] on p "**********" at bounding box center [501, 327] width 414 height 9
click at [382, 333] on body "**********" at bounding box center [501, 350] width 414 height 54
click at [386, 332] on p "**********" at bounding box center [501, 327] width 414 height 9
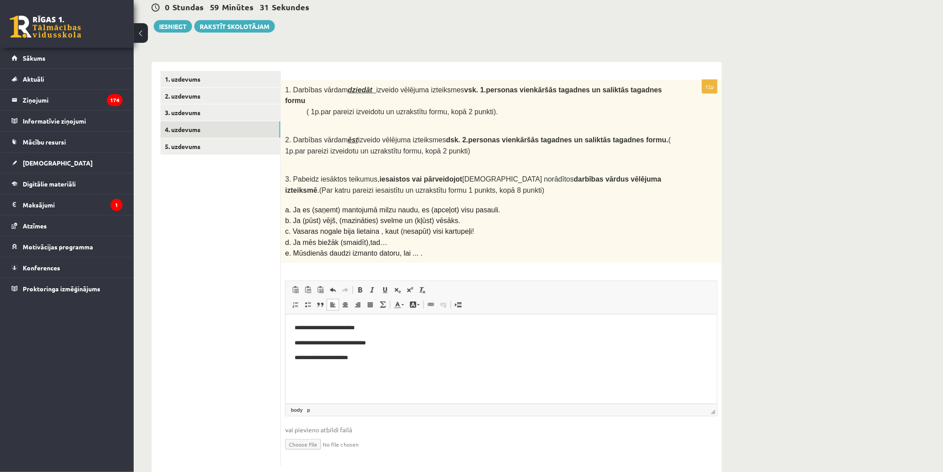
click at [392, 335] on body "**********" at bounding box center [501, 350] width 414 height 54
click at [393, 331] on p "**********" at bounding box center [501, 327] width 414 height 9
click at [395, 338] on p "**********" at bounding box center [501, 342] width 414 height 9
click at [384, 333] on body "**********" at bounding box center [501, 350] width 414 height 54
click at [389, 328] on p "**********" at bounding box center [501, 327] width 414 height 9
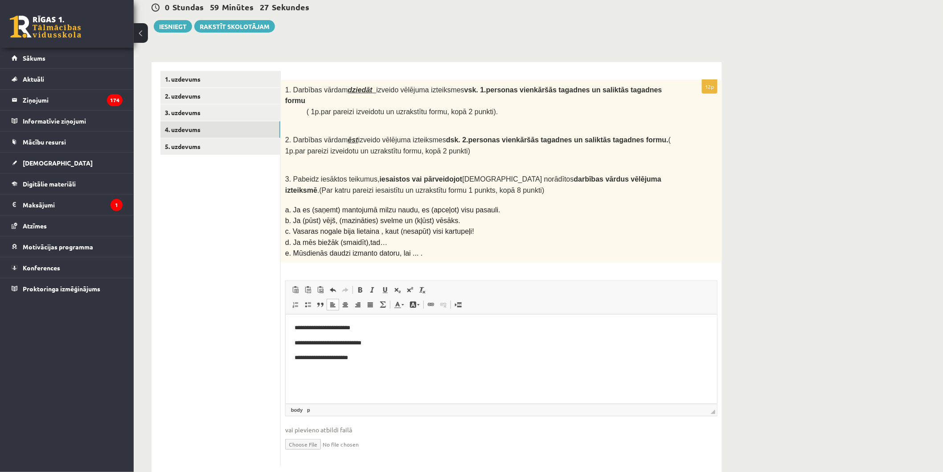
click at [386, 335] on body "**********" at bounding box center [501, 350] width 414 height 54
click at [333, 335] on body "**********" at bounding box center [501, 350] width 414 height 54
click at [292, 337] on html "**********" at bounding box center [500, 350] width 431 height 72
click at [372, 341] on p "**********" at bounding box center [501, 342] width 414 height 9
drag, startPoint x: 483, startPoint y: 393, endPoint x: 478, endPoint y: 379, distance: 15.1
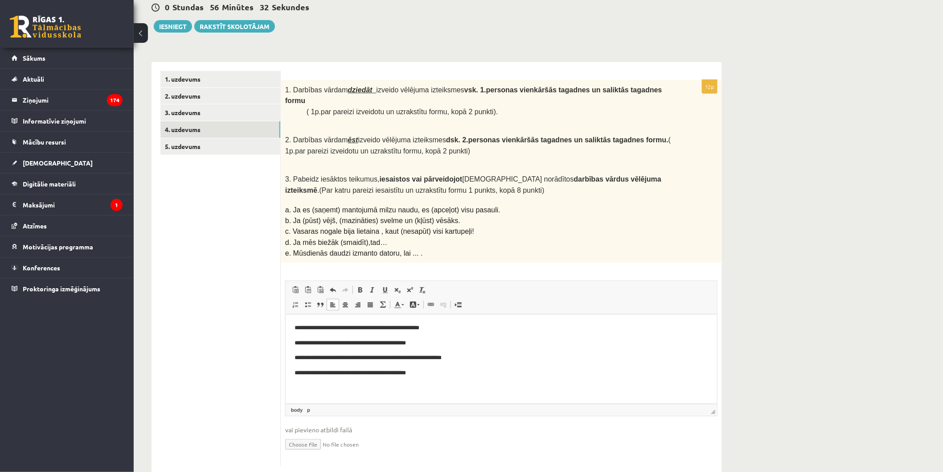
click at [480, 384] on html "**********" at bounding box center [500, 357] width 431 height 87
click at [478, 379] on body "**********" at bounding box center [501, 358] width 414 height 70
drag, startPoint x: 439, startPoint y: 369, endPoint x: 430, endPoint y: 371, distance: 9.1
click at [430, 371] on p "**********" at bounding box center [497, 369] width 406 height 9
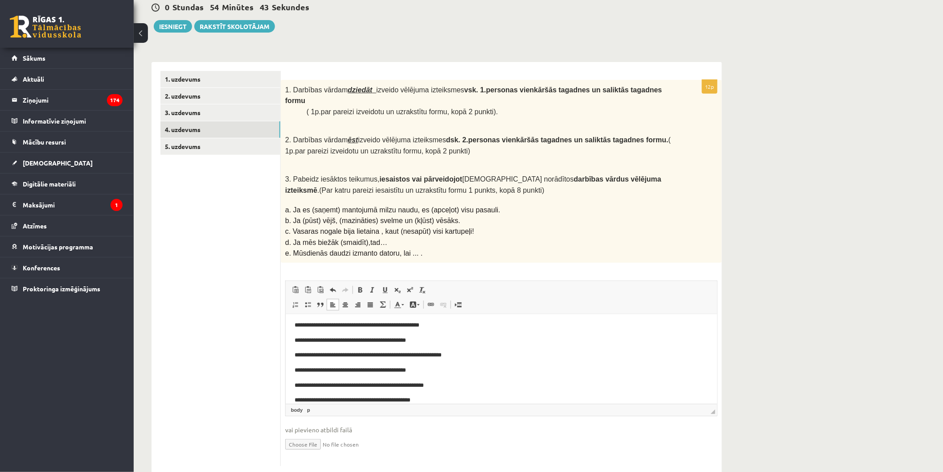
click at [430, 371] on p "**********" at bounding box center [497, 369] width 406 height 9
click at [500, 350] on p "**********" at bounding box center [497, 354] width 406 height 9
drag, startPoint x: 1002, startPoint y: 654, endPoint x: 716, endPoint y: 332, distance: 430.3
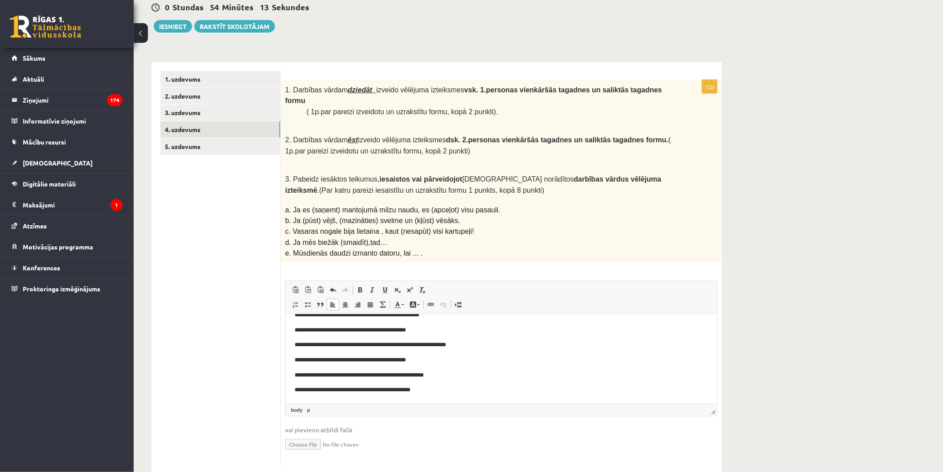
drag, startPoint x: 715, startPoint y: 363, endPoint x: 566, endPoint y: 689, distance: 358.4
click at [295, 372] on p "**********" at bounding box center [497, 374] width 406 height 9
click at [300, 390] on p "**********" at bounding box center [497, 389] width 406 height 9
click at [296, 393] on p "**********" at bounding box center [497, 389] width 406 height 9
drag, startPoint x: 443, startPoint y: 385, endPoint x: 452, endPoint y: 392, distance: 10.8
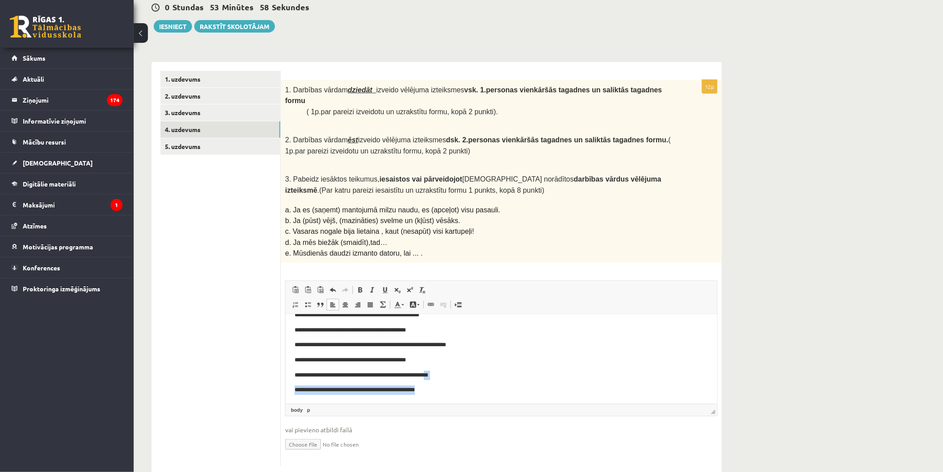
click at [447, 390] on body "**********" at bounding box center [501, 352] width 414 height 84
click at [452, 392] on p "**********" at bounding box center [497, 389] width 406 height 9
click at [453, 392] on p "**********" at bounding box center [497, 389] width 406 height 9
click at [442, 392] on p "**********" at bounding box center [497, 389] width 406 height 9
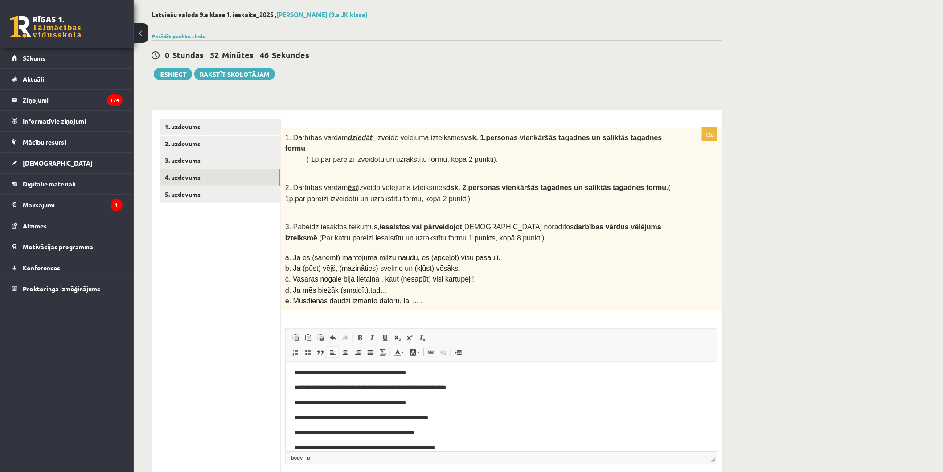
scroll to position [89, 0]
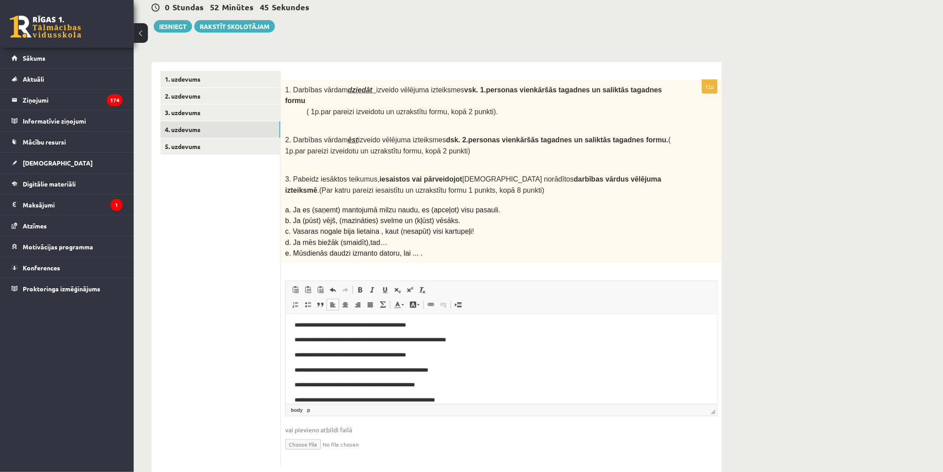
click at [159, 148] on div "1. uzdevums 2. uzdevums 3. uzdevums 4. uzdevums 5. uzdevums" at bounding box center [216, 268] width 129 height 413
click at [172, 143] on link "5. uzdevums" at bounding box center [220, 146] width 120 height 16
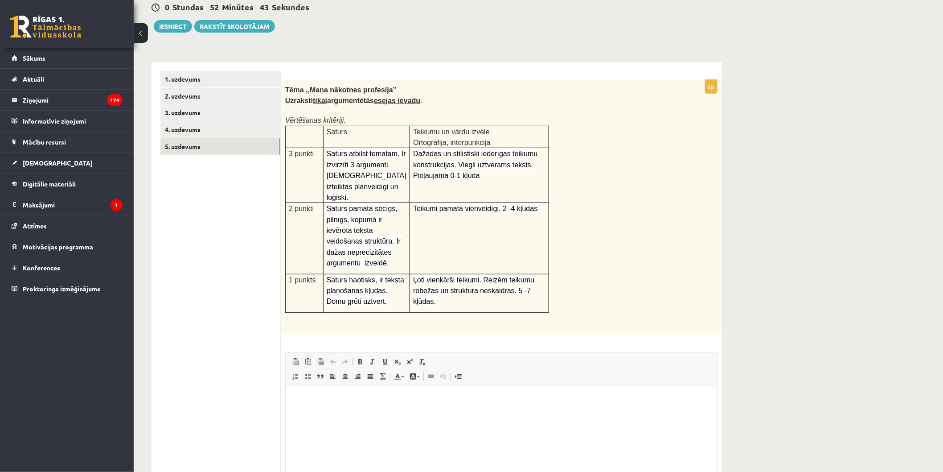
scroll to position [0, 0]
drag, startPoint x: 288, startPoint y: 91, endPoint x: 331, endPoint y: 107, distance: 45.7
click at [336, 114] on div "Tēma ,,Mana nākotnes profesija’’ Uzraksti tikai argumentētās esejas ievadu . Vē…" at bounding box center [501, 207] width 441 height 254
drag, startPoint x: 382, startPoint y: 100, endPoint x: 375, endPoint y: 101, distance: 6.3
click at [381, 100] on u "esejas ievadu" at bounding box center [397, 101] width 46 height 8
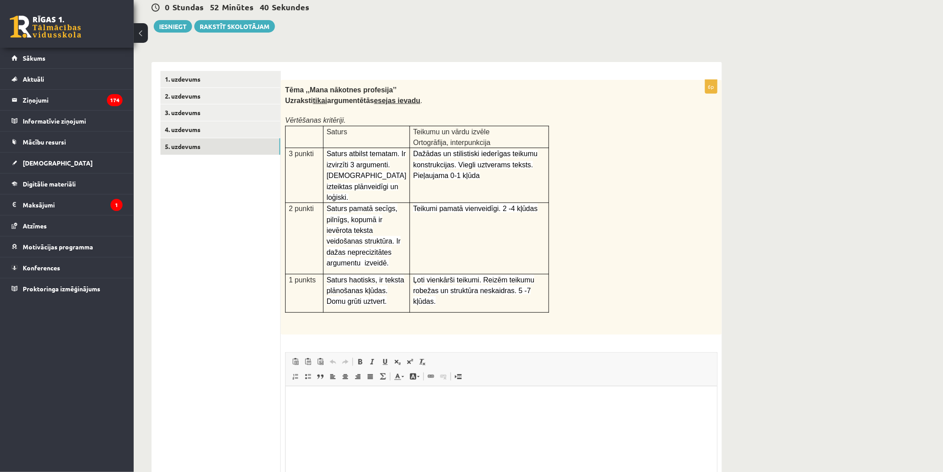
drag, startPoint x: 409, startPoint y: 113, endPoint x: 348, endPoint y: 89, distance: 66.0
click at [408, 110] on div "Tēma ,,Mana nākotnes profesija’’ Uzraksti tikai argumentētās esejas ievadu . Vē…" at bounding box center [501, 207] width 441 height 254
drag, startPoint x: 316, startPoint y: 104, endPoint x: 511, endPoint y: 279, distance: 262.6
click at [559, 291] on div "Tēma ,,Mana nākotnes profesija’’ Uzraksti tikai argumentētās esejas ievadu . Vē…" at bounding box center [501, 207] width 441 height 254
copy div "Tēma ,,Mana nākotnes profesija’’ Uzraksti tikai argumentētās esejas ievadu . Vē…"
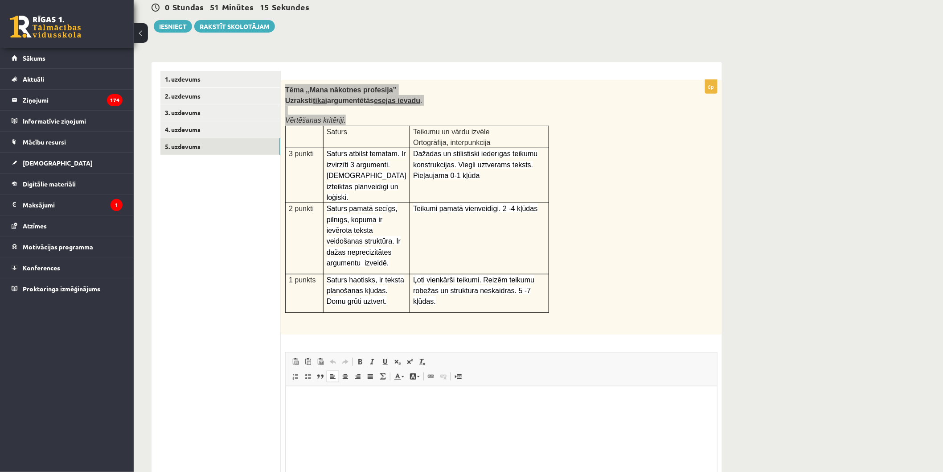
click at [482, 413] on html at bounding box center [500, 399] width 431 height 27
click at [486, 406] on html "**********" at bounding box center [500, 399] width 431 height 27
drag, startPoint x: 478, startPoint y: 404, endPoint x: 477, endPoint y: 415, distance: 11.2
click at [477, 407] on html "**********" at bounding box center [500, 399] width 431 height 27
click at [486, 398] on p "**********" at bounding box center [501, 398] width 414 height 9
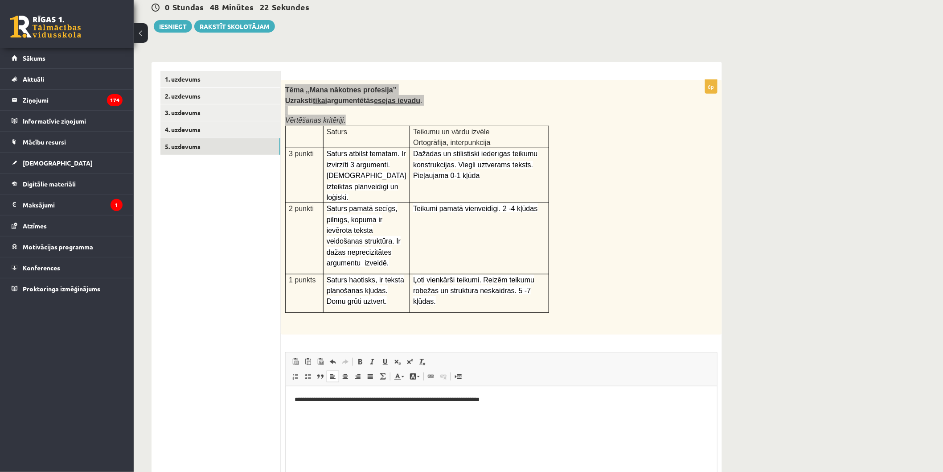
click at [531, 405] on html "**********" at bounding box center [500, 399] width 431 height 27
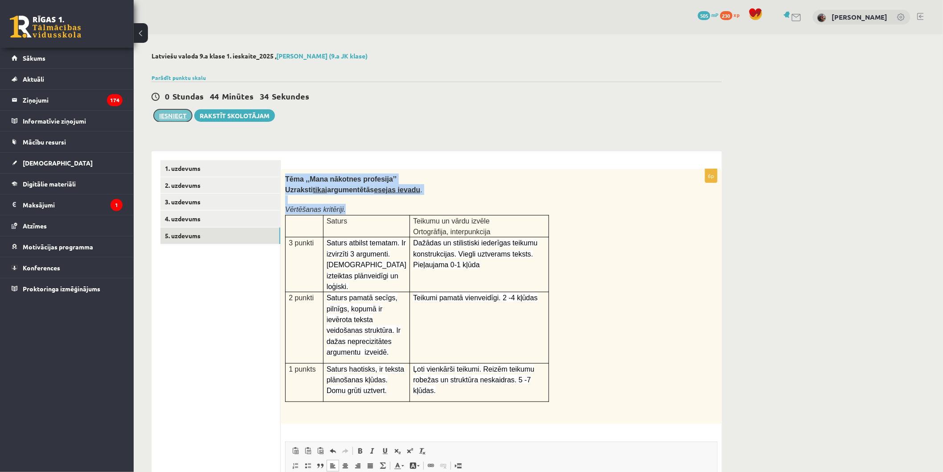
click at [189, 111] on button "Iesniegt" at bounding box center [173, 115] width 38 height 12
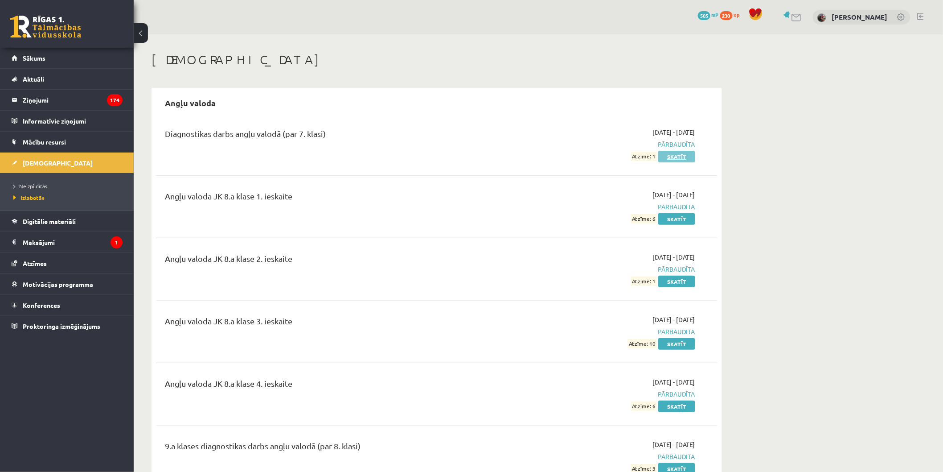
click at [677, 152] on link "Skatīt" at bounding box center [676, 157] width 37 height 12
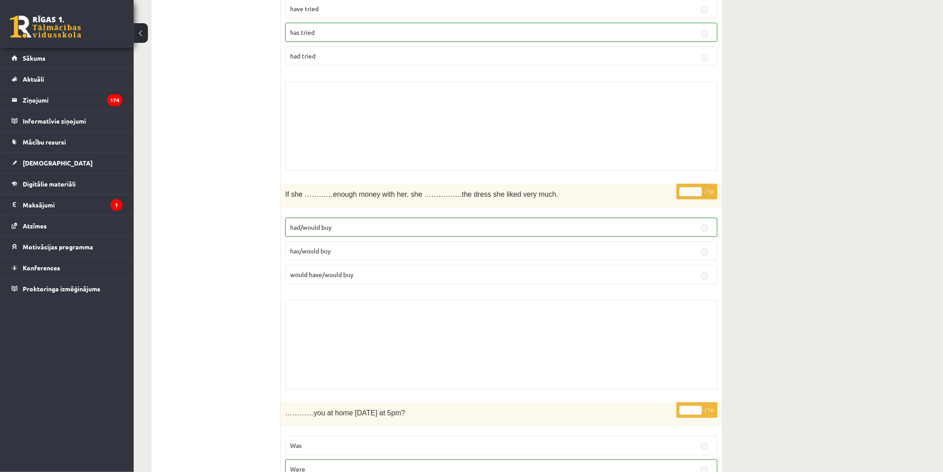
scroll to position [92, 0]
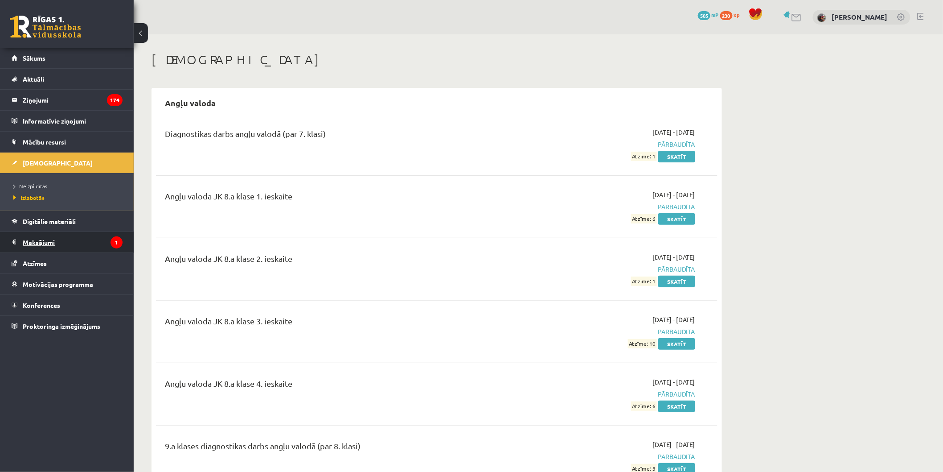
click at [69, 250] on legend "Maksājumi 1" at bounding box center [73, 242] width 100 height 21
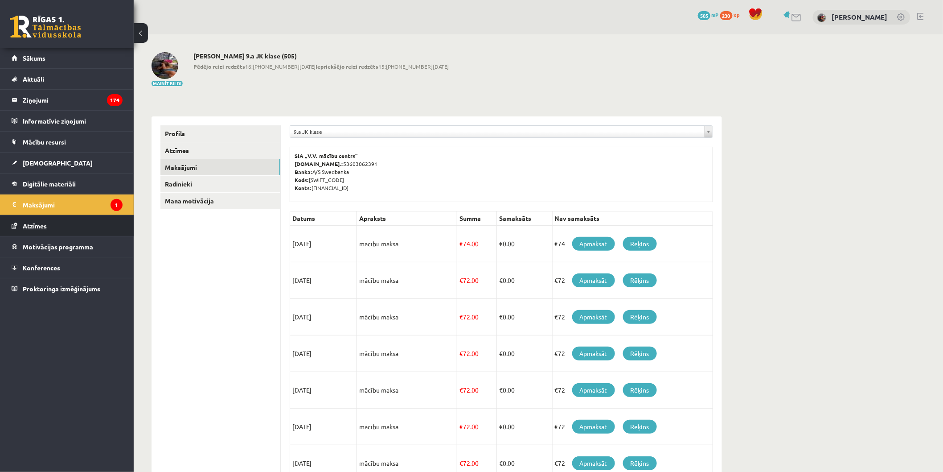
click at [73, 223] on link "Atzīmes" at bounding box center [67, 225] width 111 height 21
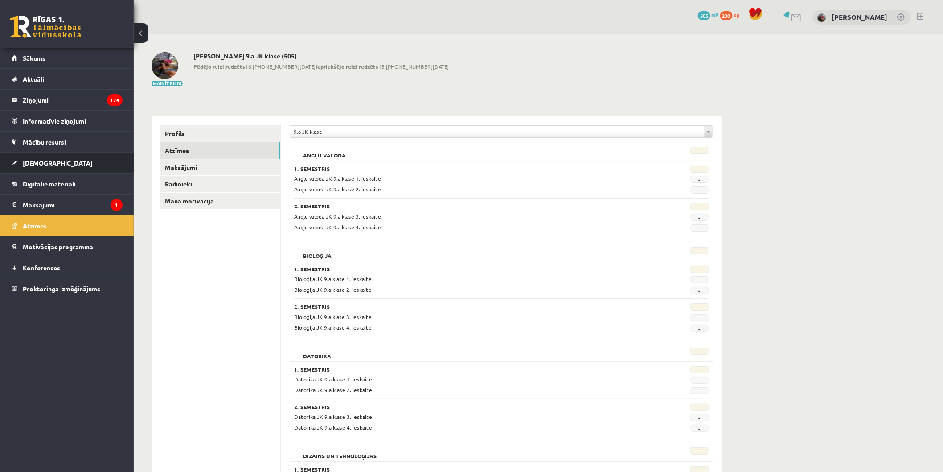
click at [55, 162] on link "[DEMOGRAPHIC_DATA]" at bounding box center [67, 162] width 111 height 21
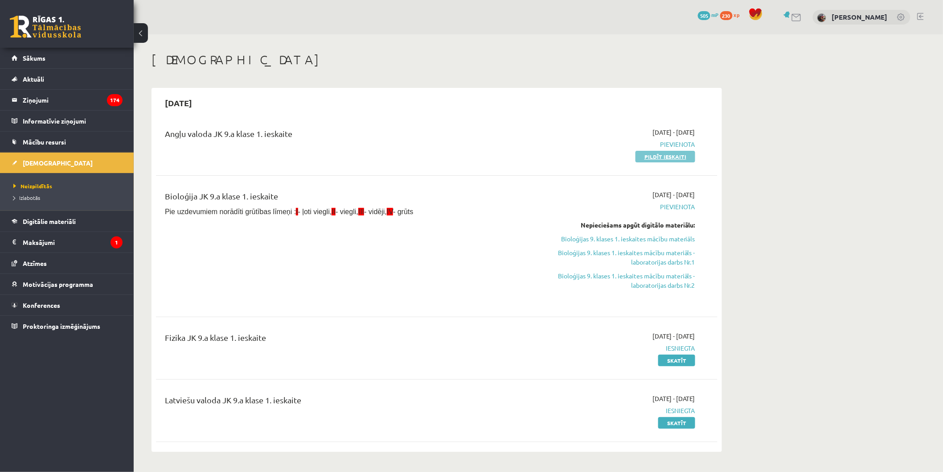
click at [677, 156] on link "Pildīt ieskaiti" at bounding box center [666, 157] width 60 height 12
click at [669, 234] on link "Bioloģijas 9. klases 1. ieskaites mācību materiāls" at bounding box center [611, 238] width 168 height 9
click at [688, 157] on link "Pildīt ieskaiti" at bounding box center [666, 157] width 60 height 12
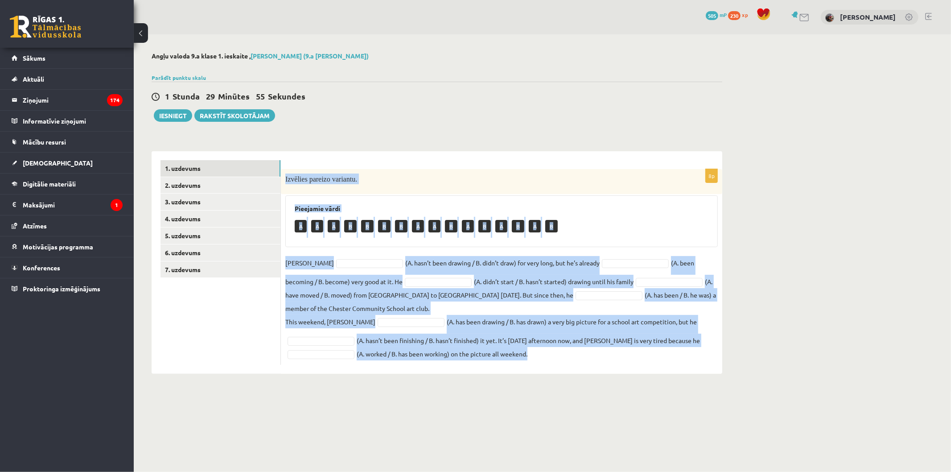
drag, startPoint x: 286, startPoint y: 178, endPoint x: 596, endPoint y: 353, distance: 356.0
click at [596, 353] on div "8p Izvēlies pareizo variantu. Pieejamie vārdi A A A B B B B A A B A B A B A B […" at bounding box center [501, 267] width 441 height 196
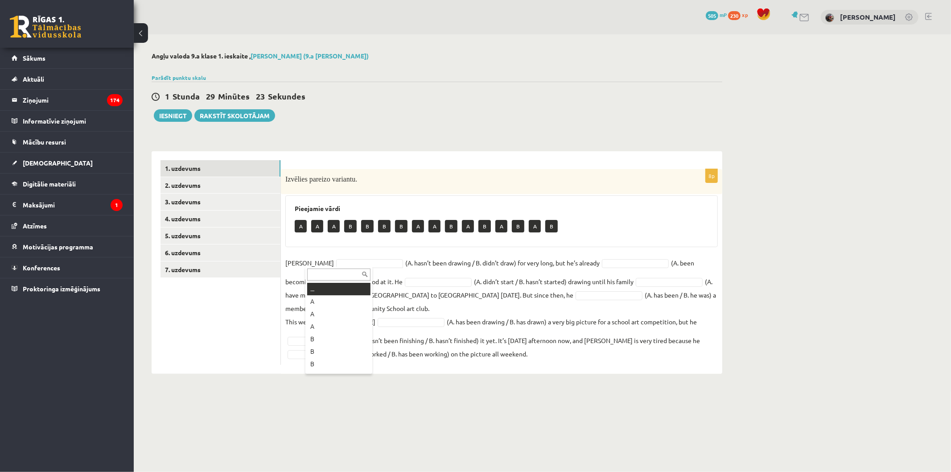
drag, startPoint x: 295, startPoint y: 224, endPoint x: 314, endPoint y: 242, distance: 25.9
drag, startPoint x: 299, startPoint y: 226, endPoint x: 417, endPoint y: 239, distance: 118.4
drag, startPoint x: 324, startPoint y: 194, endPoint x: 309, endPoint y: 196, distance: 14.8
click at [235, 184] on link "2. uzdevums" at bounding box center [220, 185] width 120 height 16
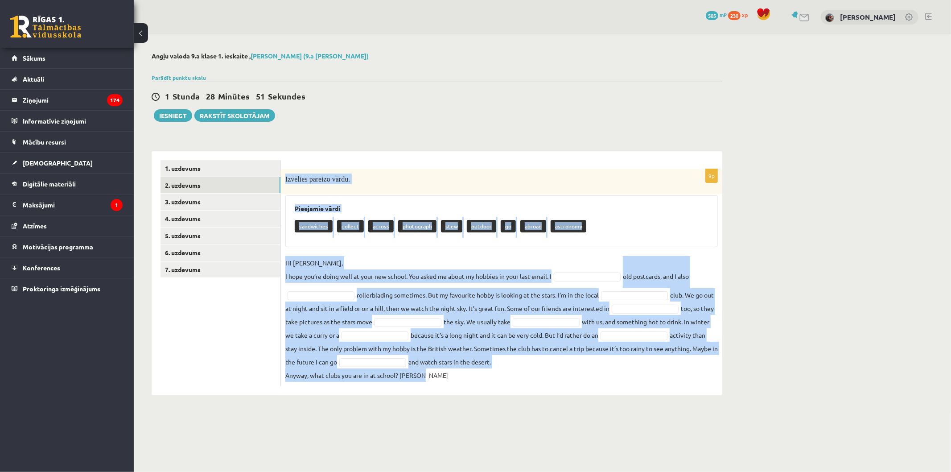
drag, startPoint x: 305, startPoint y: 186, endPoint x: 652, endPoint y: 384, distance: 399.4
click at [661, 387] on div "9p Izvēlies pareizo vārdu. Pieejamie vārdi sandwiches collect across photograph…" at bounding box center [501, 273] width 441 height 244
copy div "Izvēlies pareizo vārdu. Pieejamie vārdi sandwiches collect across photograph st…"
click at [367, 300] on fieldset "Hi Gracie, I hope you’re doing well at your new school. You asked me about my h…" at bounding box center [501, 319] width 432 height 126
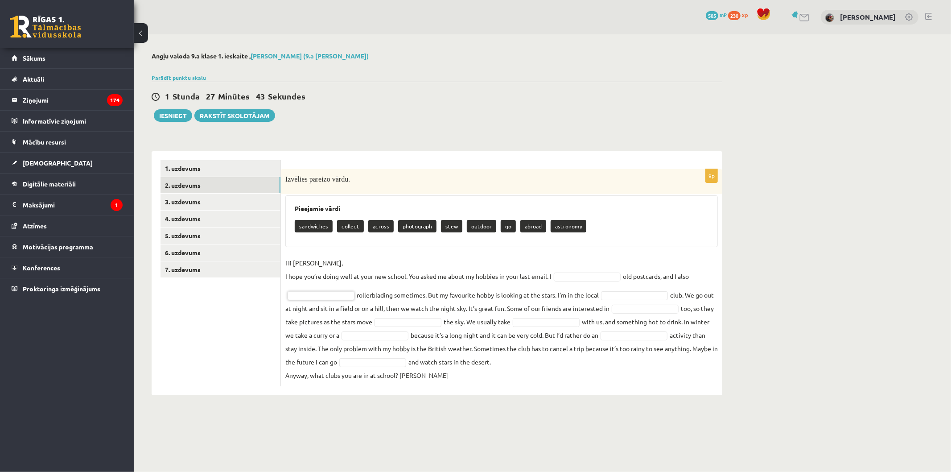
drag, startPoint x: 369, startPoint y: 221, endPoint x: 305, endPoint y: 203, distance: 66.2
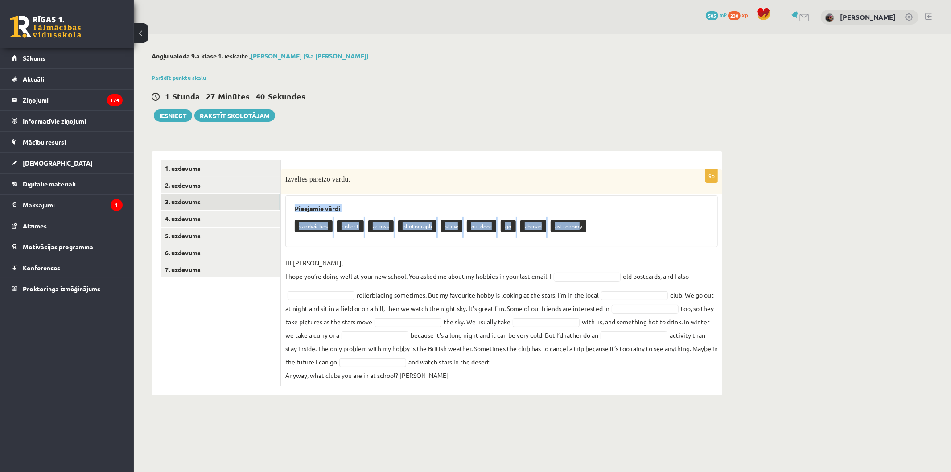
drag, startPoint x: 300, startPoint y: 203, endPoint x: 572, endPoint y: 221, distance: 272.5
click at [572, 221] on div "Pieejamie vārdi sandwiches collect across photograph stew outdoor go abroad ast…" at bounding box center [501, 221] width 432 height 52
copy div "Pieejamie vārdi sandwiches collect across photograph stew outdoor go abroad ast…"
click at [587, 270] on fieldset "Hi Gracie, I hope you’re doing well at your new school. You asked me about my h…" at bounding box center [501, 319] width 432 height 126
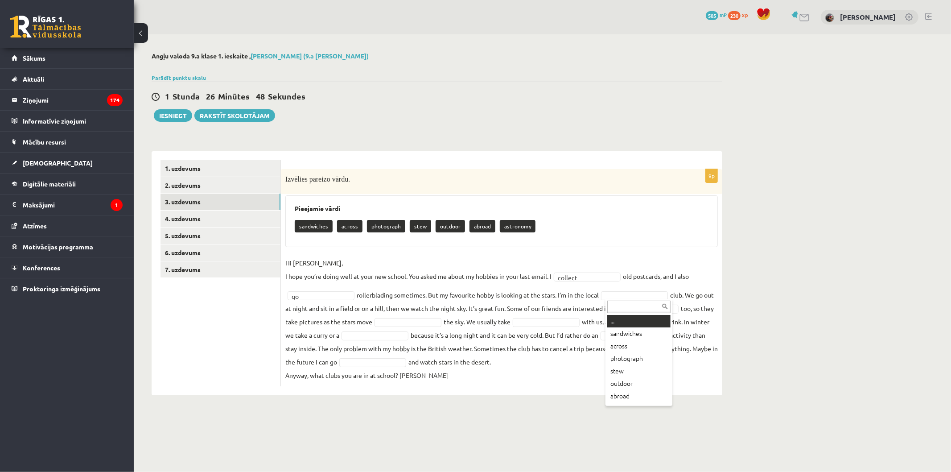
click at [653, 305] on input "text" at bounding box center [638, 306] width 63 height 12
type input "**"
drag, startPoint x: 652, startPoint y: 320, endPoint x: 648, endPoint y: 319, distance: 4.5
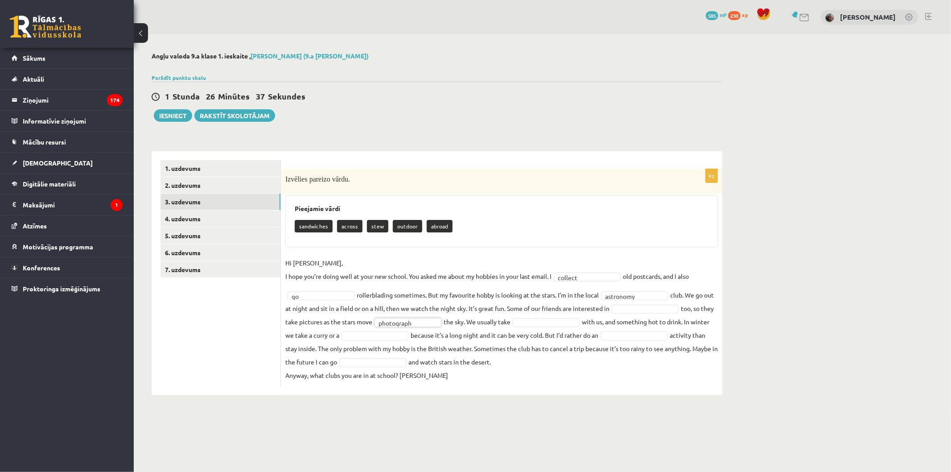
click at [604, 319] on fieldset "**********" at bounding box center [501, 319] width 432 height 126
click at [662, 318] on input "text" at bounding box center [660, 320] width 63 height 12
drag, startPoint x: 426, startPoint y: 314, endPoint x: 427, endPoint y: 320, distance: 6.3
drag, startPoint x: 558, startPoint y: 350, endPoint x: 458, endPoint y: 340, distance: 100.3
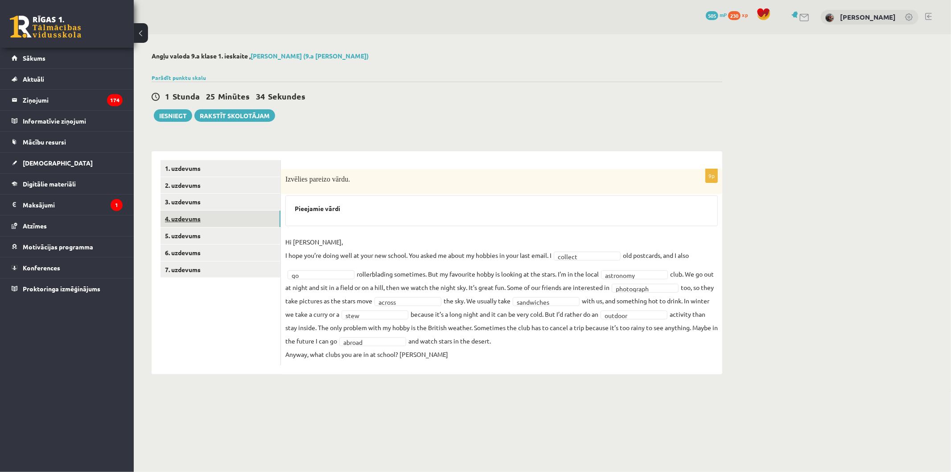
click at [205, 216] on link "4. uzdevums" at bounding box center [220, 218] width 120 height 16
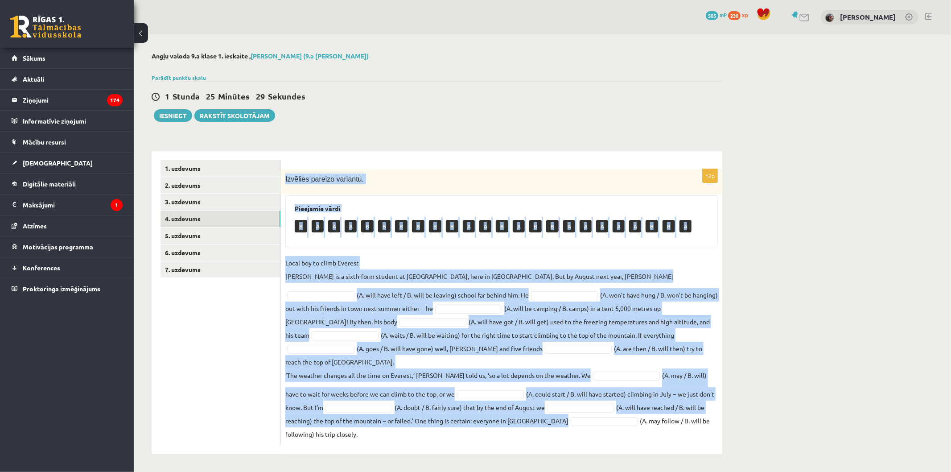
drag, startPoint x: 292, startPoint y: 177, endPoint x: 583, endPoint y: 412, distance: 373.3
click at [583, 412] on div "12p Izvēlies pareizo variantu. Pieejamie vārdi B A A A B B B B B B A A B A B B …" at bounding box center [501, 307] width 441 height 276
click at [359, 137] on div "Angļu valoda 9.a klase 1. ieskaite , Evelīna Bernatoviča (9.a JK klase) Parādīt…" at bounding box center [437, 252] width 606 height 437
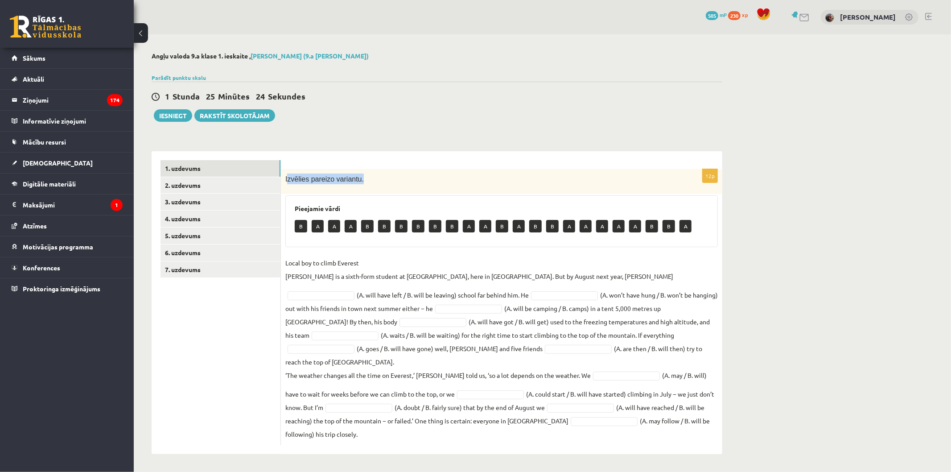
drag, startPoint x: 287, startPoint y: 178, endPoint x: 362, endPoint y: 176, distance: 75.3
click at [358, 187] on div "Izvēlies pareizo variantu." at bounding box center [501, 181] width 441 height 25
click at [253, 195] on link "3. uzdevums" at bounding box center [220, 201] width 120 height 16
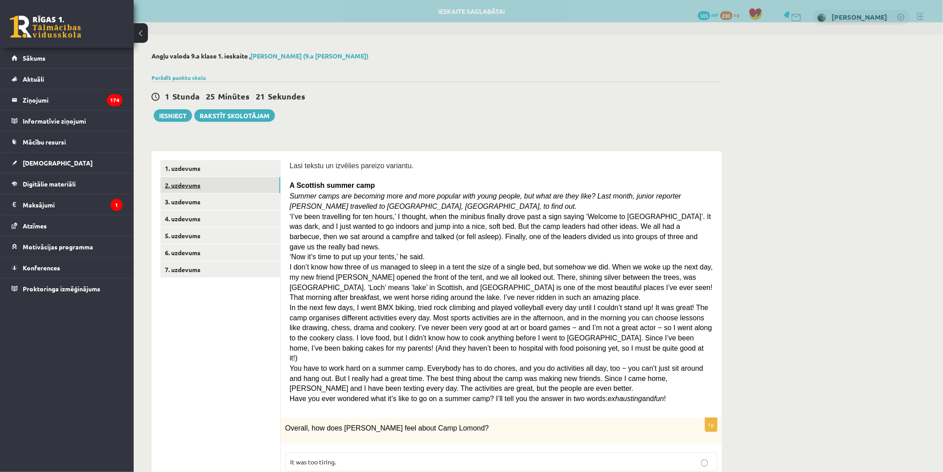
click at [238, 189] on link "2. uzdevums" at bounding box center [220, 185] width 120 height 16
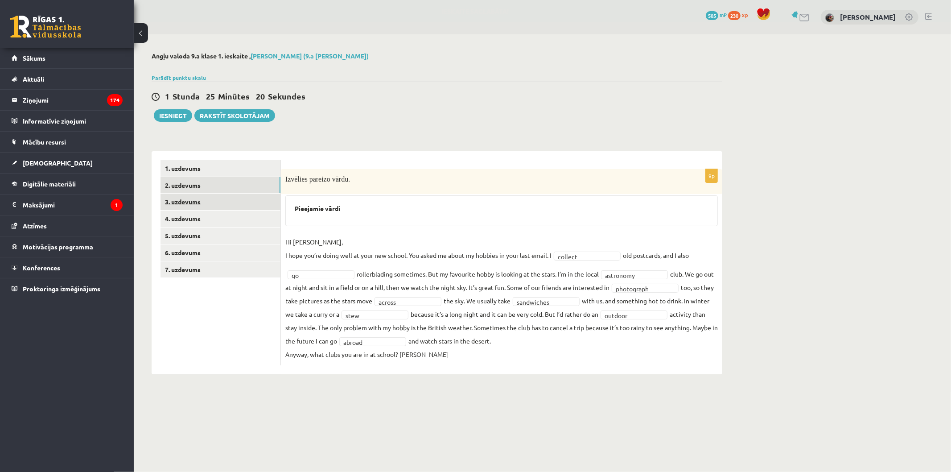
click at [242, 207] on link "3. uzdevums" at bounding box center [220, 201] width 120 height 16
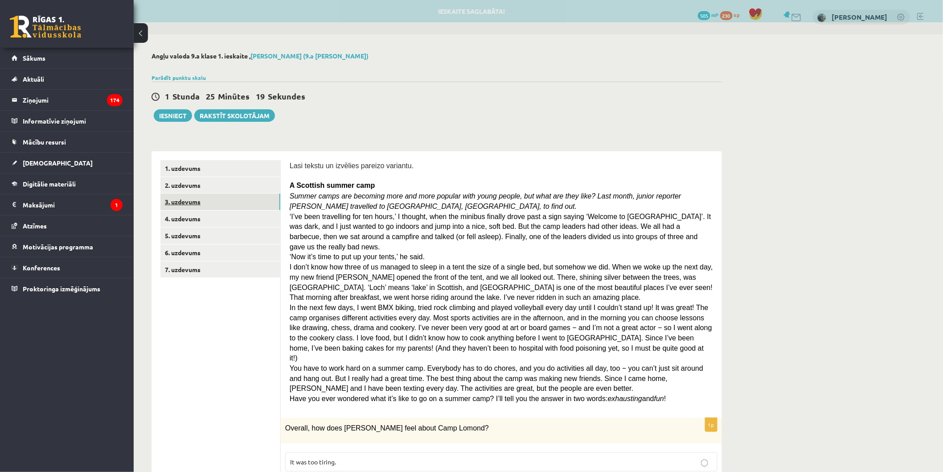
click at [246, 201] on link "3. uzdevums" at bounding box center [220, 201] width 120 height 16
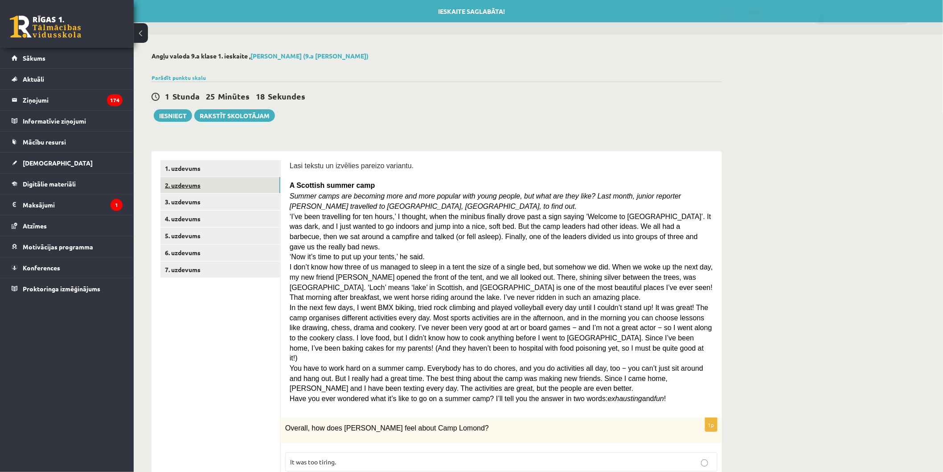
click at [243, 184] on link "2. uzdevums" at bounding box center [220, 185] width 120 height 16
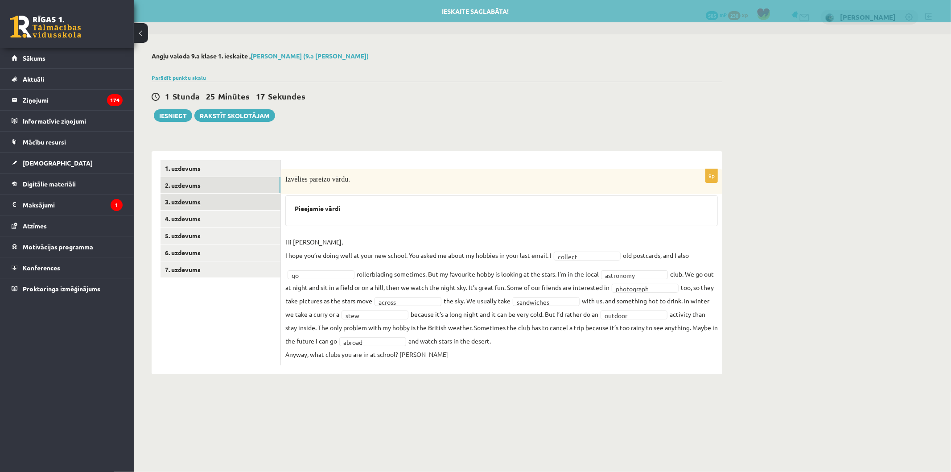
click at [242, 207] on link "3. uzdevums" at bounding box center [220, 201] width 120 height 16
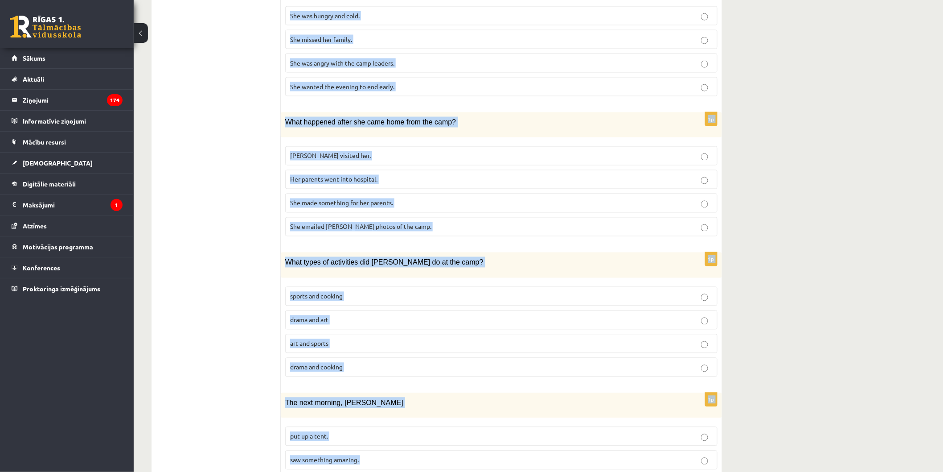
scroll to position [636, 0]
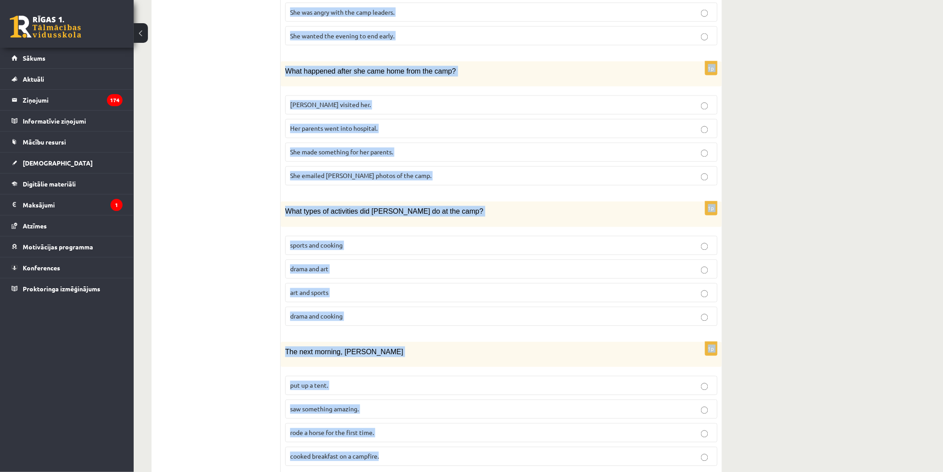
drag, startPoint x: 287, startPoint y: 162, endPoint x: 716, endPoint y: 434, distance: 508.4
copy form "Lasi tekstu un izvēlies pareizo variantu. A Scottish summer camp Summer camps a…"
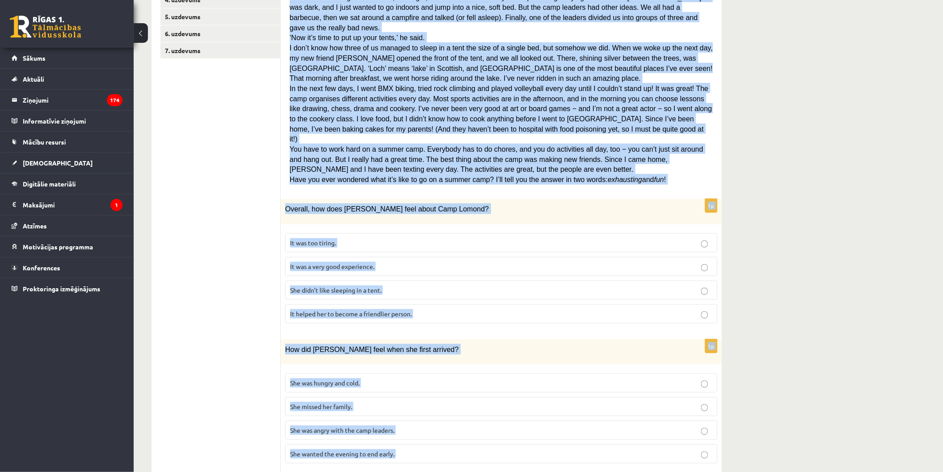
scroll to position [212, 0]
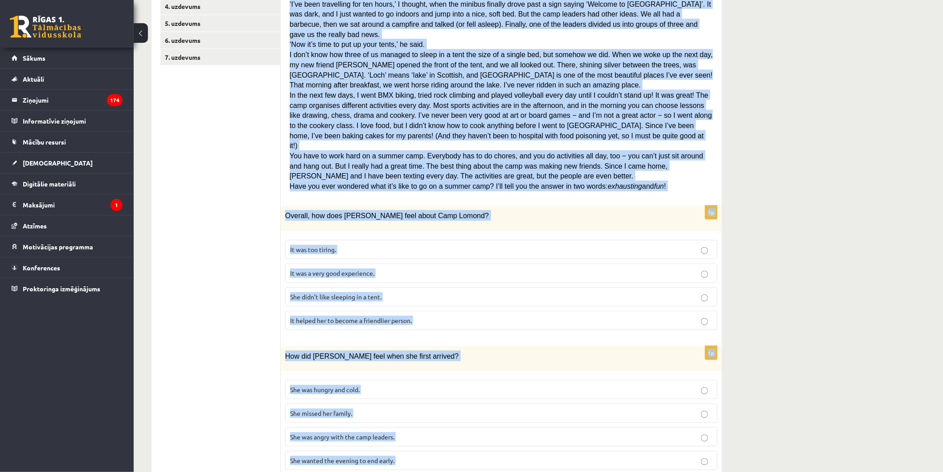
click at [899, 205] on div "Angļu valoda 9.a klase 1. ieskaite , Evelīna Bernatoviča (9.a JK klase) Parādīt…" at bounding box center [538, 373] width 809 height 1102
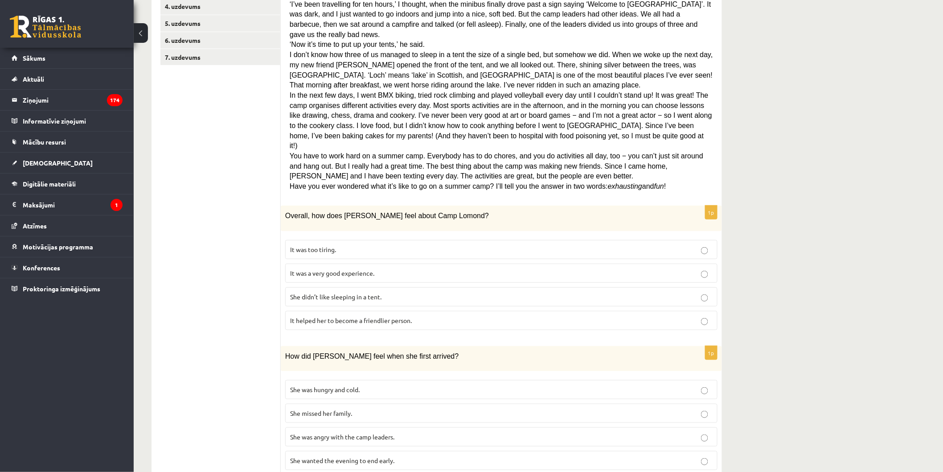
click at [447, 245] on p "It was too tiring." at bounding box center [501, 249] width 423 height 9
click at [439, 268] on p "It was a very good experience." at bounding box center [501, 272] width 423 height 9
click at [439, 455] on p "She wanted the evening to end early." at bounding box center [501, 459] width 423 height 9
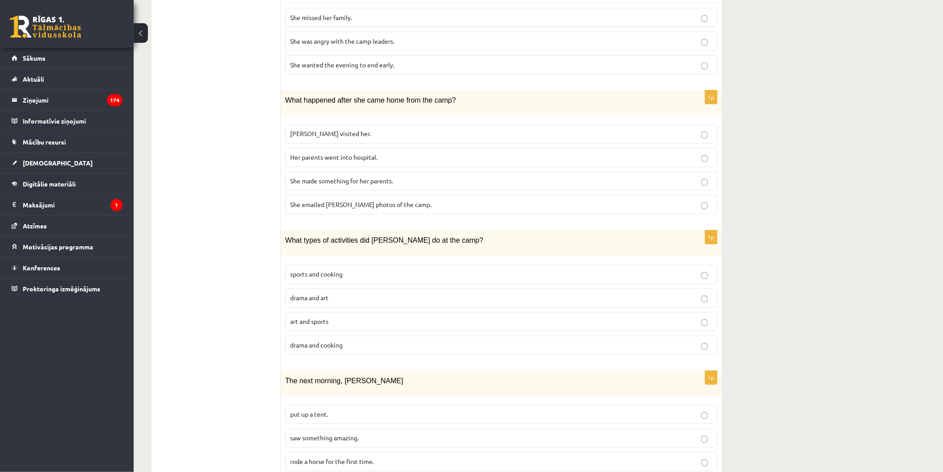
scroll to position [626, 0]
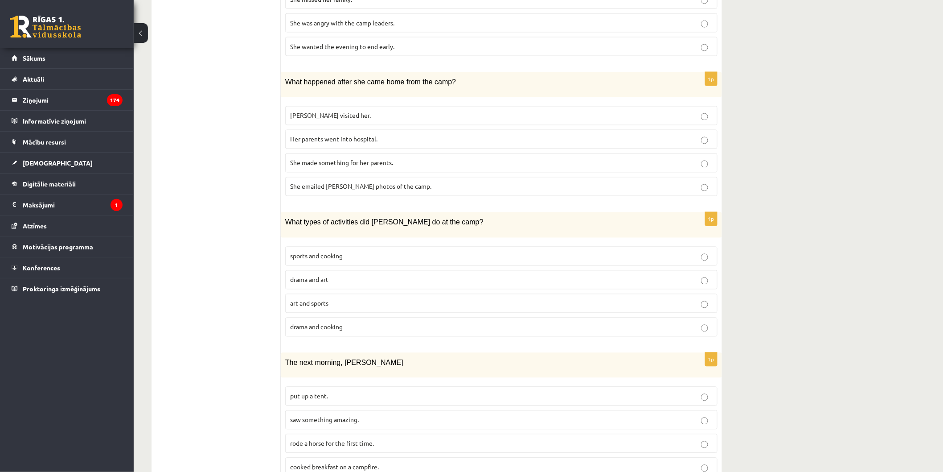
click at [450, 158] on p "She made something for her parents." at bounding box center [501, 162] width 423 height 9
click at [407, 251] on p "sports and cooking" at bounding box center [501, 255] width 423 height 9
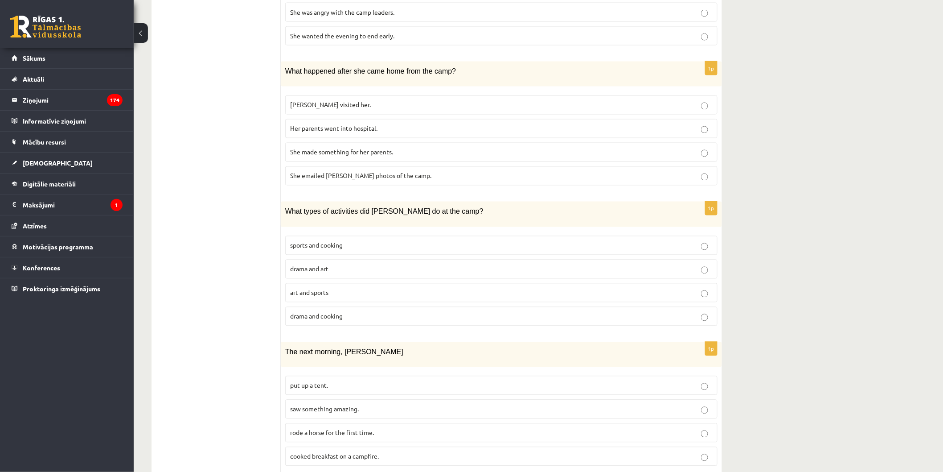
click at [434, 451] on p "cooked breakfast on a campfire." at bounding box center [501, 455] width 423 height 9
click at [425, 404] on p "saw something amazing." at bounding box center [501, 408] width 423 height 9
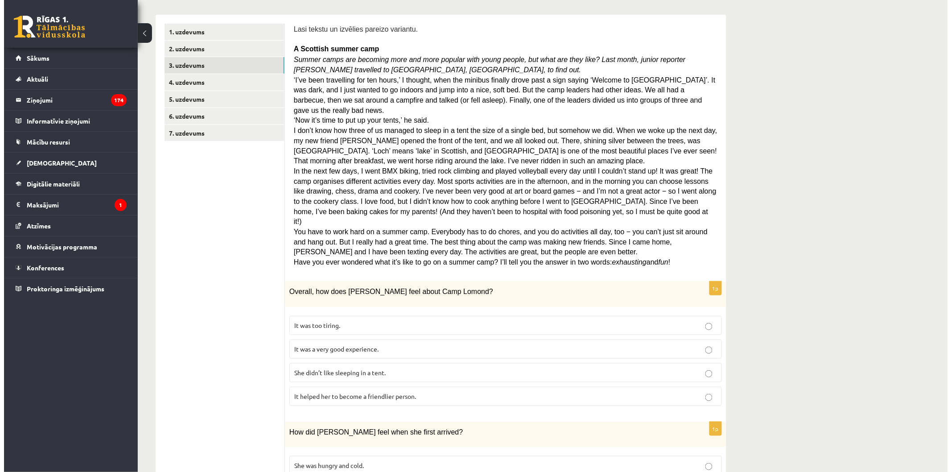
scroll to position [0, 0]
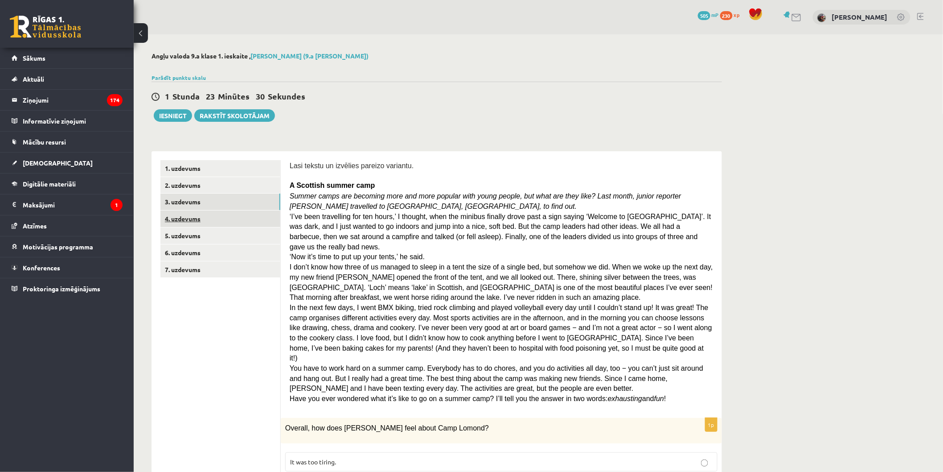
click at [215, 214] on link "4. uzdevums" at bounding box center [220, 218] width 120 height 16
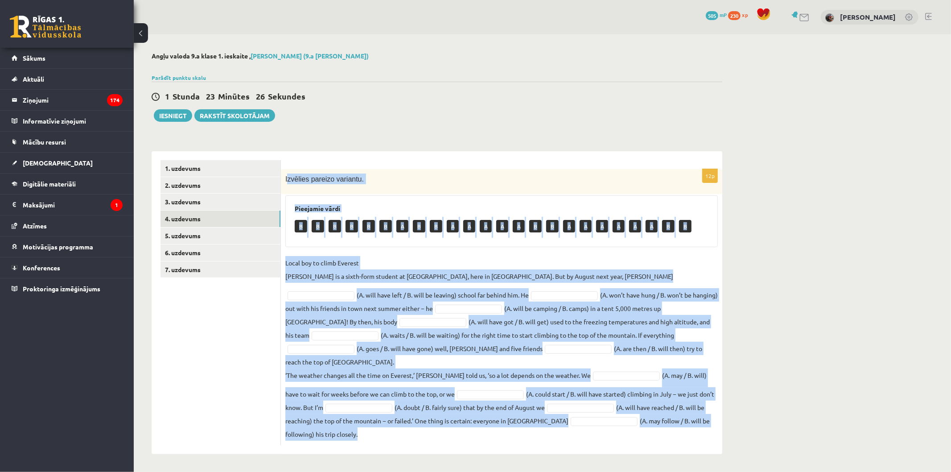
drag, startPoint x: 288, startPoint y: 179, endPoint x: 652, endPoint y: 447, distance: 452.1
click at [658, 461] on body "0 Dāvanas 505 mP 230 xp Evelīna Bernatoviča Sākums Aktuāli Kā mācīties eSKOLĀ K…" at bounding box center [475, 236] width 951 height 472
copy div "zvēlies pareizo variantu. Pieejamie vārdi B B B B B B A B B A A A A A B B A A A…"
click at [598, 266] on p "Local boy to climb Everest Nathan Short is a sixth-form student at Pittville Co…" at bounding box center [479, 269] width 388 height 27
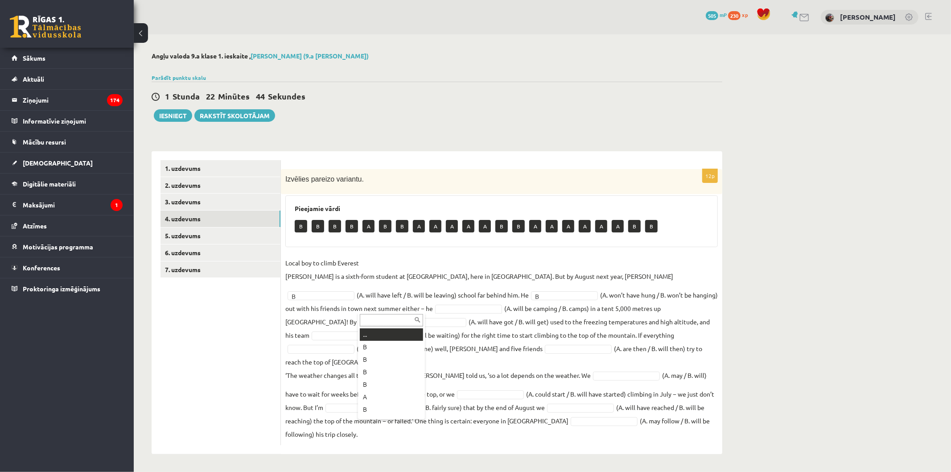
drag, startPoint x: 406, startPoint y: 306, endPoint x: 408, endPoint y: 313, distance: 7.4
drag, startPoint x: 342, startPoint y: 316, endPoint x: 337, endPoint y: 317, distance: 4.8
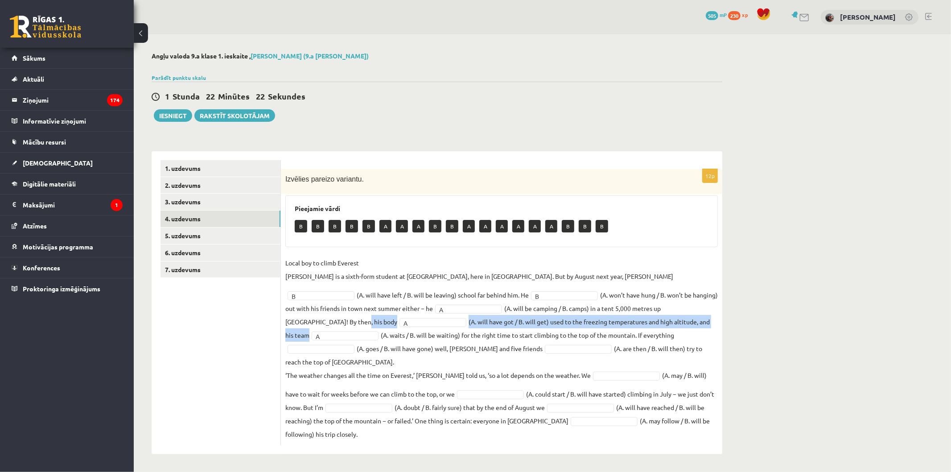
drag, startPoint x: 660, startPoint y: 312, endPoint x: 660, endPoint y: 319, distance: 6.7
click at [660, 319] on fieldset "Local boy to climb Everest Nathan Short is a sixth-form student at Pittville Co…" at bounding box center [501, 348] width 432 height 185
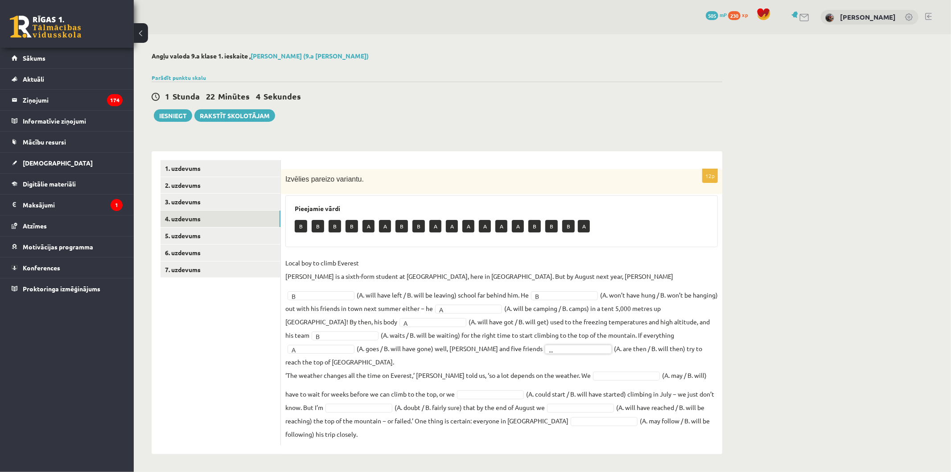
drag, startPoint x: 424, startPoint y: 345, endPoint x: 431, endPoint y: 362, distance: 18.8
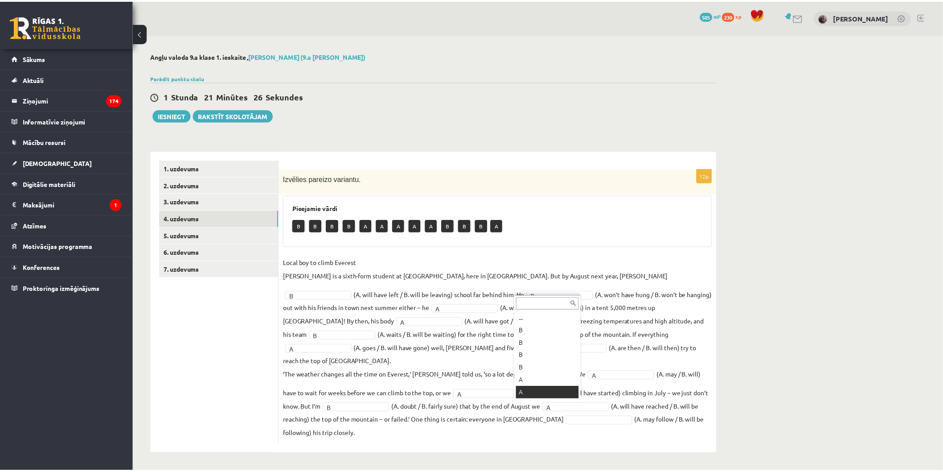
scroll to position [10, 0]
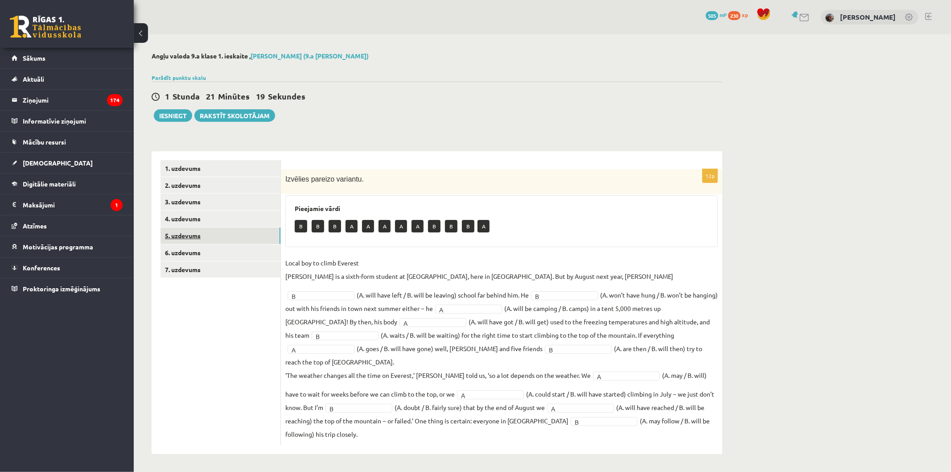
click at [209, 237] on link "5. uzdevums" at bounding box center [220, 235] width 120 height 16
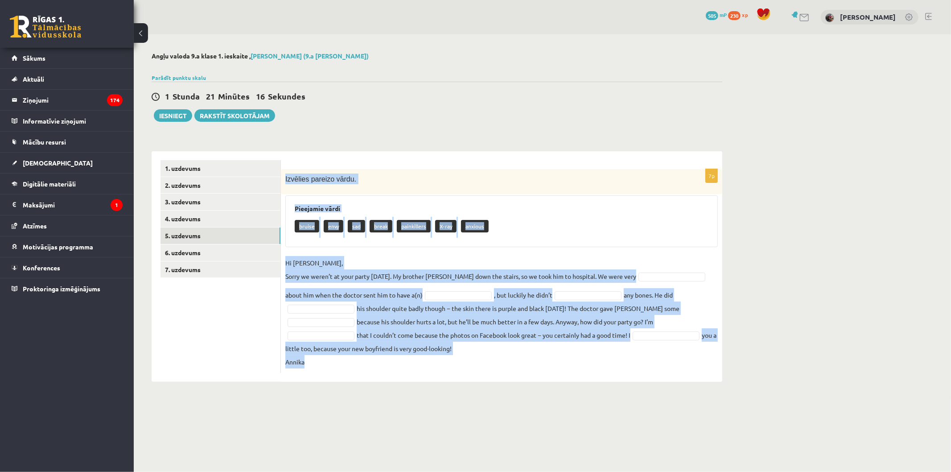
drag, startPoint x: 286, startPoint y: 177, endPoint x: 544, endPoint y: 359, distance: 316.3
click at [544, 359] on div "7p Izvēlies pareizo vārdu. Pieejamie vārdi bruise envy sad break painkillers X-…" at bounding box center [501, 271] width 441 height 204
copy div "Izvēlies pareizo vārdu. Pieejamie vārdi bruise envy sad break painkillers X-ray…"
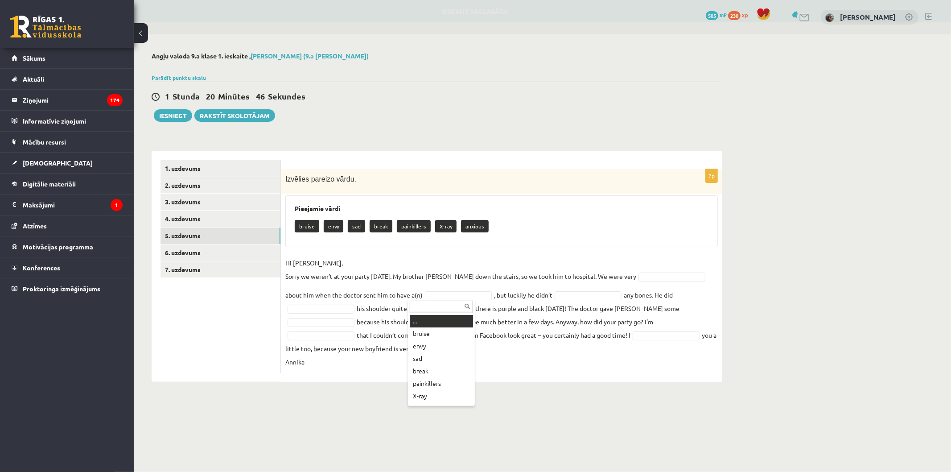
drag, startPoint x: 463, startPoint y: 297, endPoint x: 609, endPoint y: 402, distance: 180.1
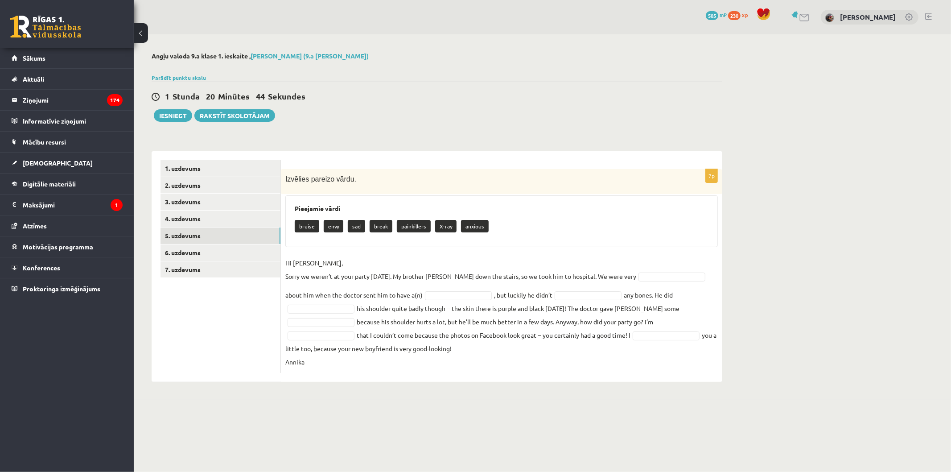
click at [670, 270] on fieldset "Hi Jenny, Sorry we weren’t at your party yesterday. My brother Kevin fell down …" at bounding box center [501, 312] width 432 height 112
type input "*"
drag, startPoint x: 464, startPoint y: 356, endPoint x: 488, endPoint y: 402, distance: 52.0
click at [469, 397] on div "Angļu valoda 9.a klase 1. ieskaite , Evelīna Bernatoviča (9.a JK klase) Parādīt…" at bounding box center [437, 216] width 606 height 365
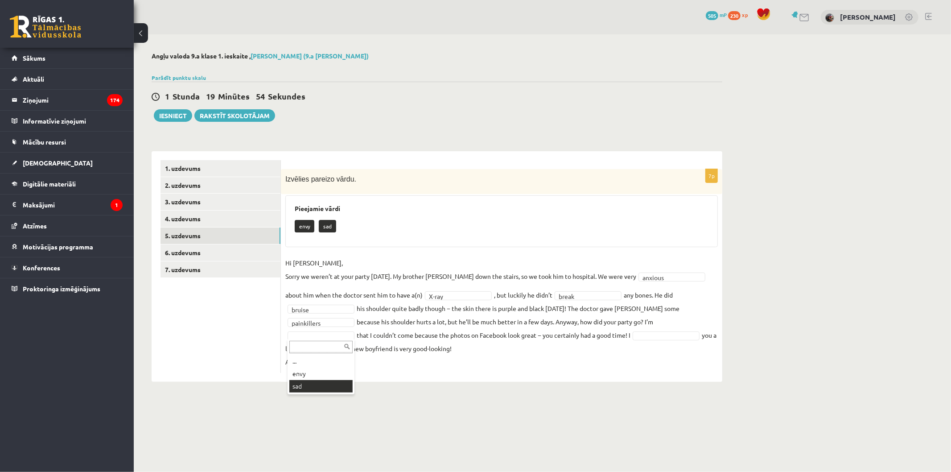
drag, startPoint x: 321, startPoint y: 385, endPoint x: 327, endPoint y: 382, distance: 7.0
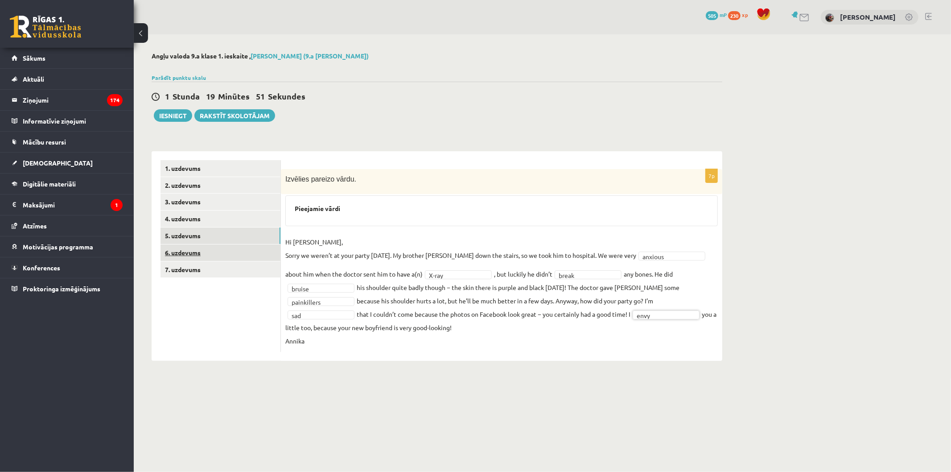
click at [254, 258] on link "6. uzdevums" at bounding box center [220, 252] width 120 height 16
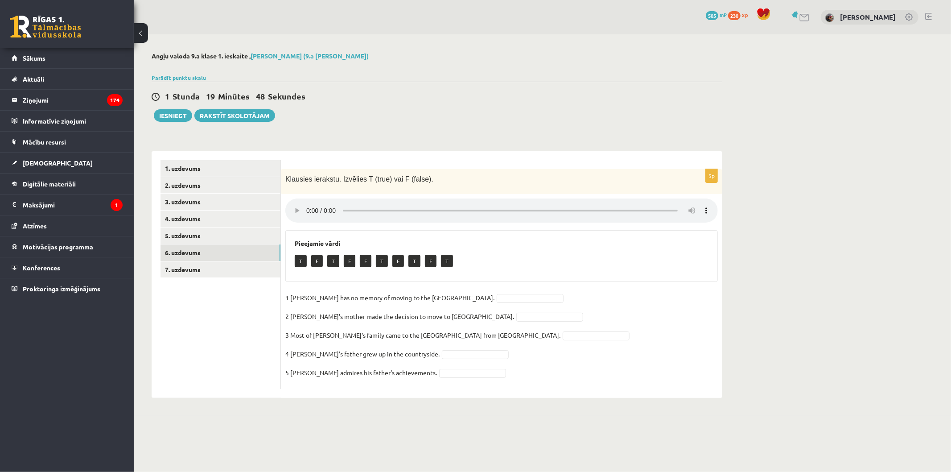
click at [246, 278] on ul "1. uzdevums 2. uzdevums 3. uzdevums 4. uzdevums 5. uzdevums 6. uzdevums 7. uzde…" at bounding box center [220, 274] width 120 height 229
click at [246, 270] on link "7. uzdevums" at bounding box center [220, 269] width 120 height 16
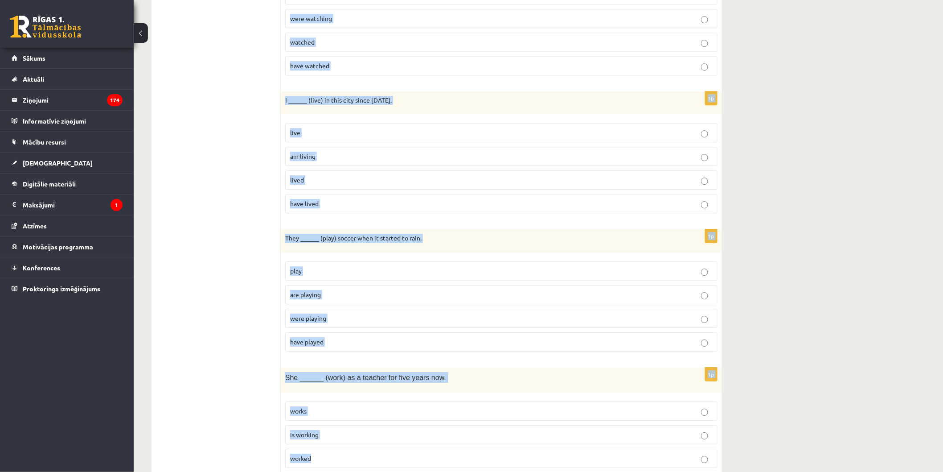
scroll to position [1095, 0]
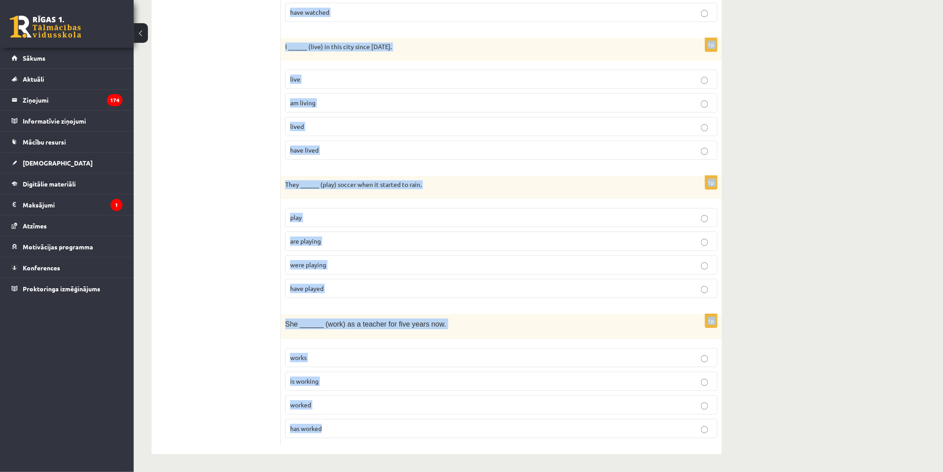
drag, startPoint x: 284, startPoint y: 175, endPoint x: 617, endPoint y: 486, distance: 455.7
copy form "I ______ (never / see) such a beautiful sunset before. never see am never seein…"
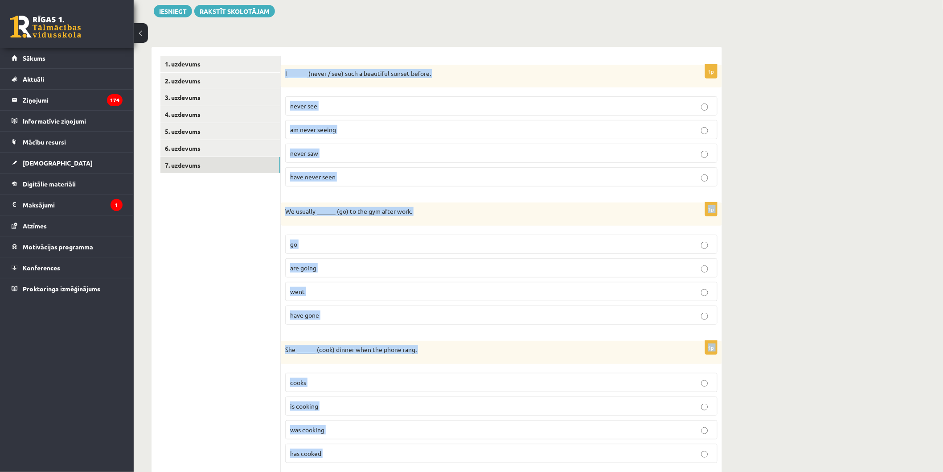
scroll to position [95, 0]
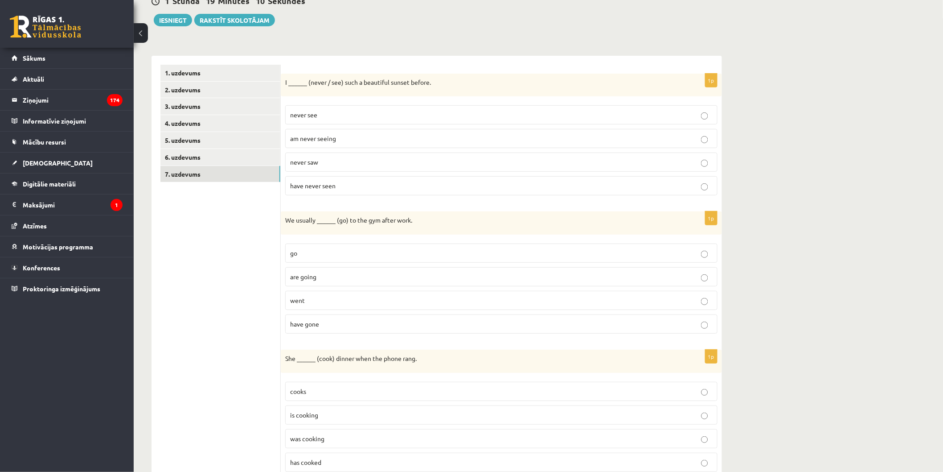
click at [341, 185] on p "have never seen" at bounding box center [501, 185] width 423 height 9
click at [342, 251] on p "go" at bounding box center [501, 252] width 423 height 9
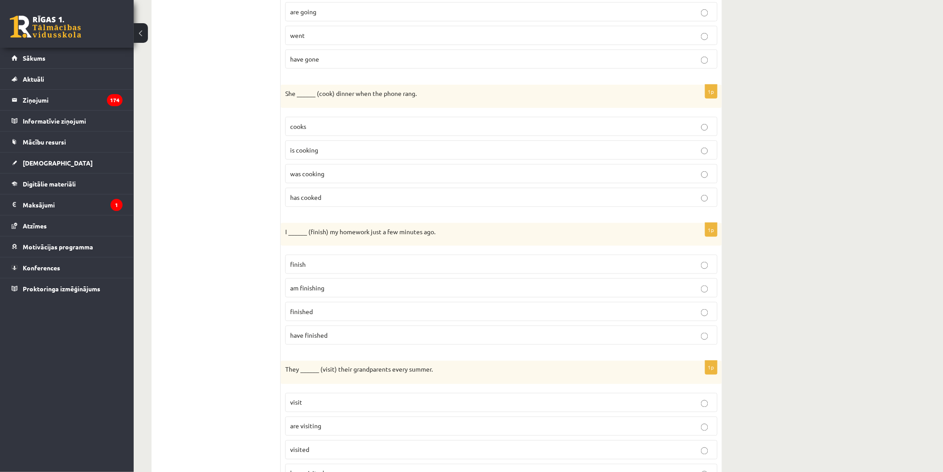
scroll to position [352, 0]
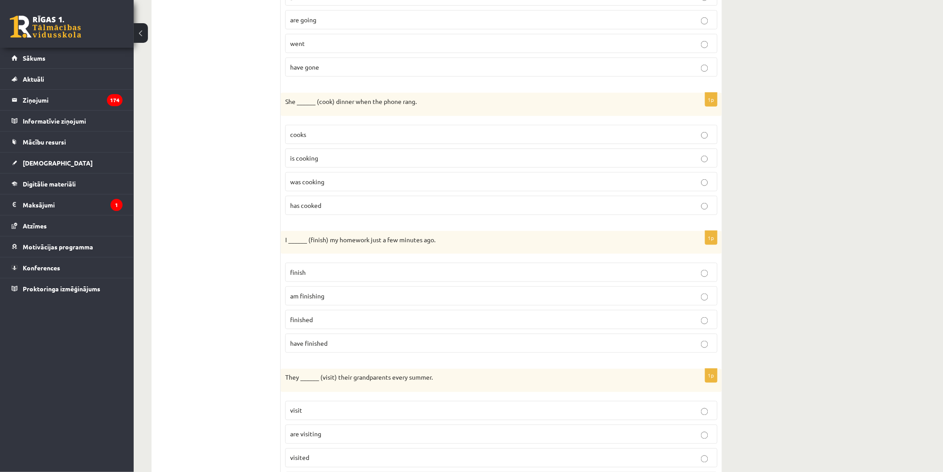
drag, startPoint x: 333, startPoint y: 179, endPoint x: 326, endPoint y: 178, distance: 6.7
click at [332, 179] on p "was cooking" at bounding box center [501, 181] width 423 height 9
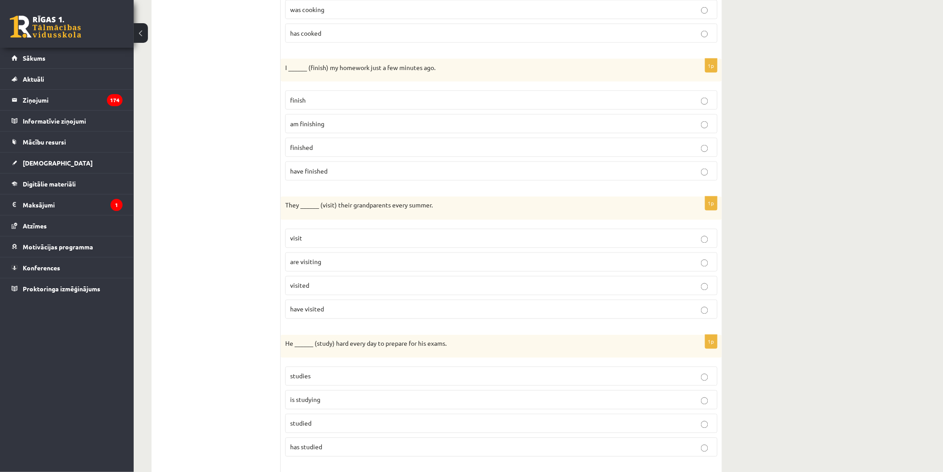
scroll to position [567, 0]
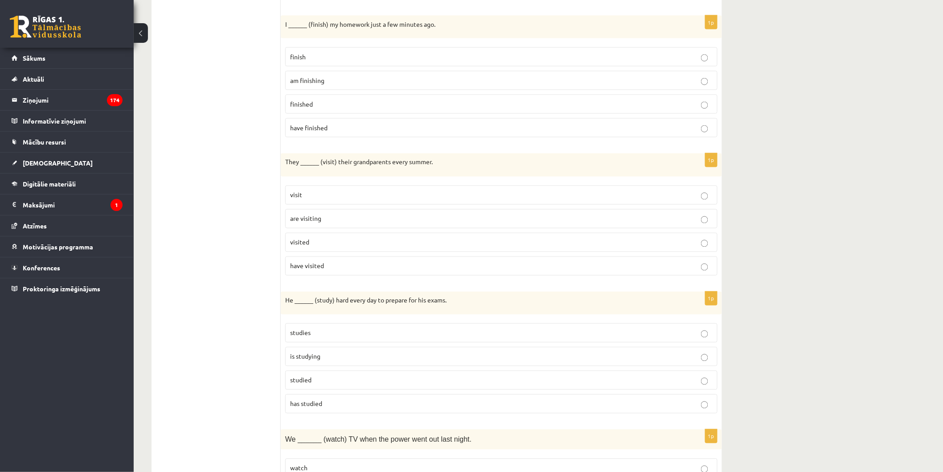
click at [391, 54] on p "finish" at bounding box center [501, 56] width 423 height 9
click at [389, 109] on p "finished" at bounding box center [501, 103] width 423 height 9
click at [402, 197] on p "visit" at bounding box center [501, 194] width 423 height 9
click at [393, 340] on label "studies" at bounding box center [501, 332] width 432 height 19
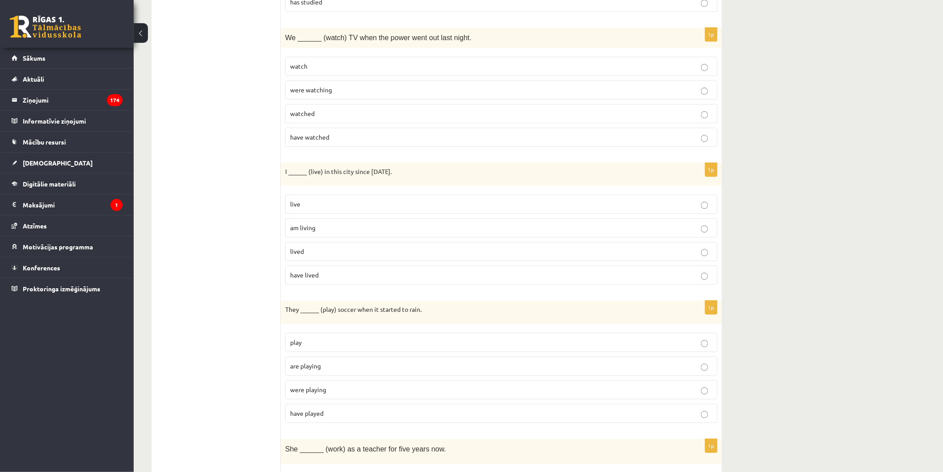
scroll to position [975, 0]
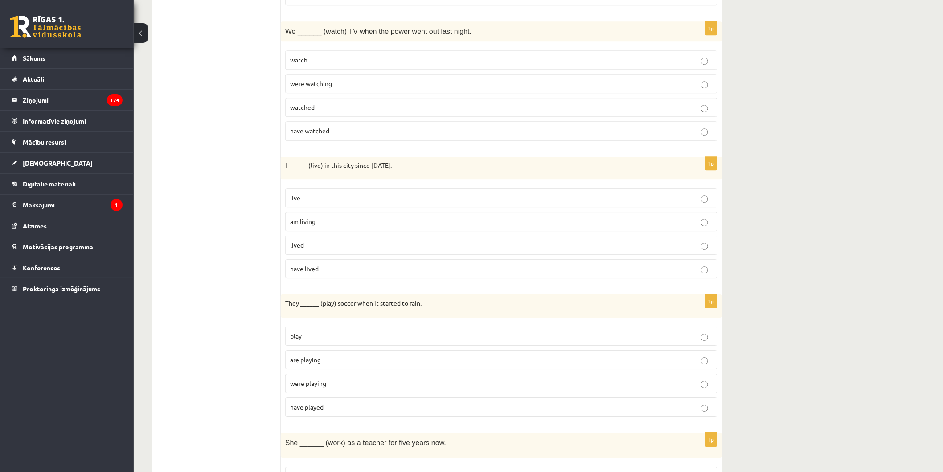
click at [418, 84] on p "were watching" at bounding box center [501, 83] width 423 height 9
click at [373, 270] on p "have lived" at bounding box center [501, 268] width 423 height 9
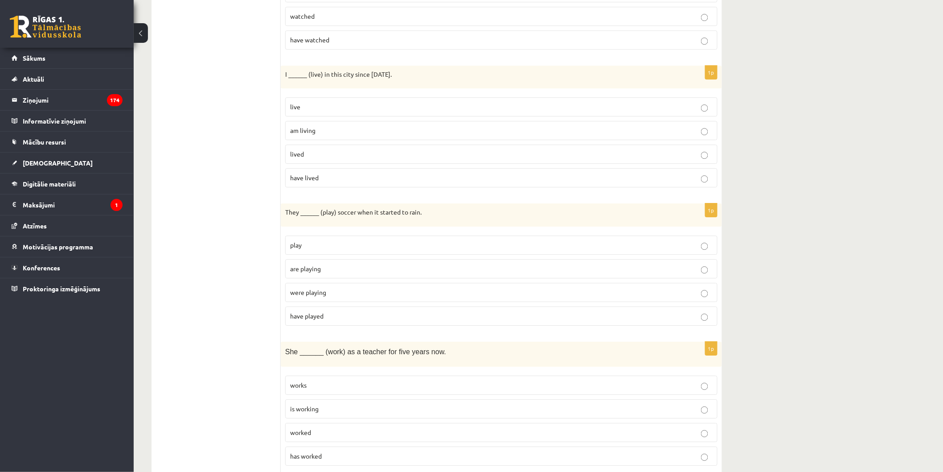
scroll to position [1095, 0]
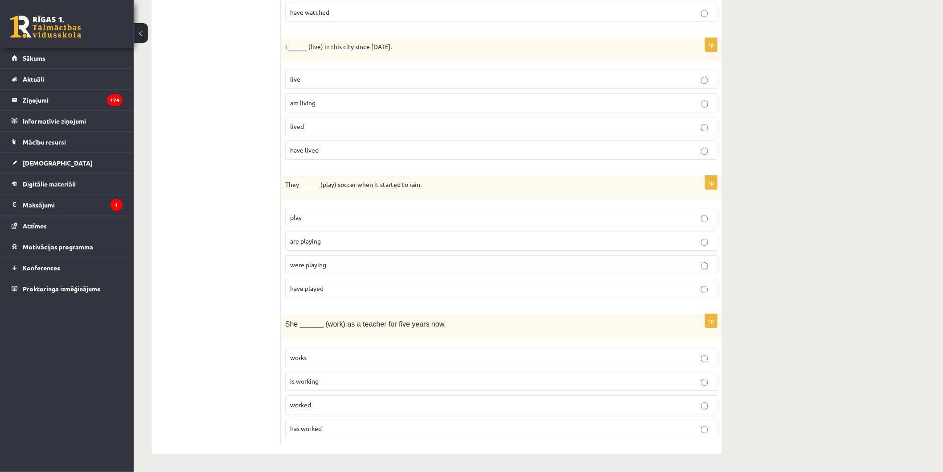
click at [411, 271] on label "were playing" at bounding box center [501, 264] width 432 height 19
click at [384, 424] on p "has worked" at bounding box center [501, 427] width 423 height 9
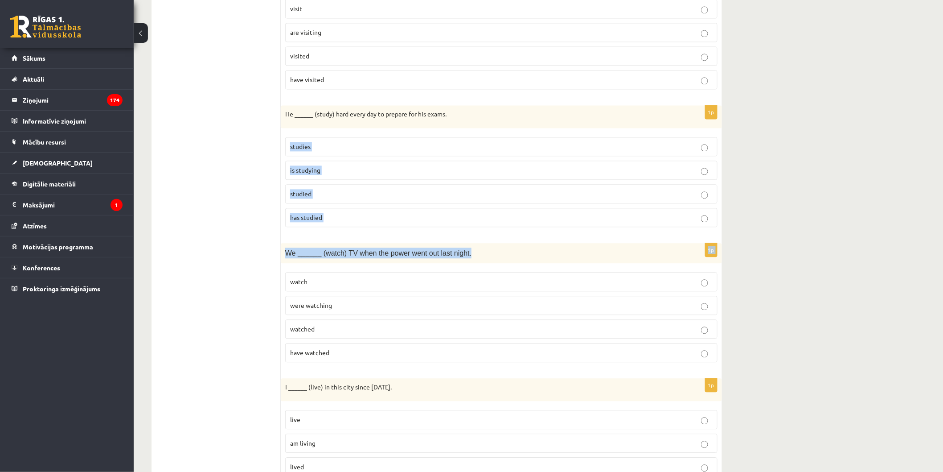
drag, startPoint x: 936, startPoint y: 240, endPoint x: 950, endPoint y: 127, distance: 113.2
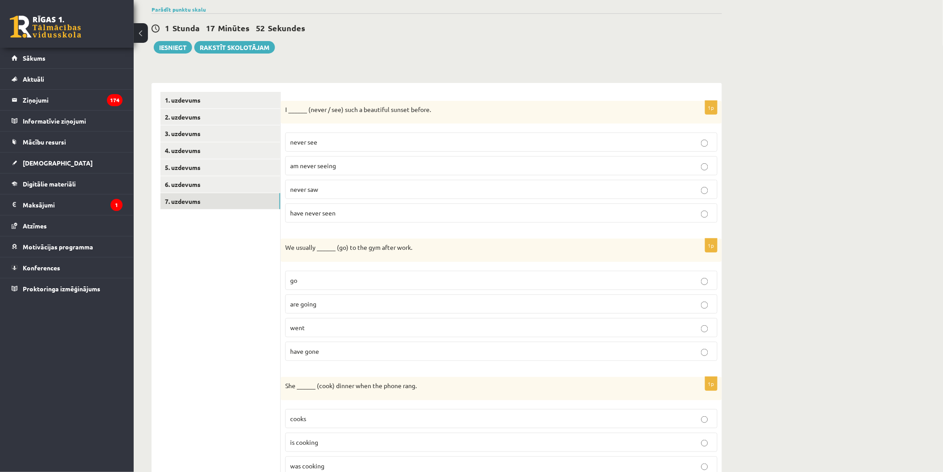
scroll to position [0, 0]
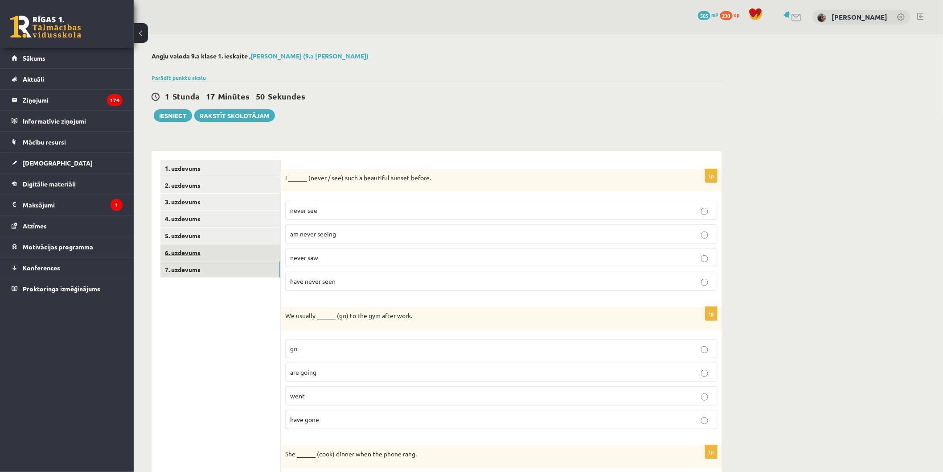
click at [238, 254] on link "6. uzdevums" at bounding box center [220, 252] width 120 height 16
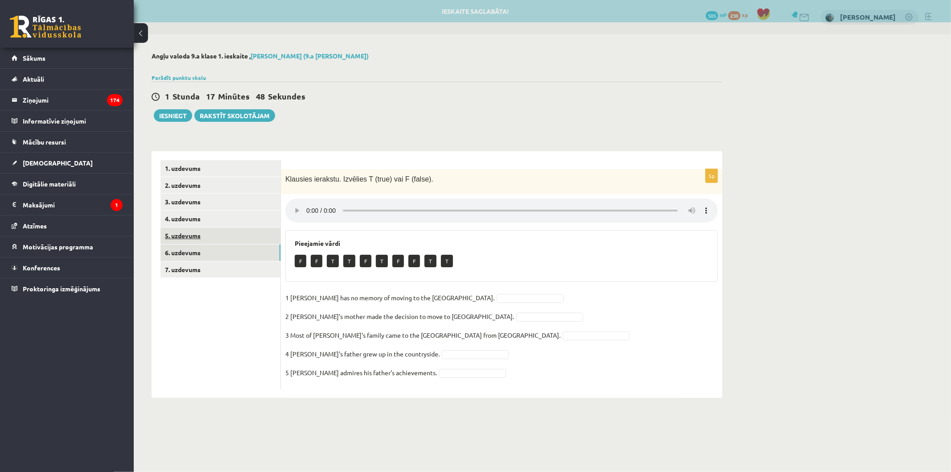
click at [231, 240] on link "5. uzdevums" at bounding box center [220, 235] width 120 height 16
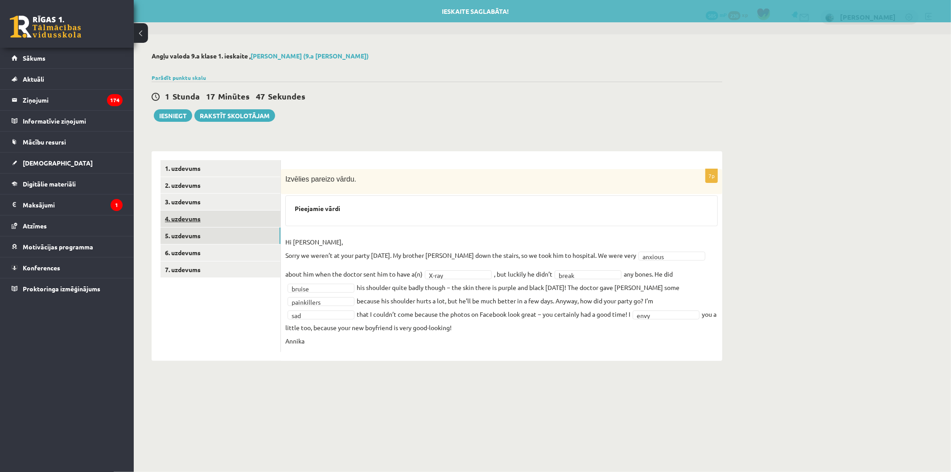
click at [229, 223] on link "4. uzdevums" at bounding box center [220, 218] width 120 height 16
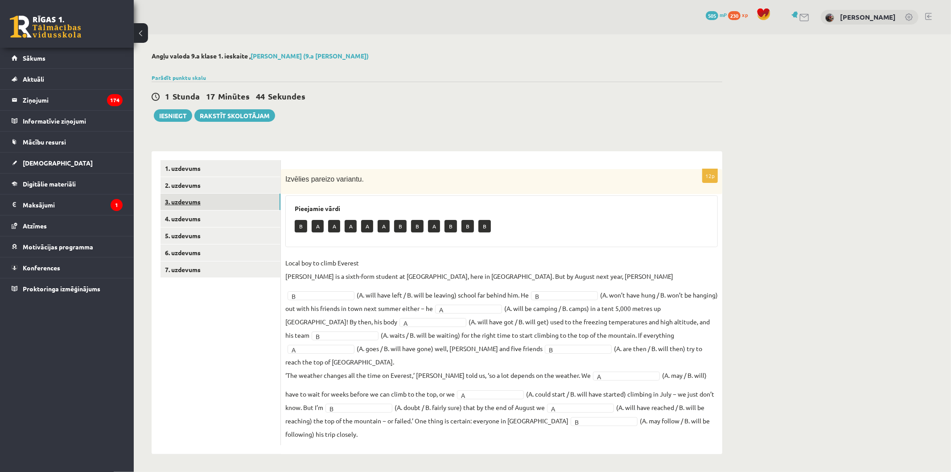
click at [220, 207] on link "3. uzdevums" at bounding box center [220, 201] width 120 height 16
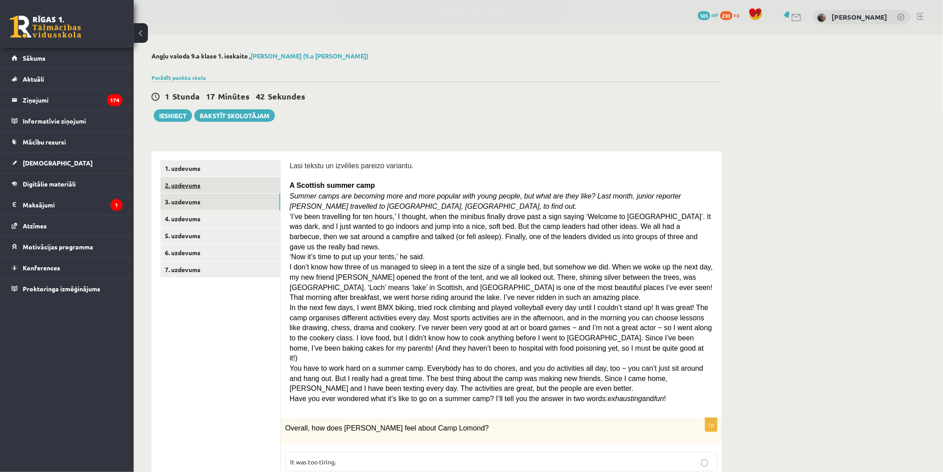
click at [190, 177] on link "2. uzdevums" at bounding box center [220, 185] width 120 height 16
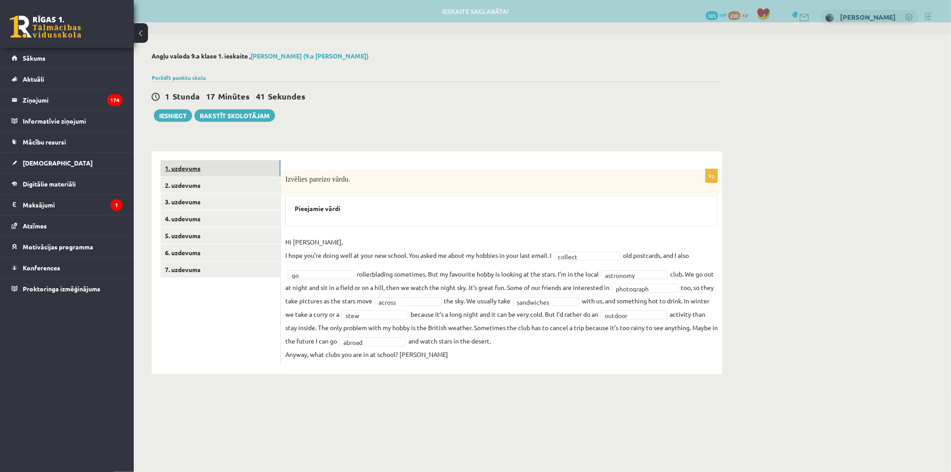
click at [194, 168] on link "1. uzdevums" at bounding box center [220, 168] width 120 height 16
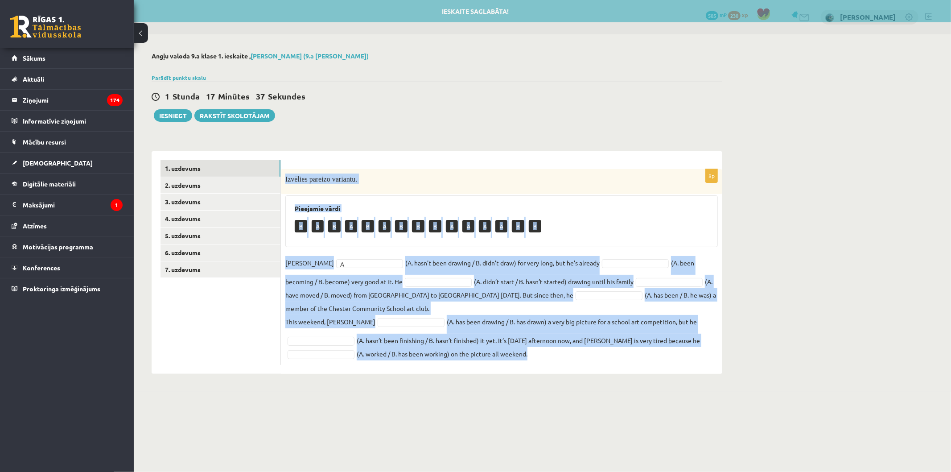
drag, startPoint x: 290, startPoint y: 179, endPoint x: 673, endPoint y: 380, distance: 432.8
click at [673, 380] on div "Angļu valoda 9.a klase 1. ieskaite , Evelīna Bernatoviča (9.a JK klase) Parādīt…" at bounding box center [437, 212] width 606 height 357
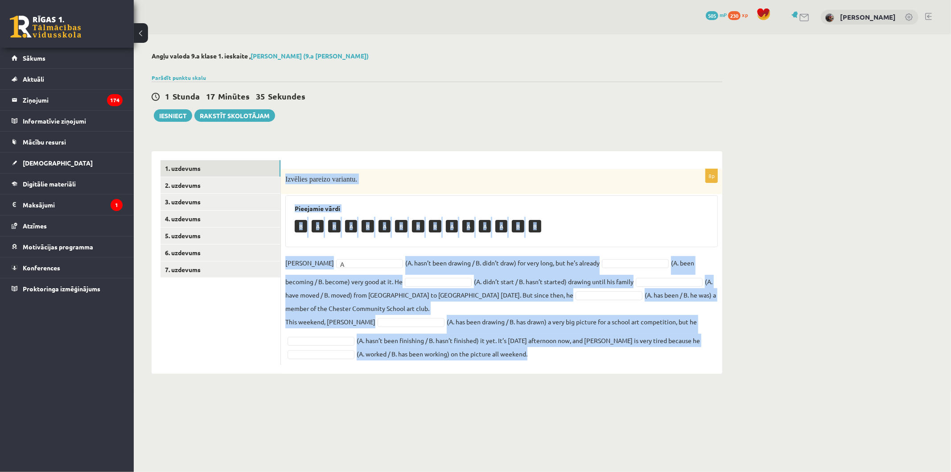
copy div "Izvēlies pareizo variantu. Pieejamie vārdi B A B A B A B B B A A A A B B Danny …"
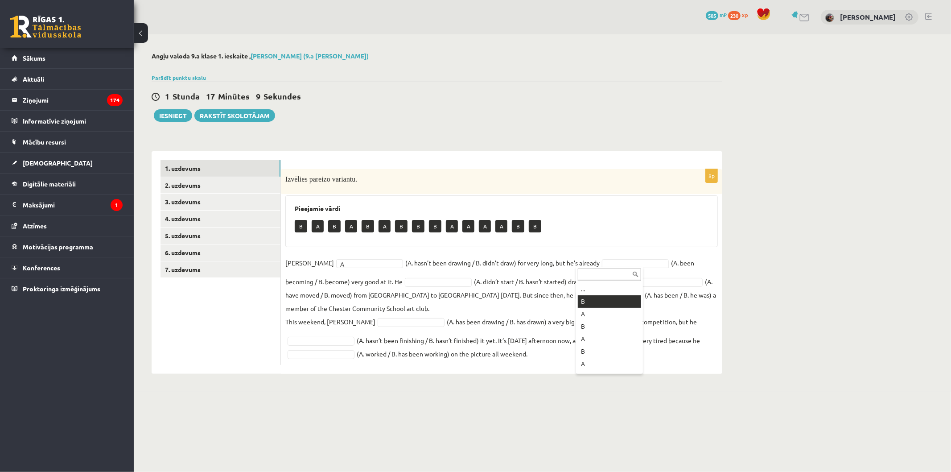
drag, startPoint x: 604, startPoint y: 300, endPoint x: 603, endPoint y: 293, distance: 6.7
click at [521, 288] on fieldset "Danny A * (A. hasn’t been drawing / B. didn’t draw) for very long, but he’s alr…" at bounding box center [501, 308] width 432 height 104
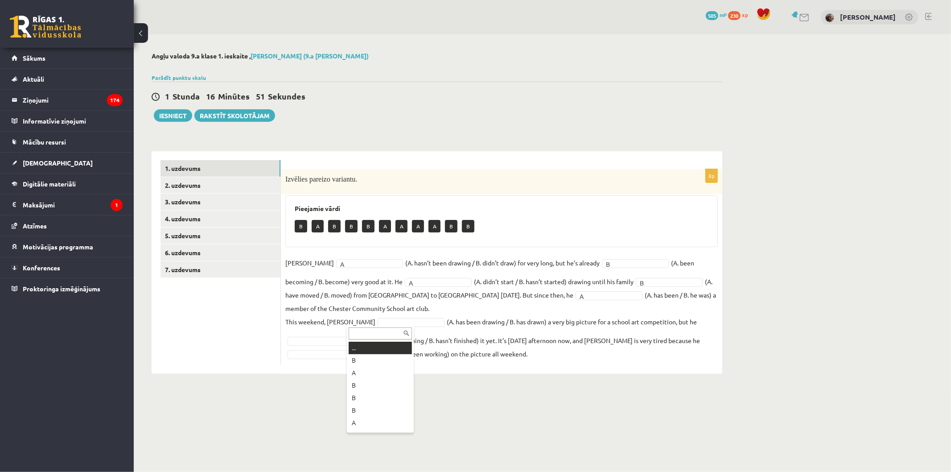
drag, startPoint x: 398, startPoint y: 322, endPoint x: 399, endPoint y: 332, distance: 10.8
click at [313, 339] on fieldset "Danny A * (A. hasn’t been drawing / B. didn’t draw) for very long, but he’s alr…" at bounding box center [501, 308] width 432 height 104
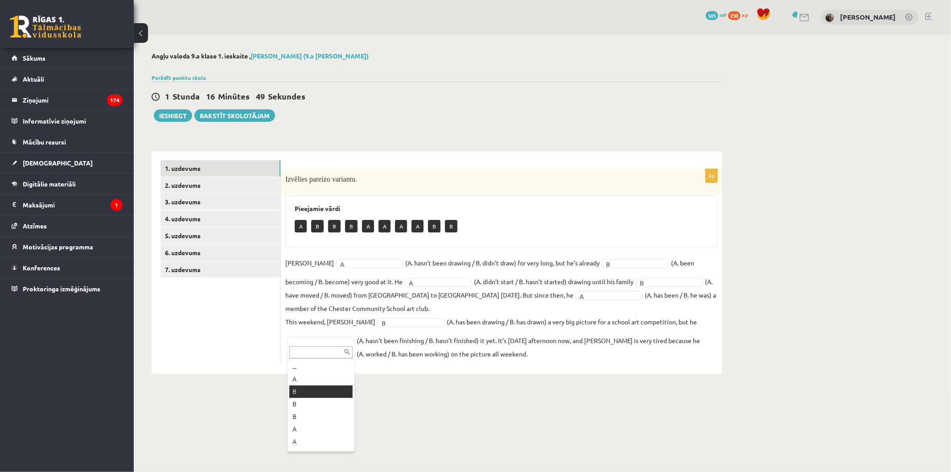
drag, startPoint x: 335, startPoint y: 388, endPoint x: 336, endPoint y: 382, distance: 6.8
drag, startPoint x: 336, startPoint y: 349, endPoint x: 337, endPoint y: 355, distance: 6.4
click at [244, 261] on link "7. uzdevums" at bounding box center [220, 269] width 120 height 16
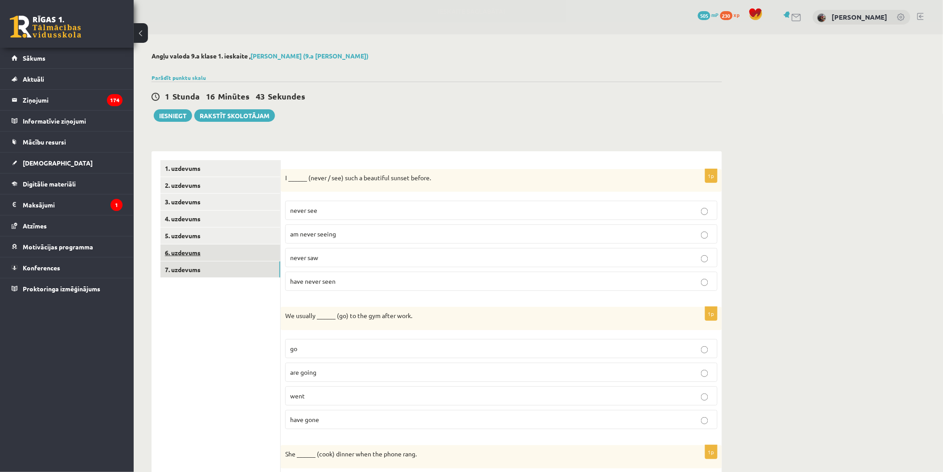
click at [246, 252] on link "6. uzdevums" at bounding box center [220, 252] width 120 height 16
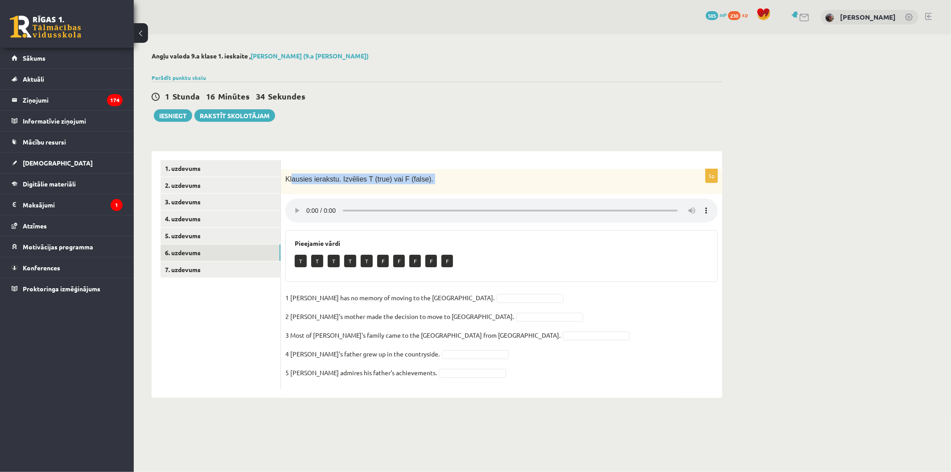
click at [313, 201] on div "5p Klausies ierakstu. Izvēlies T (true) vai F (false). Pieejamie vārdi T T T T …" at bounding box center [501, 279] width 441 height 220
drag, startPoint x: 464, startPoint y: 160, endPoint x: 460, endPoint y: 164, distance: 5.8
click at [464, 161] on form "5p Klausies ierakstu. Izvēlies T (true) vai F (false). Pieejamie vārdi T T T T …" at bounding box center [501, 274] width 423 height 229
click at [521, 107] on div "1 Stunda 16 Minūtes 32 Sekundes Ieskaite saglabāta! Iesniegt Rakstīt skolotājam" at bounding box center [437, 102] width 570 height 40
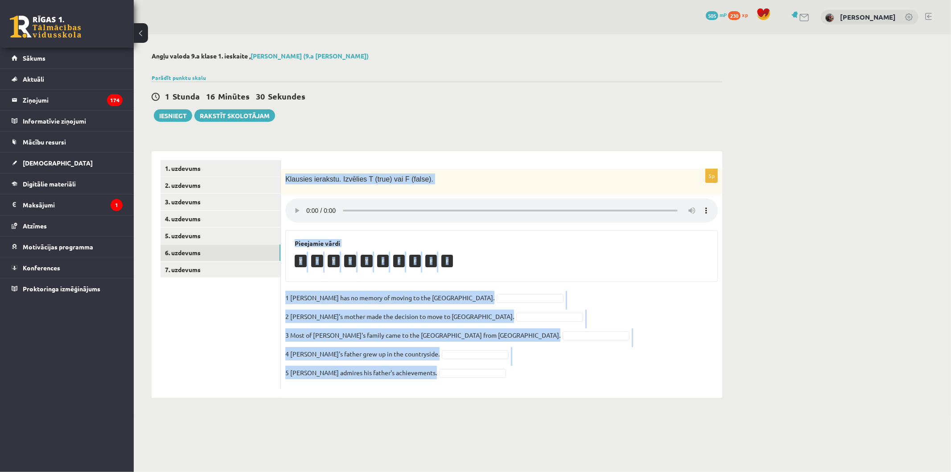
drag, startPoint x: 286, startPoint y: 177, endPoint x: 469, endPoint y: 381, distance: 274.2
click at [469, 381] on div "5p Klausies ierakstu. Izvēlies T (true) vai F (false). Pieejamie vārdi T T T T …" at bounding box center [501, 279] width 441 height 220
click at [418, 379] on fieldset "1 Lila has no memory of moving to the UK. 2 Lila's mother made the decision to …" at bounding box center [501, 338] width 432 height 94
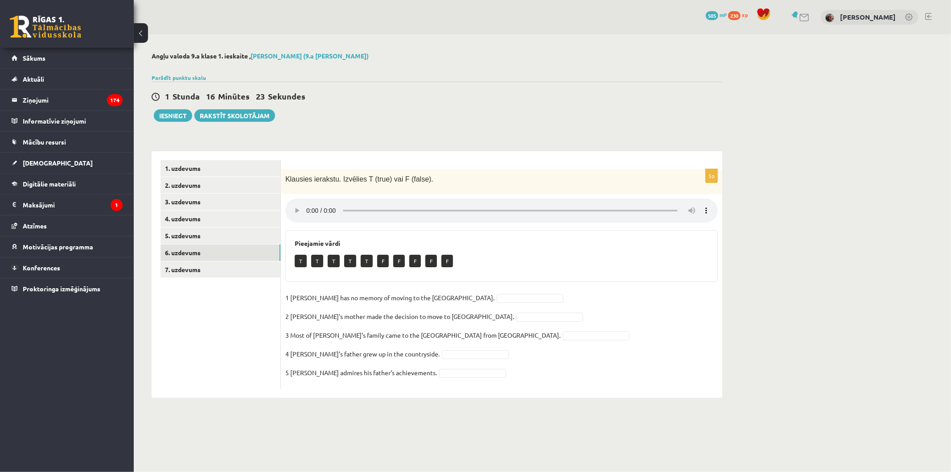
drag, startPoint x: 418, startPoint y: 379, endPoint x: 373, endPoint y: 345, distance: 55.7
drag, startPoint x: 441, startPoint y: 290, endPoint x: 442, endPoint y: 295, distance: 4.5
click at [442, 293] on fieldset "1 Lila has no memory of moving to the UK. 2 Lila's mother made the decision to …" at bounding box center [501, 338] width 432 height 94
drag, startPoint x: 464, startPoint y: 314, endPoint x: 464, endPoint y: 322, distance: 7.6
drag, startPoint x: 464, startPoint y: 332, endPoint x: 464, endPoint y: 348, distance: 16.5
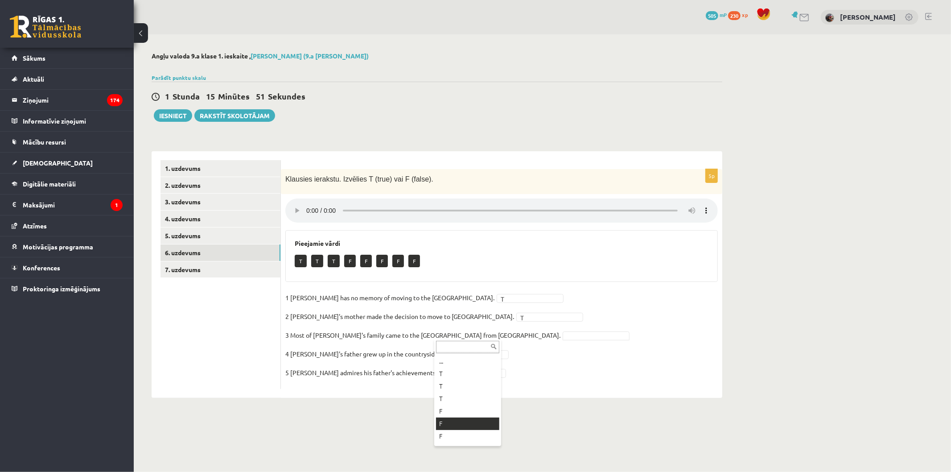
drag, startPoint x: 470, startPoint y: 419, endPoint x: 468, endPoint y: 411, distance: 7.8
drag, startPoint x: 450, startPoint y: 354, endPoint x: 451, endPoint y: 362, distance: 8.1
drag, startPoint x: 458, startPoint y: 425, endPoint x: 454, endPoint y: 409, distance: 16.7
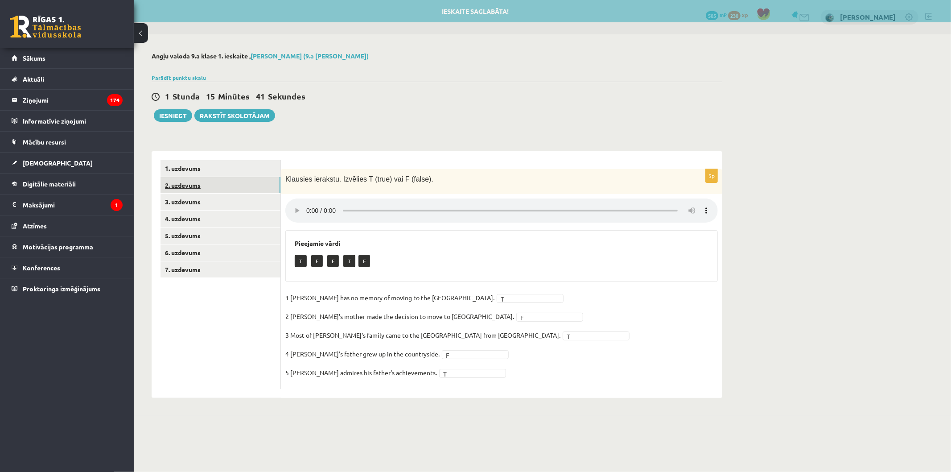
click at [233, 177] on link "2. uzdevums" at bounding box center [220, 185] width 120 height 16
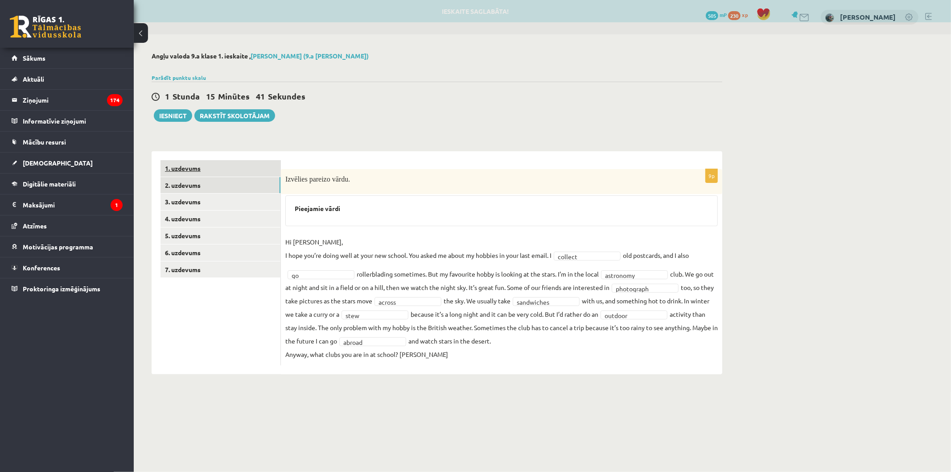
click at [233, 168] on link "1. uzdevums" at bounding box center [220, 168] width 120 height 16
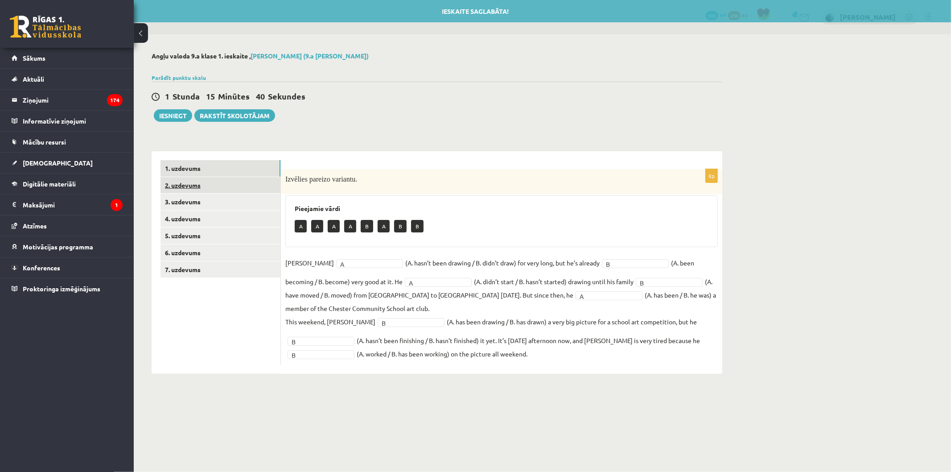
click at [236, 190] on link "2. uzdevums" at bounding box center [220, 185] width 120 height 16
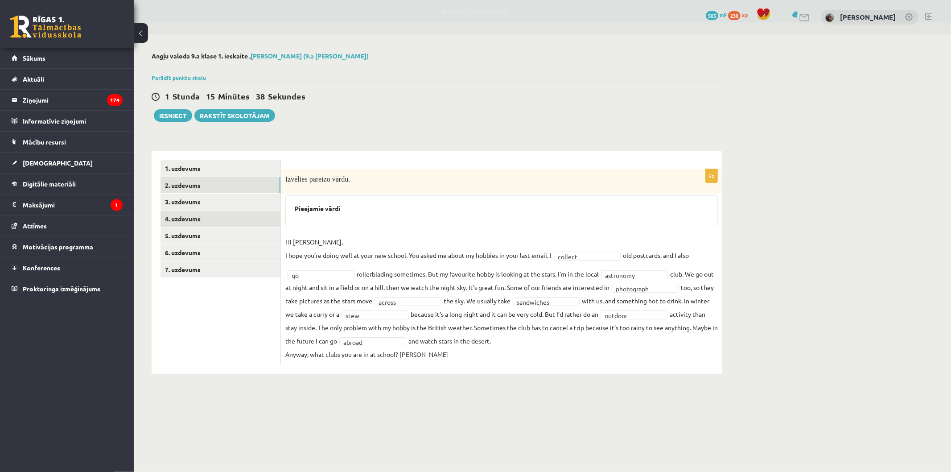
click at [236, 213] on link "4. uzdevums" at bounding box center [220, 218] width 120 height 16
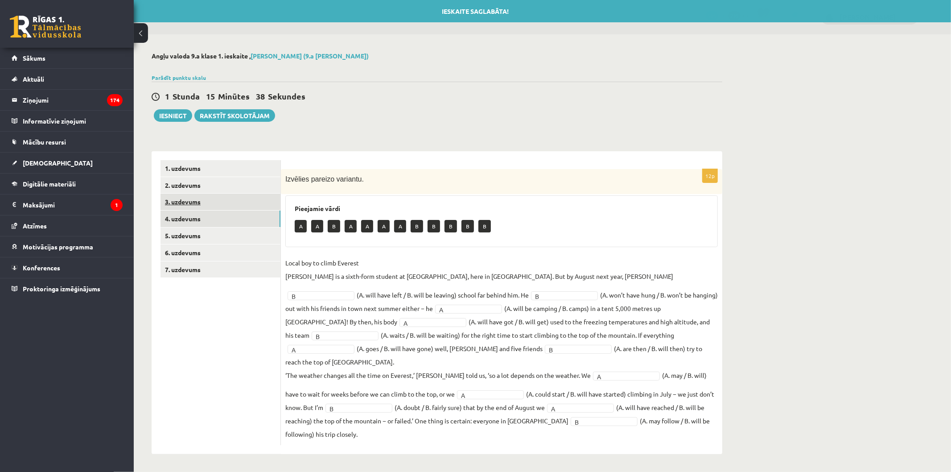
click at [234, 207] on link "3. uzdevums" at bounding box center [220, 201] width 120 height 16
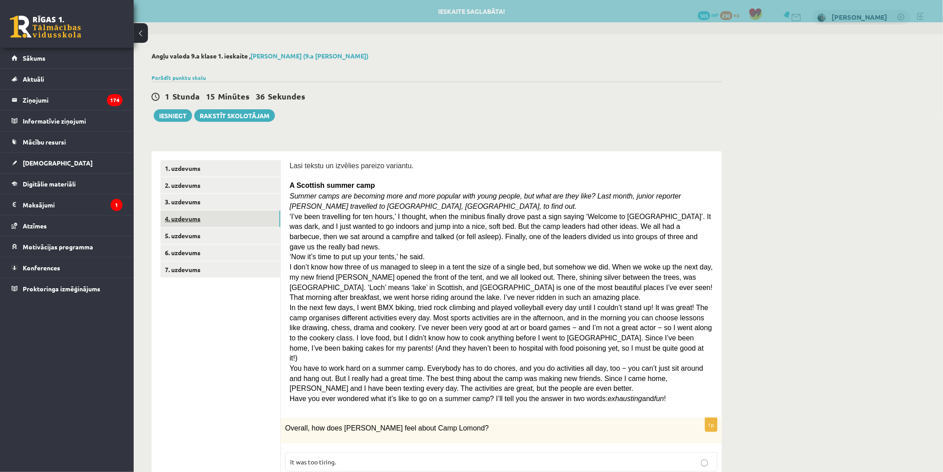
click at [223, 224] on link "4. uzdevums" at bounding box center [220, 218] width 120 height 16
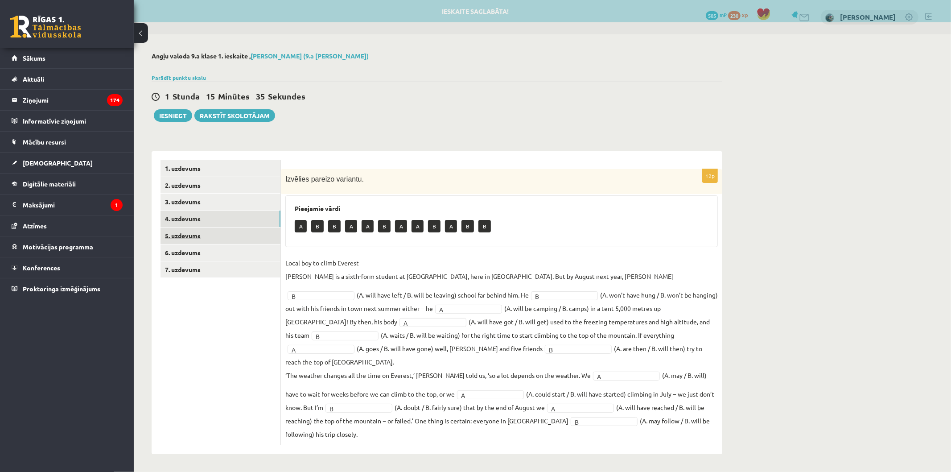
click at [217, 238] on link "5. uzdevums" at bounding box center [220, 235] width 120 height 16
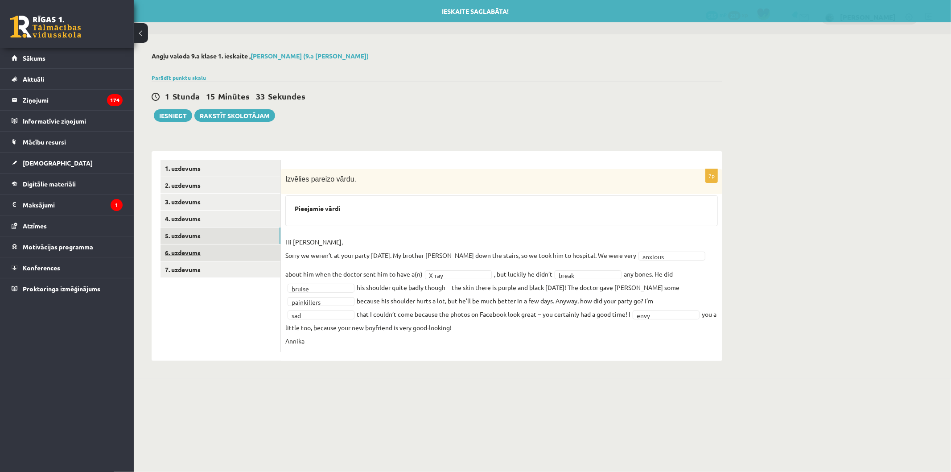
click at [214, 250] on link "6. uzdevums" at bounding box center [220, 252] width 120 height 16
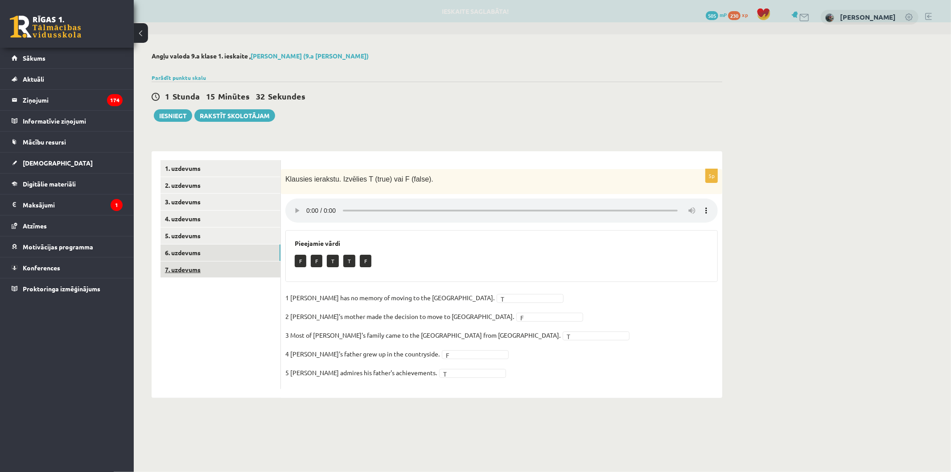
click at [214, 273] on link "7. uzdevums" at bounding box center [220, 269] width 120 height 16
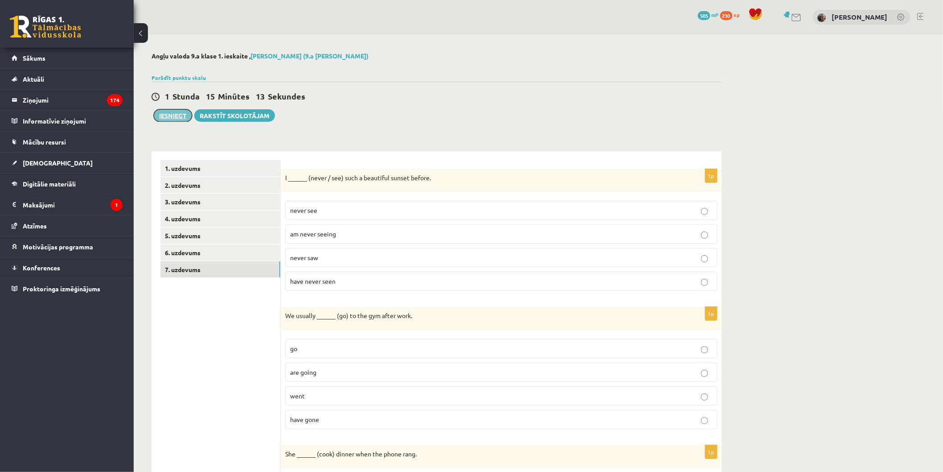
click at [176, 114] on button "Iesniegt" at bounding box center [173, 115] width 38 height 12
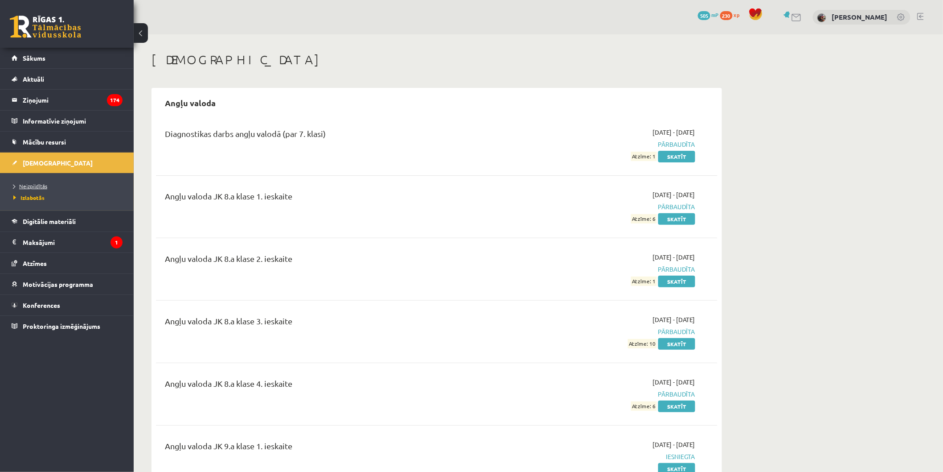
click at [34, 185] on span "Neizpildītās" at bounding box center [30, 185] width 34 height 7
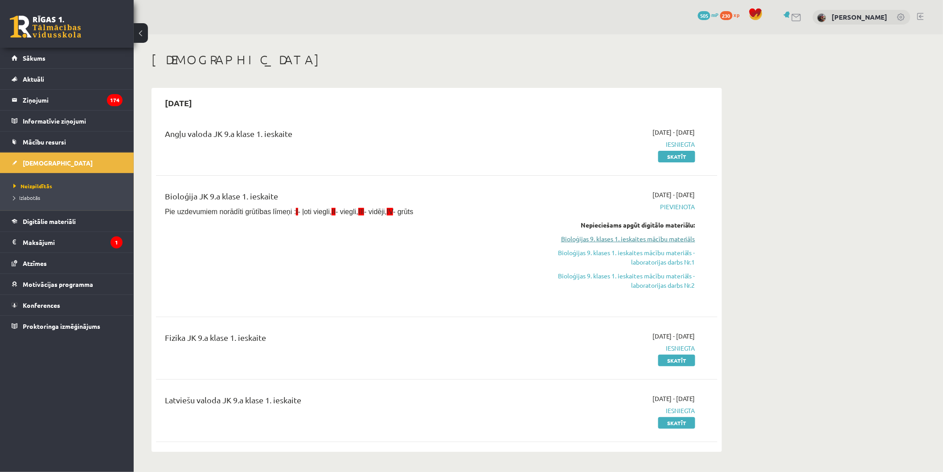
click at [665, 237] on link "Bioloģijas 9. klases 1. ieskaites mācību materiāls" at bounding box center [611, 238] width 168 height 9
click at [49, 185] on span "Neizpildītās" at bounding box center [32, 185] width 39 height 7
click at [663, 158] on link "Skatīt" at bounding box center [676, 157] width 37 height 12
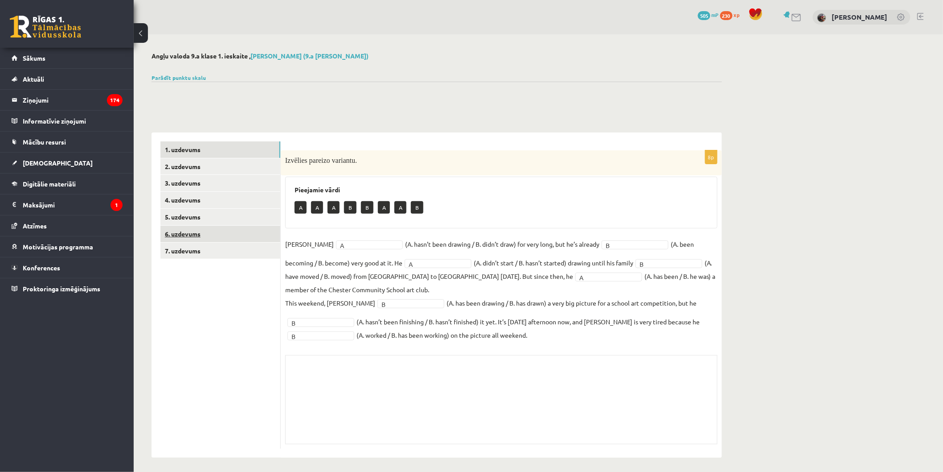
click at [183, 232] on link "6. uzdevums" at bounding box center [220, 234] width 120 height 16
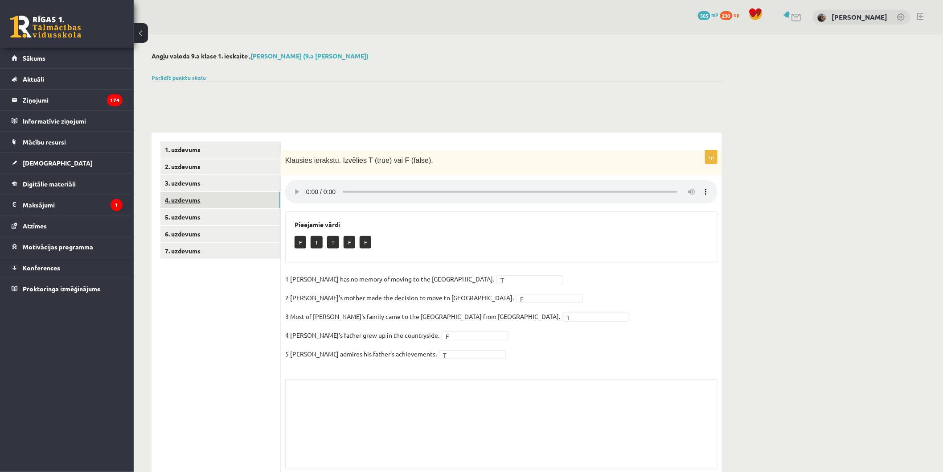
click at [204, 194] on link "4. uzdevums" at bounding box center [220, 200] width 120 height 16
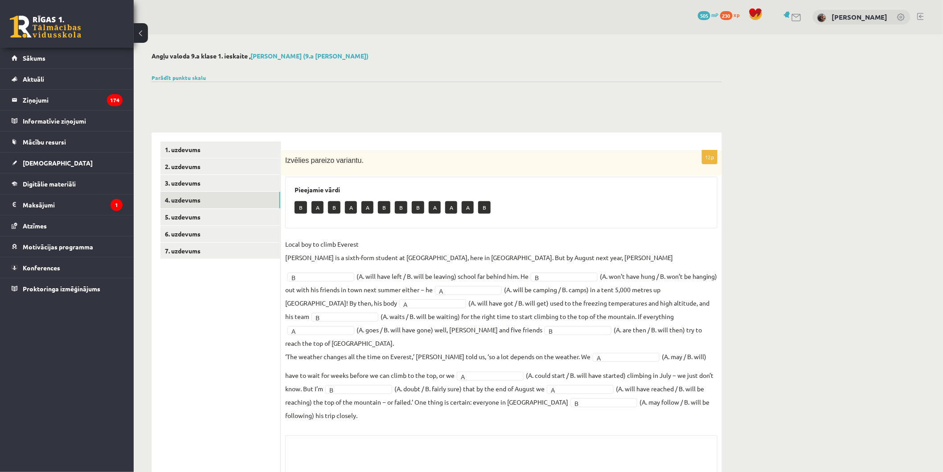
click at [204, 260] on ul "1. uzdevums 2. uzdevums 3. uzdevums 4. uzdevums 5. uzdevums 6. uzdevums 7. uzde…" at bounding box center [220, 334] width 120 height 387
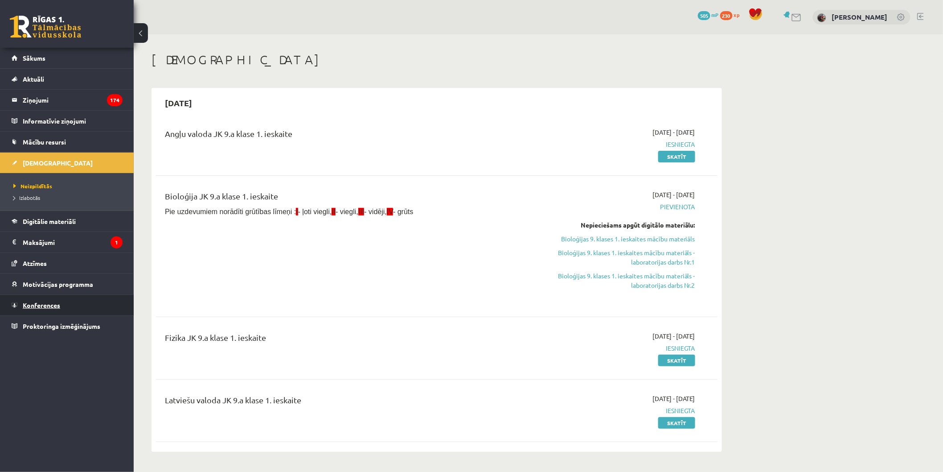
click at [95, 305] on link "Konferences" at bounding box center [67, 305] width 111 height 21
